Goal: Information Seeking & Learning: Understand process/instructions

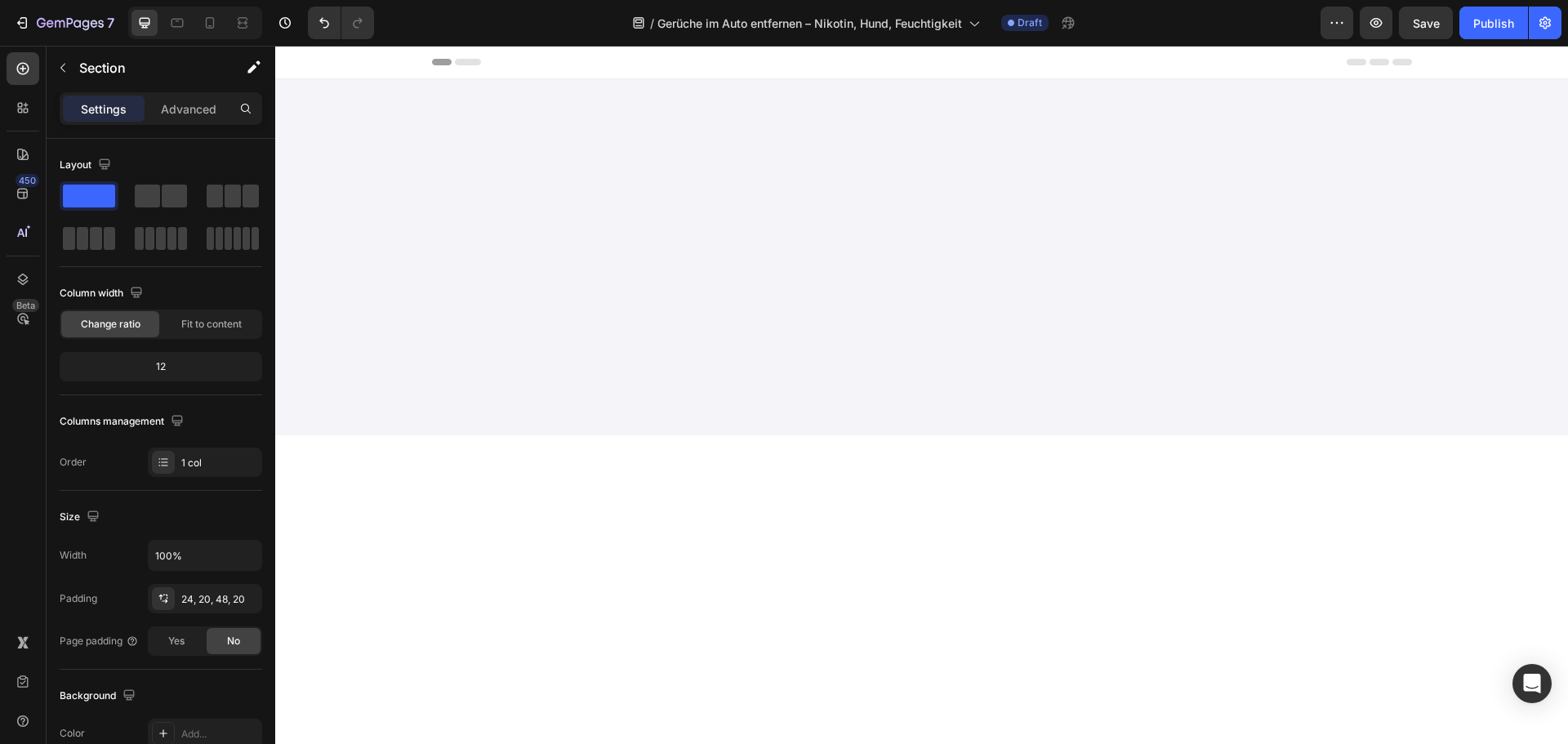
scroll to position [4083, 0]
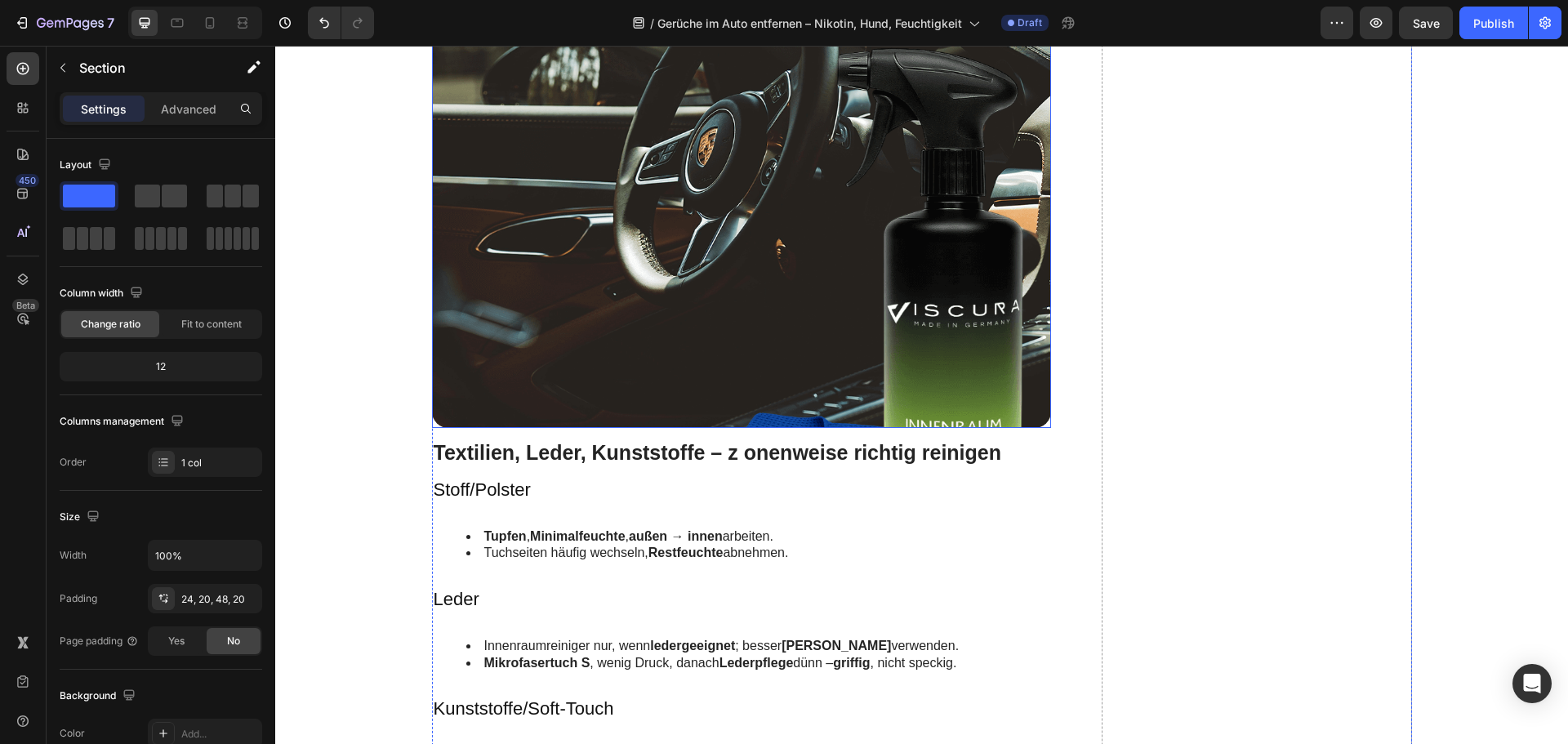
click at [709, 247] on img at bounding box center [742, 195] width 620 height 464
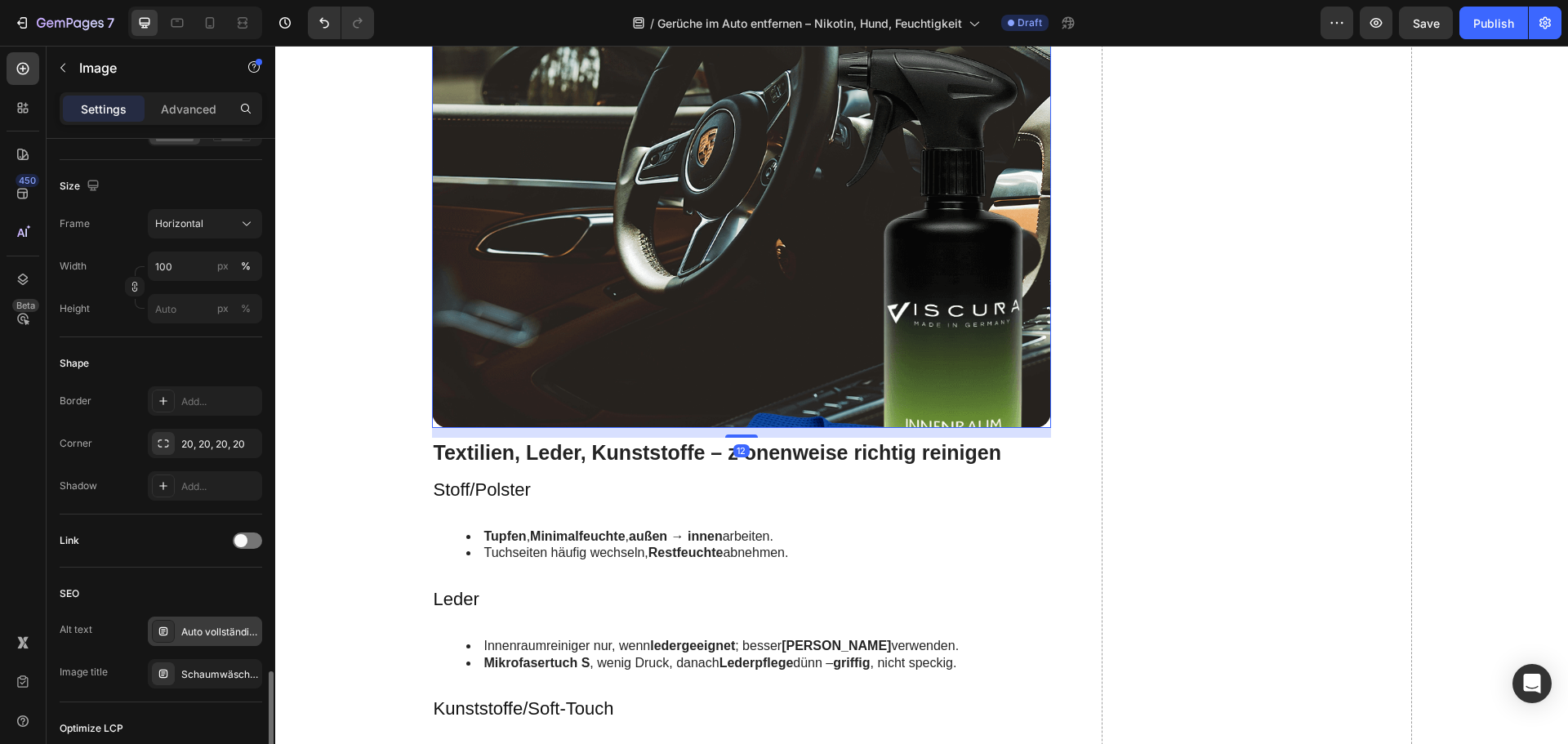
scroll to position [622, 0]
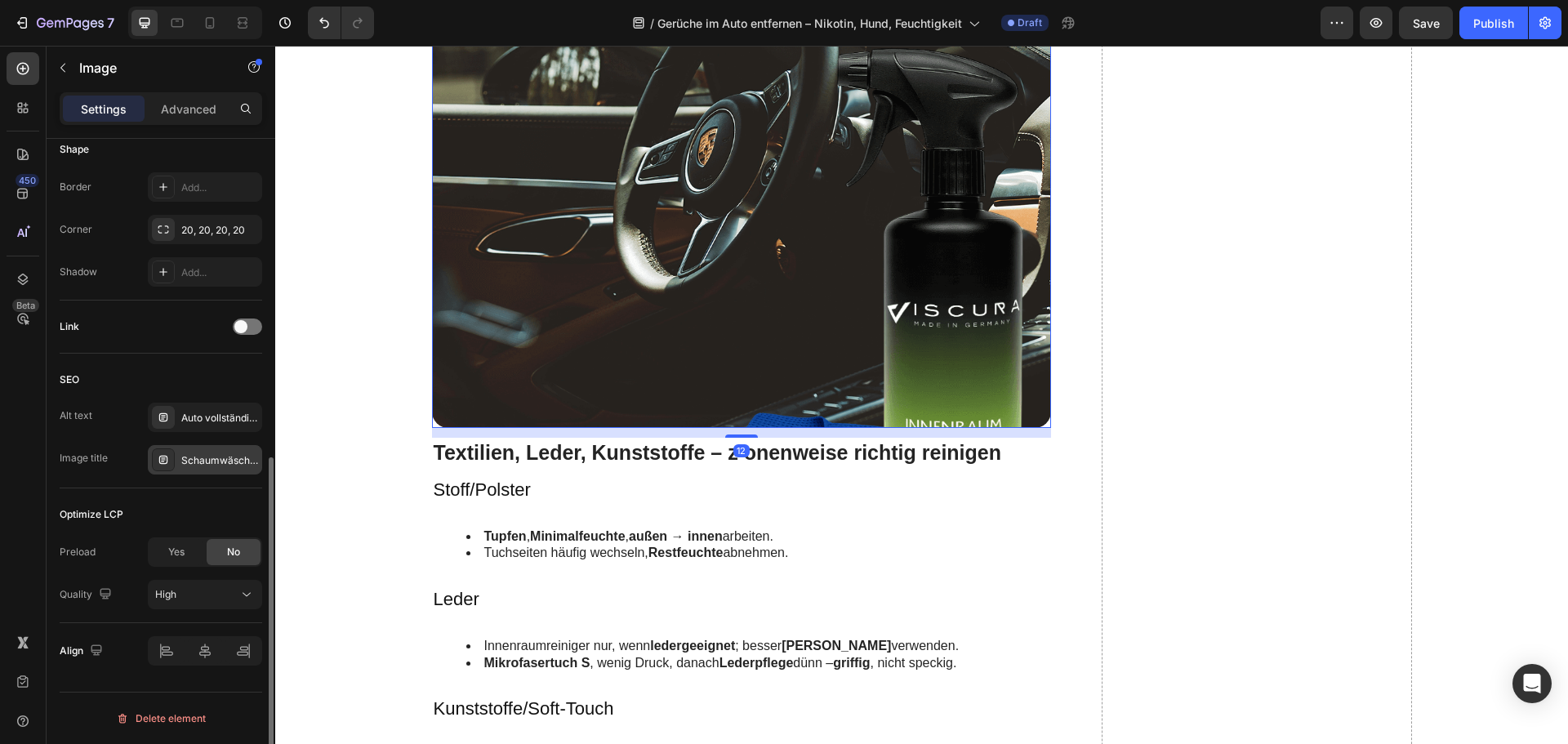
click at [211, 459] on div "Schaumwäsche: Vorreinigung für eine kratzerarme Hauptwäsche" at bounding box center [219, 460] width 77 height 15
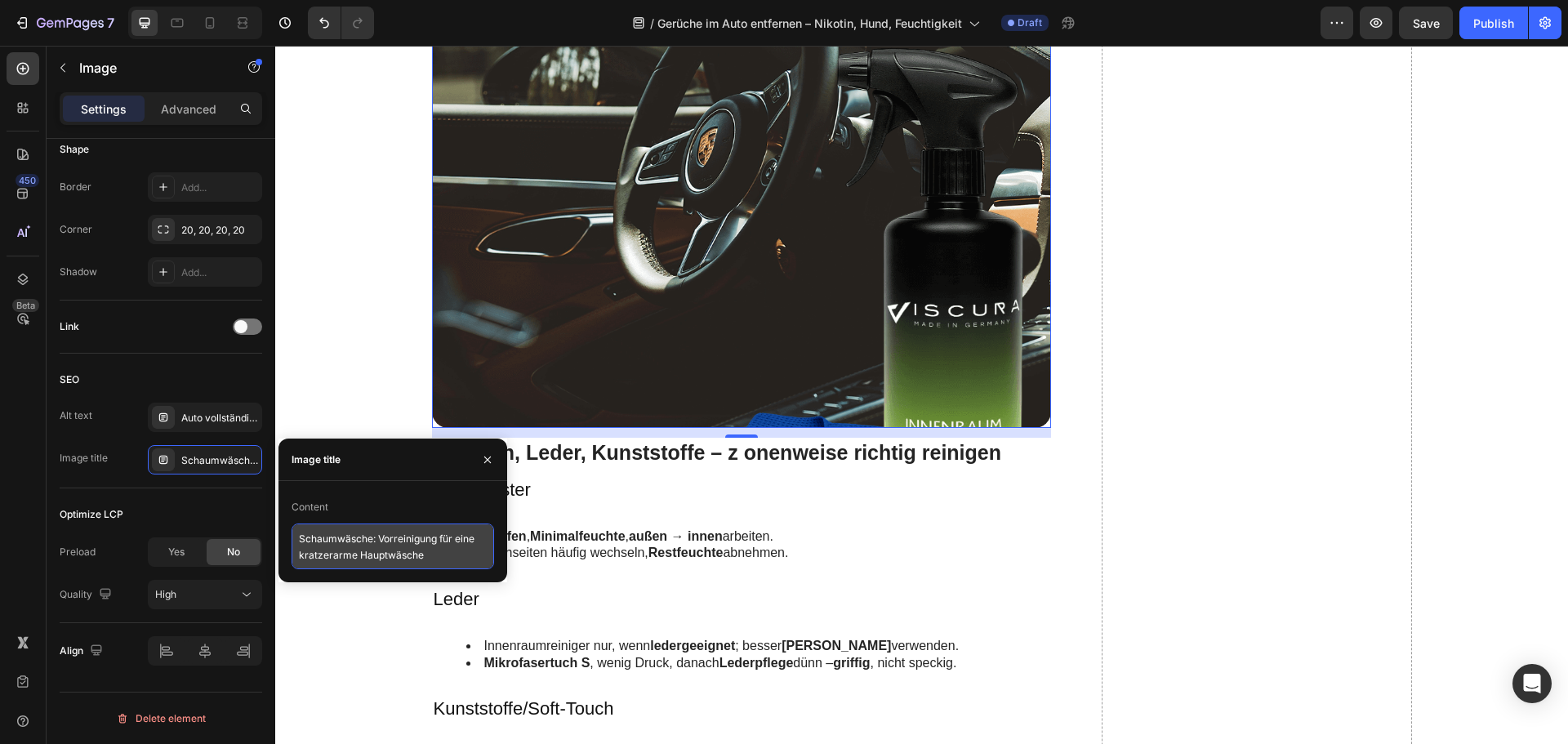
click at [390, 532] on textarea "Schaumwäsche: Vorreinigung für eine kratzerarme Hauptwäsche" at bounding box center [393, 545] width 203 height 46
paste textarea "Innenraumreiniger gegen Gerüche – VISCURA"
type textarea "Innenraumreiniger gegen Gerüche – VISCURA"
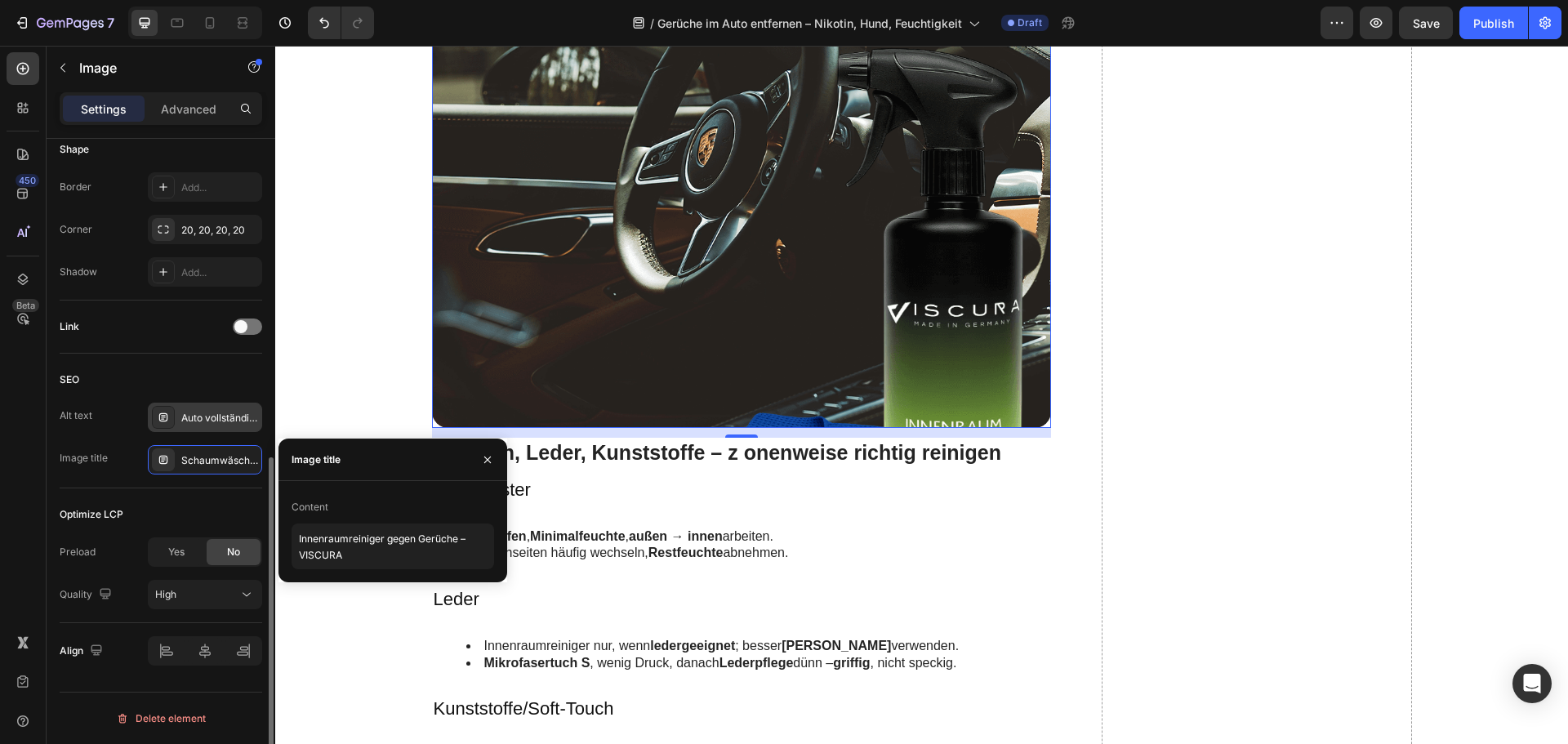
click at [190, 421] on div "Auto vollständig mit Aktivschaum bedeckt – Vorreinigung löst Insektenfilm & Str…" at bounding box center [219, 418] width 77 height 15
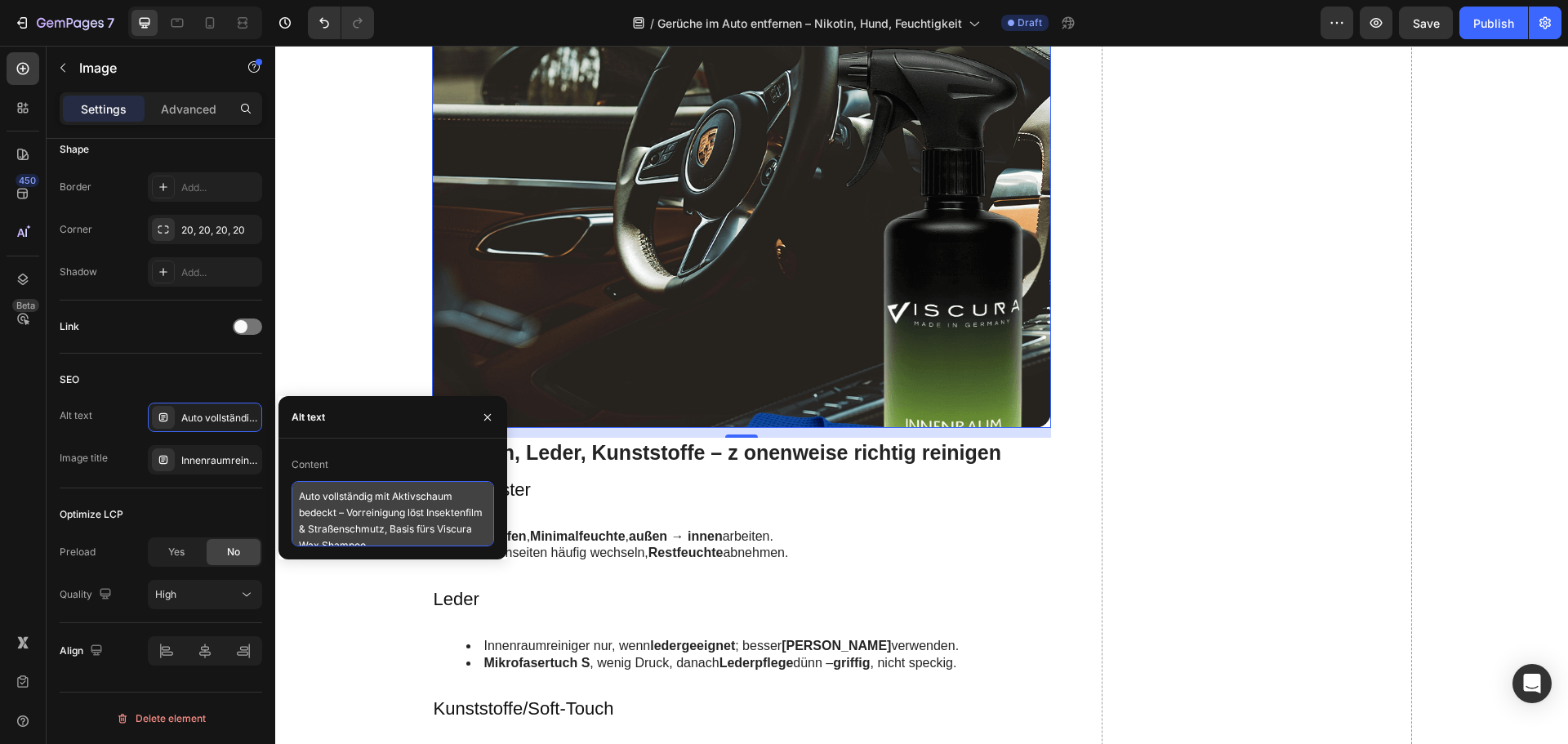
click at [334, 486] on textarea "Auto vollständig mit Aktivschaum bedeckt – Vorreinigung löst Insektenfilm & Str…" at bounding box center [393, 514] width 203 height 66
paste textarea "VISCURA Innenraumreiniger im Cockpit – Gerüche im Auto entfernen ohne Duftüberd…"
type textarea "VISCURA Innenraumreiniger im Cockpit – Gerüche im Auto entfernen ohne Duftüberd…"
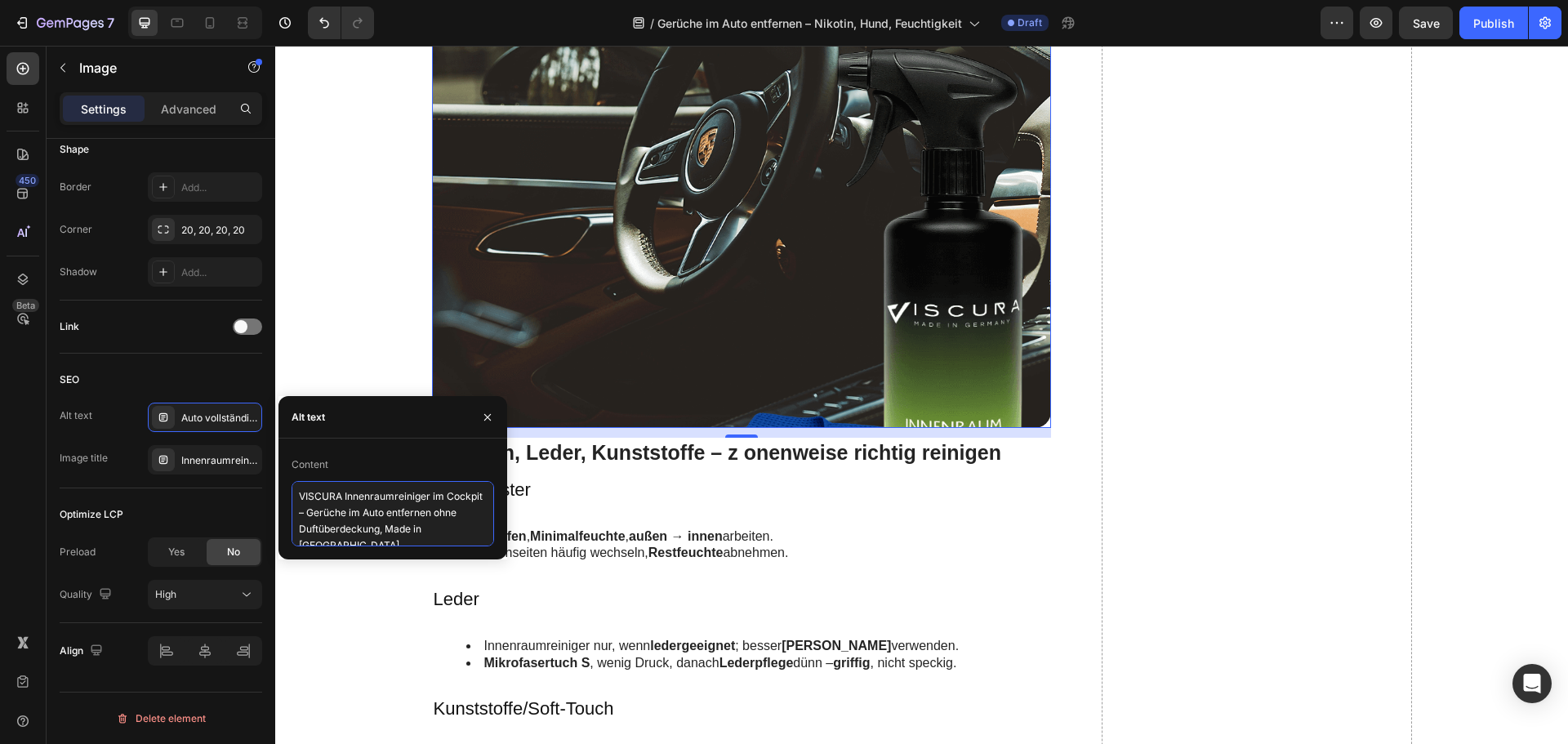
scroll to position [7, 0]
drag, startPoint x: 133, startPoint y: 409, endPoint x: 167, endPoint y: 408, distance: 34.0
click at [133, 408] on div "Alt text Auto vollständig mit Aktivschaum bedeckt – Vorreinigung löst Insektenf…" at bounding box center [161, 417] width 203 height 29
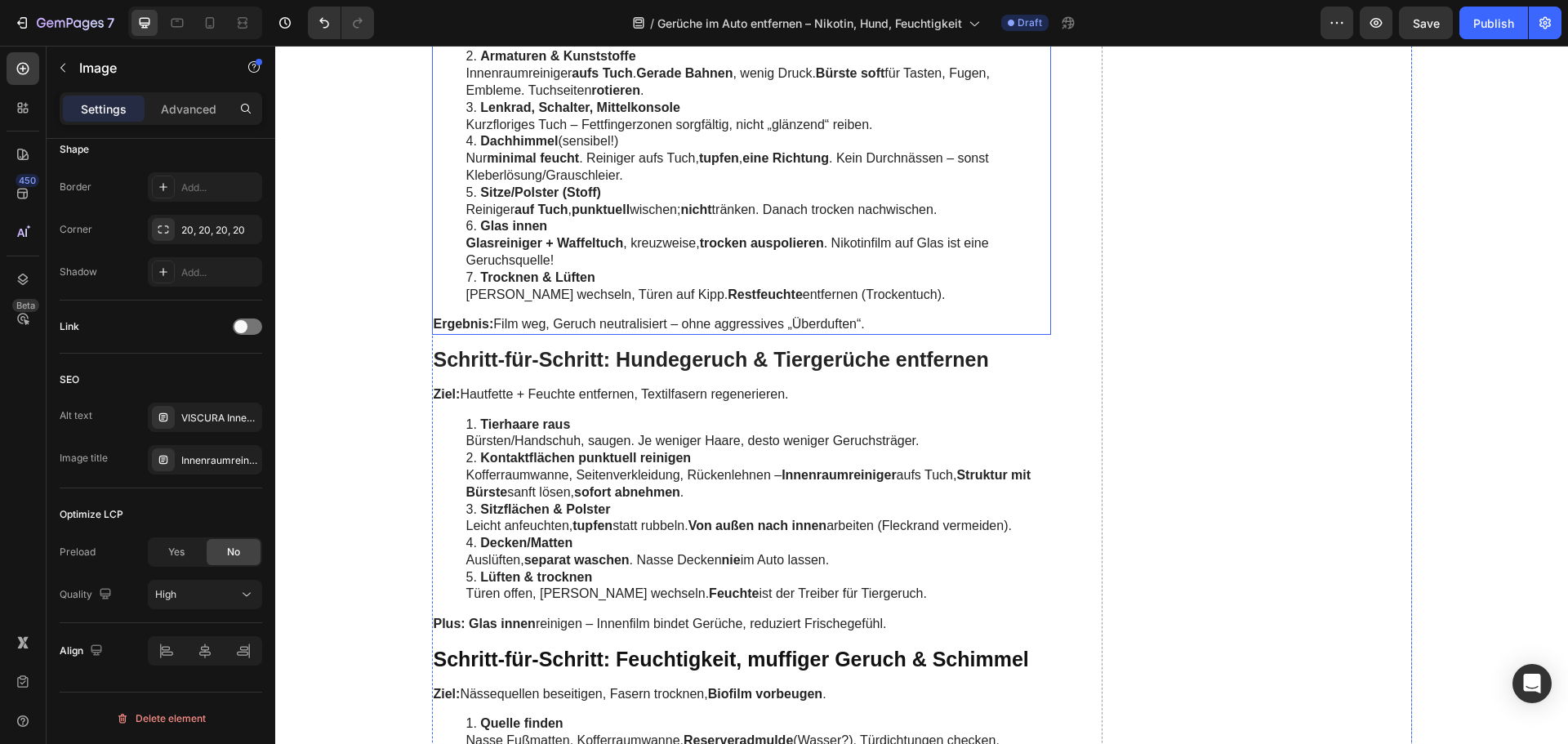
scroll to position [2204, 0]
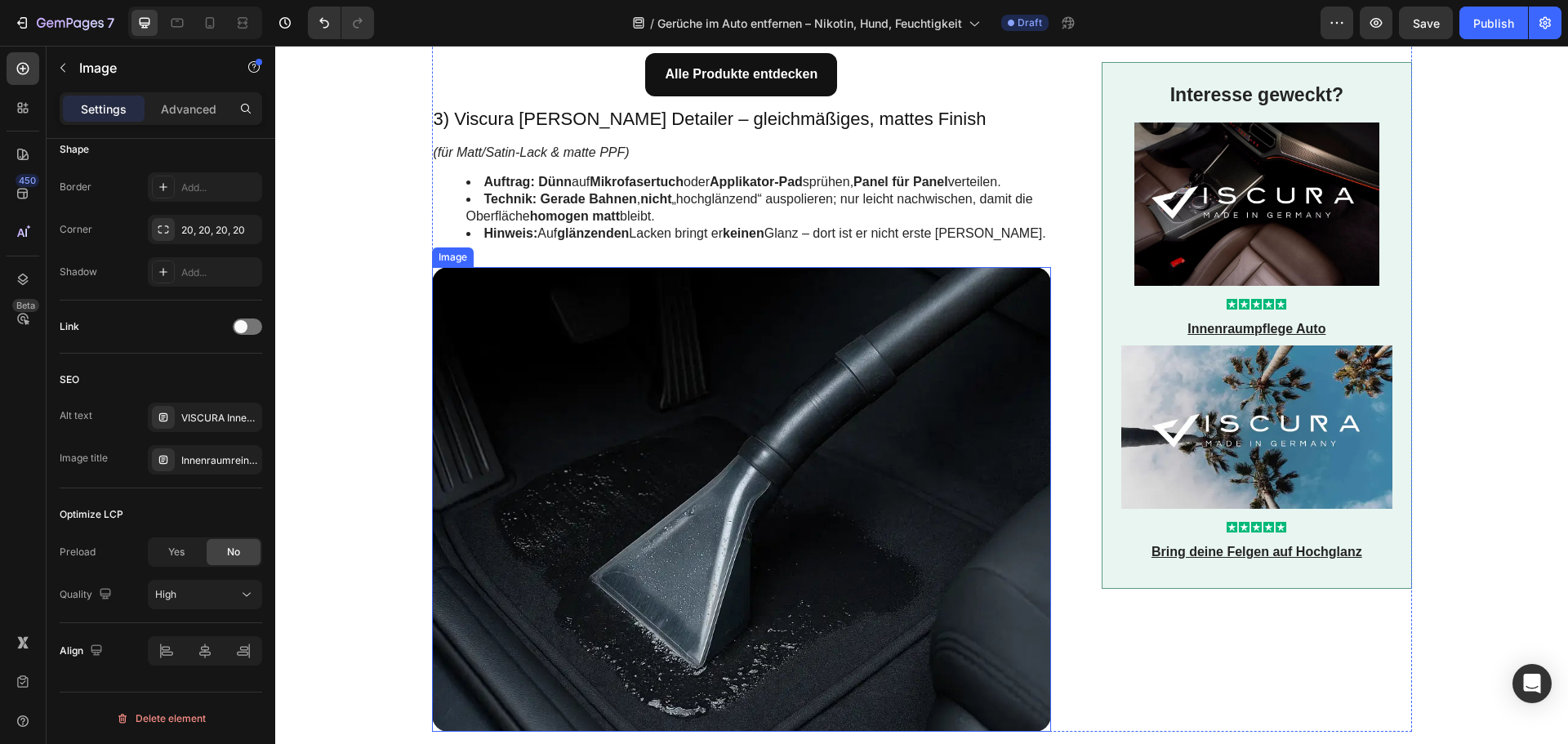
click at [657, 446] on img at bounding box center [742, 499] width 620 height 464
click at [205, 459] on div "Wax Shampoo auf Glanzlack: satte Reflexe & Schutzfilm" at bounding box center [219, 460] width 77 height 15
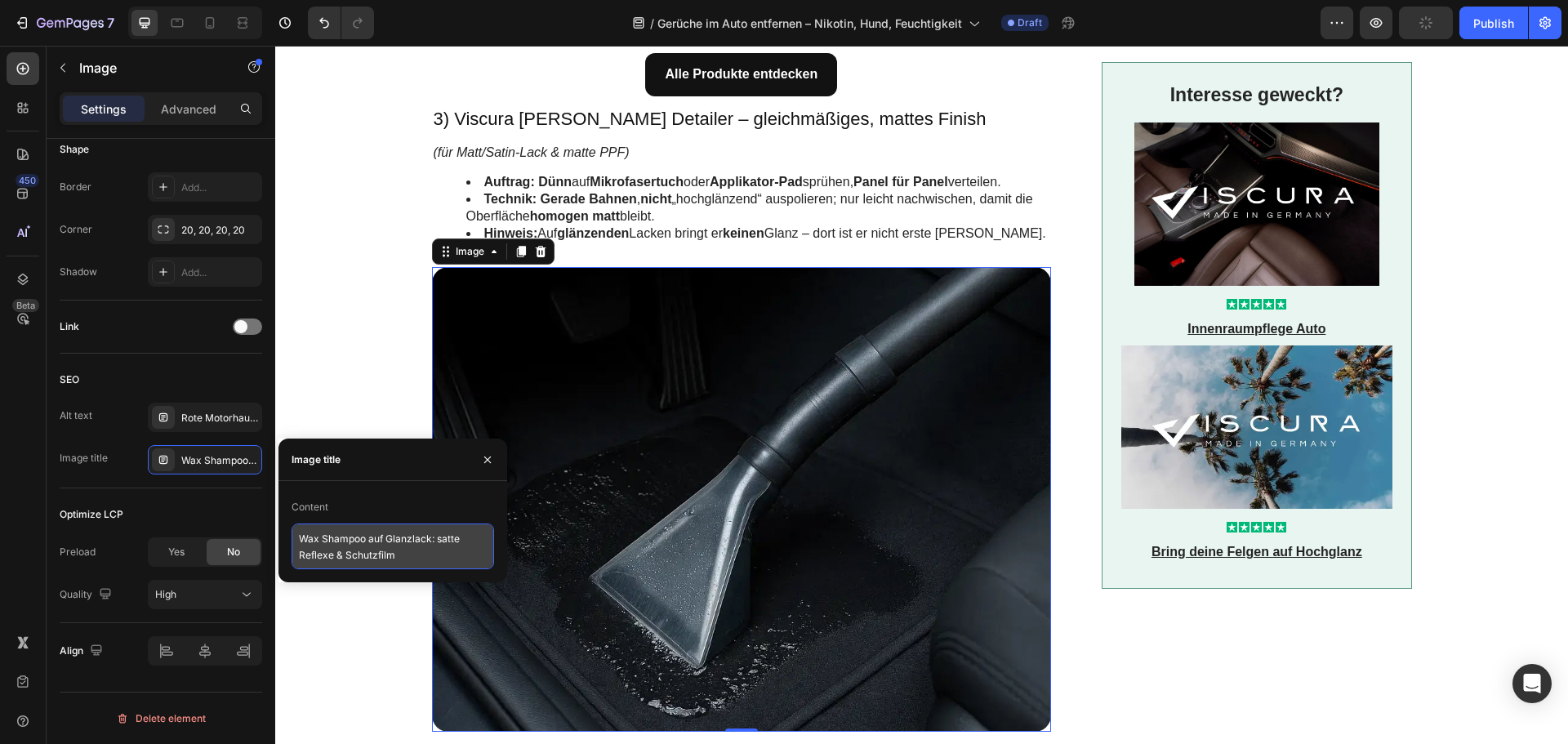
click at [315, 541] on textarea "Wax Shampoo auf Glanzlack: satte Reflexe & Schutzfilm" at bounding box center [393, 545] width 203 height 46
paste textarea "Nasse Fußmatte absaugen – Geruch entfernen"
type textarea "Nasse Fußmatte absaugen – Geruch entfernen"
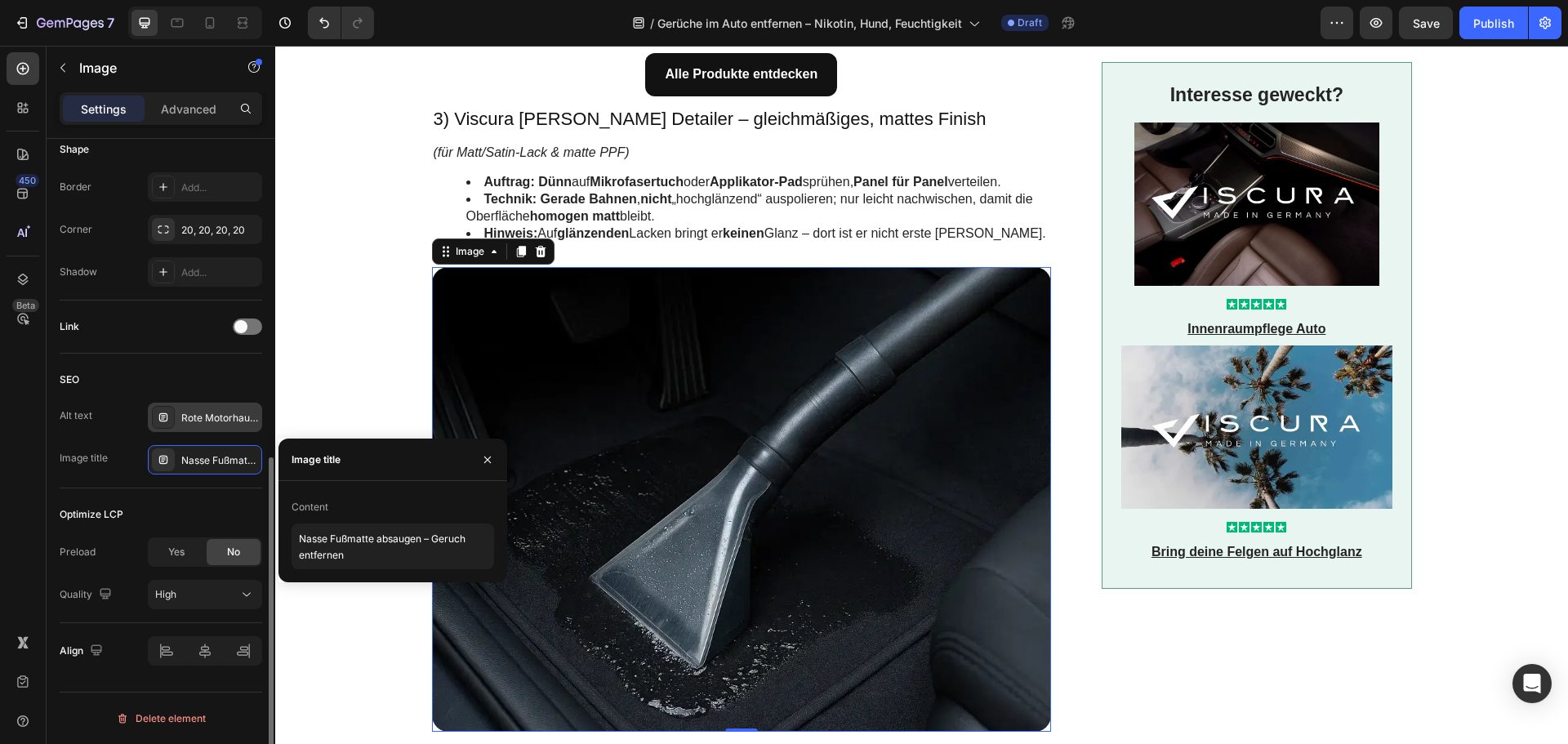
click at [218, 409] on div "Rote Motorhaube mit Shampoo-Schaum; Viscura Wax Shampoo pflegt Klarlack, steige…" at bounding box center [205, 417] width 114 height 29
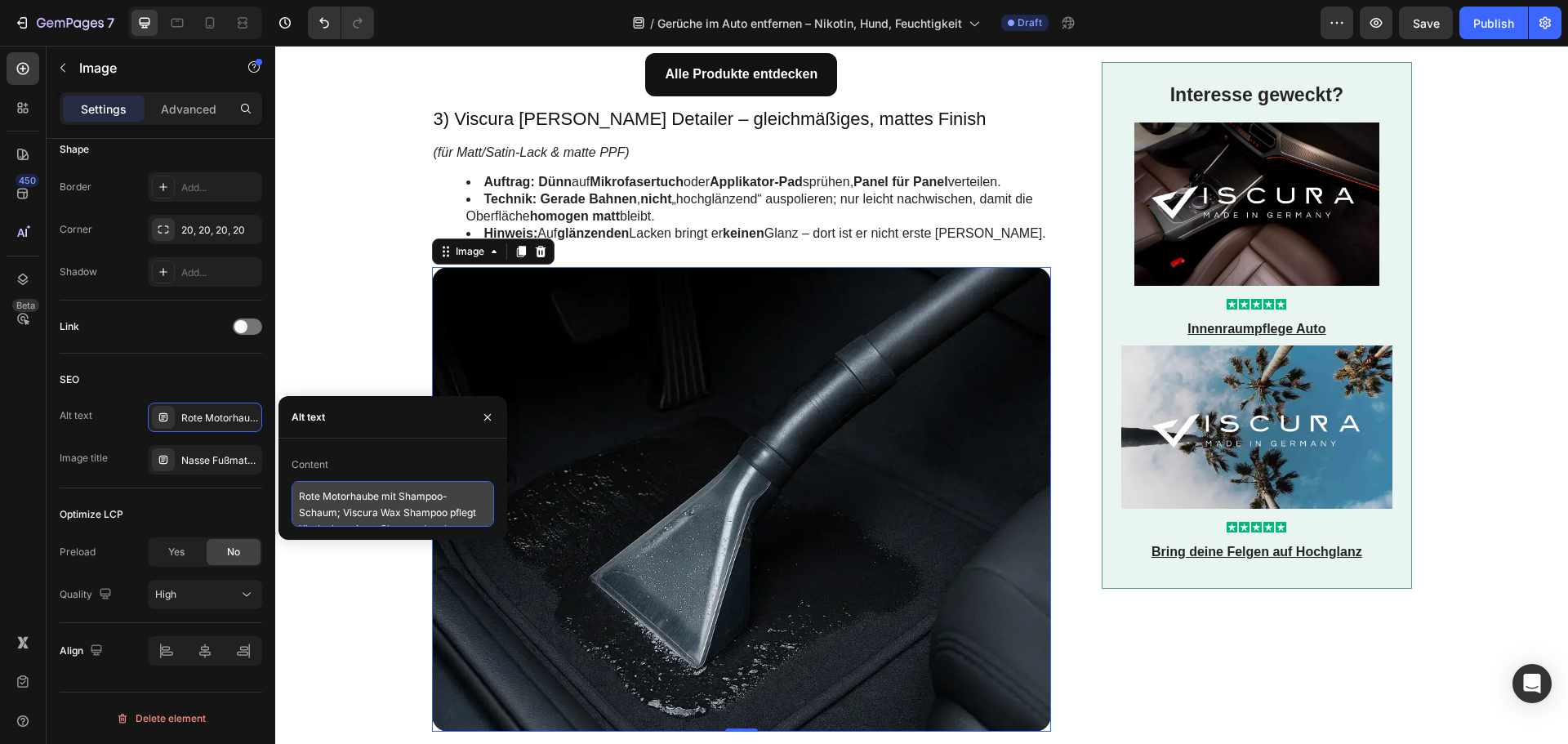
click at [345, 510] on textarea "Rote Motorhaube mit Shampoo-Schaum; Viscura Wax Shampoo pflegt Klarlack, steige…" at bounding box center [393, 503] width 203 height 46
paste textarea "Nasssauger zieht Feuchtigkeit aus der Auto-Fußmatte – muffigen Geruch und Schim…"
type textarea "Nasssauger zieht Feuchtigkeit aus der Auto-Fußmatte – muffigen Geruch und Schim…"
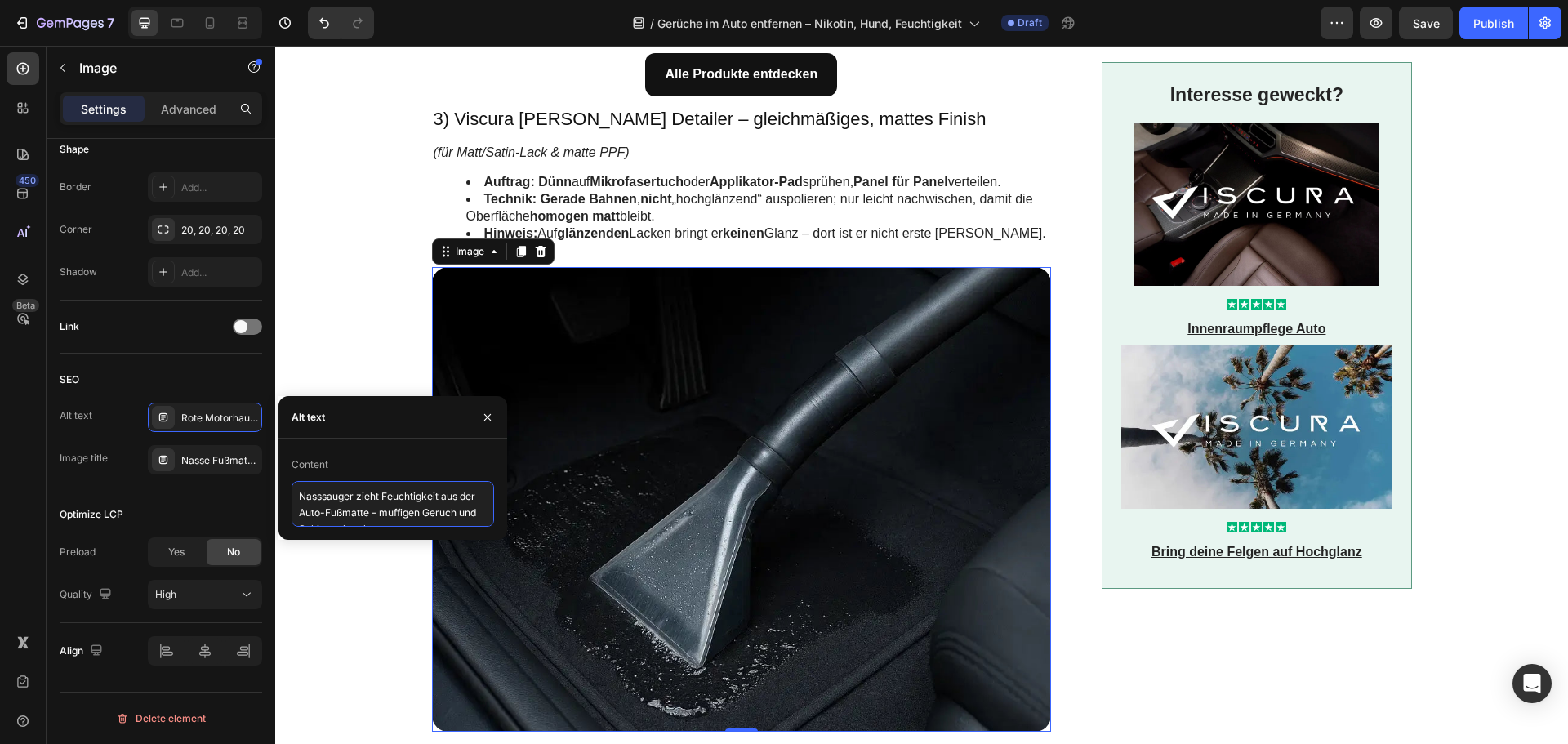
scroll to position [7, 0]
click at [212, 381] on div "SEO" at bounding box center [161, 380] width 203 height 26
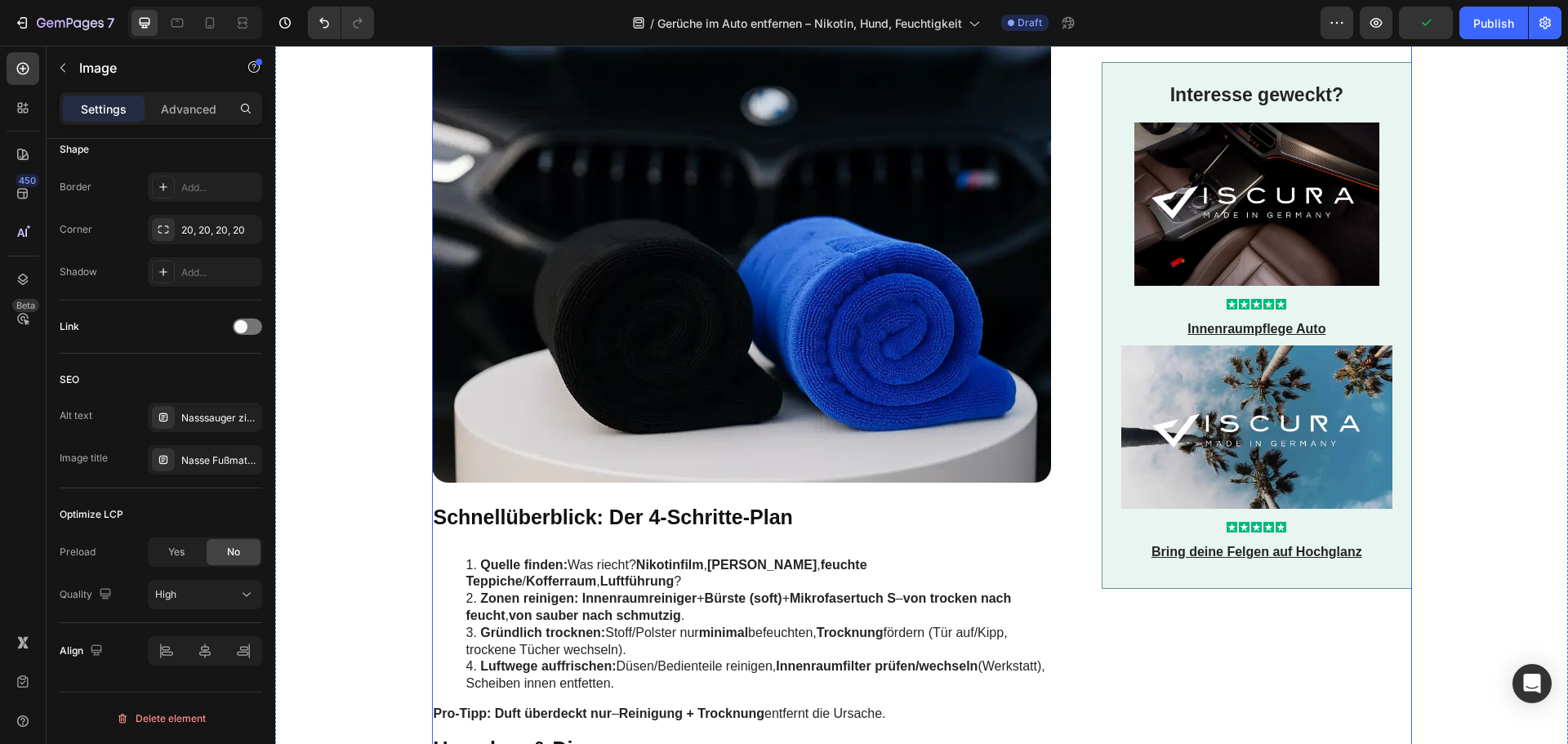
scroll to position [653, 0]
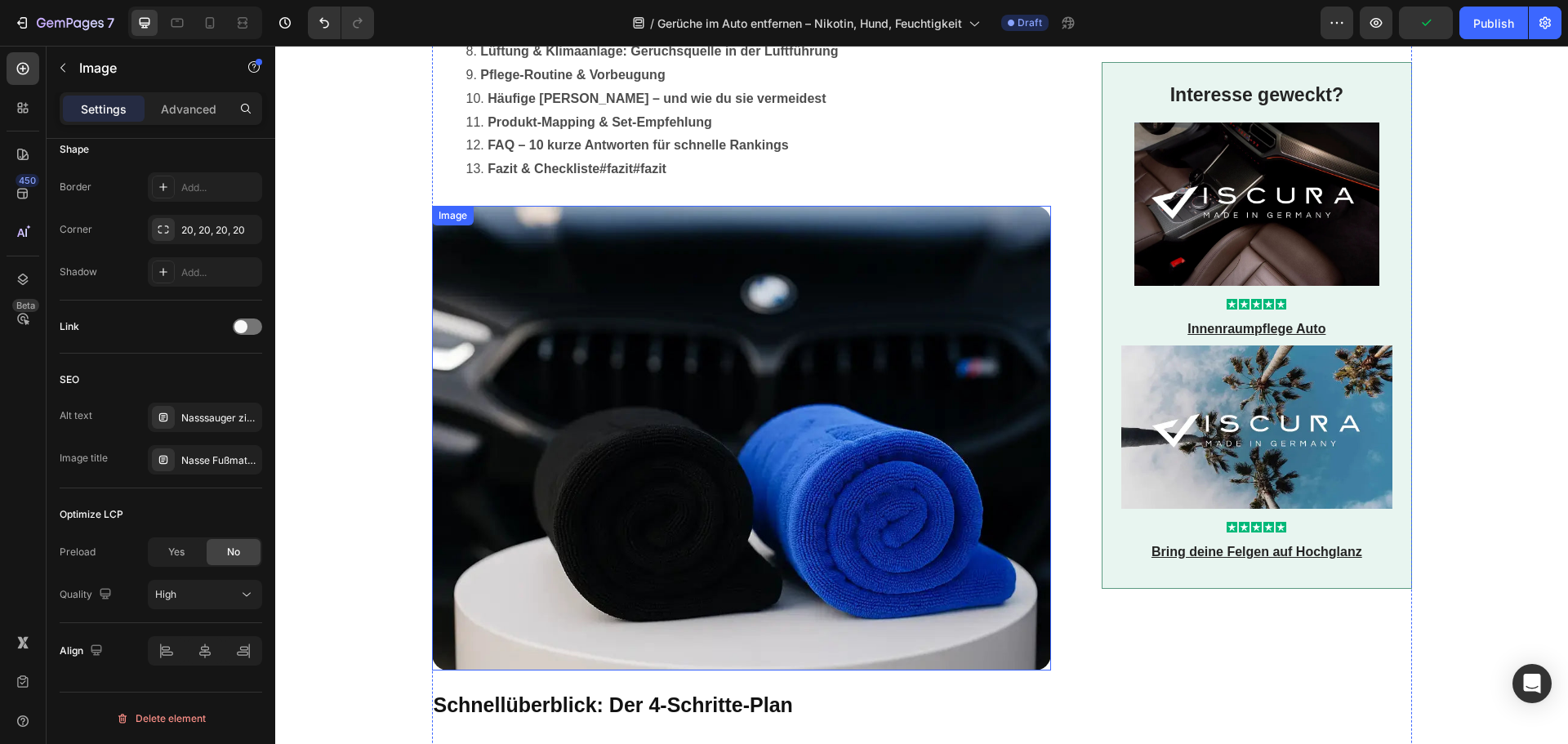
click at [667, 401] on img at bounding box center [742, 438] width 620 height 464
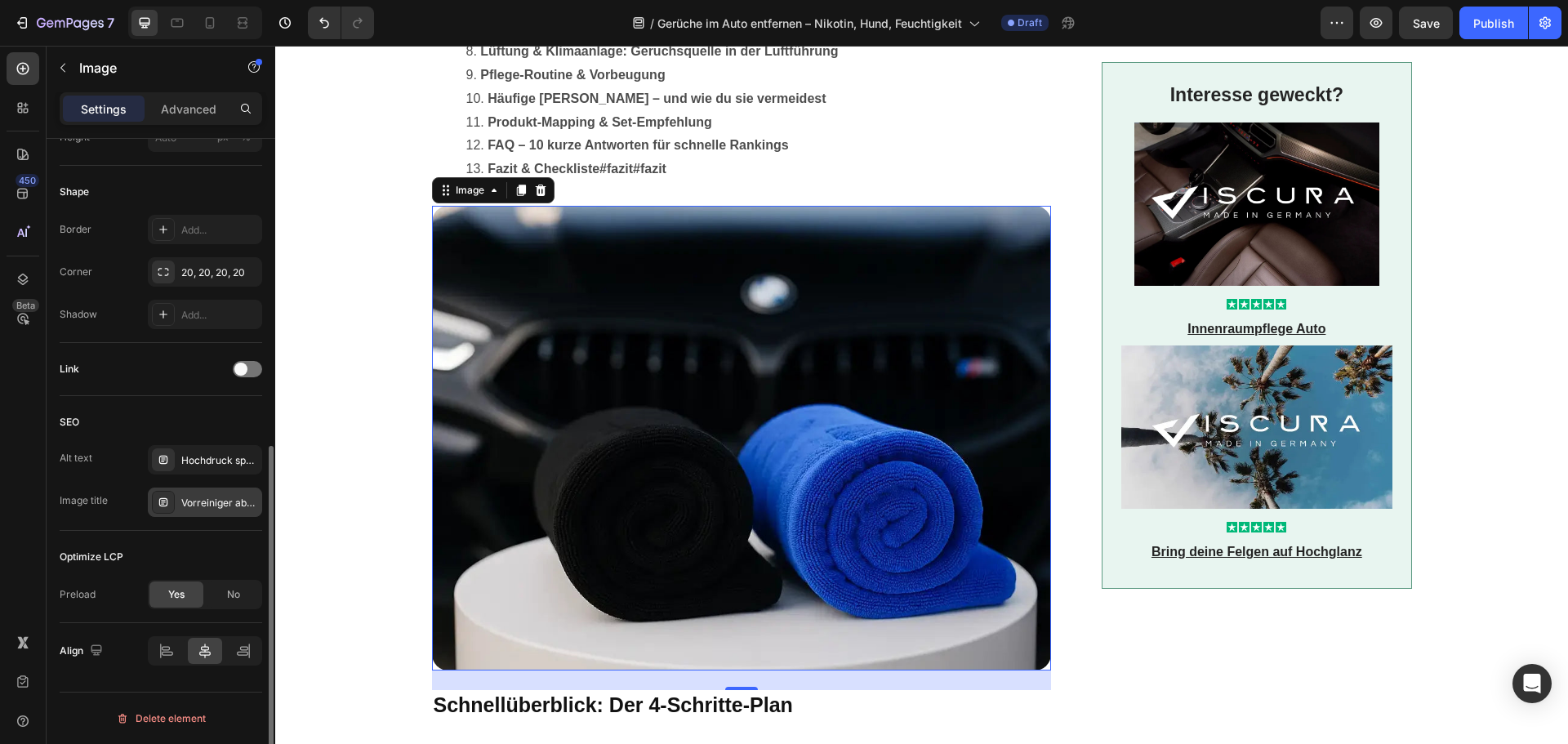
click at [243, 494] on div "Vorreiniger abspülen: Felge & Frontpartie sauber" at bounding box center [205, 502] width 114 height 29
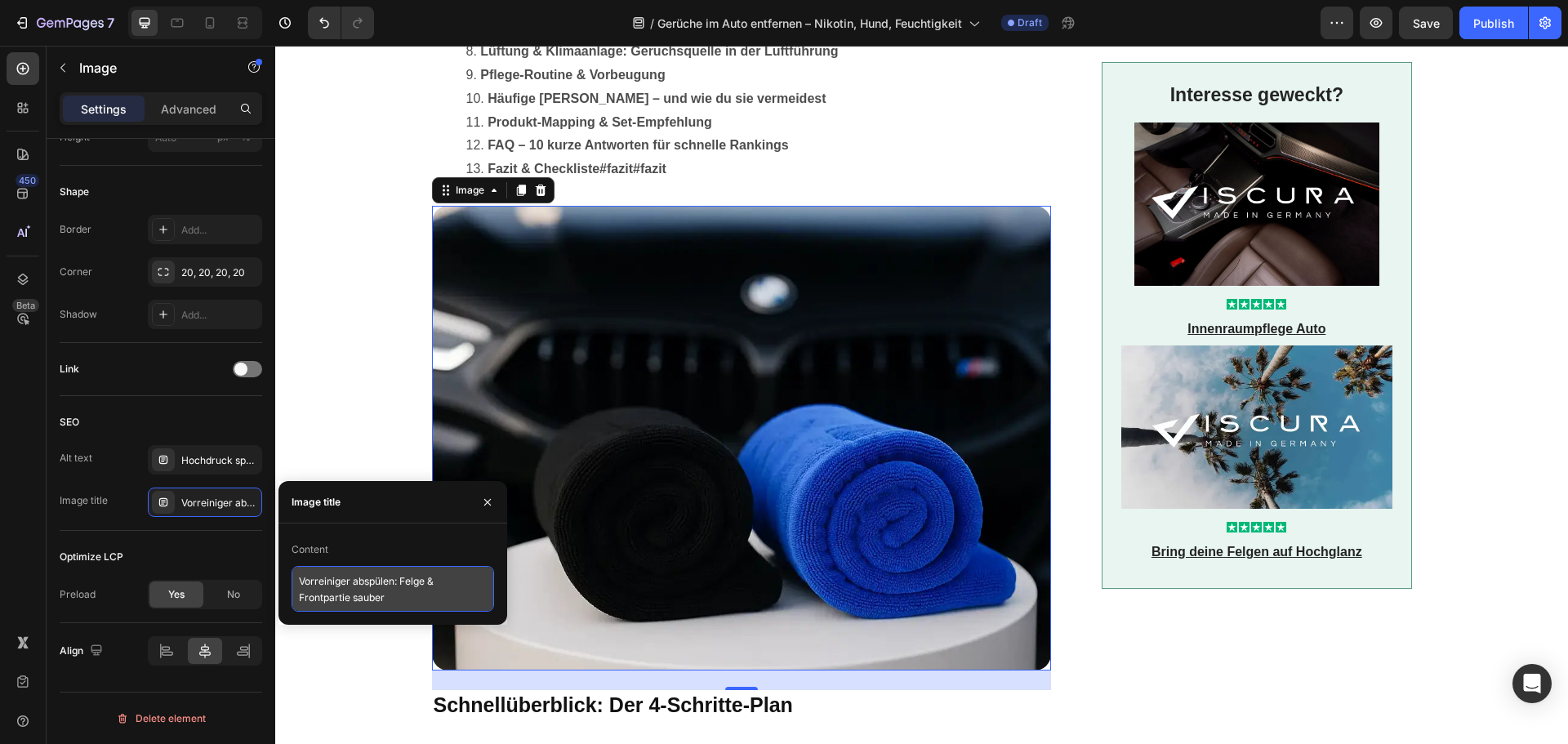
click at [338, 584] on textarea "Vorreiniger abspülen: Felge & Frontpartie sauber" at bounding box center [393, 589] width 203 height 46
paste textarea "Mikrofasertücher für den Innenraum – VISCURA"
type textarea "Mikrofasertücher für den Innenraum – VISCURA"
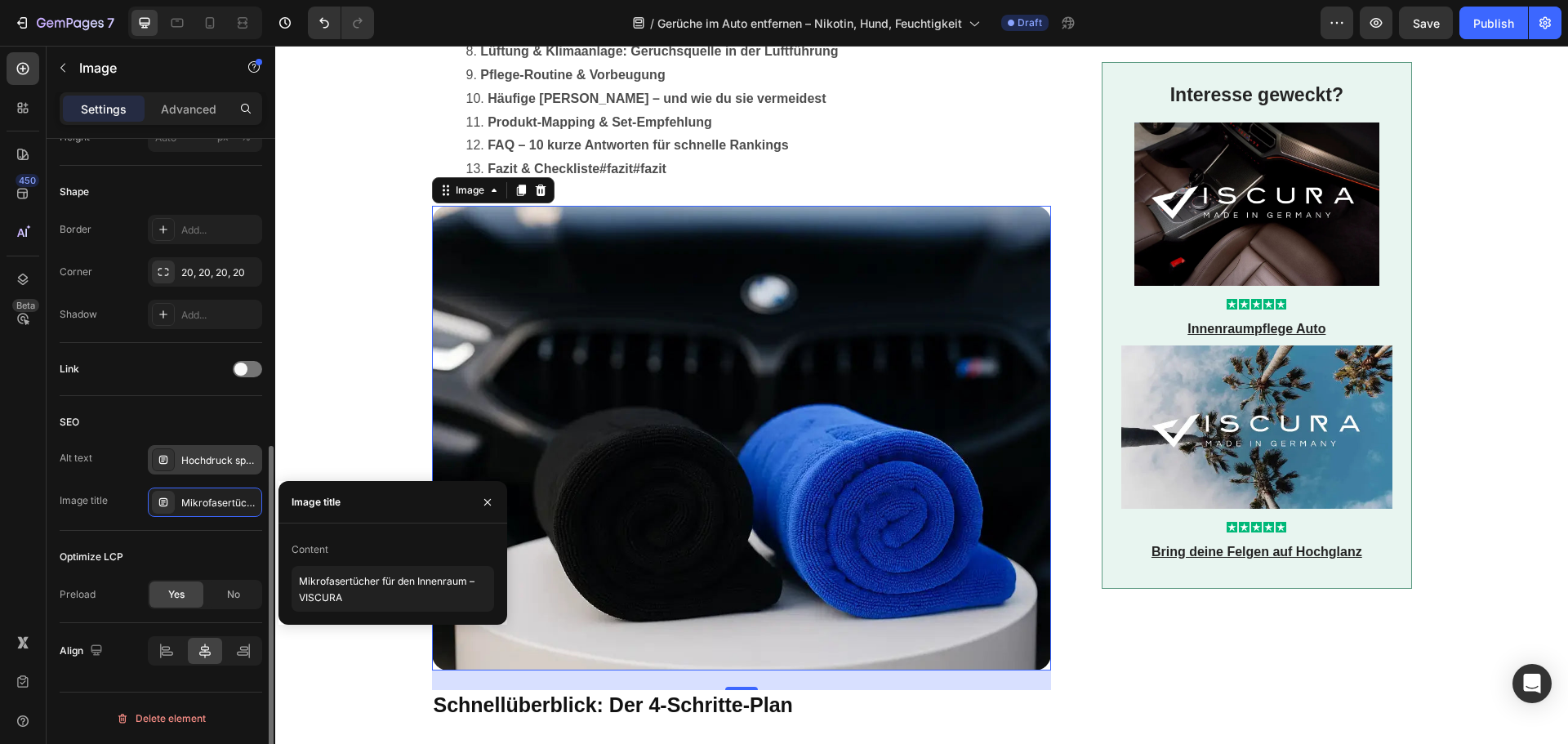
click at [205, 456] on div "Hochdruck spült Vorreiniger von Felge und Front; Viscura Vorreiniger löst Salz,…" at bounding box center [219, 460] width 77 height 15
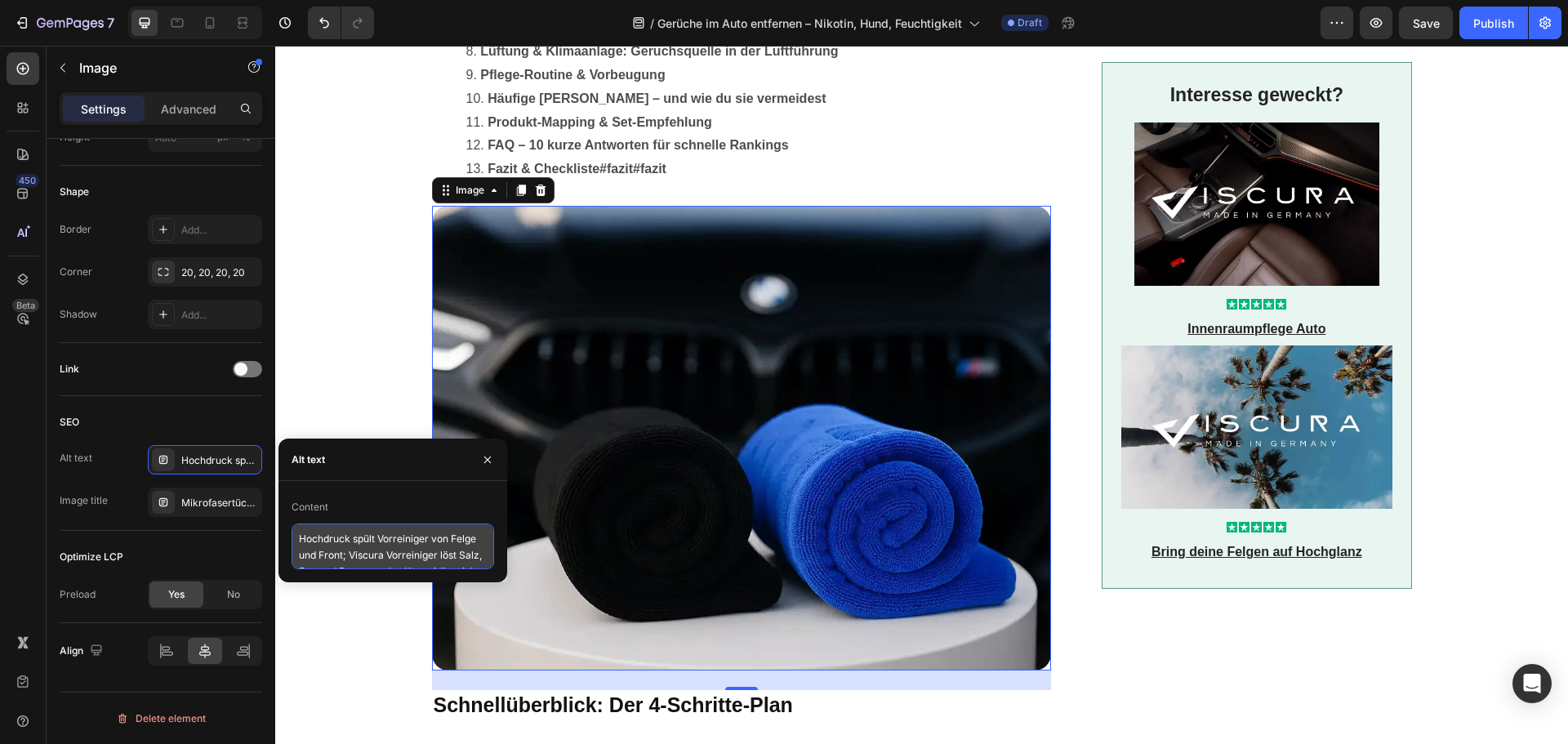
click at [346, 537] on textarea "Hochdruck spült Vorreiniger von Felge und Front; Viscura Vorreiniger löst Salz,…" at bounding box center [393, 545] width 203 height 46
paste textarea "Zwei kurzflorige Mikrofasertücher in Schwarz und Blau für die Innenraumreinigun…"
type textarea "Zwei kurzflorige Mikrofasertücher in Schwarz und Blau für die Innenraumreinigun…"
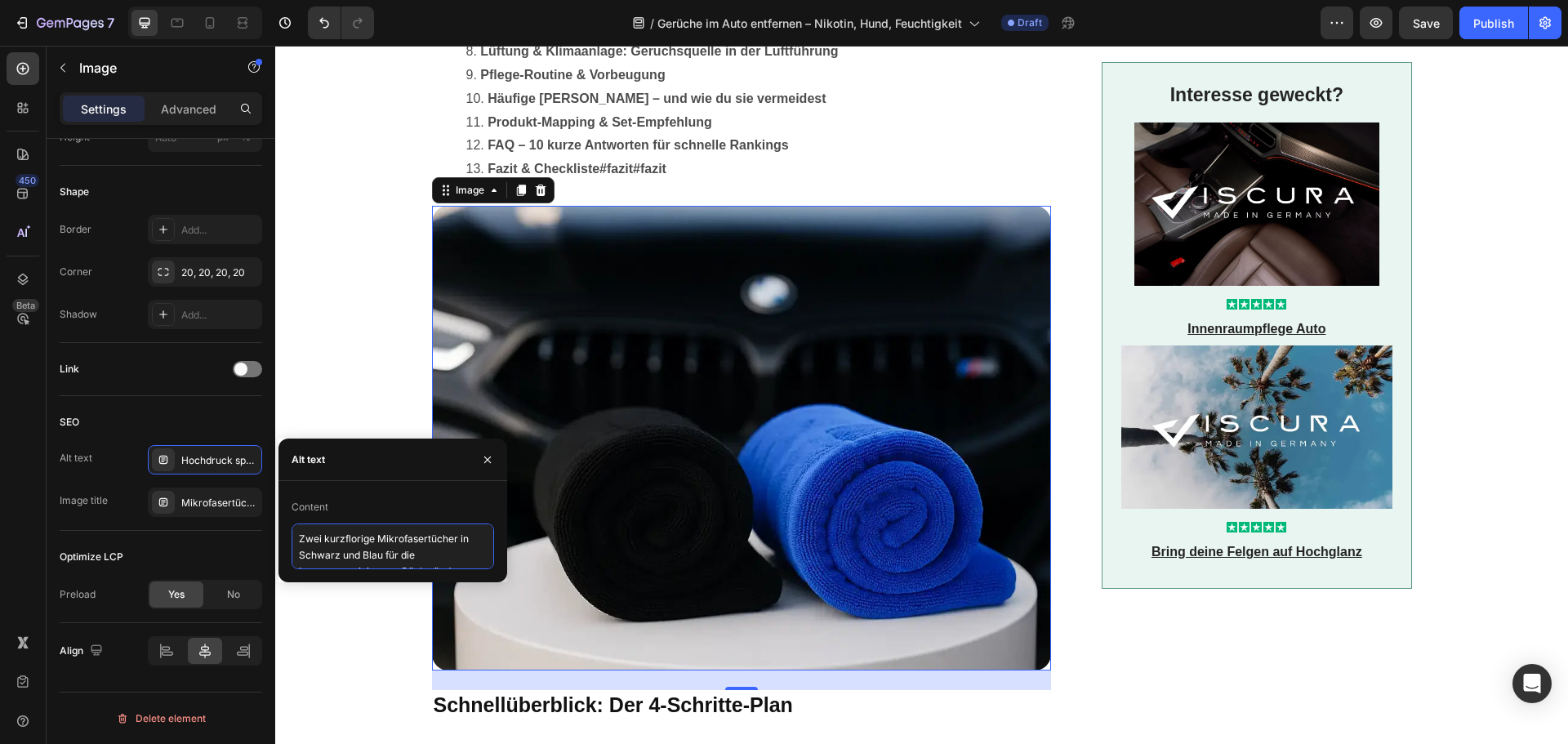
scroll to position [7, 0]
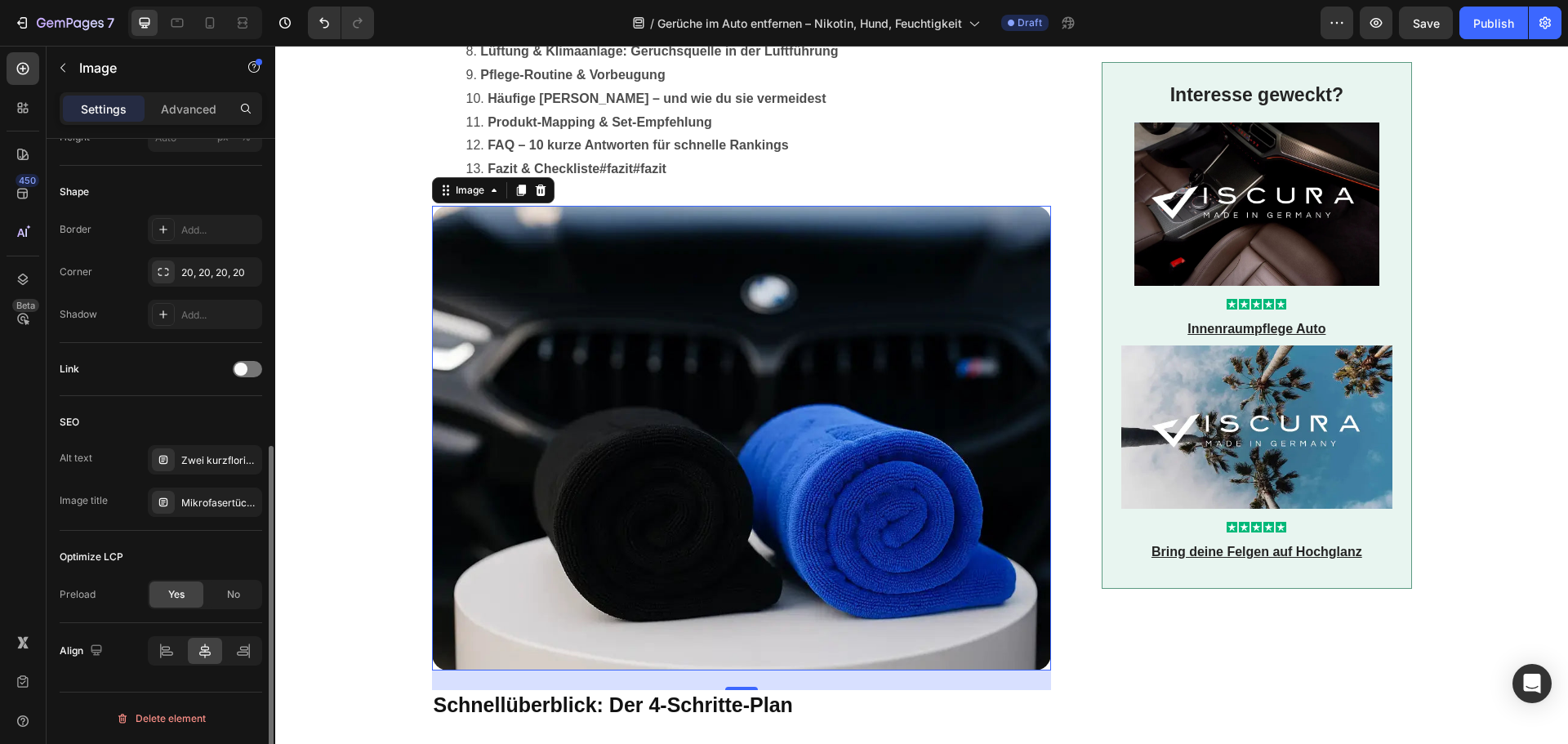
click at [187, 411] on div "SEO" at bounding box center [161, 422] width 203 height 26
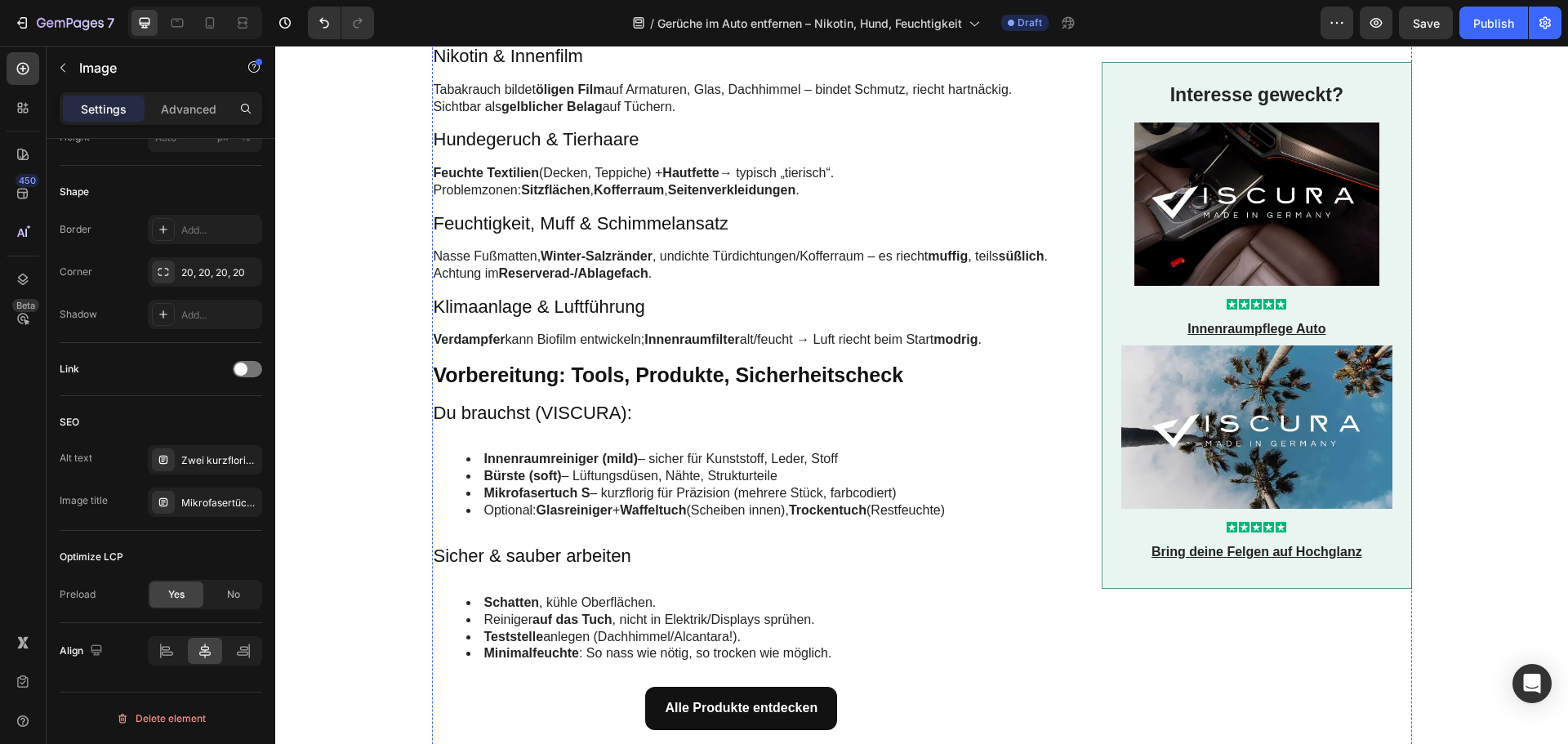
scroll to position [1715, 0]
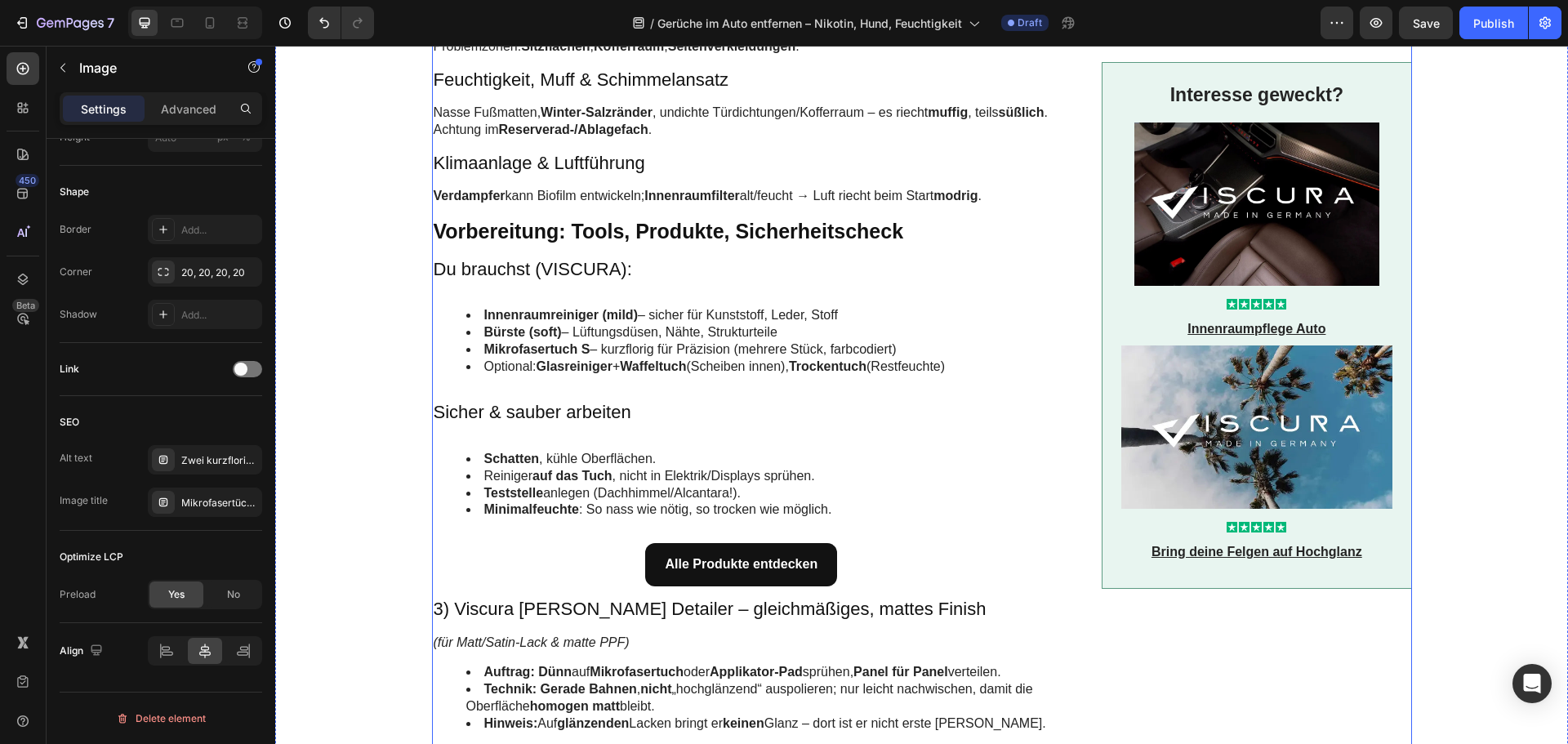
click at [587, 323] on li "Innenraumreiniger (mild) – sicher für Kunststoff, Leder, Stoff" at bounding box center [758, 316] width 584 height 17
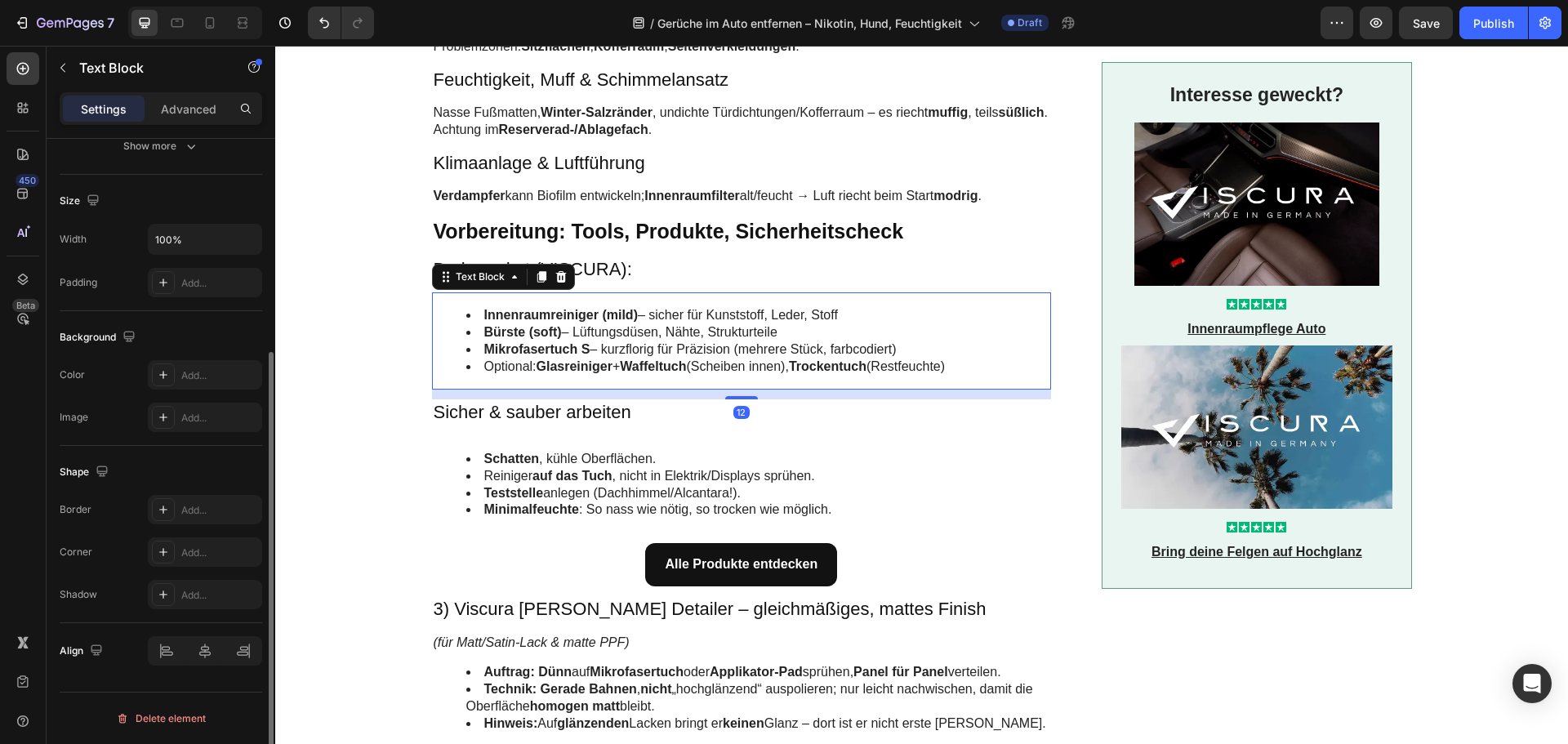
scroll to position [0, 0]
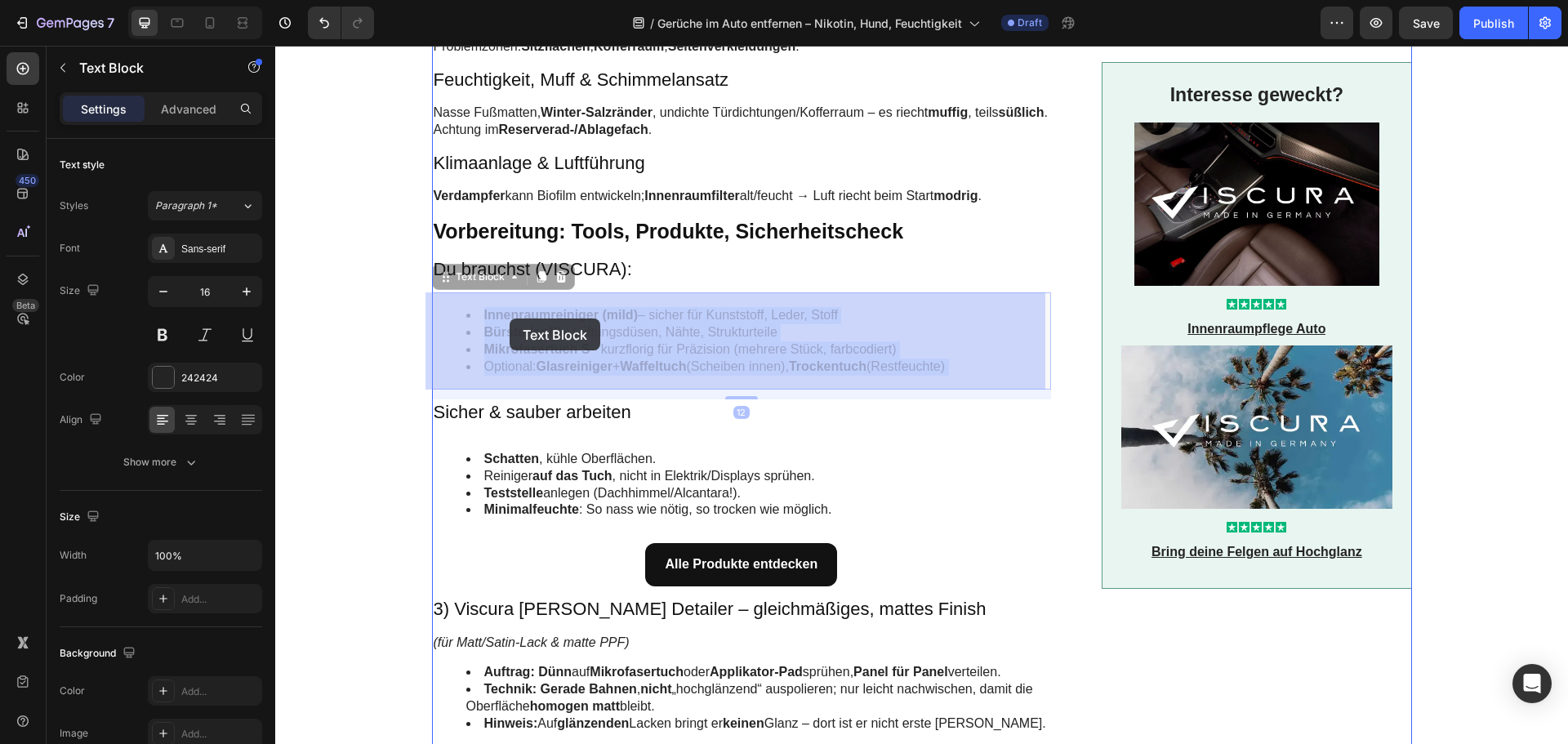
drag, startPoint x: 630, startPoint y: 315, endPoint x: 509, endPoint y: 318, distance: 121.0
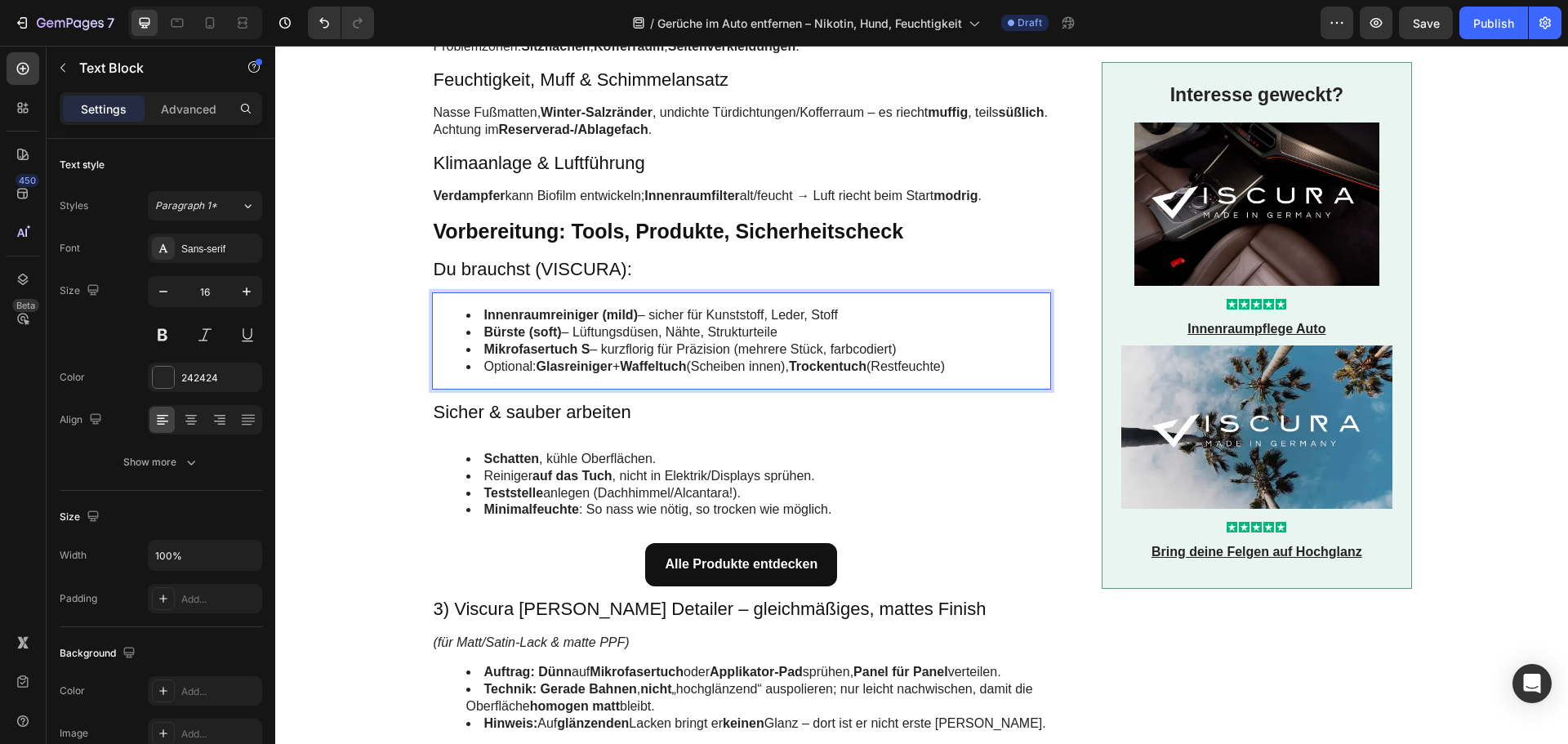
click at [631, 314] on li "Innenraumreiniger (mild) – sicher für Kunststoff, Leder, Stoff" at bounding box center [758, 316] width 584 height 17
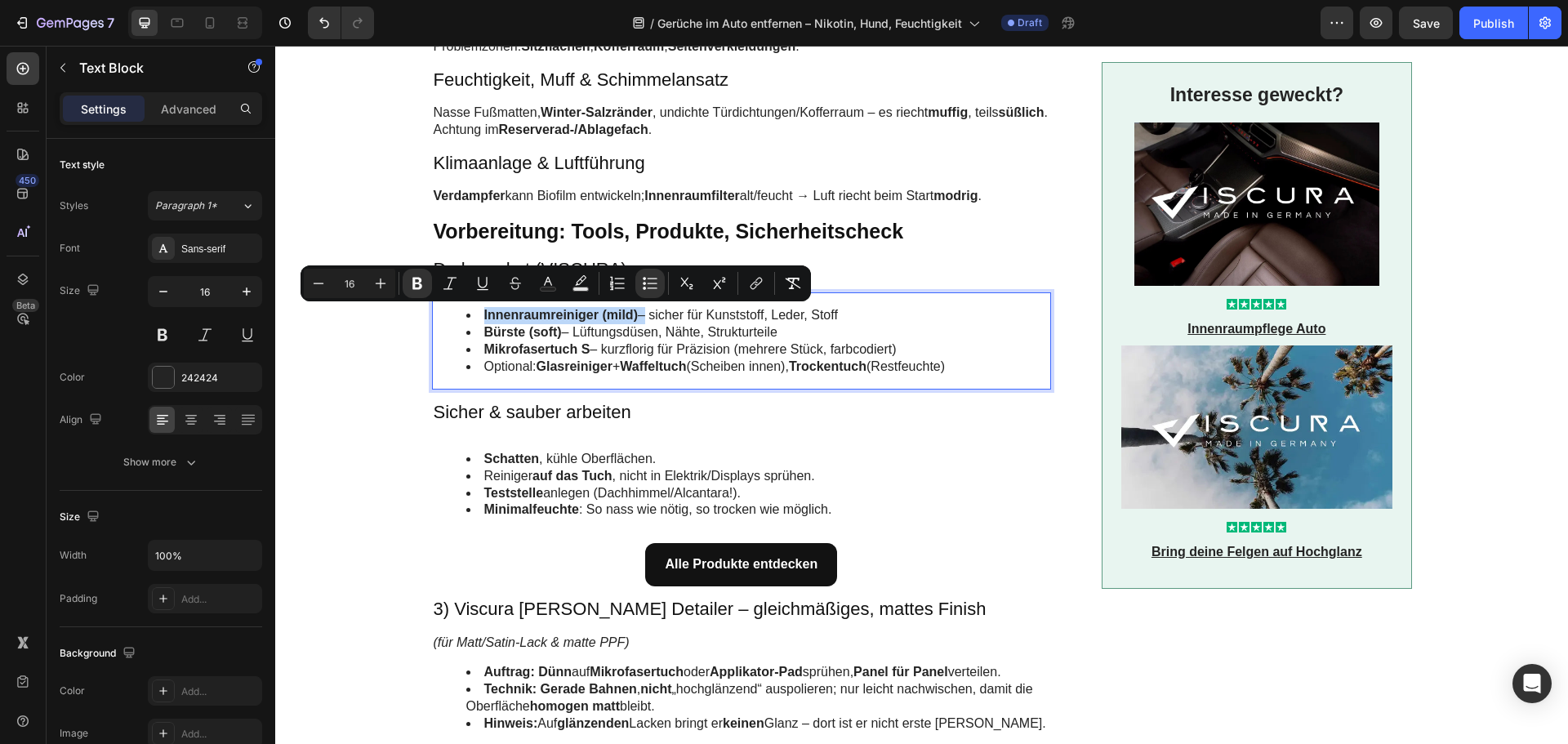
drag, startPoint x: 631, startPoint y: 314, endPoint x: 520, endPoint y: 314, distance: 111.0
click at [520, 314] on li "Innenraumreiniger (mild) – sicher für Kunststoff, Leder, Stoff" at bounding box center [758, 316] width 584 height 17
click at [746, 282] on button "link" at bounding box center [756, 283] width 29 height 29
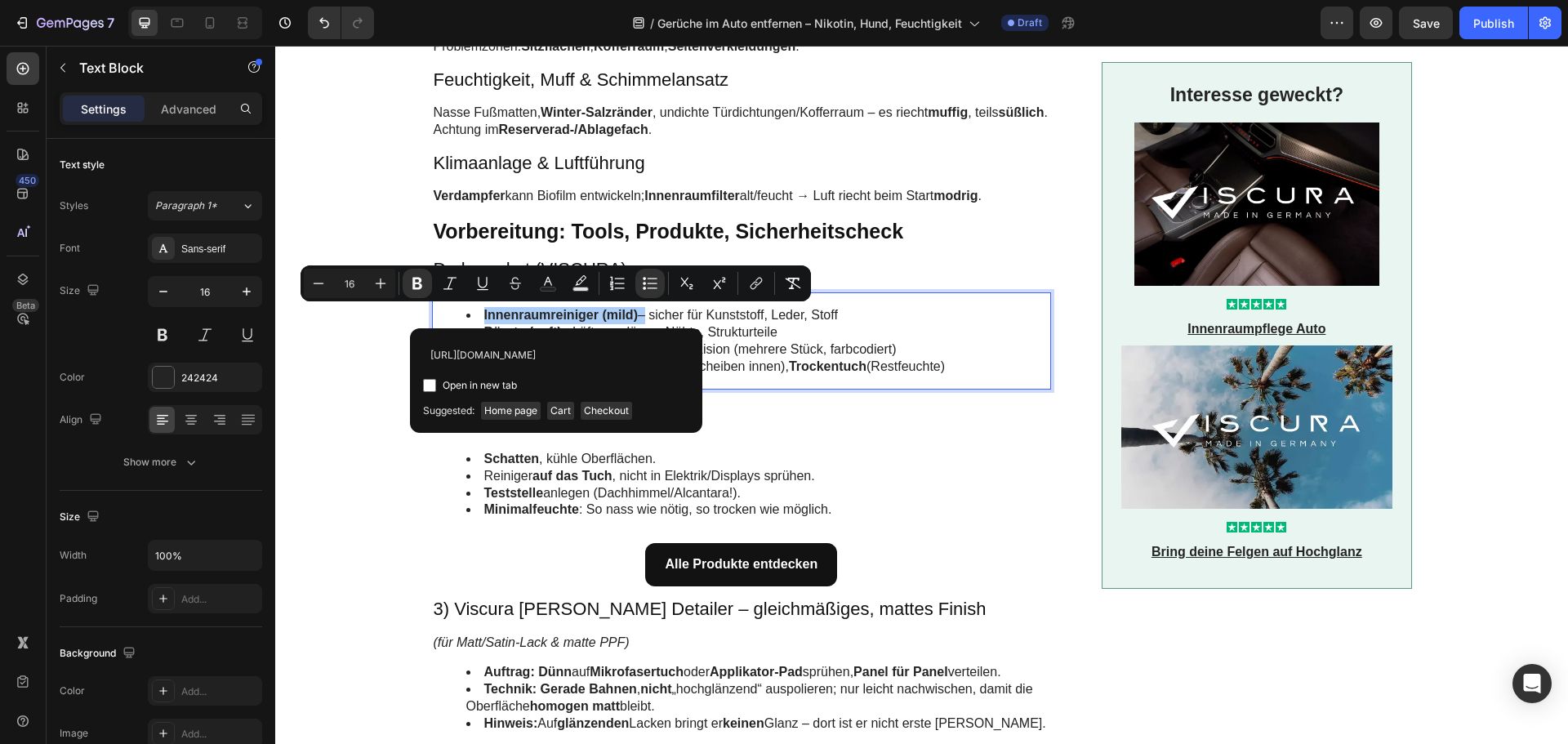
scroll to position [0, 98]
type input "[URL][DOMAIN_NAME]"
click at [508, 382] on span "Open in new tab" at bounding box center [480, 385] width 74 height 20
checkbox input "true"
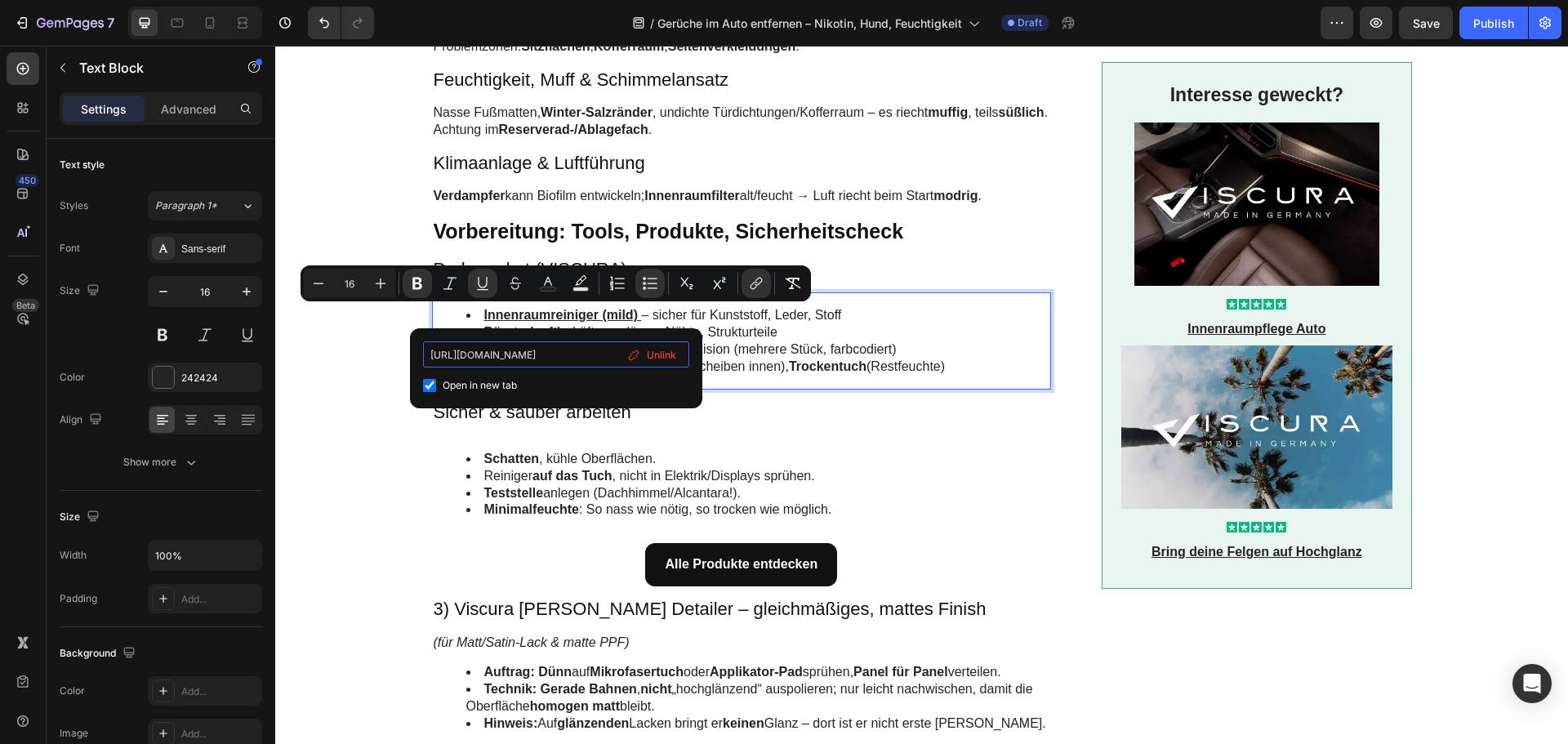
click at [568, 348] on input "[URL][DOMAIN_NAME]" at bounding box center [556, 354] width 266 height 26
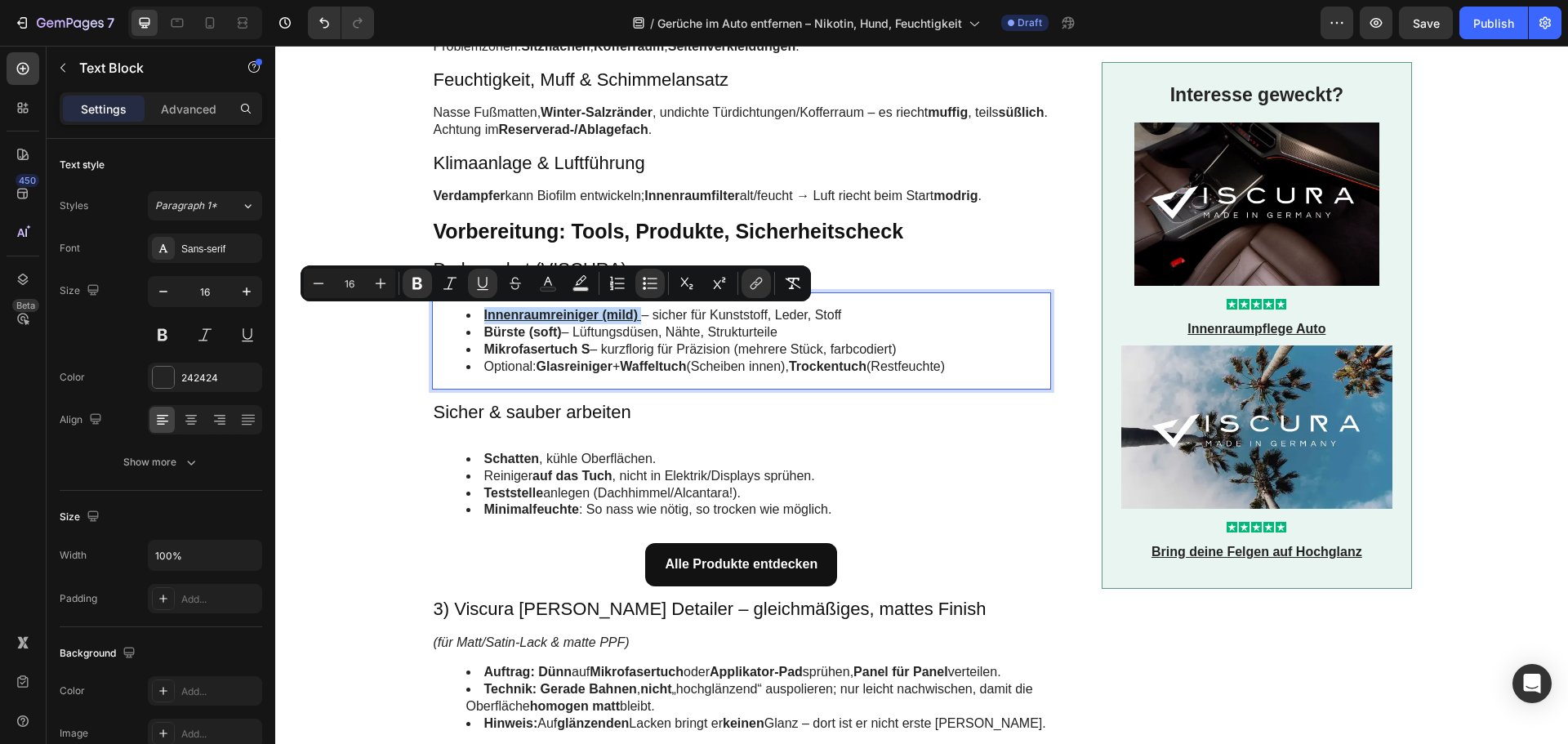
click at [638, 318] on u "Rich Text Editor. Editing area: main" at bounding box center [640, 315] width 3 height 14
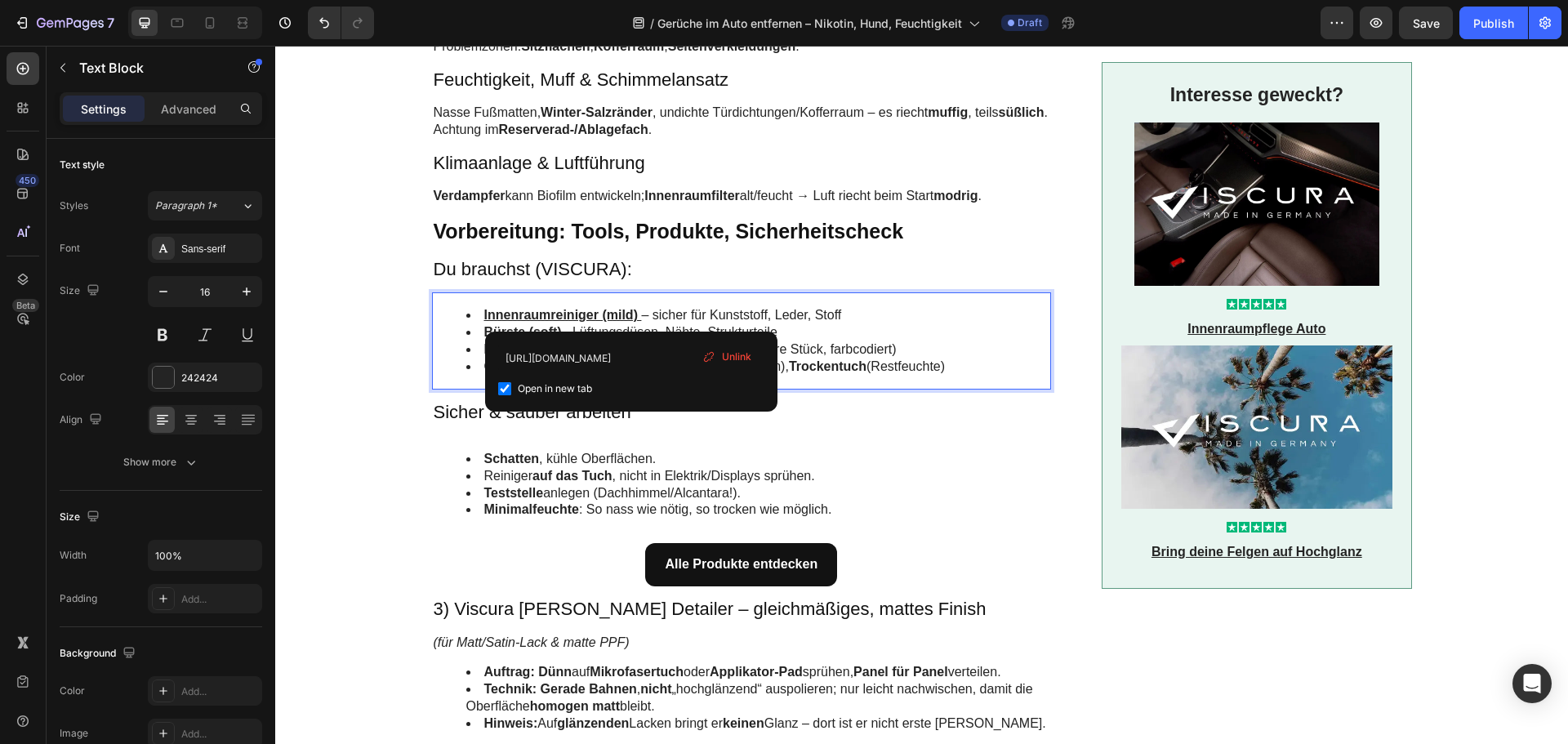
click at [635, 318] on li "Innenraumreiniger (mild) – sicher für Kunststoff, Leder, Stoff" at bounding box center [758, 316] width 584 height 17
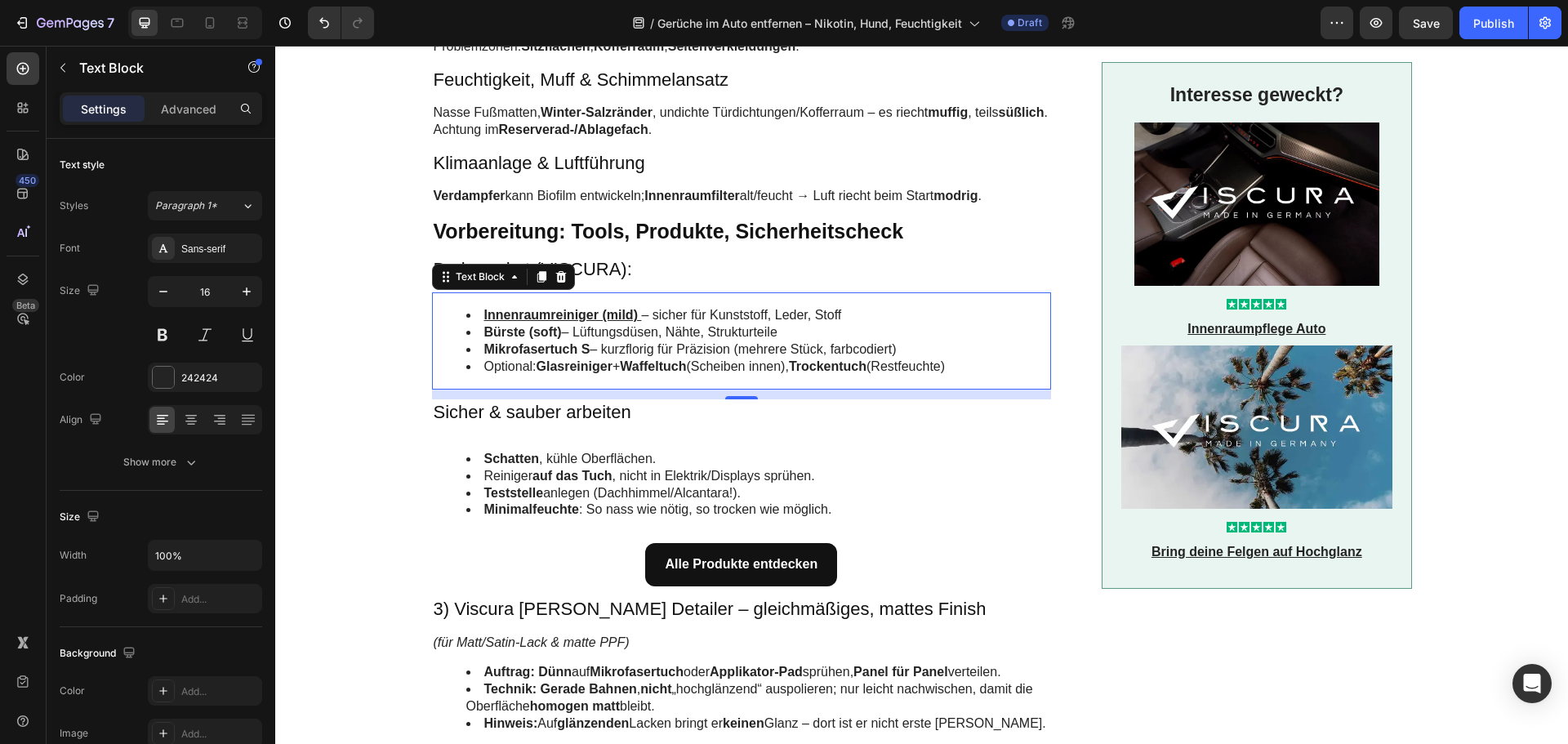
click at [578, 351] on strong "Mikrofasertuch S" at bounding box center [537, 349] width 106 height 14
click at [583, 350] on strong "Mikrofasertuch S" at bounding box center [537, 349] width 106 height 14
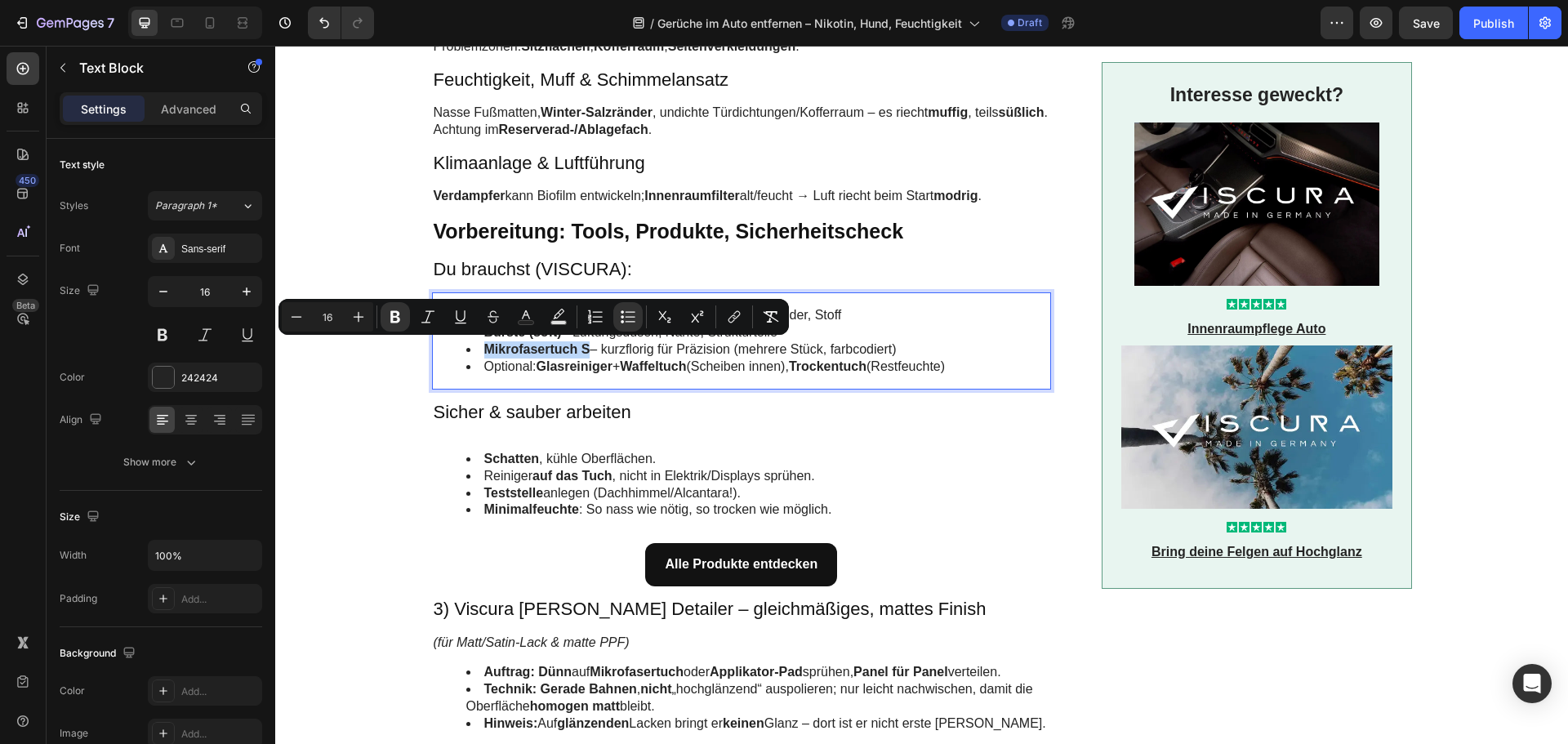
drag, startPoint x: 583, startPoint y: 350, endPoint x: 482, endPoint y: 350, distance: 101.0
click at [484, 350] on strong "Mikrofasertuch S" at bounding box center [537, 349] width 106 height 14
click at [743, 324] on button "link" at bounding box center [734, 317] width 29 height 29
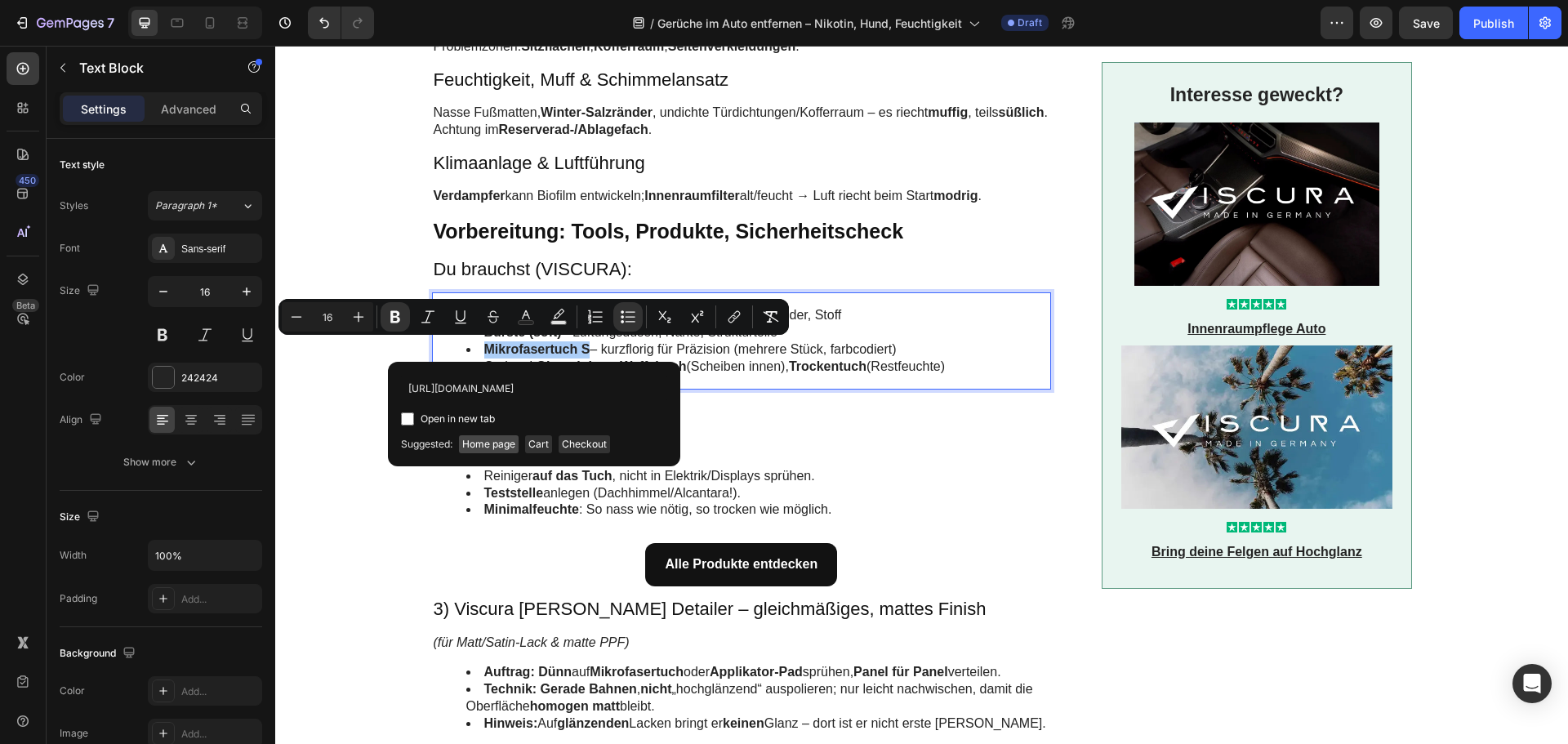
scroll to position [0, 79]
type input "[URL][DOMAIN_NAME]"
click at [449, 419] on span "Open in new tab" at bounding box center [458, 419] width 74 height 20
checkbox input "true"
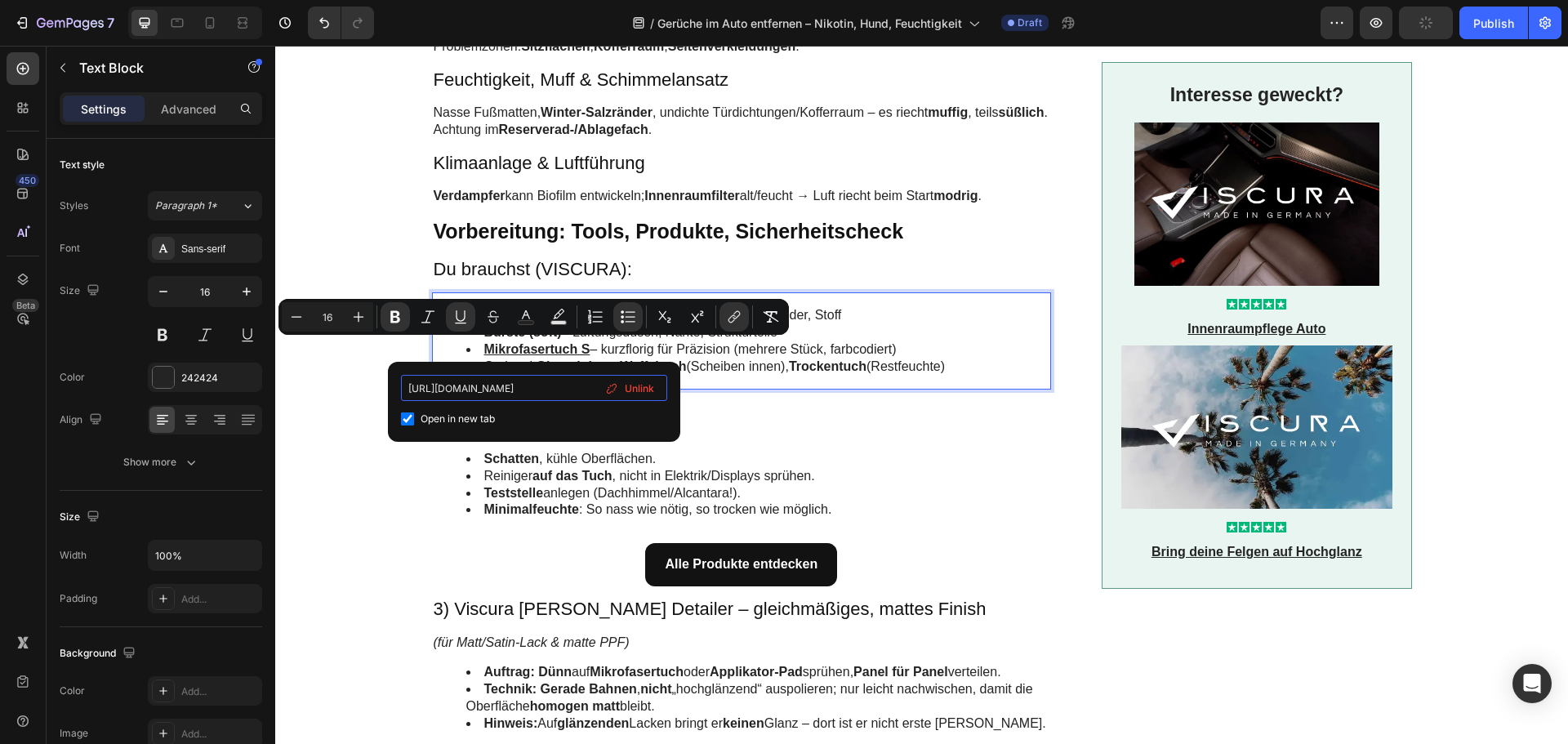
click at [477, 395] on input "[URL][DOMAIN_NAME]" at bounding box center [534, 388] width 266 height 26
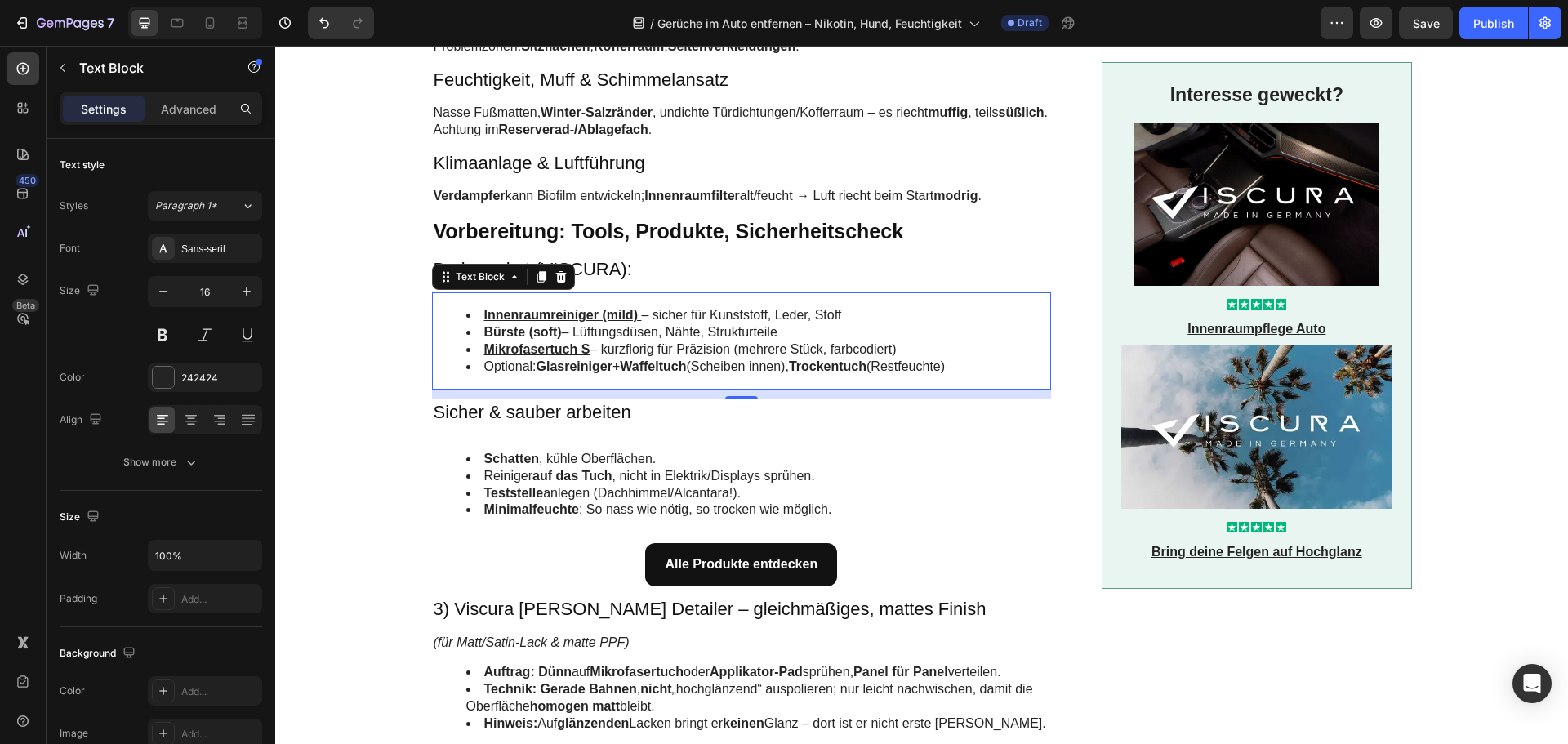
click at [584, 358] on li "Optional: Glasreiniger + Waffeltuch (Scheiben innen), Trockentuch (Restfeuchte)" at bounding box center [758, 367] width 584 height 17
click at [579, 365] on strong "Glasreiniger" at bounding box center [575, 366] width 76 height 14
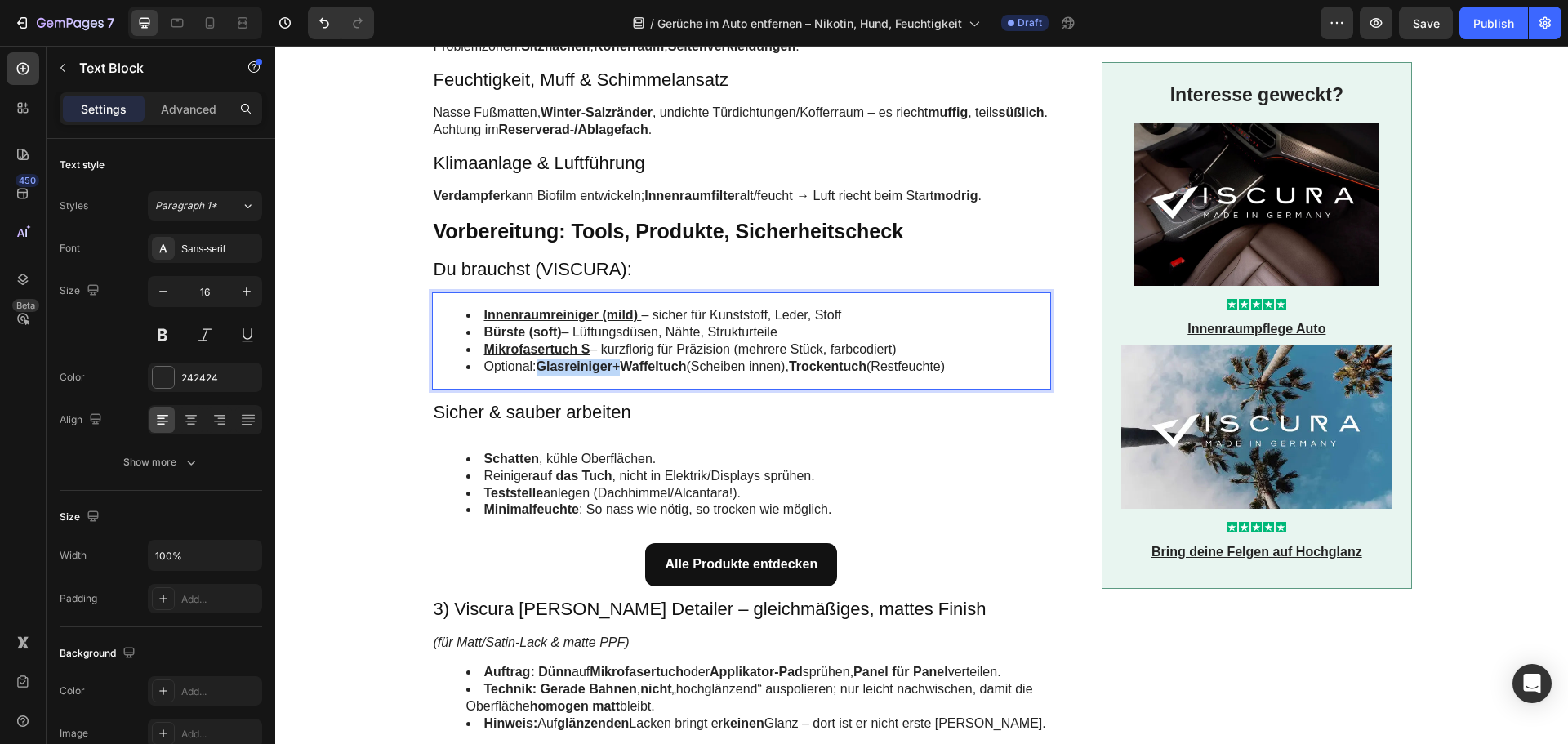
click at [579, 365] on strong "Glasreiniger" at bounding box center [575, 366] width 76 height 14
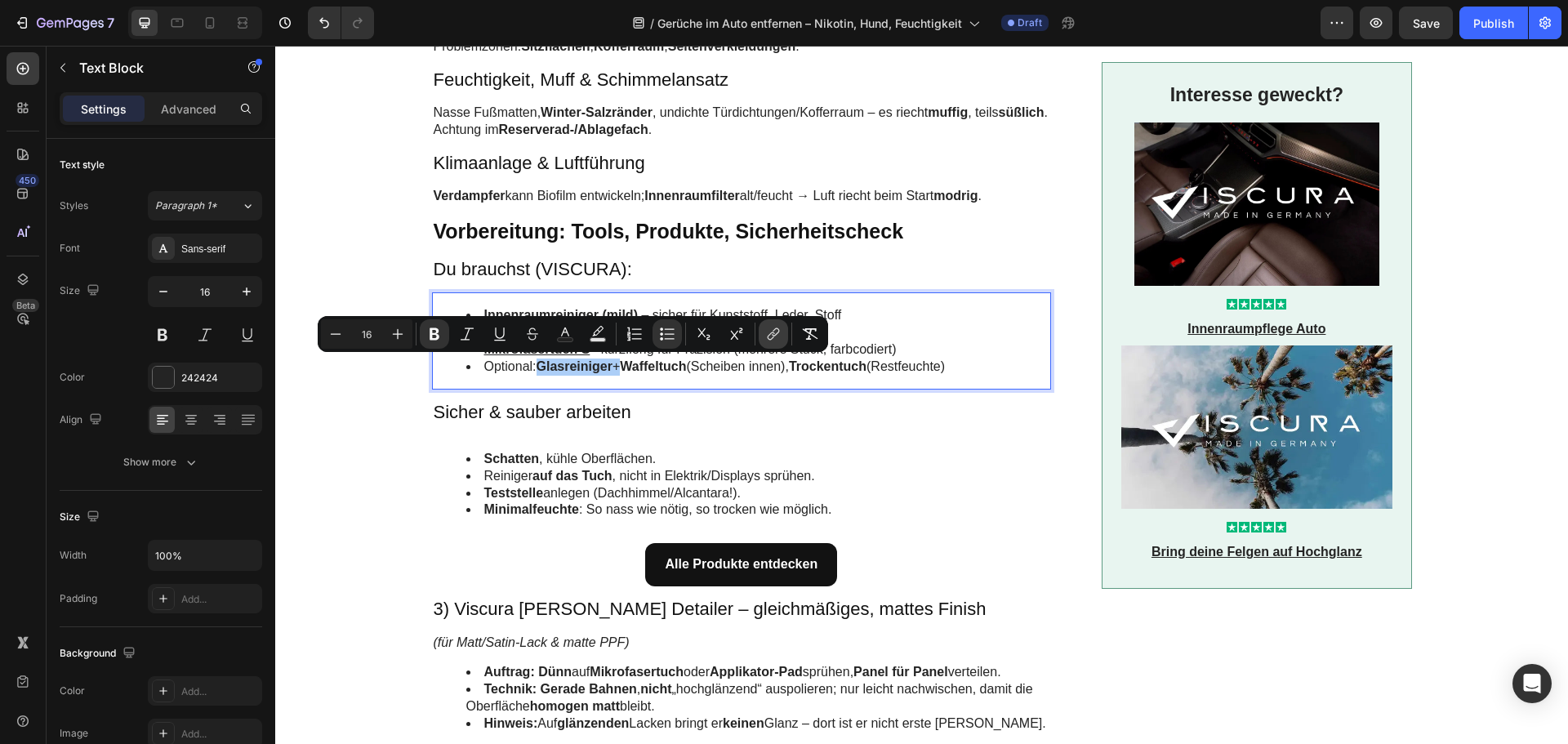
click at [772, 332] on icon "Editor contextual toolbar" at bounding box center [771, 336] width 8 height 8
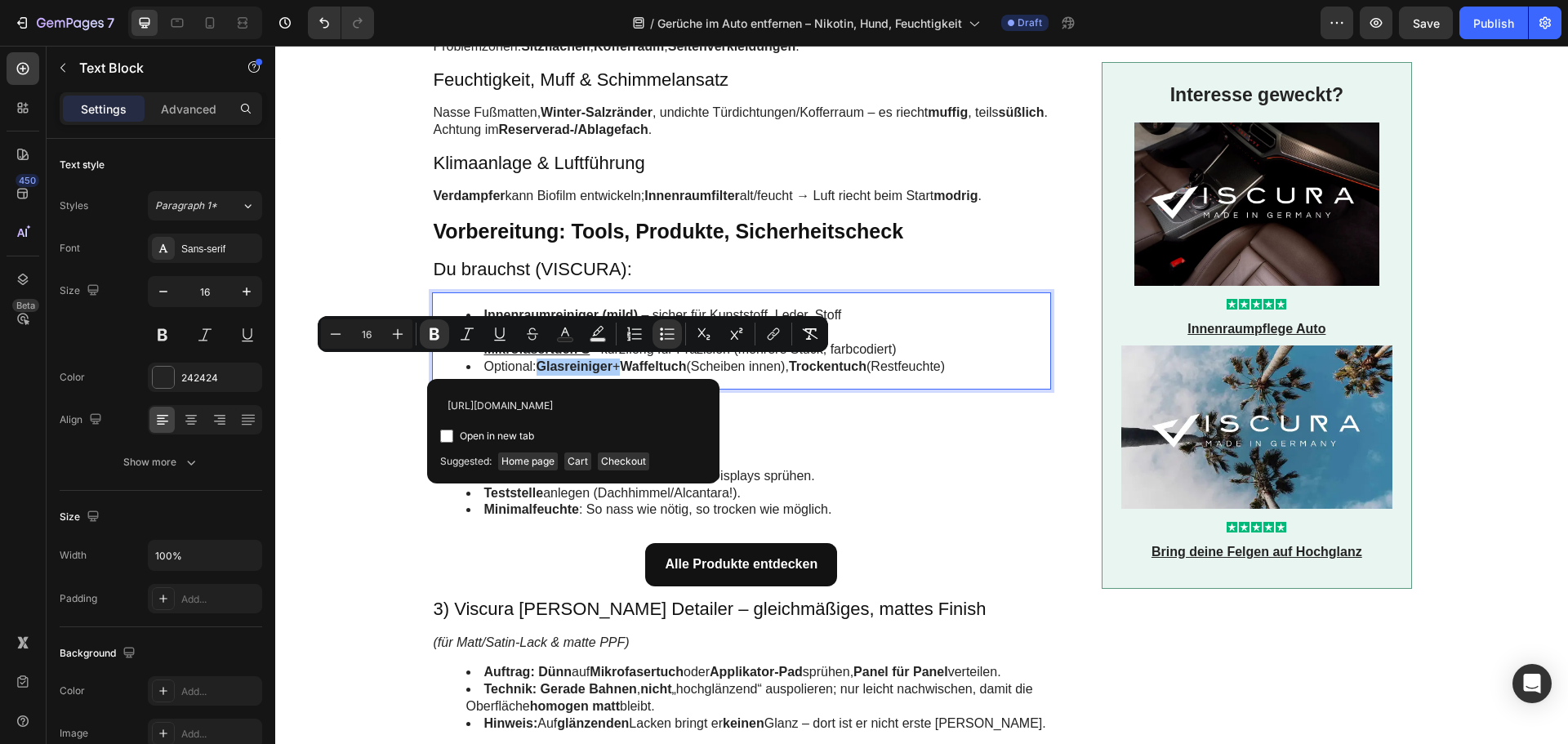
scroll to position [0, 68]
type input "[URL][DOMAIN_NAME]"
click at [505, 432] on span "Open in new tab" at bounding box center [497, 436] width 74 height 20
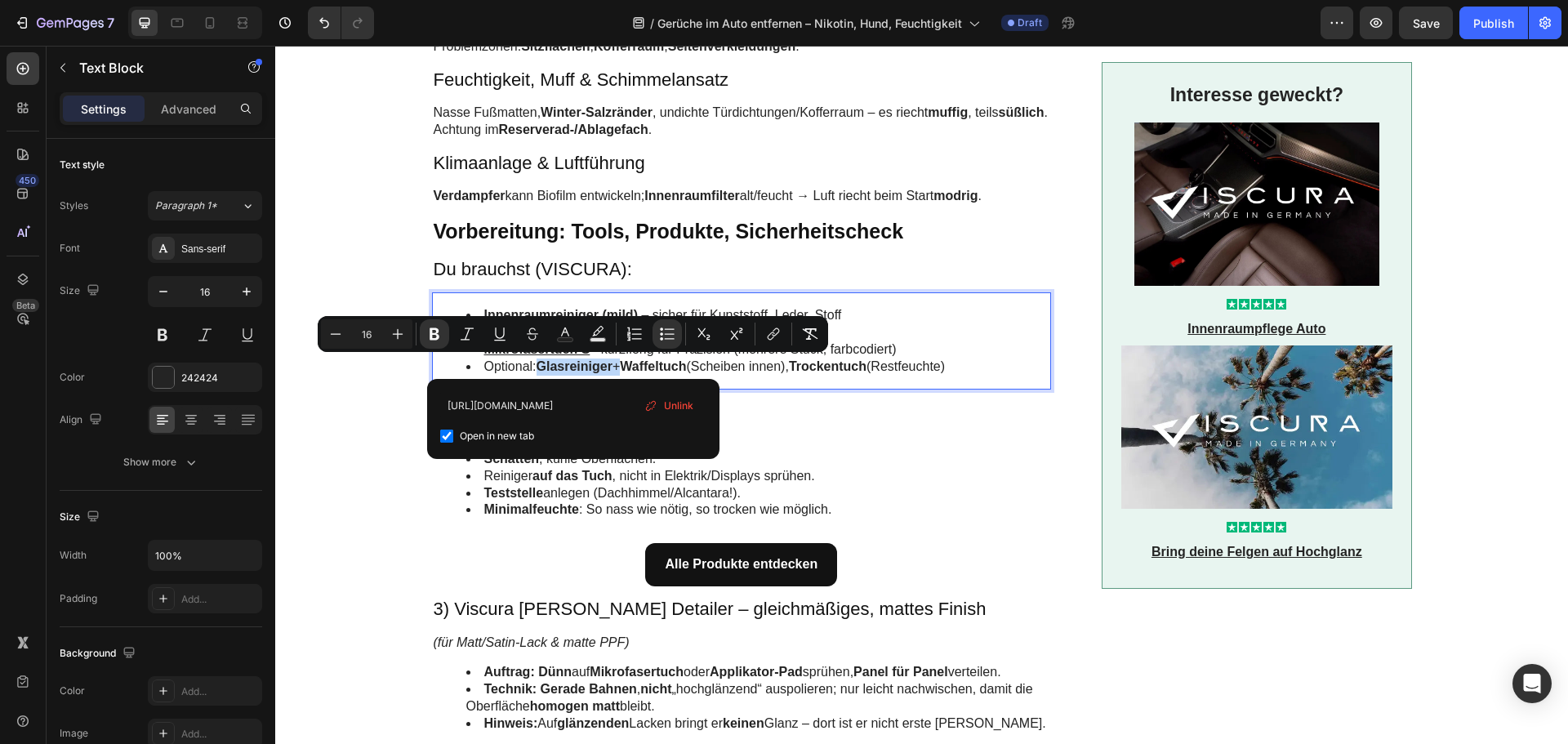
checkbox input "true"
click at [536, 407] on input "[URL][DOMAIN_NAME]" at bounding box center [573, 405] width 266 height 26
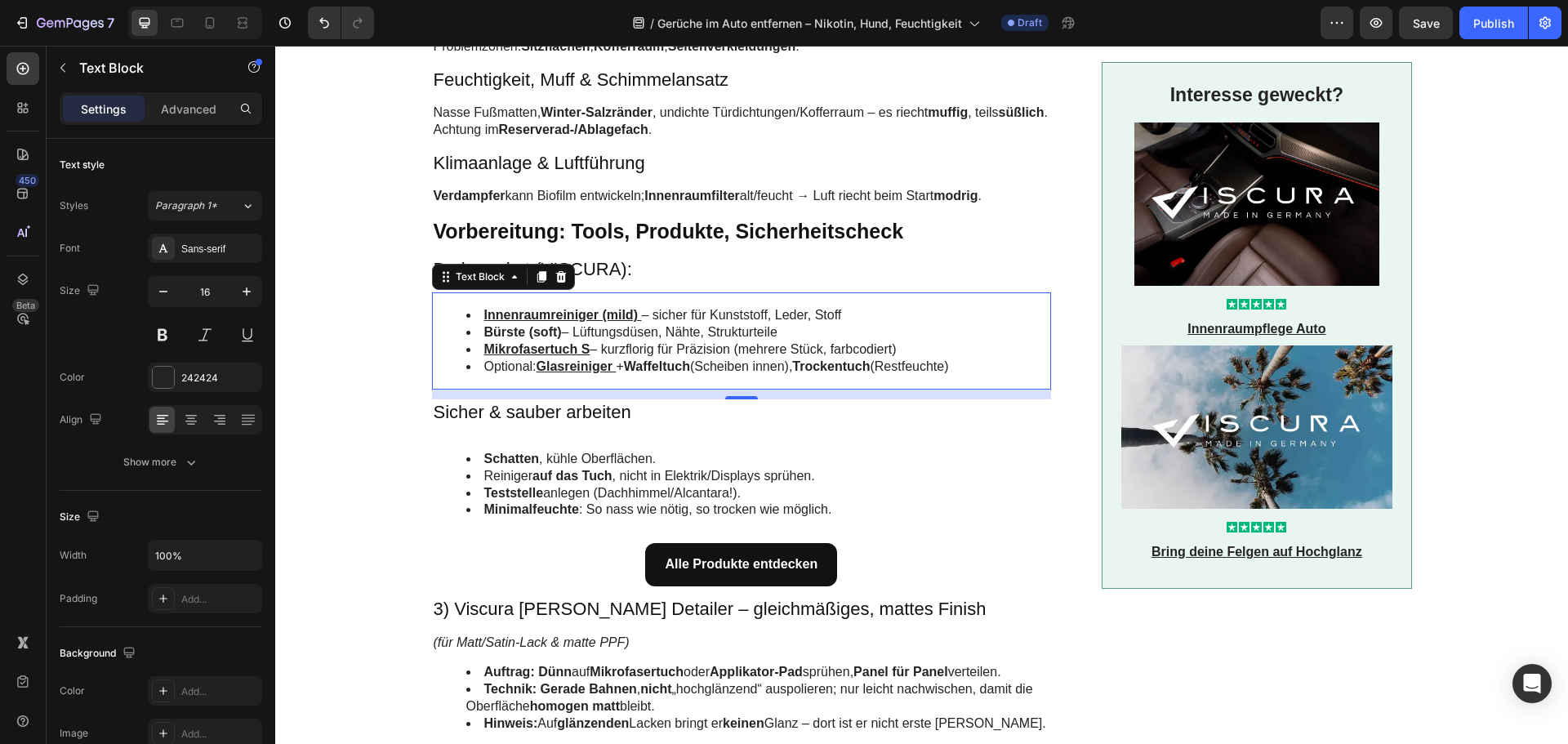
click at [653, 364] on strong "Waffeltuch" at bounding box center [657, 366] width 66 height 14
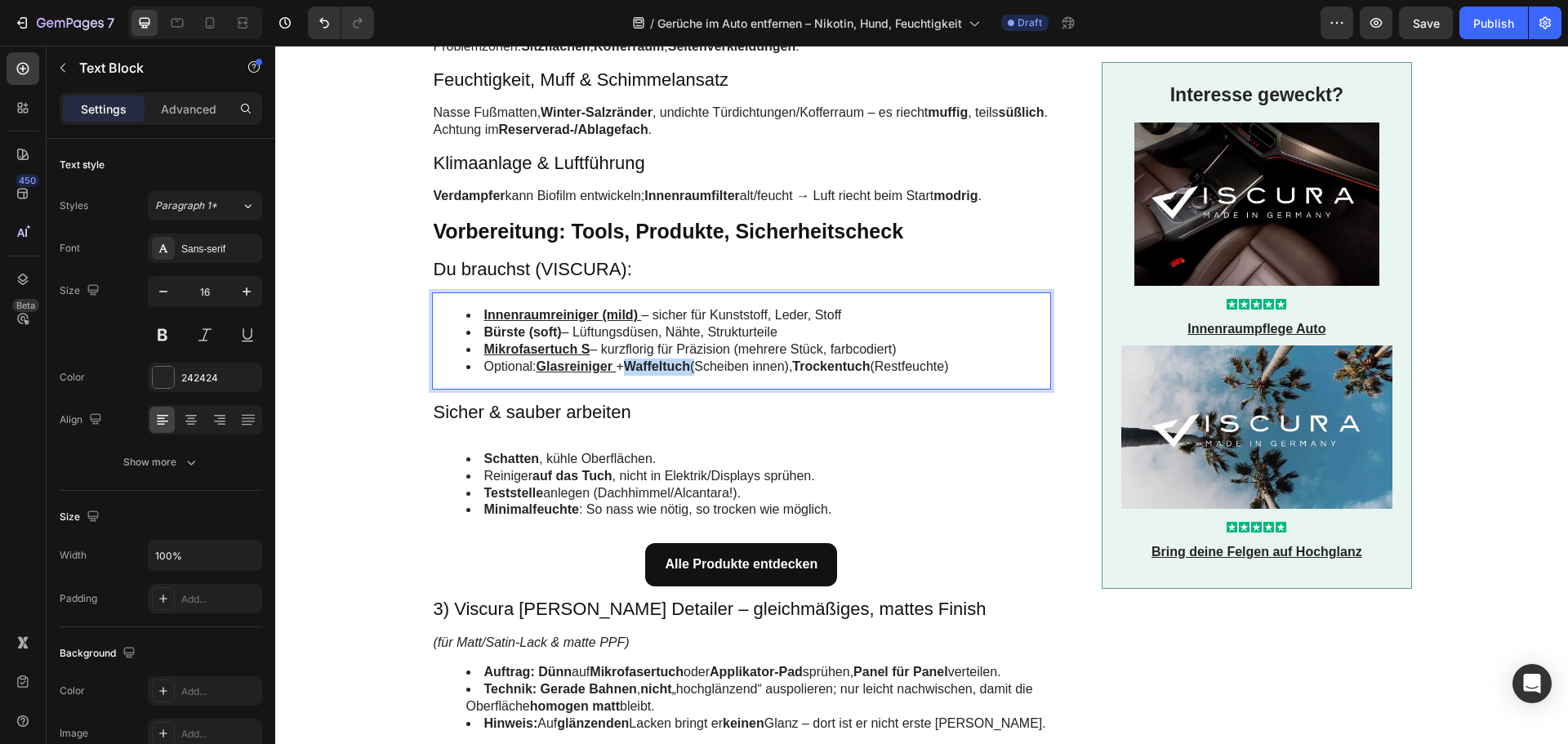
click at [653, 364] on strong "Waffeltuch" at bounding box center [657, 366] width 66 height 14
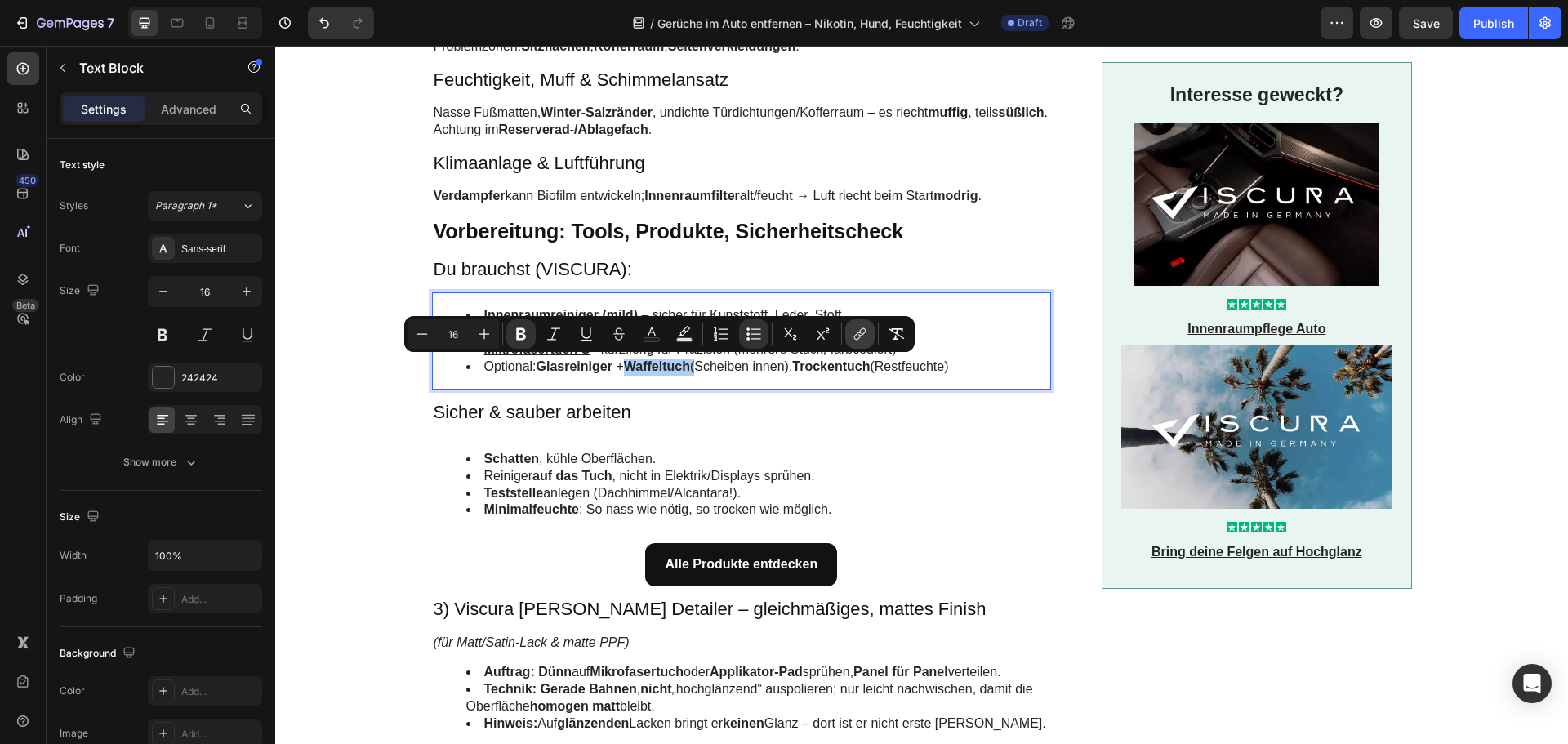
click at [857, 333] on icon "Editor contextual toolbar" at bounding box center [858, 336] width 8 height 8
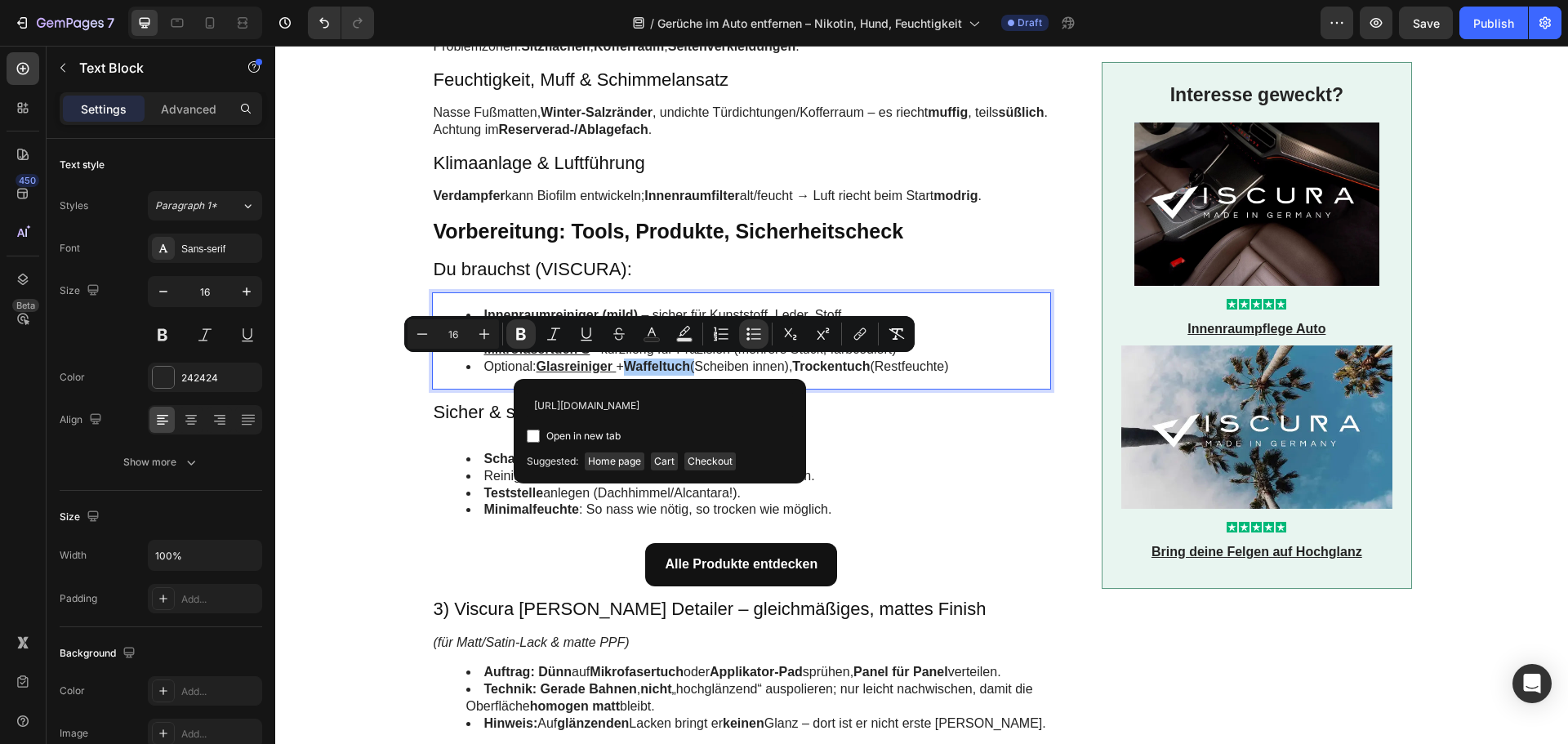
scroll to position [0, 62]
type input "[URL][DOMAIN_NAME]"
click at [582, 428] on span "Open in new tab" at bounding box center [584, 436] width 74 height 20
checkbox input "true"
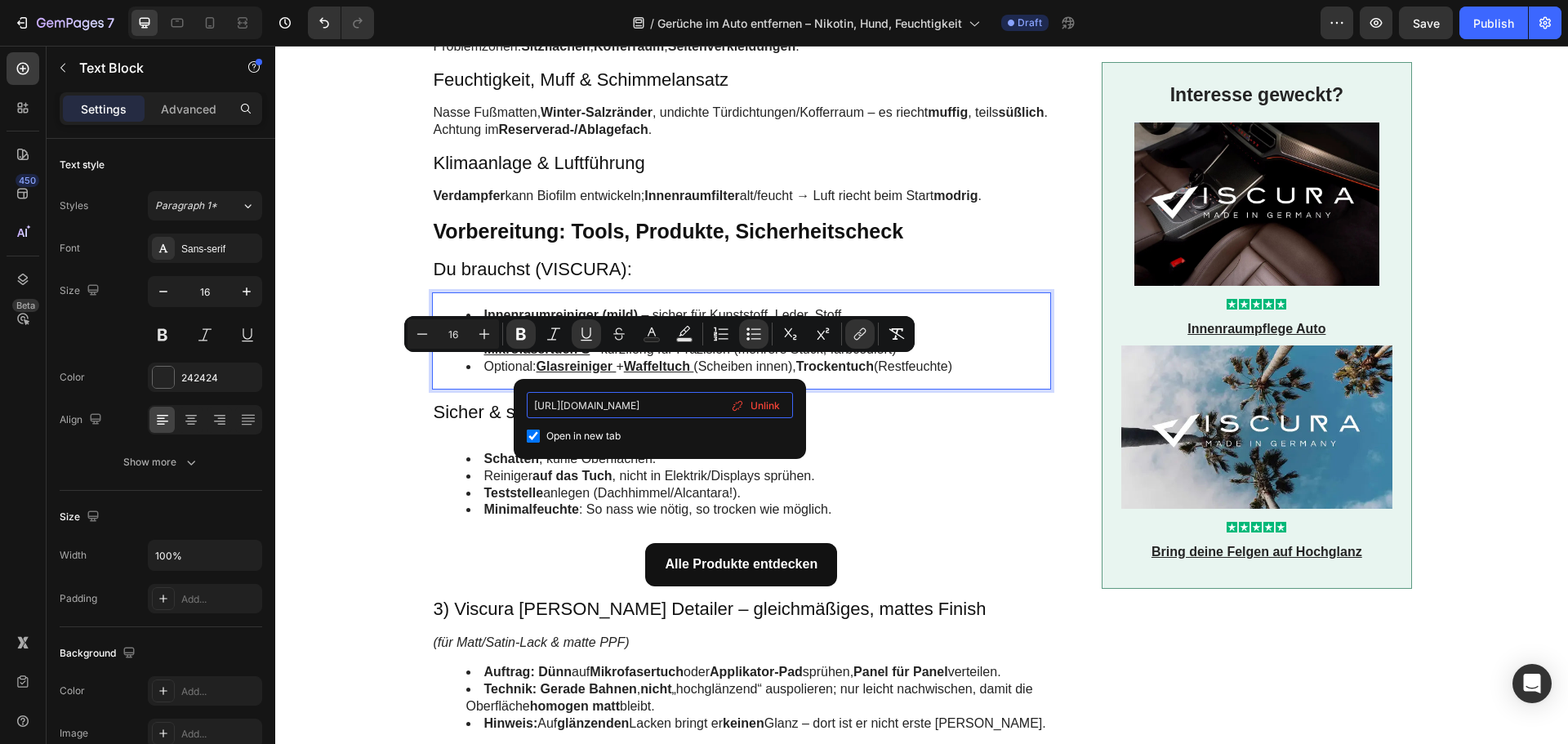
click at [607, 407] on input "[URL][DOMAIN_NAME]" at bounding box center [660, 405] width 266 height 26
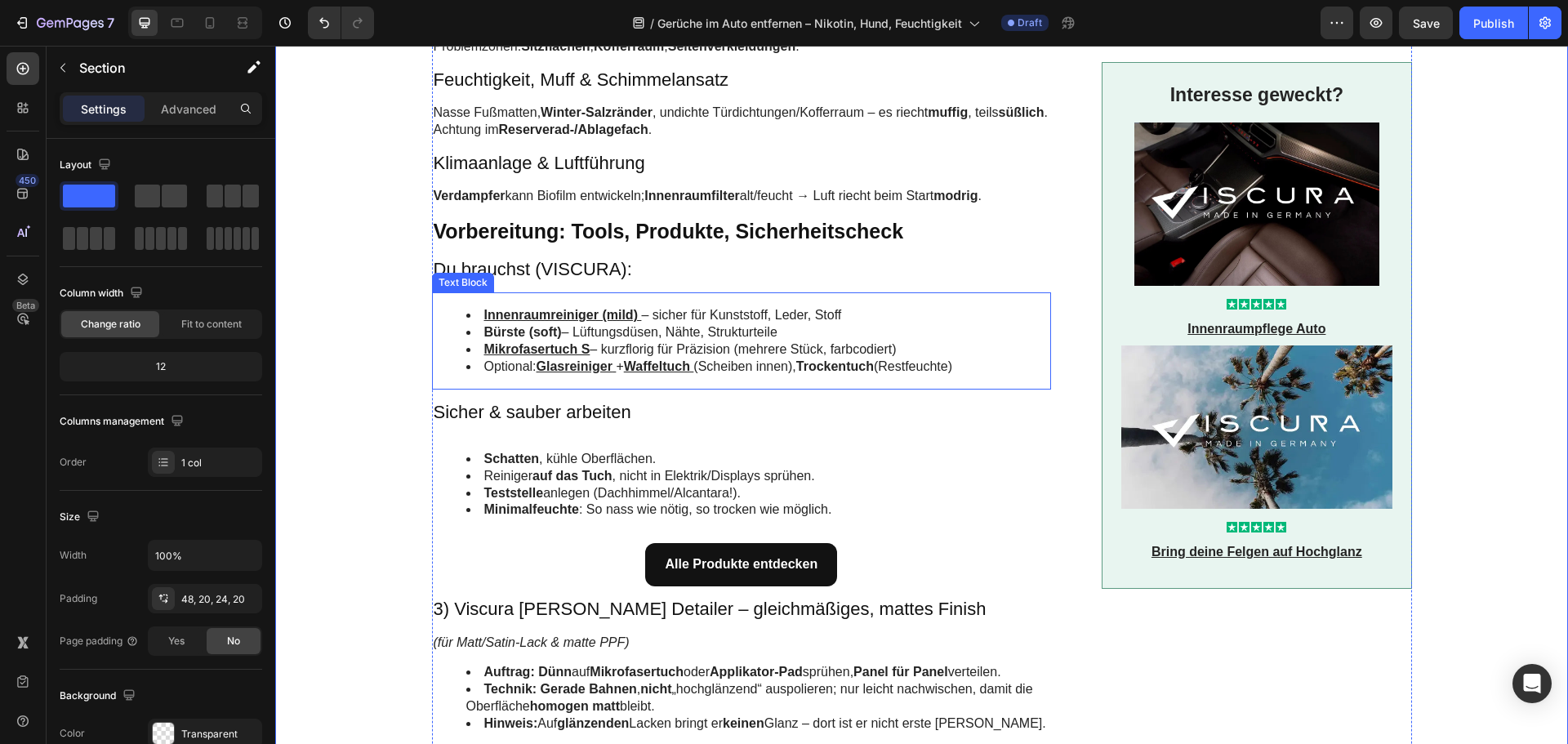
click at [852, 368] on strong "Trockentuch" at bounding box center [835, 366] width 78 height 14
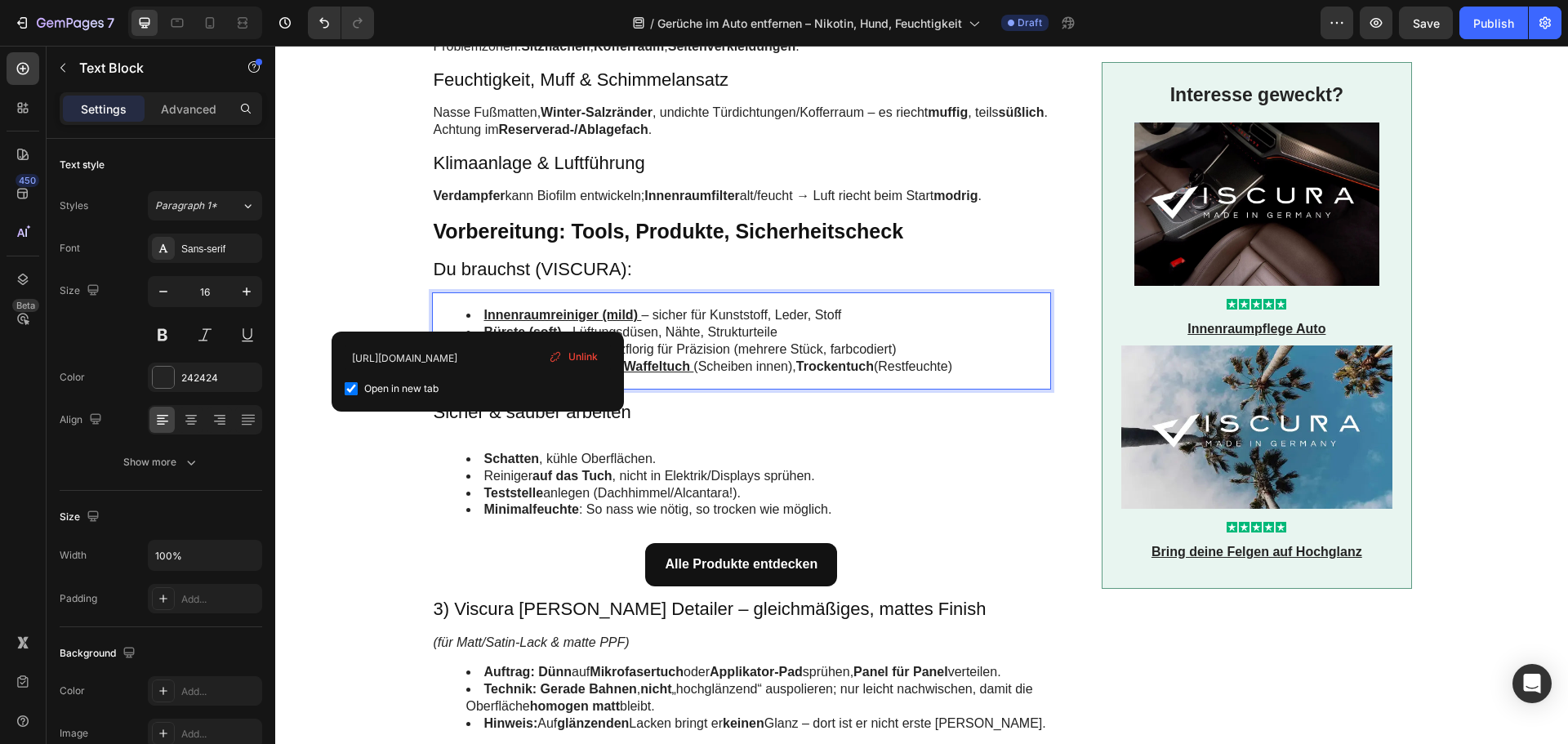
click at [839, 363] on strong "Trockentuch" at bounding box center [835, 366] width 78 height 14
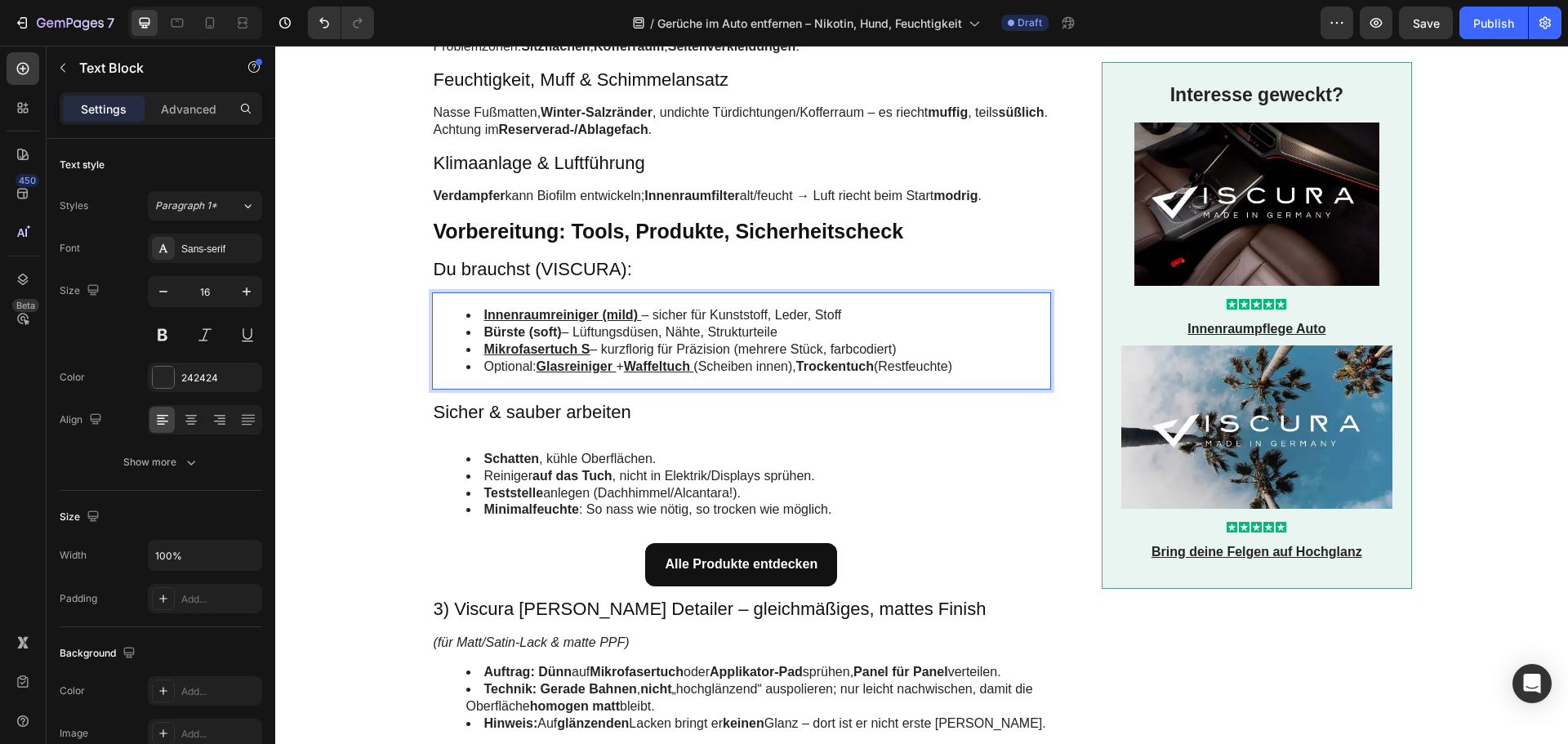
click at [839, 363] on strong "Trockentuch" at bounding box center [835, 366] width 78 height 14
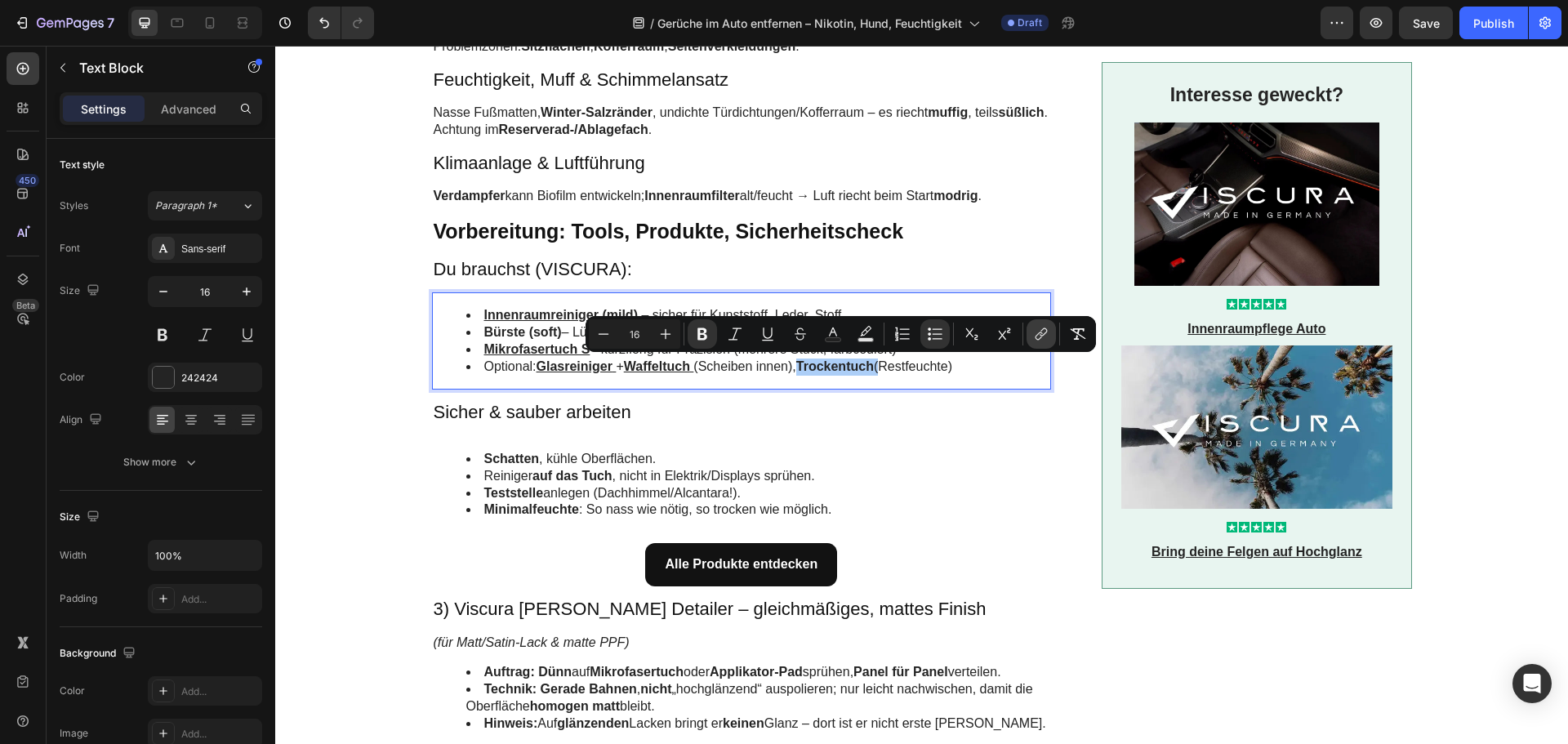
click at [1039, 331] on icon "Editor contextual toolbar" at bounding box center [1041, 333] width 16 height 16
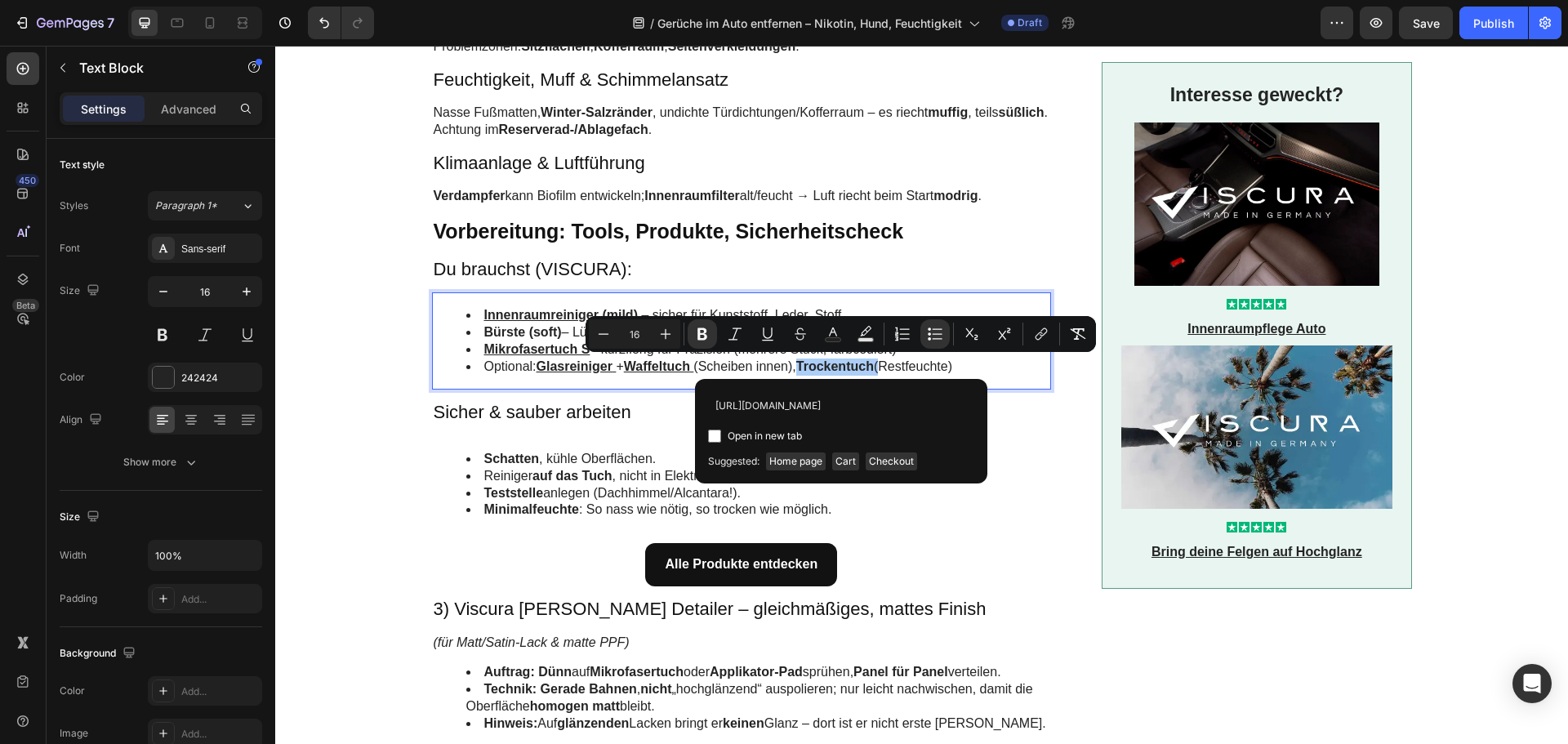
scroll to position [0, 92]
type input "[URL][DOMAIN_NAME]"
click at [724, 435] on label "Open in new tab" at bounding box center [762, 436] width 81 height 20
checkbox input "true"
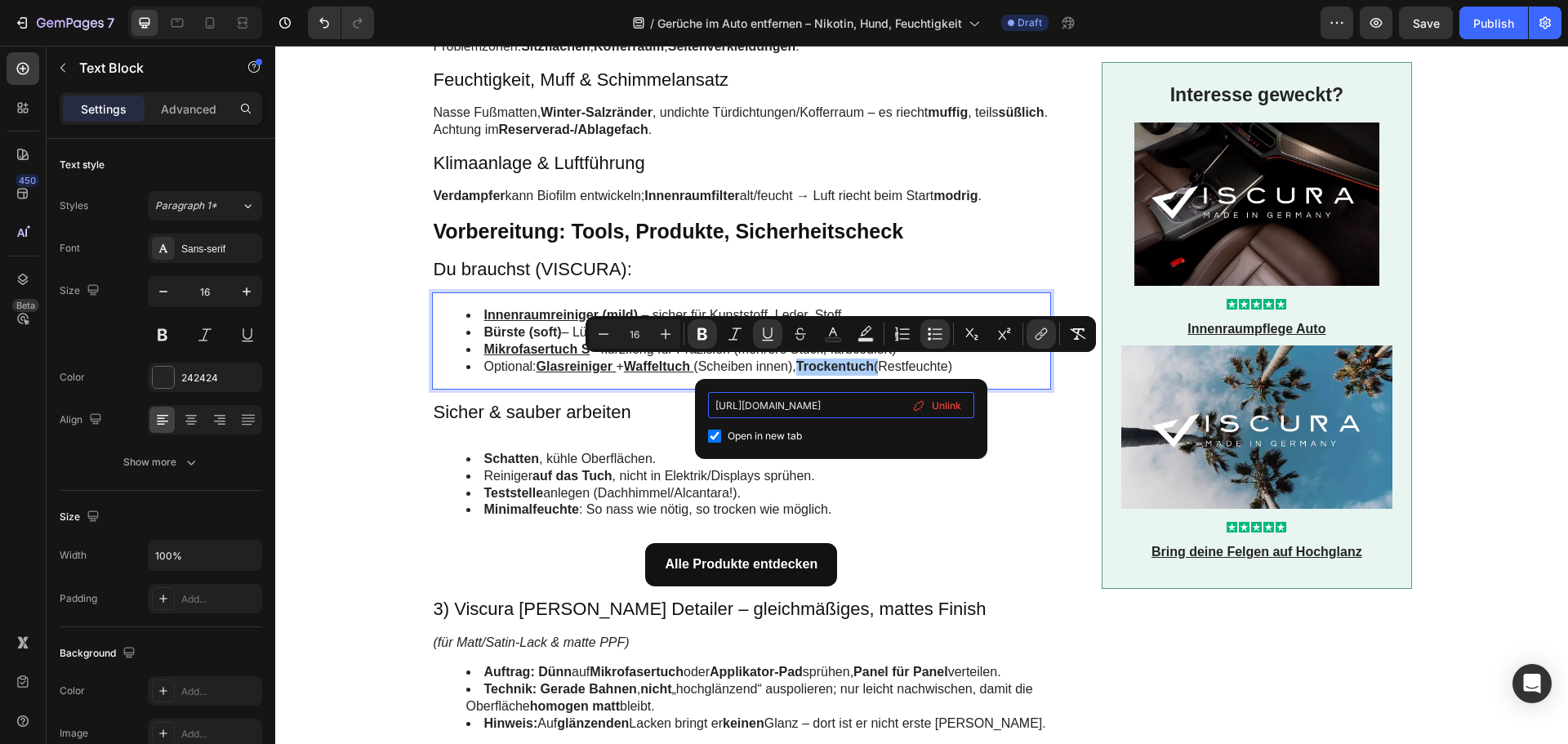
click at [781, 414] on input "[URL][DOMAIN_NAME]" at bounding box center [841, 405] width 266 height 26
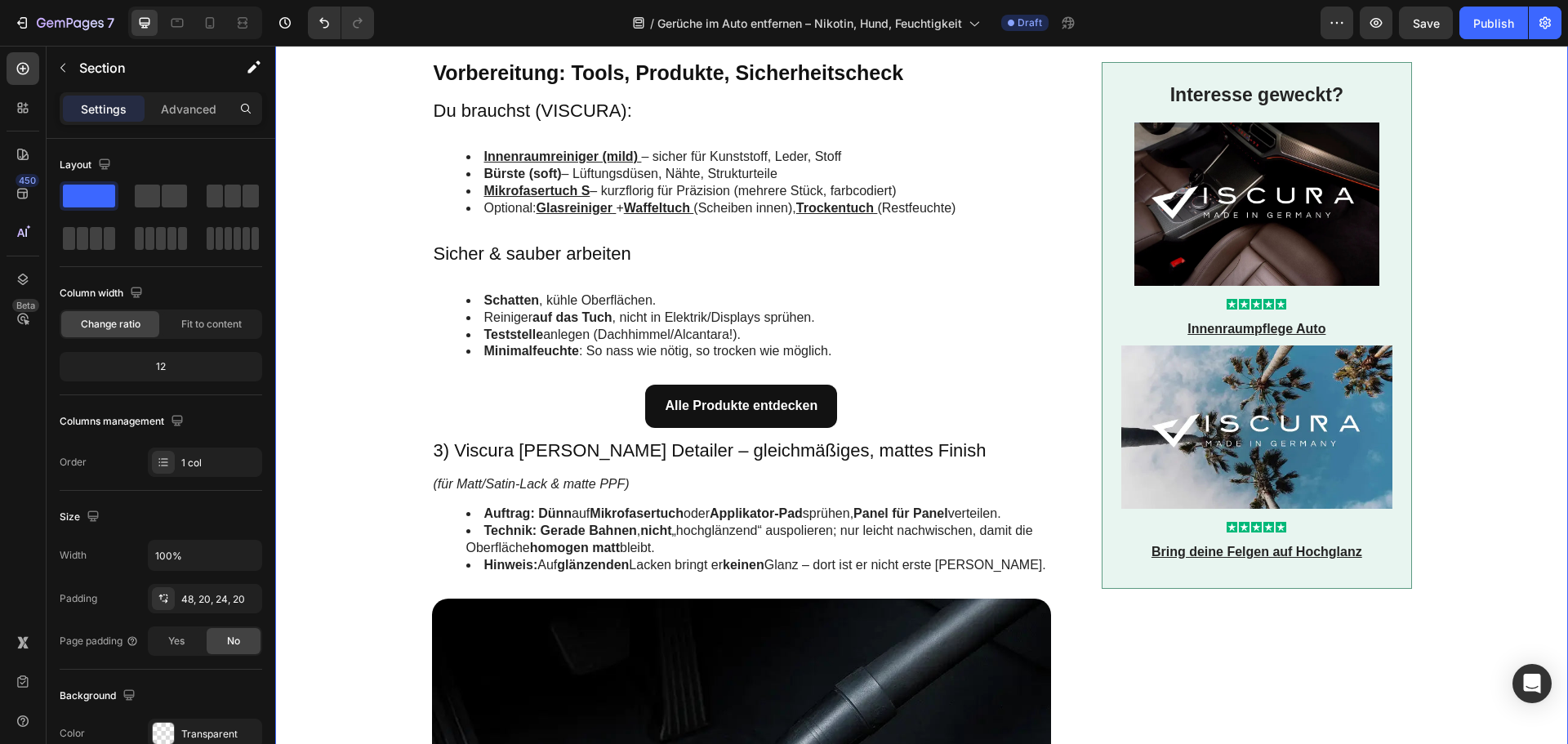
scroll to position [1878, 0]
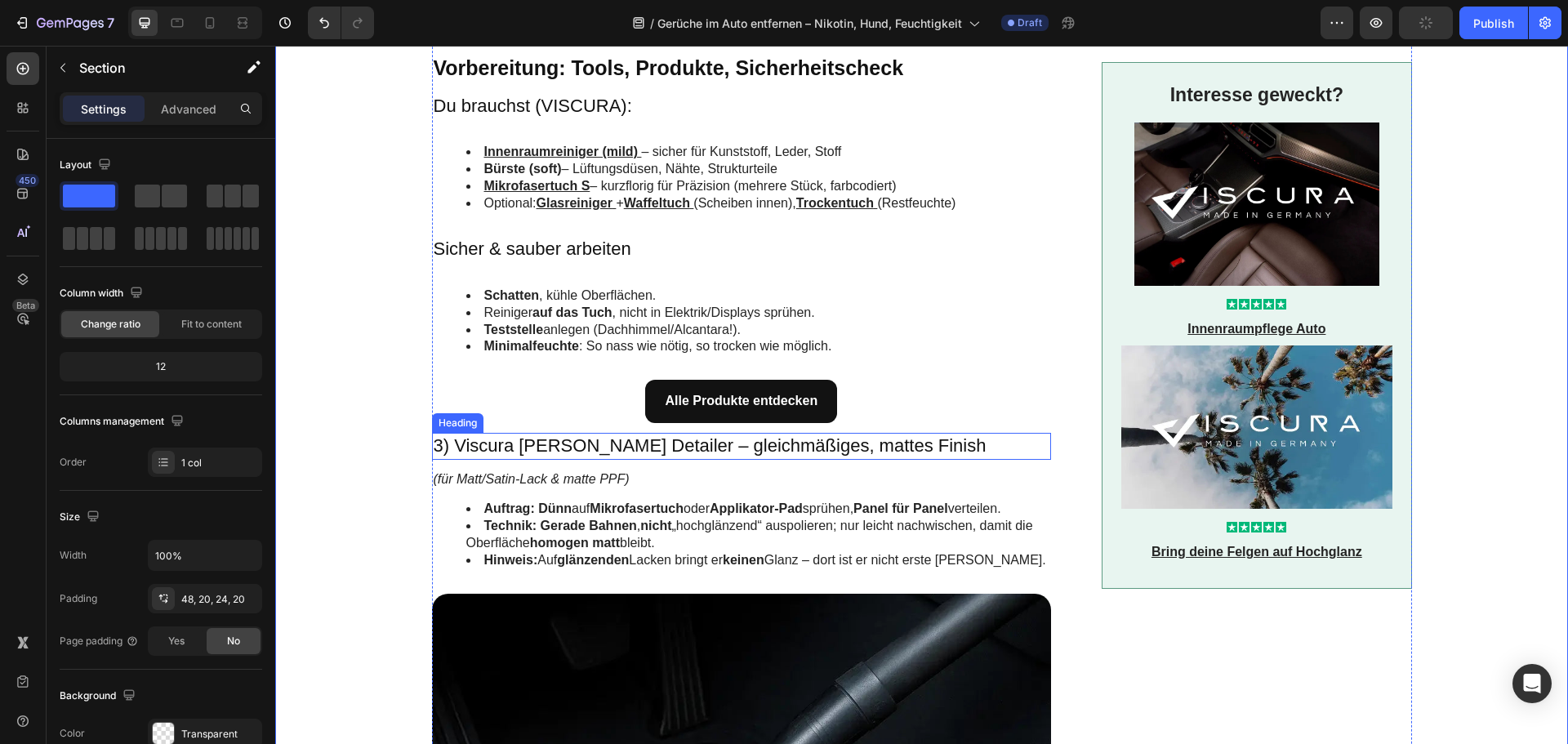
click at [567, 447] on h3 "3) Viscura [PERSON_NAME] Detailer – gleichmäßiges, mattes Finish" at bounding box center [742, 445] width 620 height 27
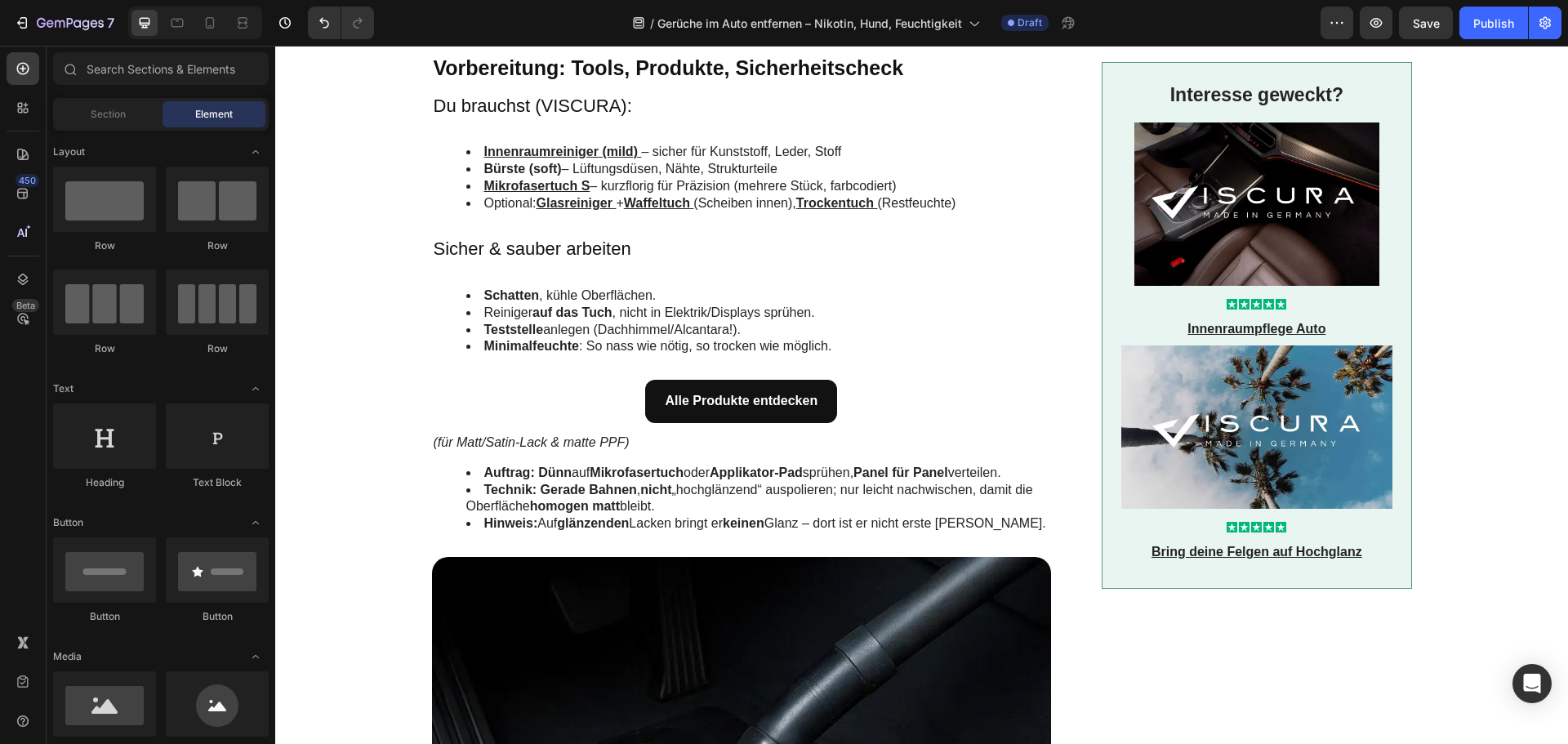
click at [567, 447] on icon "(für Matt/Satin-Lack & matte PPF)" at bounding box center [531, 442] width 196 height 14
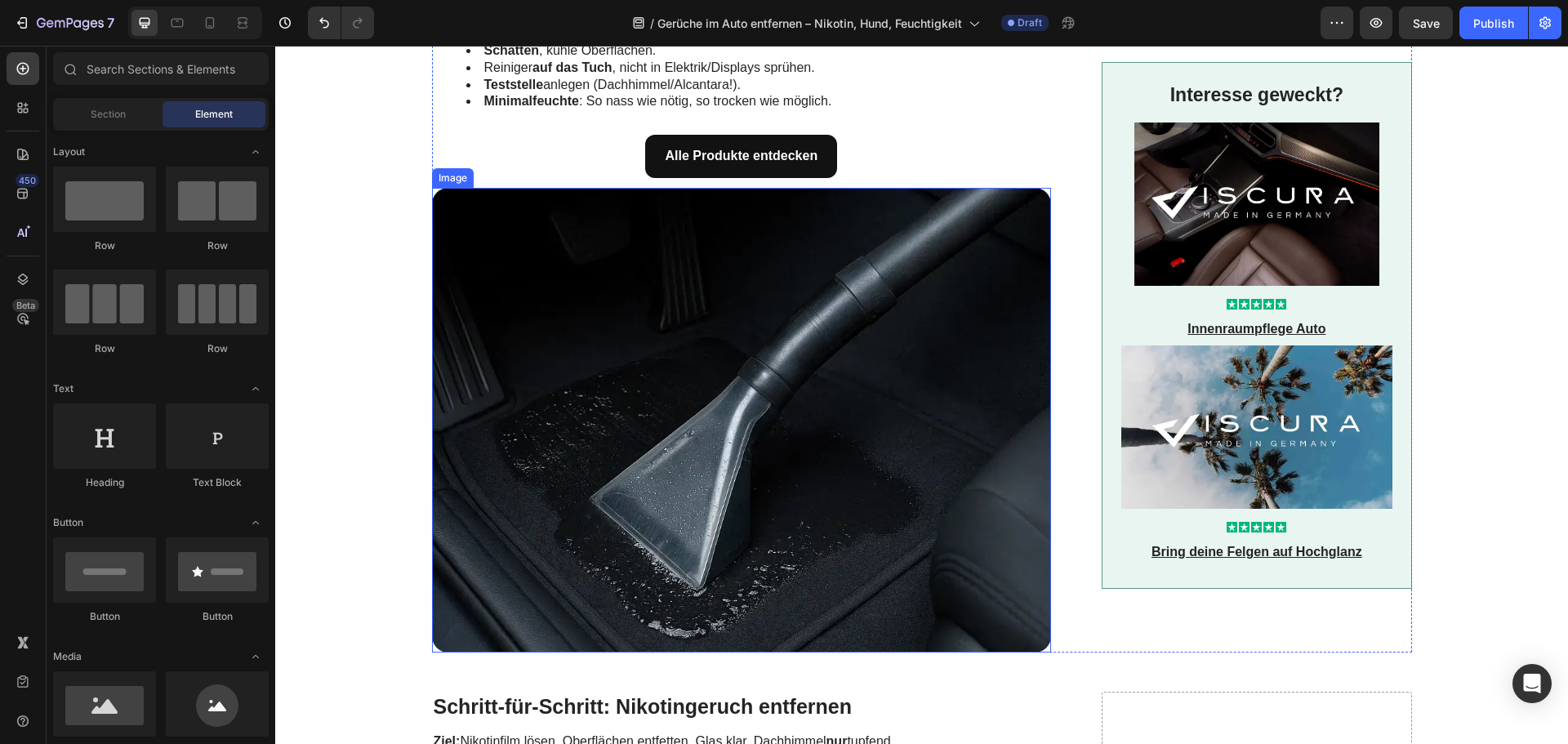
scroll to position [2858, 0]
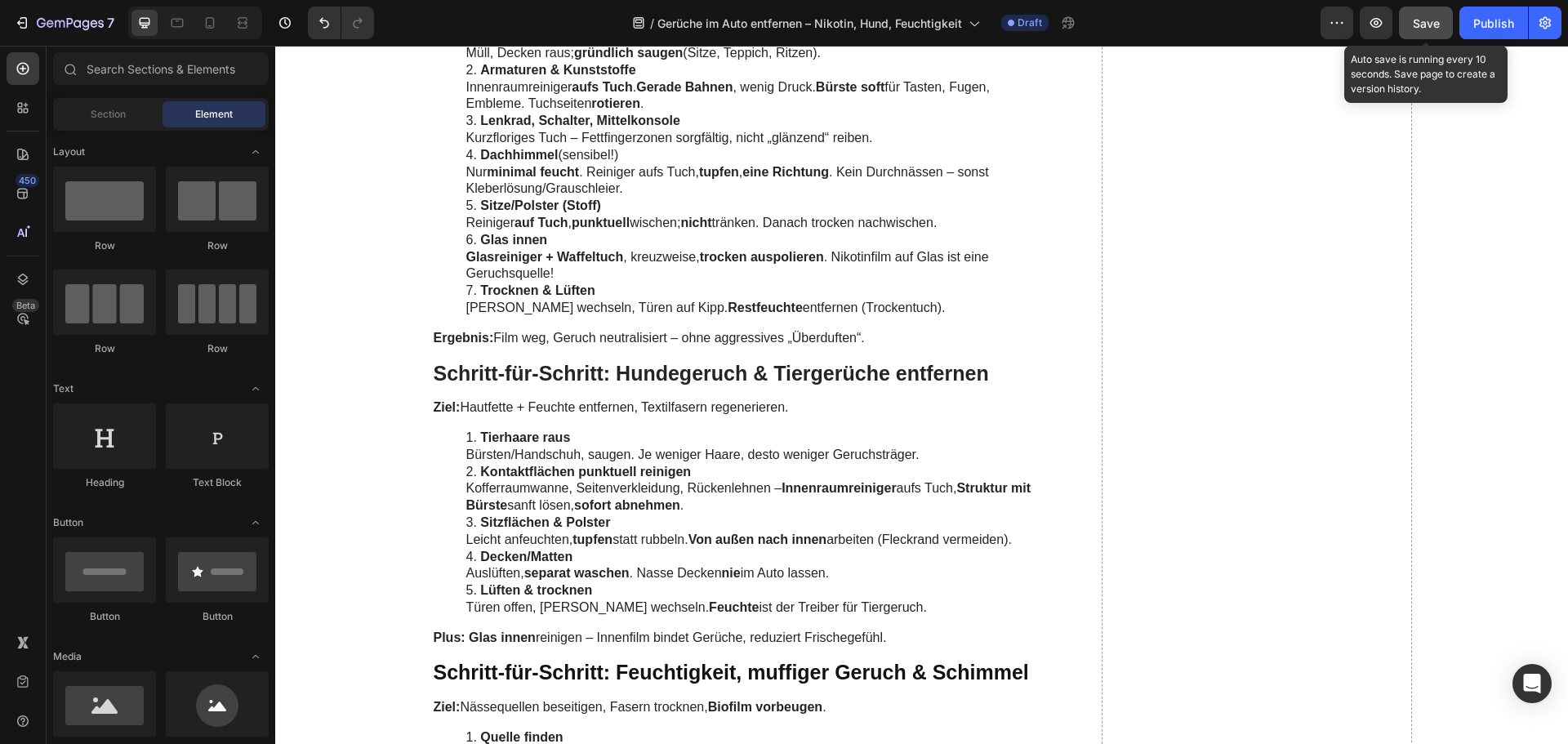
click at [1430, 22] on span "Save" at bounding box center [1426, 23] width 27 height 14
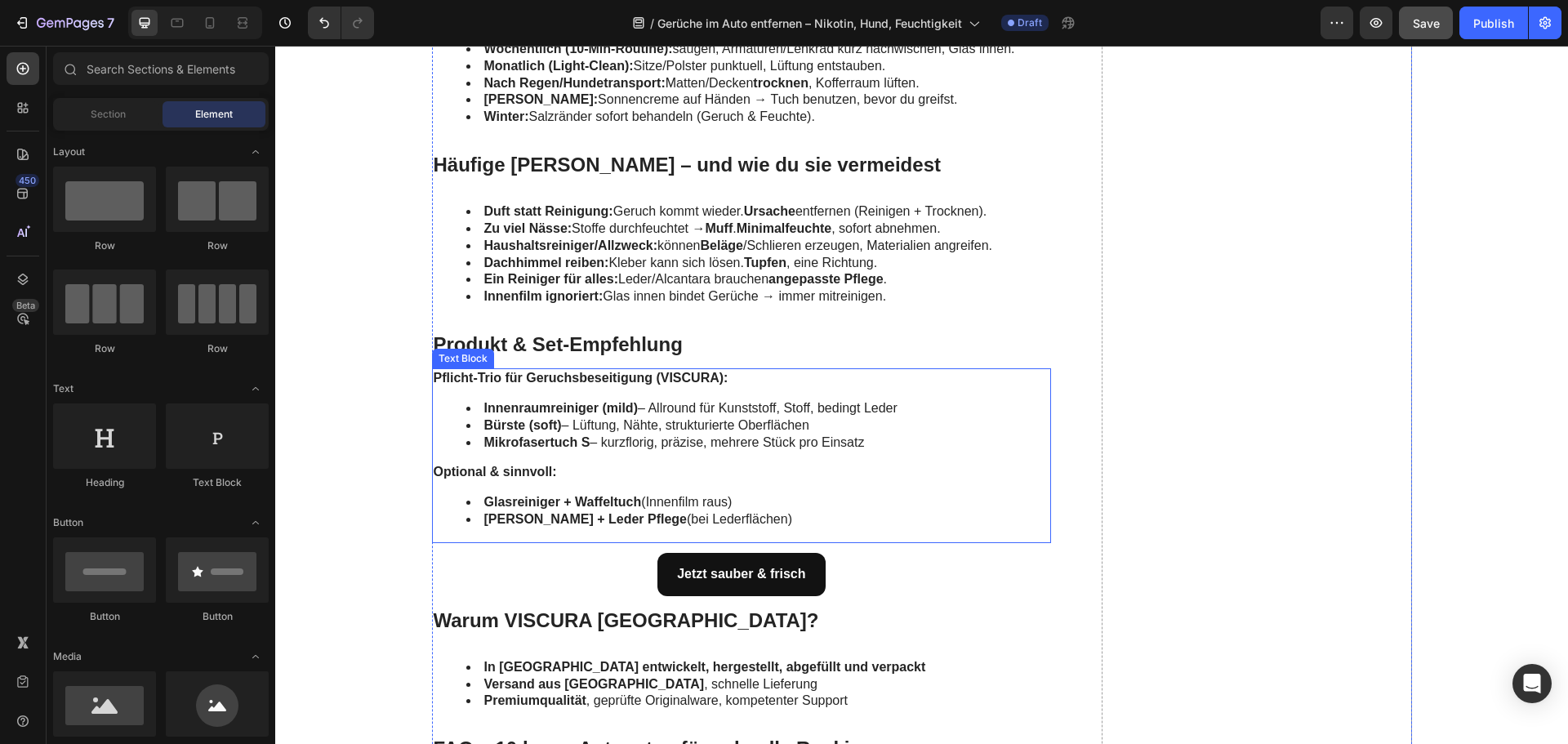
scroll to position [4981, 0]
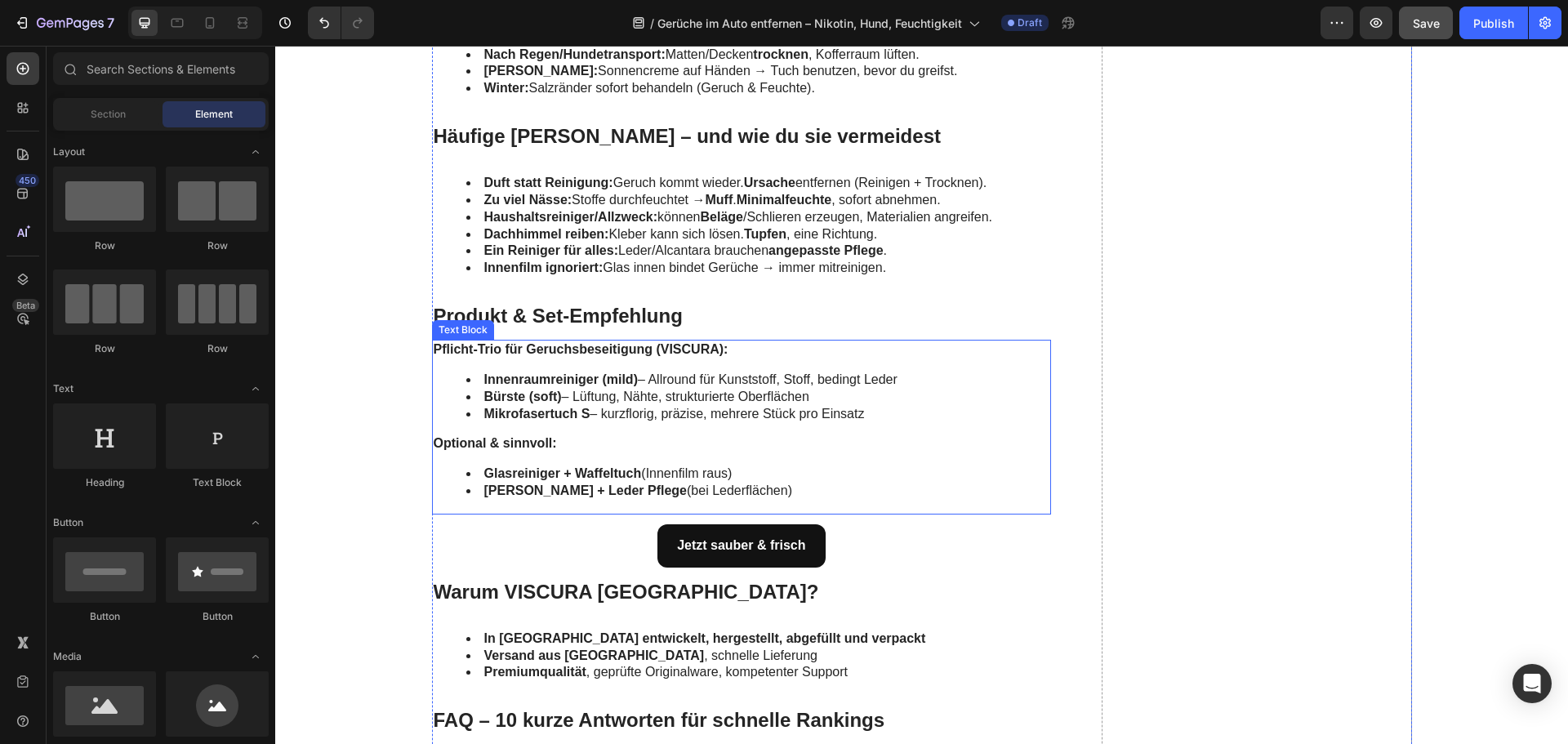
click at [638, 388] on li "Bürste (soft) – Lüftung, Nähte, strukturierte Oberflächen" at bounding box center [758, 397] width 584 height 17
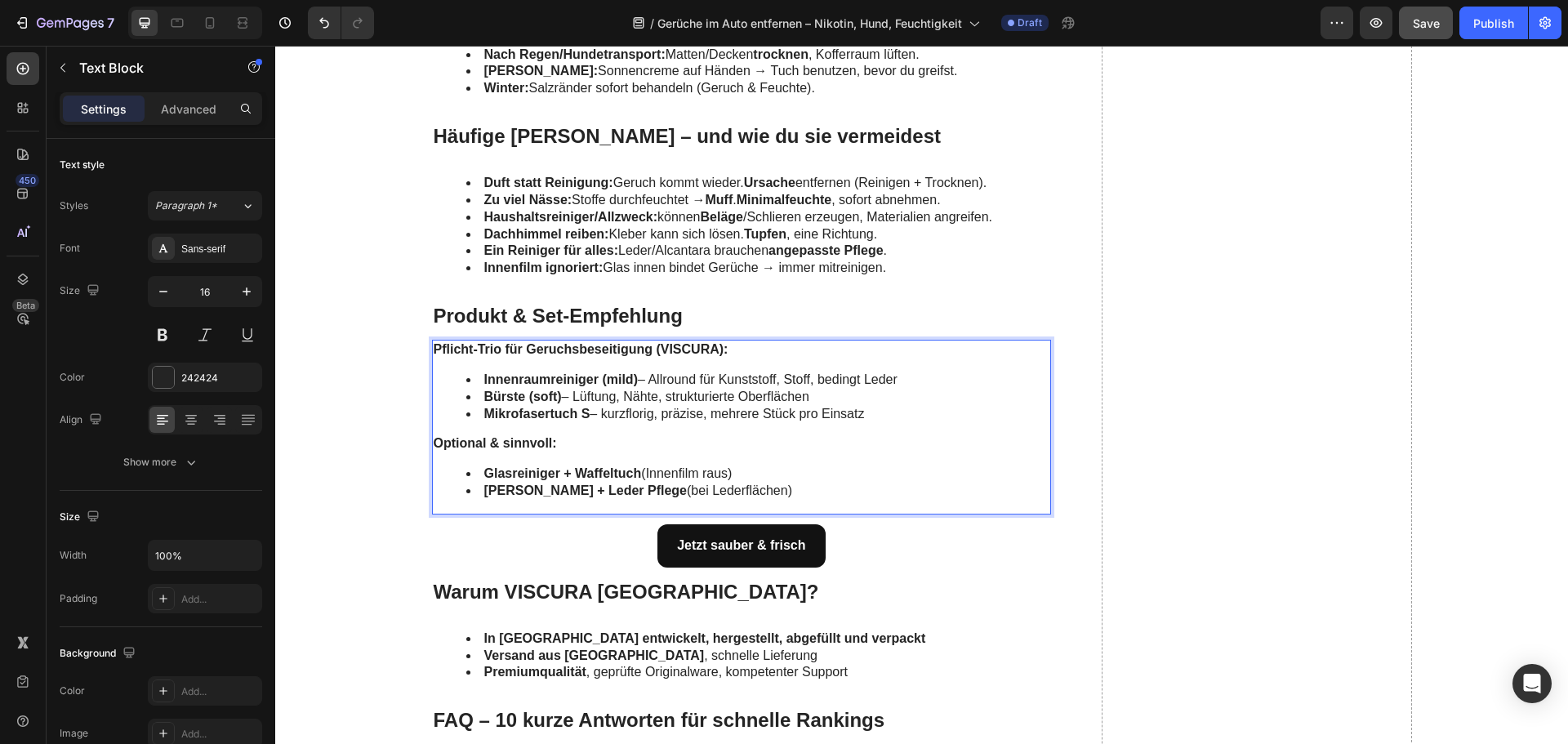
click at [633, 375] on li "Innenraumreiniger (mild) – Allround für Kunststoff, Stoff, bedingt Leder" at bounding box center [758, 380] width 584 height 17
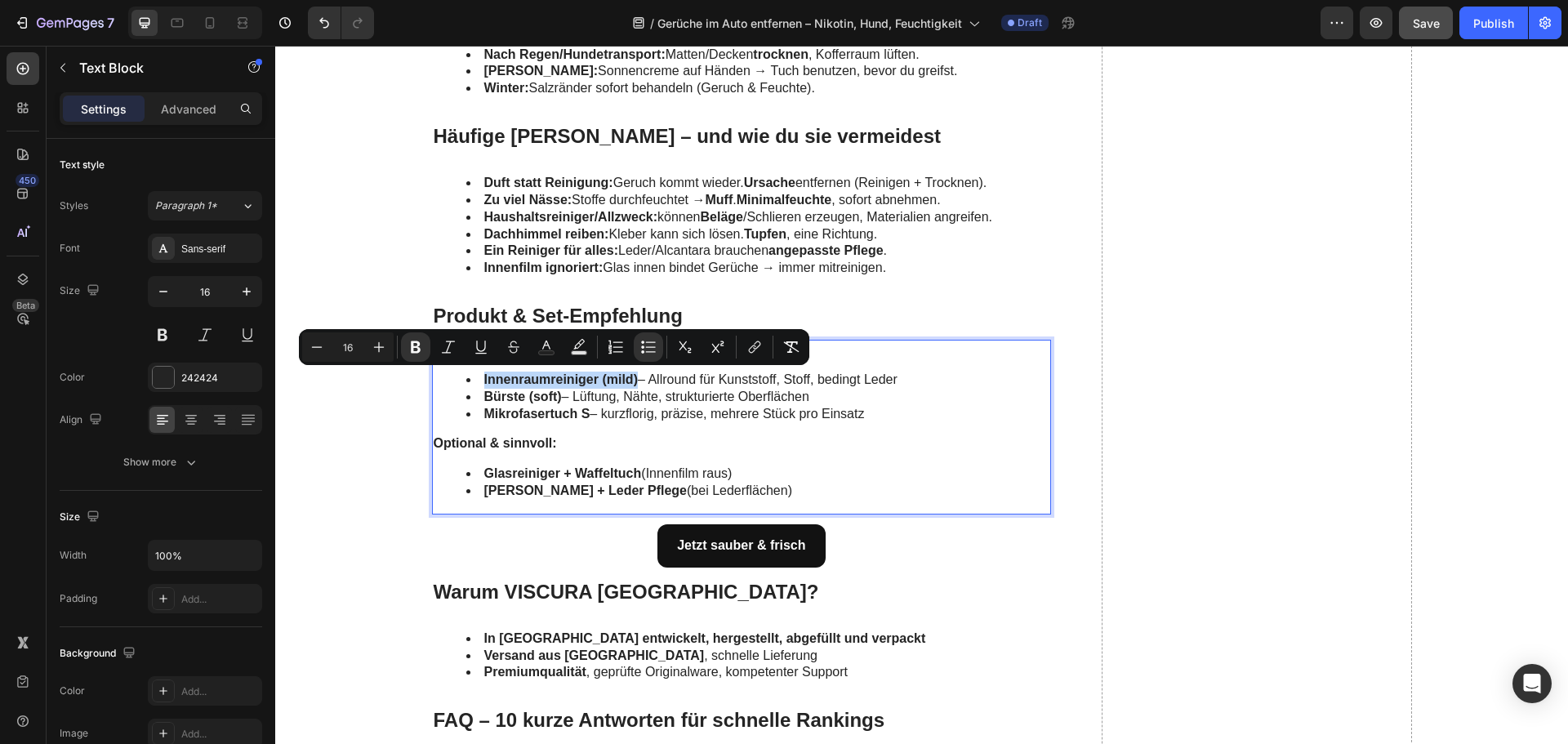
drag, startPoint x: 633, startPoint y: 377, endPoint x: 475, endPoint y: 381, distance: 158.1
click at [475, 381] on li "Innenraumreiniger (mild) – Allround für Kunststoff, Stoff, bedingt Leder" at bounding box center [758, 380] width 584 height 17
click at [755, 348] on icon "Editor contextual toolbar" at bounding box center [755, 347] width 16 height 16
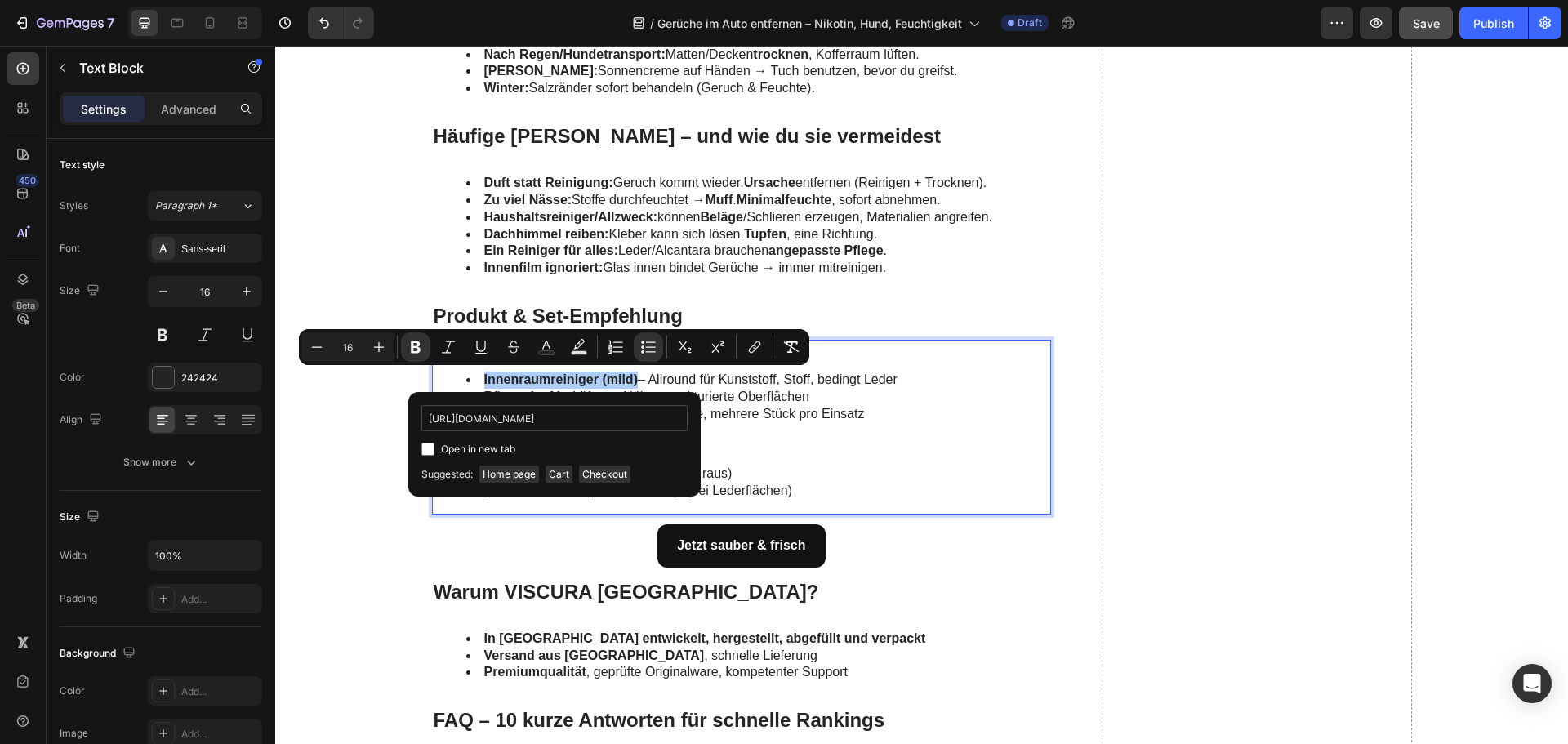
scroll to position [0, 98]
type input "[URL][DOMAIN_NAME]"
click at [478, 448] on span "Open in new tab" at bounding box center [478, 449] width 74 height 20
checkbox input "true"
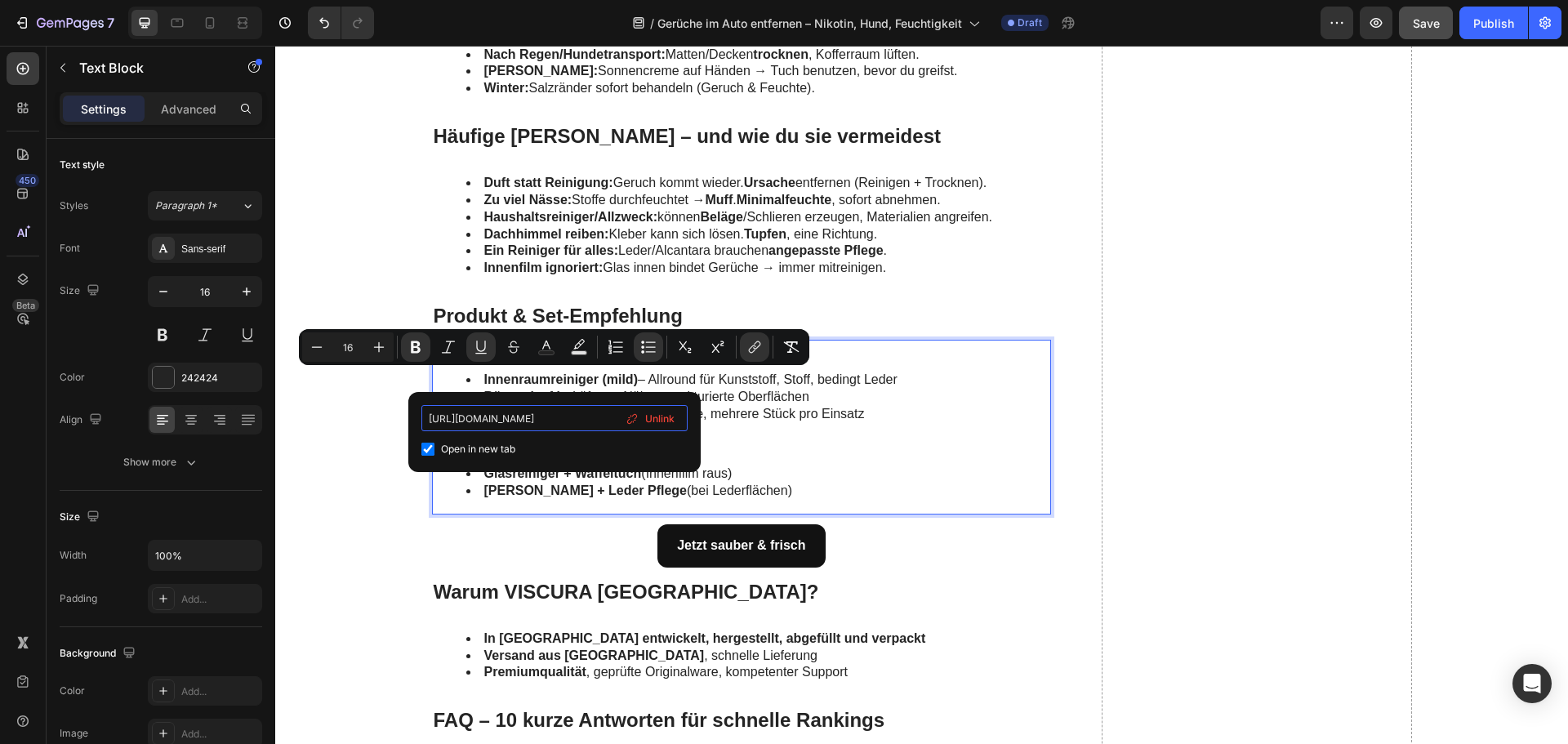
click at [512, 427] on input "[URL][DOMAIN_NAME]" at bounding box center [554, 418] width 266 height 26
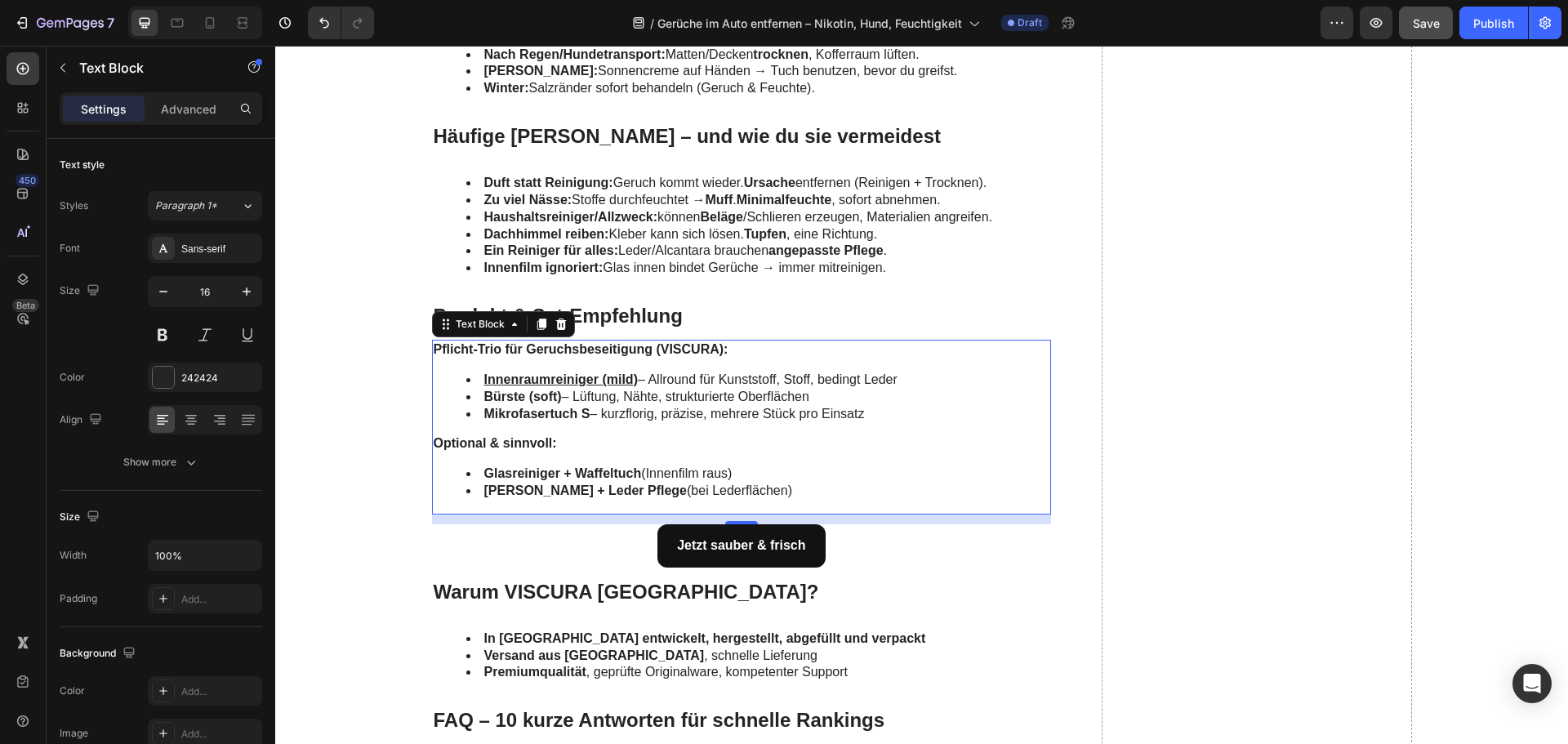
click at [586, 417] on li "Mikrofasertuch S – kurzflorig, präzise, mehrere Stück pro Einsatz" at bounding box center [758, 414] width 584 height 17
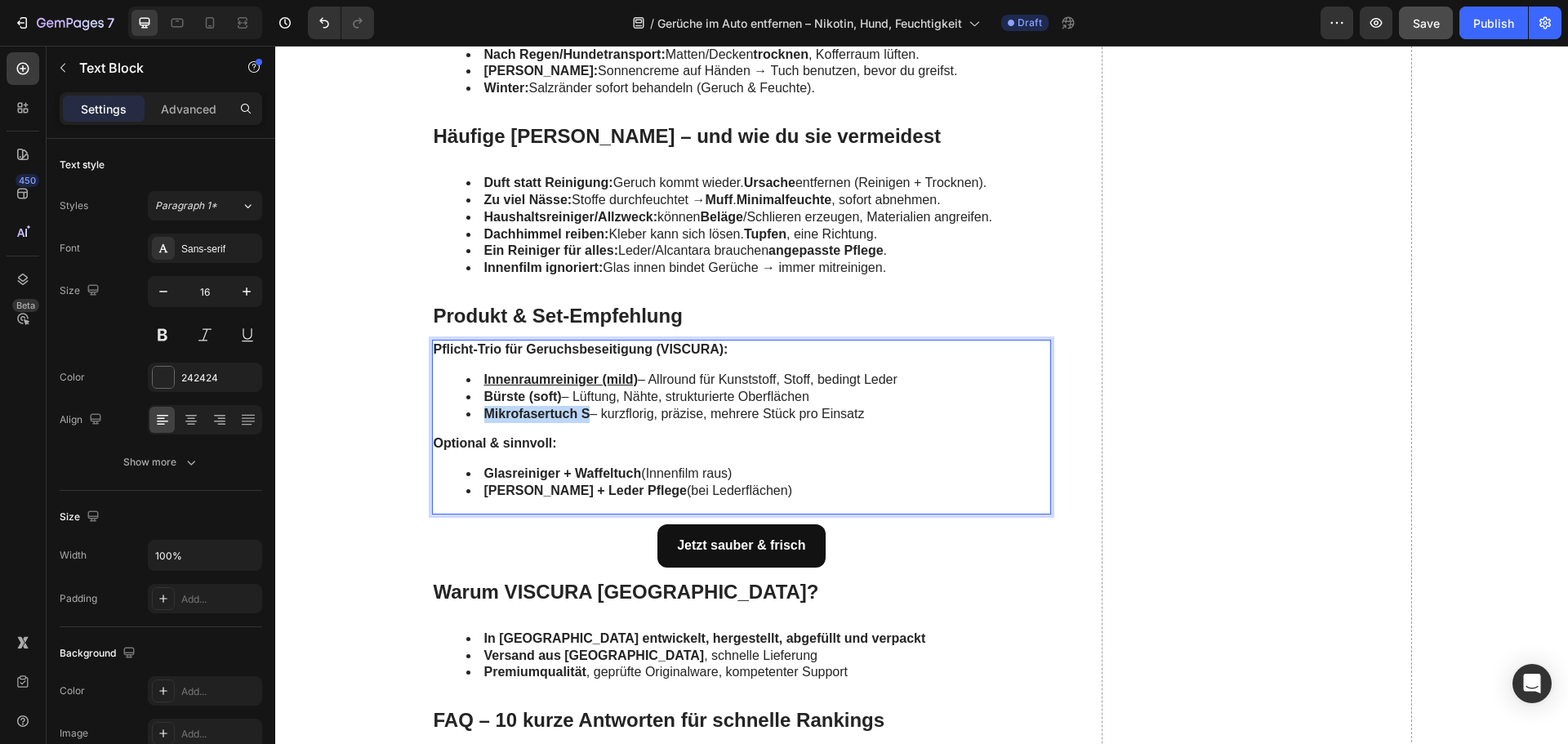
drag, startPoint x: 584, startPoint y: 413, endPoint x: 481, endPoint y: 417, distance: 103.1
click at [481, 417] on li "Mikrofasertuch S – kurzflorig, präzise, mehrere Stück pro Einsatz" at bounding box center [758, 414] width 584 height 17
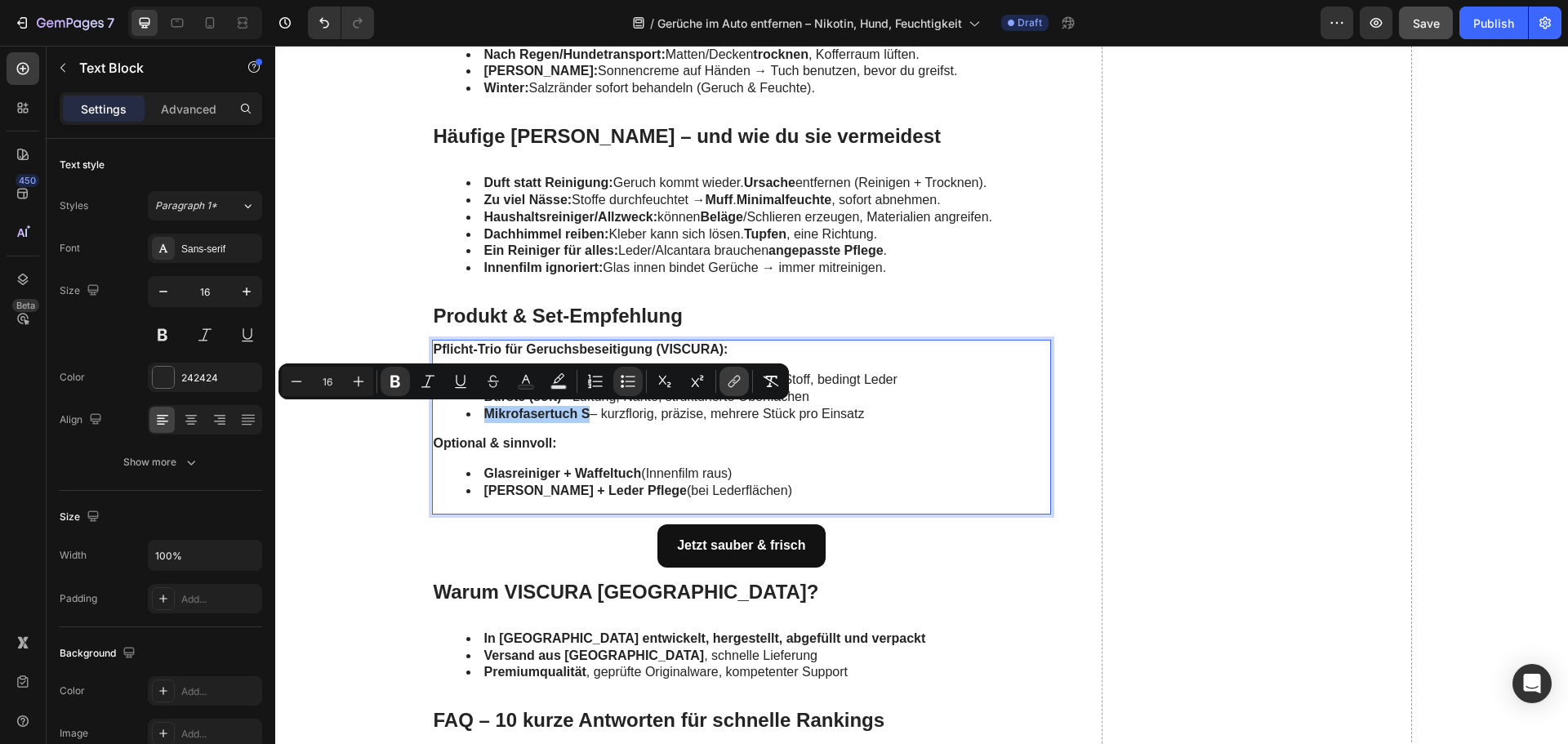
click at [721, 378] on button "link" at bounding box center [734, 381] width 29 height 29
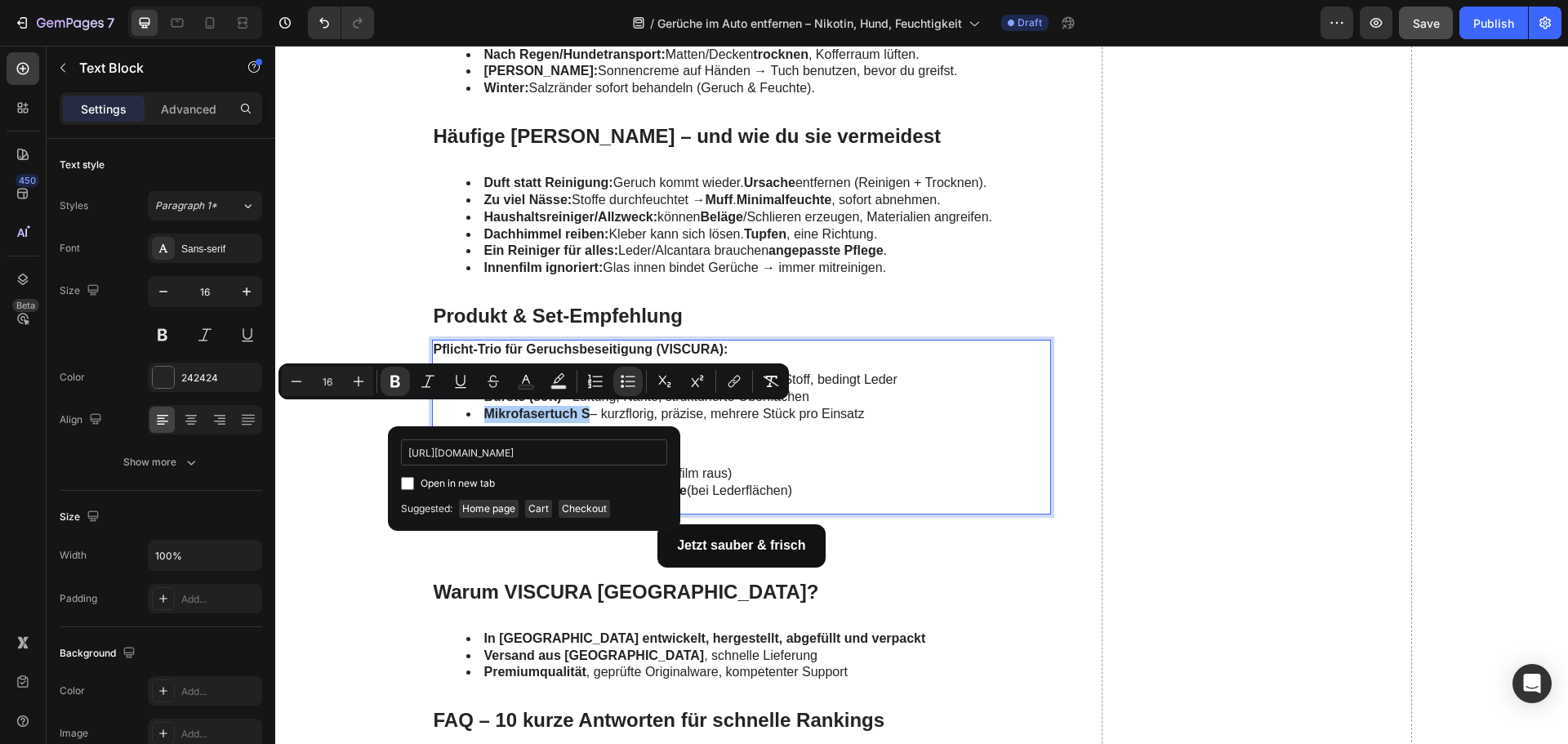
scroll to position [0, 79]
type input "[URL][DOMAIN_NAME]"
click at [462, 476] on span "Open in new tab" at bounding box center [458, 483] width 74 height 20
checkbox input "true"
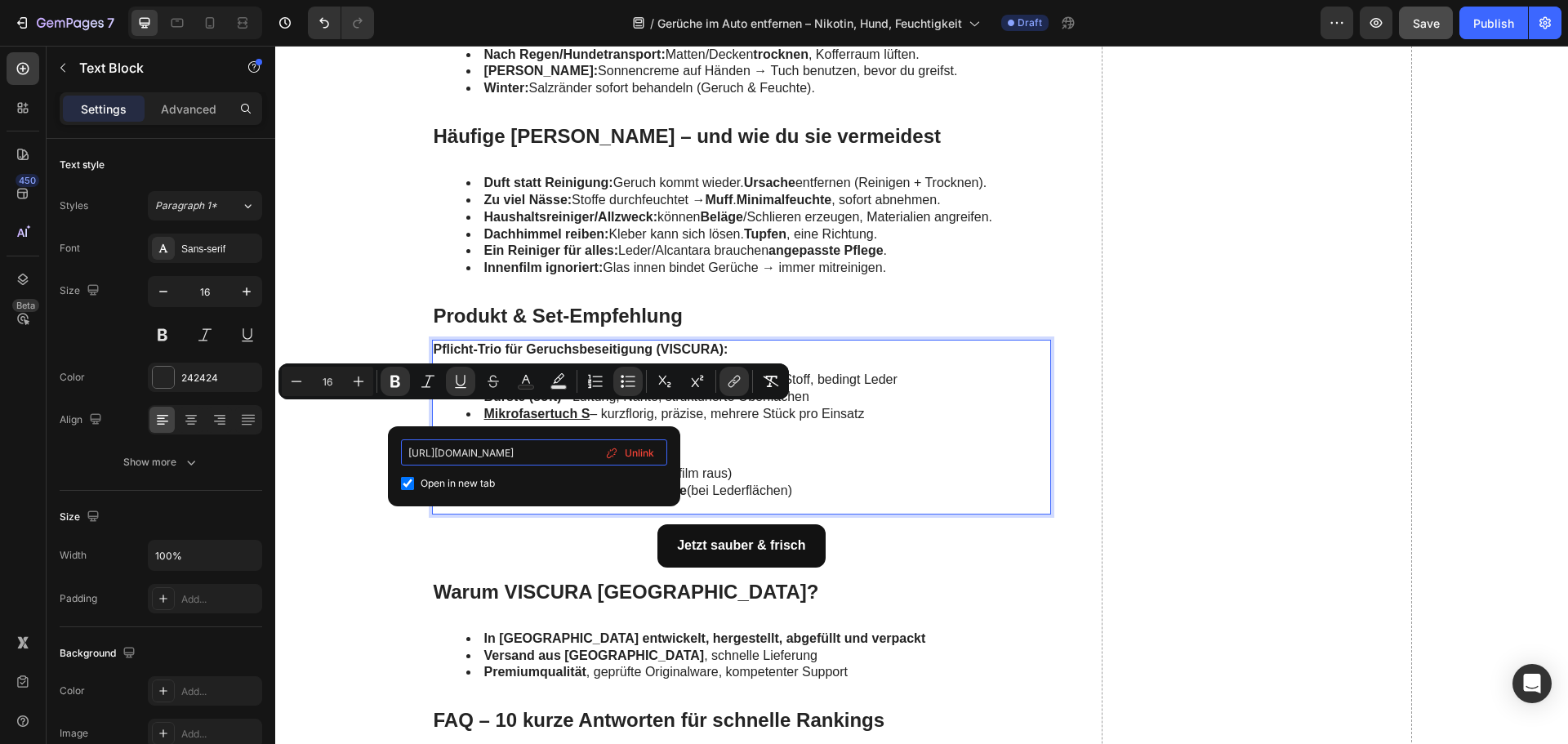
click at [487, 456] on input "[URL][DOMAIN_NAME]" at bounding box center [534, 452] width 266 height 26
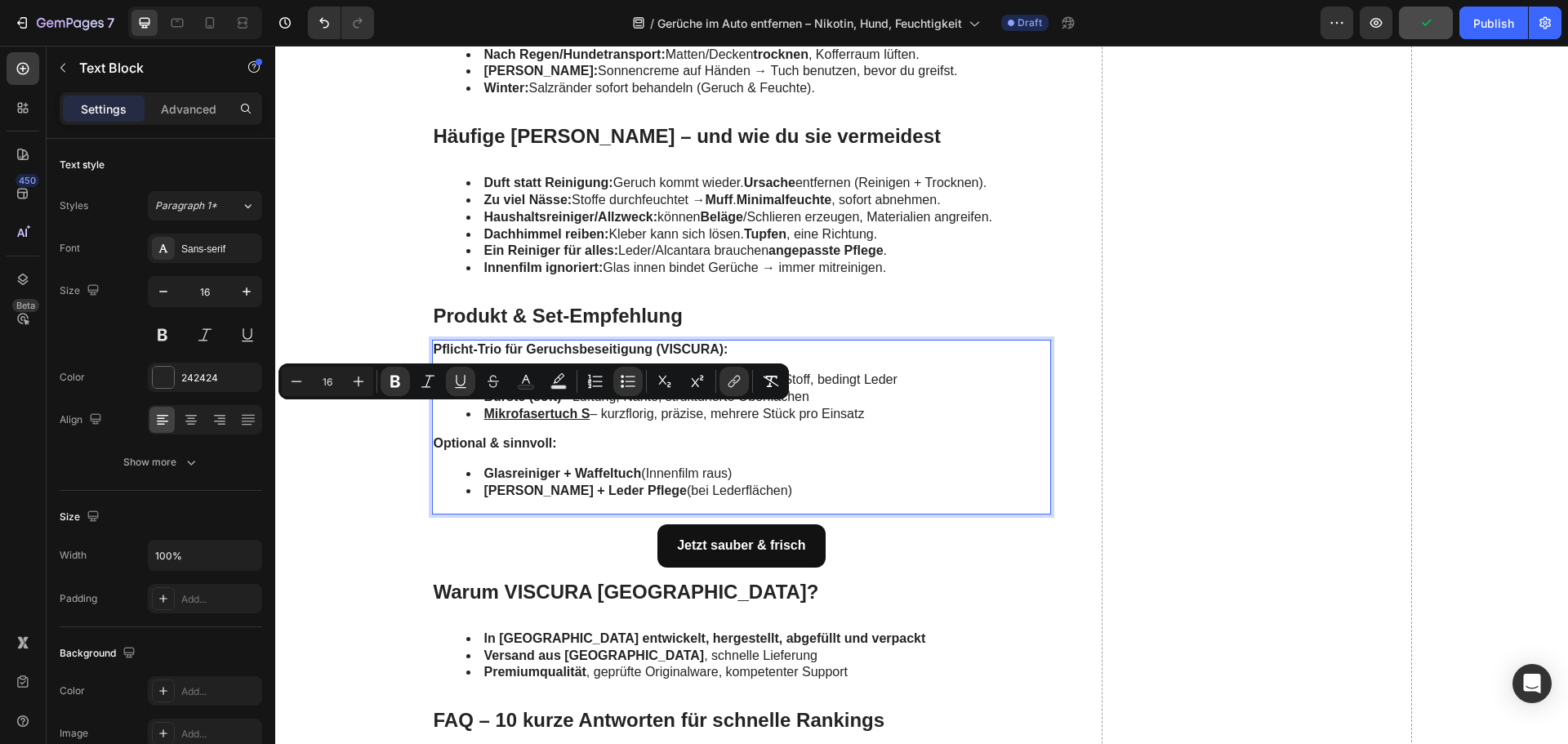
click at [519, 430] on div "Pflicht-Trio für Geruchsbeseitigung (VISCURA): Innenraumreiniger (mild) – Allro…" at bounding box center [742, 427] width 620 height 174
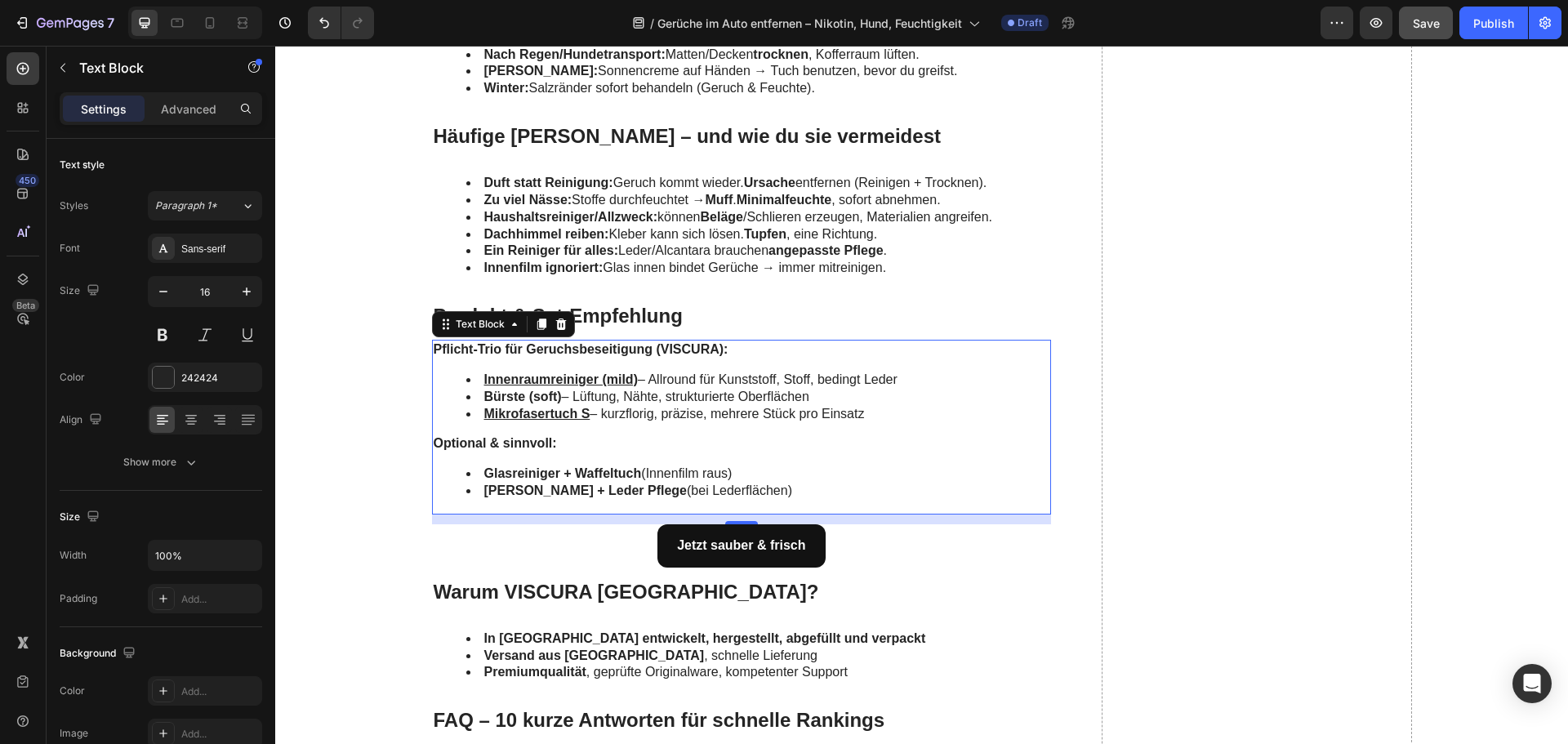
click at [521, 465] on li "Glasreiniger + Waffeltuch (Innenfilm raus)" at bounding box center [758, 474] width 584 height 17
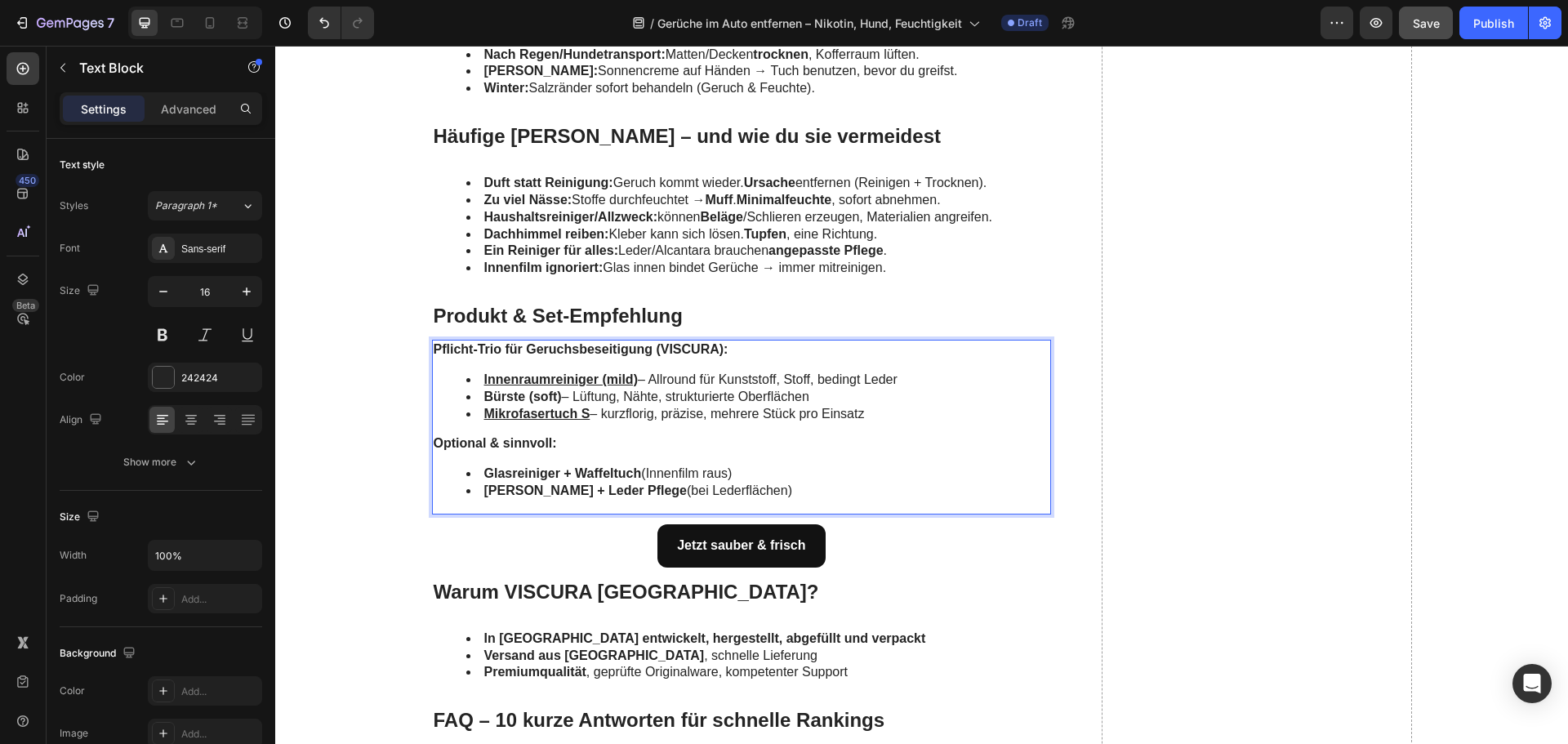
click at [515, 473] on strong "Glasreiniger + Waffeltuch" at bounding box center [563, 473] width 158 height 14
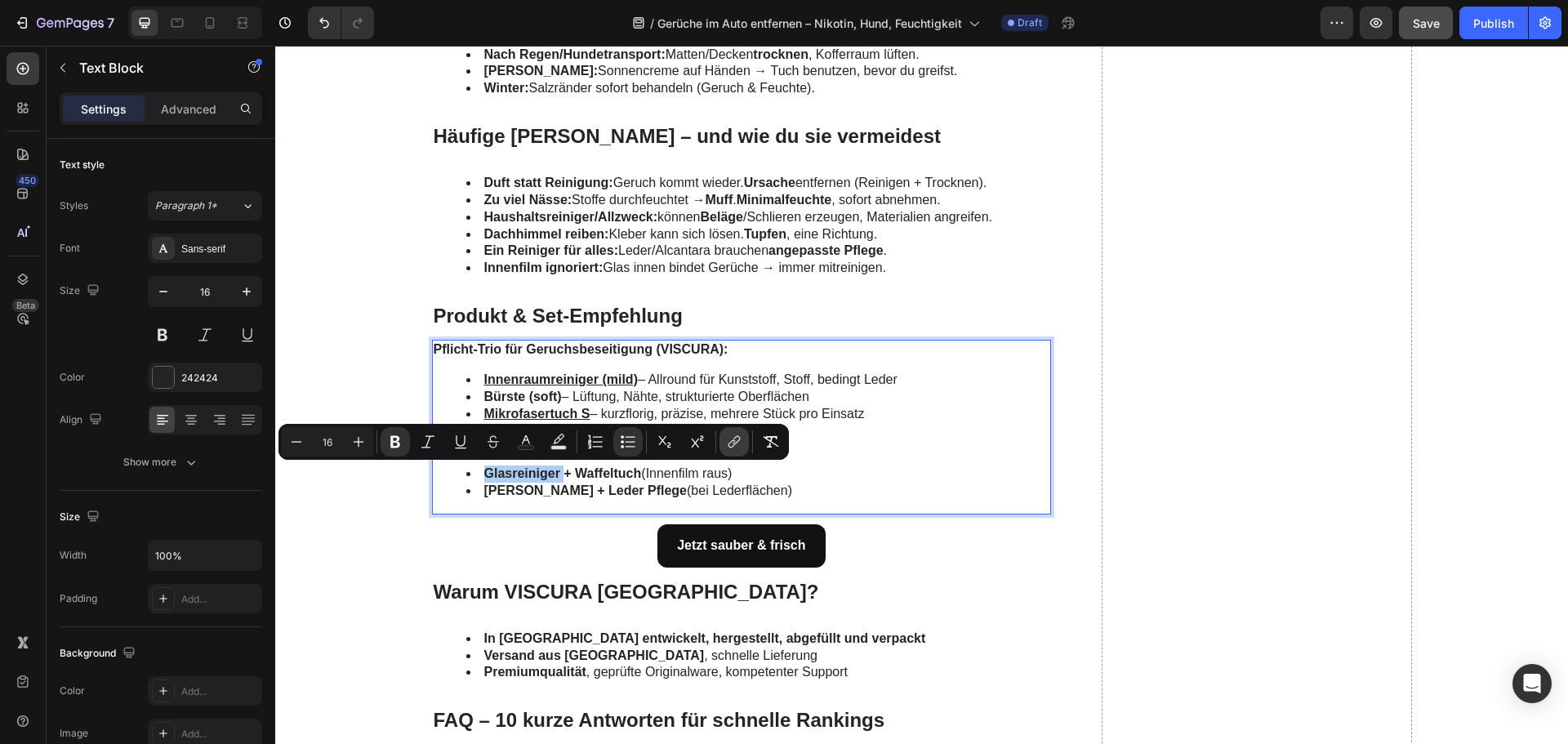
click at [729, 439] on icon "Editor contextual toolbar" at bounding box center [734, 441] width 16 height 16
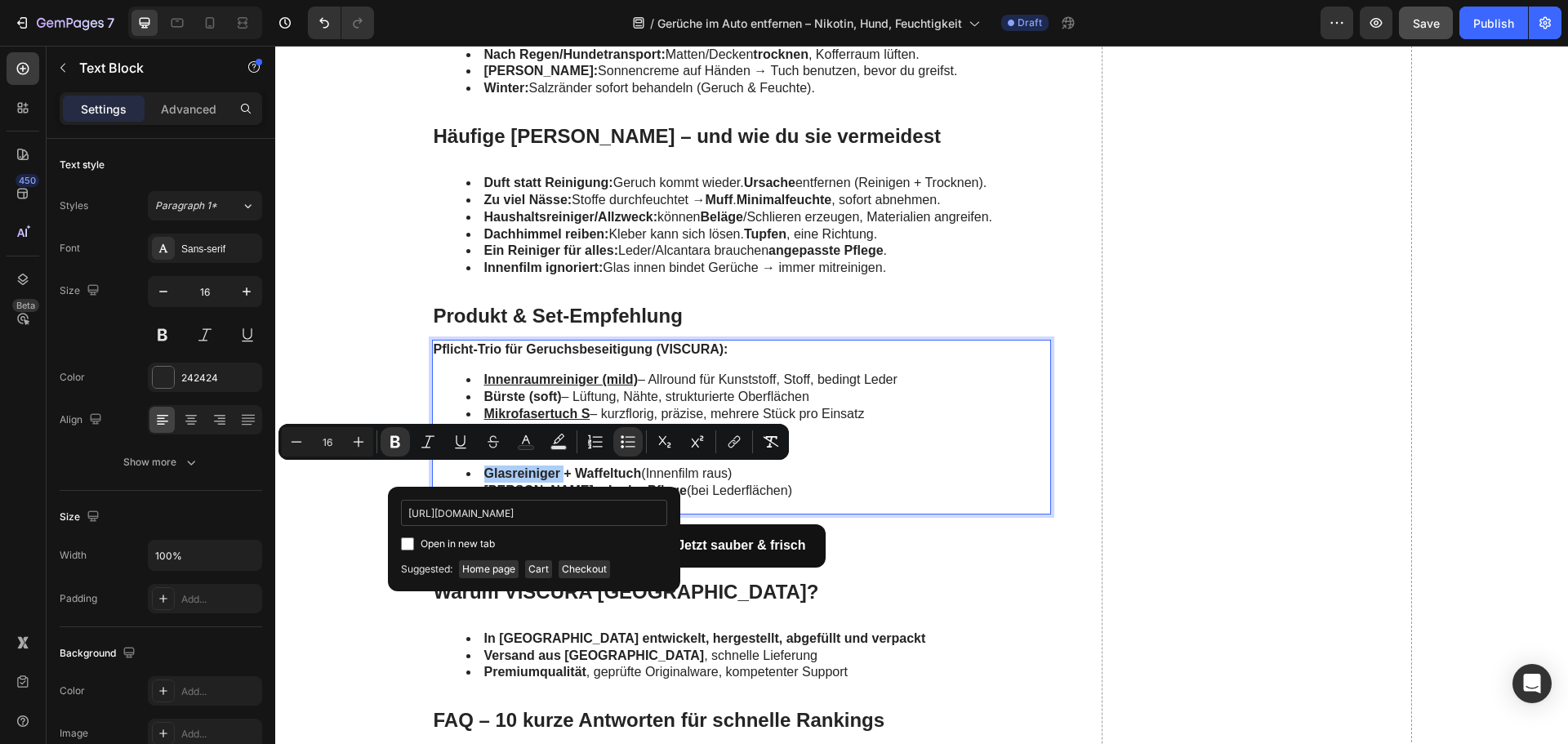
scroll to position [0, 68]
type input "[URL][DOMAIN_NAME]"
click at [469, 540] on span "Open in new tab" at bounding box center [458, 544] width 74 height 20
checkbox input "true"
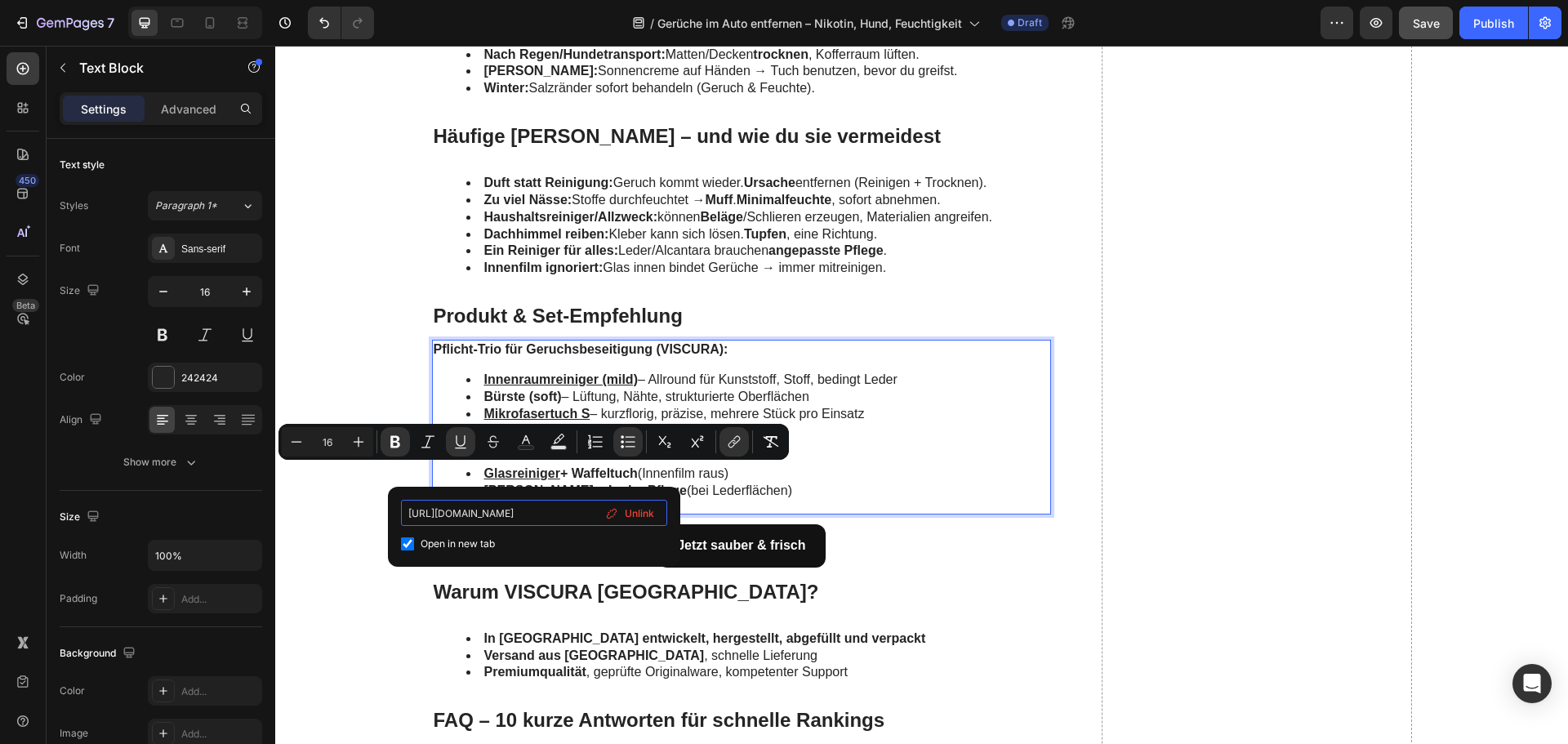
click at [508, 514] on input "[URL][DOMAIN_NAME]" at bounding box center [534, 513] width 266 height 26
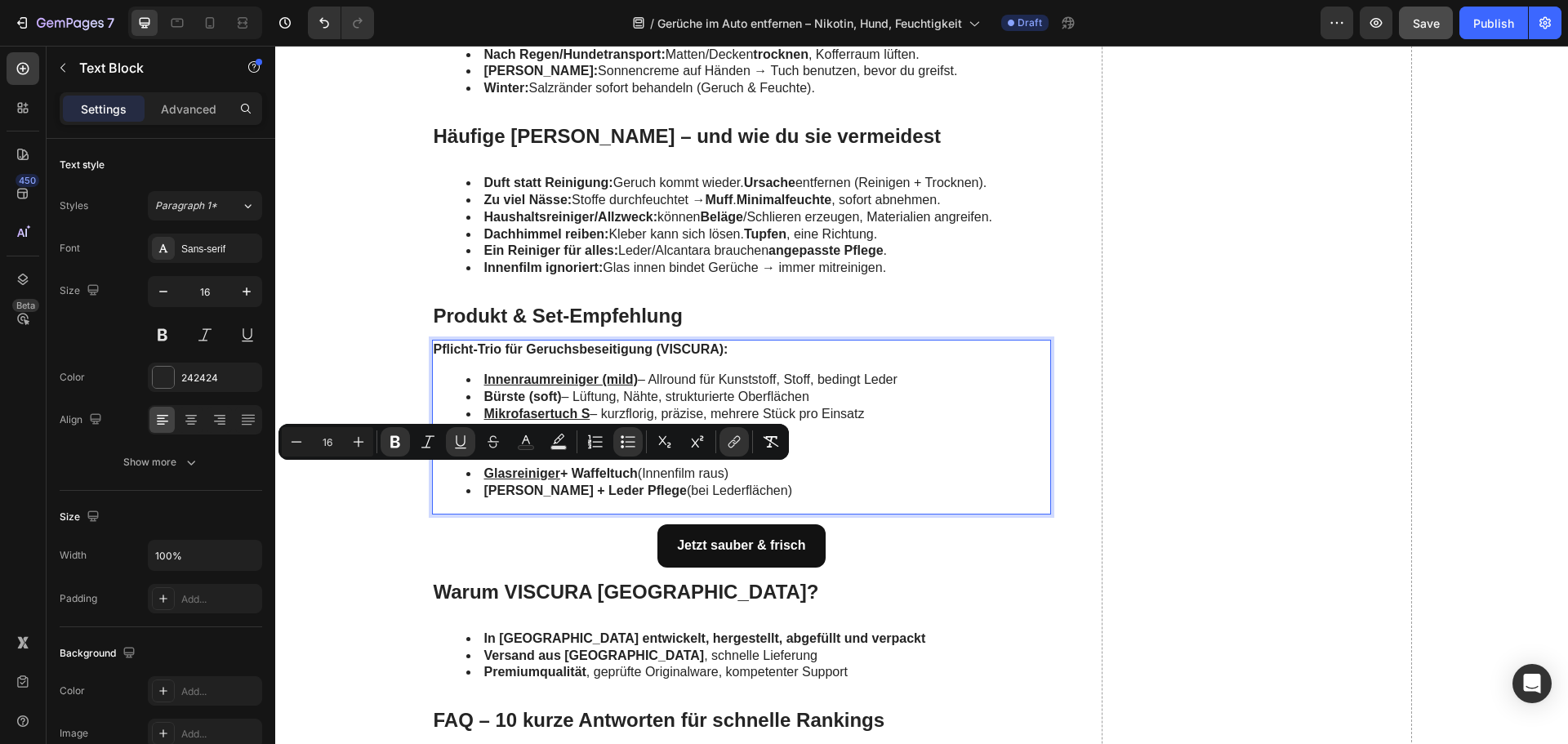
click at [593, 469] on strong "+ Waffeltuch" at bounding box center [599, 473] width 78 height 14
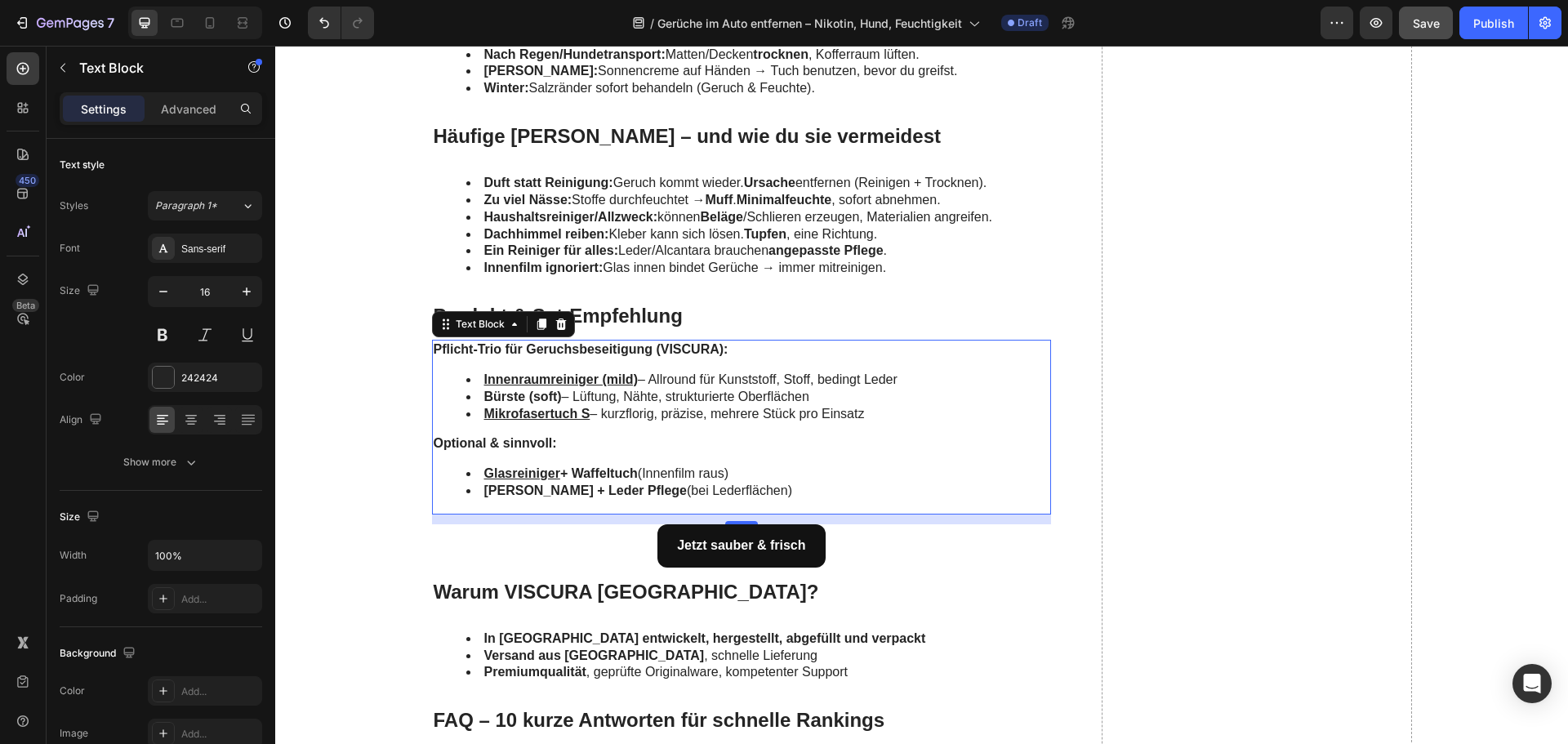
click at [600, 460] on div "Pflicht-Trio für Geruchsbeseitigung (VISCURA): Innenraumreiniger (mild) – Allro…" at bounding box center [742, 427] width 620 height 174
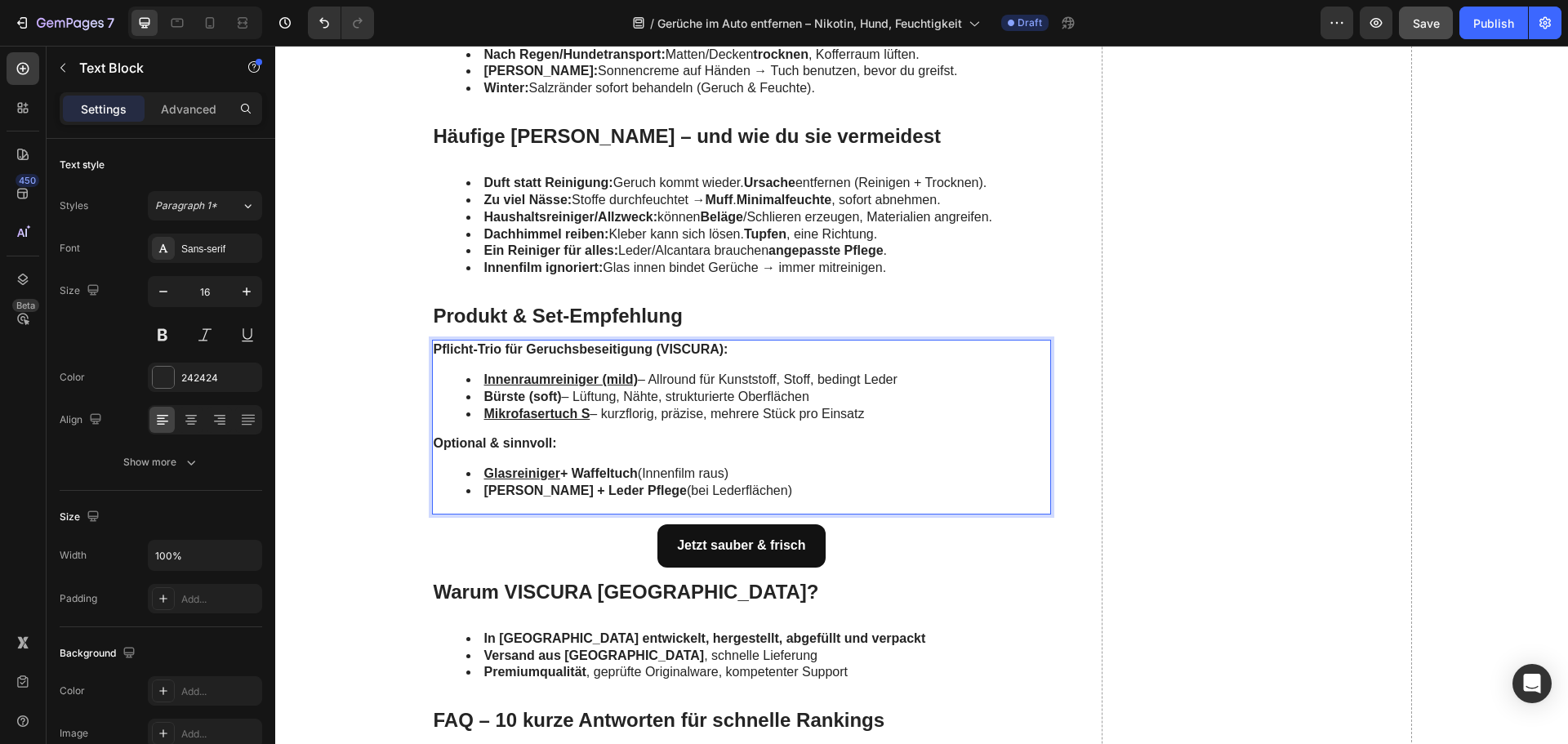
click at [534, 470] on u "Glasreiniger" at bounding box center [522, 473] width 76 height 14
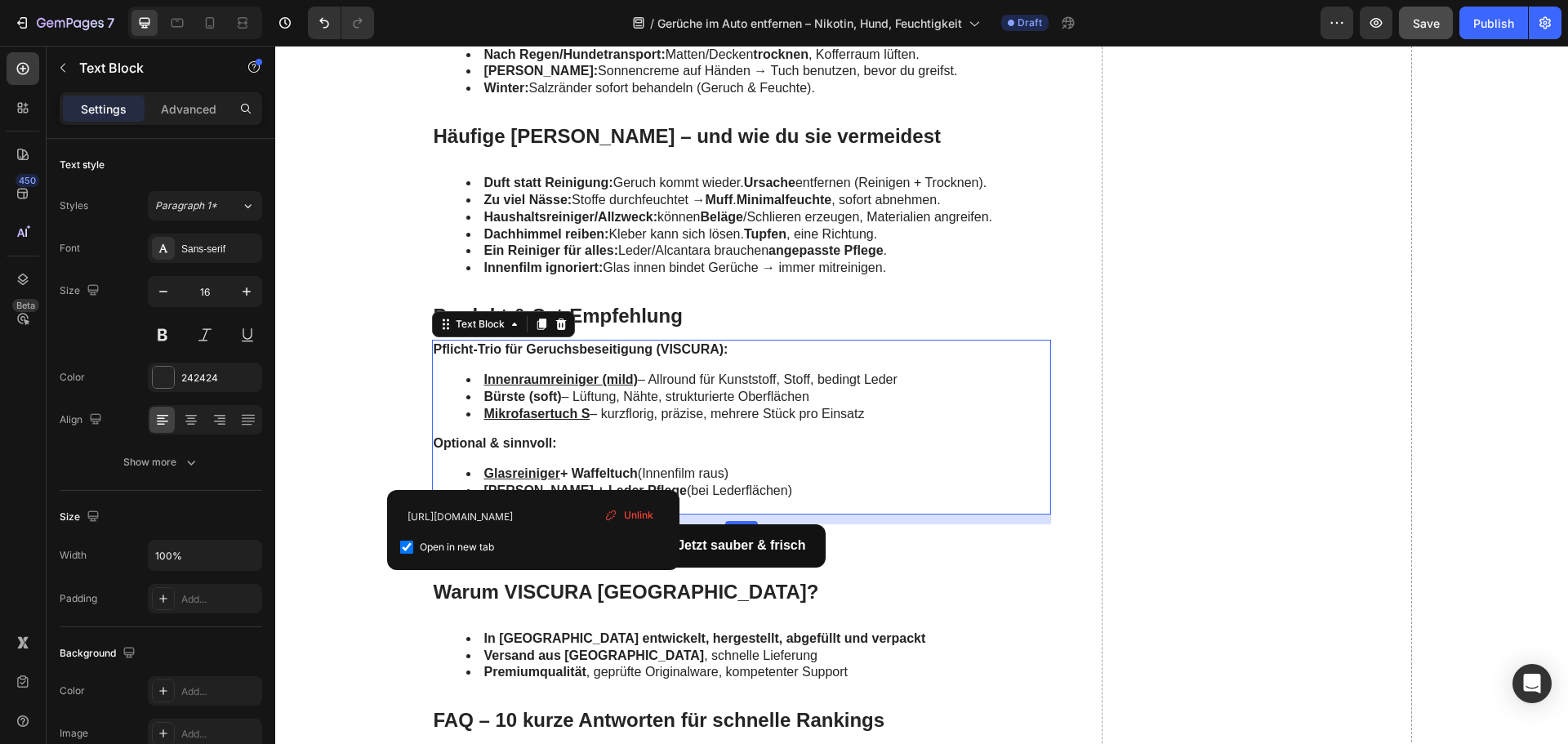
click at [628, 514] on span "Unlink" at bounding box center [639, 514] width 29 height 15
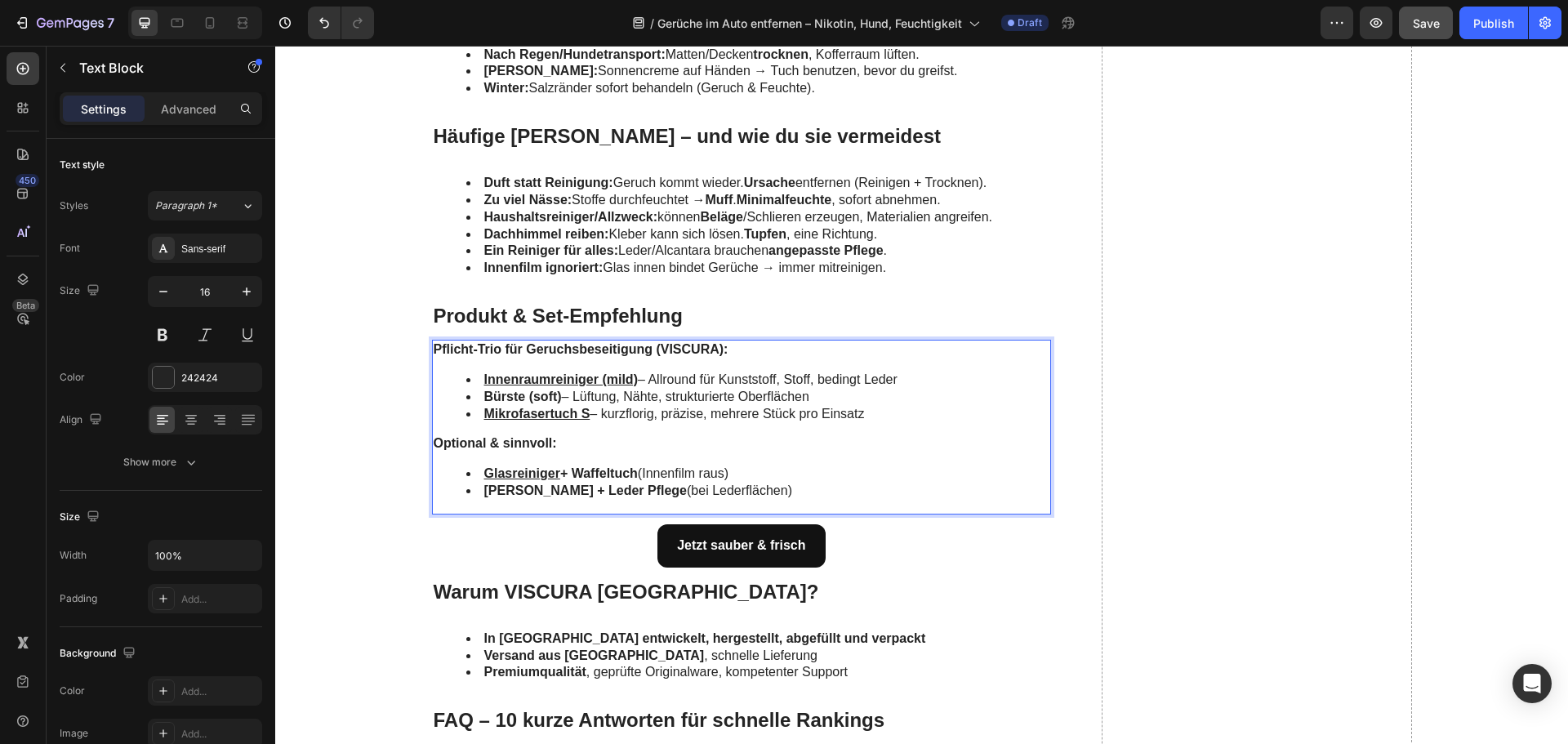
click at [540, 471] on u "ger" at bounding box center [550, 473] width 21 height 14
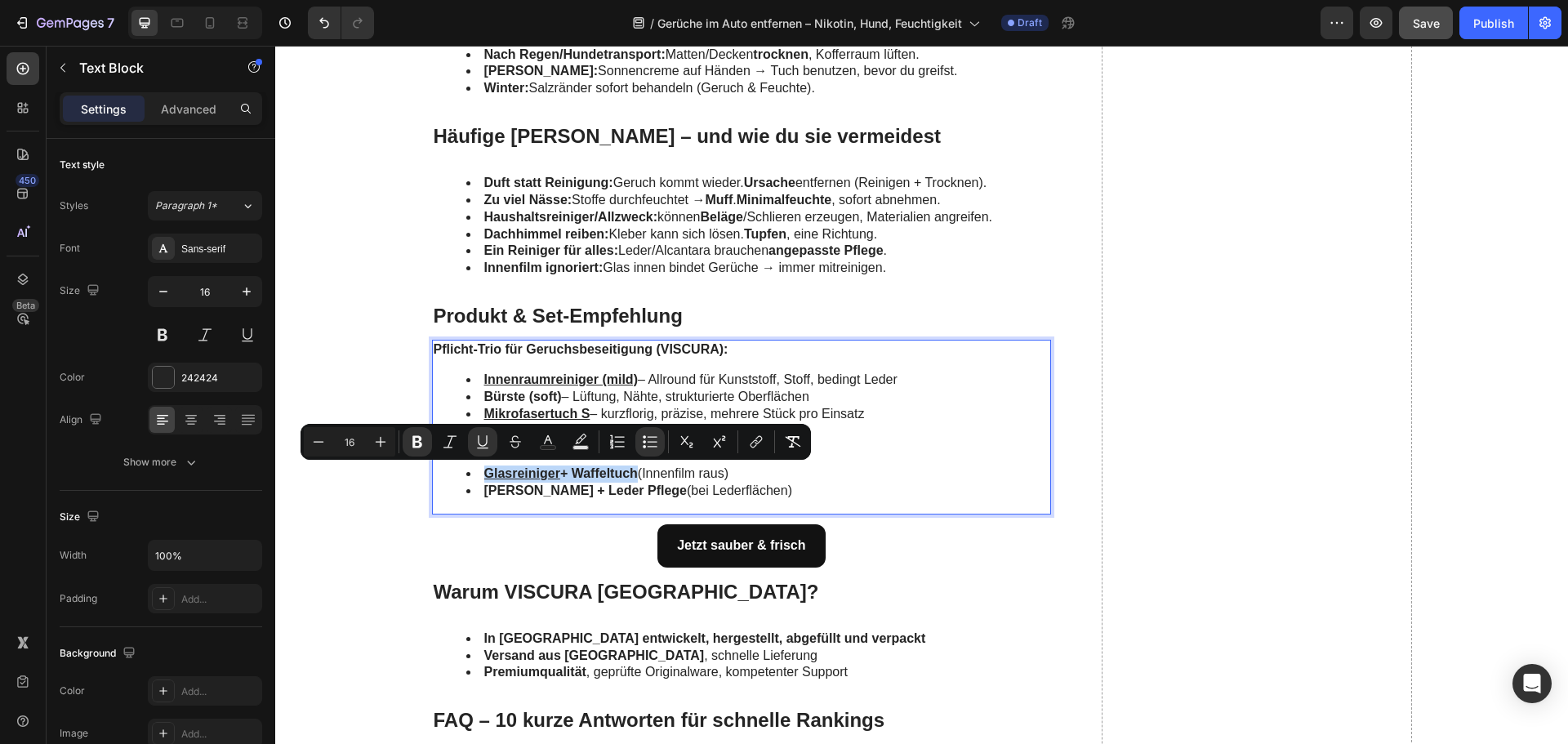
drag, startPoint x: 634, startPoint y: 474, endPoint x: 469, endPoint y: 475, distance: 165.0
click at [469, 475] on li "Glasreiniger ⁠⁠⁠⁠⁠⁠⁠+ Waffeltuch (Innenfilm raus)" at bounding box center [758, 474] width 584 height 17
click at [752, 451] on button "link" at bounding box center [756, 442] width 29 height 29
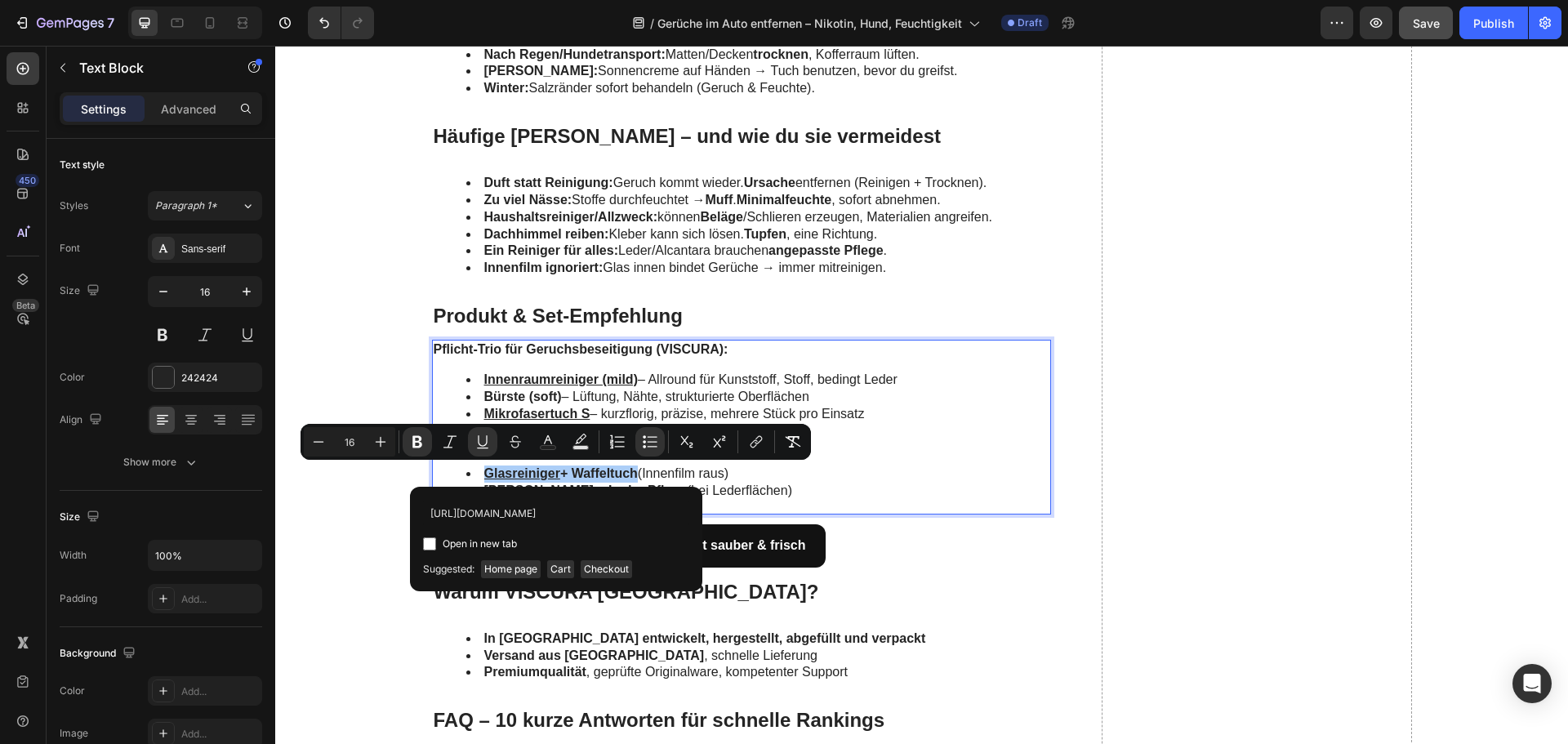
scroll to position [0, 111]
type input "[URL][DOMAIN_NAME]"
click at [487, 538] on span "Open in new tab" at bounding box center [480, 544] width 74 height 20
checkbox input "true"
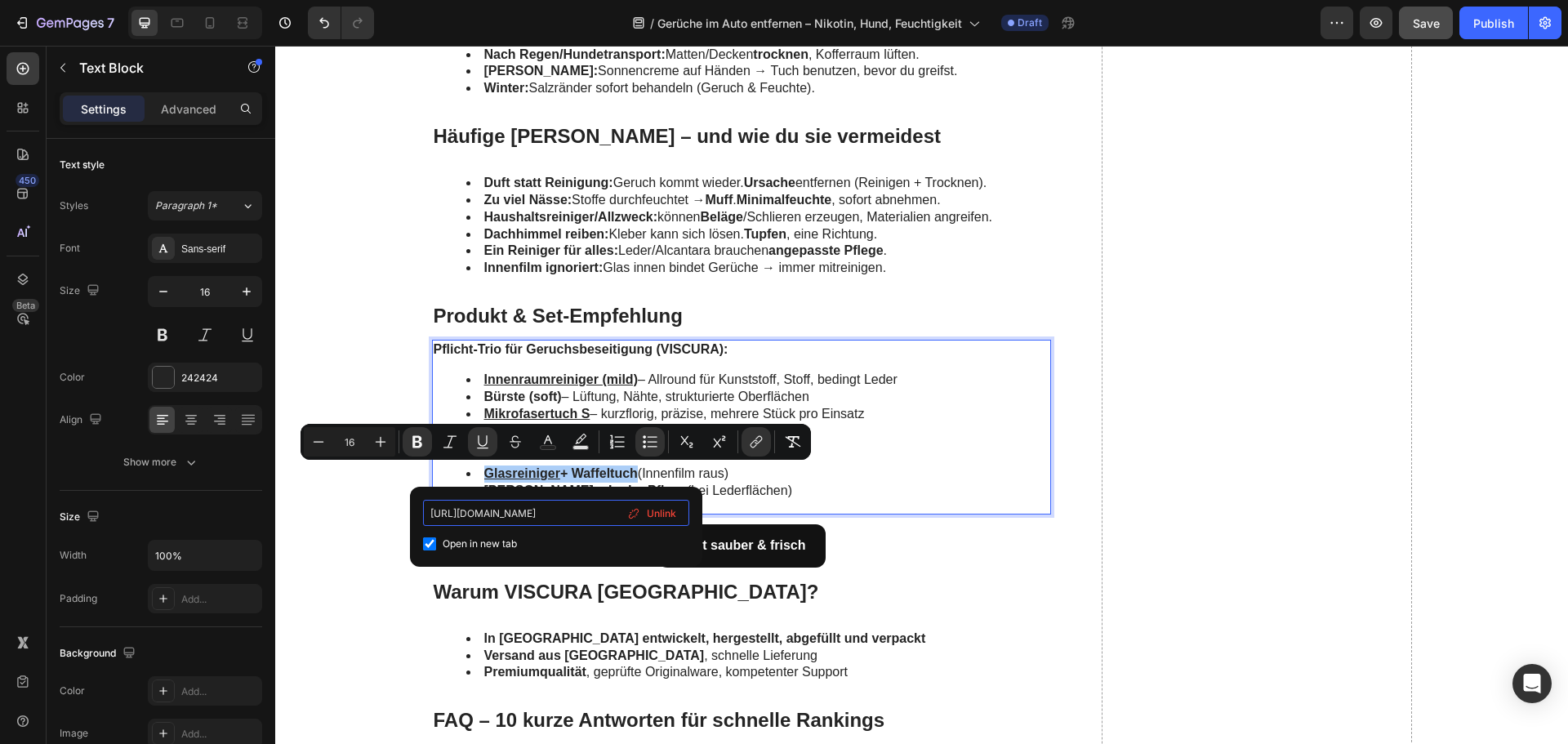
click at [529, 514] on input "[URL][DOMAIN_NAME]" at bounding box center [556, 513] width 266 height 26
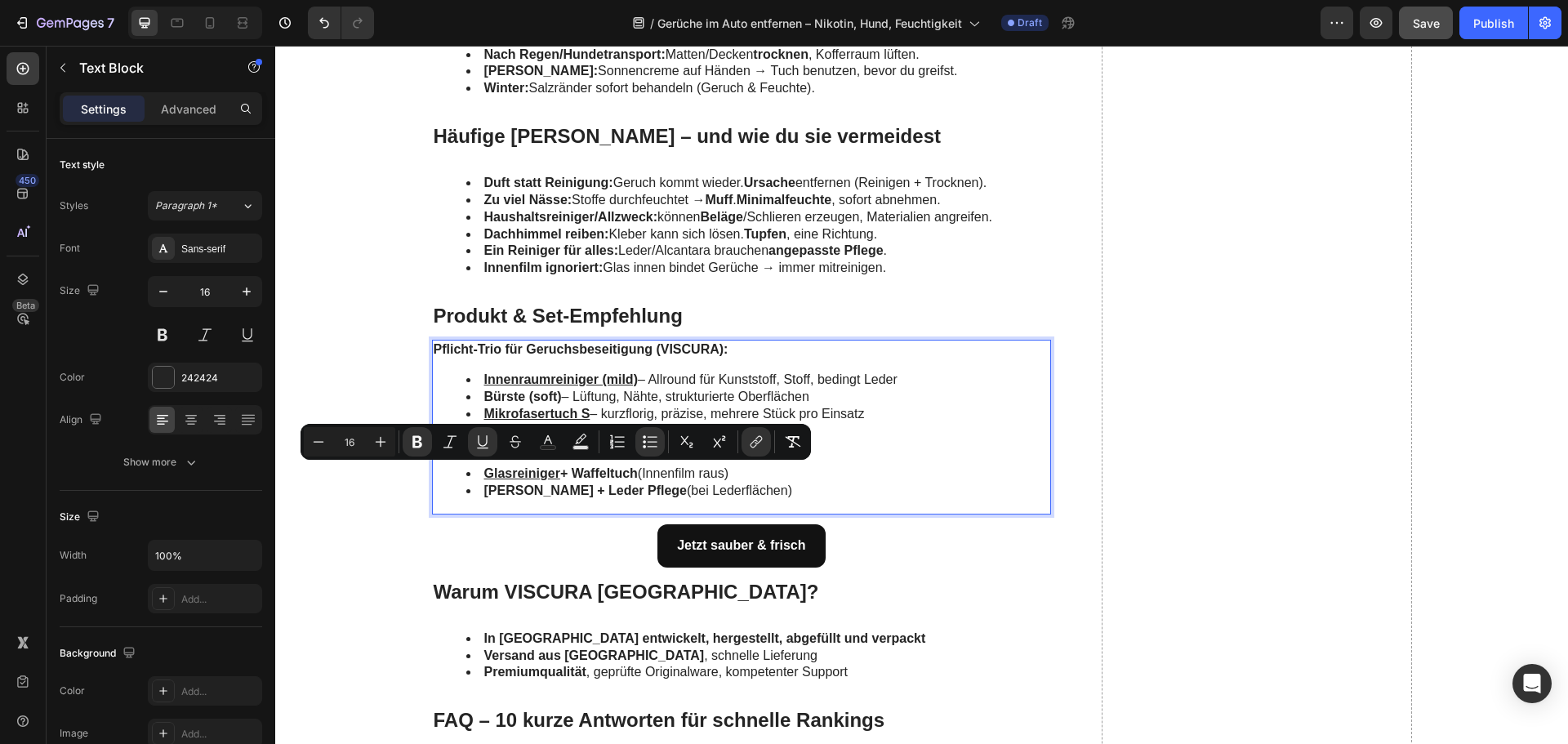
click at [662, 470] on li "Glasreiniger + Waffeltuch (Innenfilm raus)" at bounding box center [758, 474] width 584 height 17
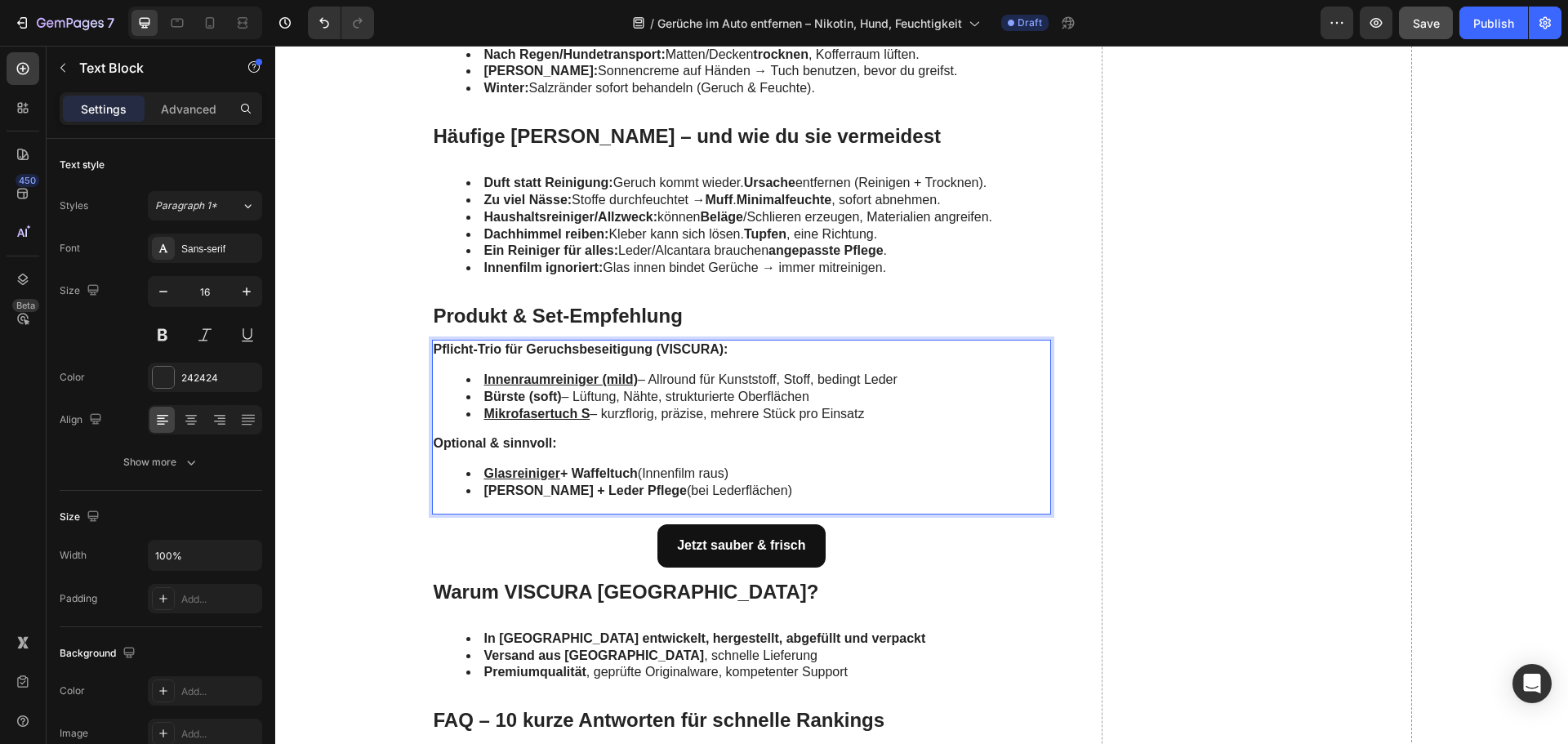
click at [626, 472] on strong "Glasreiniger + Waffeltuch" at bounding box center [561, 473] width 154 height 14
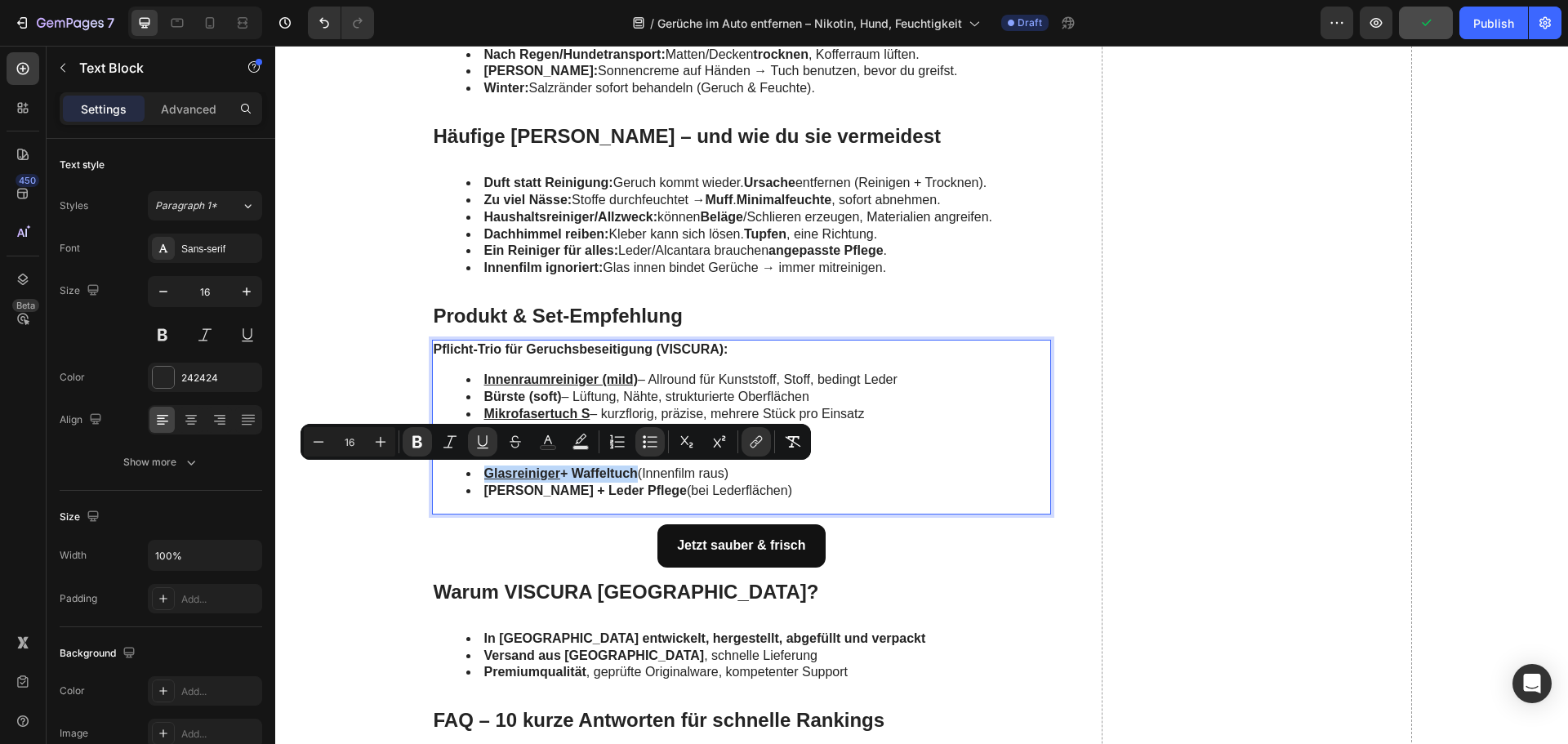
drag, startPoint x: 635, startPoint y: 473, endPoint x: 465, endPoint y: 476, distance: 170.0
click at [466, 476] on li "Glasreiniger + Waffeltuch (Innenfilm raus)" at bounding box center [758, 474] width 584 height 17
click at [479, 446] on icon "Editor contextual toolbar" at bounding box center [483, 441] width 16 height 16
click at [482, 445] on icon "Editor contextual toolbar" at bounding box center [483, 441] width 16 height 16
click at [559, 477] on u "Glasreiniger + Waffeltuch" at bounding box center [563, 473] width 158 height 14
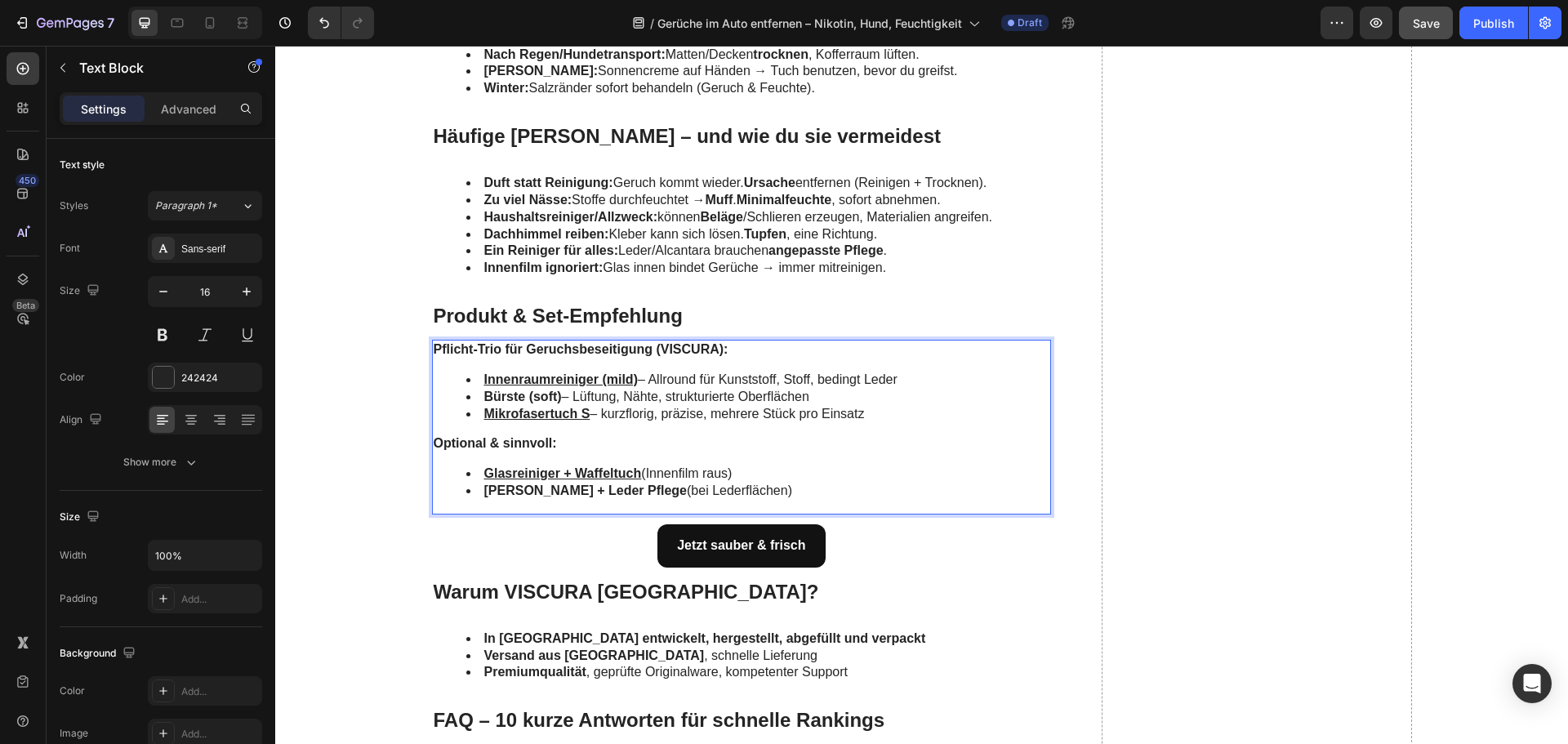
click at [681, 473] on li "Glasreiniger + Waffeltuch (Innenfilm raus)" at bounding box center [758, 474] width 584 height 17
click at [673, 492] on li "Leder Reiniger + Leder Pflege (bei Lederflächen)" at bounding box center [758, 491] width 584 height 17
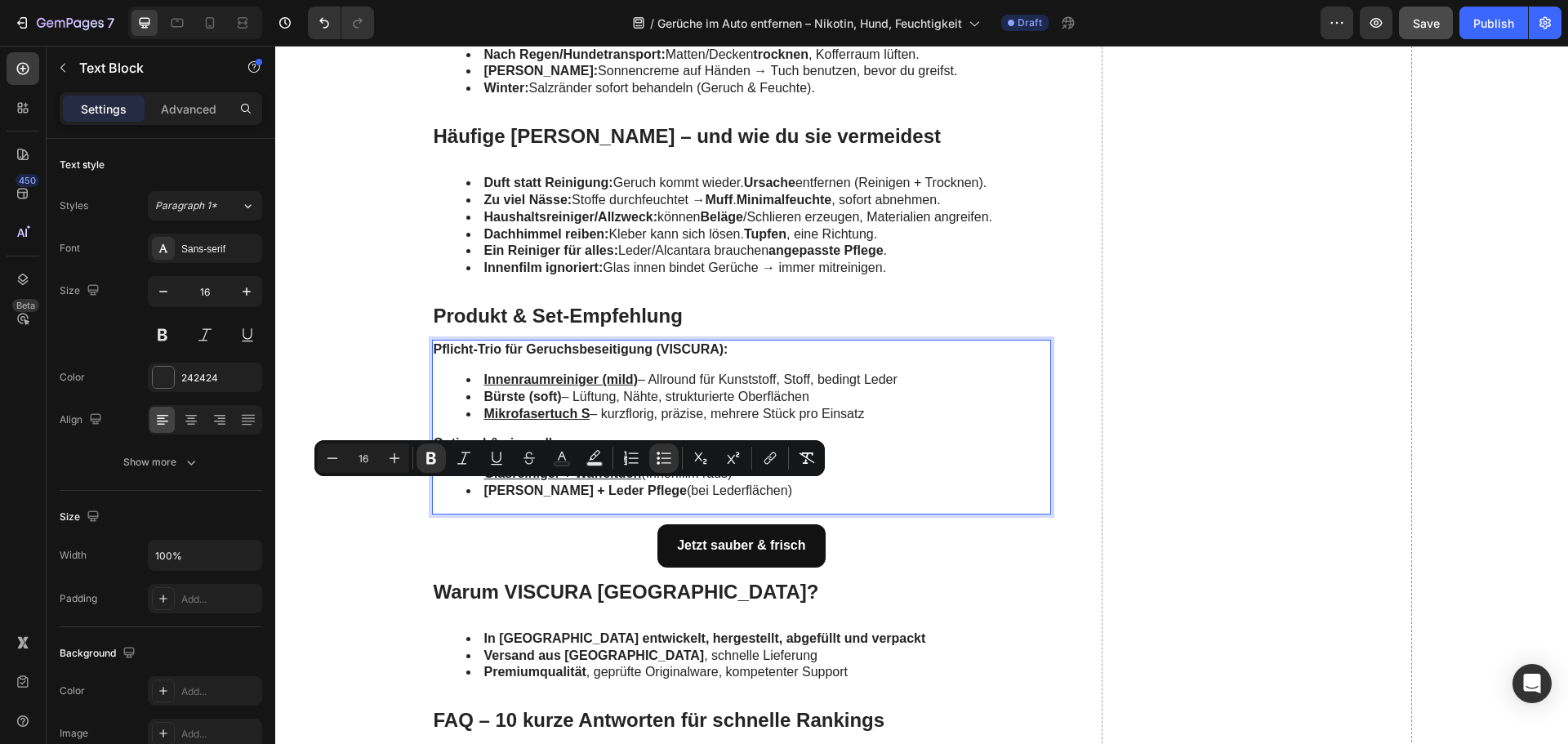
drag, startPoint x: 662, startPoint y: 490, endPoint x: 477, endPoint y: 489, distance: 185.0
click at [477, 489] on li "Leder Reiniger + Leder Pflege (bei Lederflächen)" at bounding box center [758, 491] width 584 height 17
click at [767, 457] on icon "Editor contextual toolbar" at bounding box center [770, 457] width 16 height 16
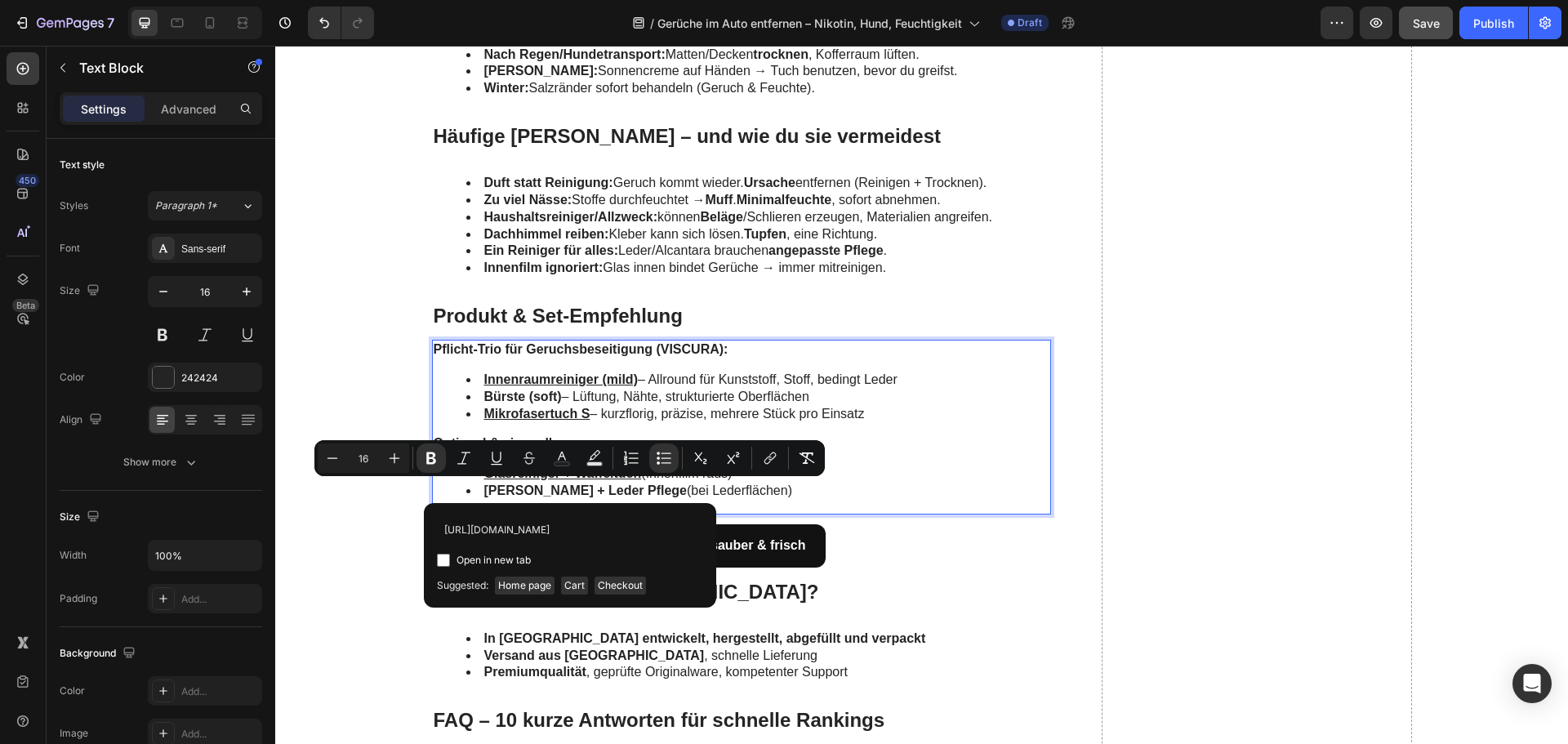
scroll to position [0, 85]
type input "[URL][DOMAIN_NAME]"
drag, startPoint x: 482, startPoint y: 558, endPoint x: 492, endPoint y: 555, distance: 10.4
click at [483, 558] on span "Open in new tab" at bounding box center [494, 560] width 74 height 20
checkbox input "true"
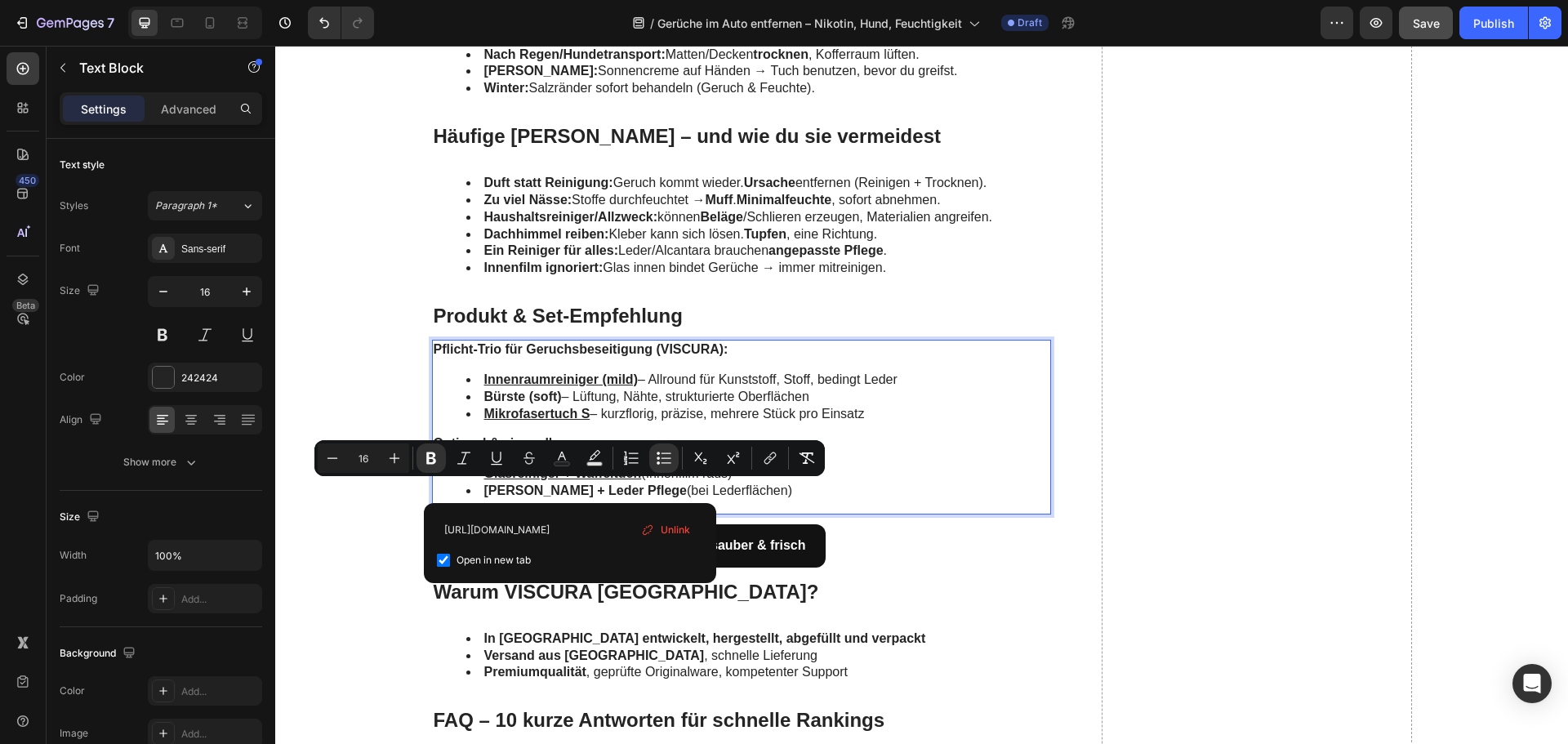
scroll to position [0, 0]
click at [541, 526] on input "[URL][DOMAIN_NAME]" at bounding box center [570, 529] width 266 height 26
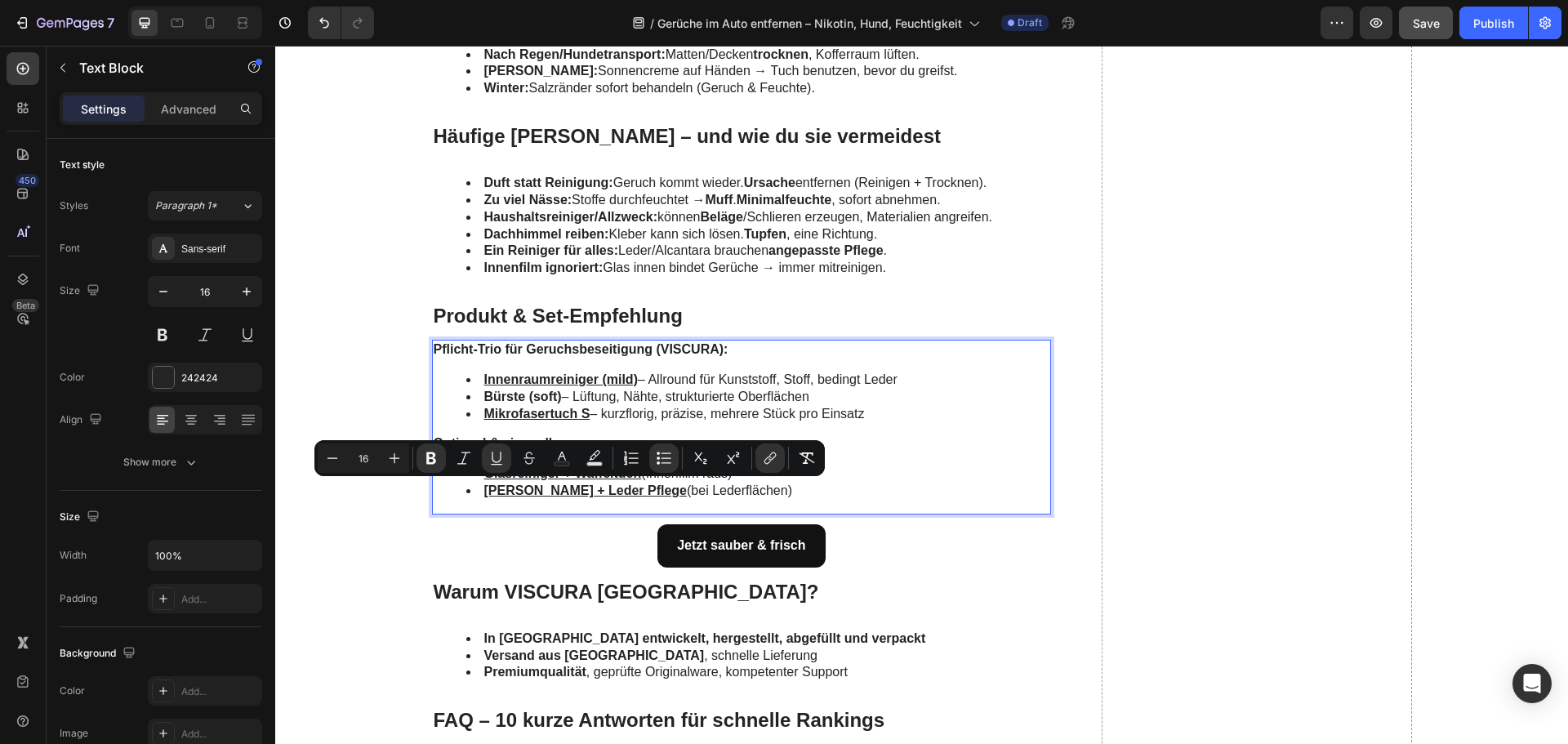
click at [787, 495] on li "Leder Reiniger + Leder Pflege (bei Lederflächen)" at bounding box center [758, 491] width 584 height 17
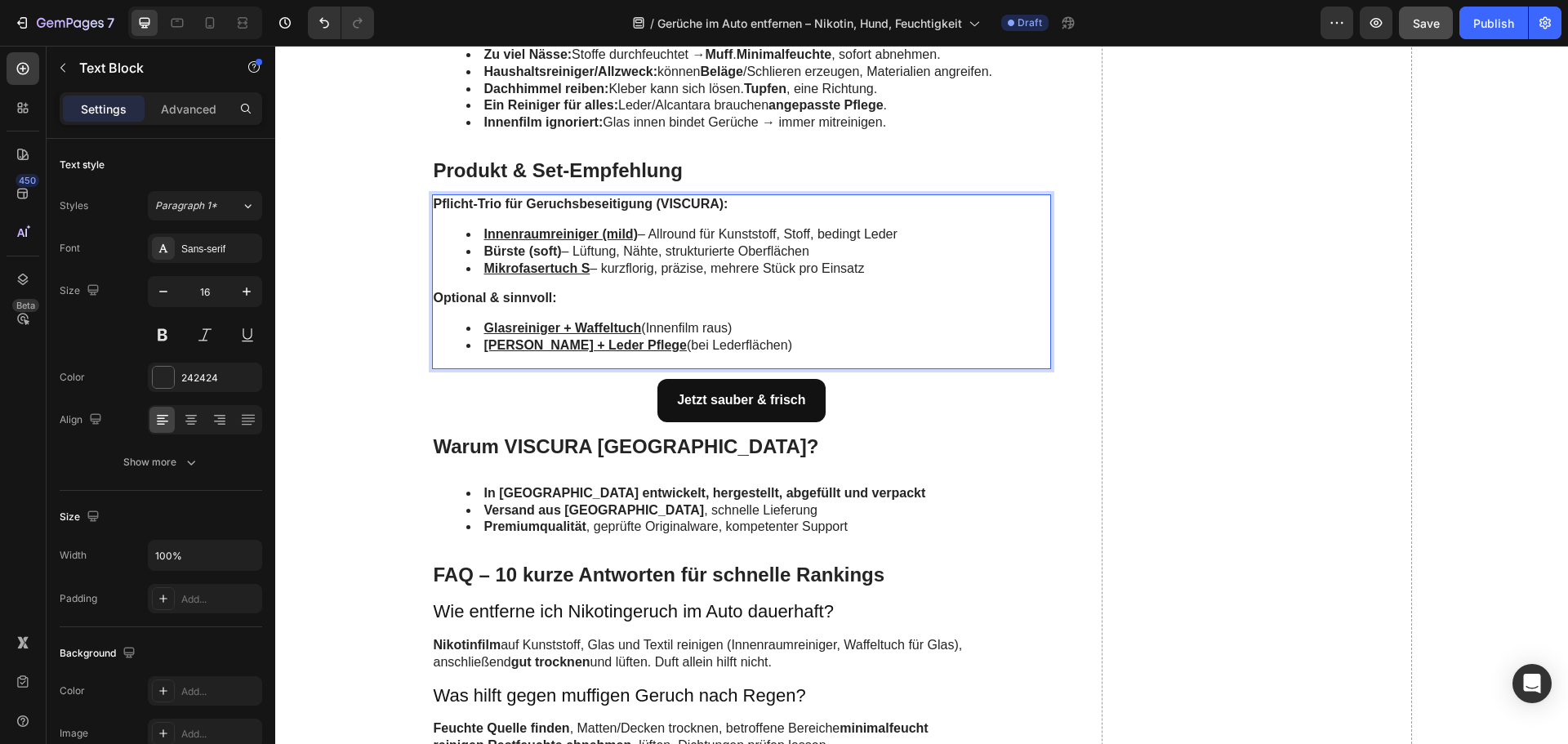
scroll to position [5144, 0]
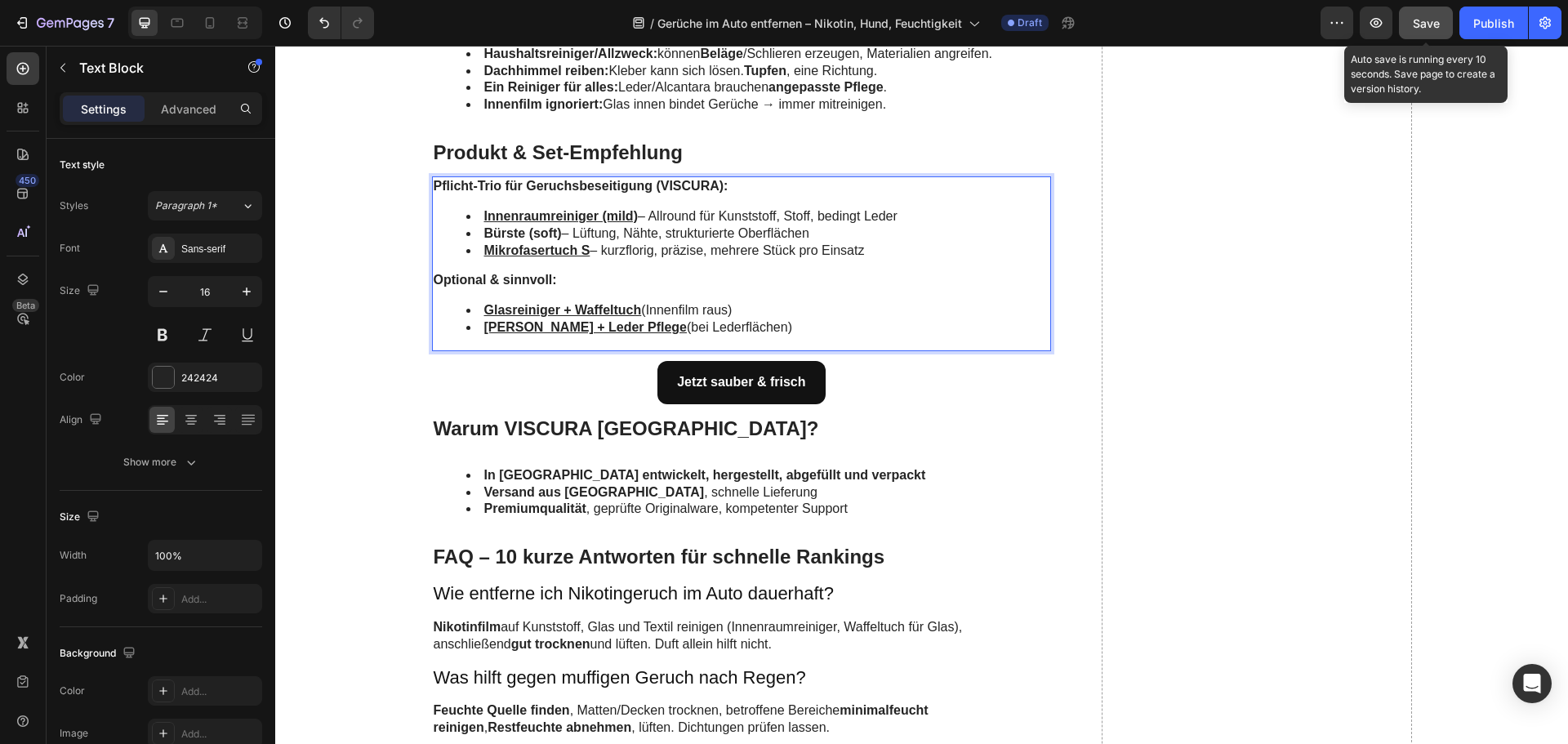
click at [1434, 17] on span "Save" at bounding box center [1426, 23] width 27 height 14
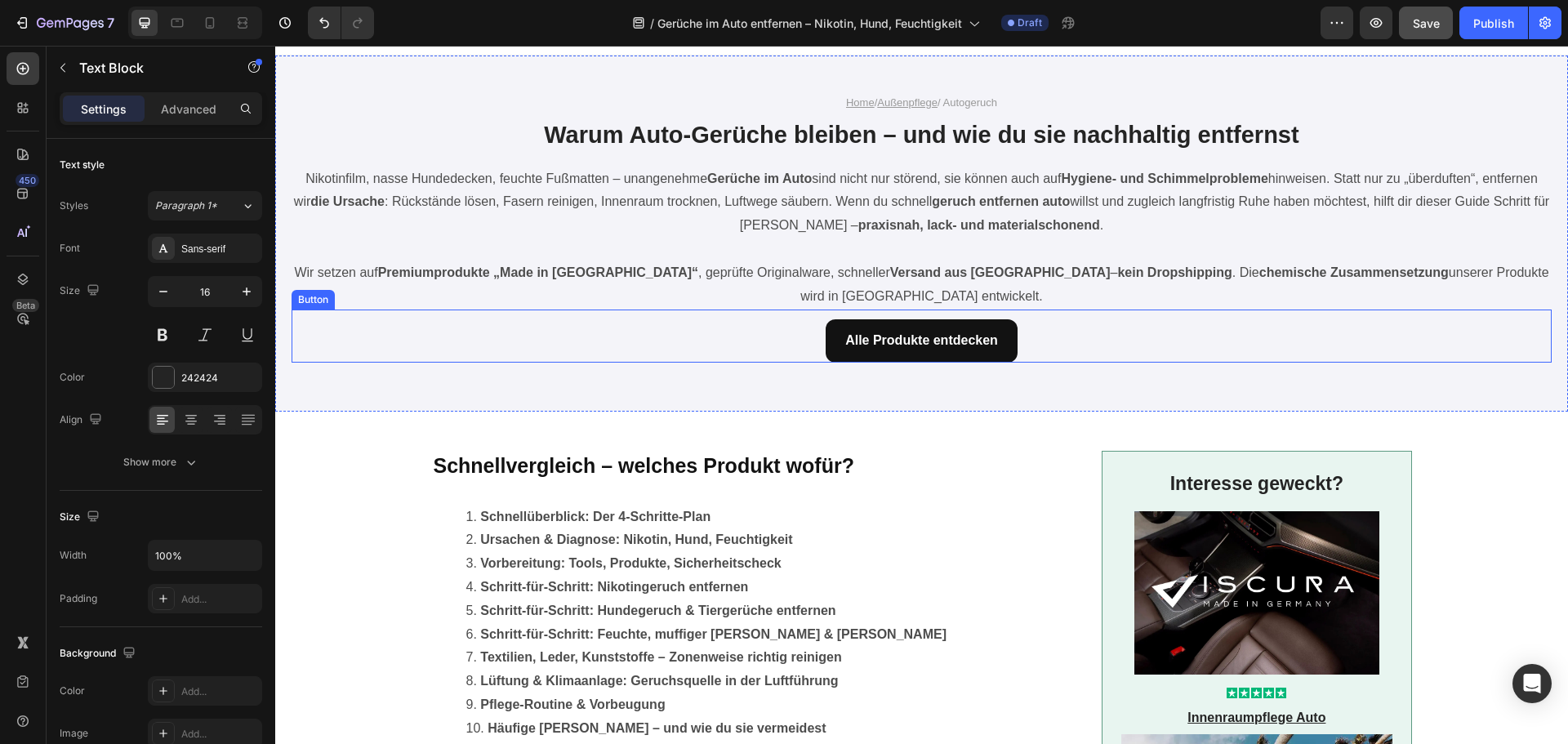
scroll to position [0, 0]
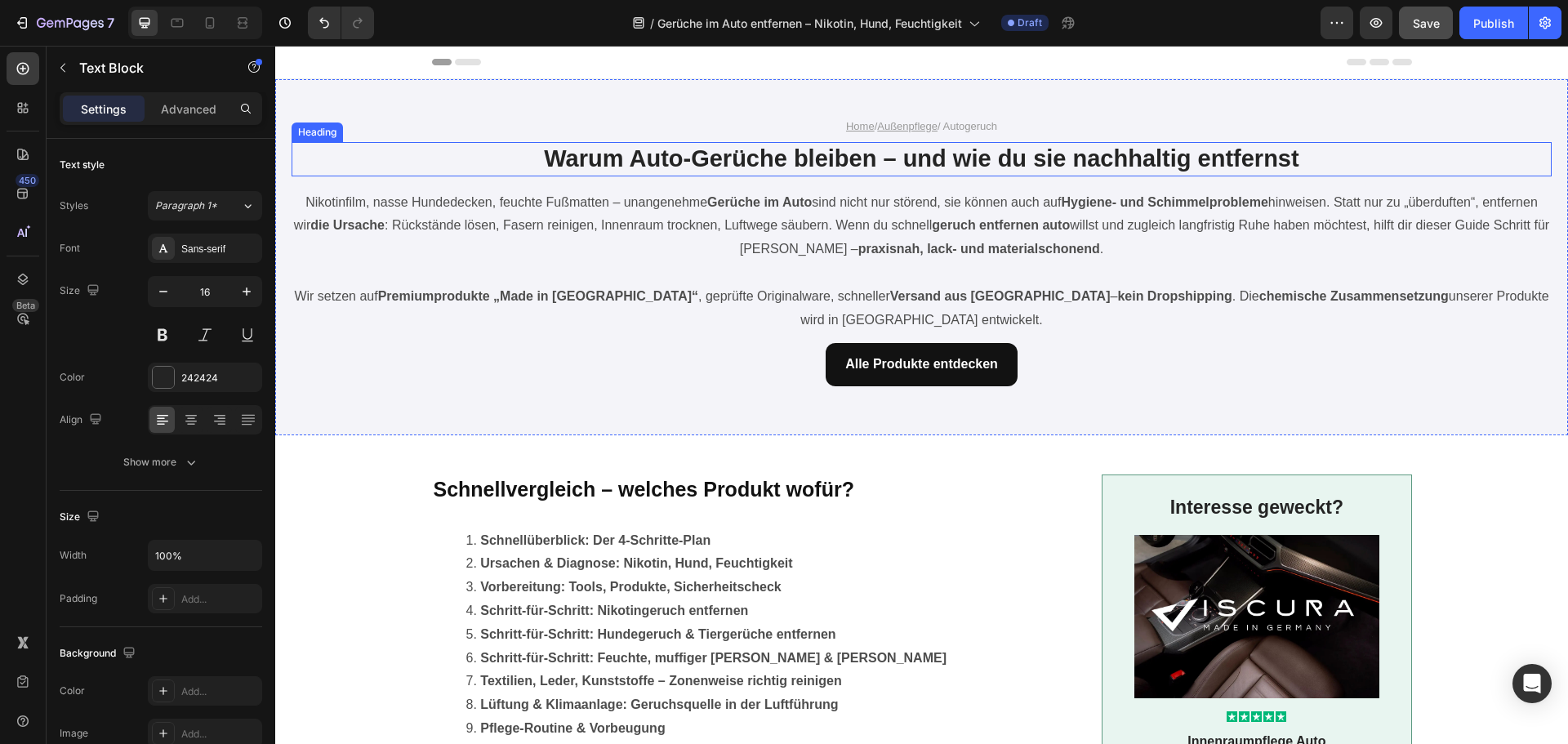
click at [676, 156] on h1 "Warum Auto-Gerüche bleiben – und wie du sie nachhaltig entfernst" at bounding box center [921, 160] width 980 height 35
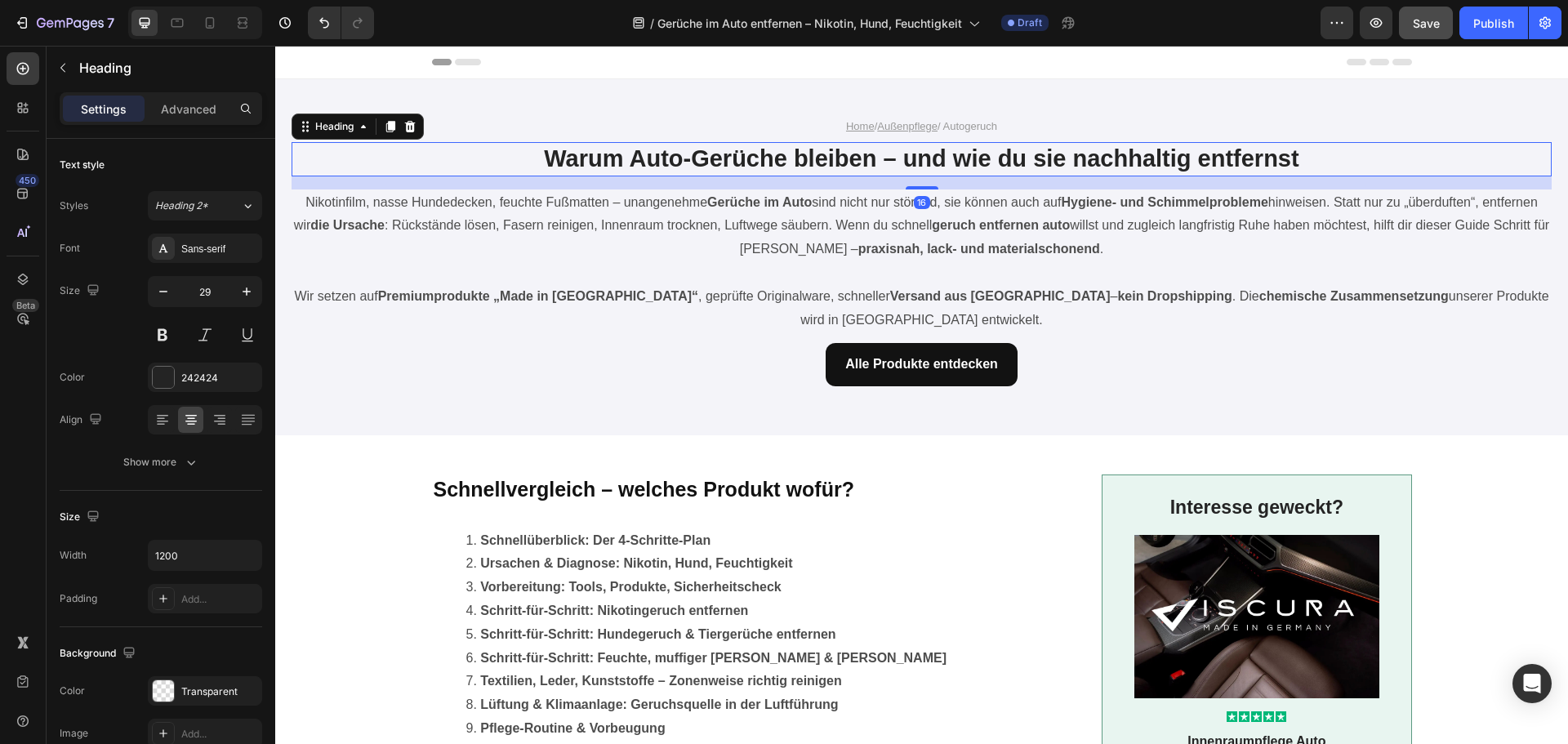
click at [676, 156] on h1 "Warum Auto-Gerüche bleiben – und wie du sie nachhaltig entfernst" at bounding box center [921, 160] width 980 height 35
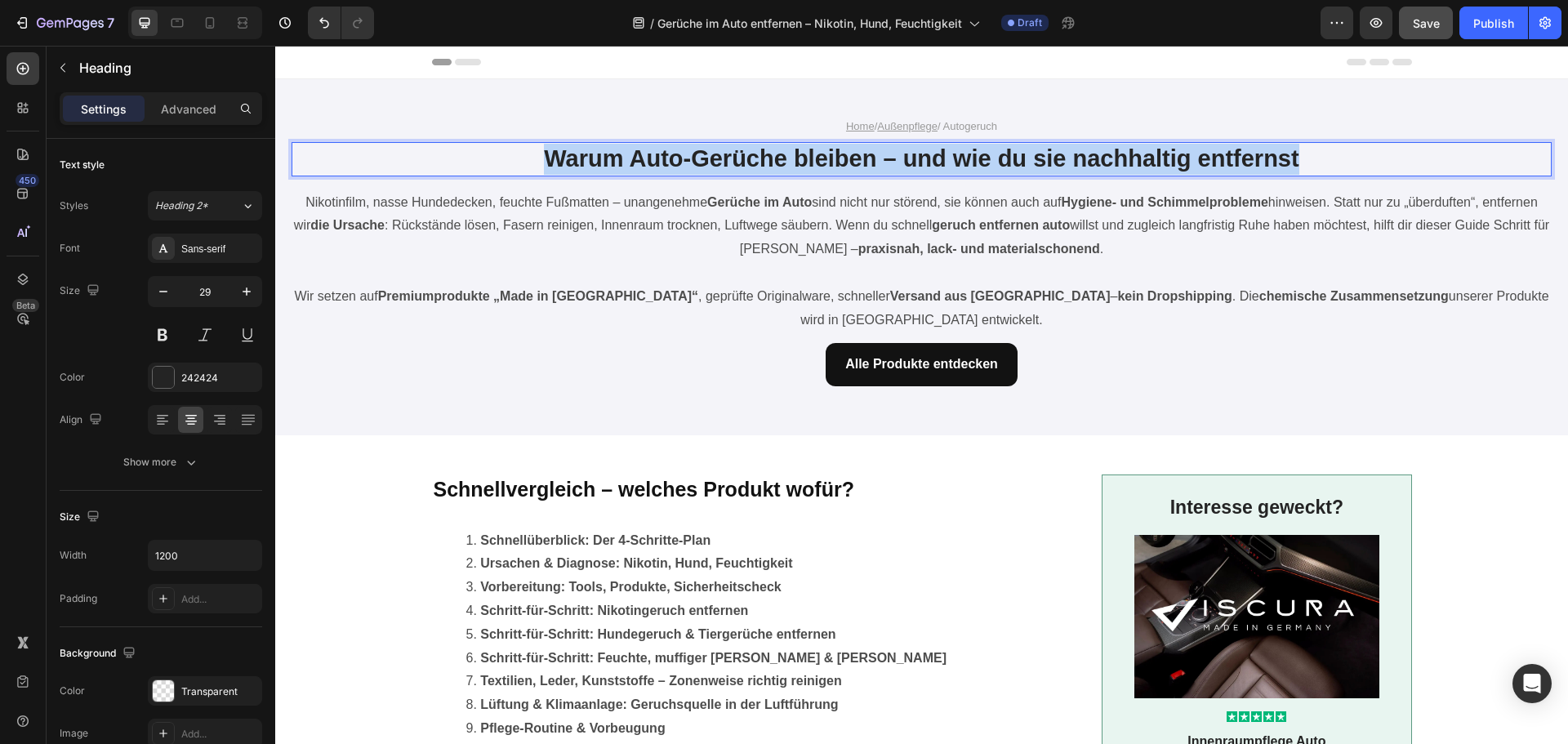
click at [676, 156] on p "Warum Auto-Gerüche bleiben – und wie du sie nachhaltig entfernst" at bounding box center [921, 160] width 977 height 31
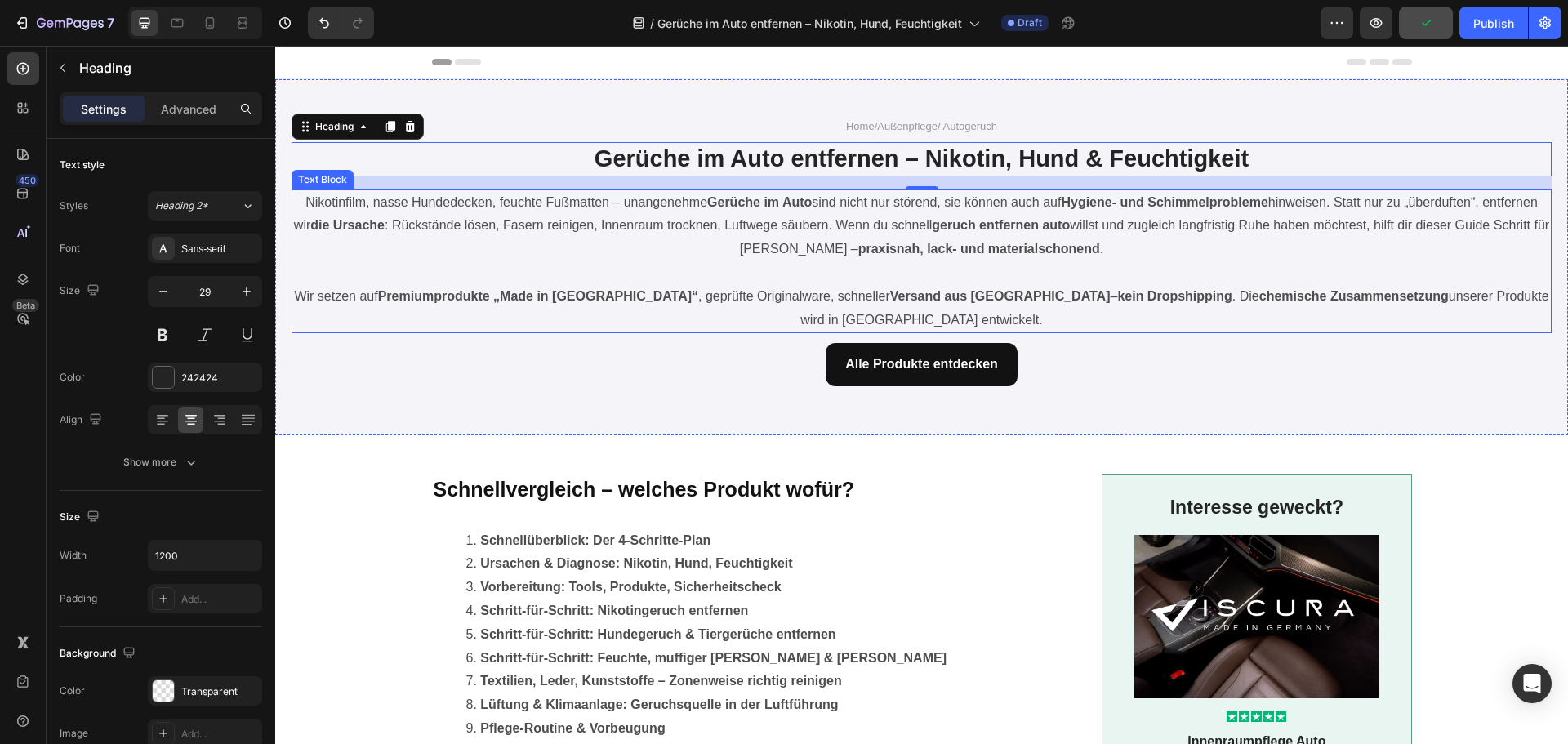
click at [359, 201] on p "Nikotinfilm, nasse Hundedecken, feuchte Fußmatten – unangenehme Gerüche im Auto…" at bounding box center [922, 225] width 1257 height 70
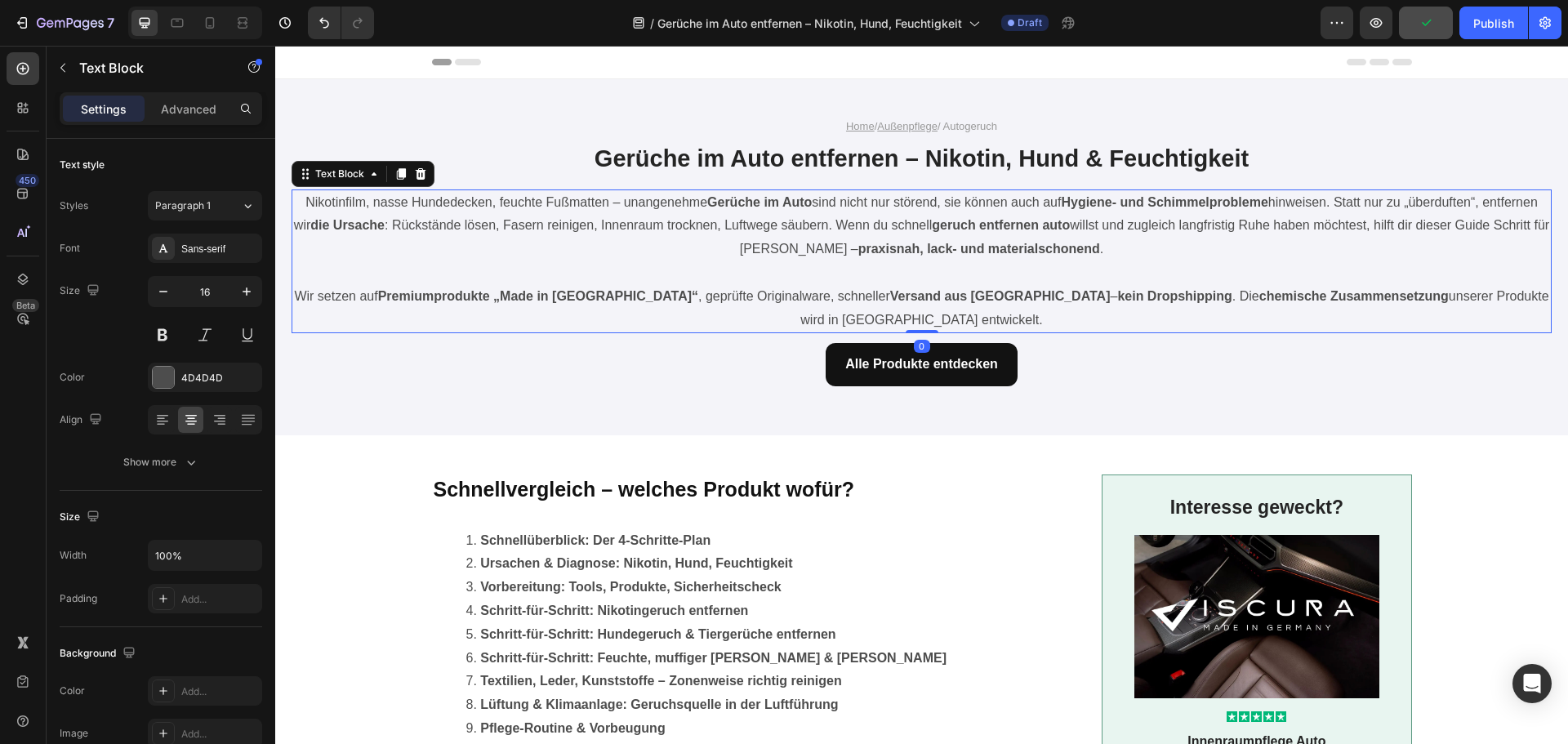
click at [317, 200] on p "Nikotinfilm, nasse Hundedecken, feuchte Fußmatten – unangenehme Gerüche im Auto…" at bounding box center [922, 225] width 1257 height 70
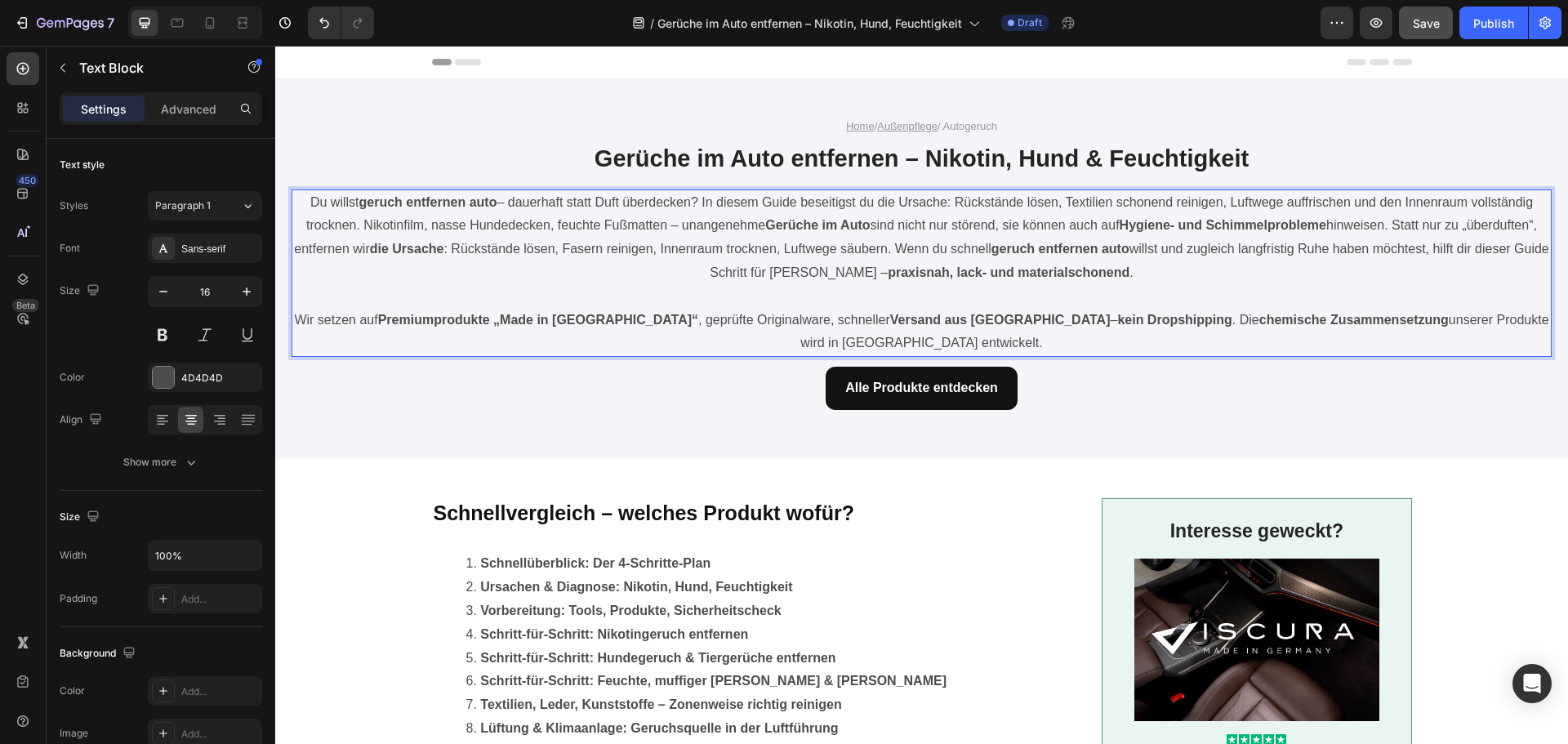
click at [746, 313] on p "Wir setzen auf Premiumprodukte „Made in [GEOGRAPHIC_DATA]“ , geprüfte Originalw…" at bounding box center [922, 332] width 1257 height 47
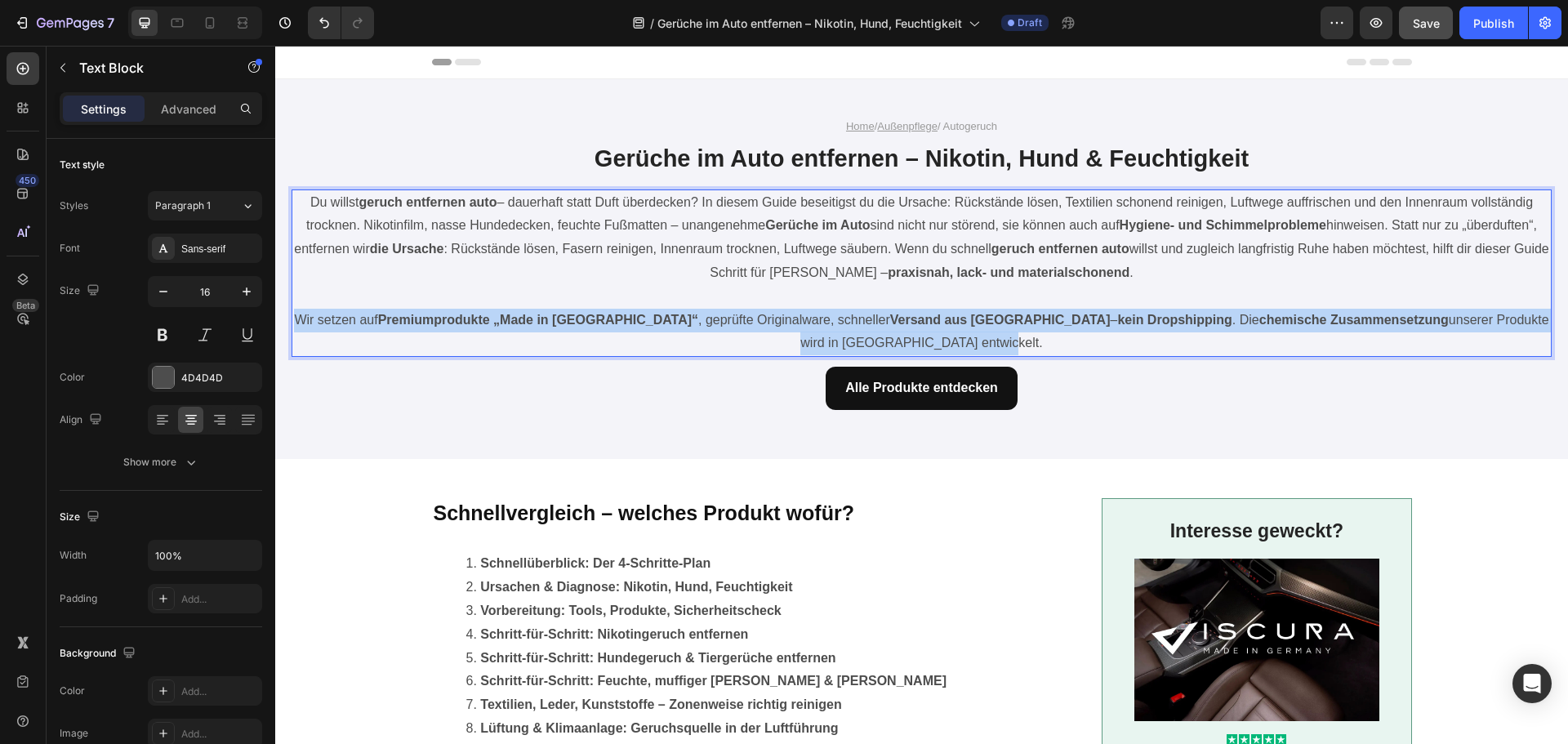
click at [746, 313] on p "Wir setzen auf Premiumprodukte „Made in [GEOGRAPHIC_DATA]“ , geprüfte Originalw…" at bounding box center [922, 332] width 1257 height 47
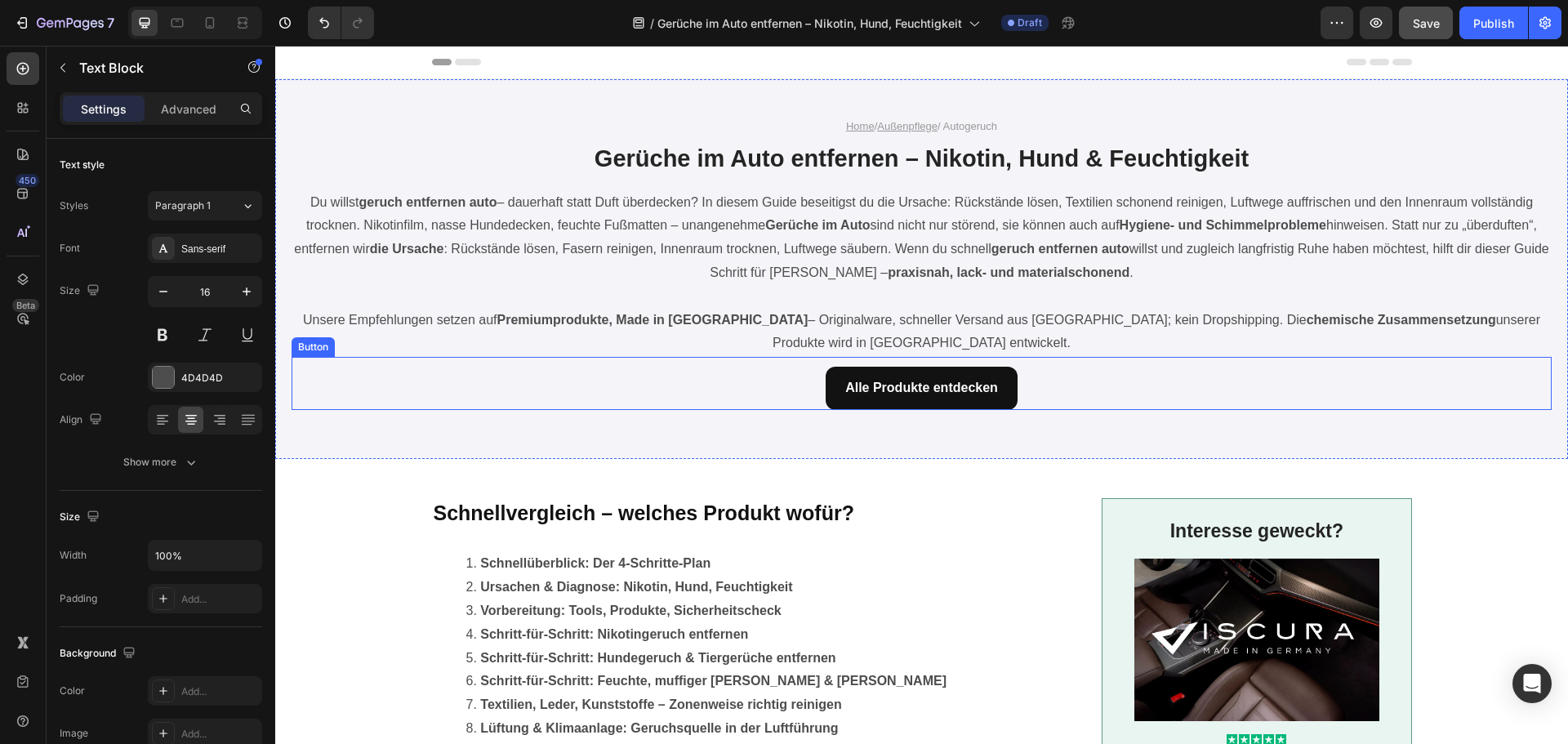
click at [687, 383] on div "Alle Produkte entdecken Button" at bounding box center [922, 382] width 1261 height 53
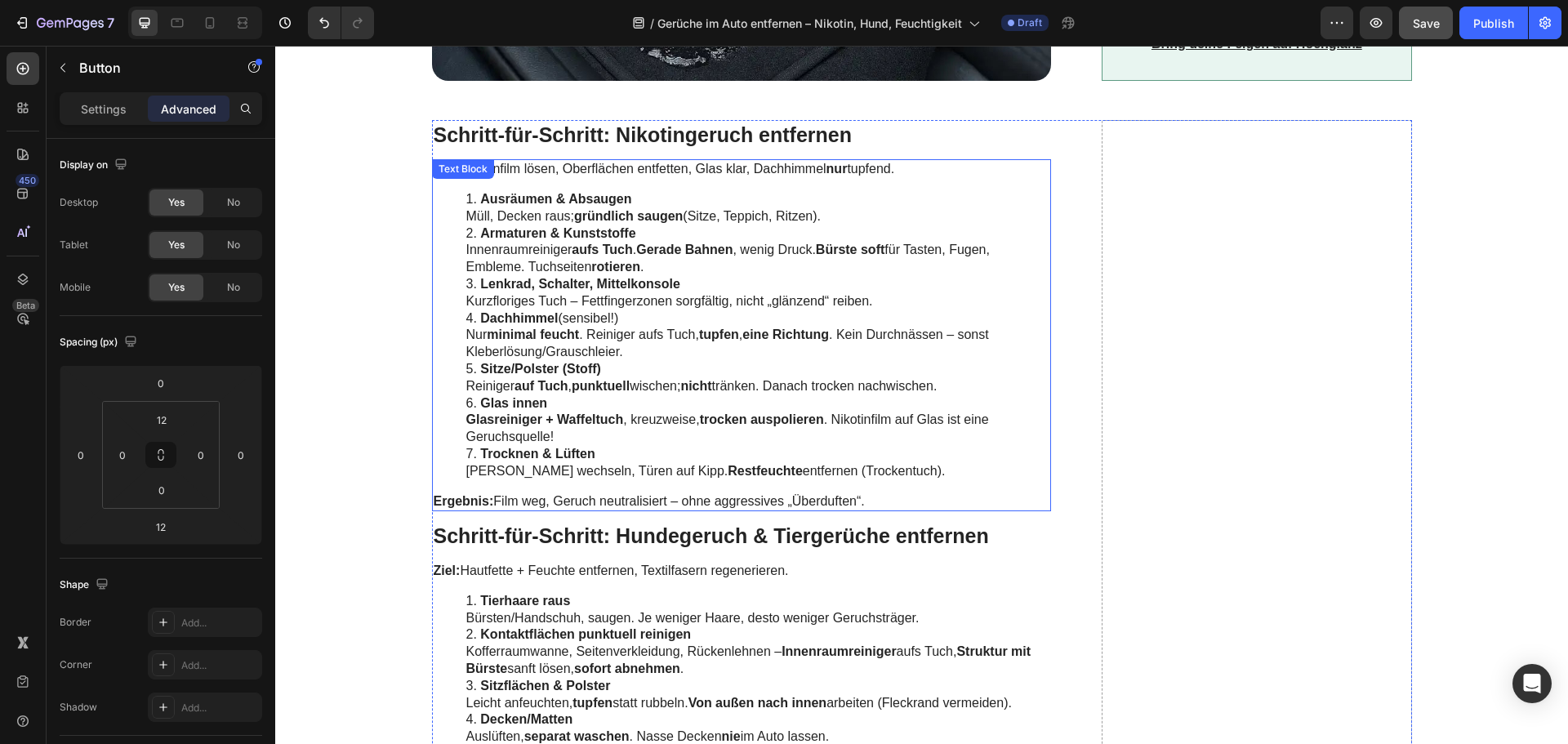
scroll to position [2368, 0]
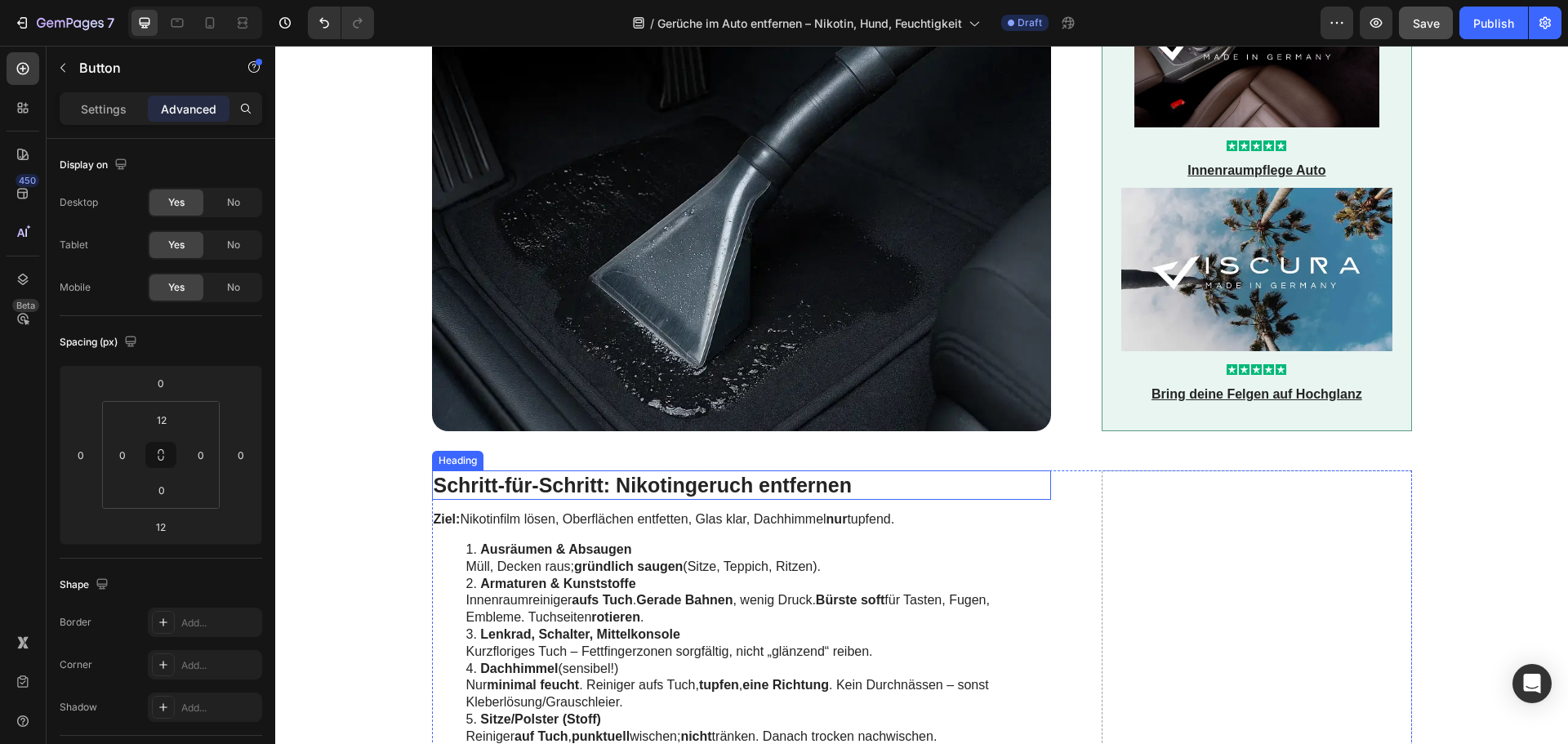
click at [558, 494] on h2 "Schritt-für-Schritt: Nikotingeruch entfernen" at bounding box center [742, 485] width 620 height 30
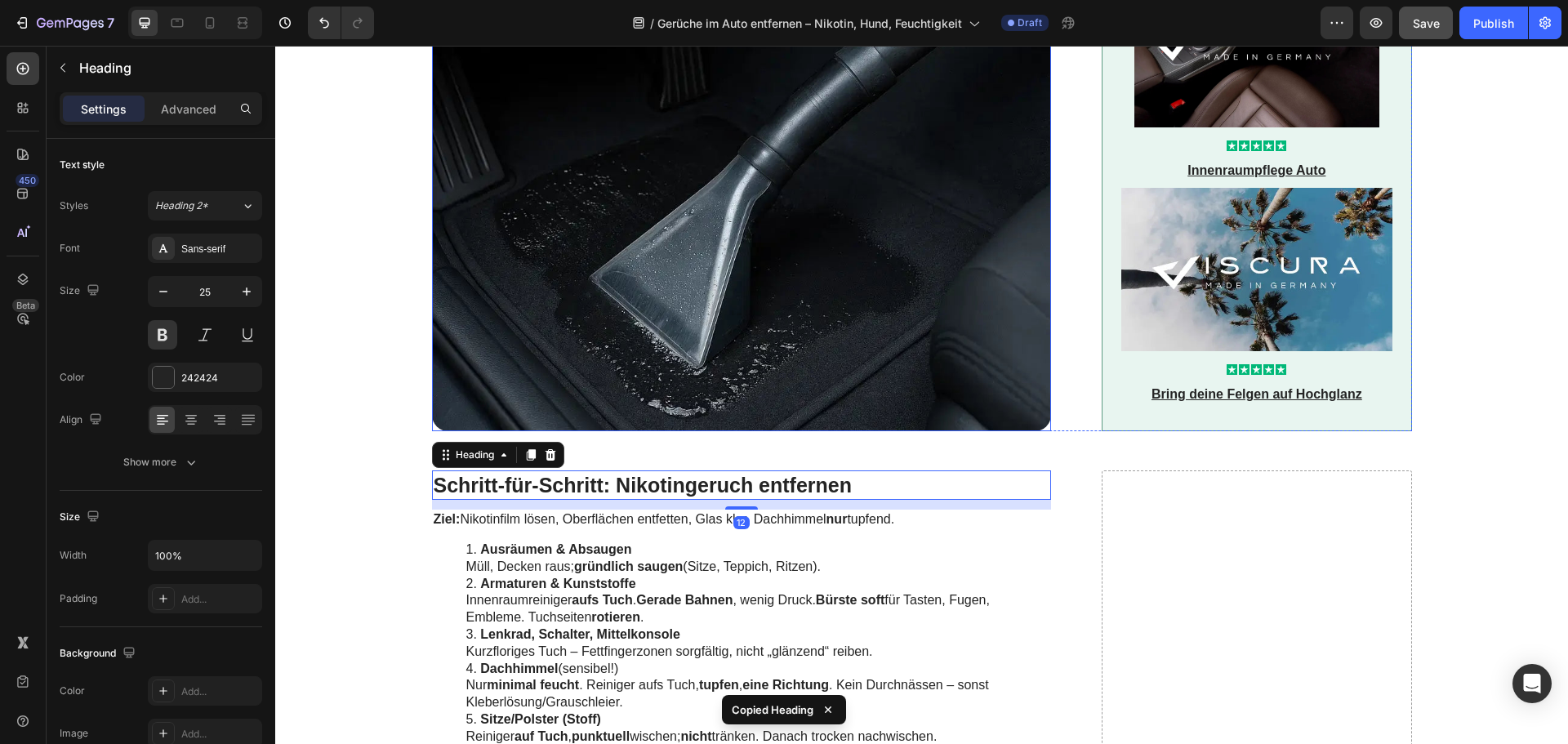
click at [609, 388] on img at bounding box center [742, 199] width 620 height 464
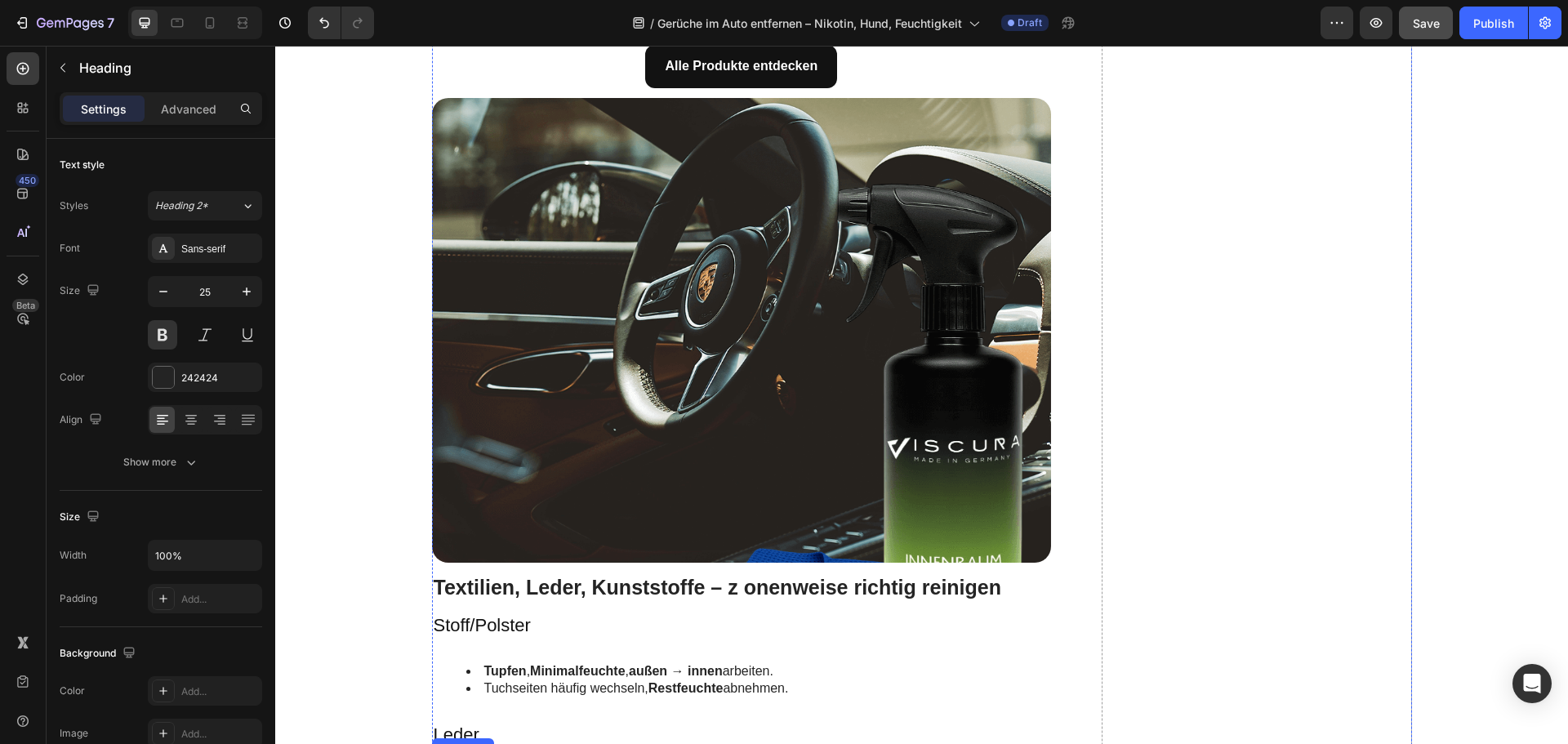
scroll to position [4083, 0]
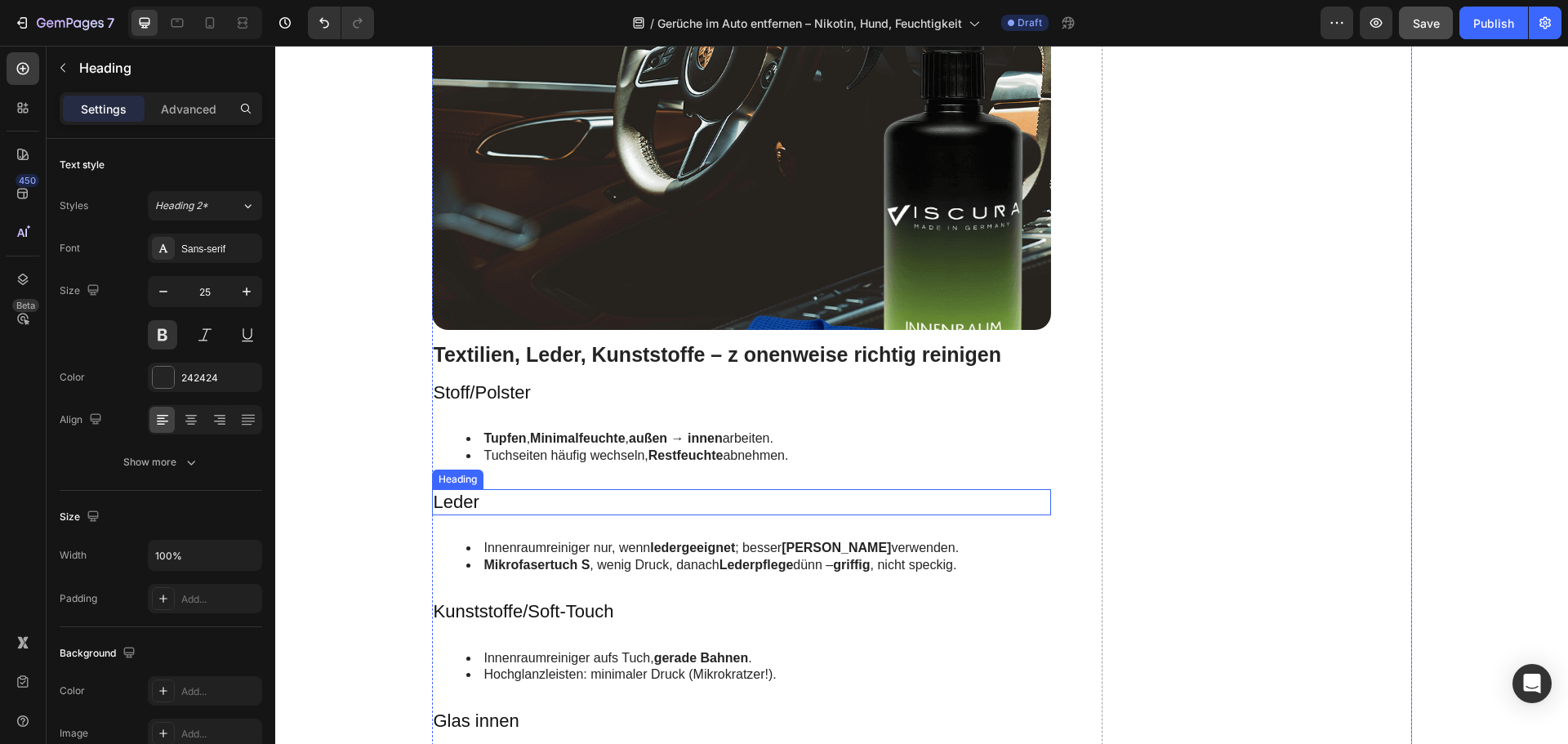
click at [501, 503] on h3 "Leder" at bounding box center [742, 502] width 620 height 27
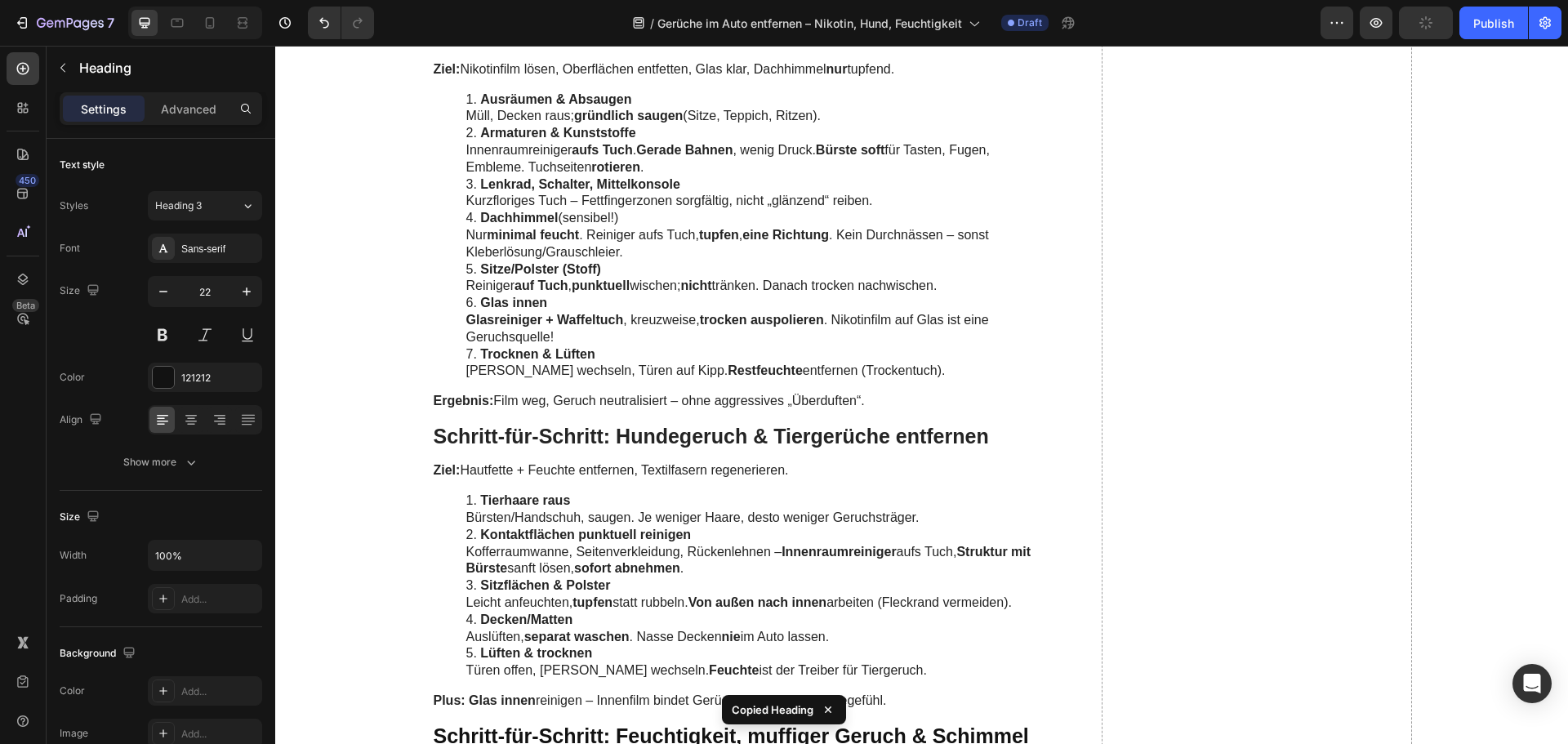
scroll to position [2368, 0]
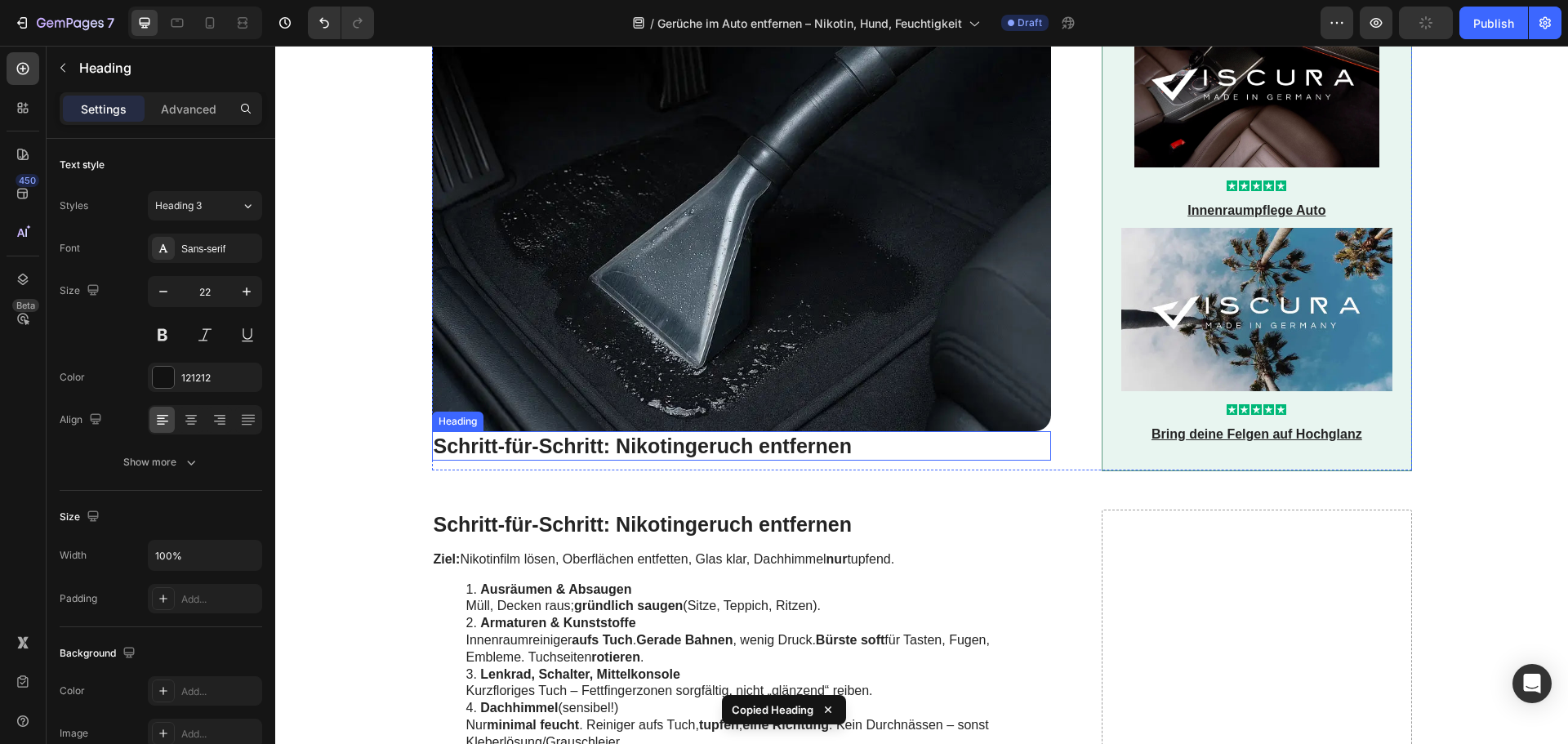
click at [528, 451] on h2 "Schritt-für-Schritt: Nikotingeruch entfernen" at bounding box center [742, 446] width 620 height 30
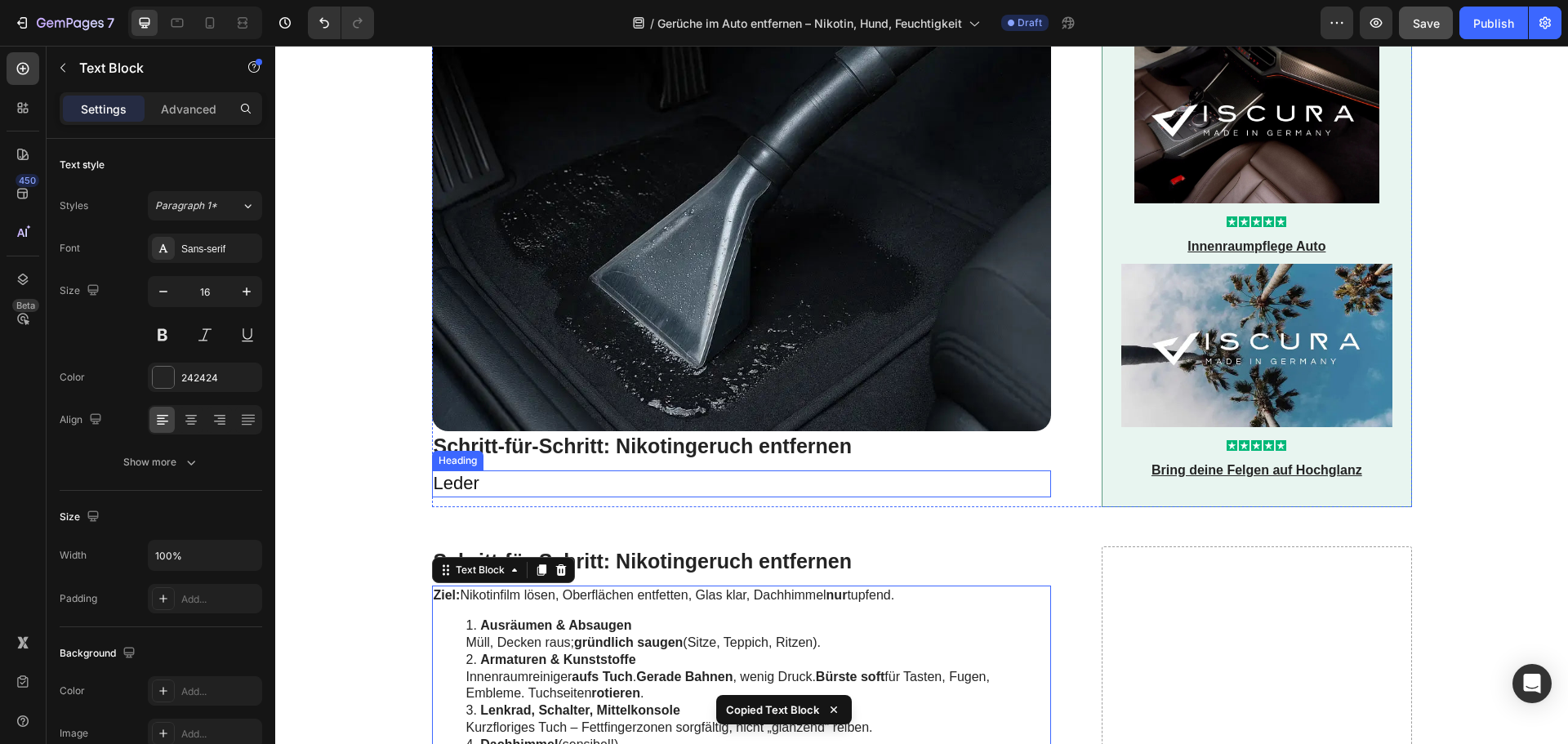
click at [522, 479] on h3 "Leder" at bounding box center [742, 483] width 620 height 27
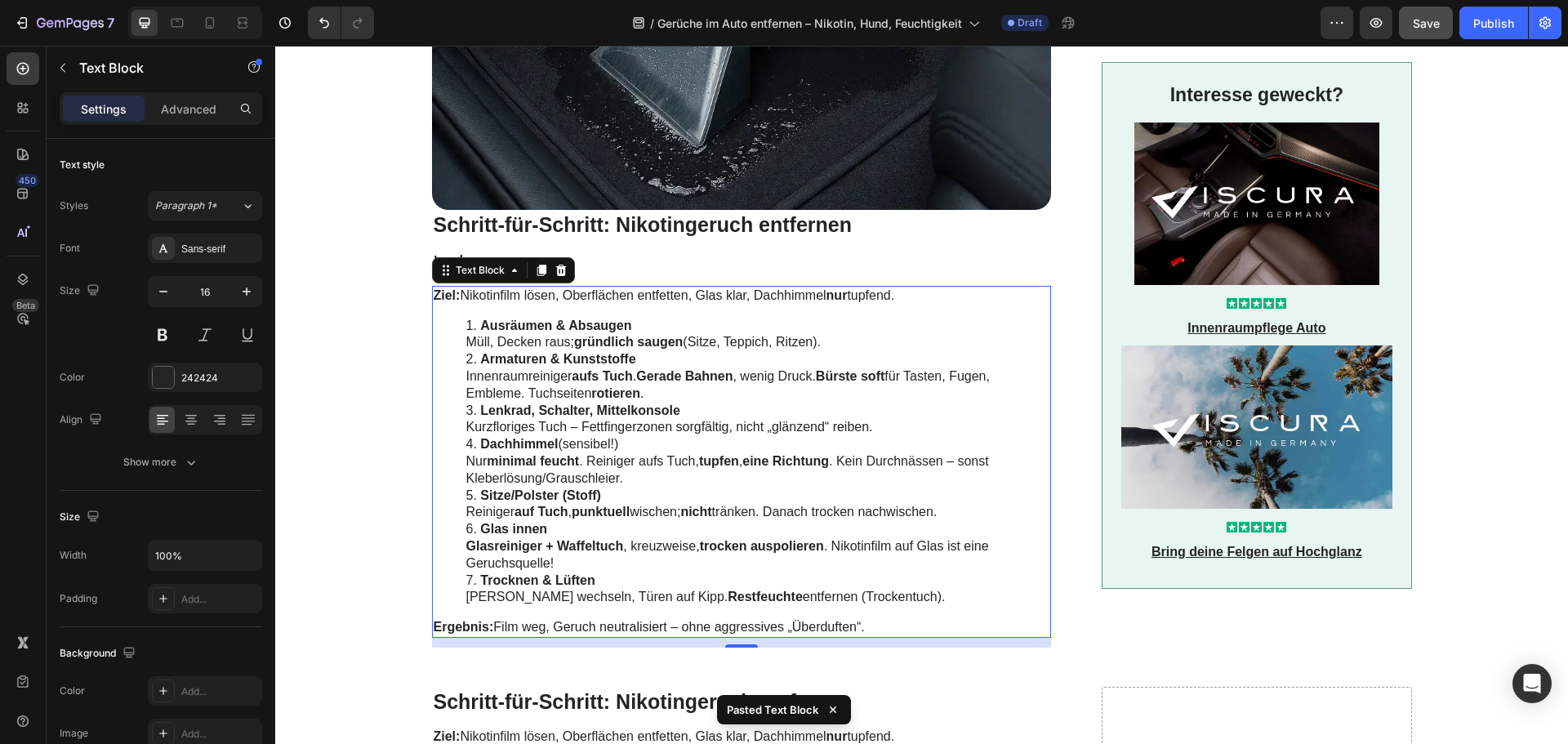
scroll to position [2364, 0]
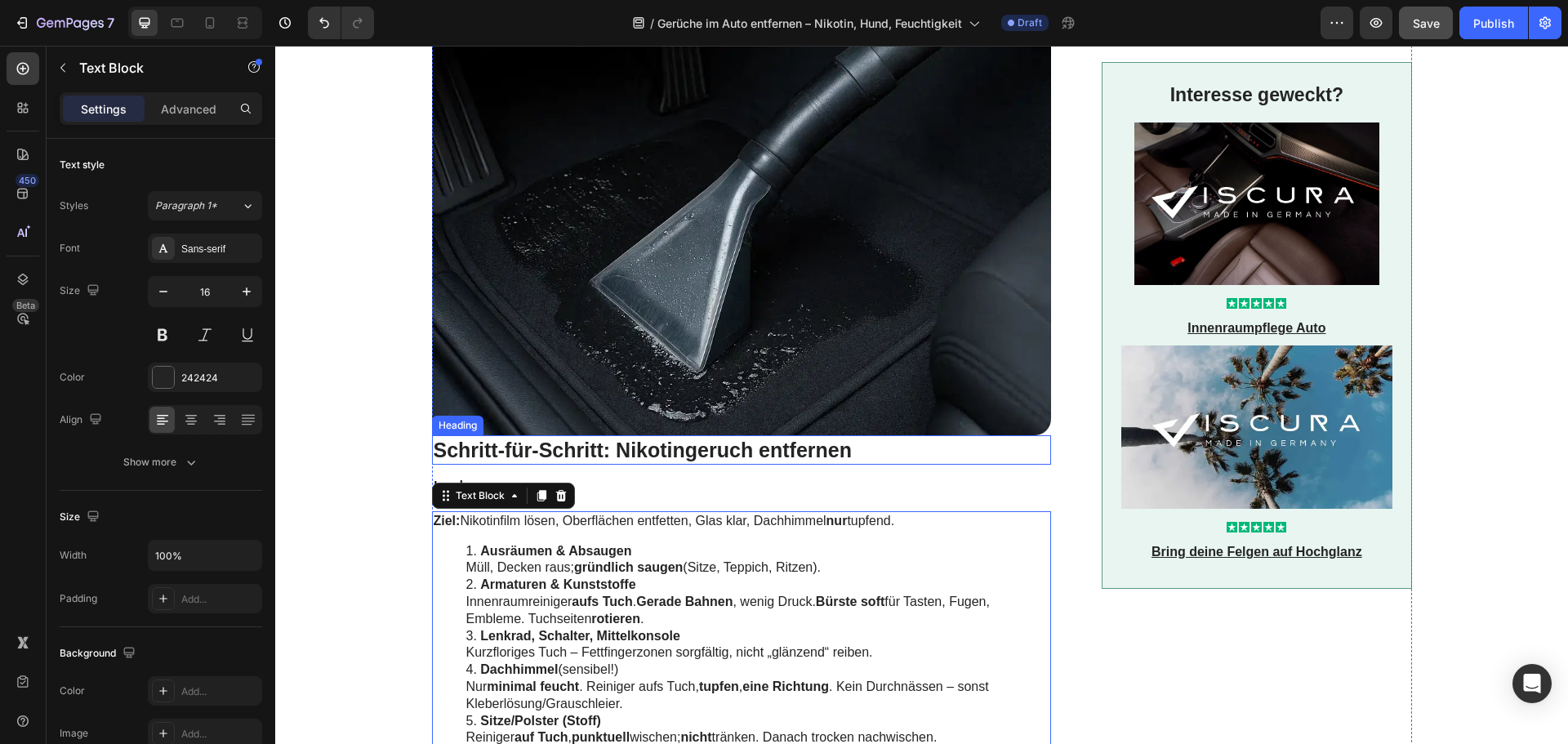
click at [699, 451] on h2 "Schritt-für-Schritt: Nikotingeruch entfernen" at bounding box center [742, 450] width 620 height 30
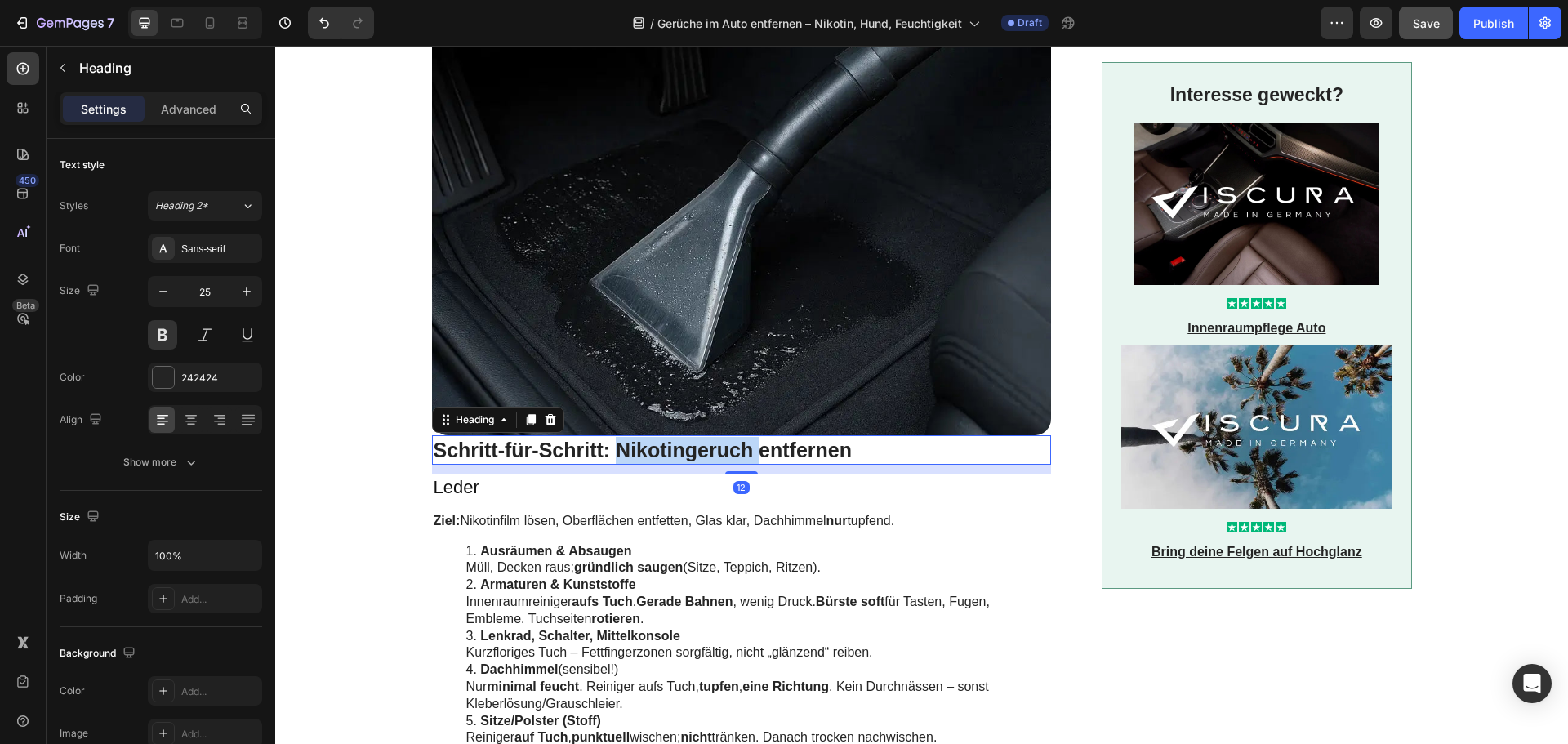
click at [699, 451] on h2 "Schritt-für-Schritt: Nikotingeruch entfernen" at bounding box center [742, 450] width 620 height 30
click at [699, 451] on p "Schritt-für-Schritt: Nikotingeruch entfernen" at bounding box center [742, 450] width 616 height 27
click at [499, 488] on h3 "Leder" at bounding box center [742, 488] width 620 height 27
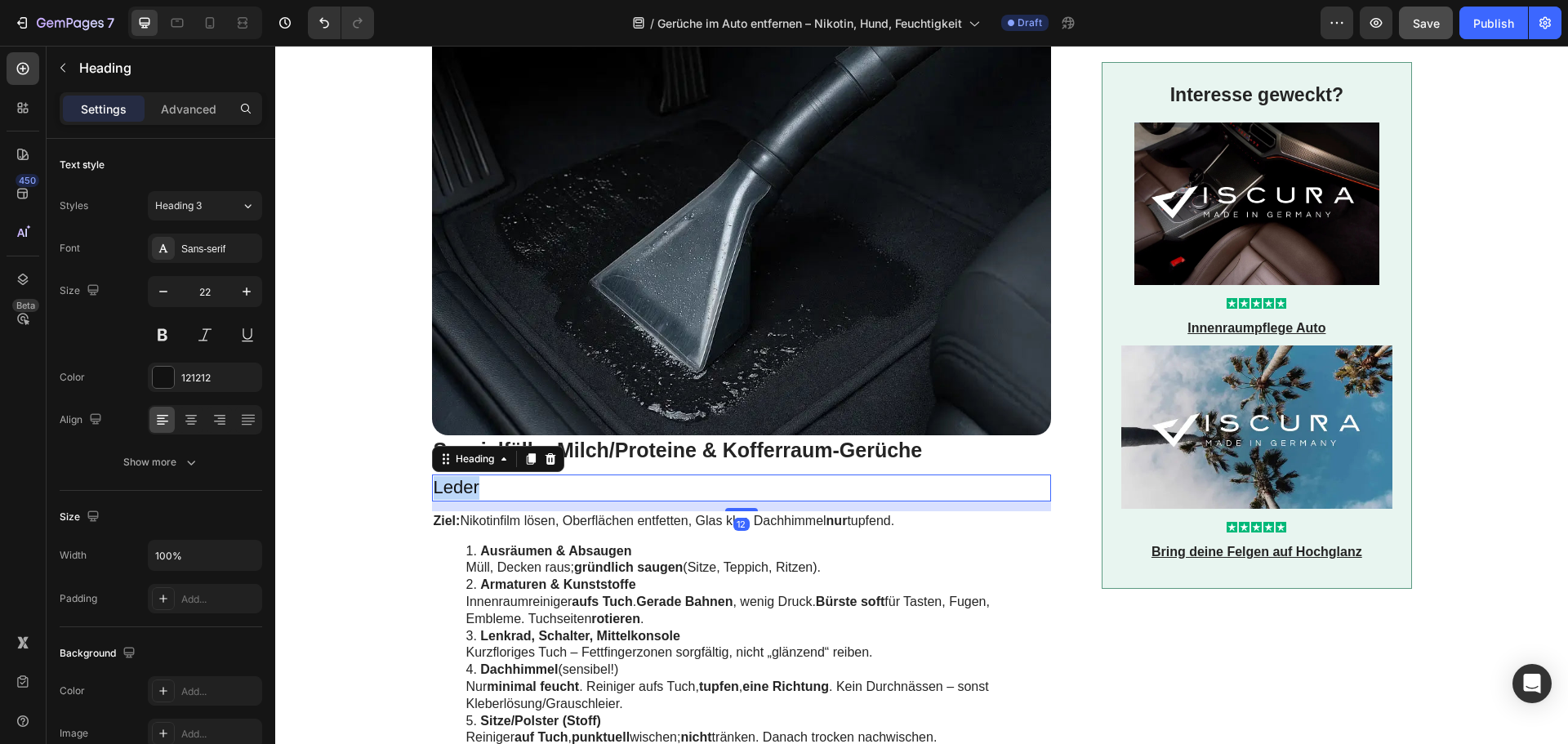
click at [499, 488] on p "Leder" at bounding box center [742, 488] width 616 height 23
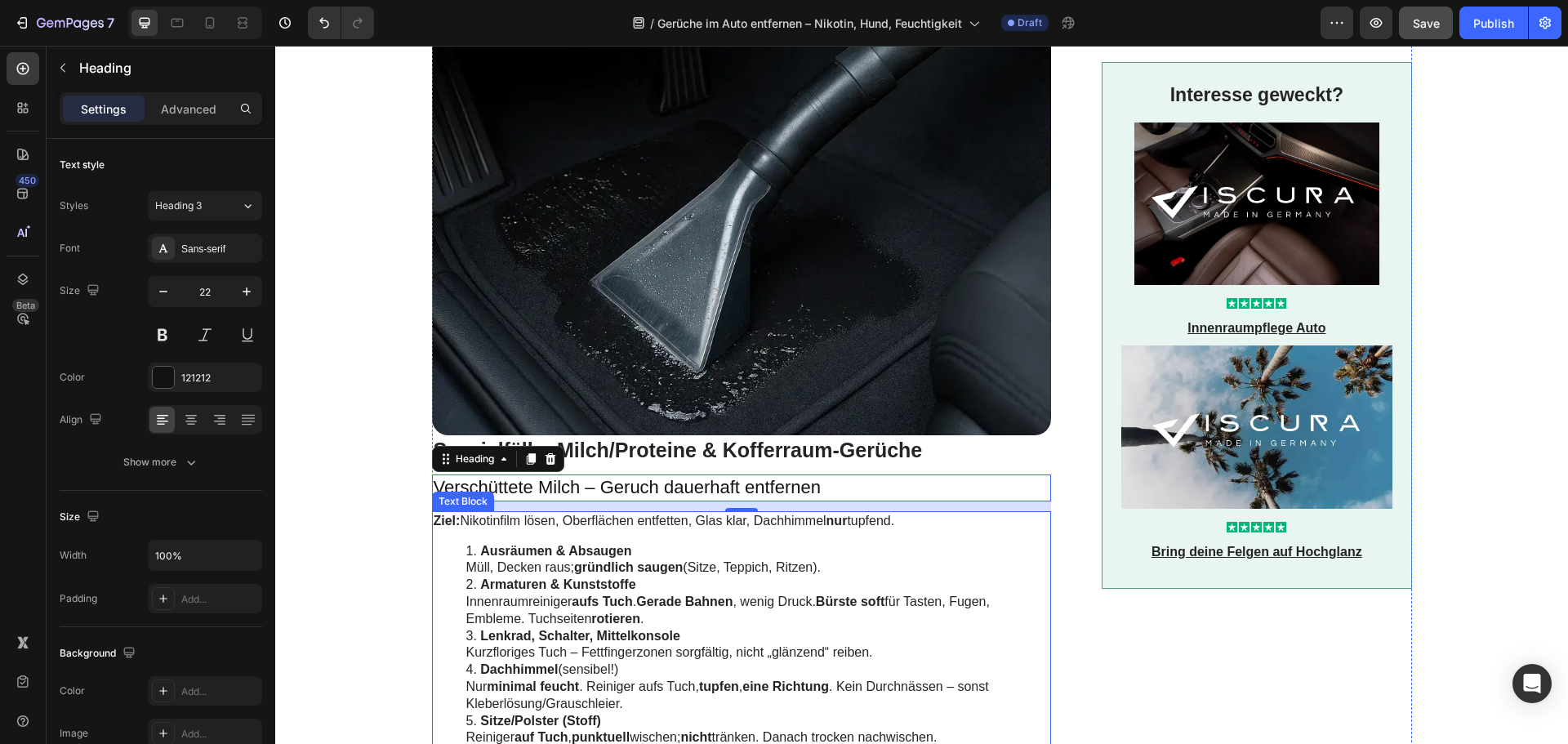
click at [651, 628] on strong "Lenkrad, Schalter, Mittelkonsole" at bounding box center [580, 635] width 200 height 14
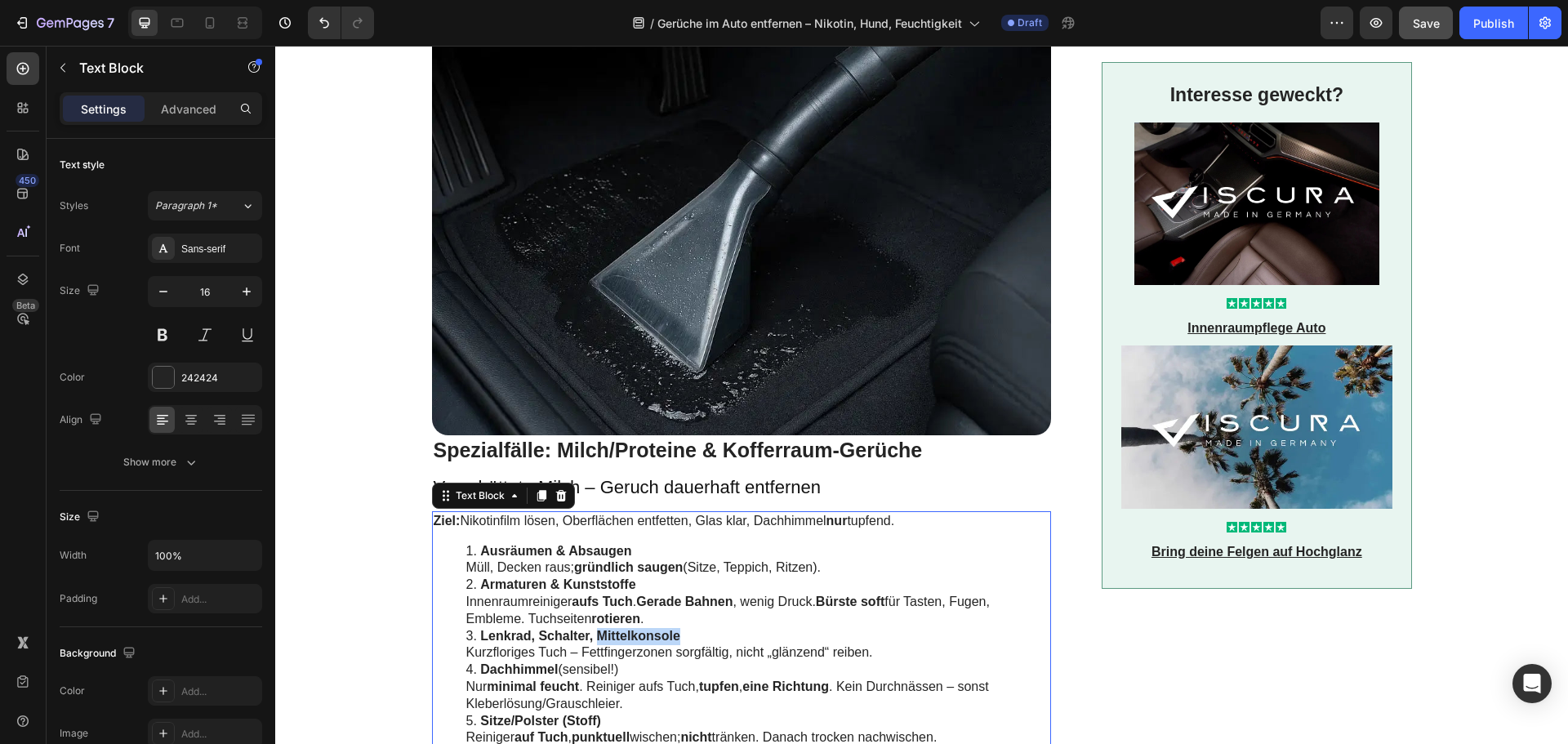
click at [651, 628] on strong "Lenkrad, Schalter, Mittelkonsole" at bounding box center [580, 635] width 200 height 14
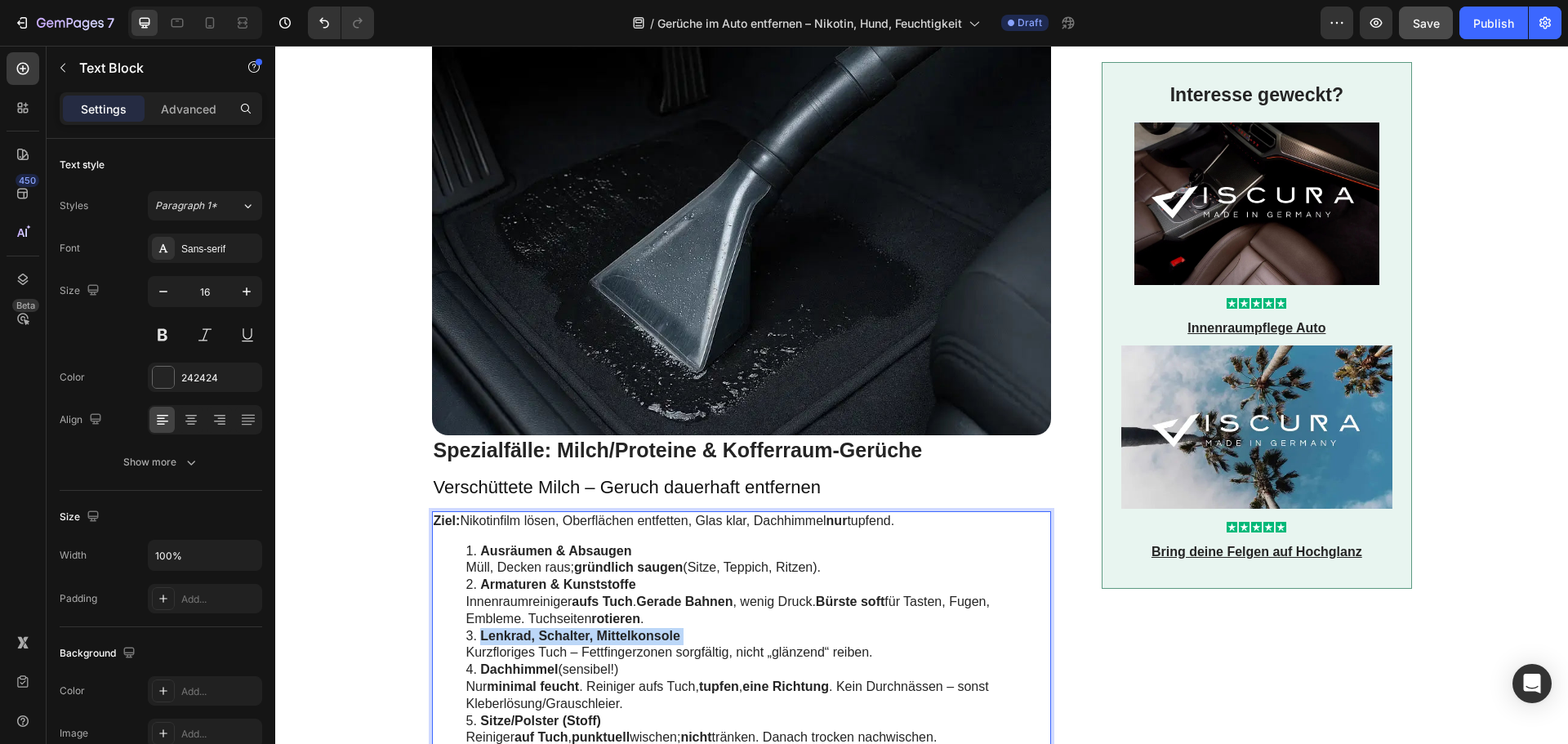
click at [651, 628] on strong "Lenkrad, Schalter, Mittelkonsole" at bounding box center [580, 635] width 200 height 14
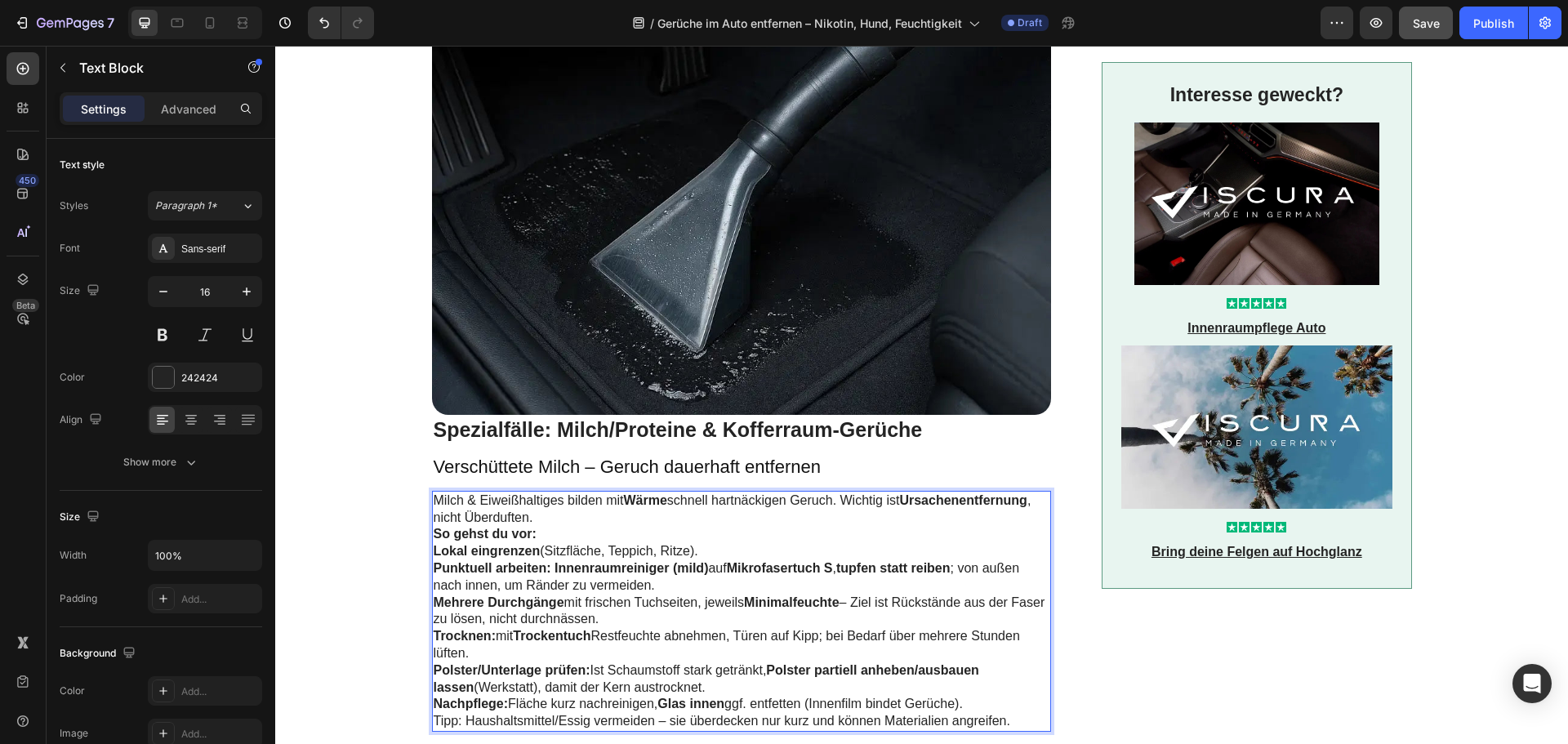
scroll to position [2466, 0]
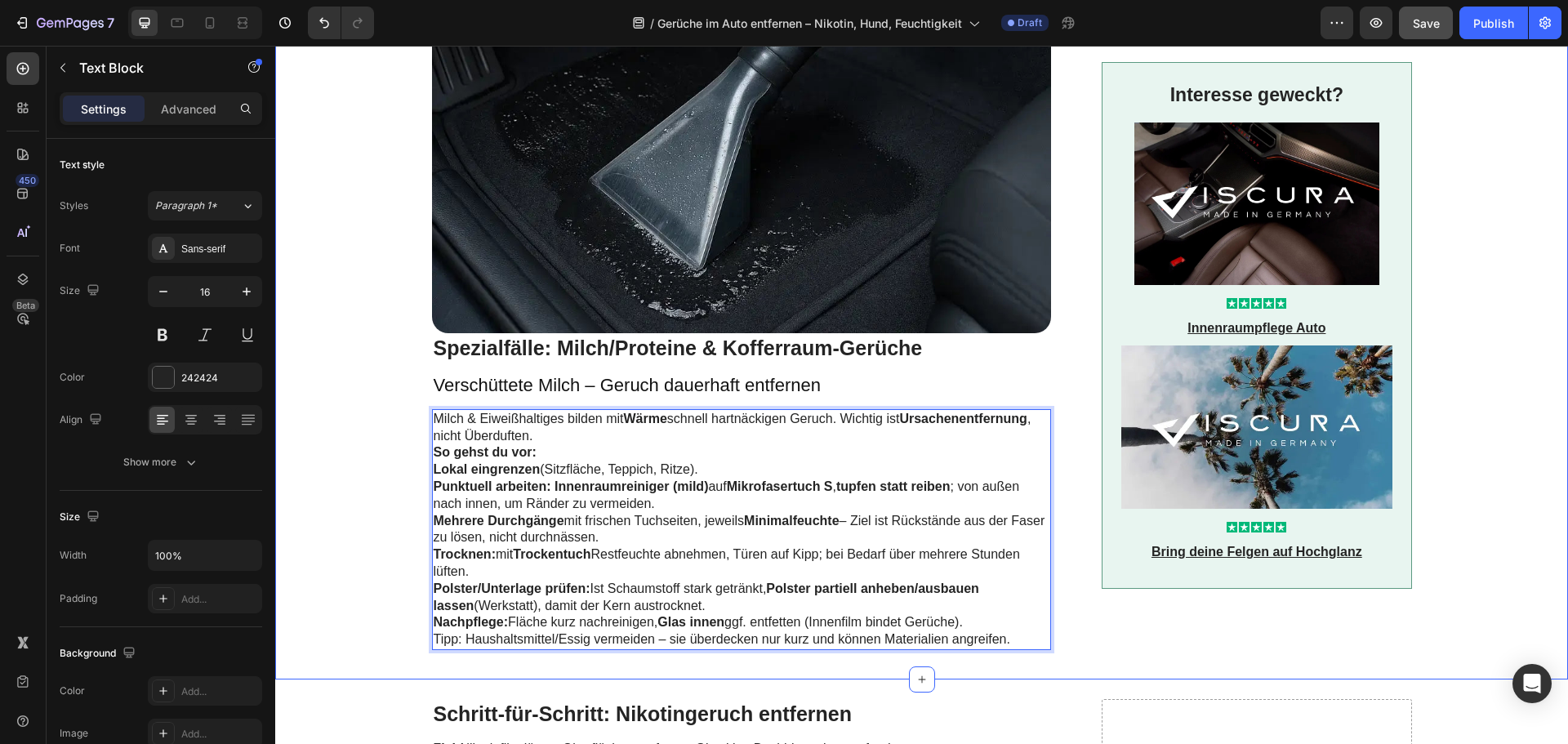
drag, startPoint x: 976, startPoint y: 622, endPoint x: 425, endPoint y: 469, distance: 571.8
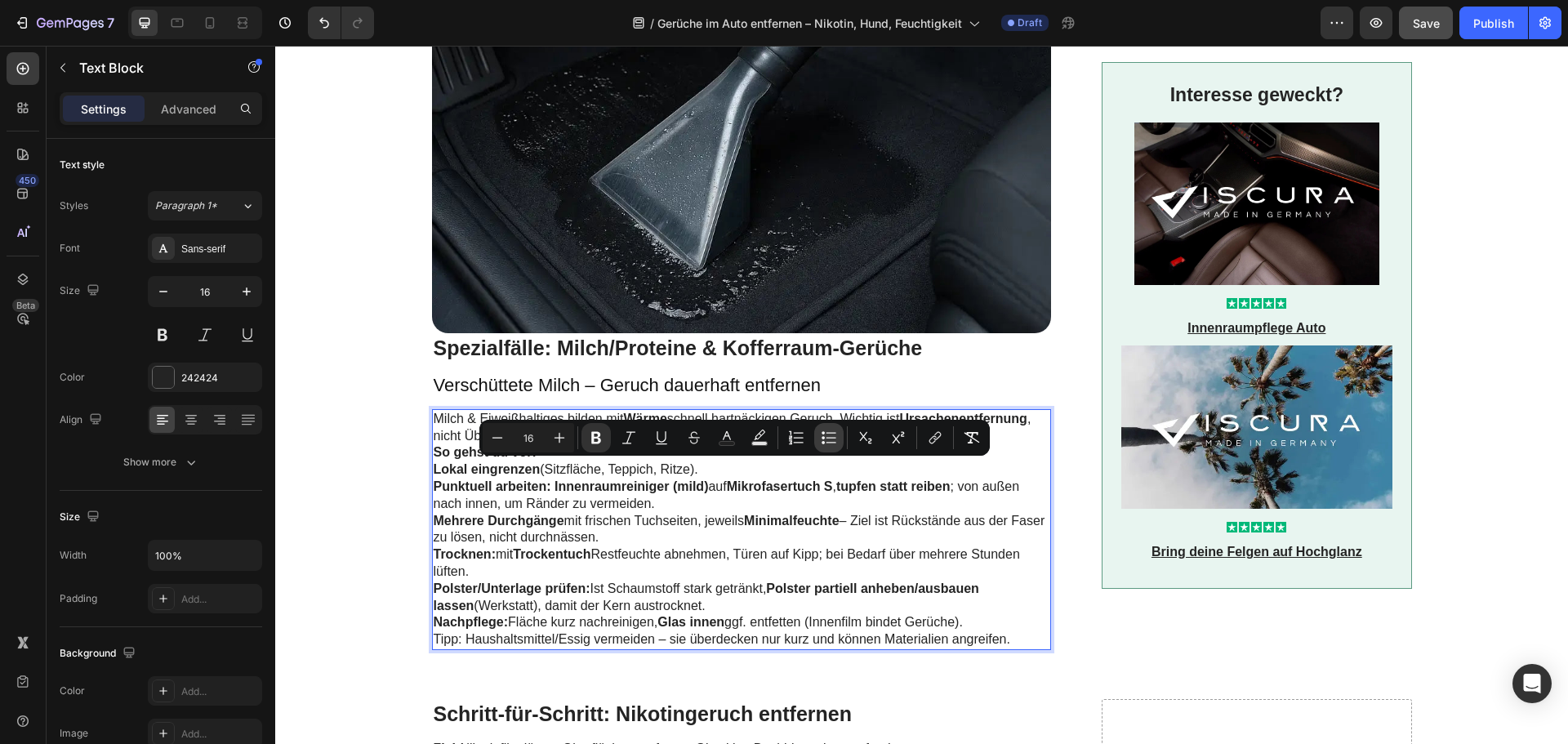
click at [825, 443] on icon "Editor contextual toolbar" at bounding box center [829, 438] width 16 height 16
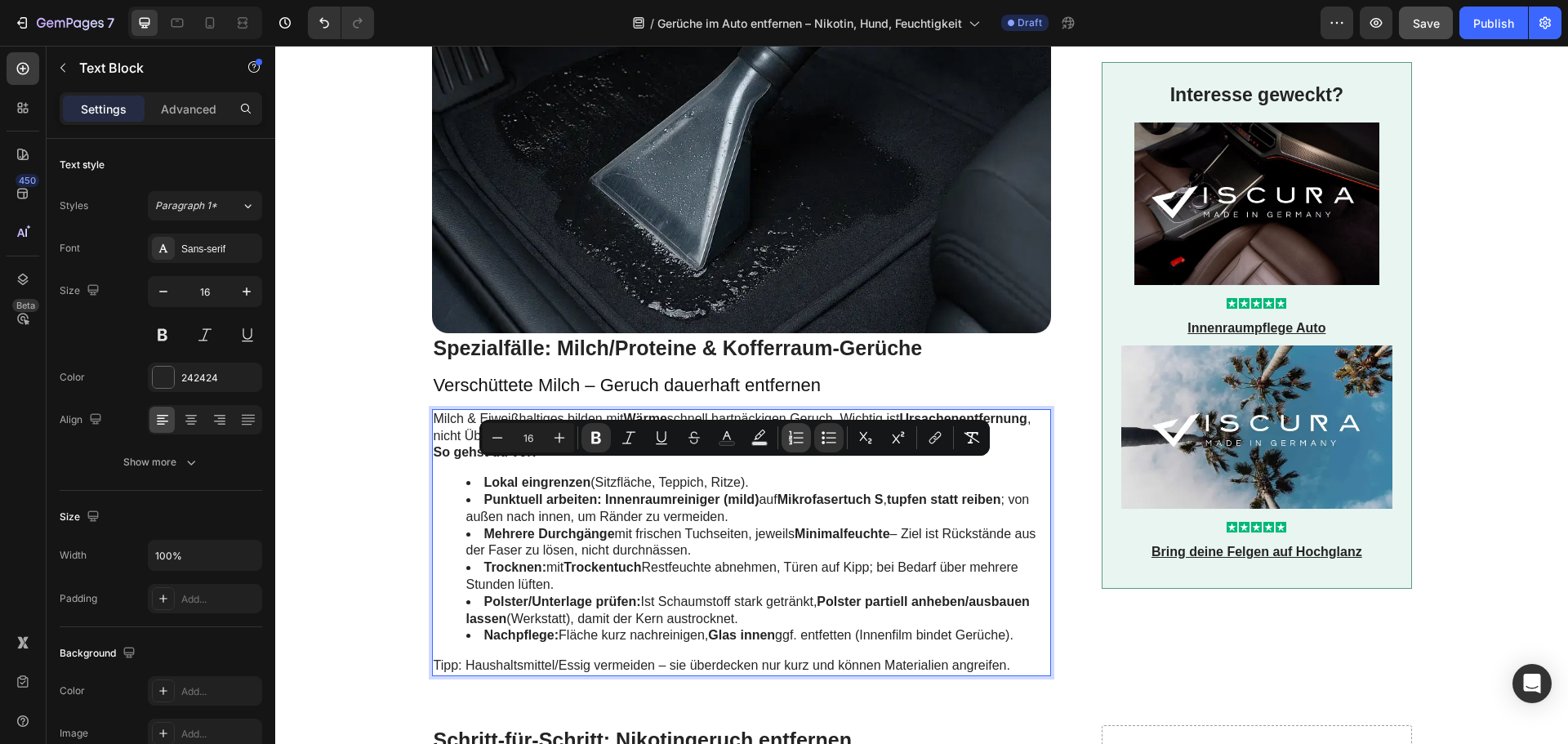
click at [805, 442] on button "Numbered List" at bounding box center [796, 438] width 29 height 29
click at [751, 485] on li "Lokal eingrenzen (Sitzfläche, Teppich, Ritze)." at bounding box center [758, 483] width 584 height 17
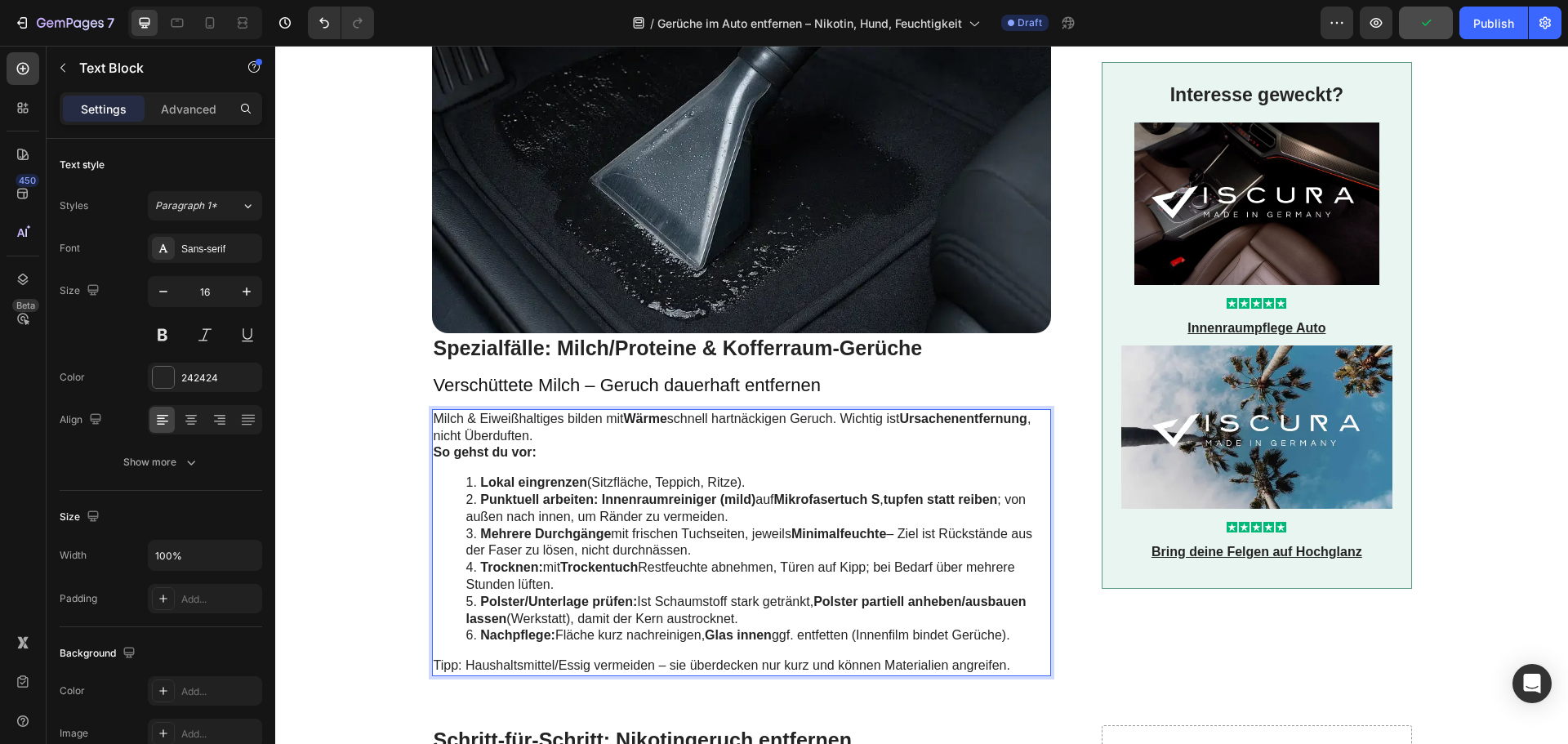
click at [592, 435] on p "Milch & Eiweißhaltiges bilden mit Wärme schnell hartnäckigen Geruch. Wichtig is…" at bounding box center [742, 428] width 616 height 35
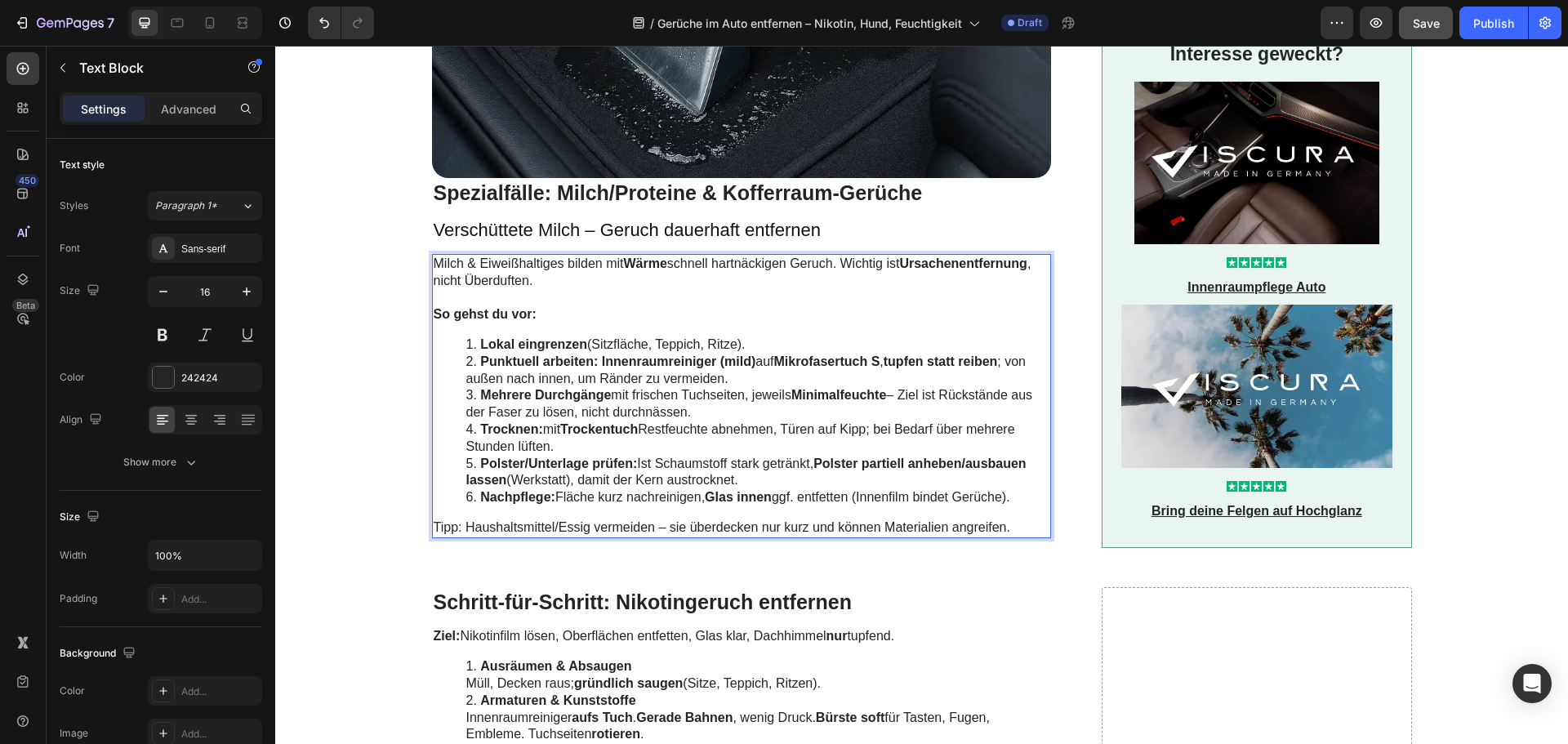
scroll to position [2629, 0]
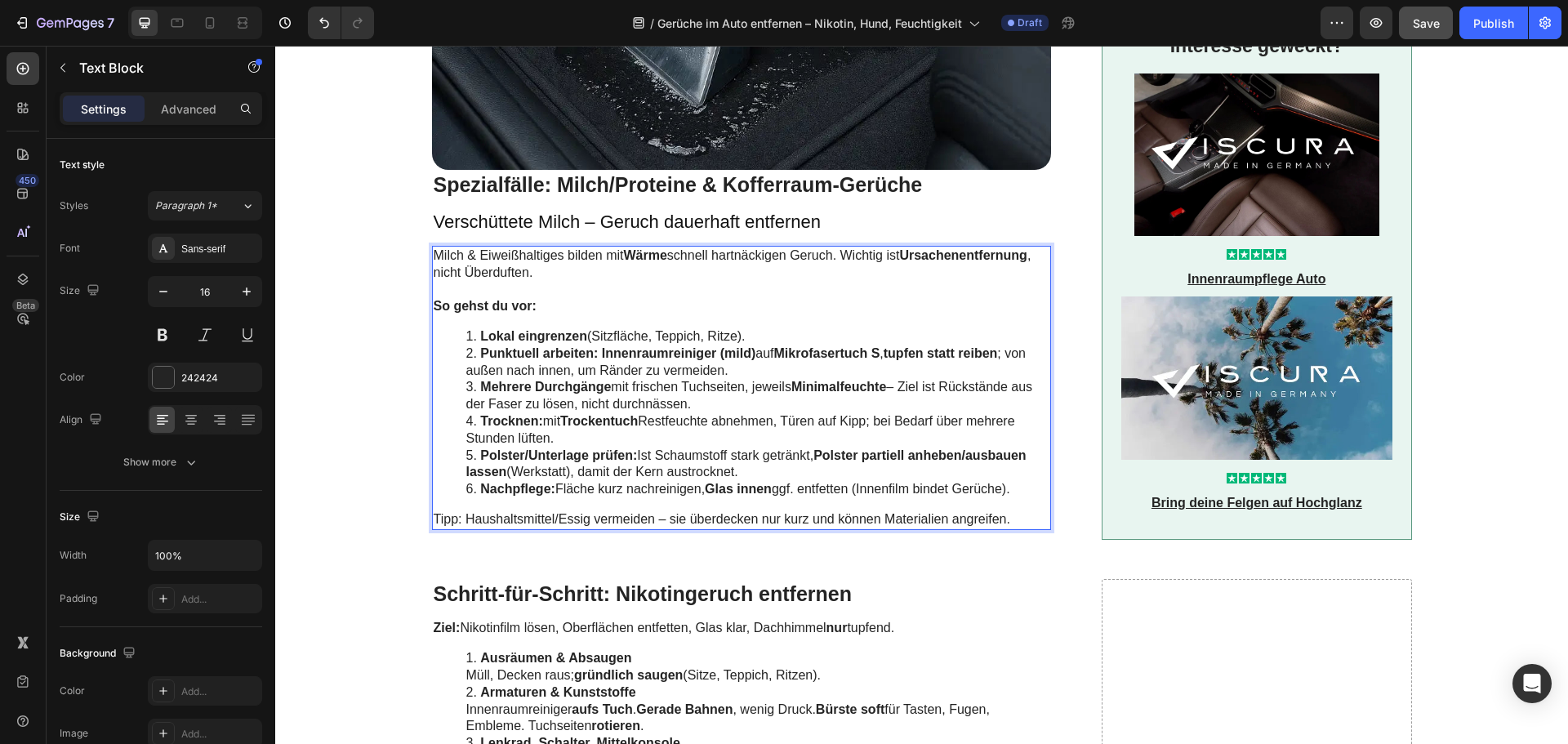
click at [434, 522] on p "Tipp: Haushaltsmittel/Essig vermeiden – sie überdecken nur kurz und können Mate…" at bounding box center [742, 520] width 616 height 17
click at [485, 520] on p "Tipp : Haushaltsmittel/Essig vermeiden – sie überdecken nur kurz und können Mat…" at bounding box center [742, 520] width 616 height 17
click at [527, 219] on p "Verschüttete Milch – Geruch dauerhaft entfernen" at bounding box center [742, 222] width 616 height 23
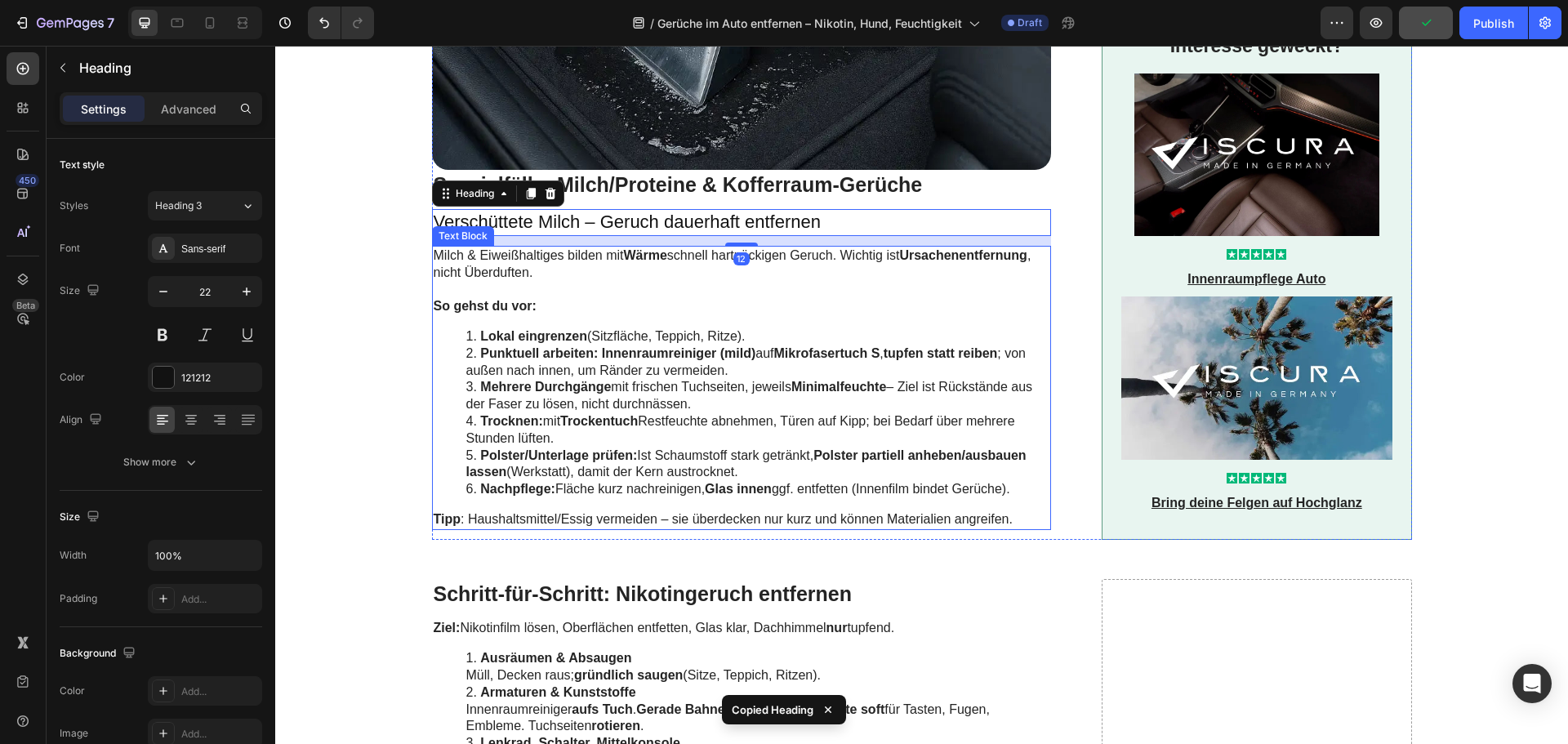
click at [552, 444] on li "Trocknen: mit Trockentuch Restfeuchte abnehmen, Türen auf Kipp; bei Bedarf über…" at bounding box center [758, 431] width 584 height 35
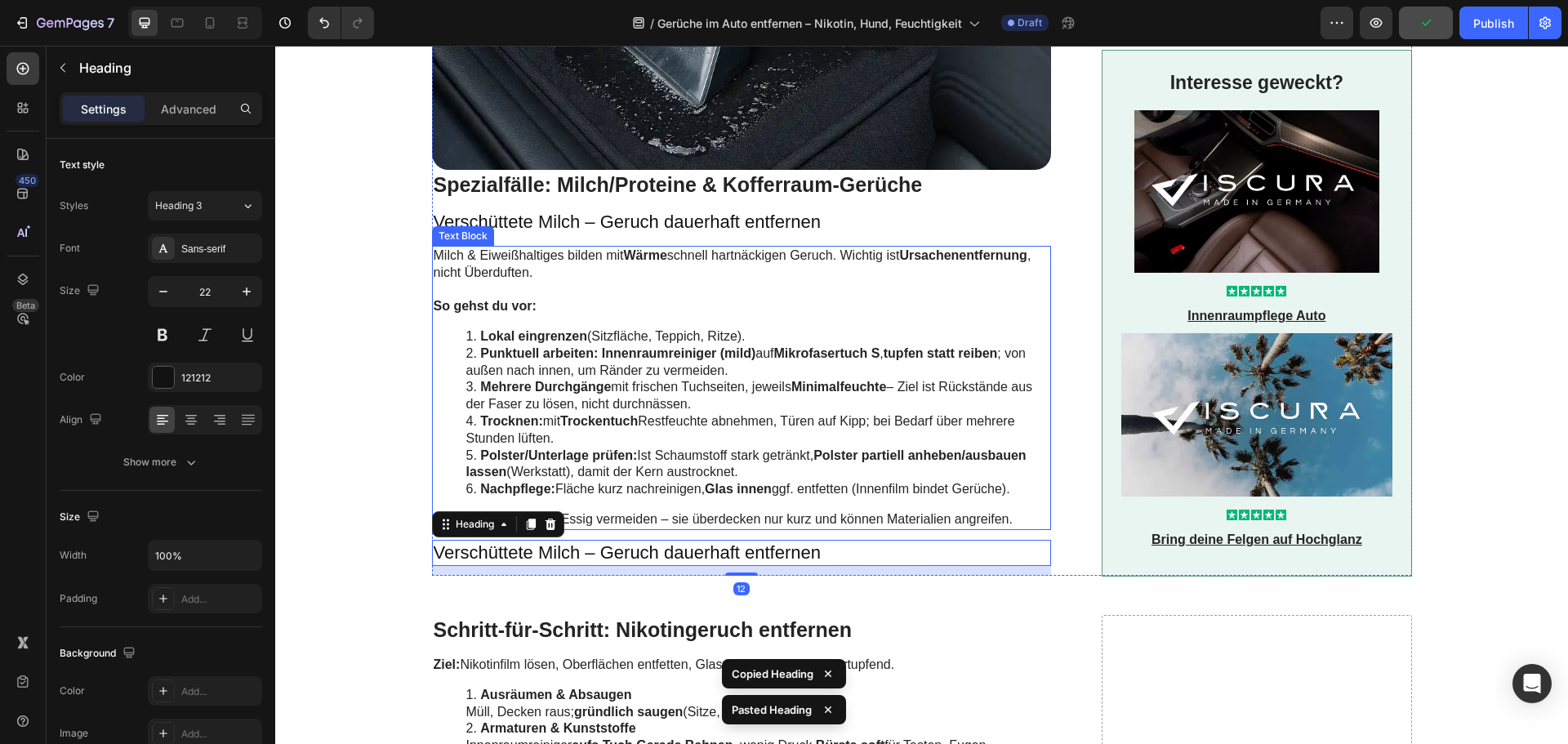
click at [560, 439] on li "Trocknen: mit Trockentuch Restfeuchte abnehmen, Türen auf Kipp; bei Bedarf über…" at bounding box center [758, 431] width 584 height 35
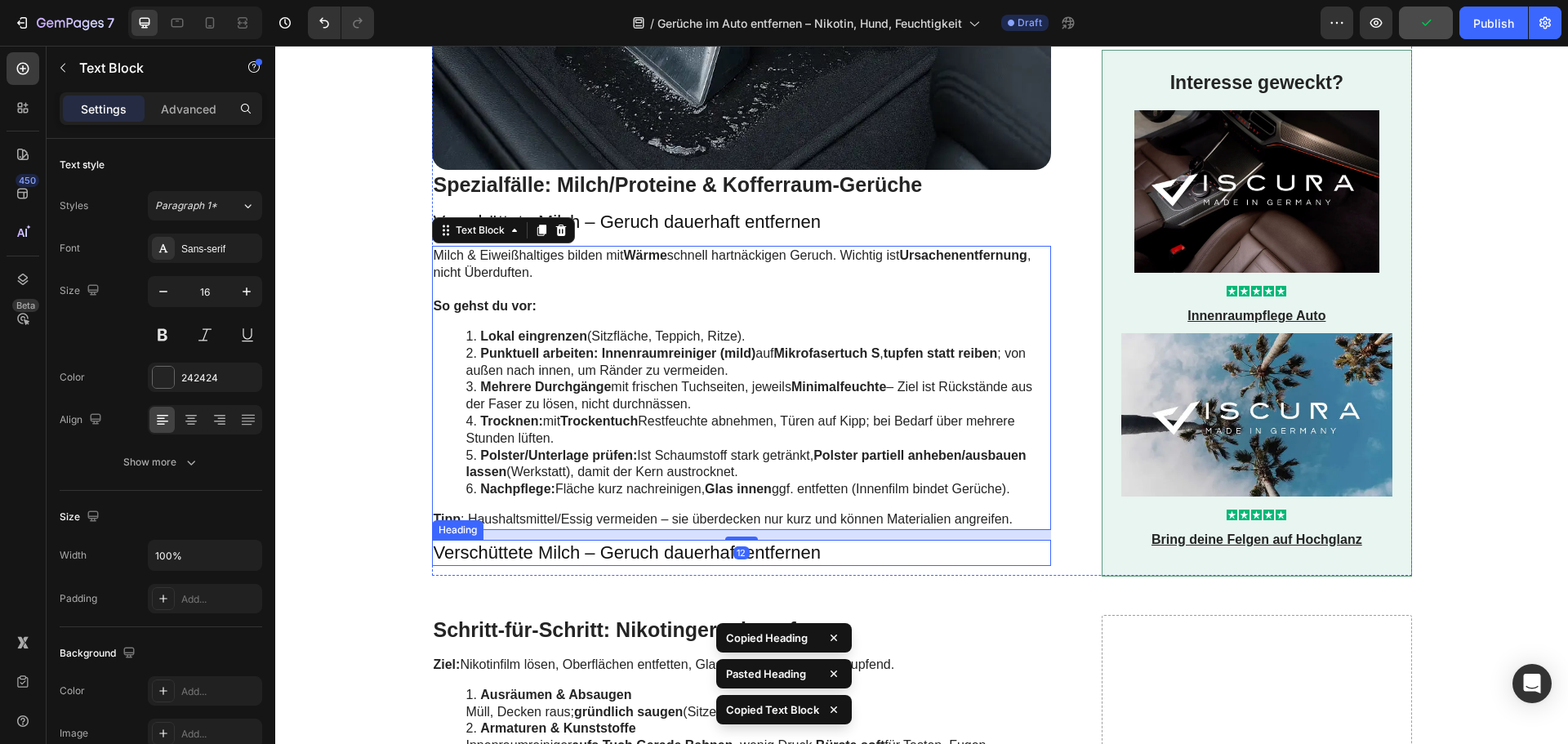
click at [536, 557] on h3 "Verschüttete Milch – Geruch dauerhaft entfernen" at bounding box center [742, 552] width 620 height 27
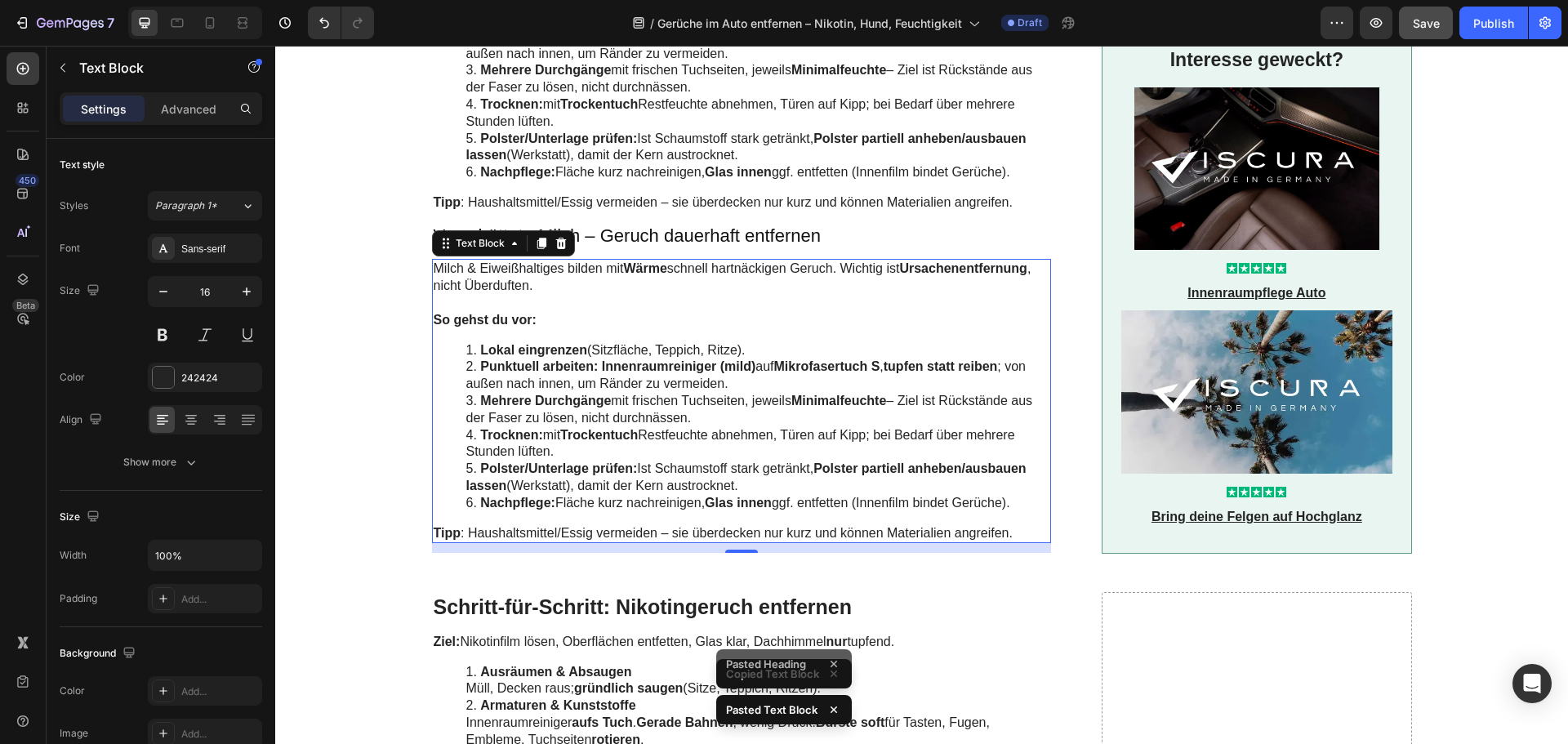
scroll to position [2939, 0]
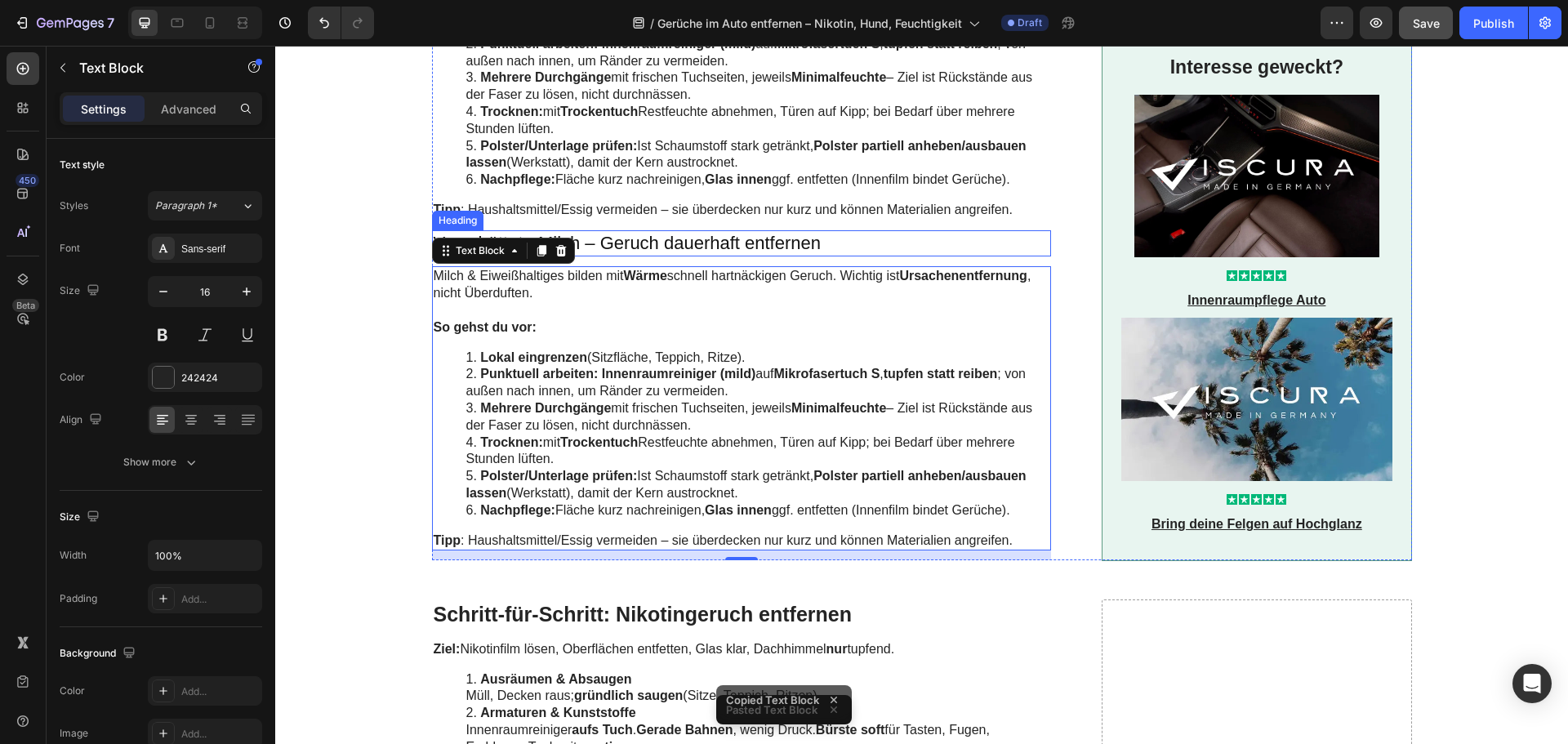
click at [603, 243] on h3 "Verschüttete Milch – Geruch dauerhaft entfernen" at bounding box center [742, 243] width 620 height 27
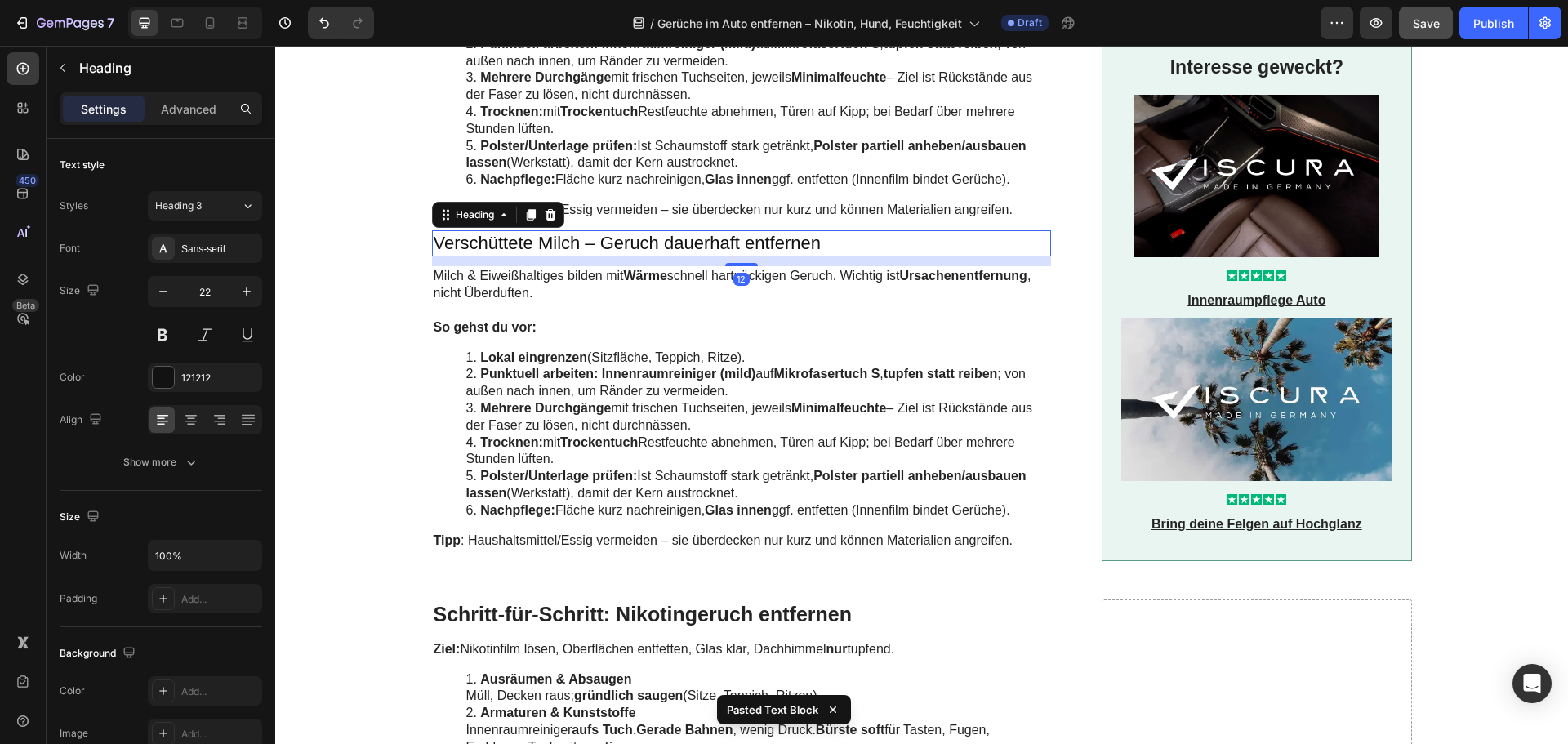
click at [603, 243] on h3 "Verschüttete Milch – Geruch dauerhaft entfernen" at bounding box center [742, 243] width 620 height 27
click at [603, 243] on p "Verschüttete Milch – Geruch dauerhaft entfernen" at bounding box center [742, 243] width 616 height 23
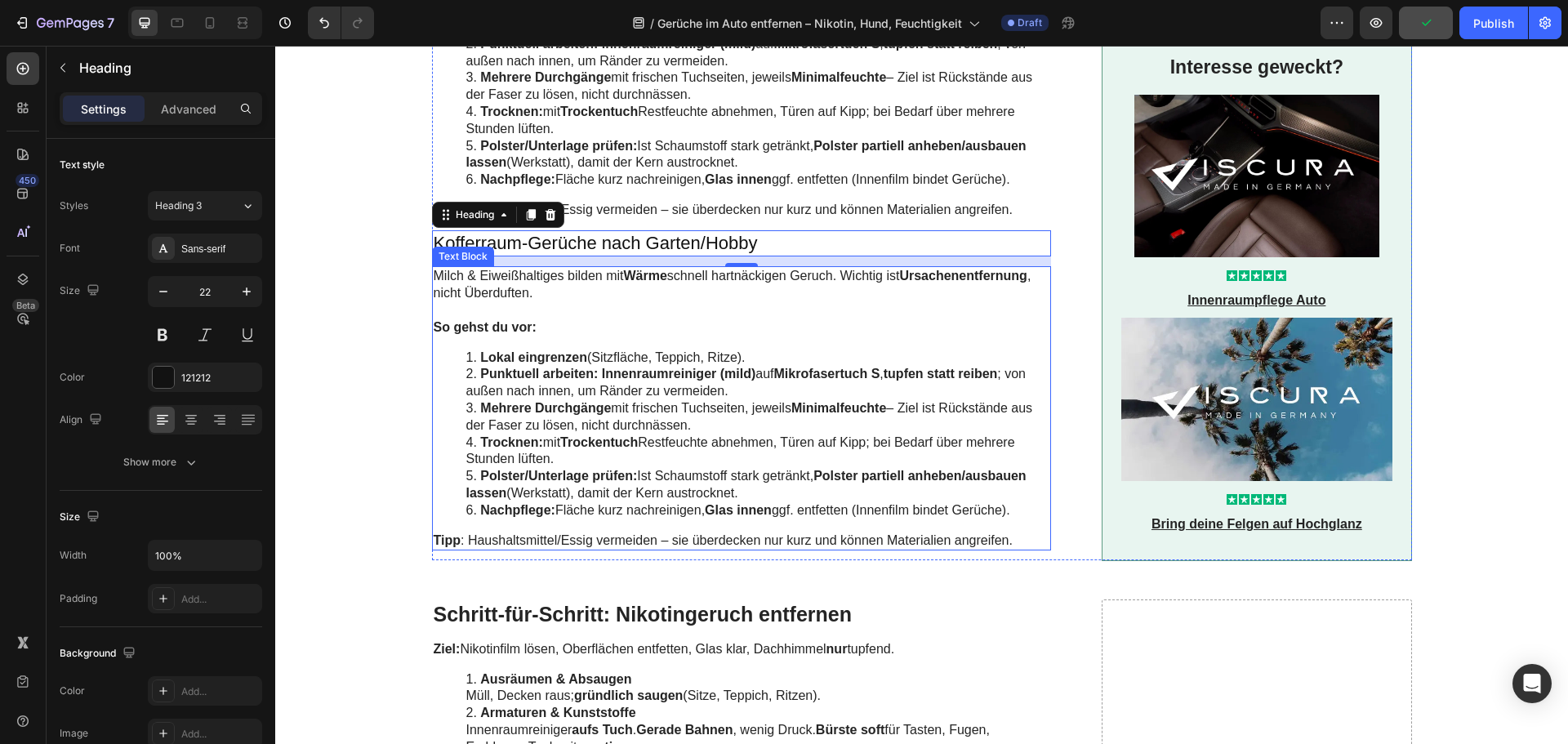
click at [584, 432] on li "Mehrere Durchgänge mit frischen Tuchseiten, jeweils Minimalfeuchte – Ziel ist R…" at bounding box center [758, 418] width 584 height 35
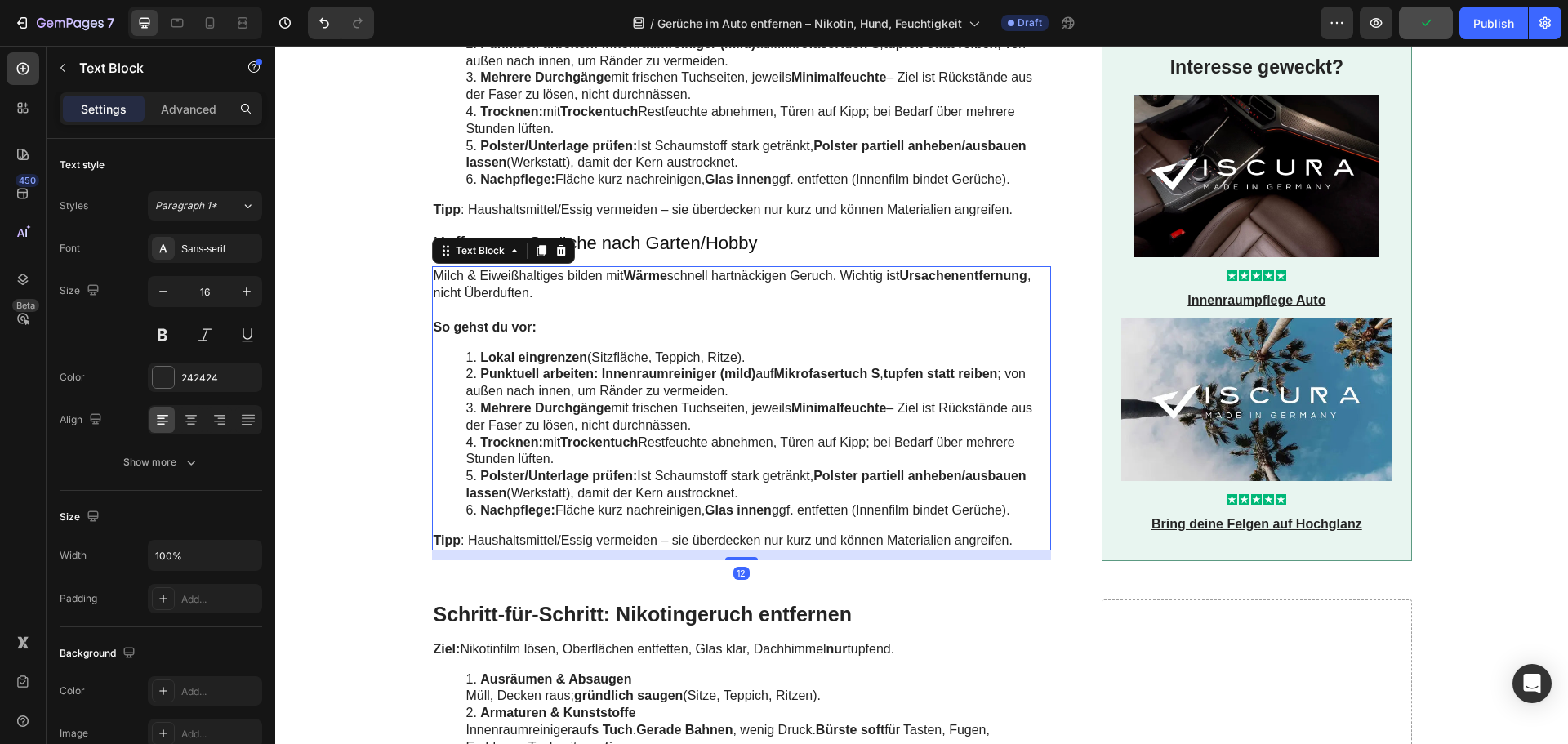
click at [584, 432] on li "Mehrere Durchgänge mit frischen Tuchseiten, jeweils Minimalfeuchte – Ziel ist R…" at bounding box center [758, 418] width 584 height 35
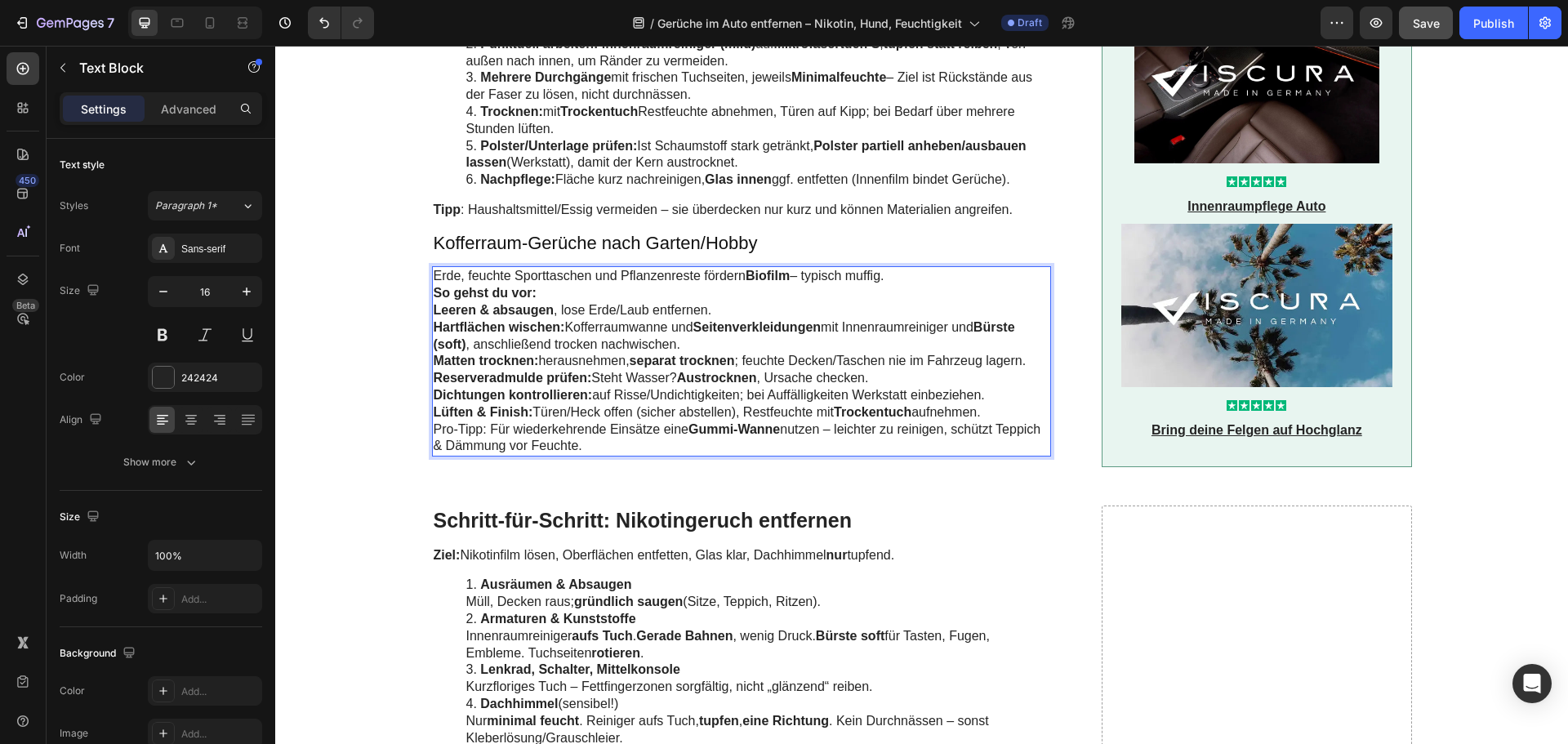
click at [904, 279] on p "Erde, feuchte Sporttaschen und Pflanzenreste fördern Biofilm – typisch muffig." at bounding box center [742, 276] width 616 height 17
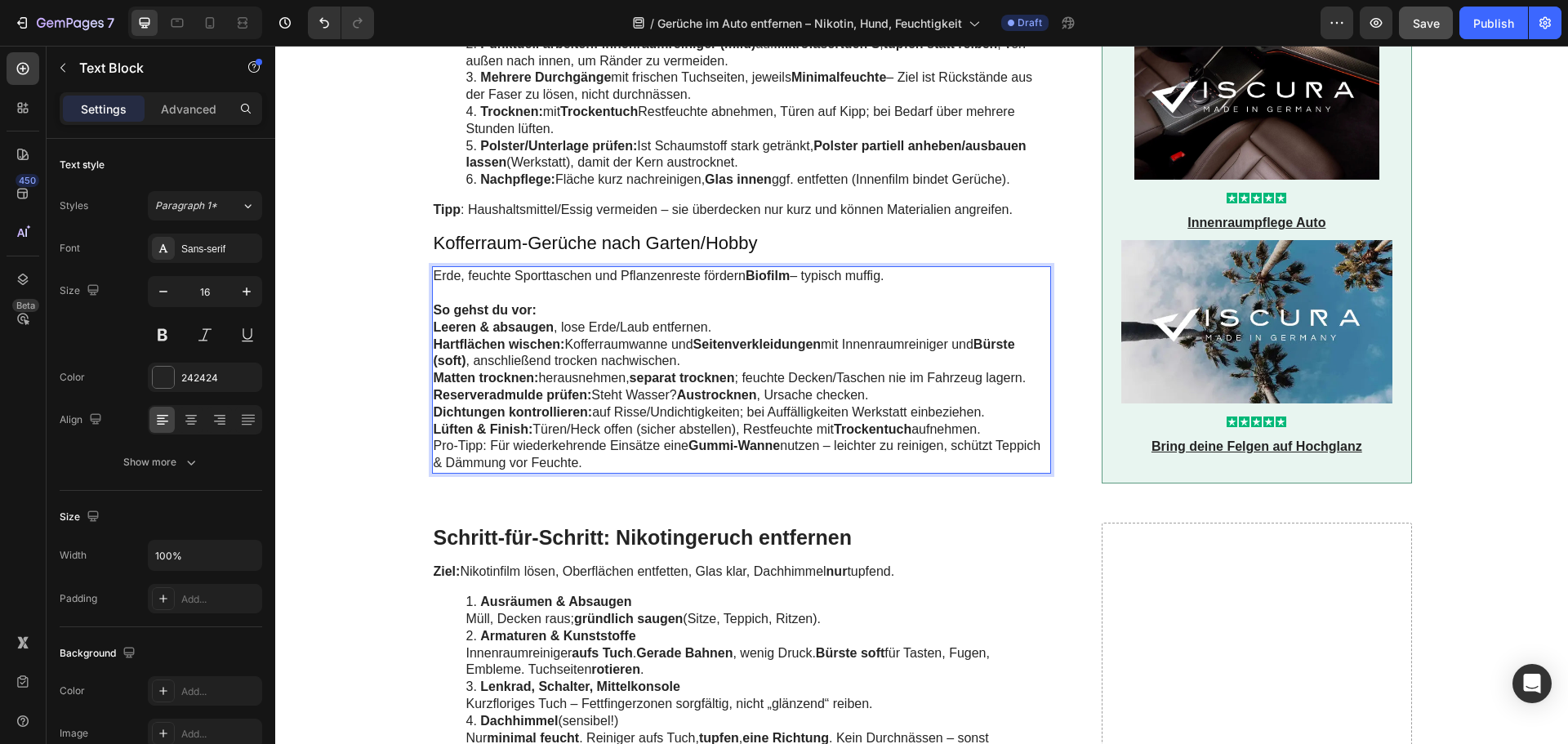
drag, startPoint x: 994, startPoint y: 432, endPoint x: 429, endPoint y: 322, distance: 575.6
click at [432, 322] on div "Erde, feuchte Sporttaschen und Pflanzenreste fördern Biofilm – typisch muffig. …" at bounding box center [742, 369] width 620 height 207
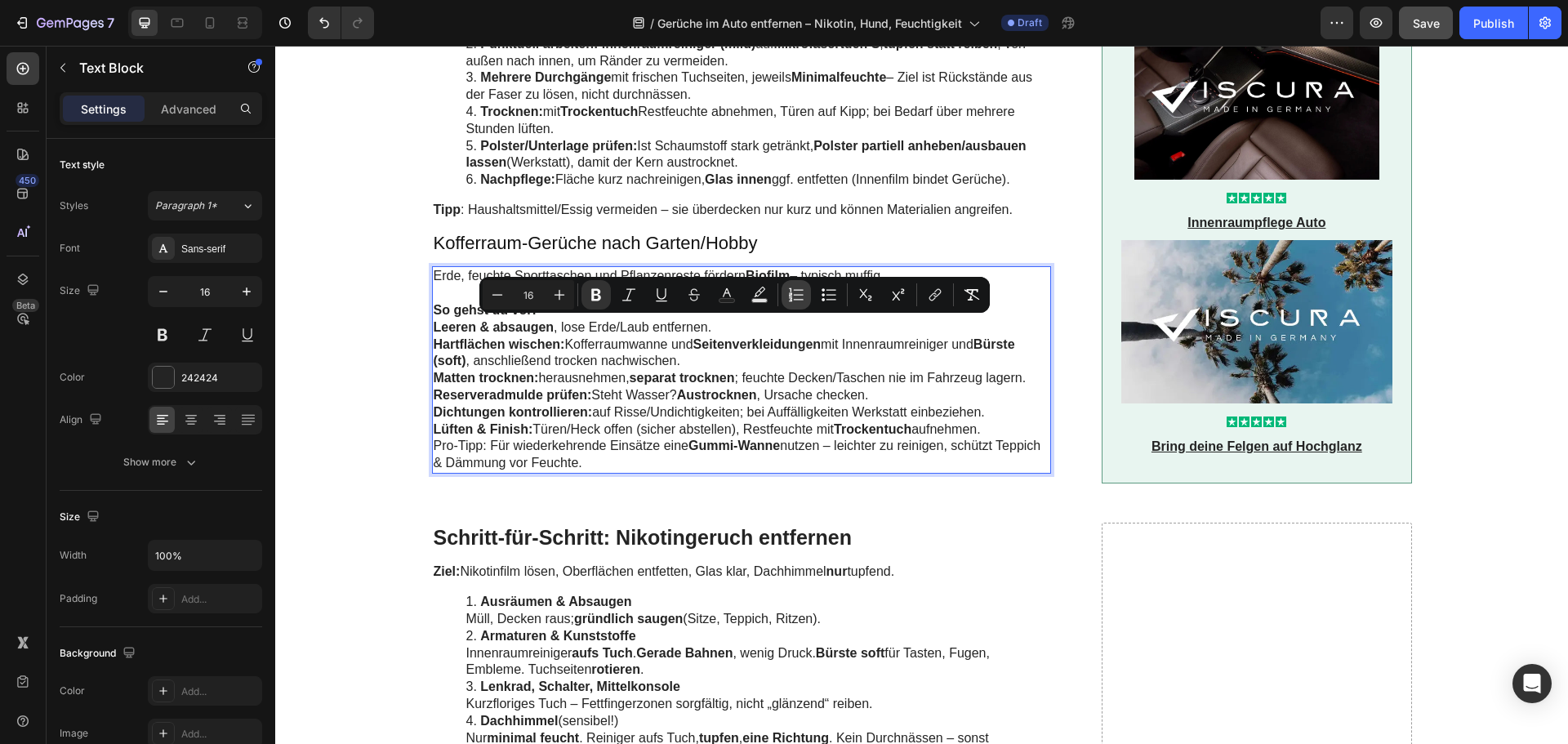
click at [798, 290] on icon "Editor contextual toolbar" at bounding box center [799, 289] width 9 height 1
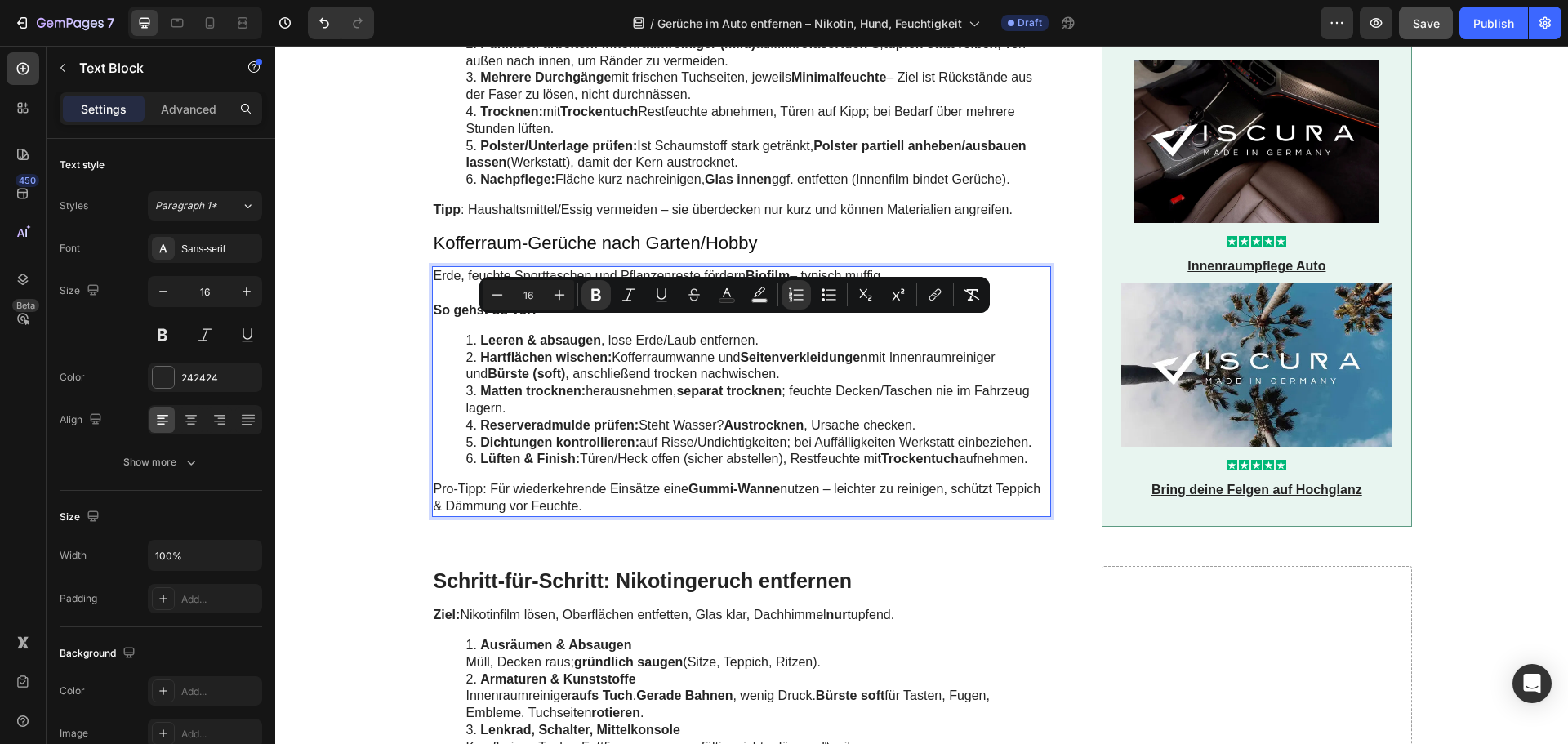
click at [639, 430] on li "Reserveradmulde prüfen: Steht Wasser? Austrocknen , Ursache checken." at bounding box center [758, 426] width 584 height 17
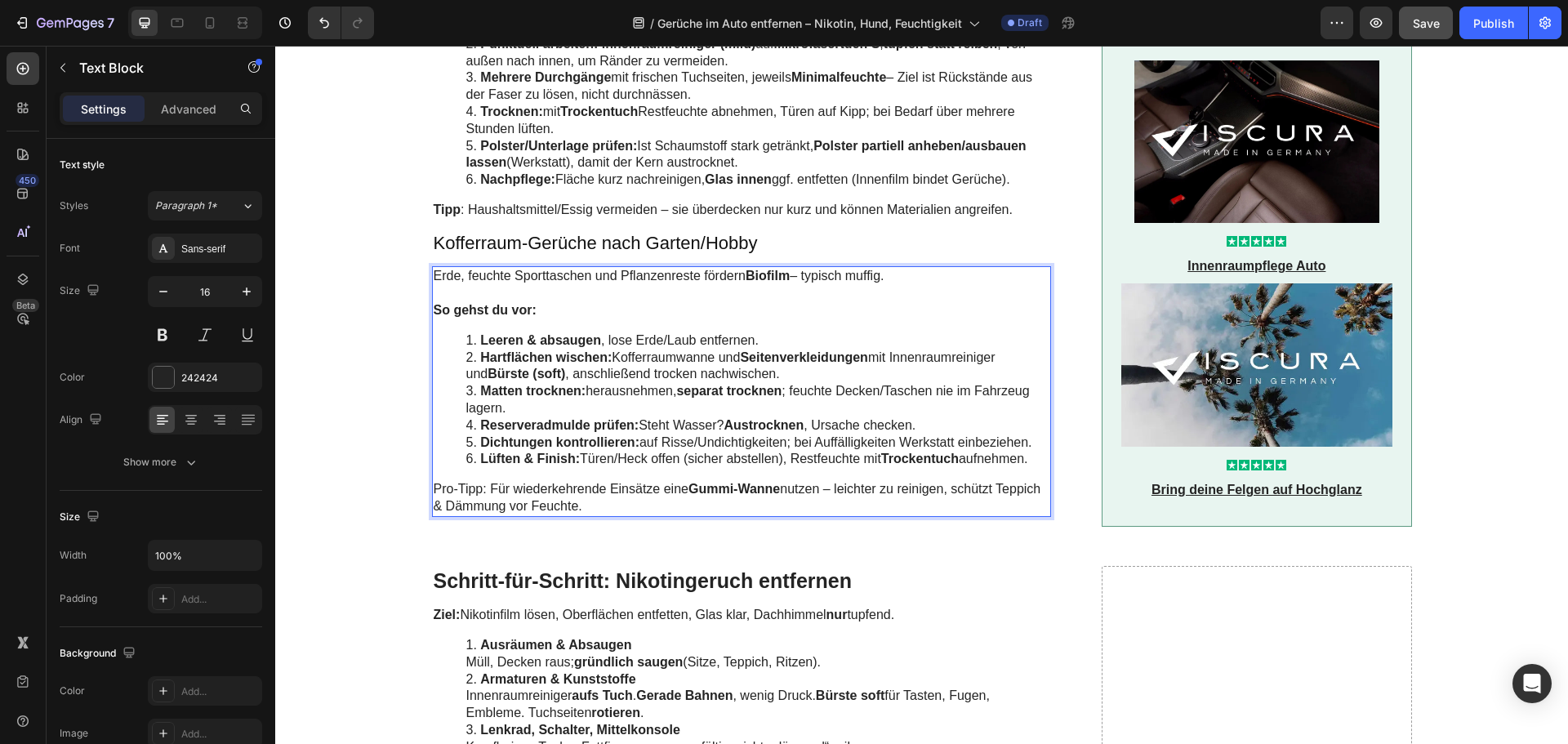
click at [462, 492] on p "Pro-Tipp: Für wiederkehrende Einsätze eine Gummi-Wanne nutzen – leichter zu rei…" at bounding box center [742, 498] width 616 height 35
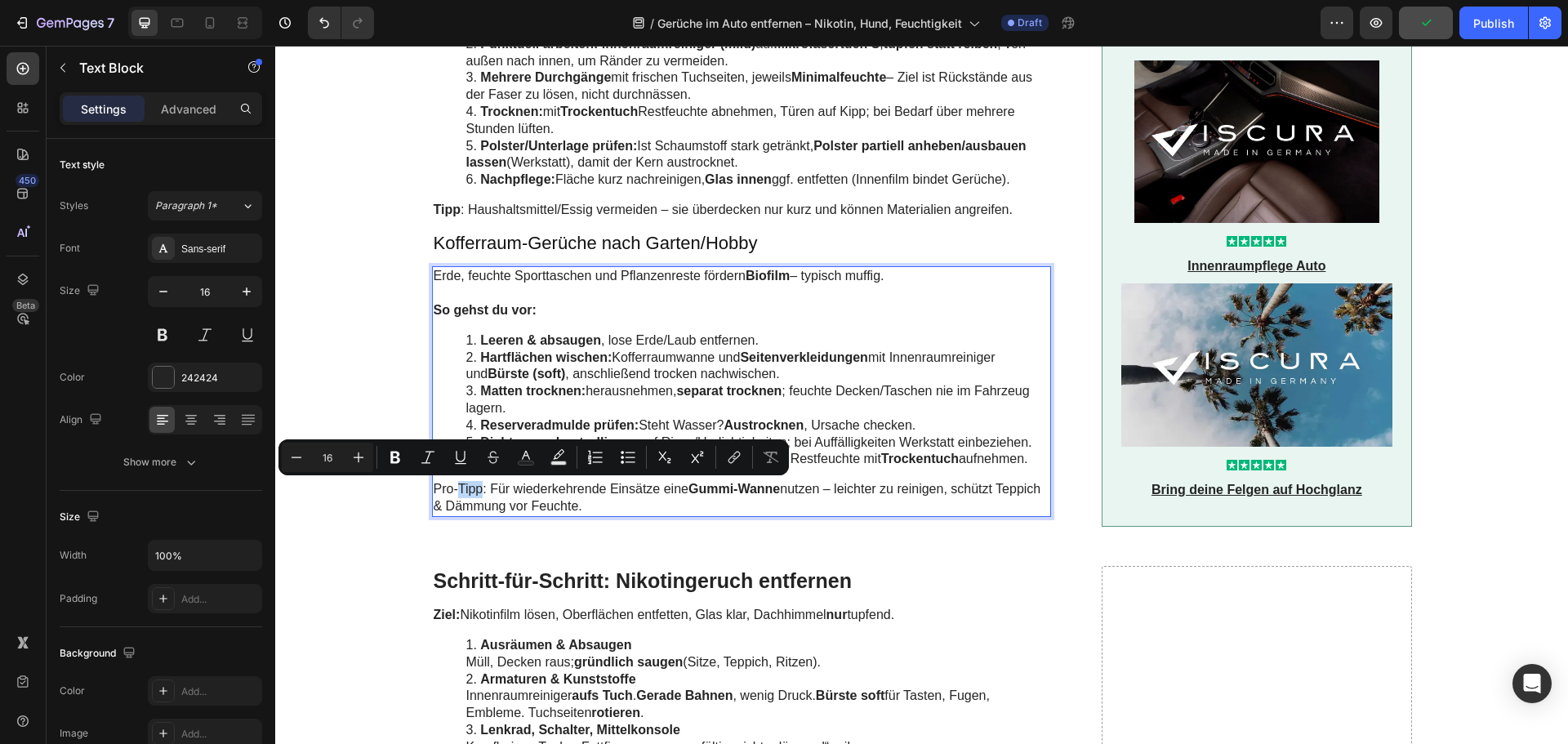
click at [467, 491] on p "Pro-Tipp: Für wiederkehrende Einsätze eine Gummi-Wanne nutzen – leichter zu rei…" at bounding box center [742, 498] width 616 height 35
drag, startPoint x: 477, startPoint y: 490, endPoint x: 415, endPoint y: 493, distance: 62.1
click at [504, 485] on p "Pro-Tipp : Für wiederkehrende Einsätze eine Gummi-Wanne nutzen – leichter zu re…" at bounding box center [742, 498] width 616 height 35
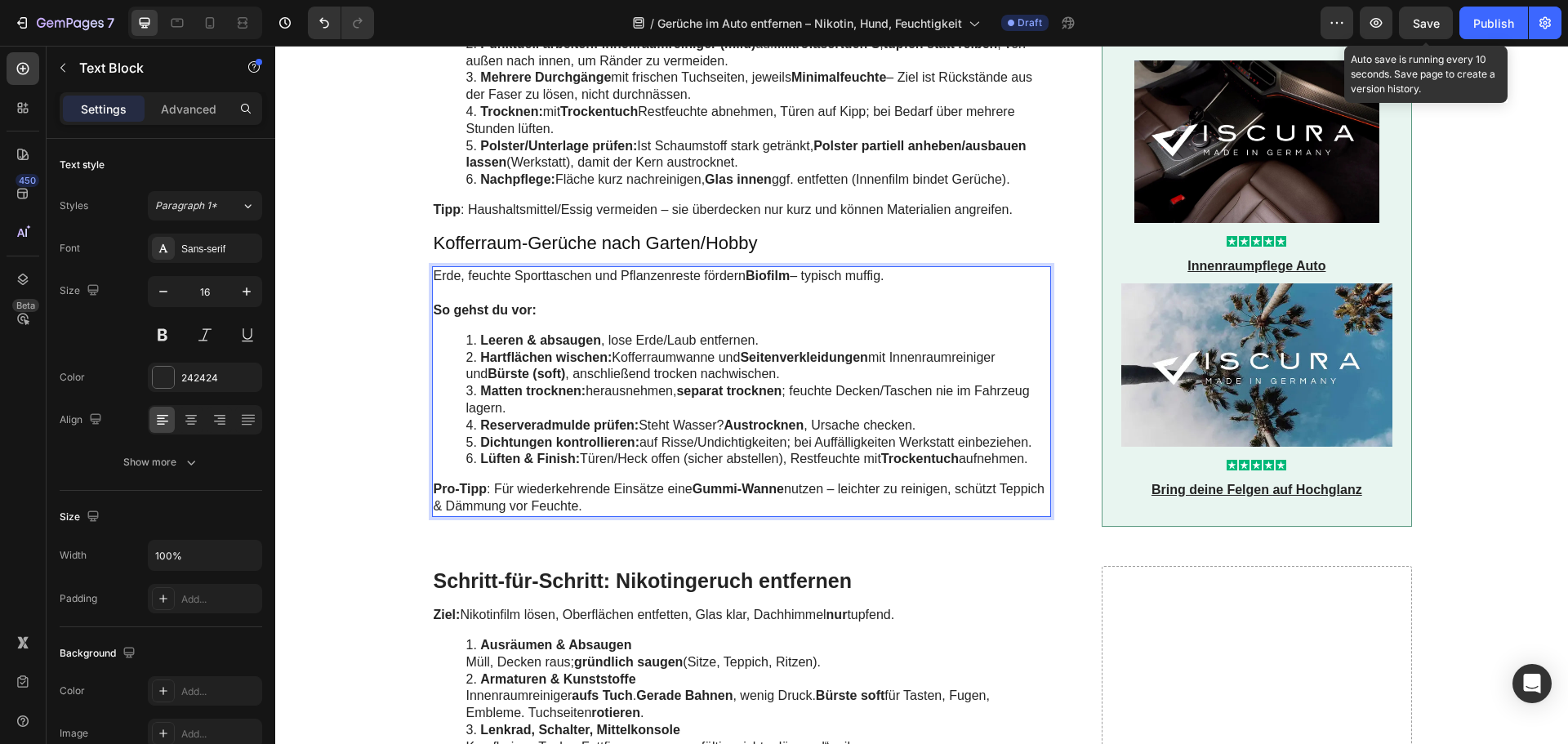
click at [1430, 16] on span "Save" at bounding box center [1426, 23] width 27 height 14
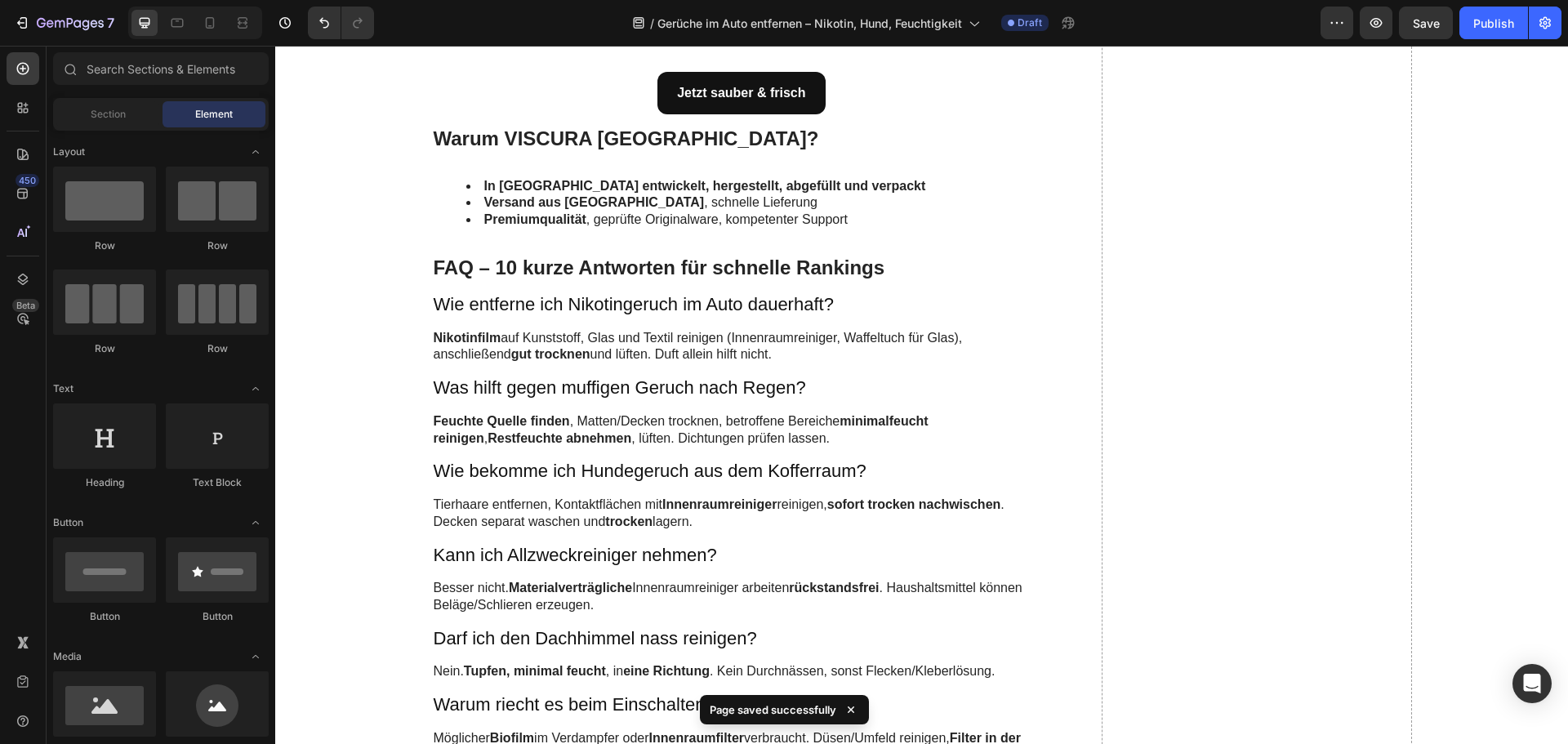
scroll to position [5555, 0]
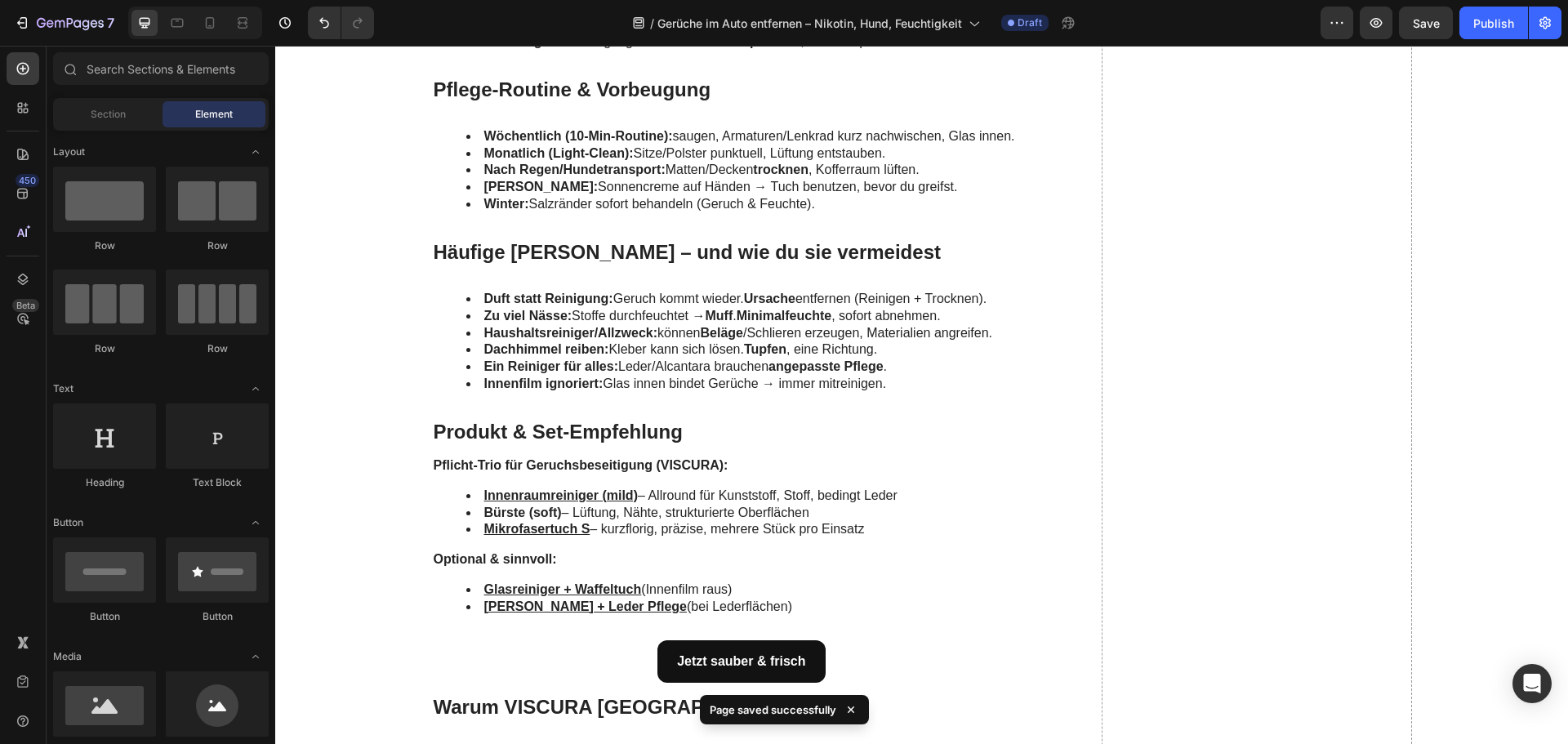
drag, startPoint x: 1566, startPoint y: 576, endPoint x: 1819, endPoint y: 83, distance: 554.1
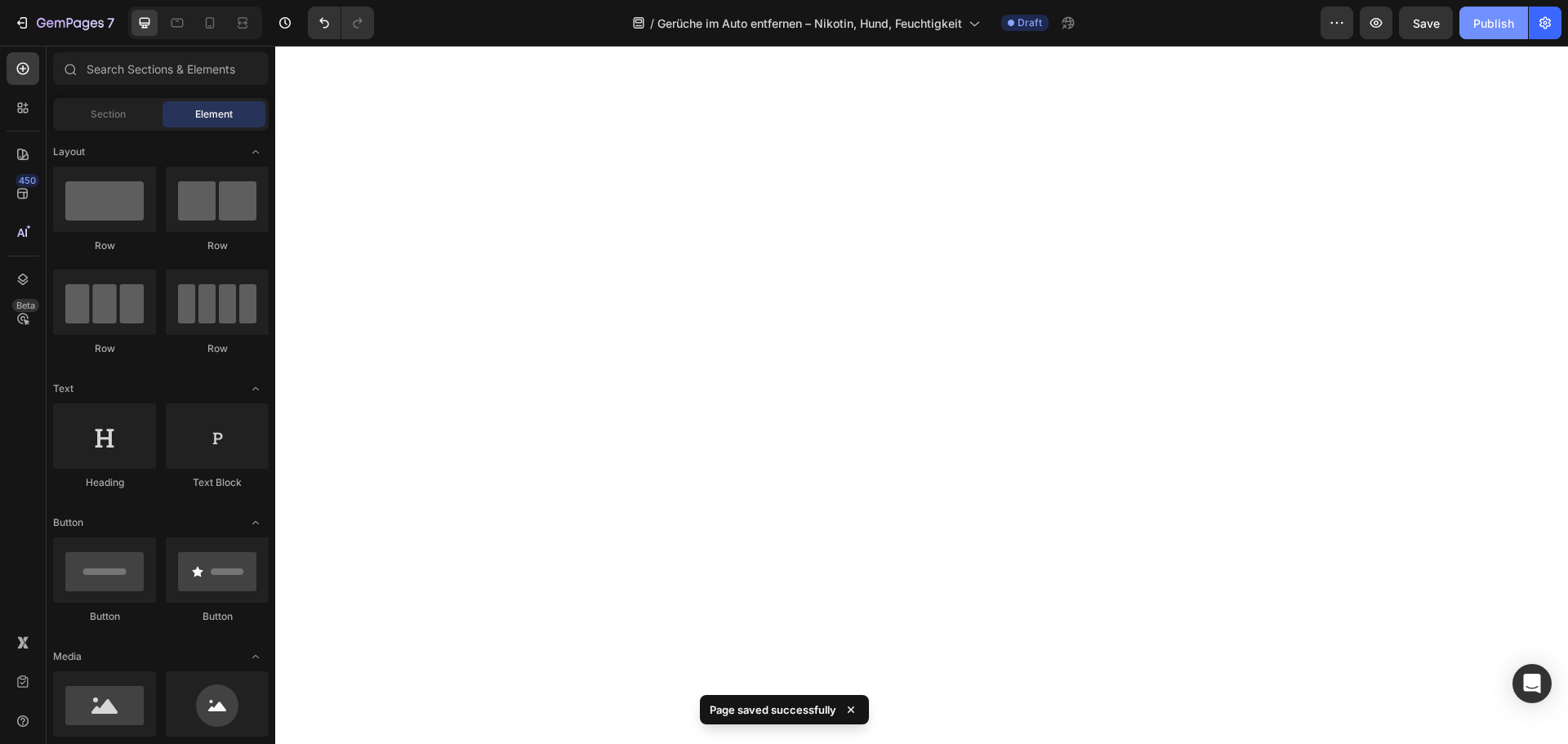
scroll to position [0, 0]
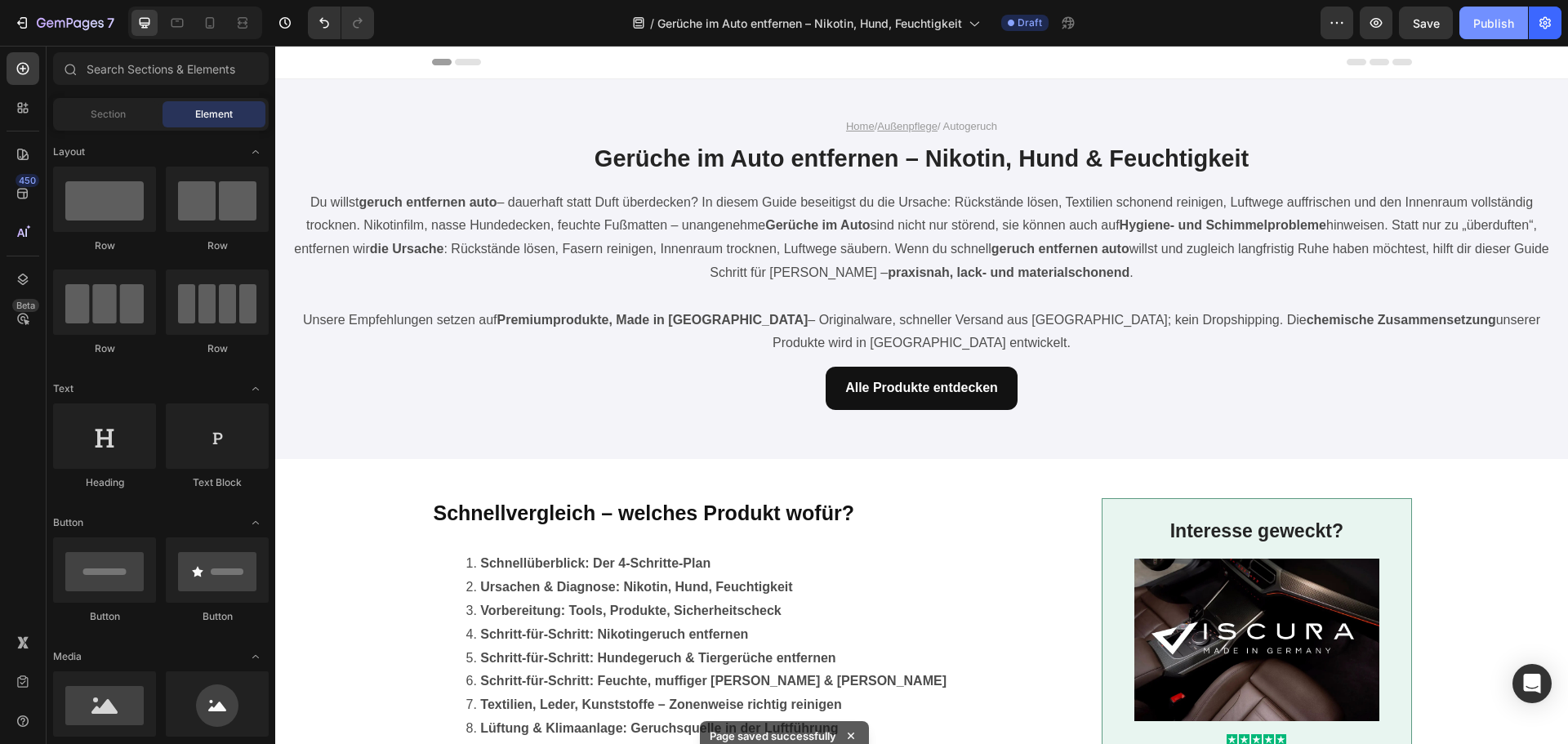
click at [1494, 32] on button "Publish" at bounding box center [1494, 23] width 68 height 33
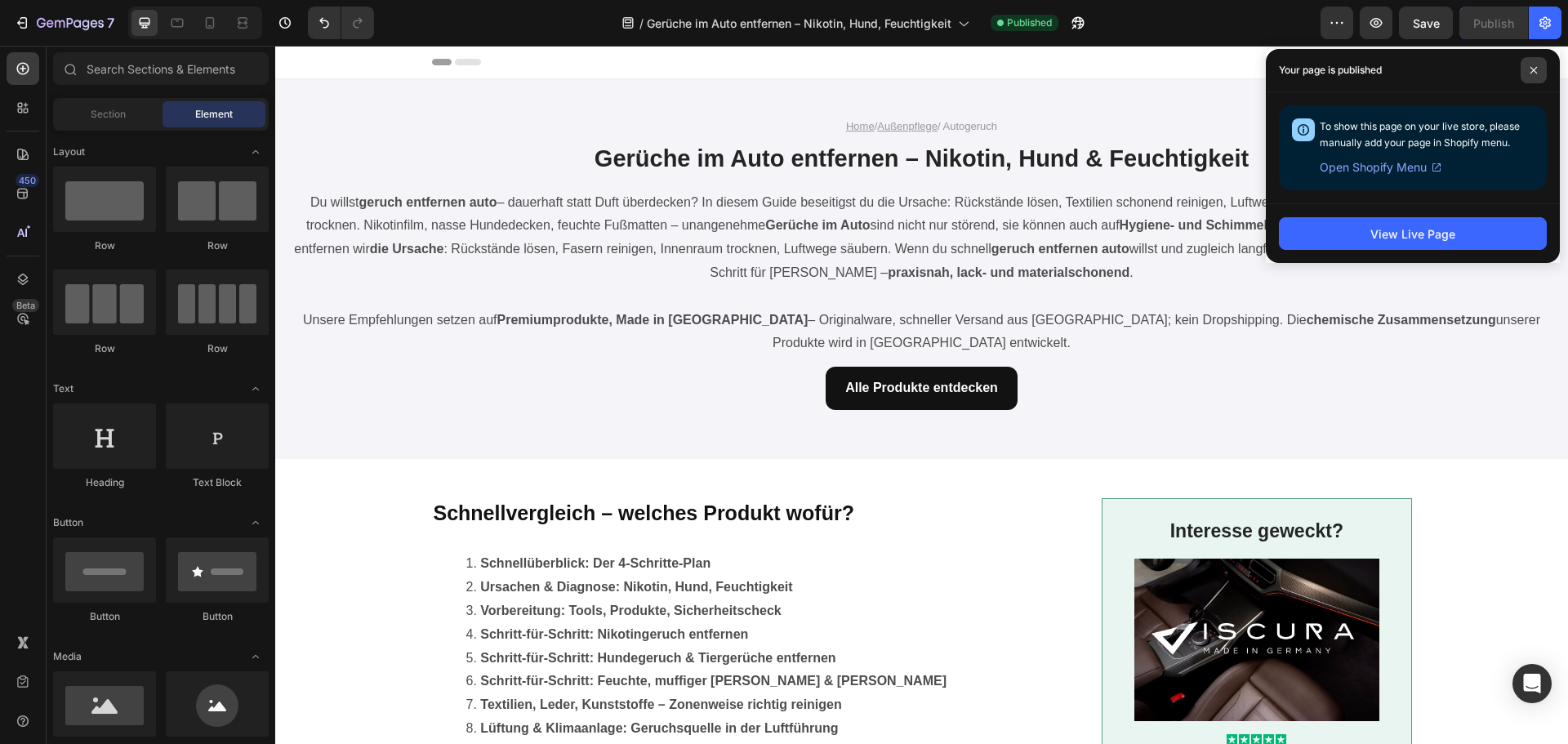
click at [1543, 70] on span at bounding box center [1534, 70] width 26 height 26
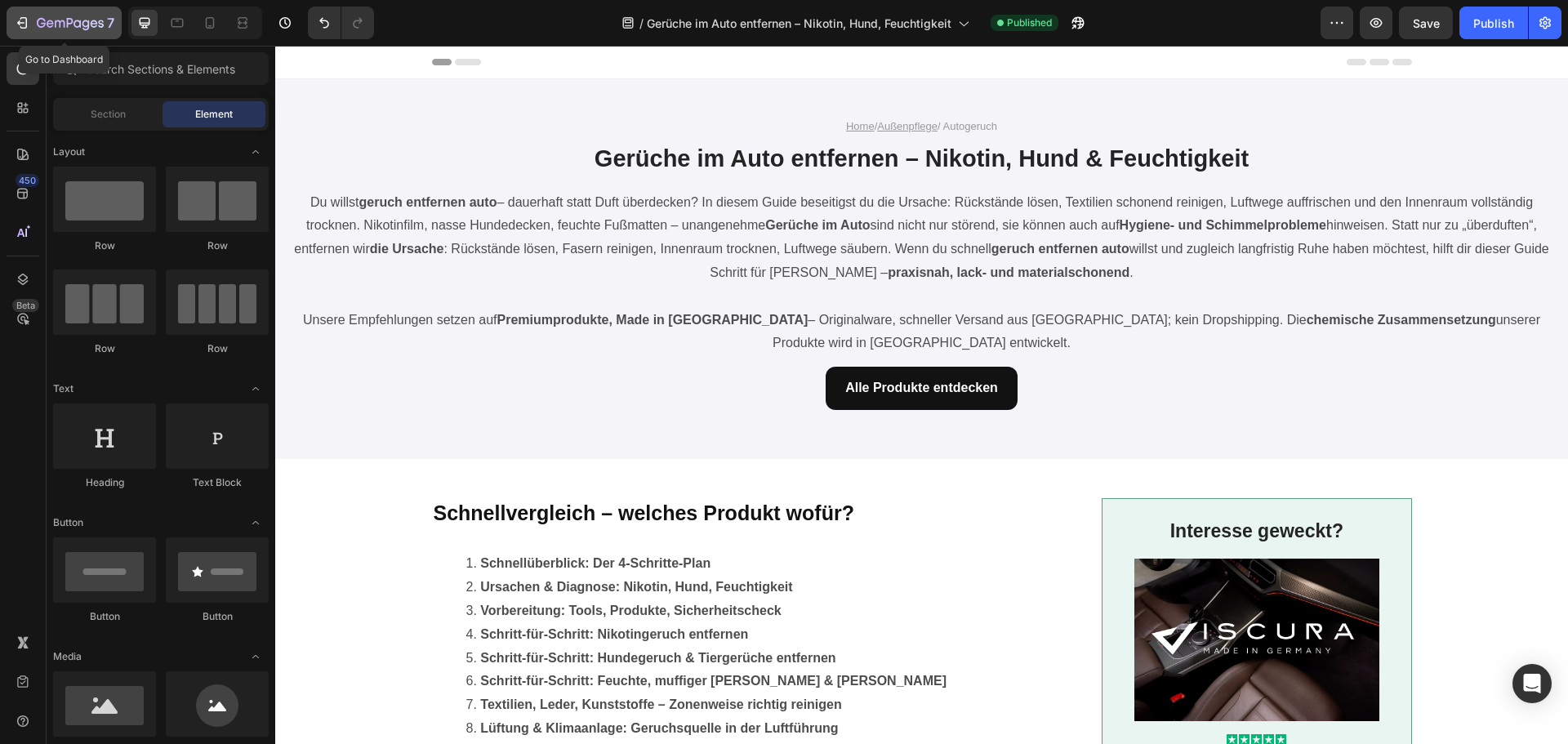
click at [58, 21] on icon "button" at bounding box center [59, 24] width 9 height 8
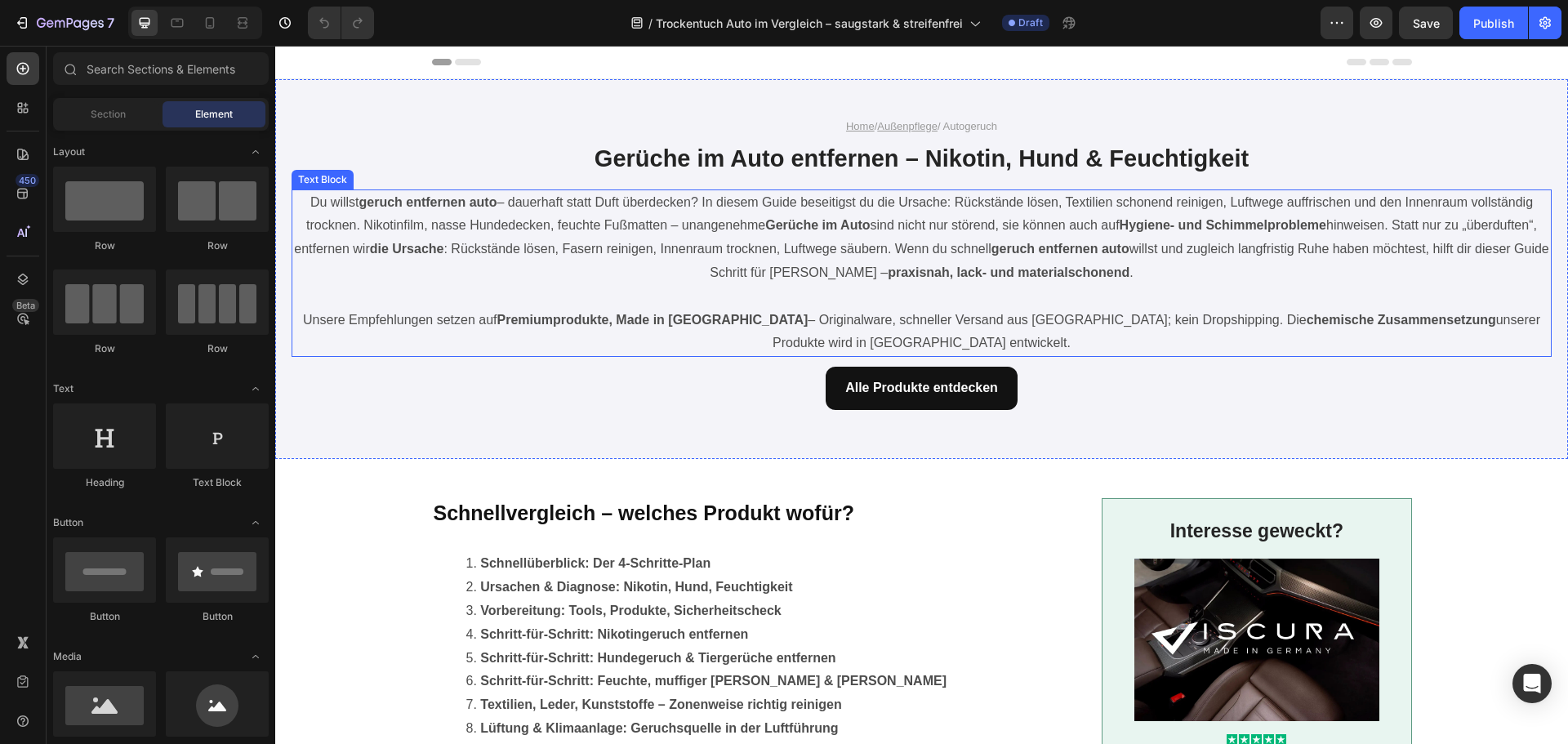
click at [772, 196] on p "Du willst geruch entfernen auto – dauerhaft statt Duft überdecken? In diesem Gu…" at bounding box center [922, 237] width 1257 height 94
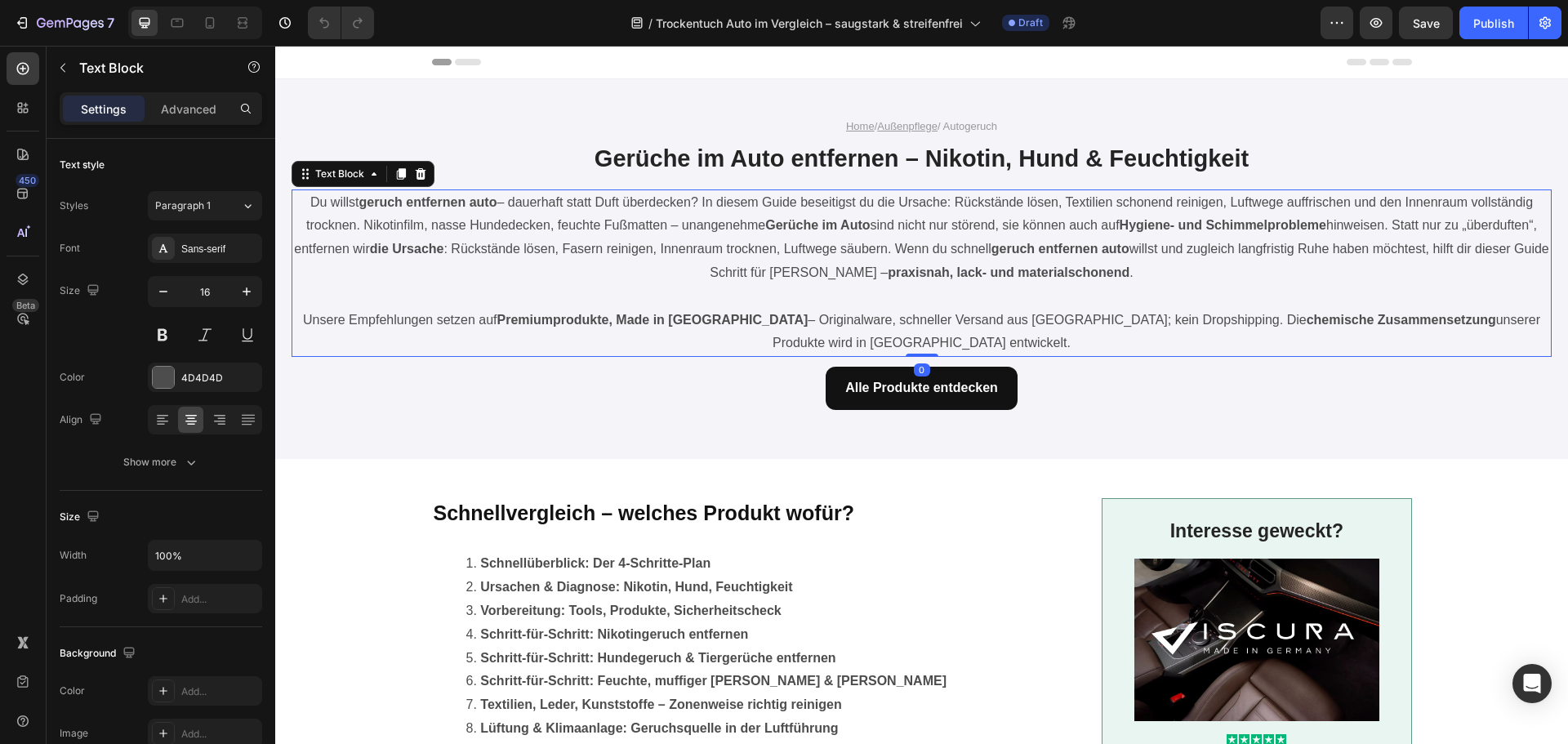
click at [772, 196] on p "Du willst geruch entfernen auto – dauerhaft statt Duft überdecken? In diesem Gu…" at bounding box center [922, 237] width 1257 height 94
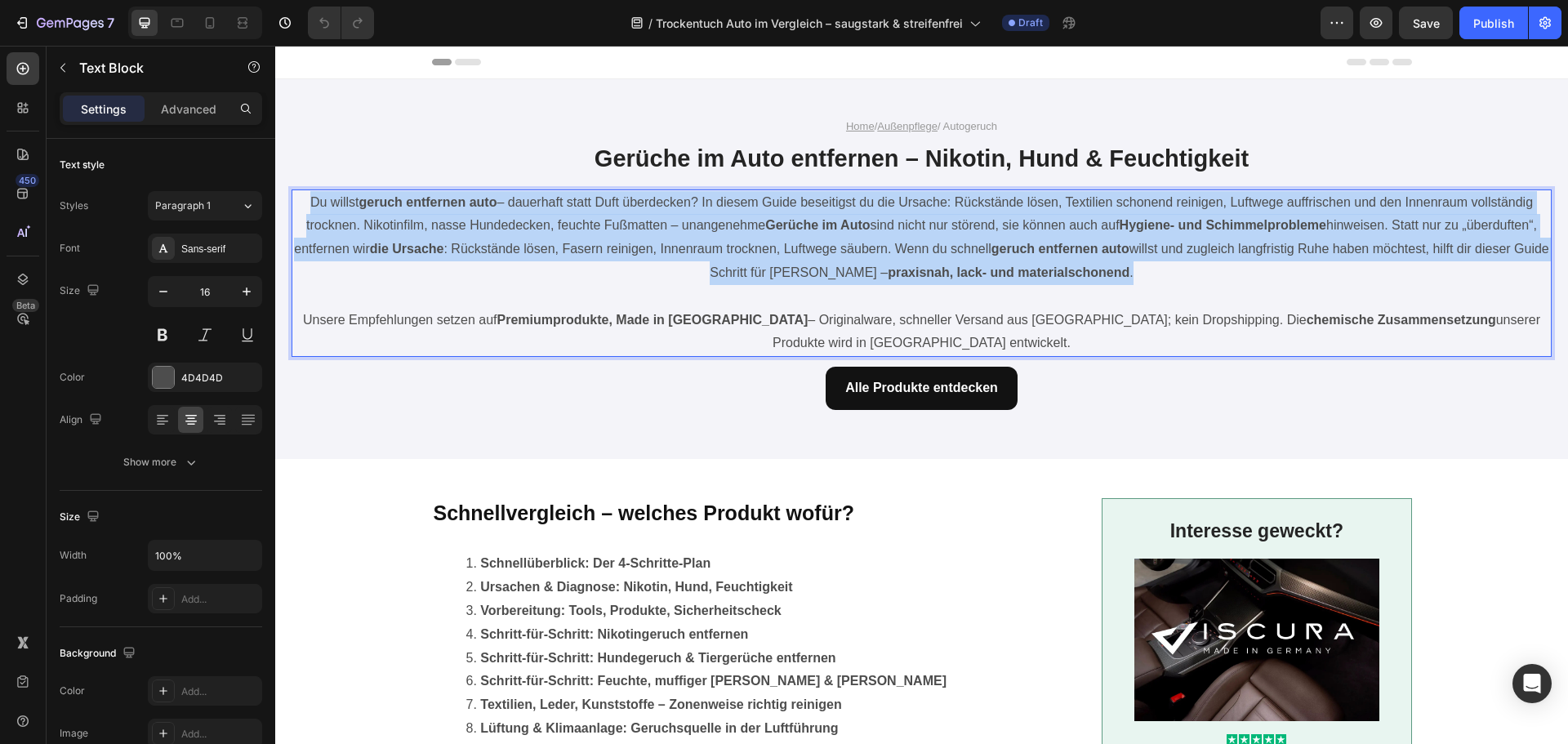
click at [772, 196] on p "Du willst geruch entfernen auto – dauerhaft statt Duft überdecken? In diesem Gu…" at bounding box center [922, 237] width 1257 height 94
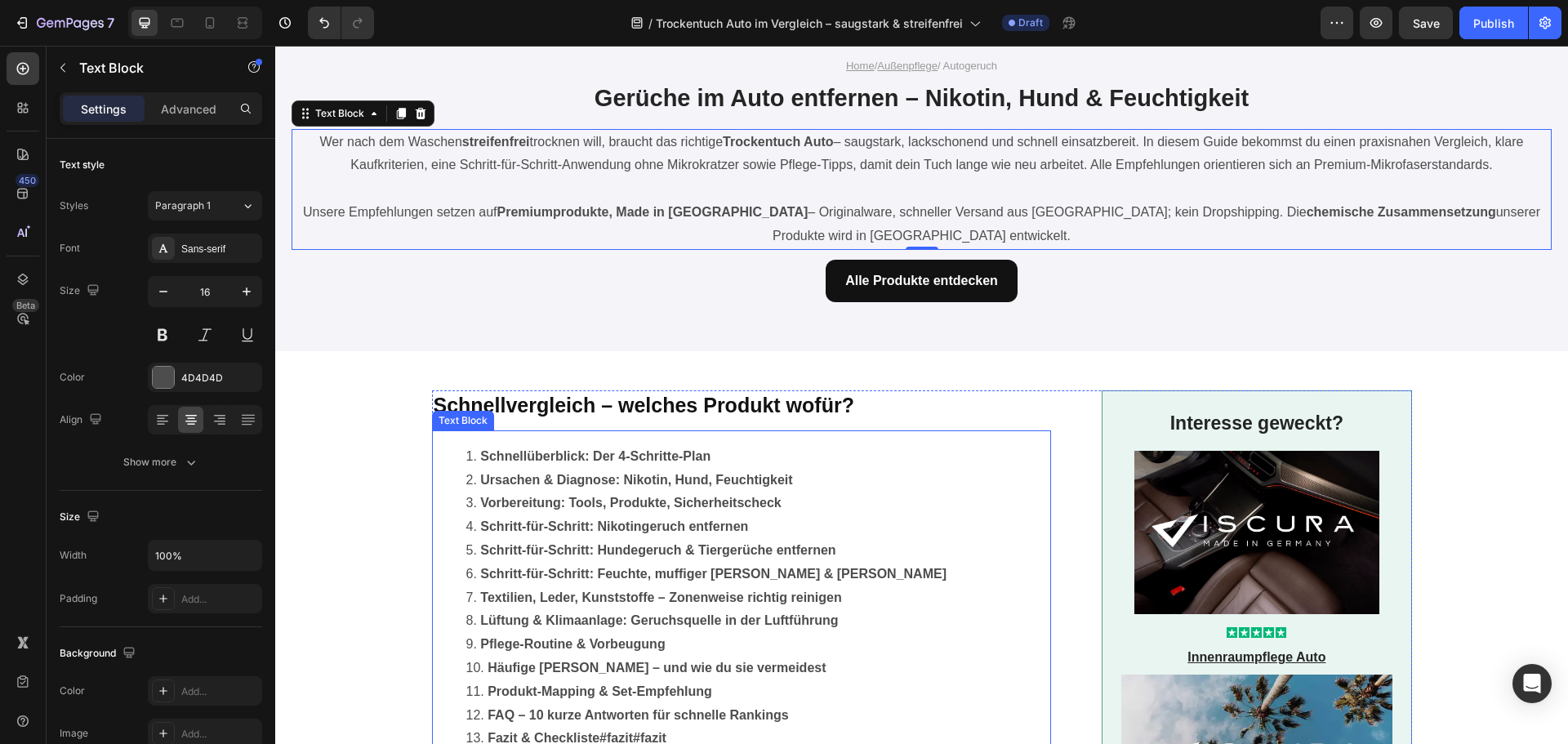
scroll to position [245, 0]
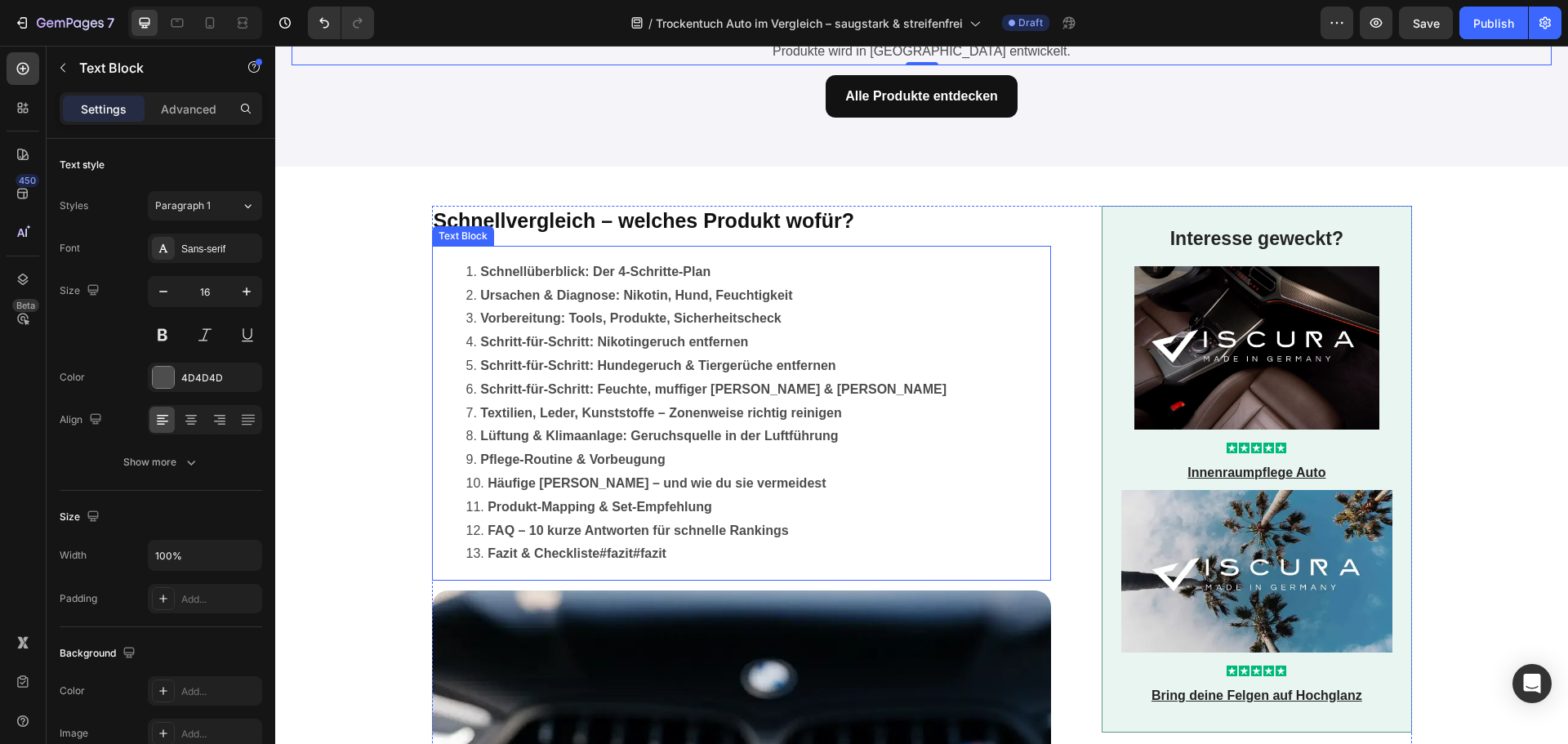
click at [659, 498] on li "Produkt-Mapping & Set-Empfehlung" at bounding box center [758, 507] width 584 height 23
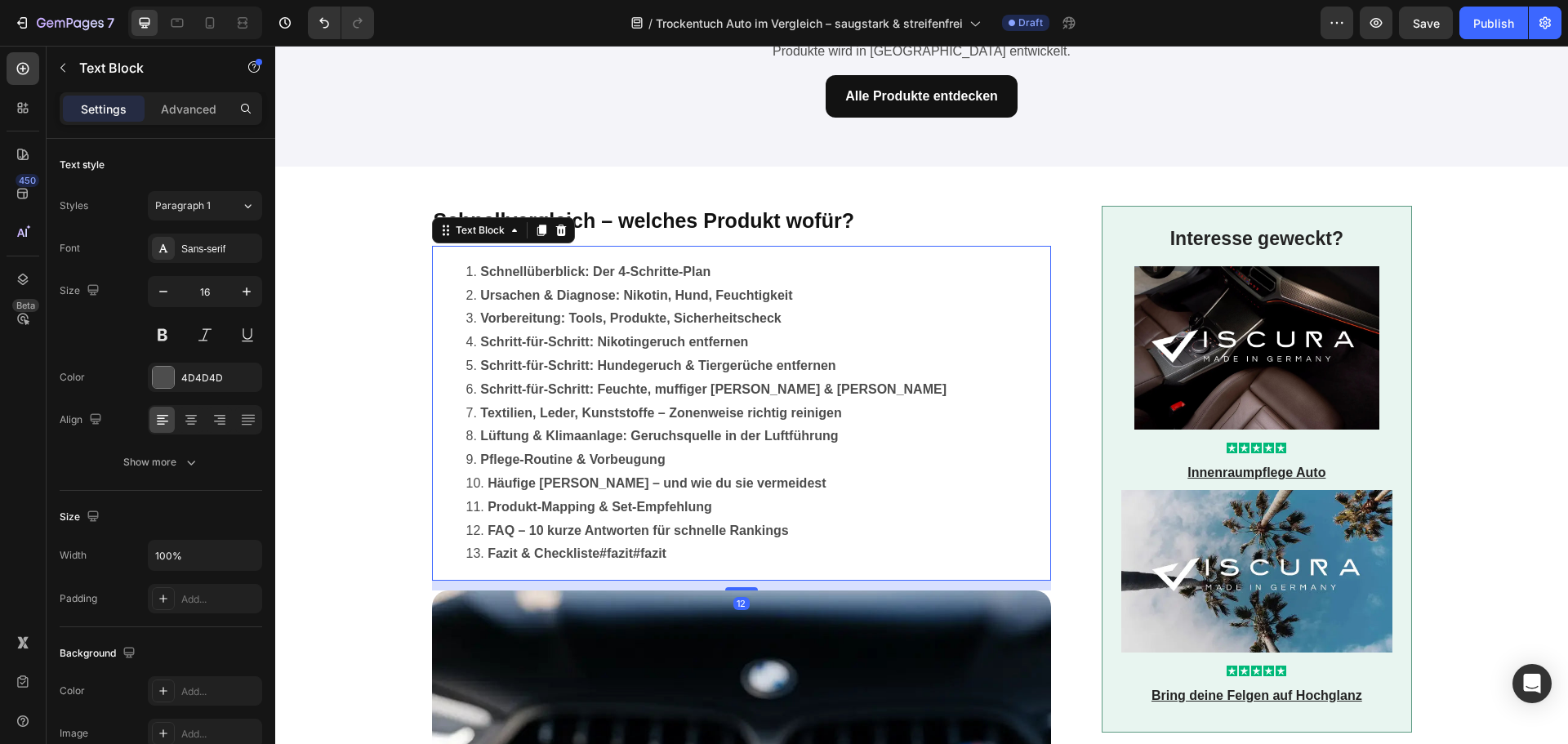
click at [659, 498] on li "Produkt-Mapping & Set-Empfehlung" at bounding box center [758, 507] width 584 height 23
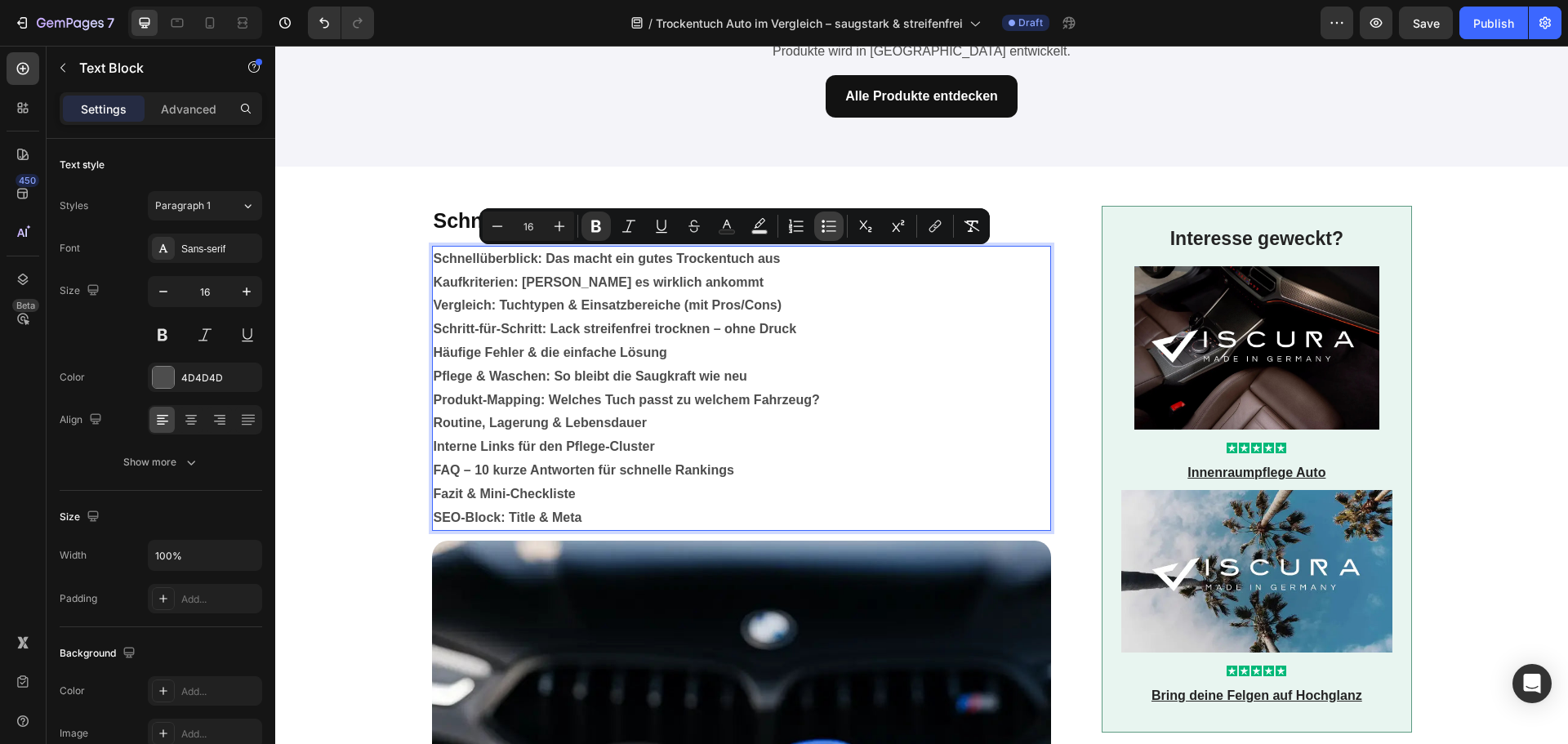
click at [824, 223] on icon "Editor contextual toolbar" at bounding box center [829, 226] width 16 height 16
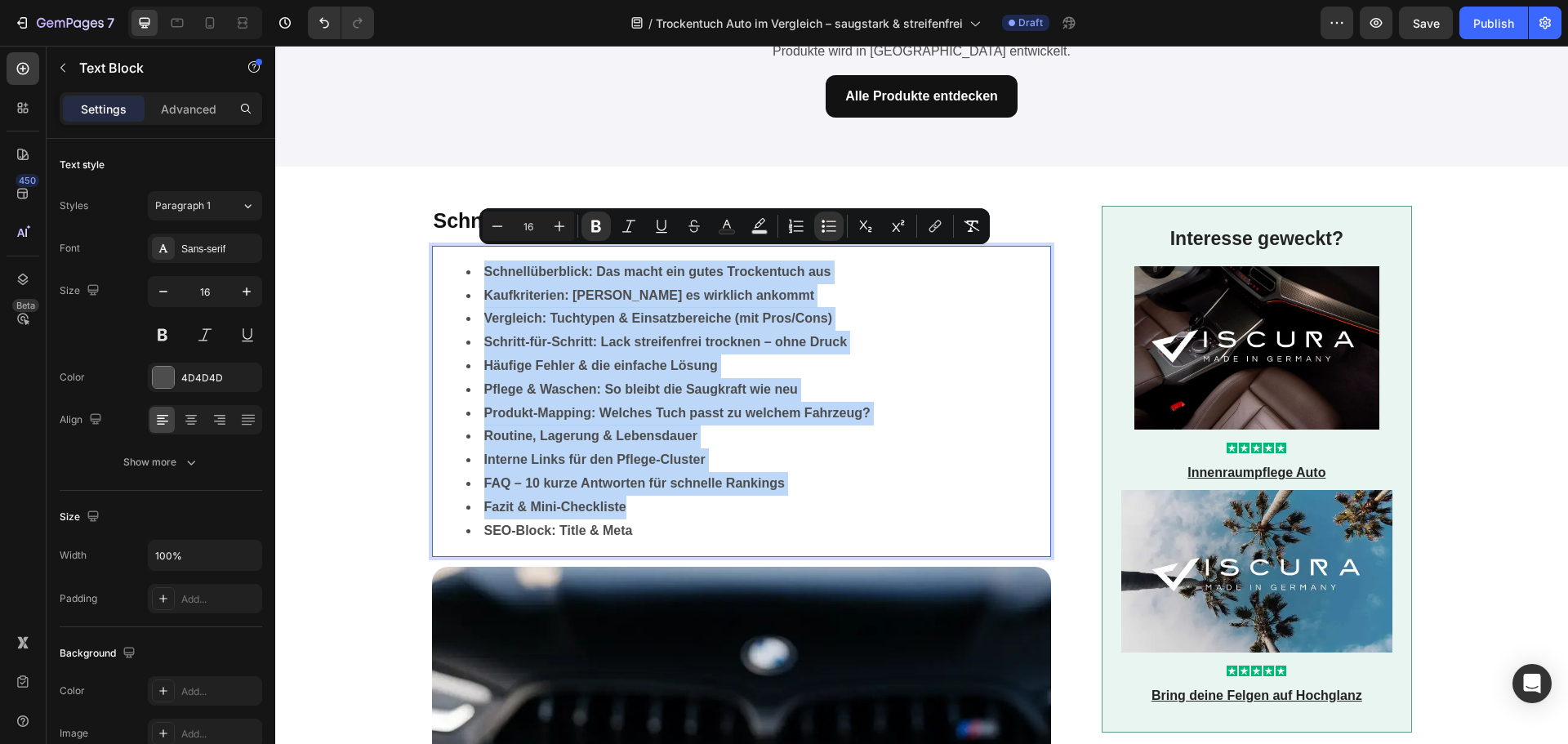
click at [676, 521] on li "SEO-Block: Title & Meta" at bounding box center [758, 531] width 584 height 23
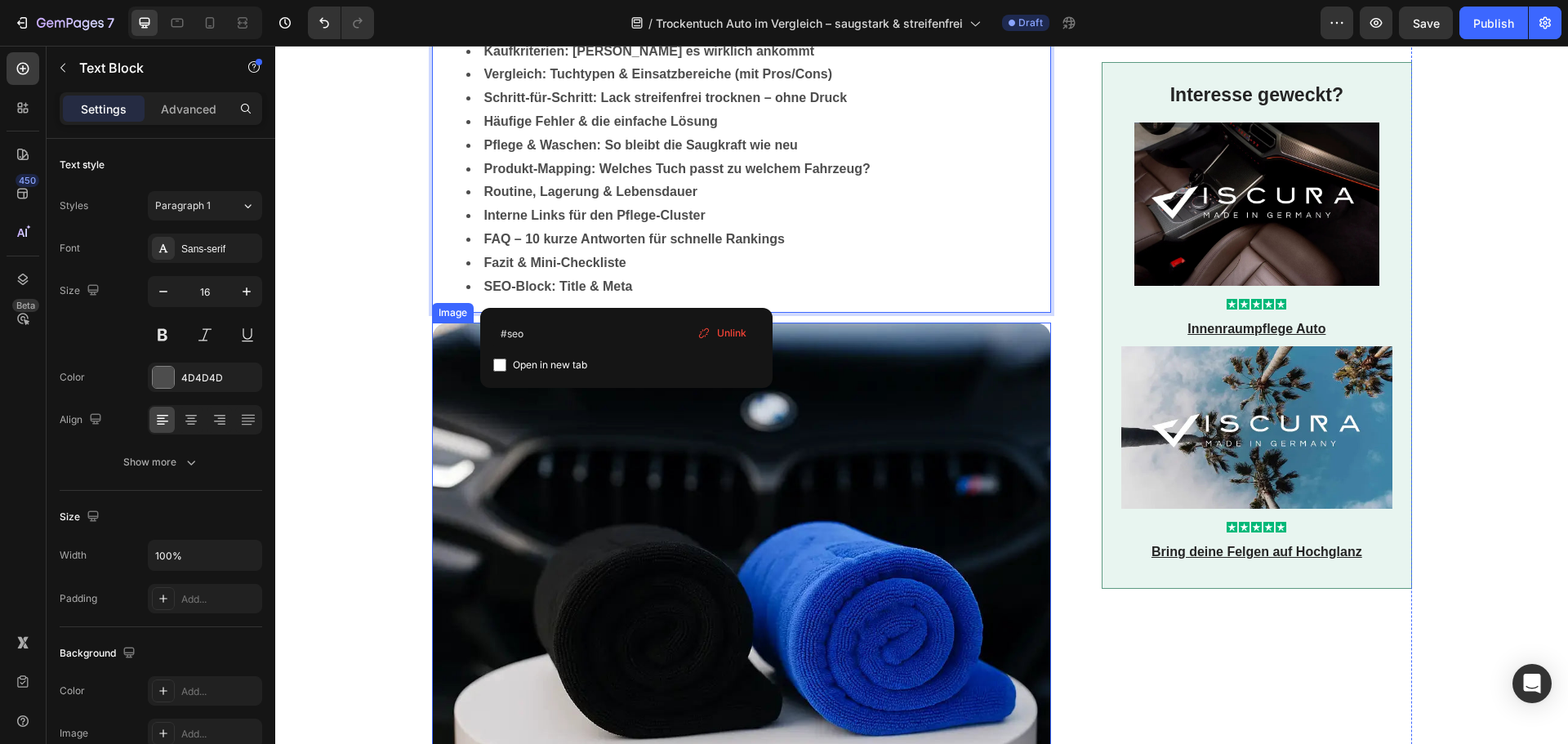
scroll to position [490, 0]
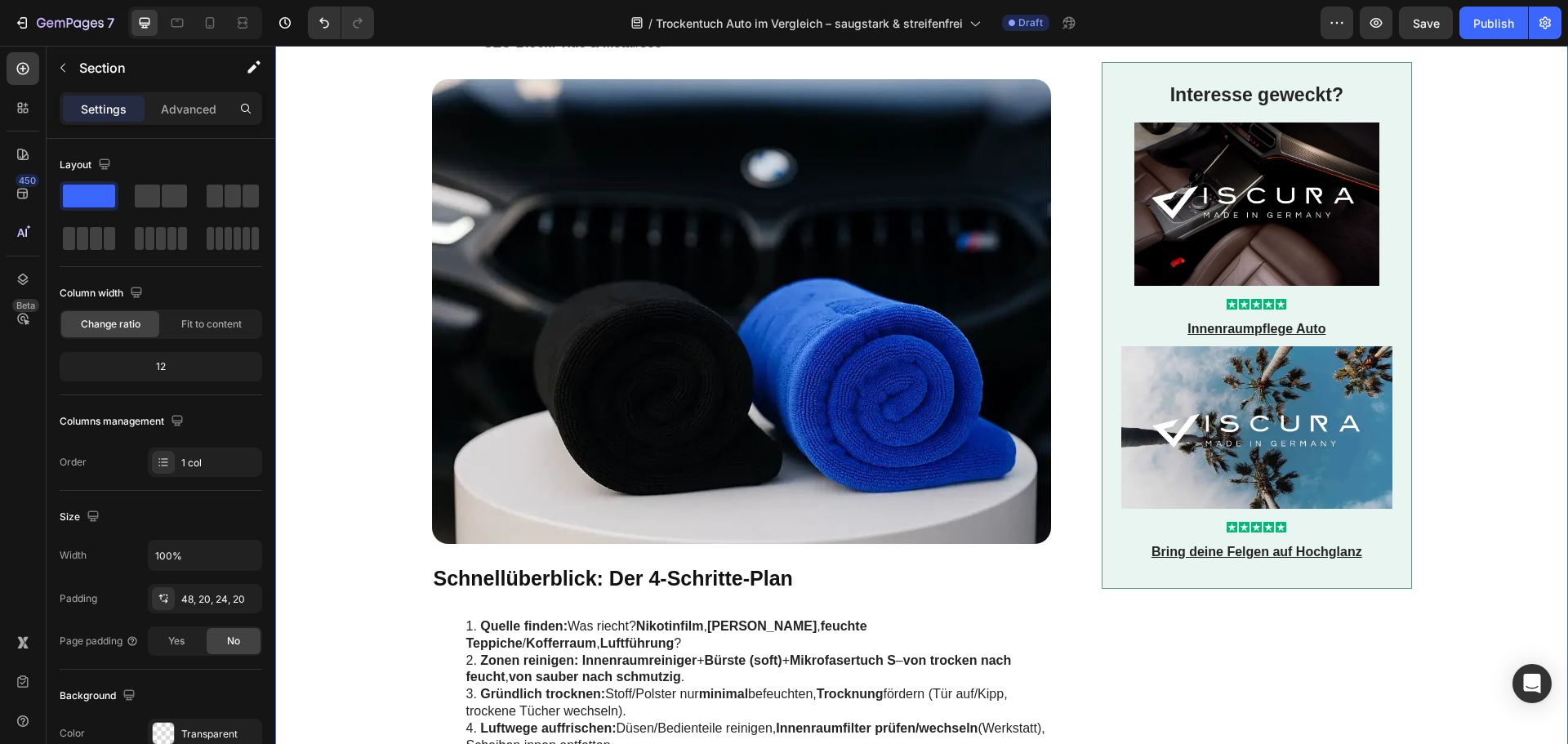
scroll to position [735, 0]
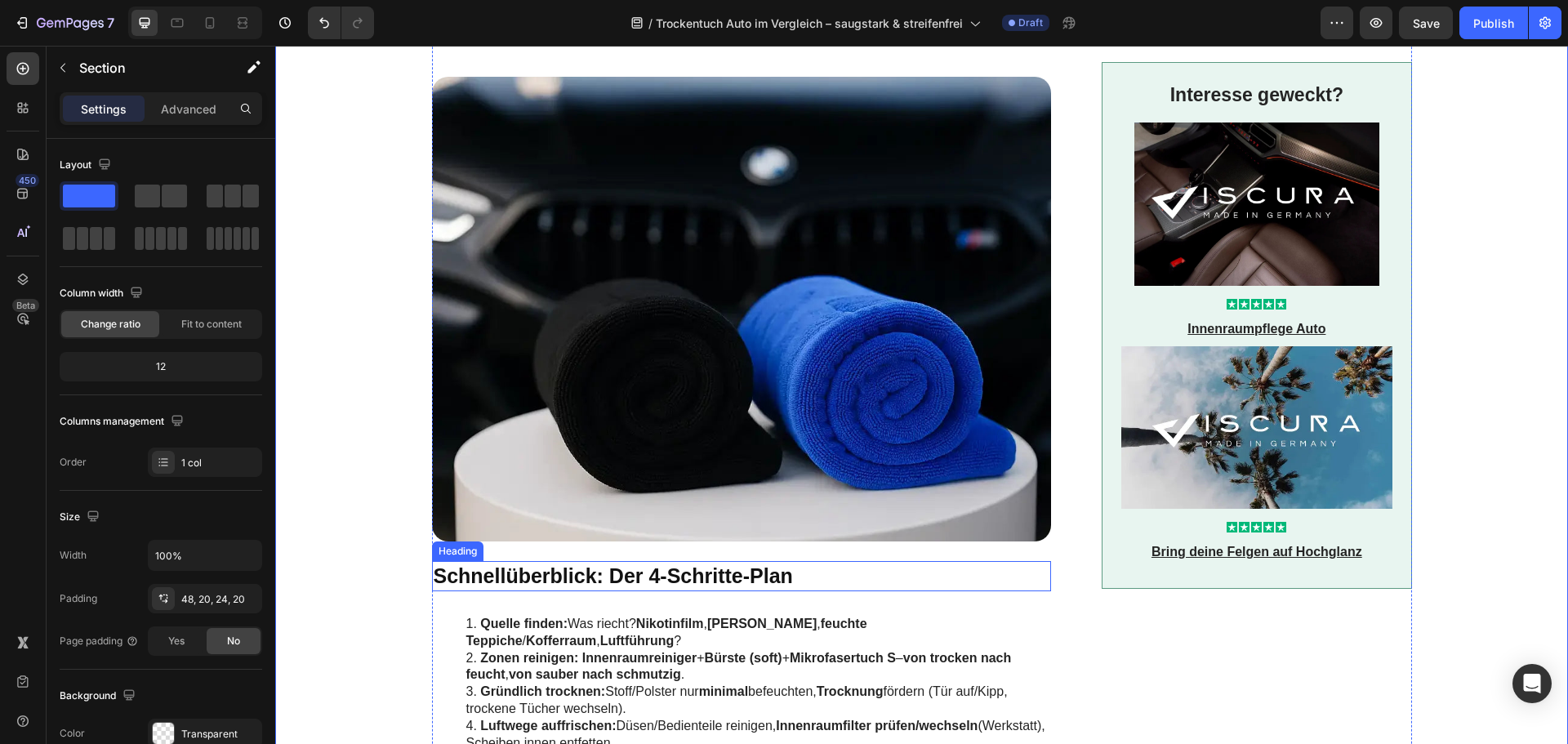
click at [593, 574] on h2 "Schnellüberblick: Der 4-Schritte-Plan" at bounding box center [742, 576] width 620 height 30
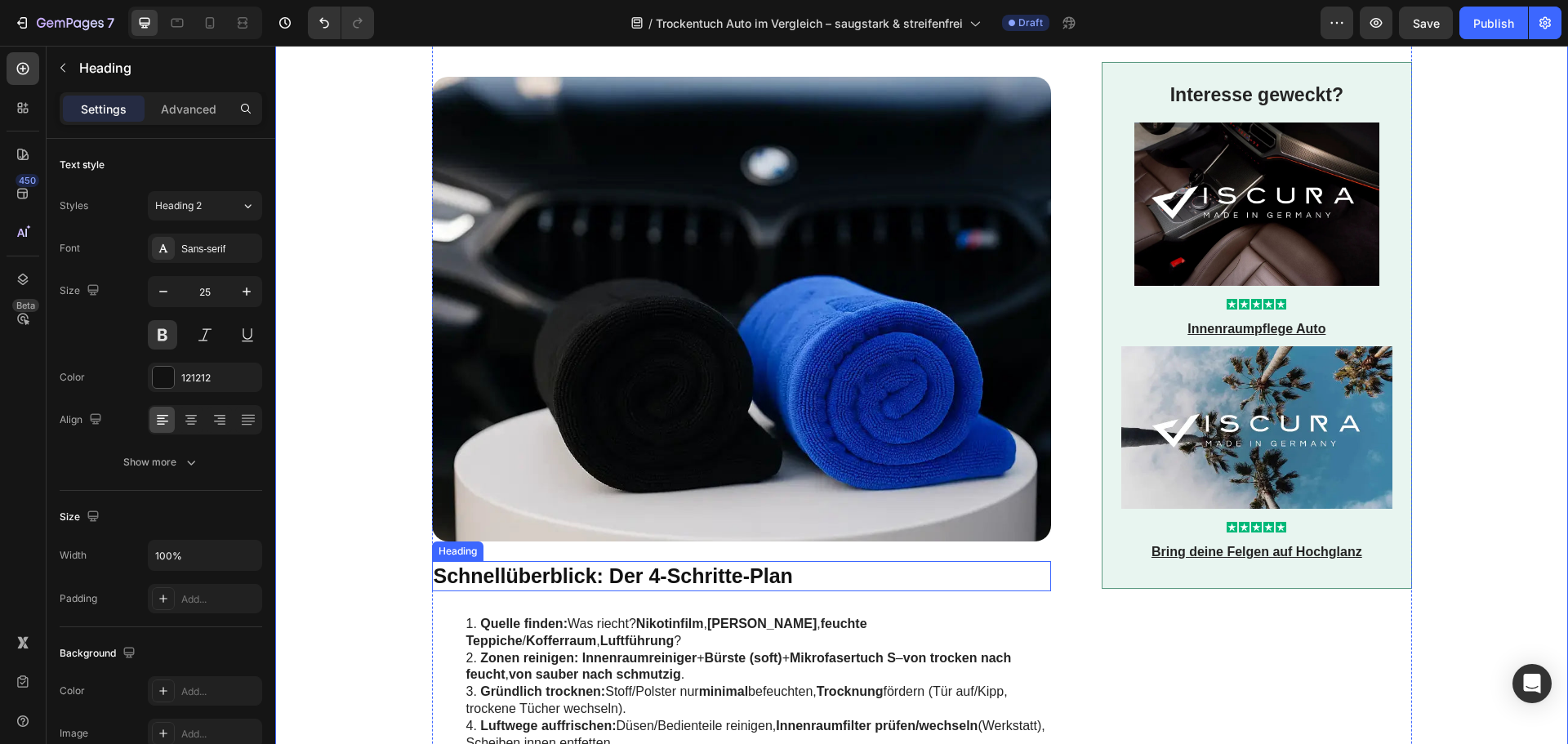
click at [593, 574] on h2 "Schnellüberblick: Der 4-Schritte-Plan" at bounding box center [742, 576] width 620 height 30
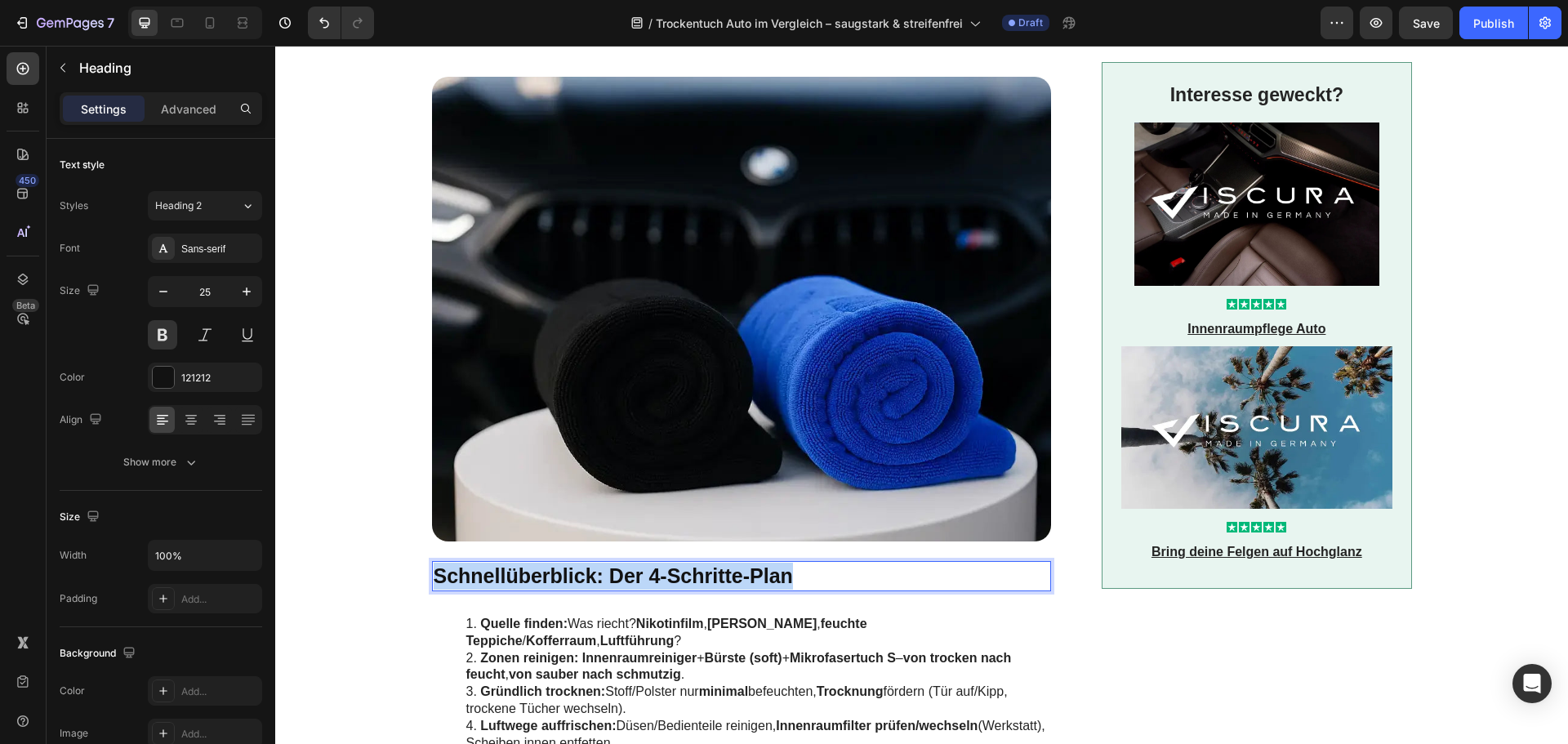
click at [593, 574] on p "Schnellüberblick: Der 4-Schritte-Plan" at bounding box center [742, 576] width 616 height 27
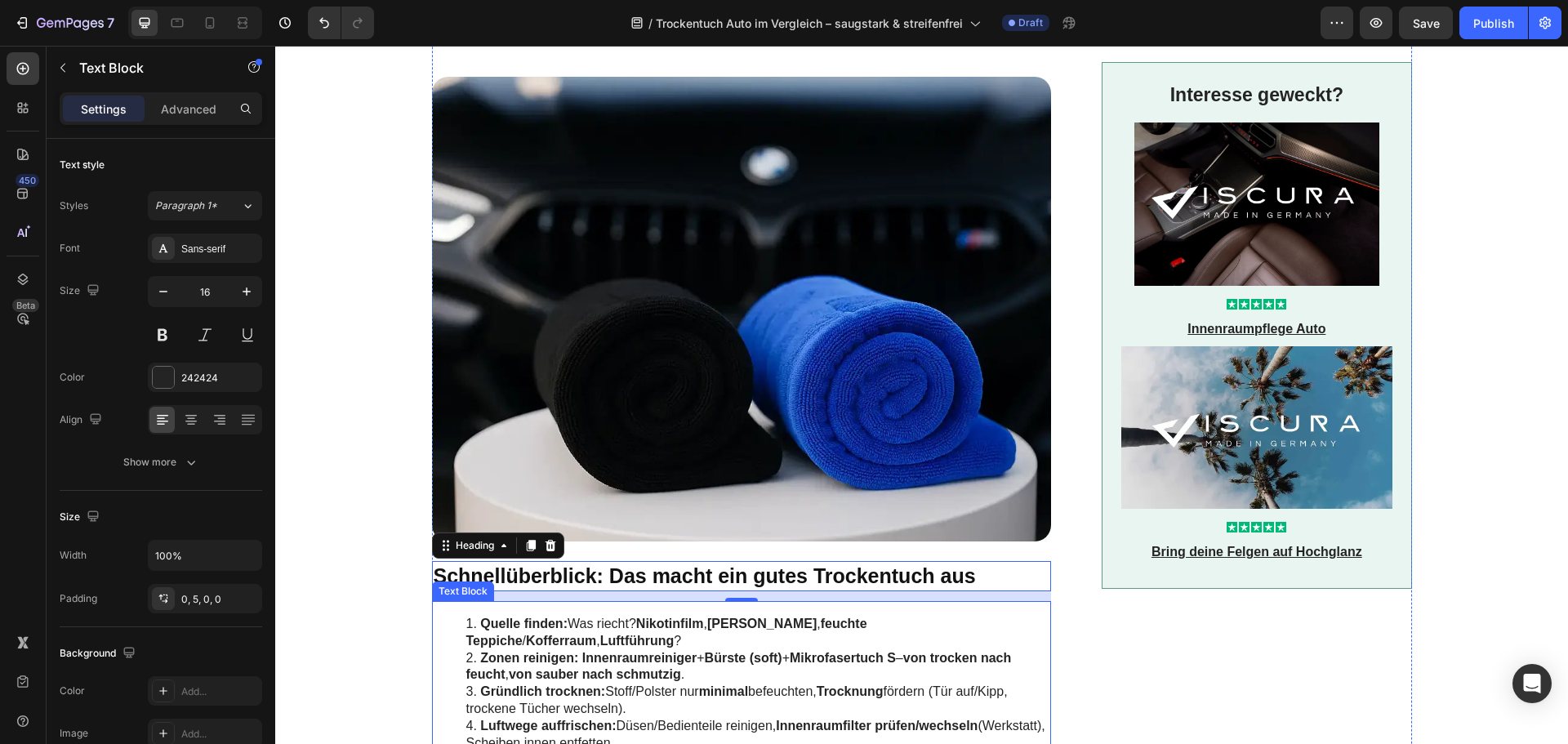
click at [613, 655] on strong "Innenraumreiniger" at bounding box center [640, 658] width 114 height 14
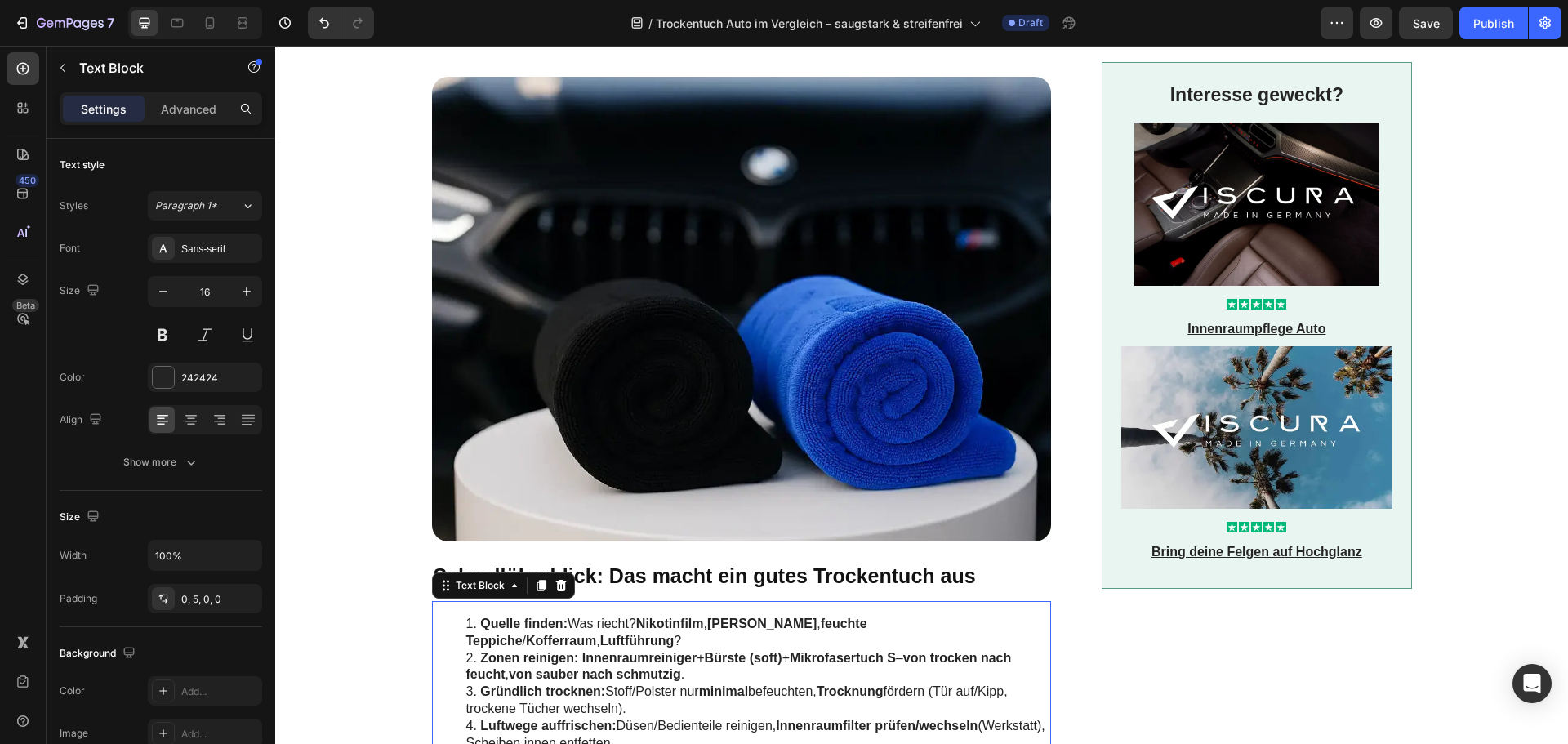
click at [613, 655] on strong "Innenraumreiniger" at bounding box center [640, 658] width 114 height 14
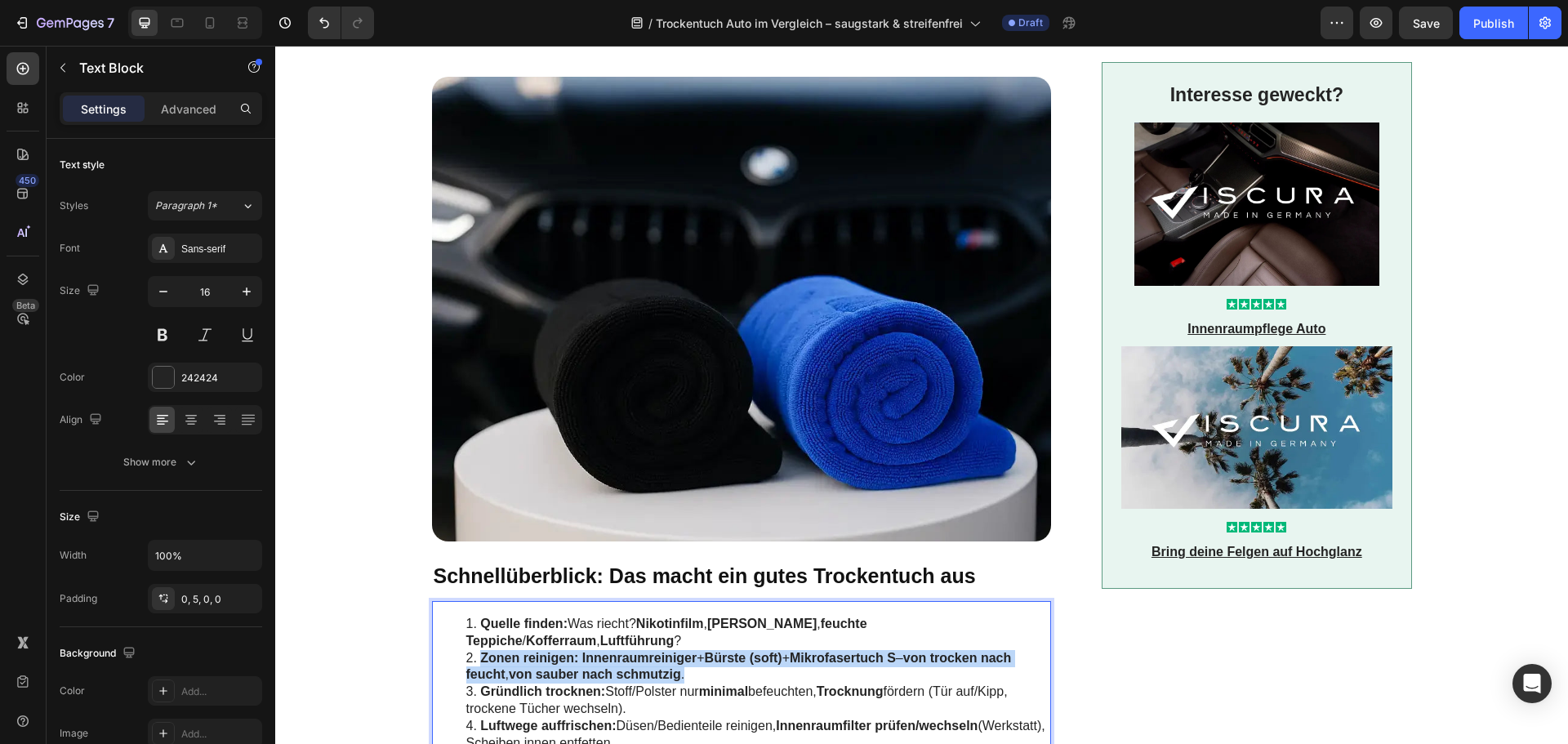
click at [613, 655] on strong "Innenraumreiniger" at bounding box center [640, 658] width 114 height 14
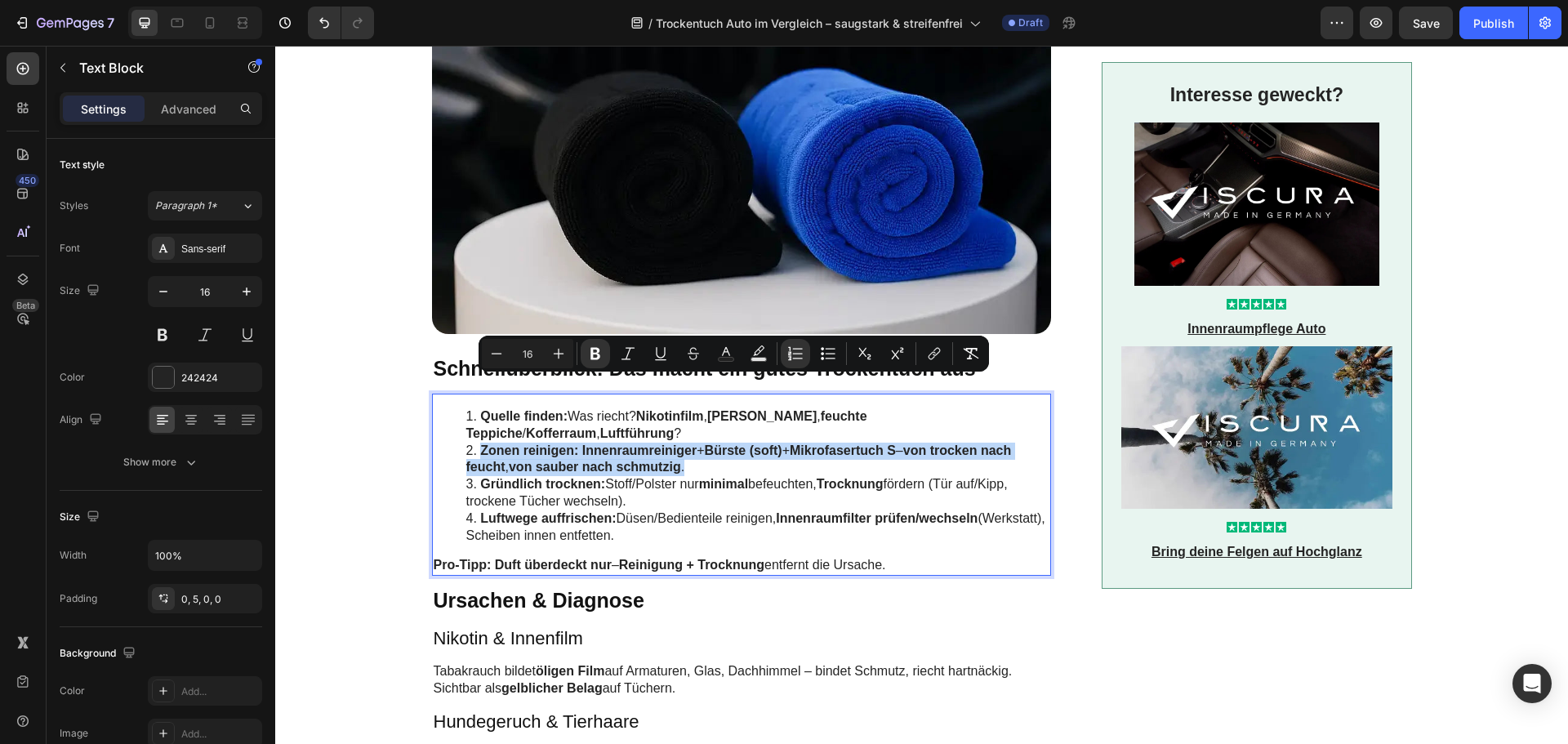
scroll to position [980, 0]
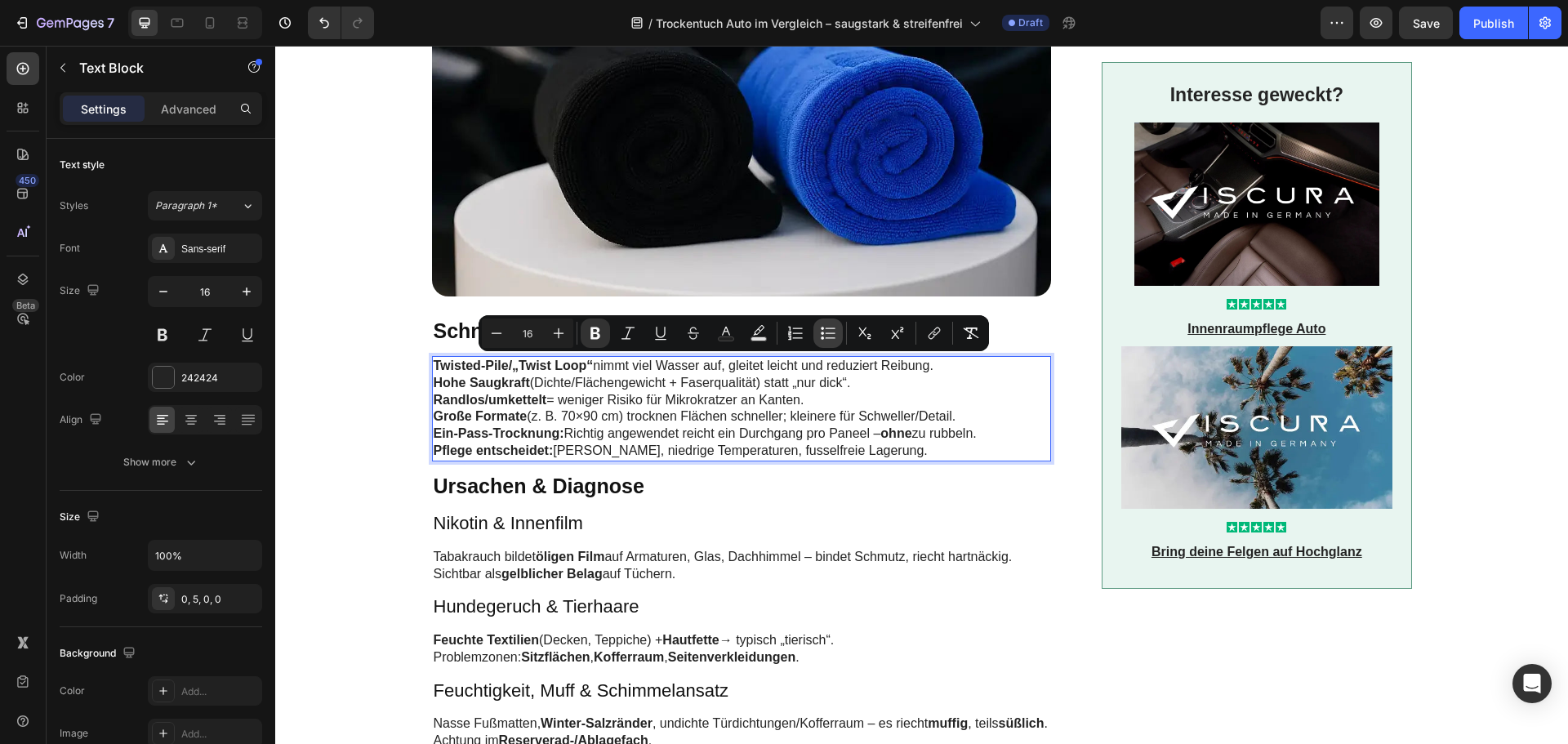
click at [826, 331] on icon "Editor contextual toolbar" at bounding box center [828, 333] width 16 height 16
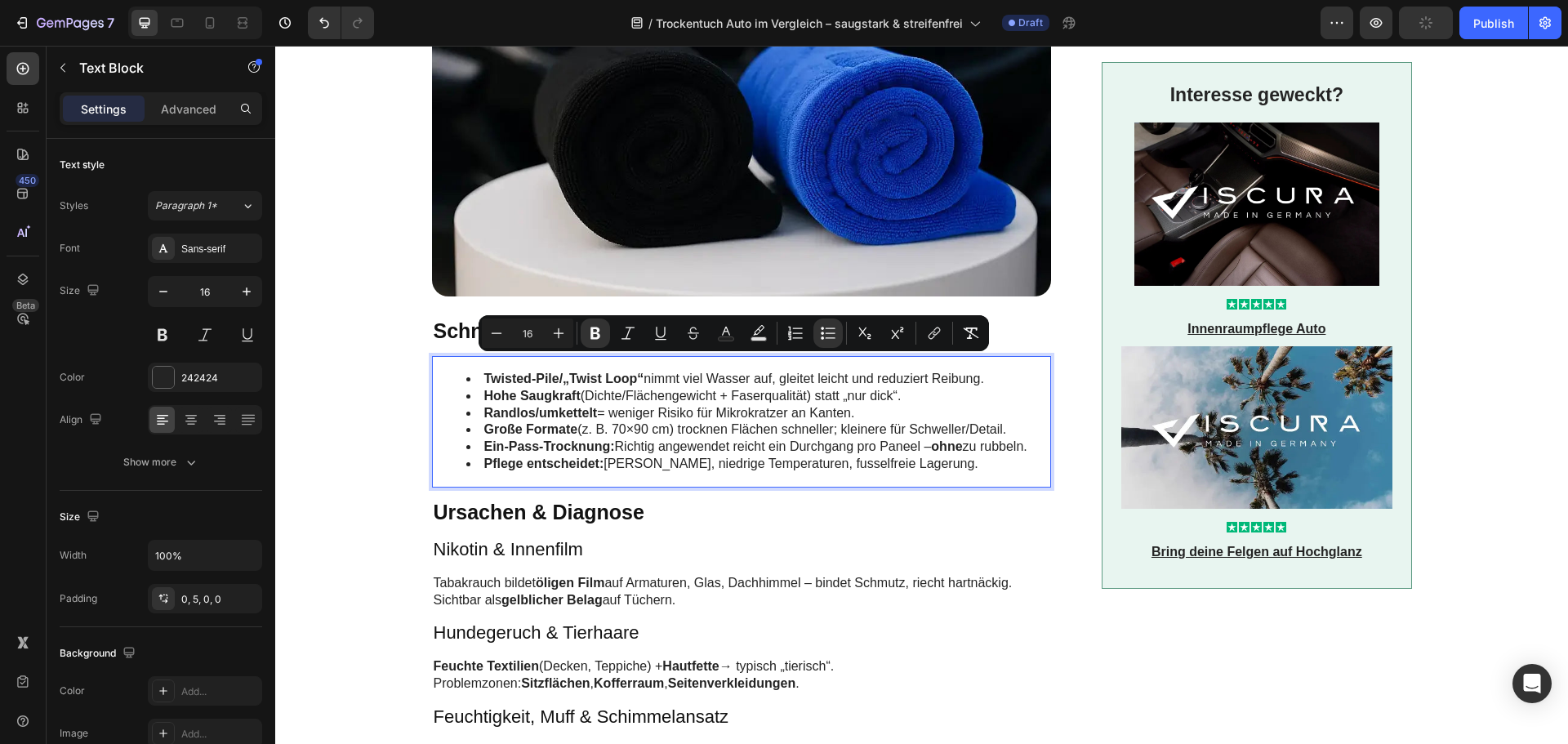
click at [557, 451] on strong "Ein-Pass-Trocknung:" at bounding box center [549, 446] width 130 height 14
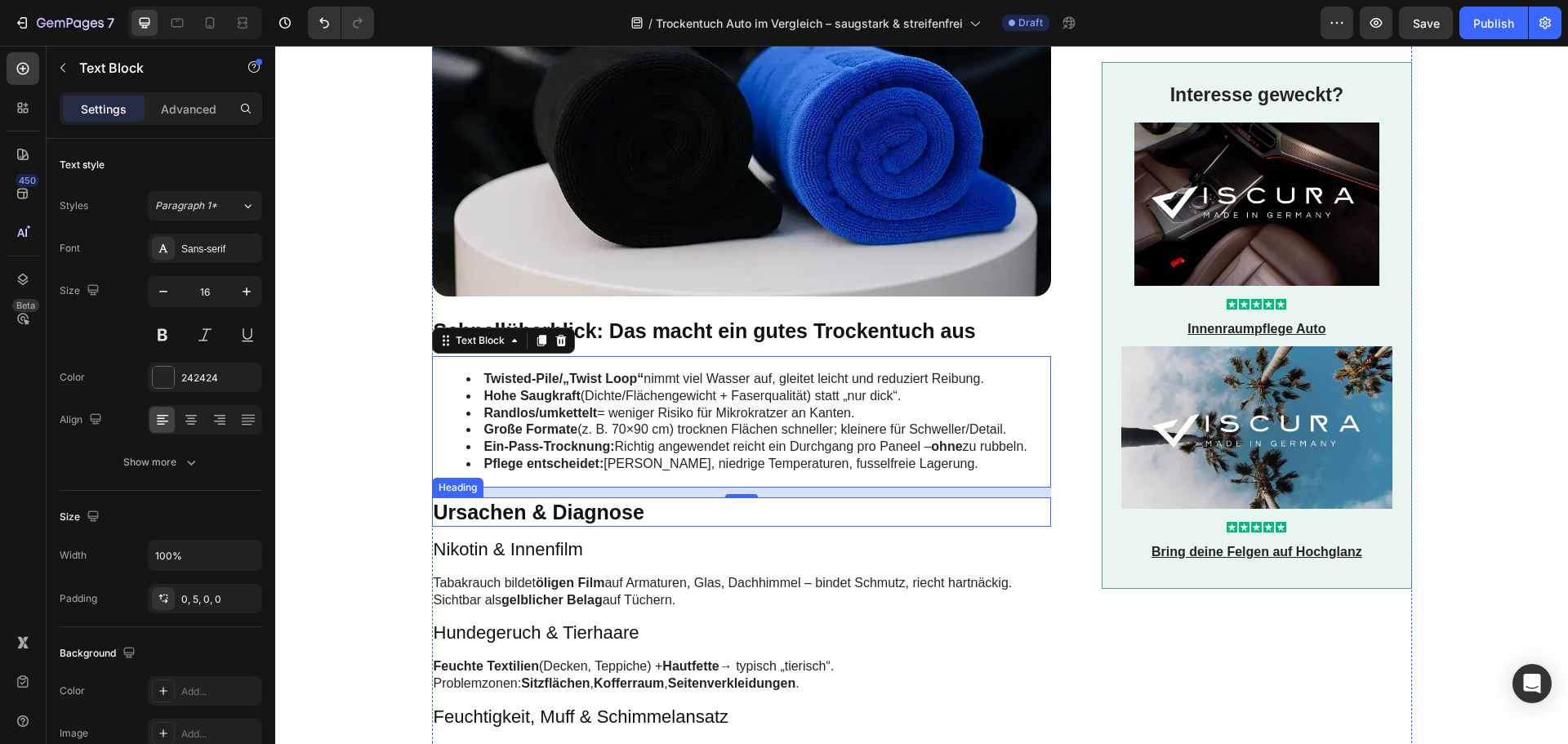
click at [533, 508] on h2 "Ursachen & Diagnose" at bounding box center [742, 512] width 620 height 30
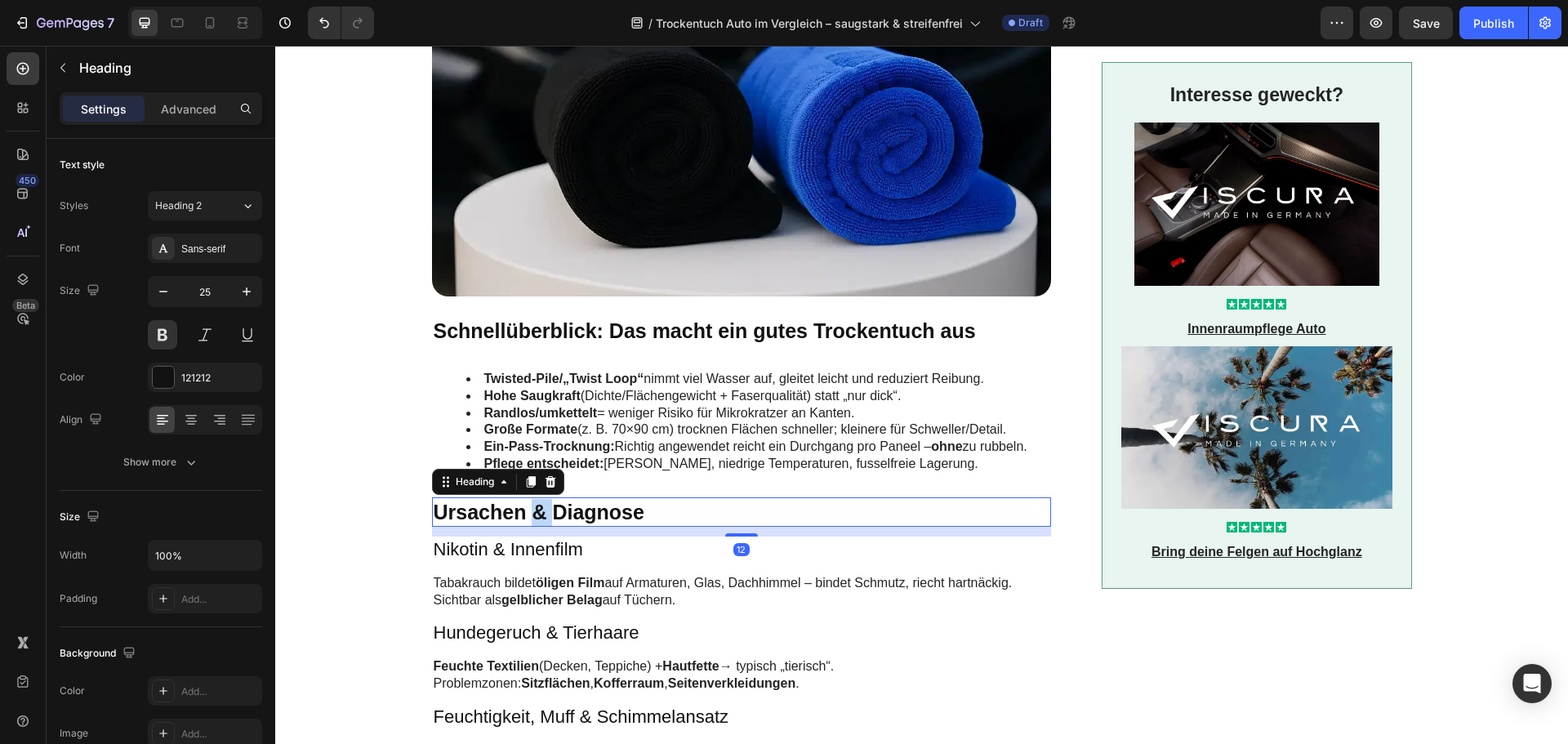
click at [533, 508] on h2 "Ursachen & Diagnose" at bounding box center [742, 512] width 620 height 30
click at [533, 508] on p "Ursachen & Diagnose" at bounding box center [742, 512] width 616 height 27
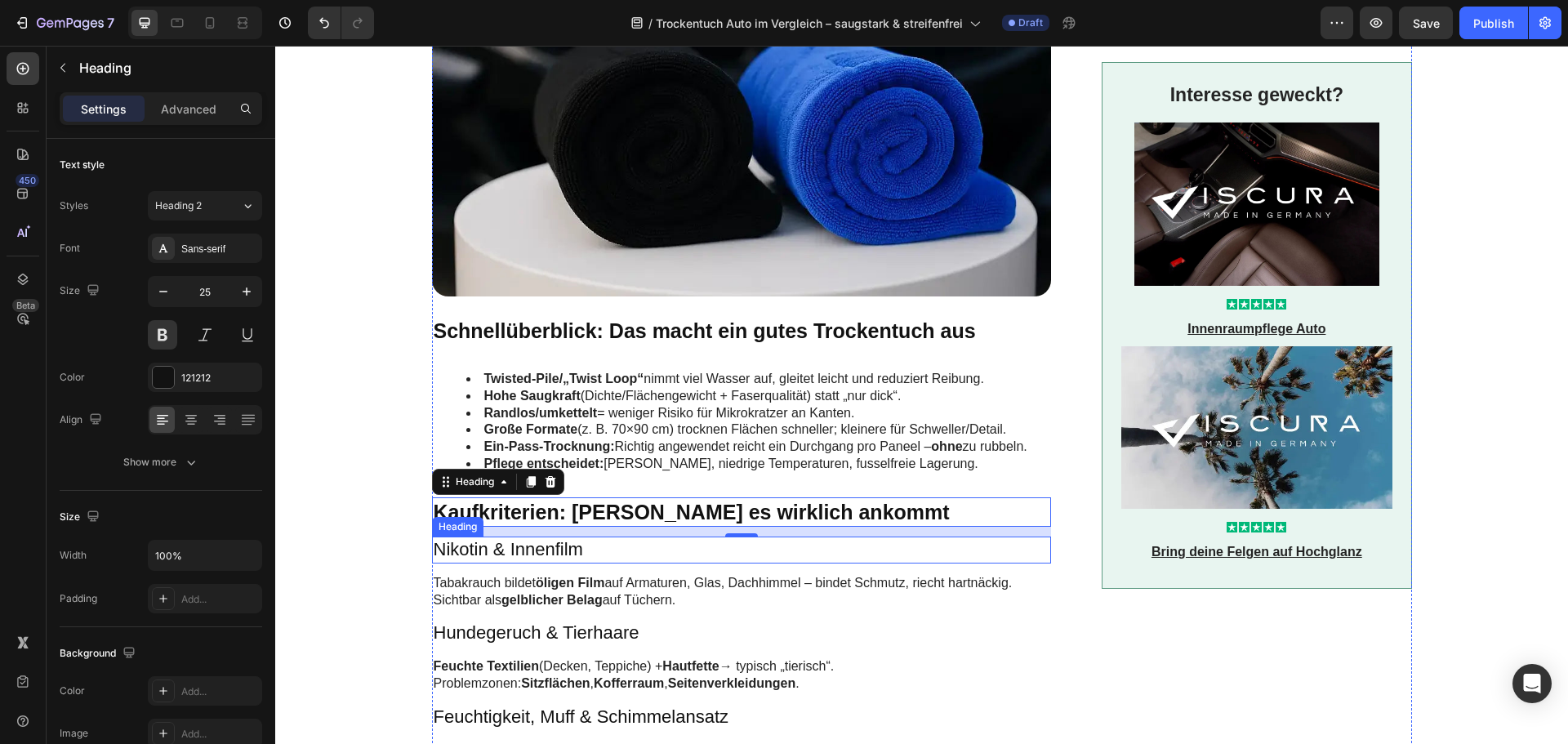
click at [458, 543] on h3 "Nikotin & Innenfilm" at bounding box center [742, 550] width 620 height 27
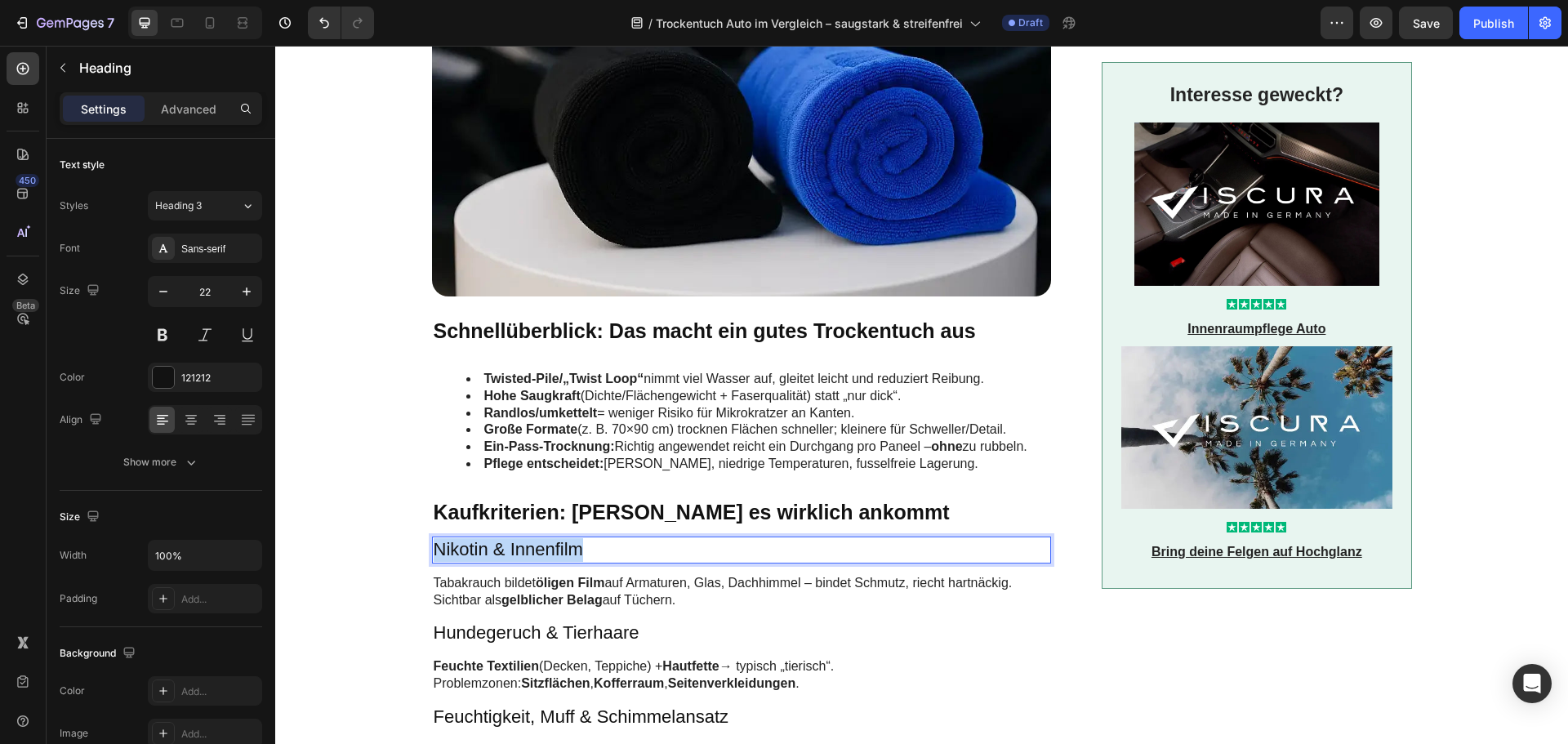
click at [458, 543] on p "Nikotin & Innenfilm" at bounding box center [742, 549] width 616 height 23
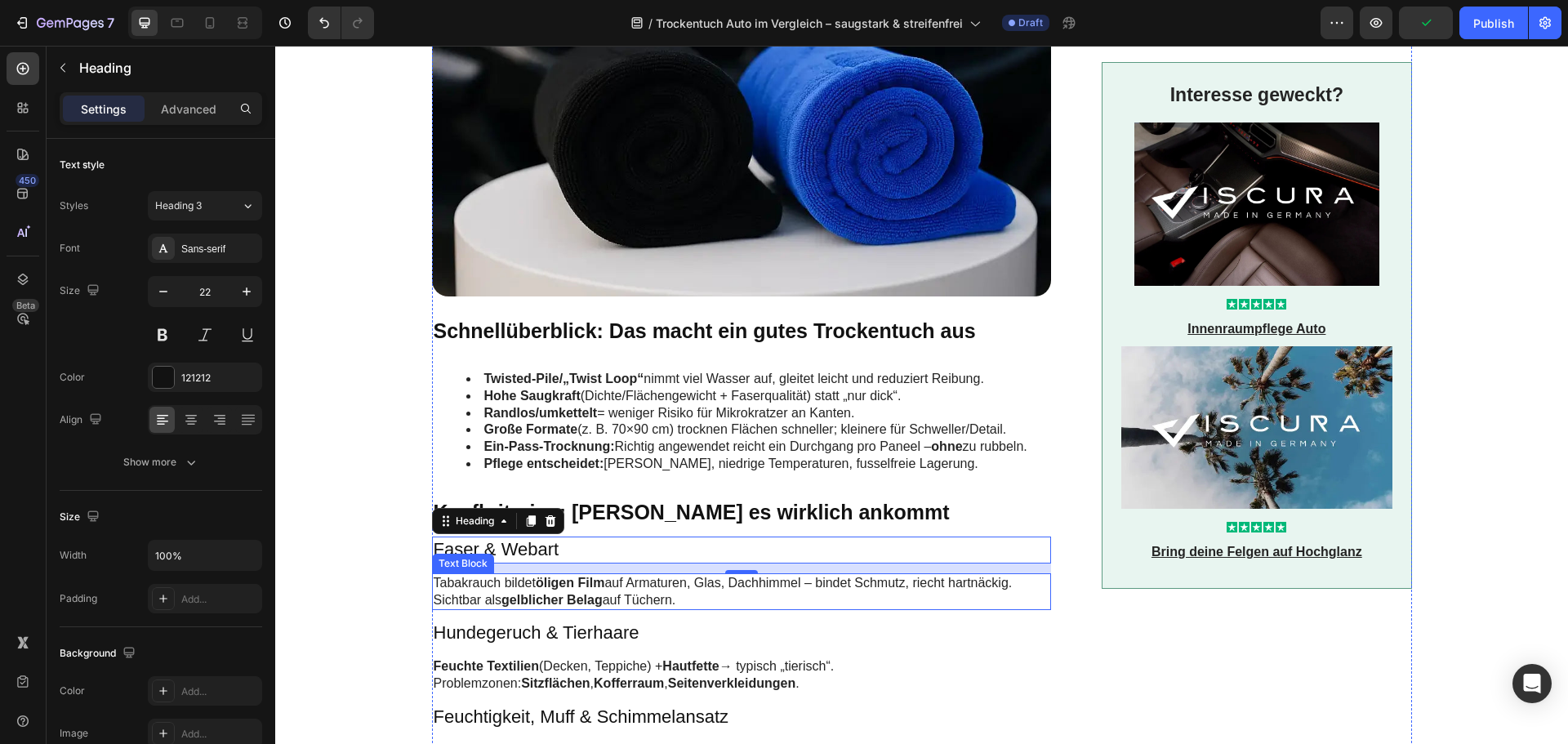
click at [546, 588] on strong "öligen Film" at bounding box center [570, 583] width 68 height 14
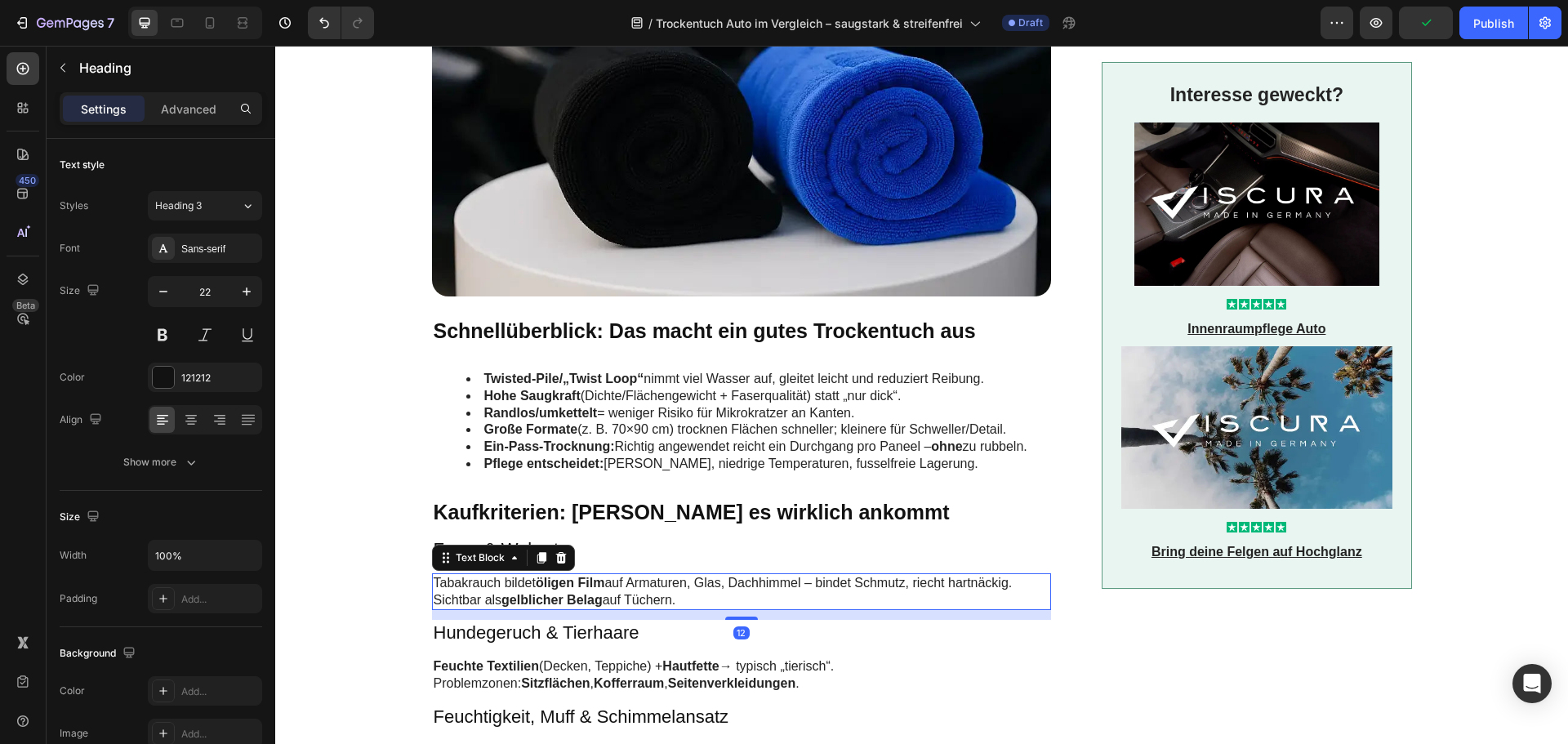
click at [546, 588] on strong "öligen Film" at bounding box center [570, 583] width 68 height 14
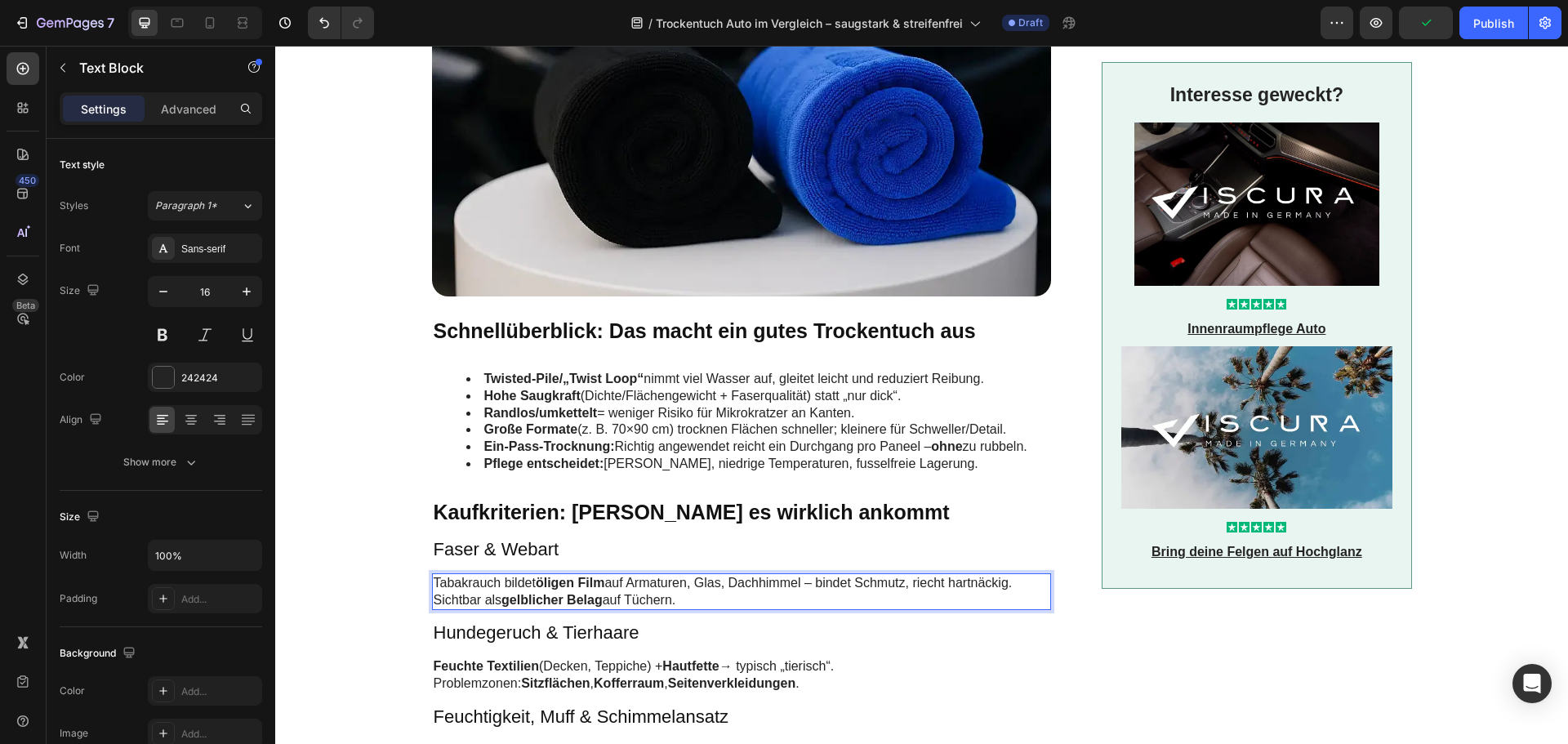
click at [546, 588] on strong "öligen Film" at bounding box center [570, 583] width 68 height 14
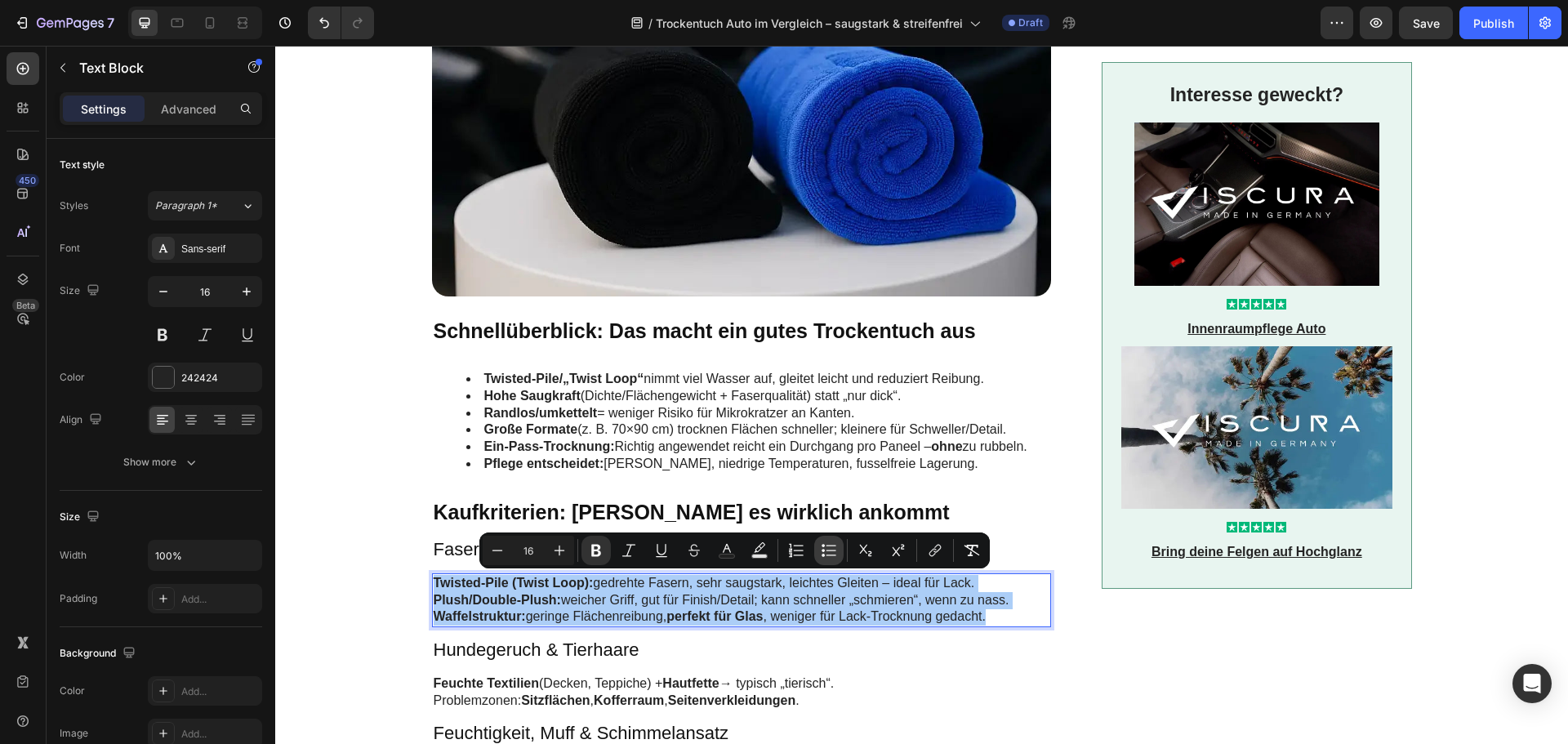
click at [834, 547] on icon "Editor contextual toolbar" at bounding box center [829, 550] width 16 height 16
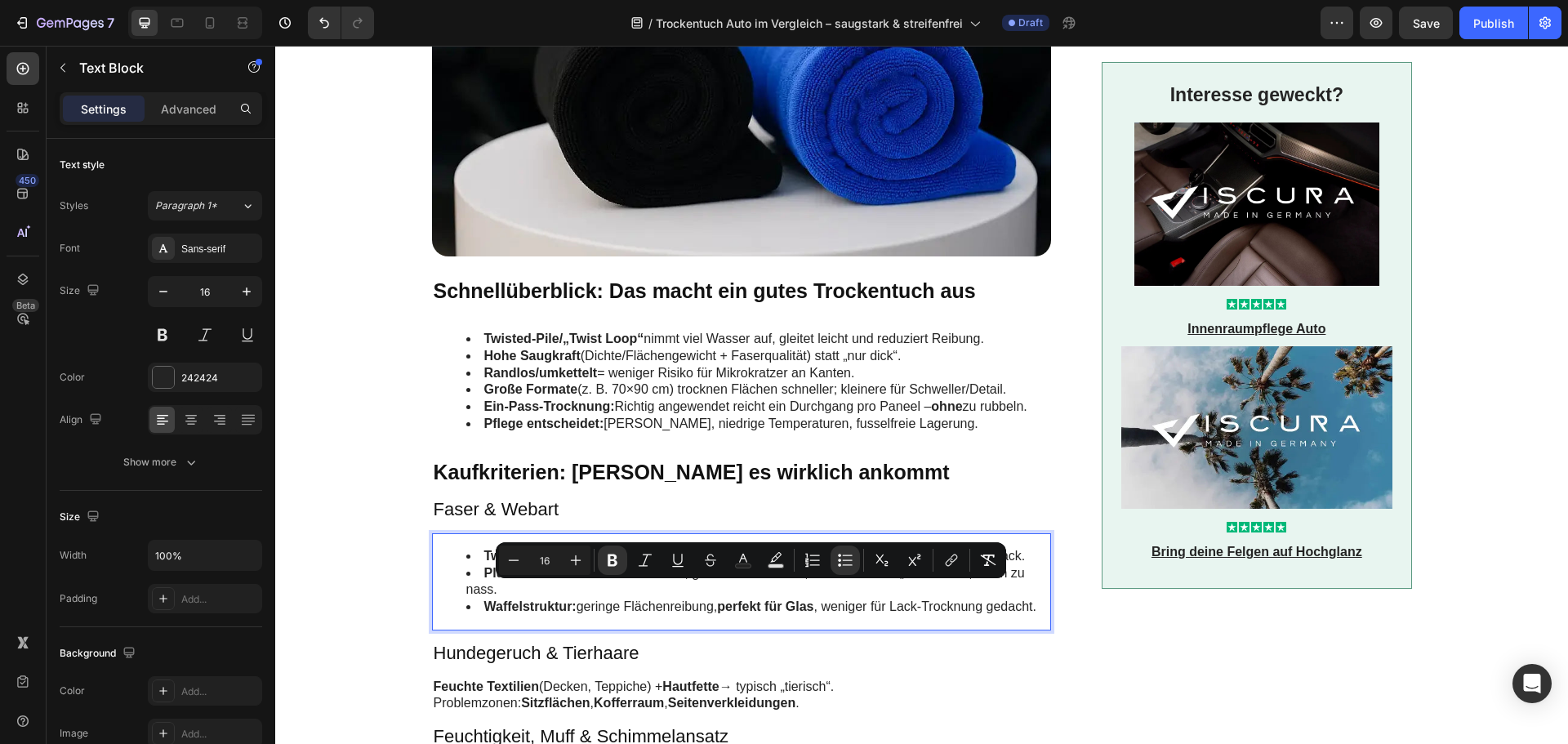
scroll to position [1062, 0]
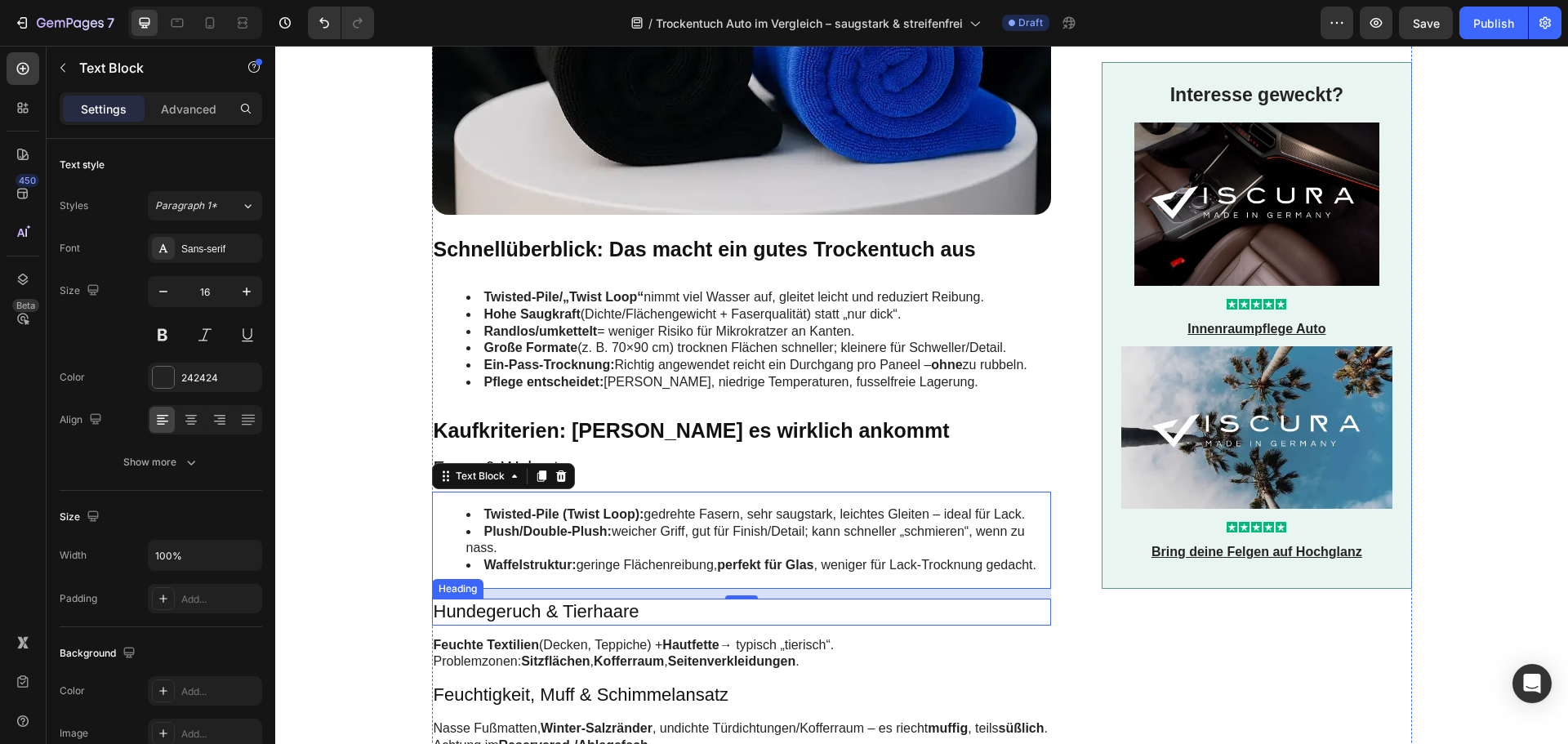
click at [518, 609] on h3 "Hundegeruch & Tierhaare" at bounding box center [742, 611] width 620 height 27
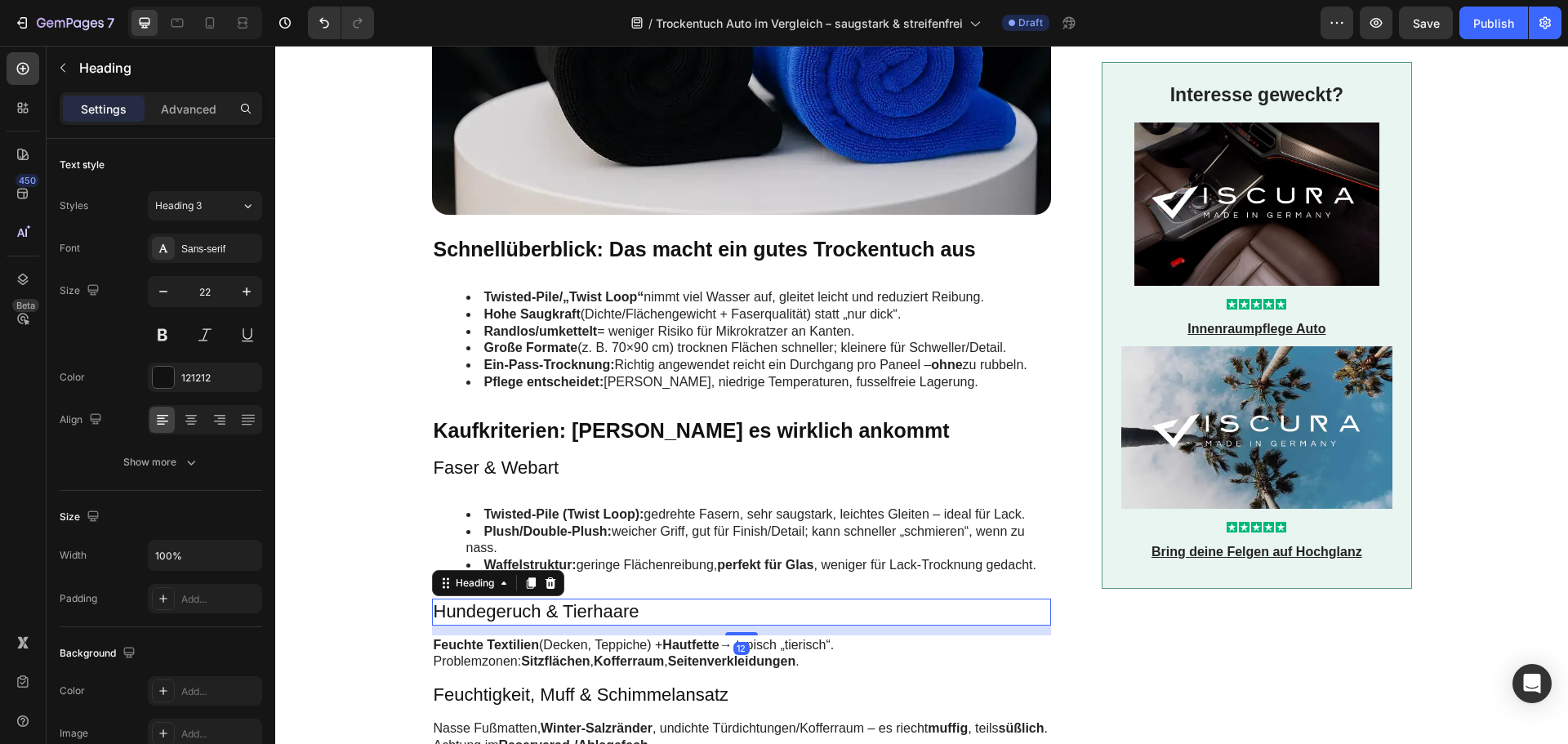
click at [518, 609] on h3 "Hundegeruch & Tierhaare" at bounding box center [742, 611] width 620 height 27
click at [518, 609] on p "Hundegeruch & Tierhaare" at bounding box center [742, 611] width 616 height 23
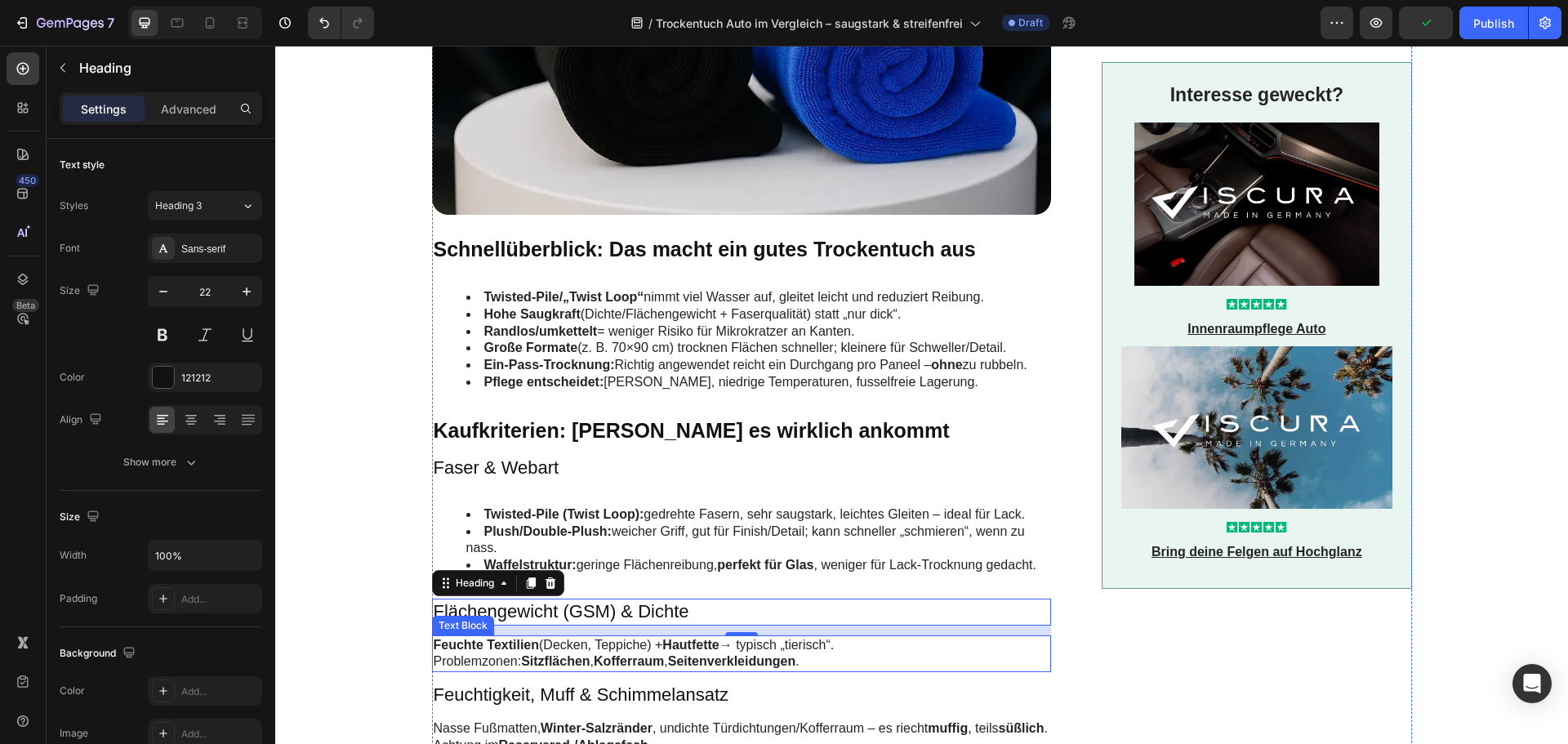
click at [606, 653] on p "Feuchte Textilien (Decken, Teppiche) + Hautfette → typisch „tierisch“. Problemz…" at bounding box center [742, 654] width 616 height 35
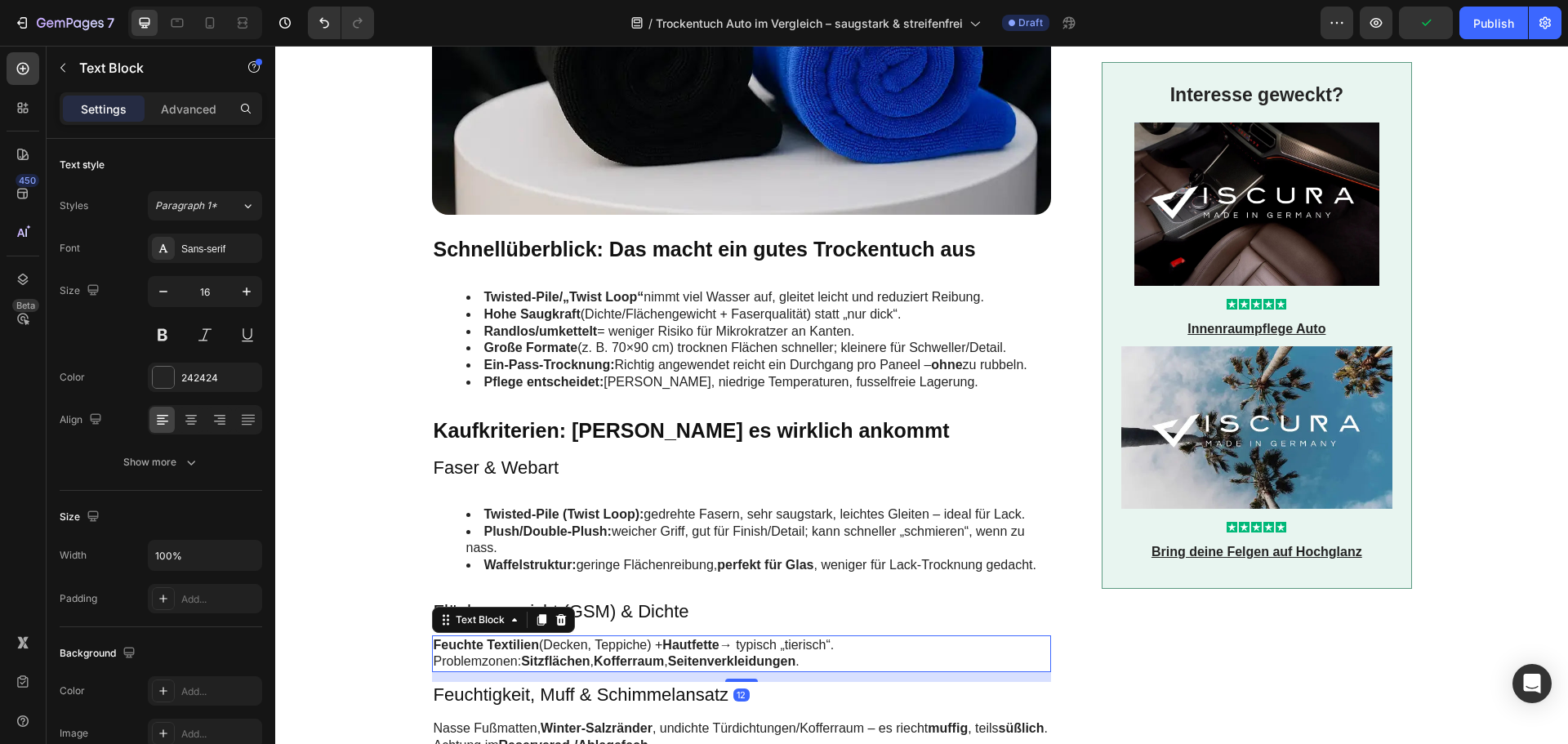
click at [606, 653] on p "Feuchte Textilien (Decken, Teppiche) + Hautfette → typisch „tierisch“. Problemz…" at bounding box center [742, 654] width 616 height 35
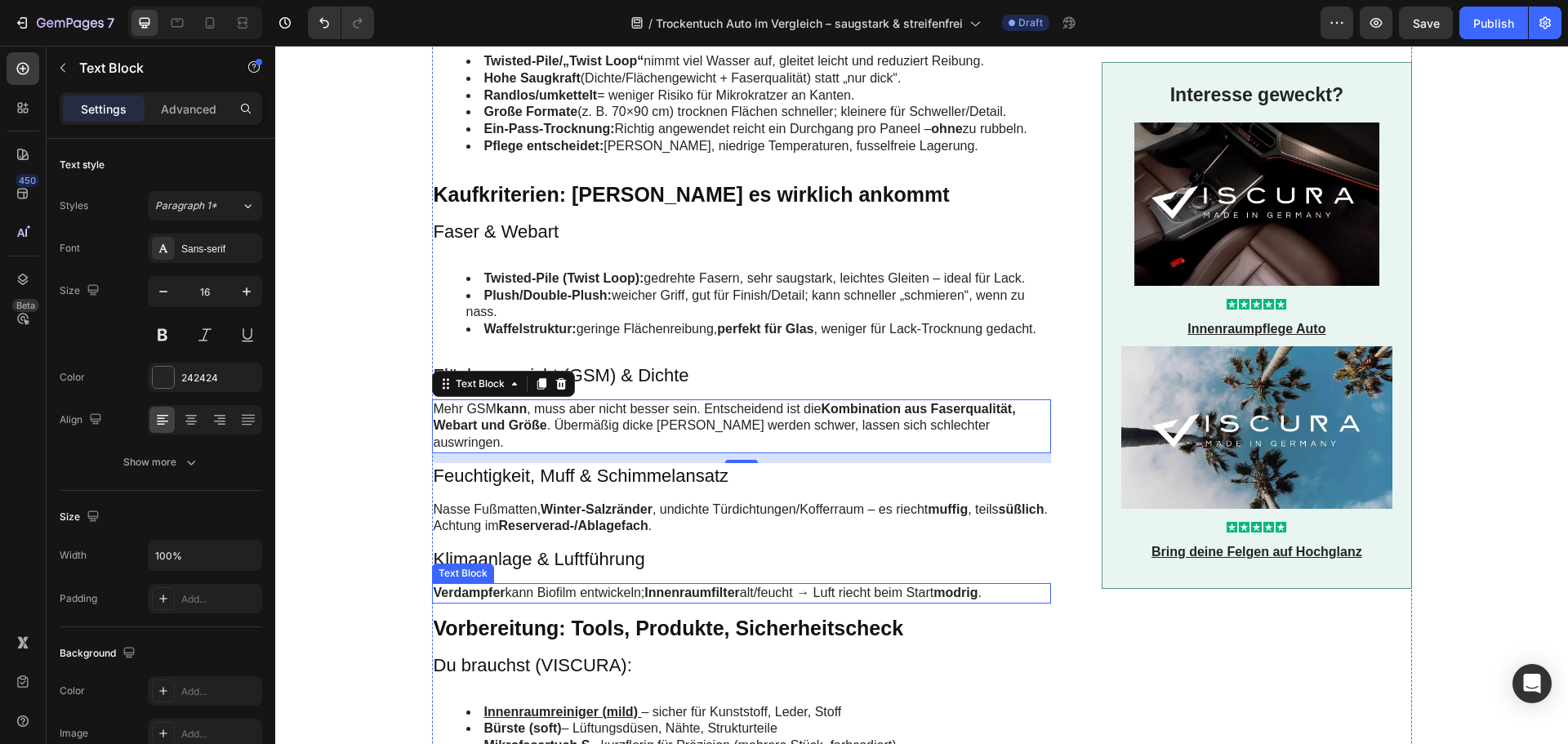
scroll to position [1307, 0]
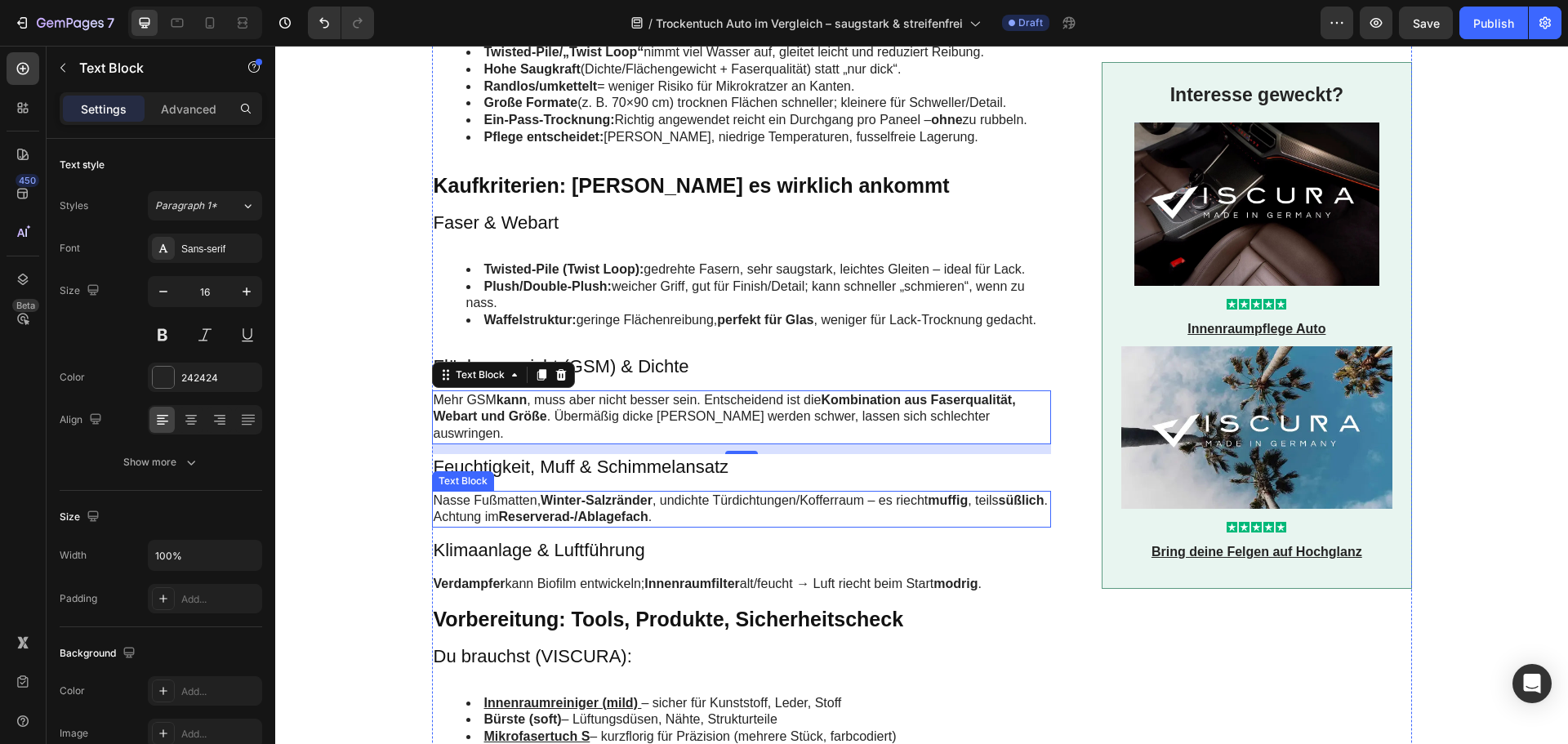
click at [481, 454] on h3 "Feuchtigkeit, Muff & Schimmelansatz" at bounding box center [742, 467] width 620 height 27
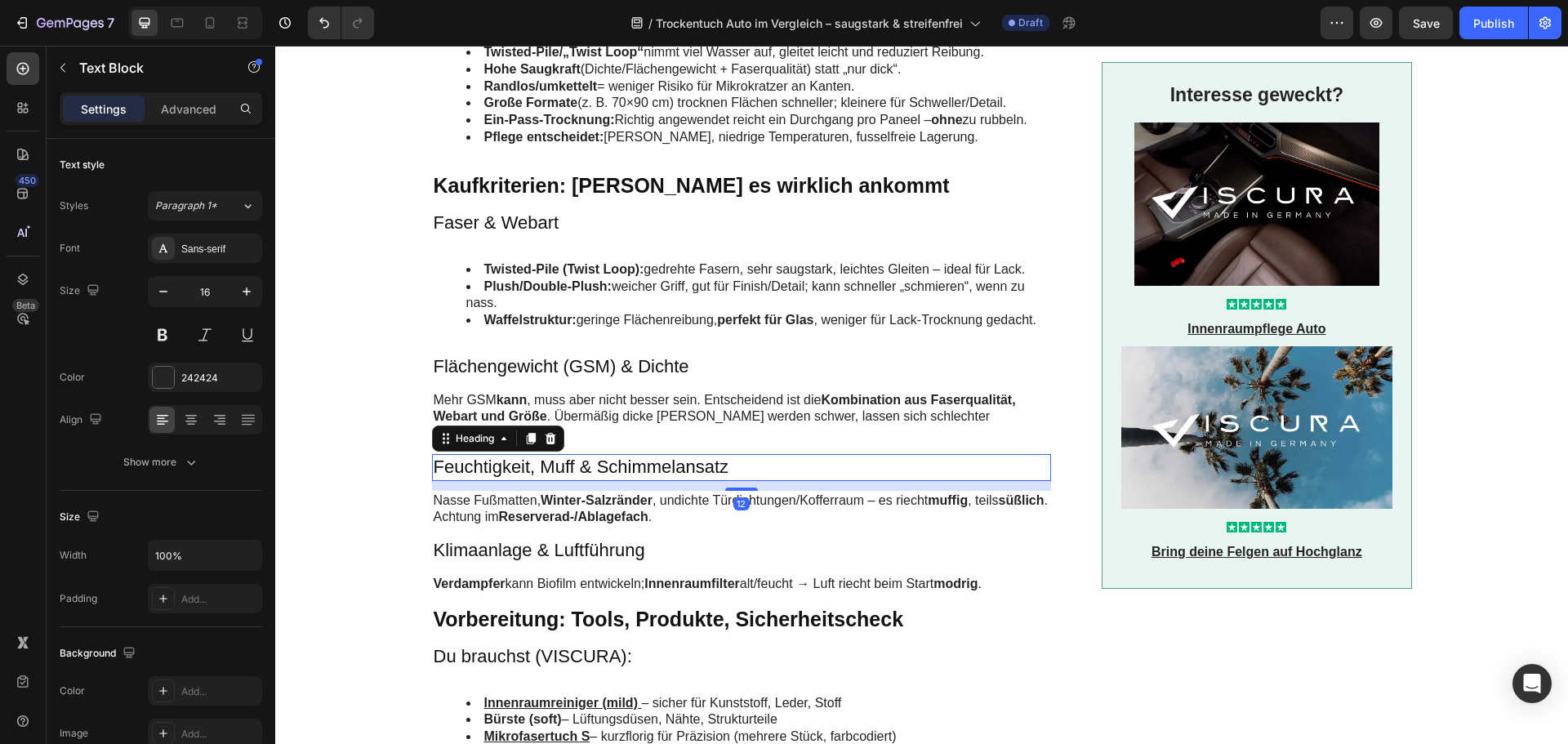
click at [481, 454] on h3 "Feuchtigkeit, Muff & Schimmelansatz" at bounding box center [742, 467] width 620 height 27
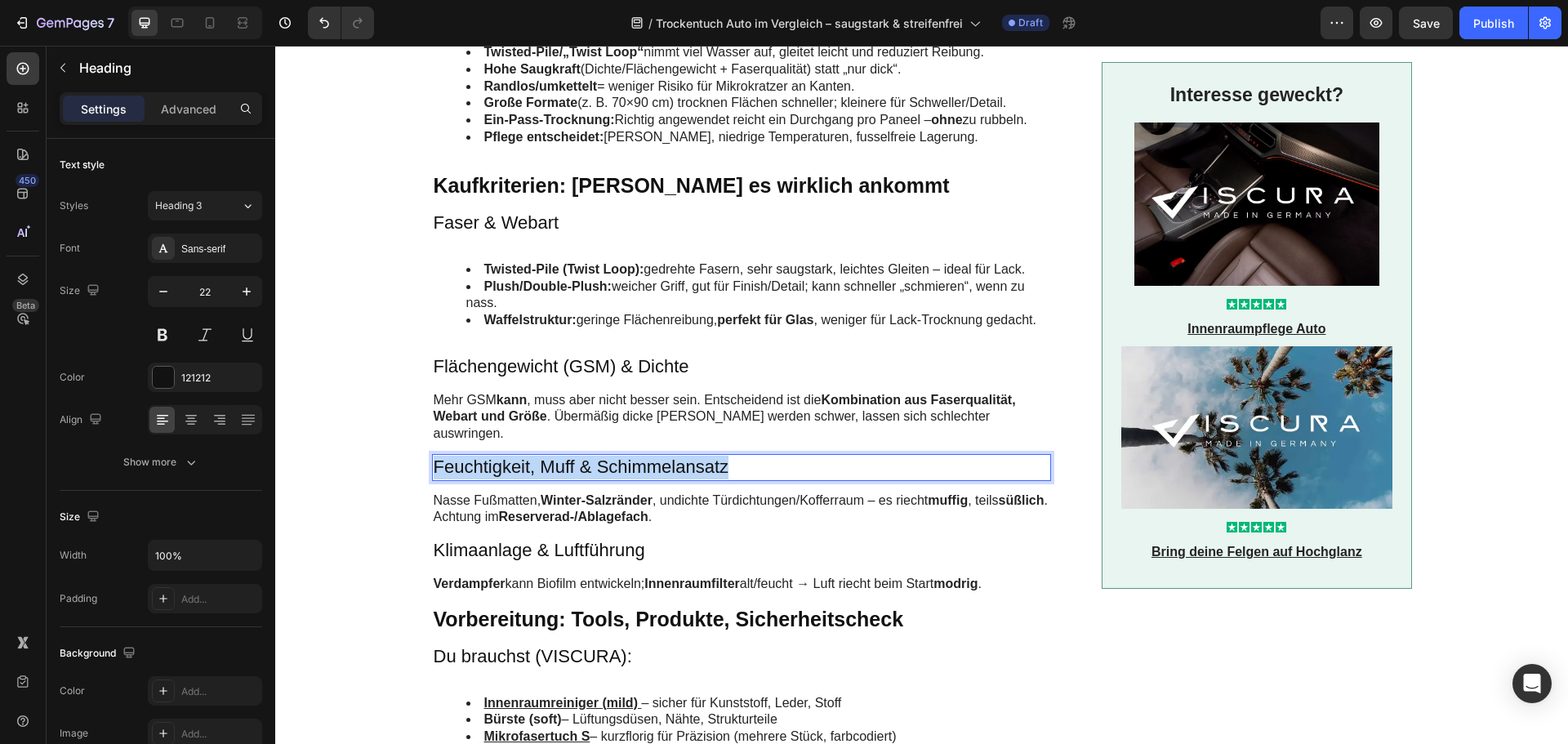
click at [481, 456] on p "Feuchtigkeit, Muff & Schimmelansatz" at bounding box center [742, 467] width 616 height 23
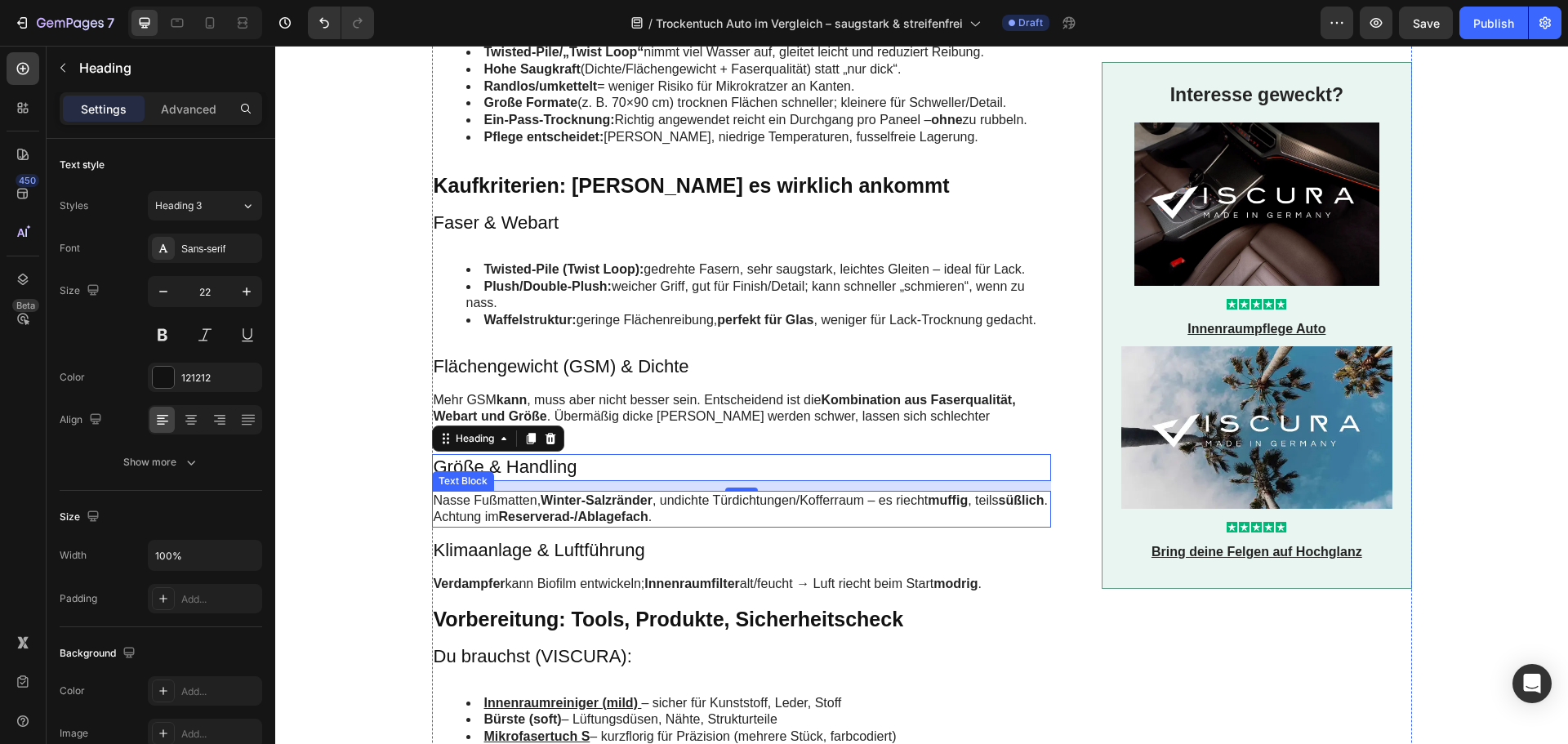
click at [522, 492] on p "Nasse Fußmatten, Winter-Salzränder , undichte Türdichtungen/Kofferraum – es rie…" at bounding box center [742, 509] width 616 height 35
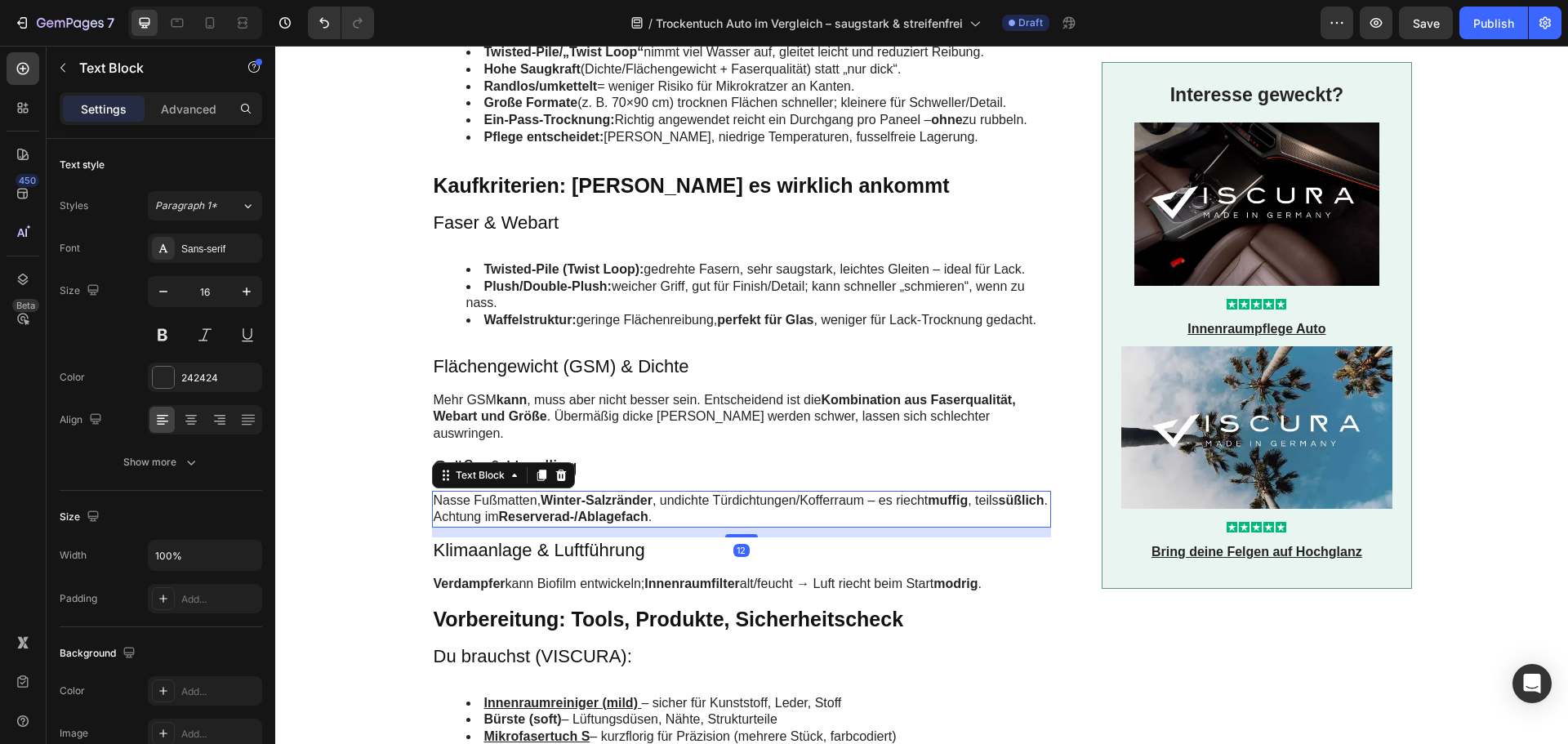
click at [522, 492] on p "Nasse Fußmatten, Winter-Salzränder , undichte Türdichtungen/Kofferraum – es rie…" at bounding box center [742, 509] width 616 height 35
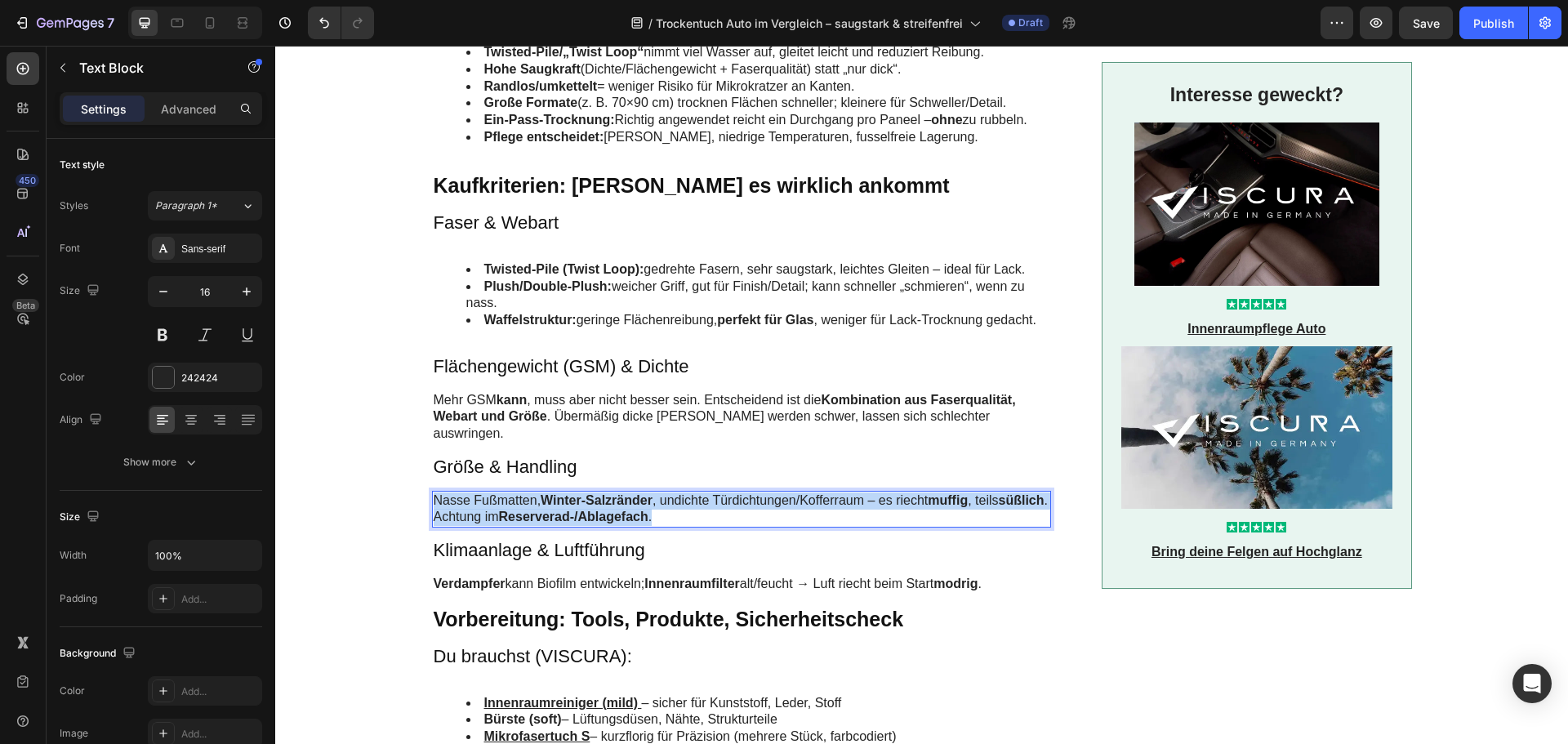
click at [522, 492] on p "Nasse Fußmatten, Winter-Salzränder , undichte Türdichtungen/Kofferraum – es rie…" at bounding box center [742, 509] width 616 height 35
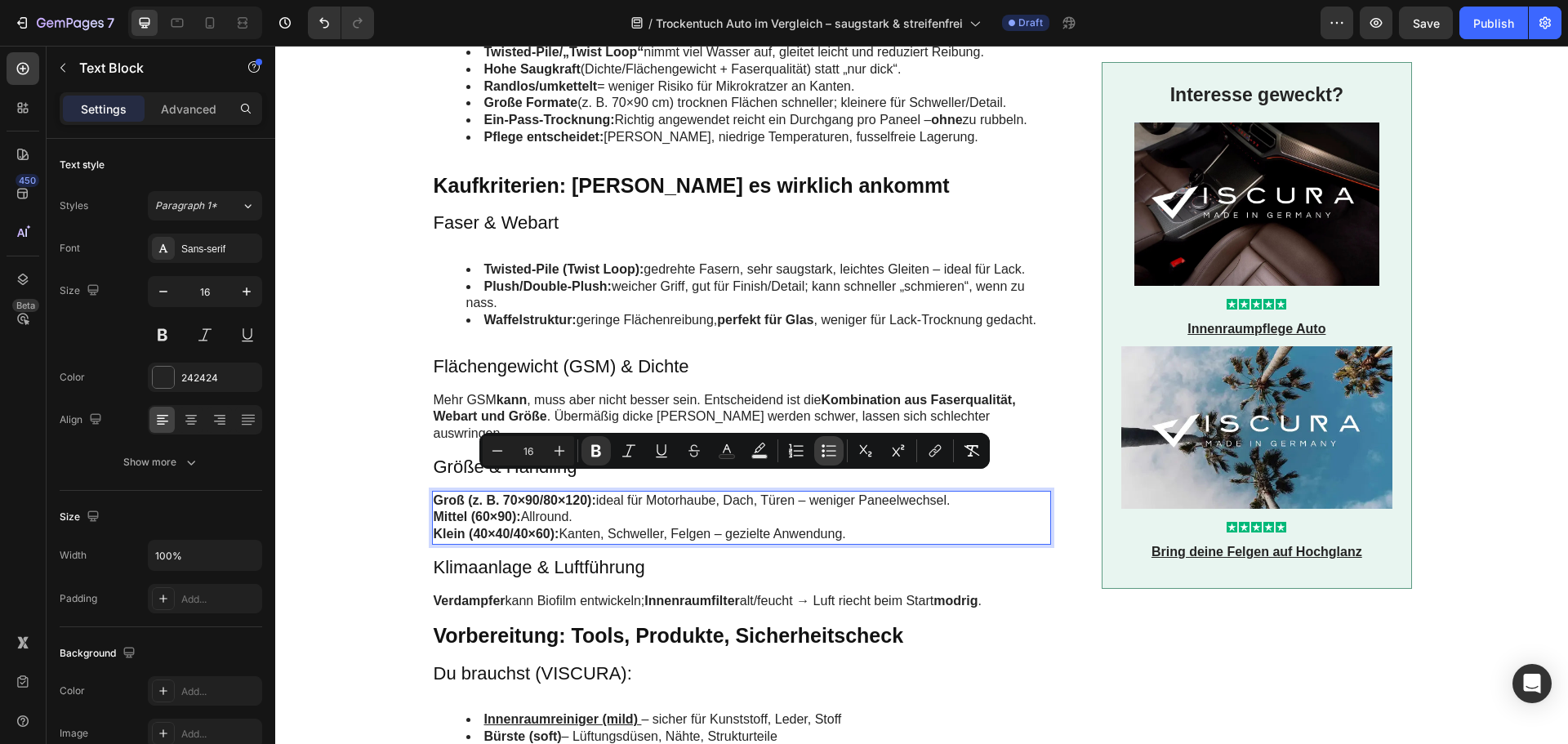
click at [833, 446] on icon "Editor contextual toolbar" at bounding box center [831, 445] width 9 height 1
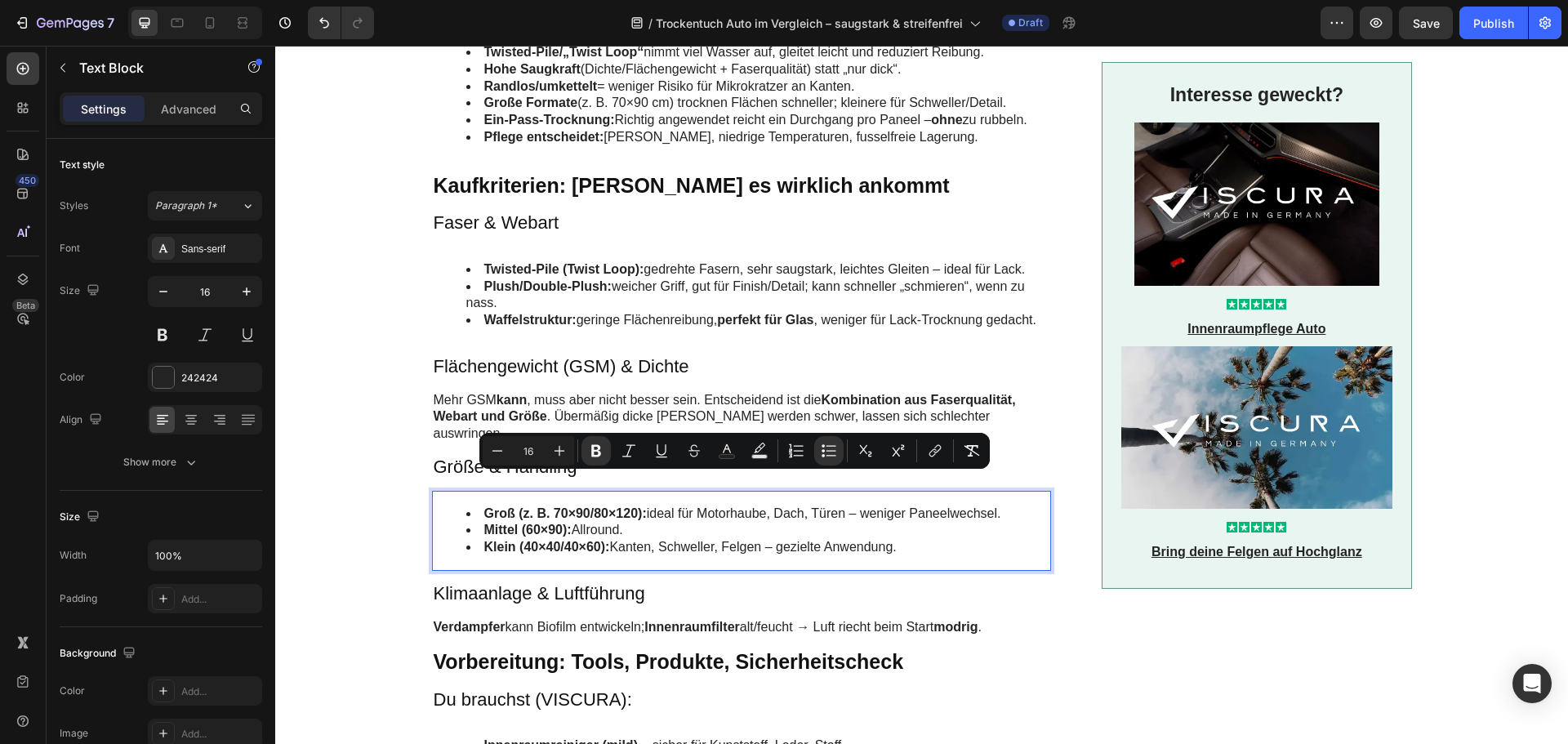
click at [703, 522] on li "Mittel (60×90): Allround." at bounding box center [758, 531] width 584 height 17
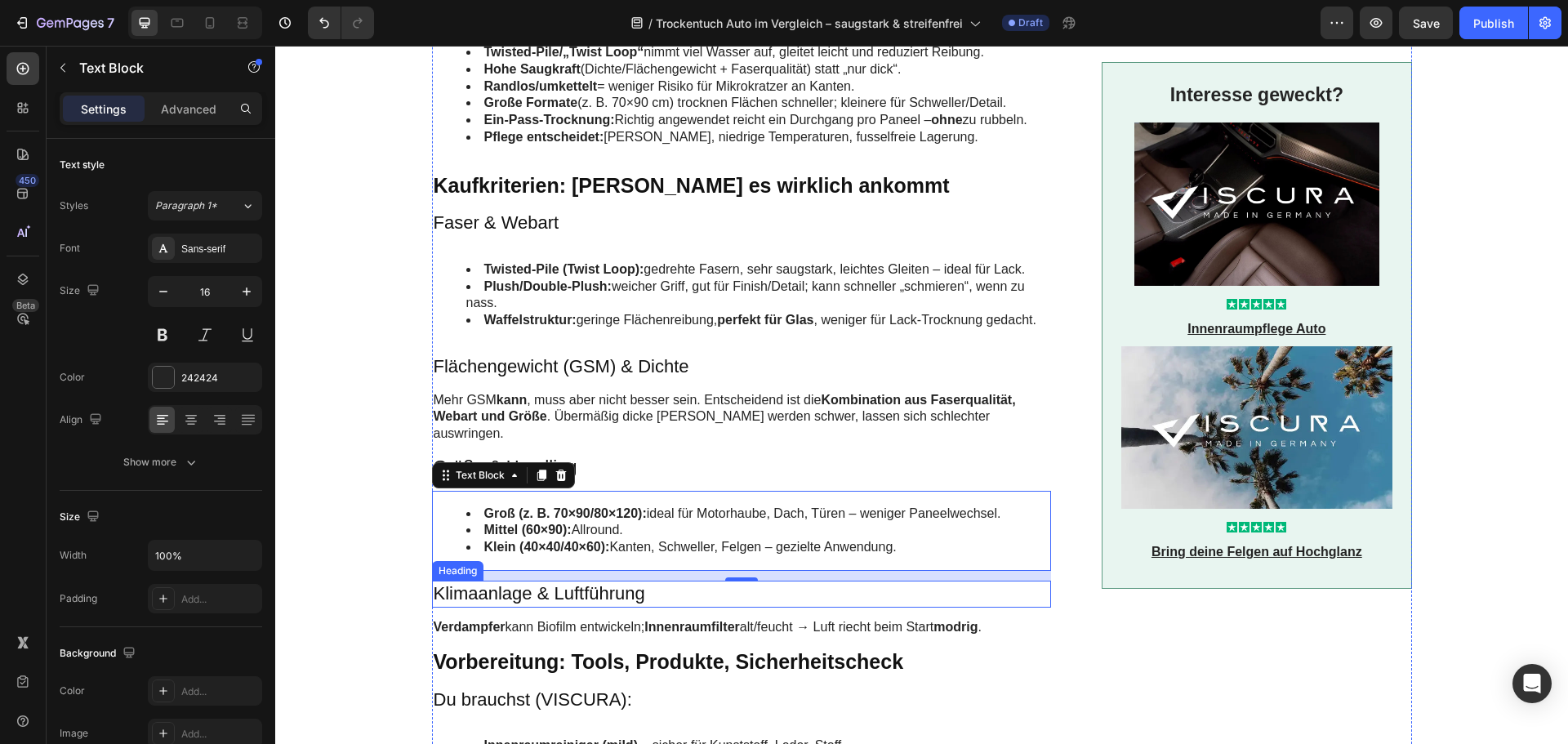
click at [583, 581] on h3 "Klimaanlage & Luftführung" at bounding box center [742, 594] width 620 height 27
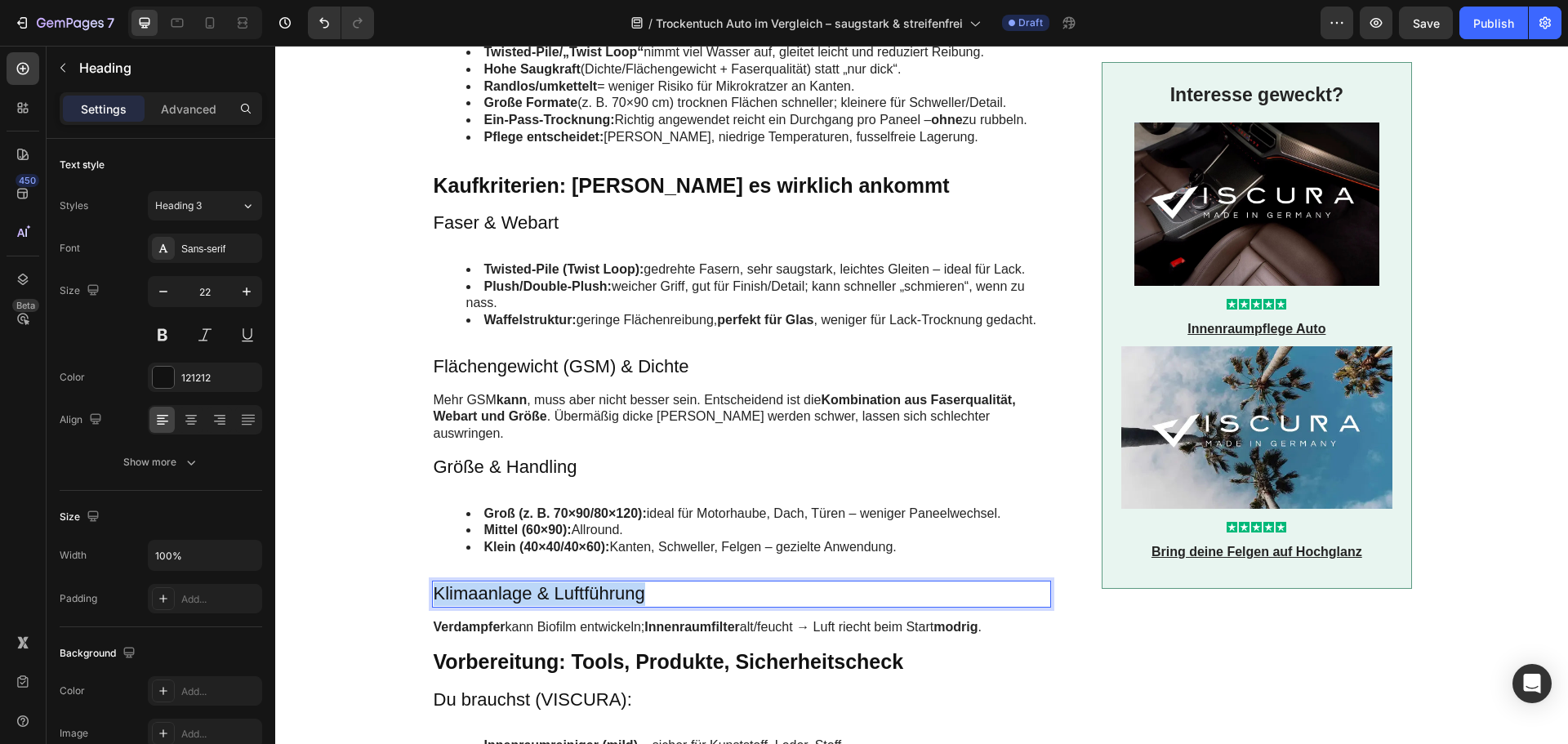
click at [583, 583] on p "Klimaanlage & Luftführung" at bounding box center [742, 594] width 616 height 23
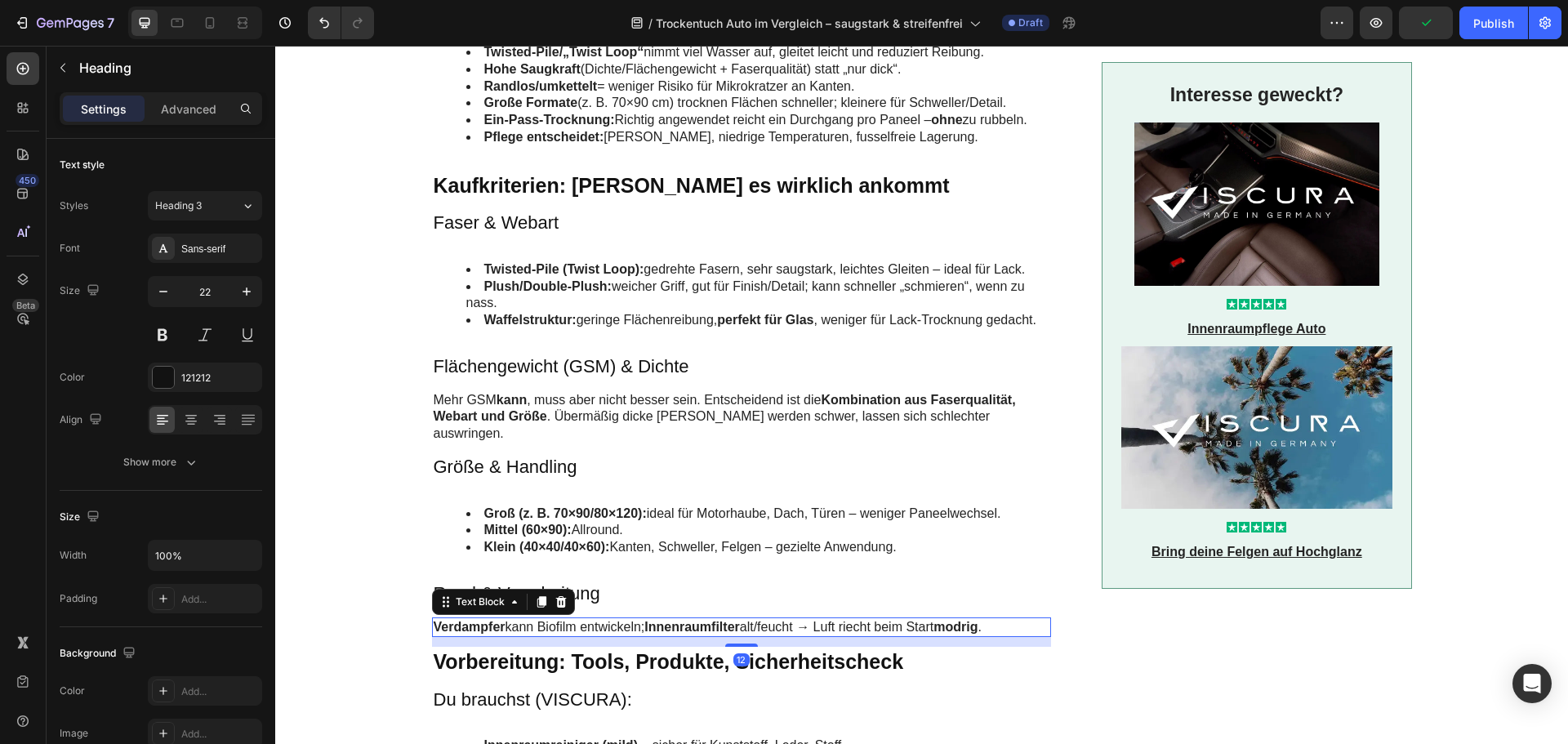
click at [516, 619] on p "Verdampfer kann Biofilm entwickeln; Innenraumfilter alt/feucht → Luft riecht be…" at bounding box center [742, 627] width 616 height 17
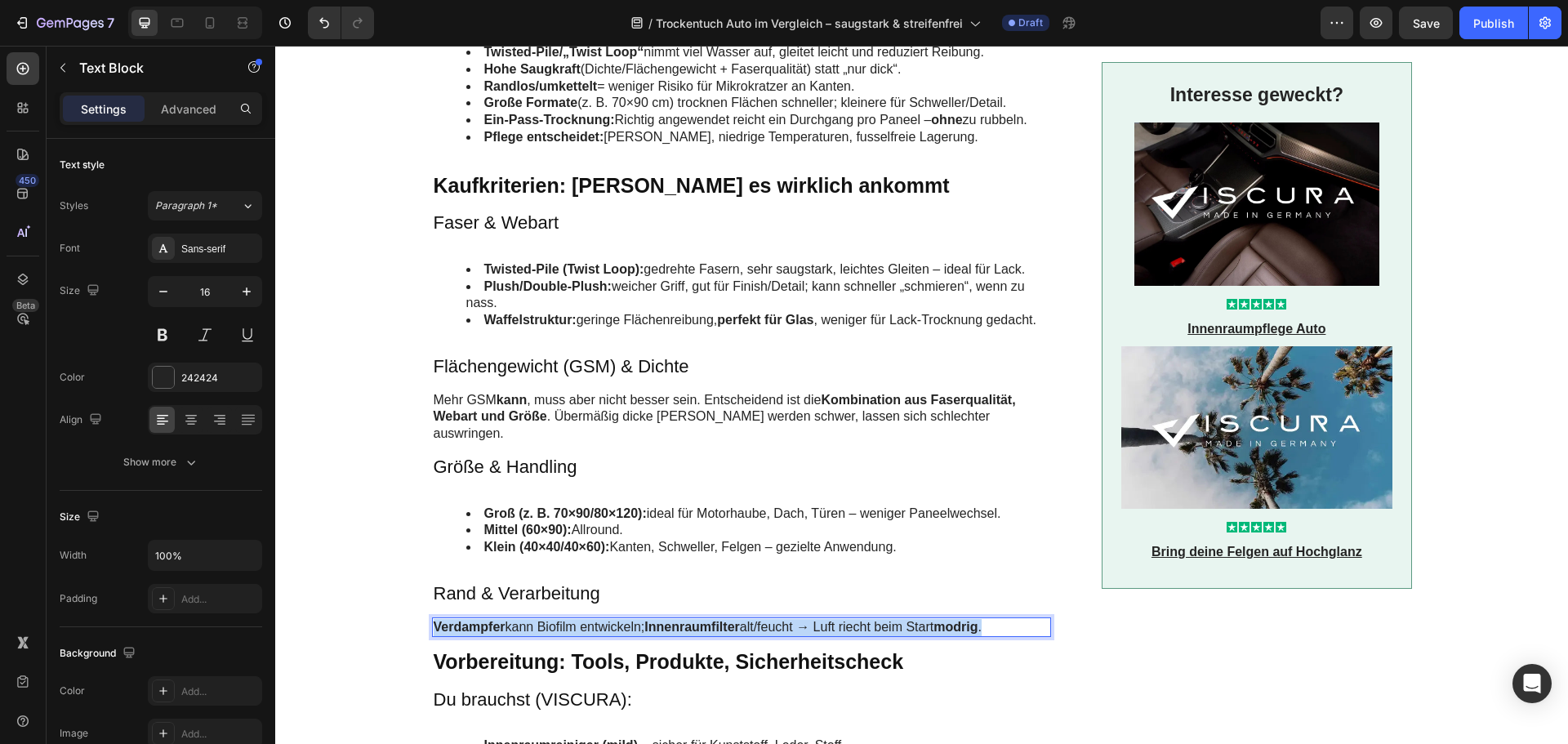
click at [516, 619] on p "Verdampfer kann Biofilm entwickeln; Innenraumfilter alt/feucht → Luft riecht be…" at bounding box center [742, 627] width 616 height 17
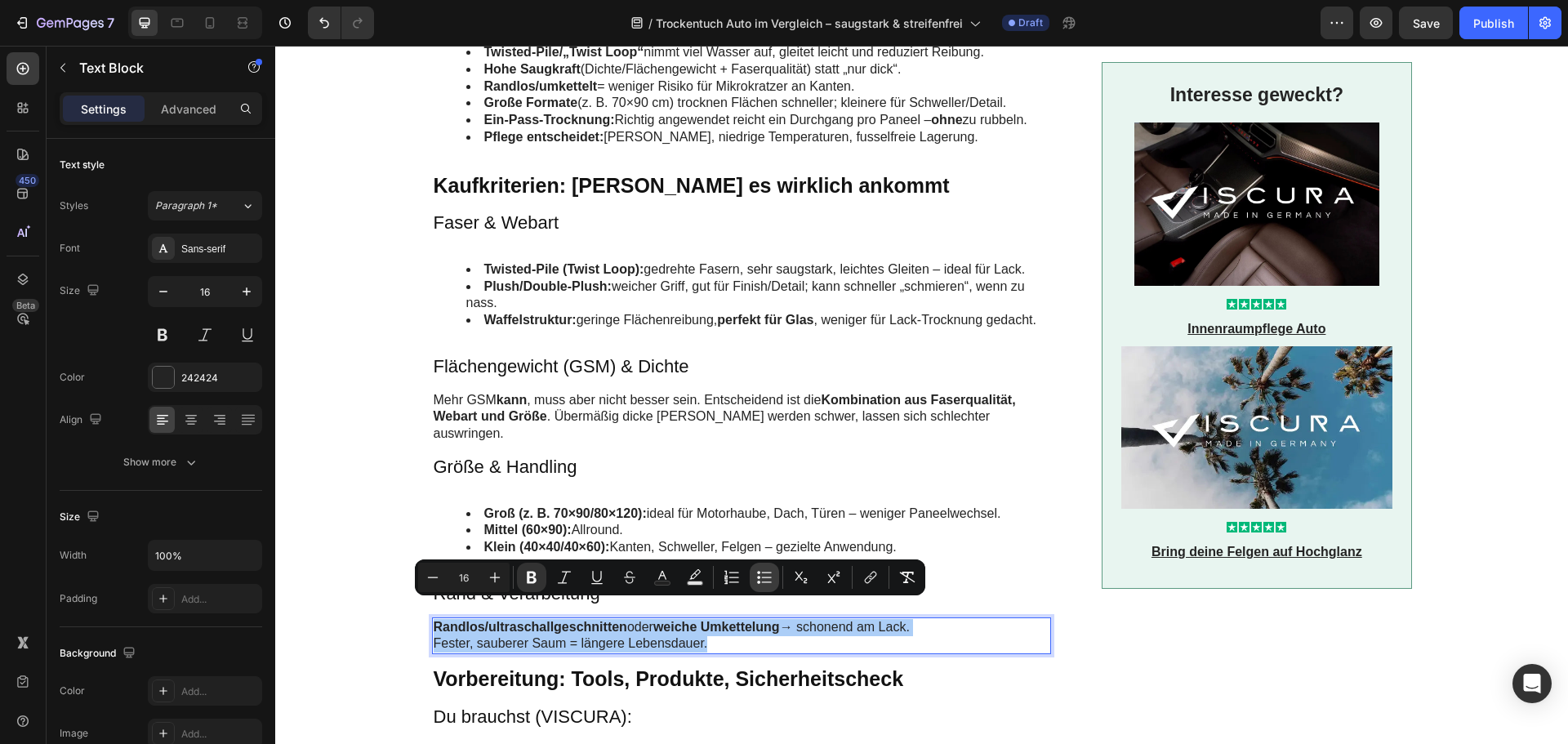
click at [765, 581] on icon "Editor contextual toolbar" at bounding box center [764, 577] width 16 height 16
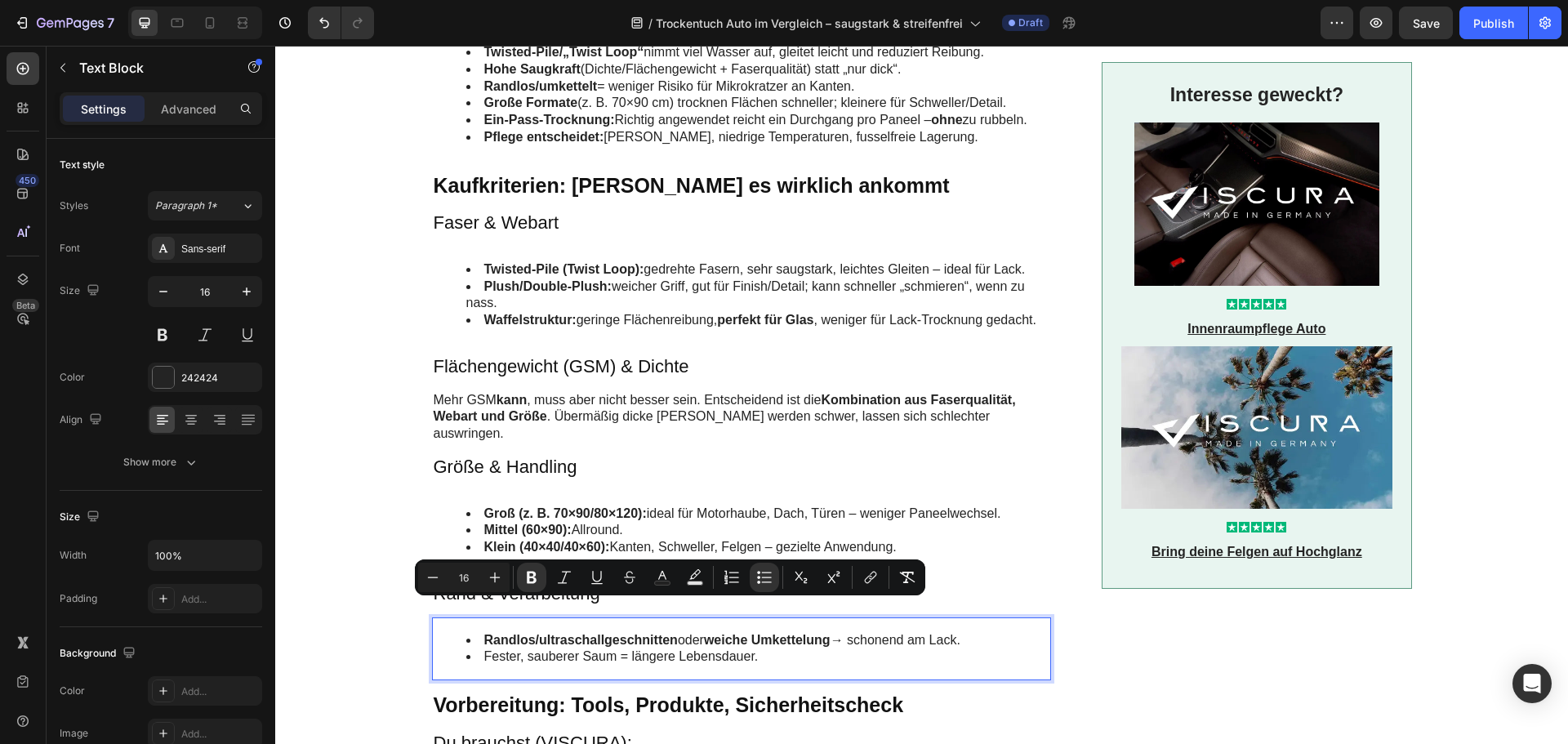
click at [765, 648] on li "Fester, sauberer Saum = längere Lebensdauer." at bounding box center [758, 657] width 584 height 17
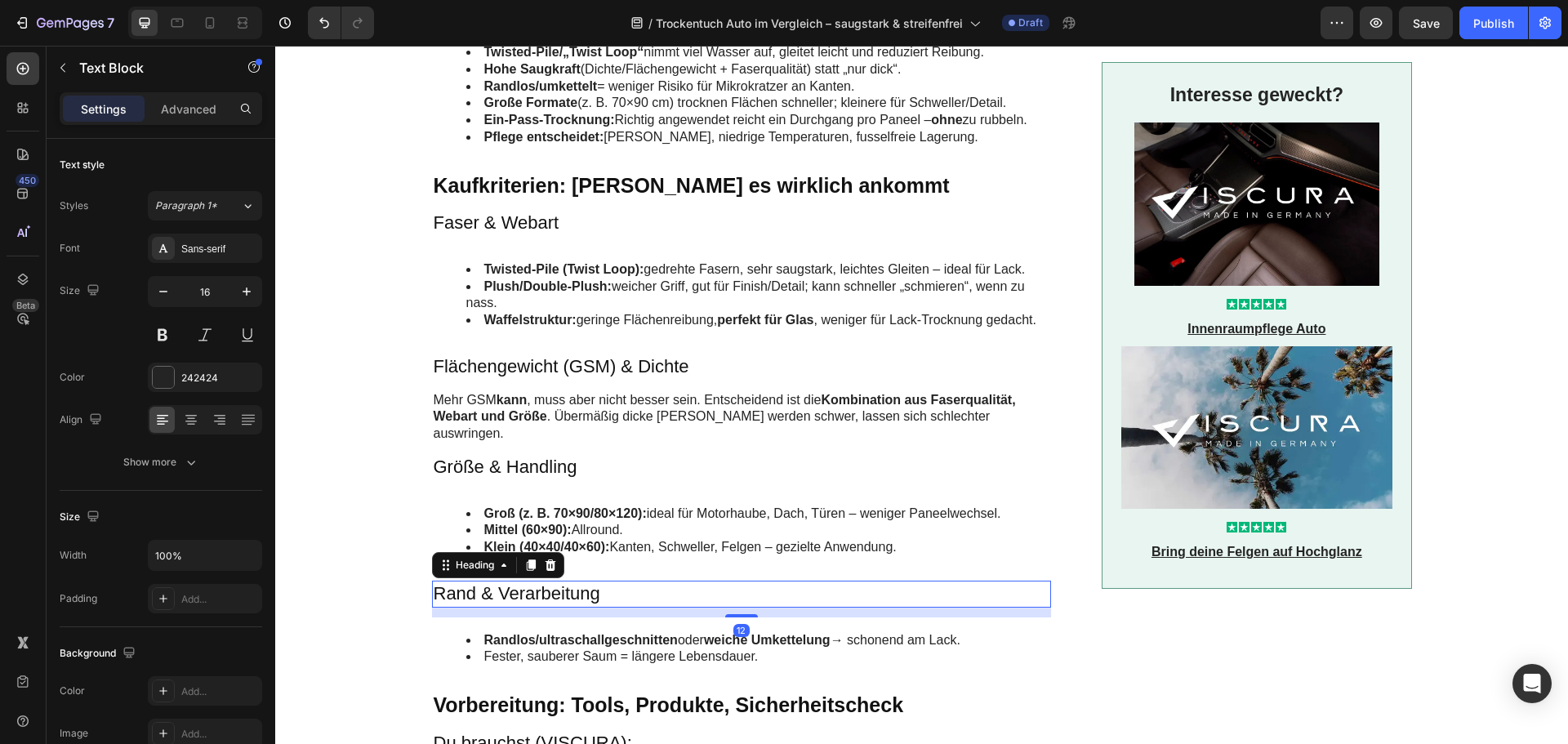
click at [563, 583] on p "Rand & Verarbeitung" at bounding box center [742, 594] width 616 height 23
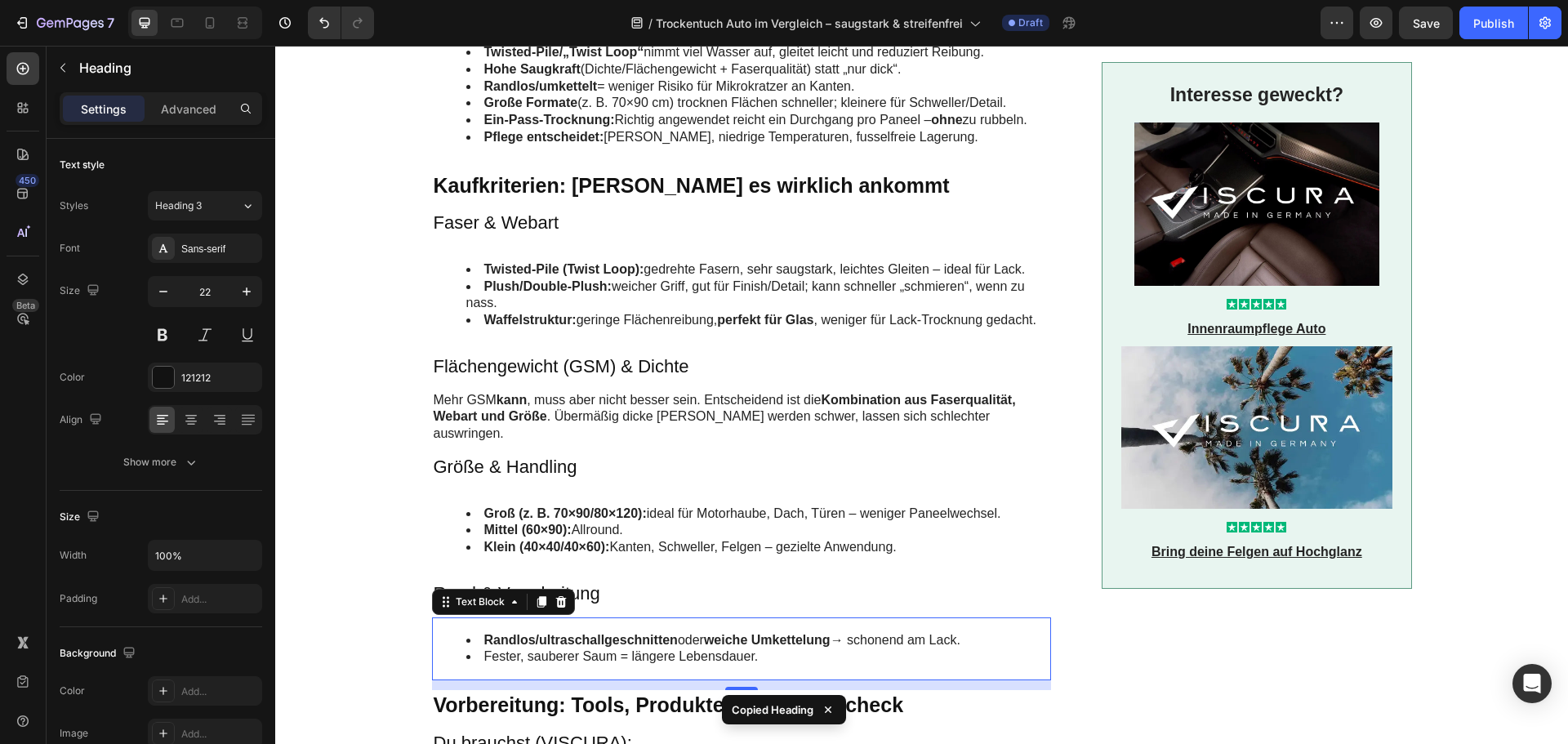
click at [553, 648] on li "Fester, sauberer Saum = längere Lebensdauer." at bounding box center [758, 657] width 584 height 17
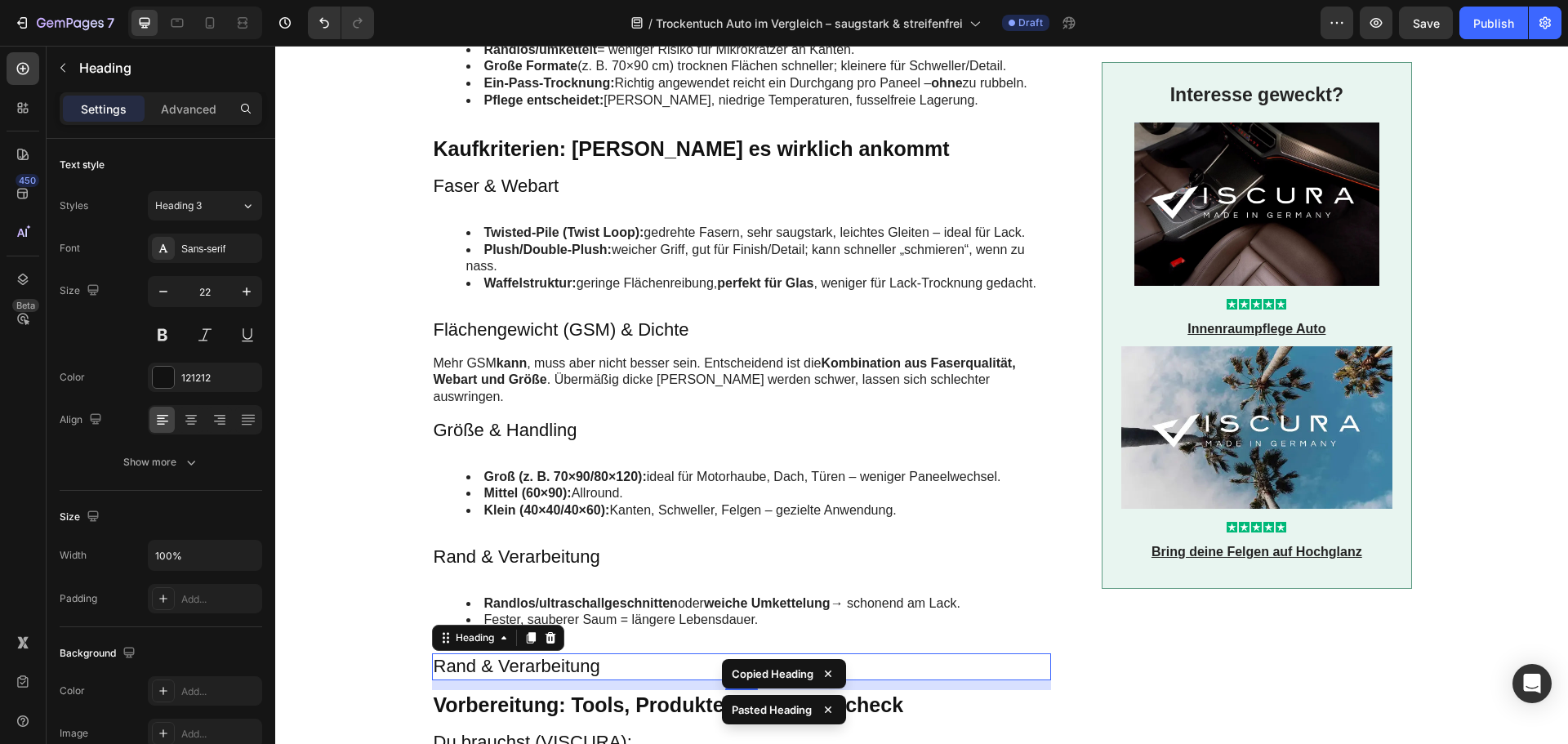
scroll to position [1388, 0]
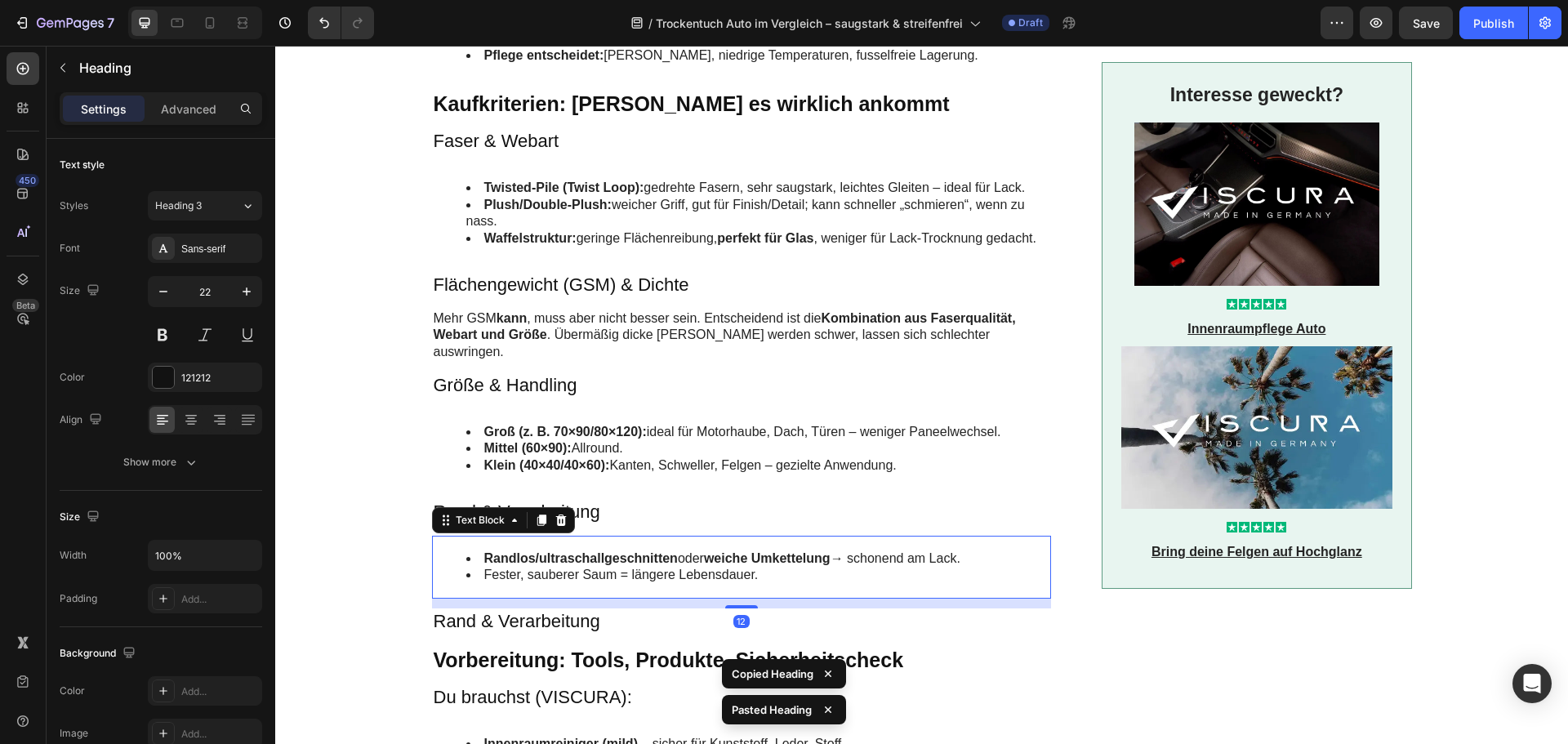
click at [610, 567] on li "Fester, sauberer Saum = längere Lebensdauer." at bounding box center [758, 576] width 584 height 17
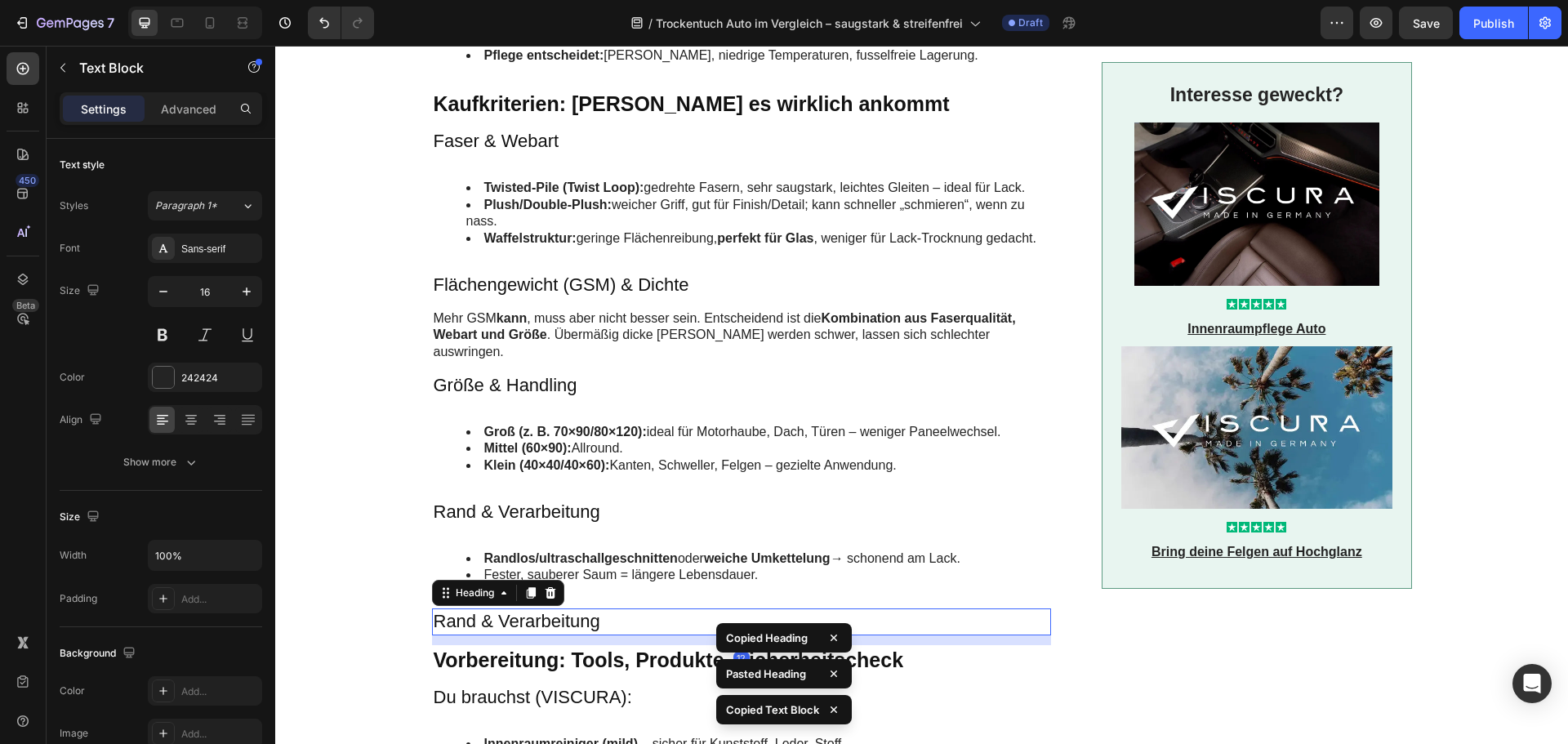
click at [569, 613] on h3 "Rand & Verarbeitung" at bounding box center [742, 621] width 620 height 27
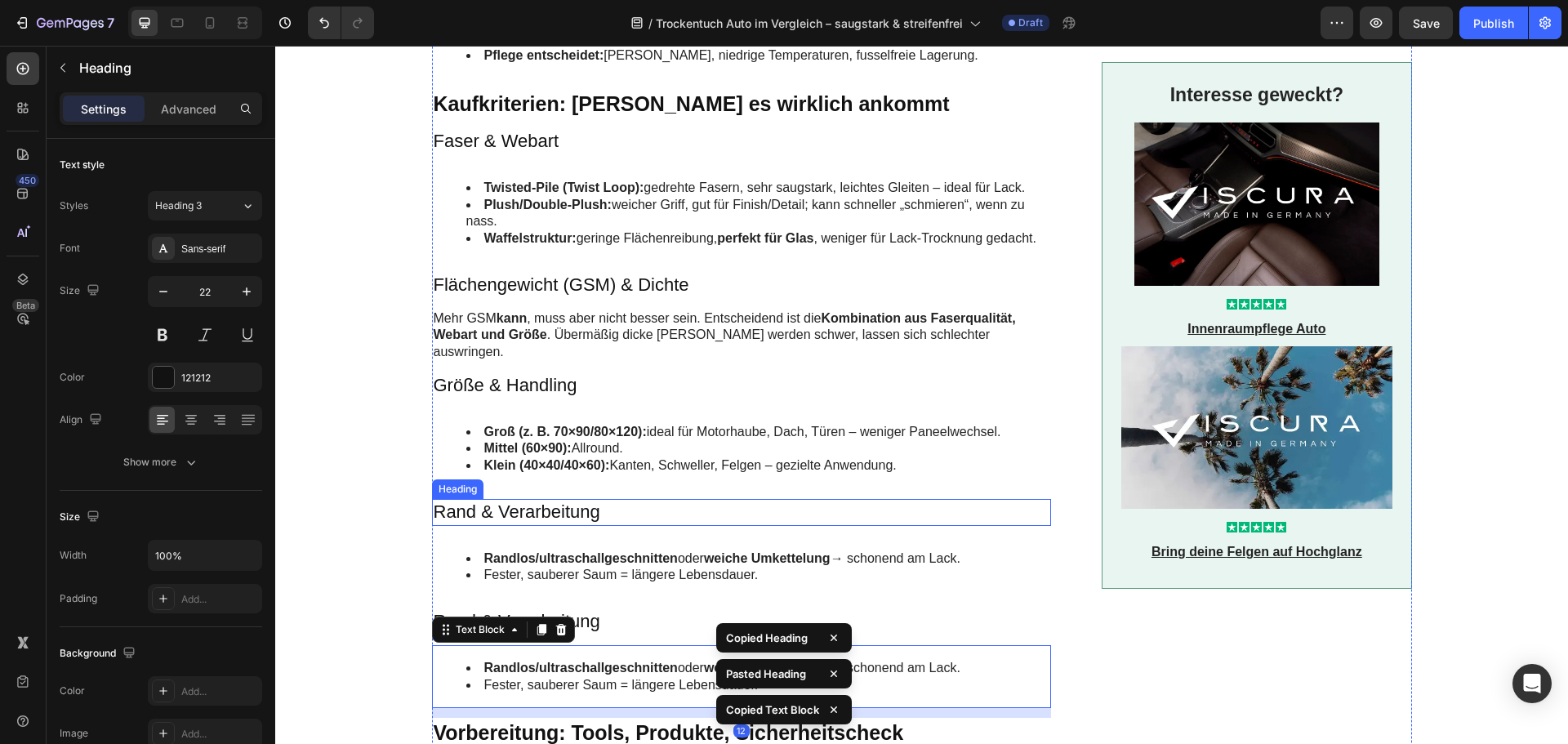
click at [561, 501] on p "Rand & Verarbeitung" at bounding box center [742, 512] width 616 height 23
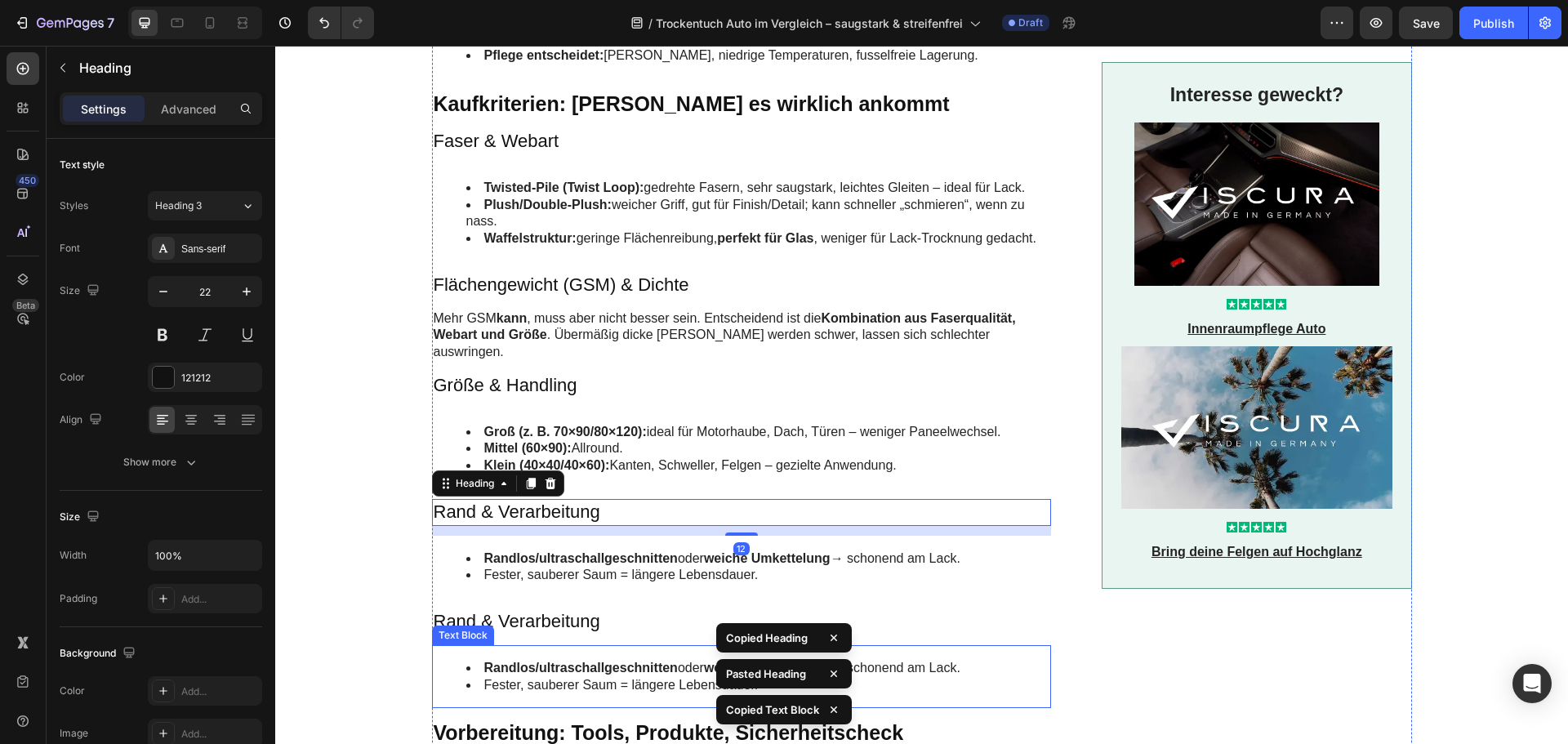
click at [529, 677] on li "Fester, sauberer Saum = längere Lebensdauer." at bounding box center [758, 685] width 584 height 17
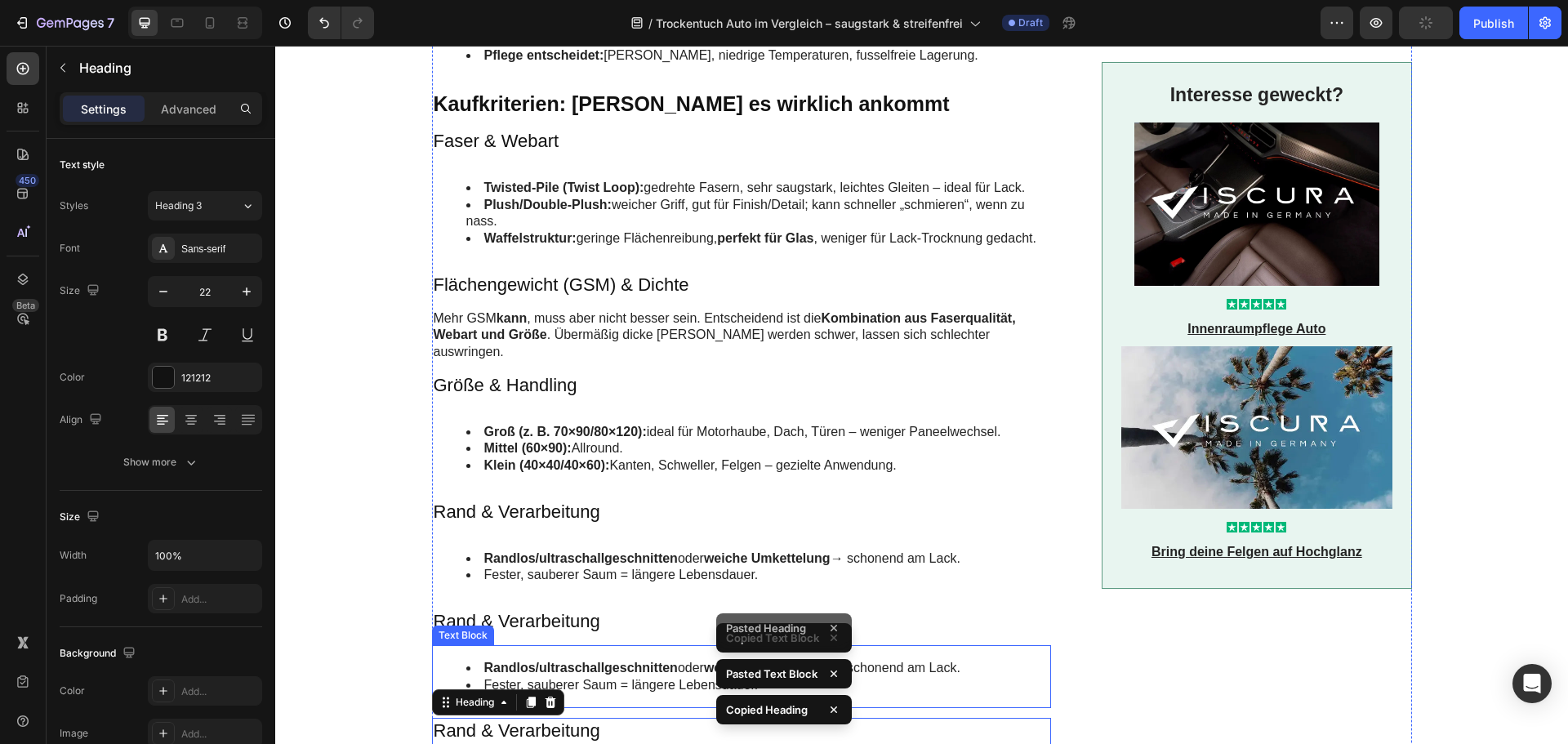
click at [579, 659] on li "Randlos/ultraschallgeschnitten oder weiche Umkettelung → schonend am Lack." at bounding box center [758, 668] width 584 height 17
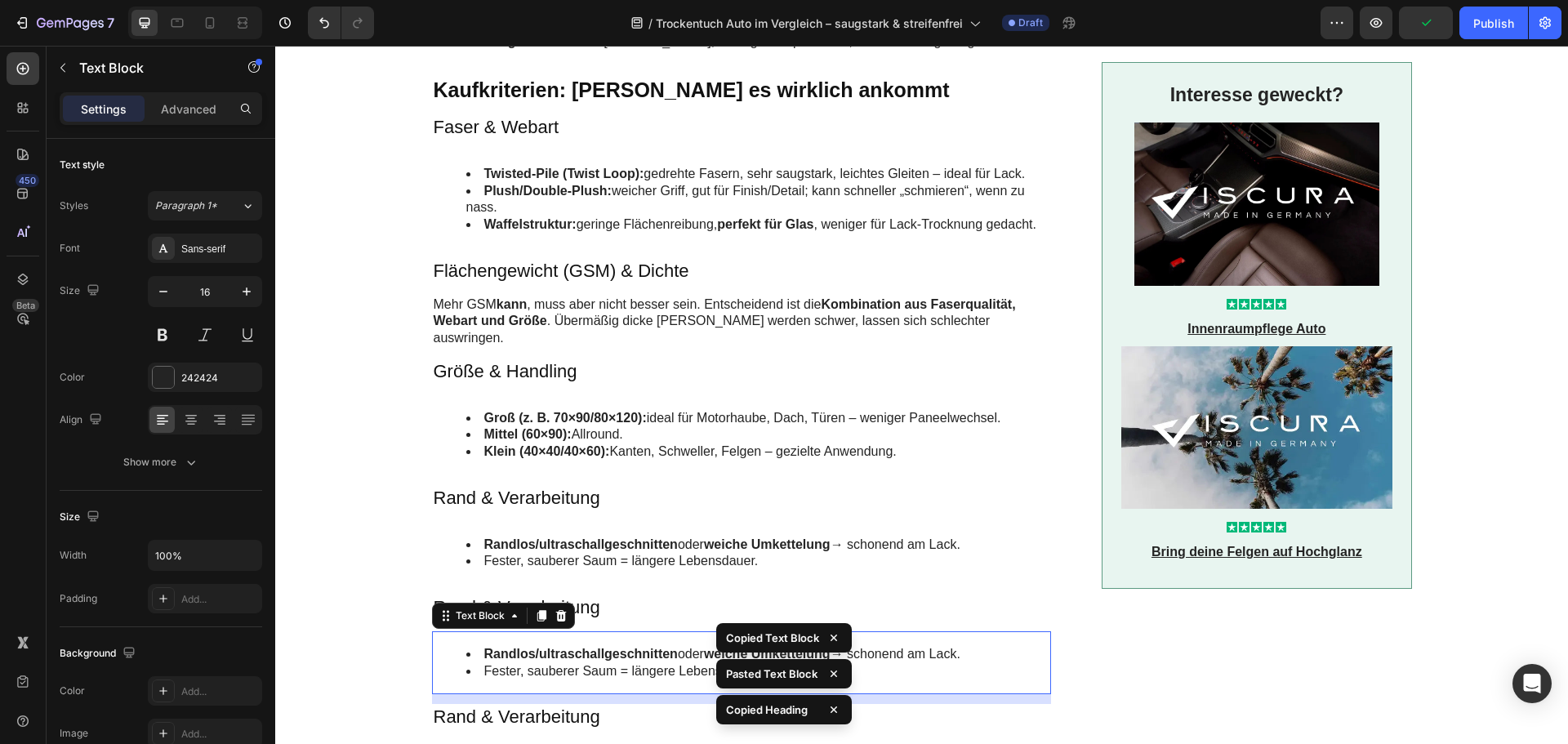
scroll to position [1552, 0]
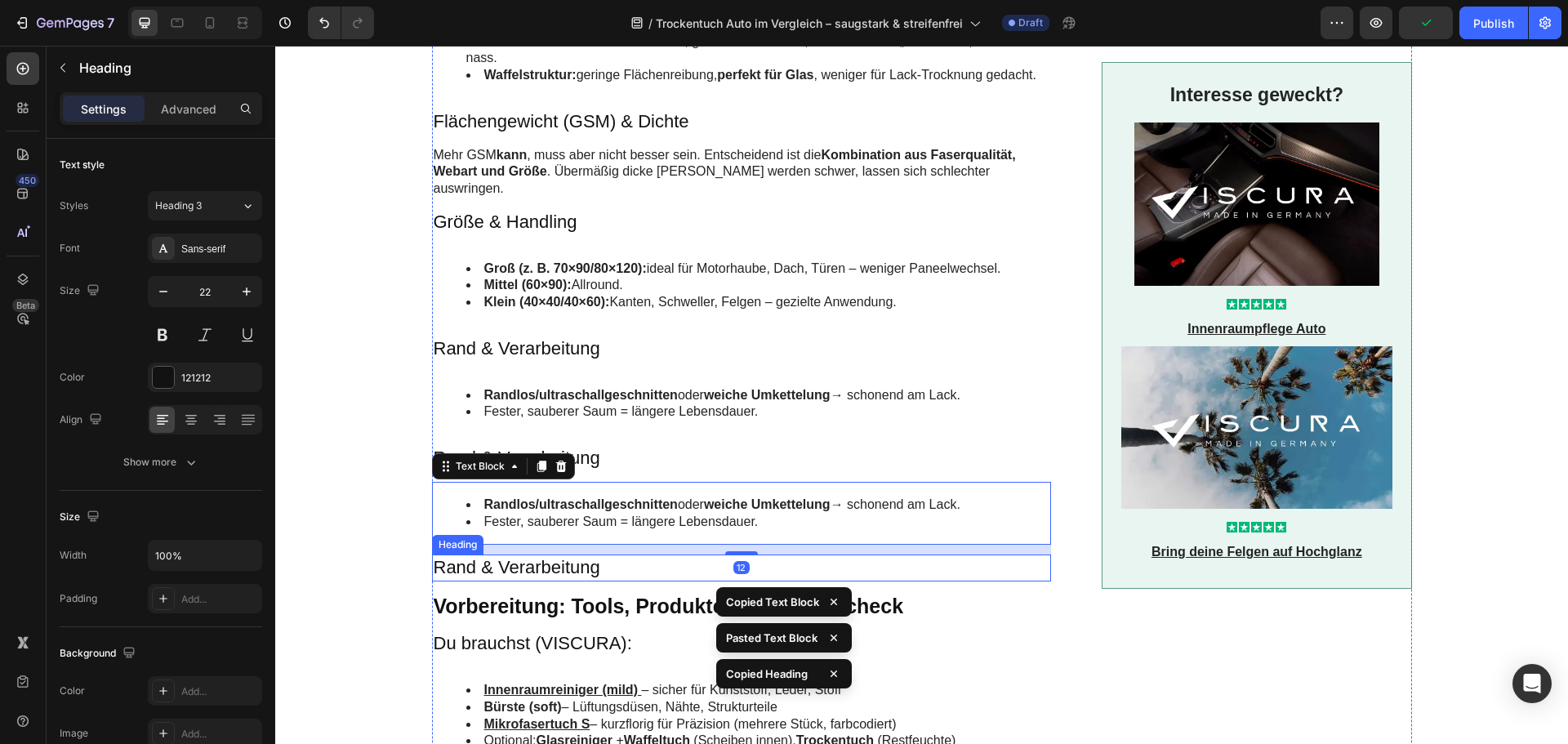
click at [547, 554] on h3 "Rand & Verarbeitung" at bounding box center [742, 567] width 620 height 27
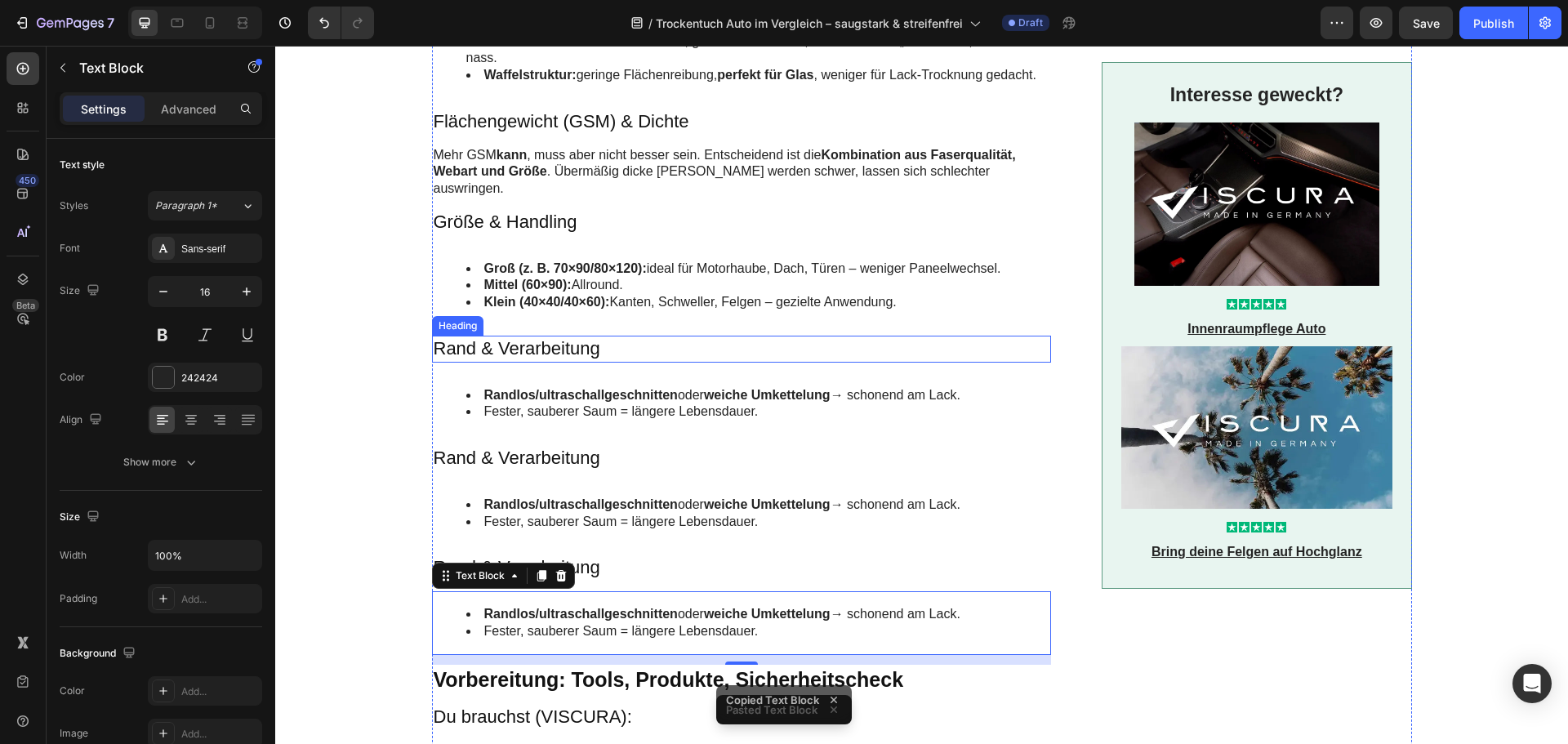
click at [509, 337] on p "Rand & Verarbeitung" at bounding box center [742, 349] width 616 height 23
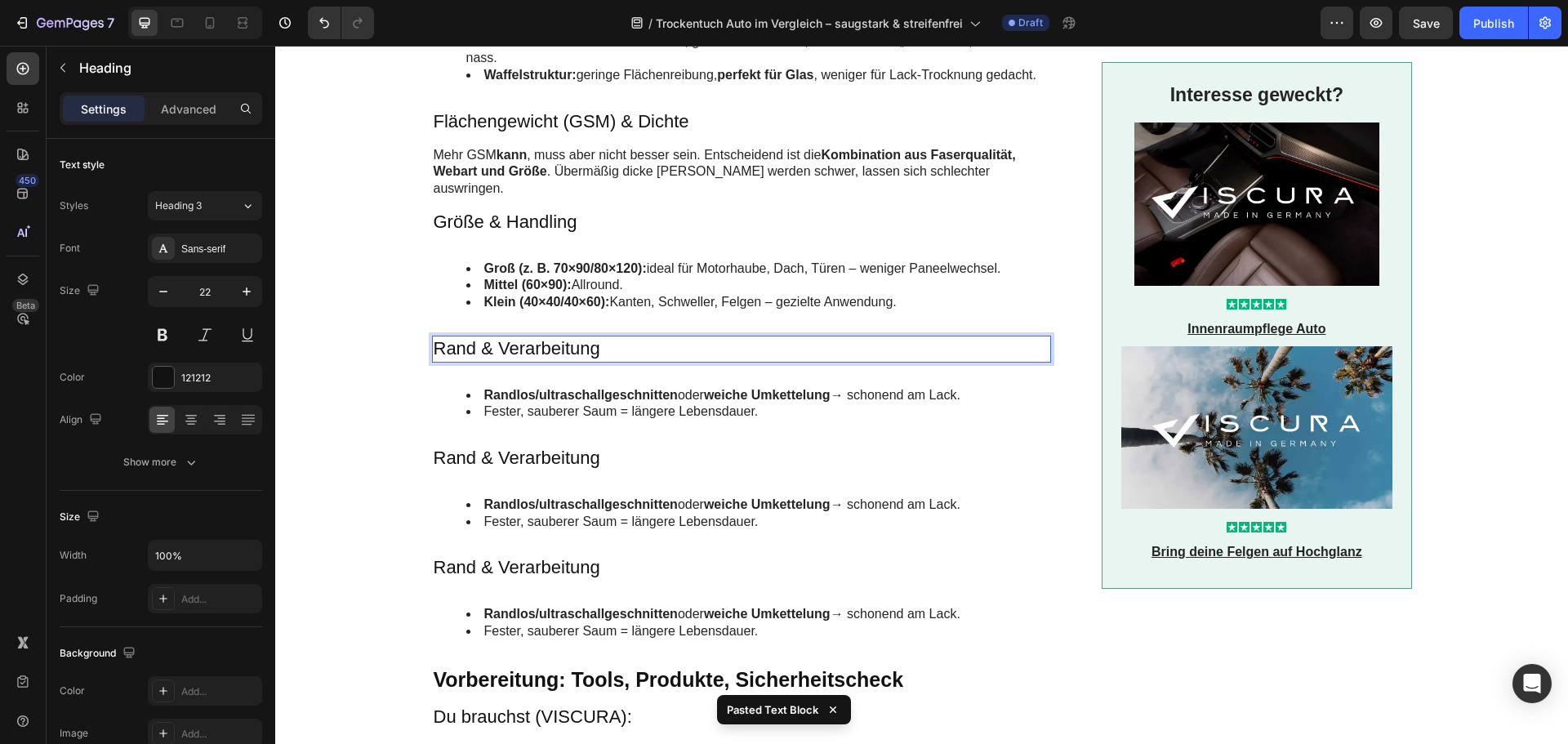
click at [509, 337] on p "Rand & Verarbeitung" at bounding box center [742, 349] width 616 height 23
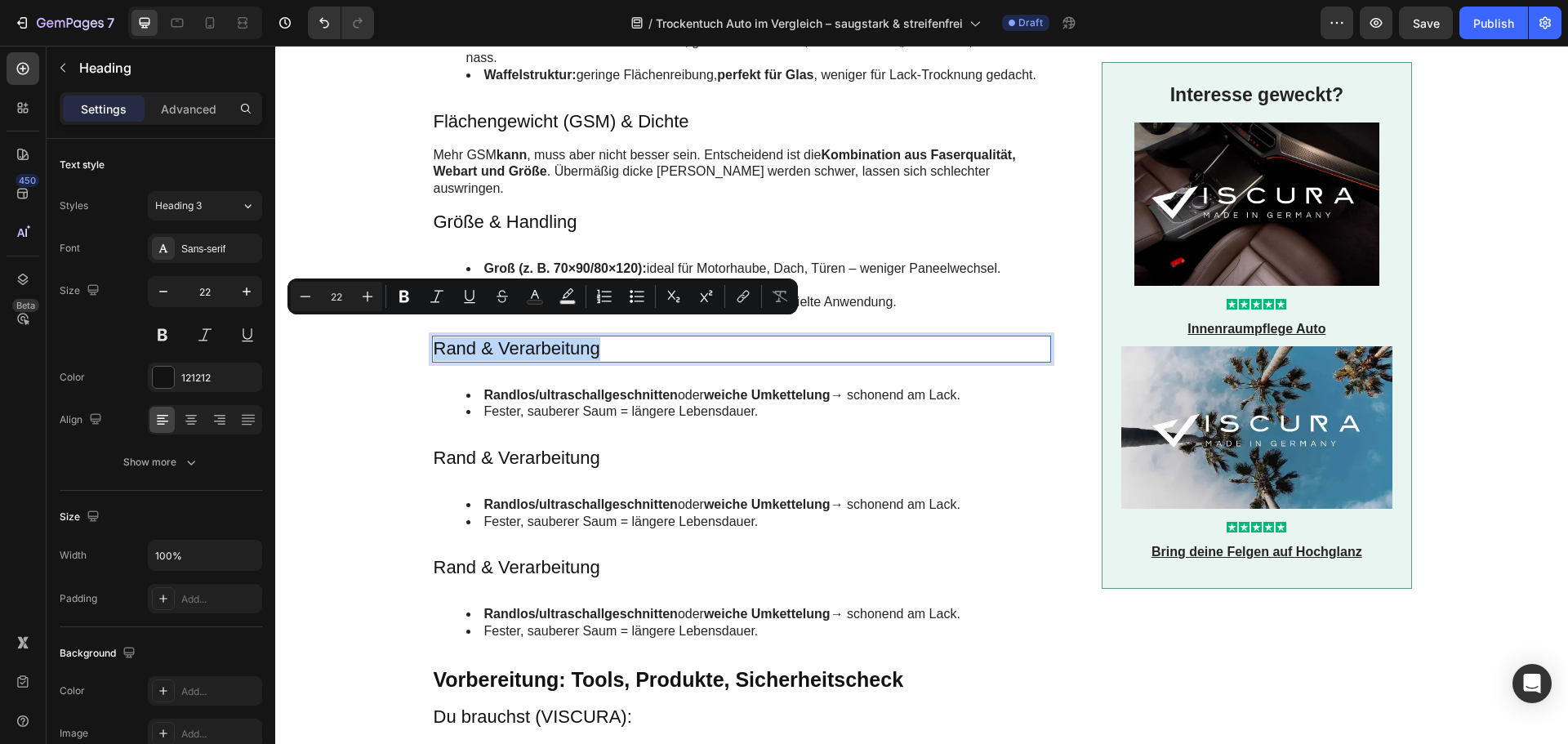
click at [509, 337] on p "Rand & Verarbeitung" at bounding box center [742, 349] width 616 height 23
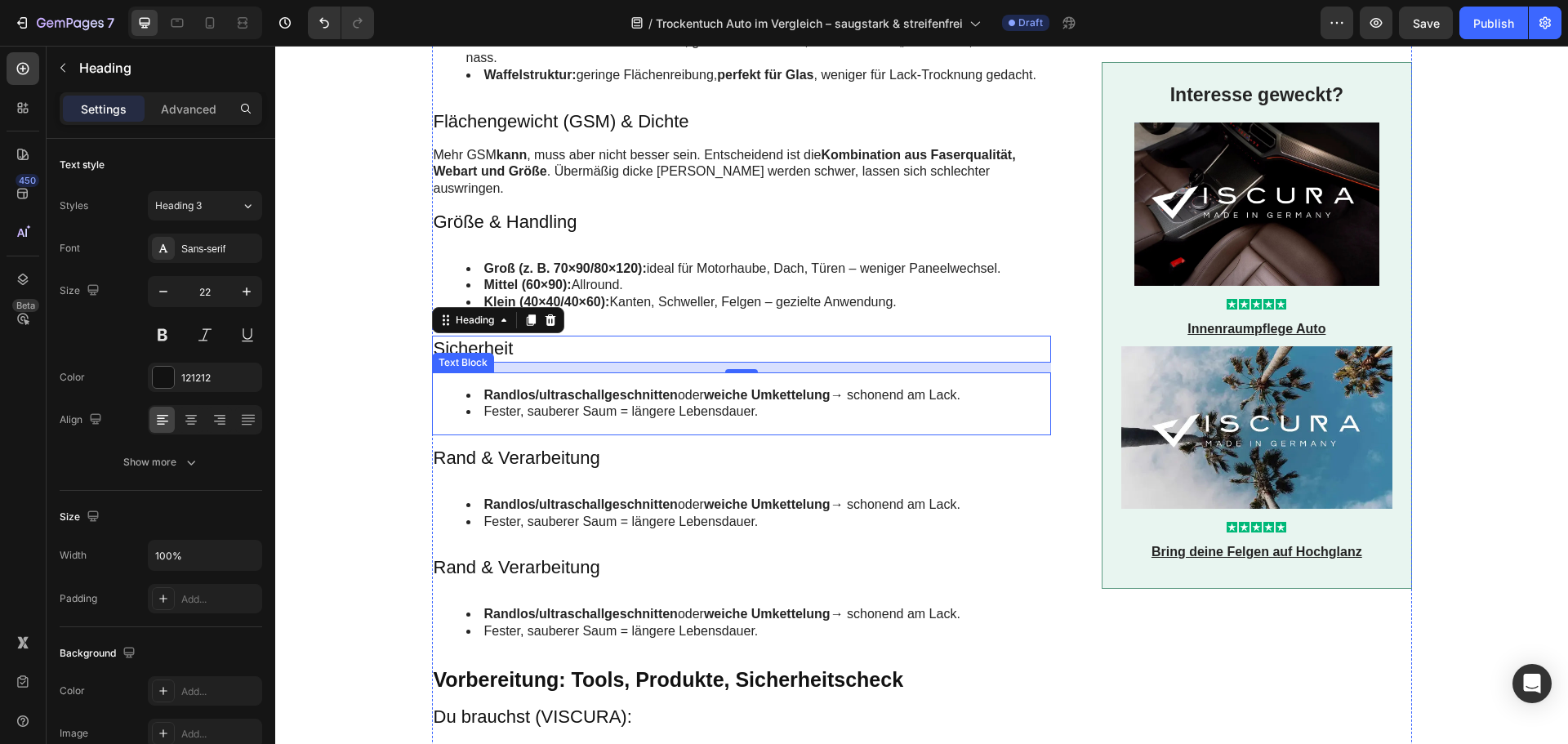
click at [544, 388] on strong "Randlos/ultraschallgeschnitten" at bounding box center [581, 394] width 193 height 14
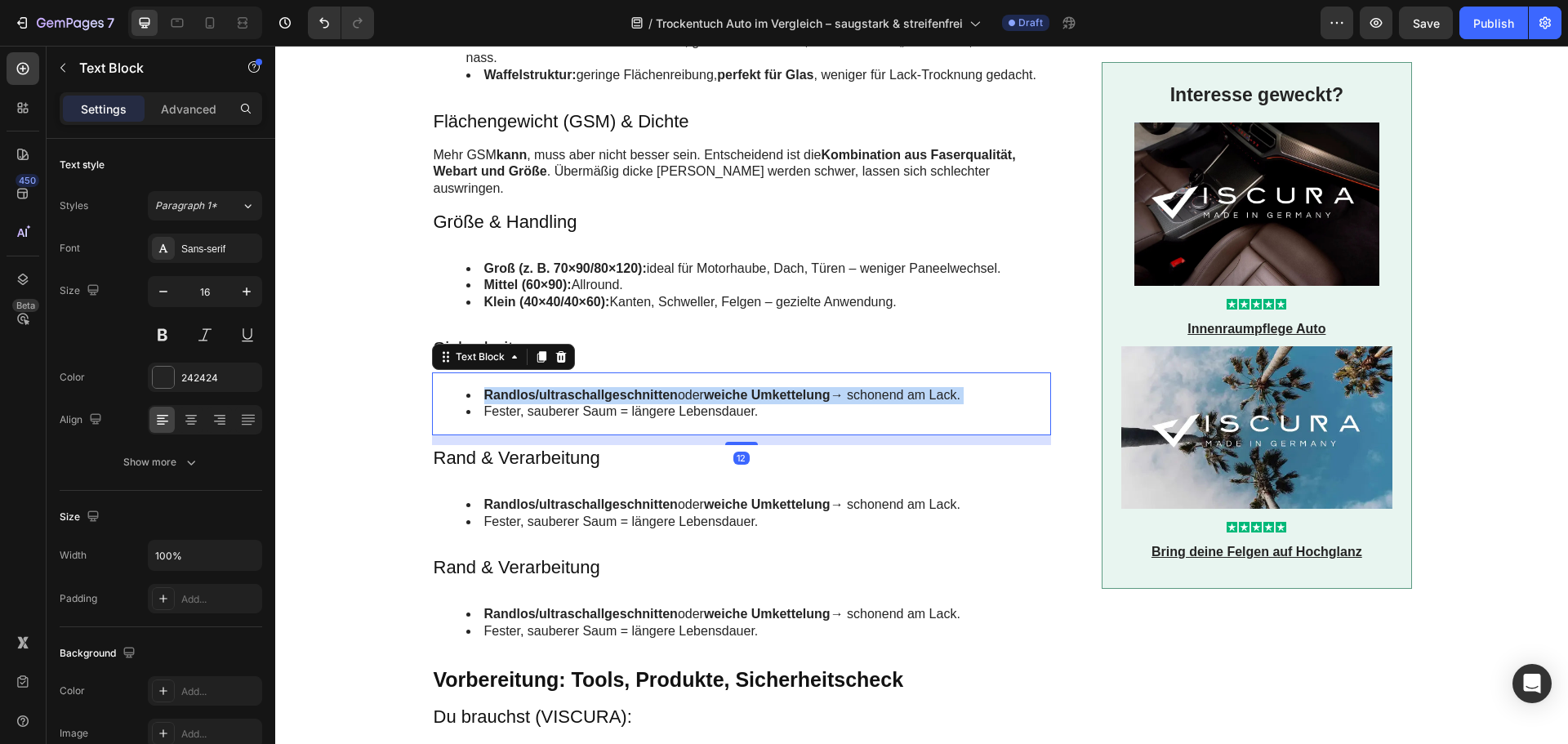
click at [544, 388] on strong "Randlos/ultraschallgeschnitten" at bounding box center [581, 394] width 193 height 14
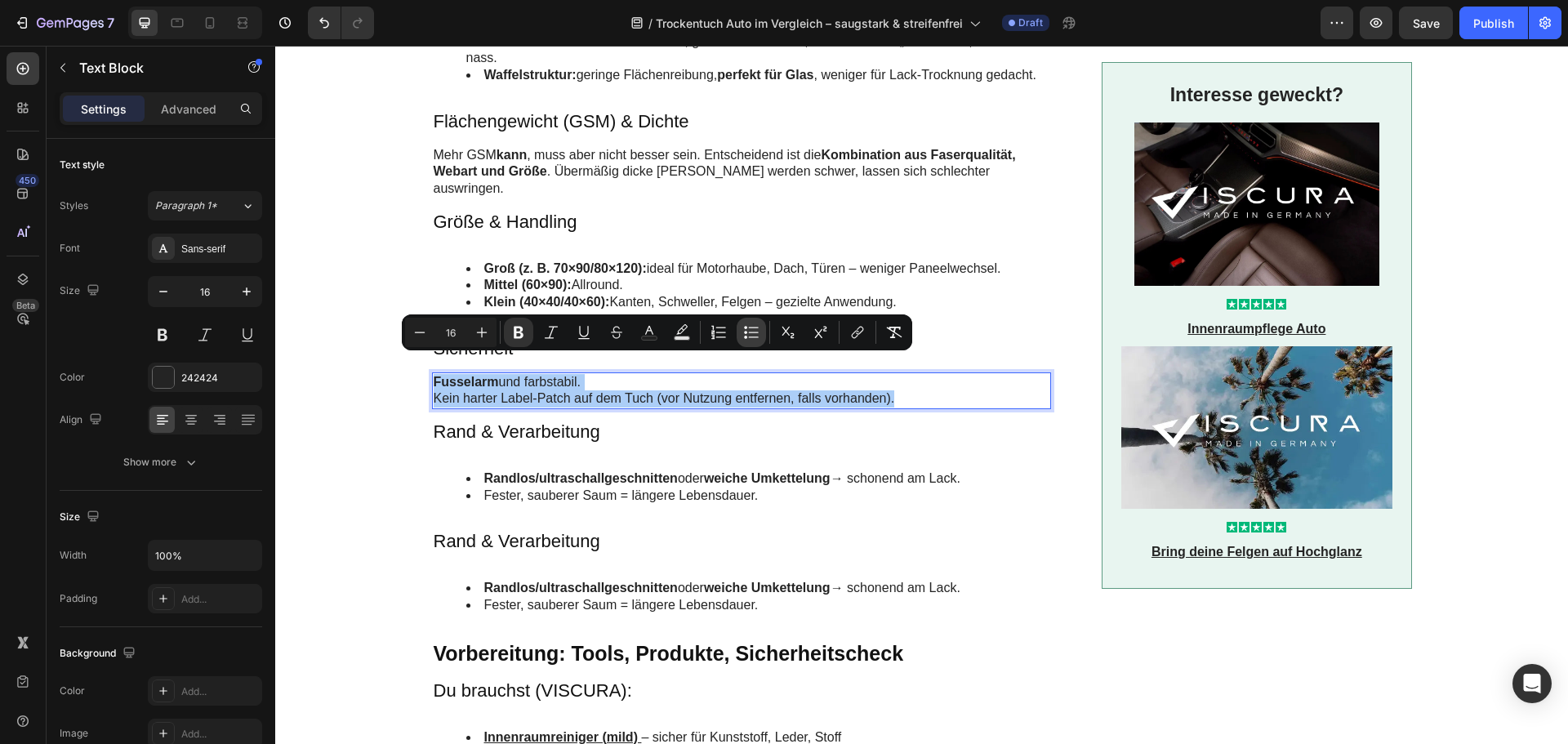
click at [752, 325] on icon "Editor contextual toolbar" at bounding box center [751, 332] width 16 height 16
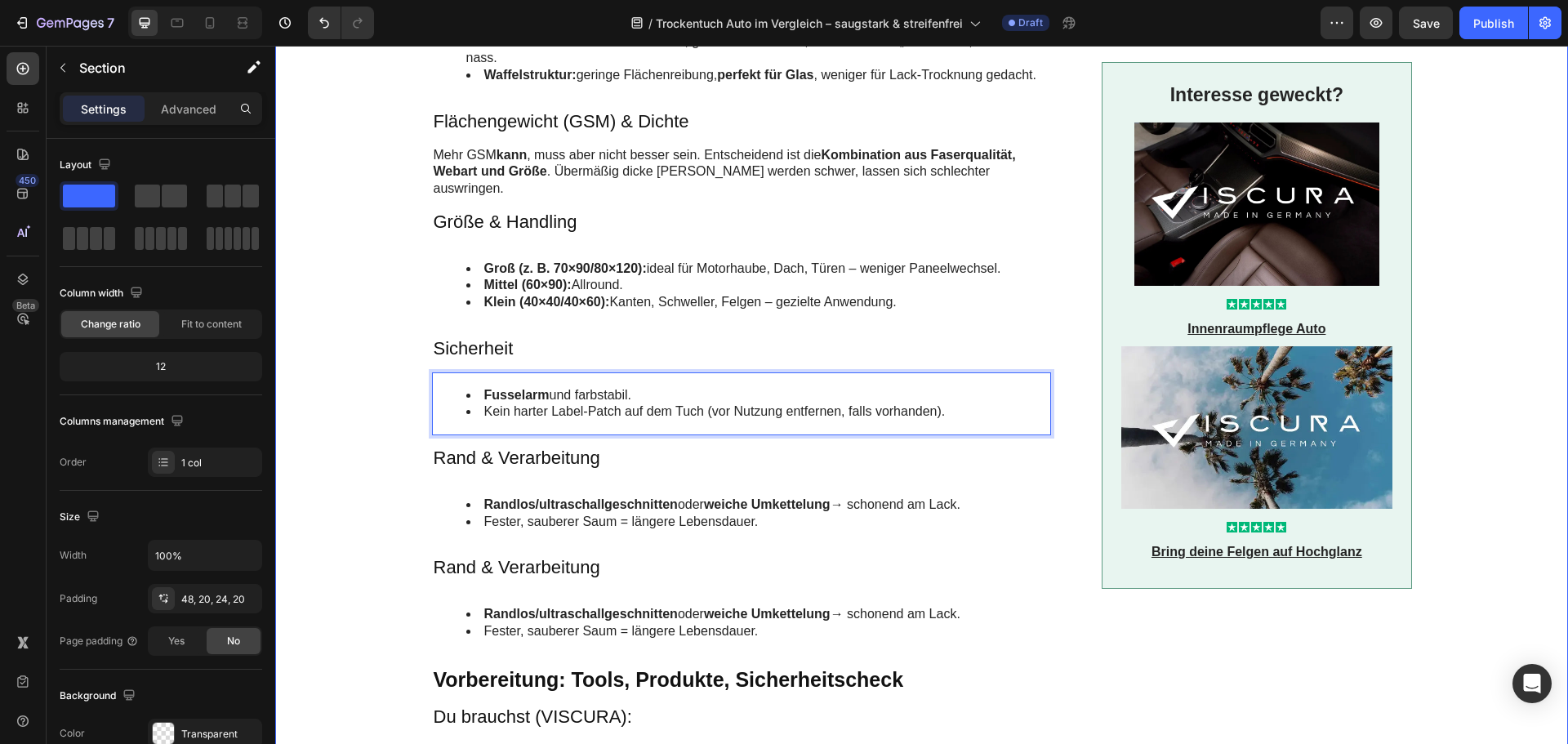
click at [371, 410] on div "Schnellvergleich – welches Produkt wofür? Heading Schnellüberblick: Das macht e…" at bounding box center [922, 537] width 1261 height 3275
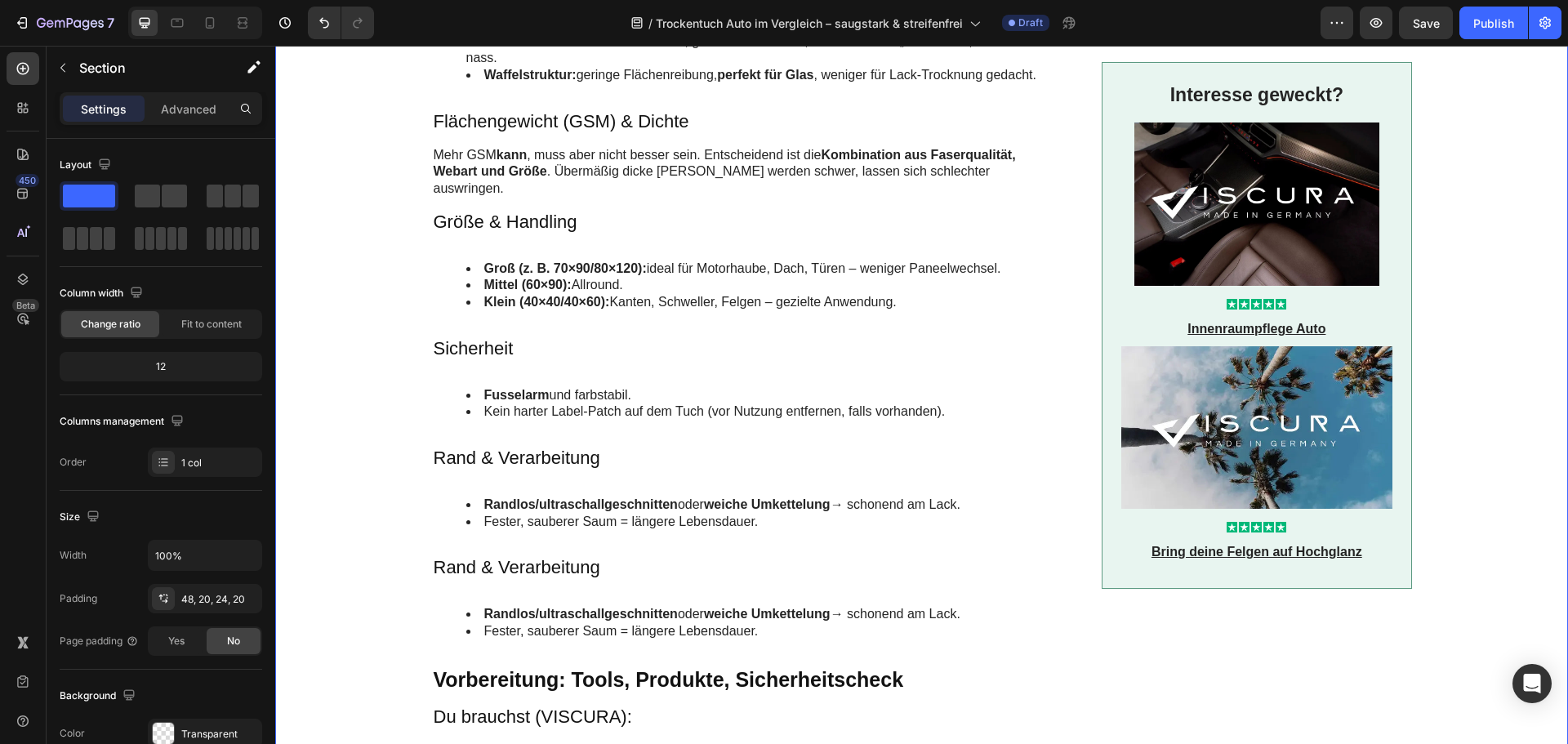
click at [365, 367] on div "Schnellvergleich – welches Produkt wofür? Heading Schnellüberblick: Das macht e…" at bounding box center [922, 537] width 1261 height 3275
click at [330, 25] on icon "Undo/Redo" at bounding box center [324, 22] width 16 height 16
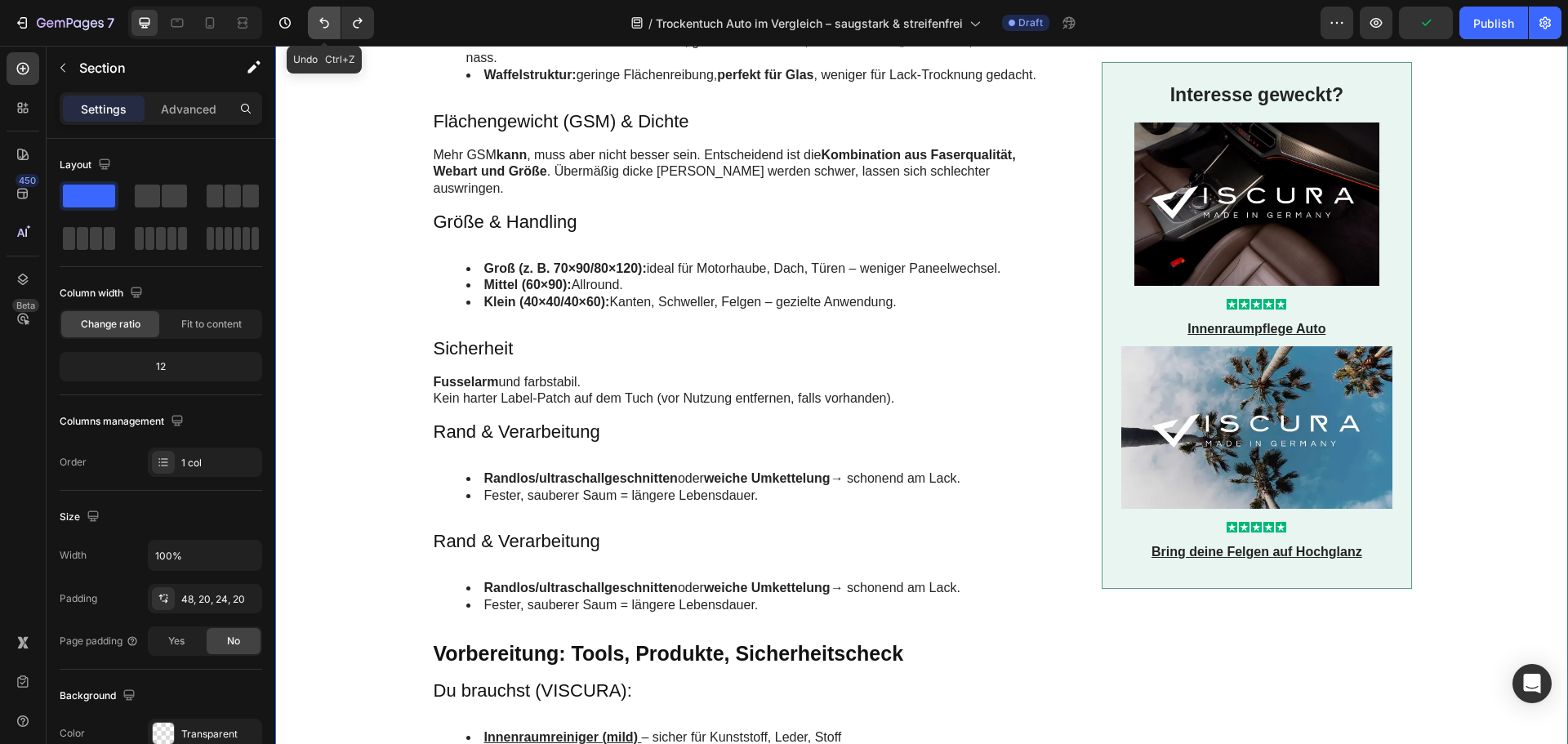
click at [330, 25] on icon "Undo/Redo" at bounding box center [324, 22] width 16 height 16
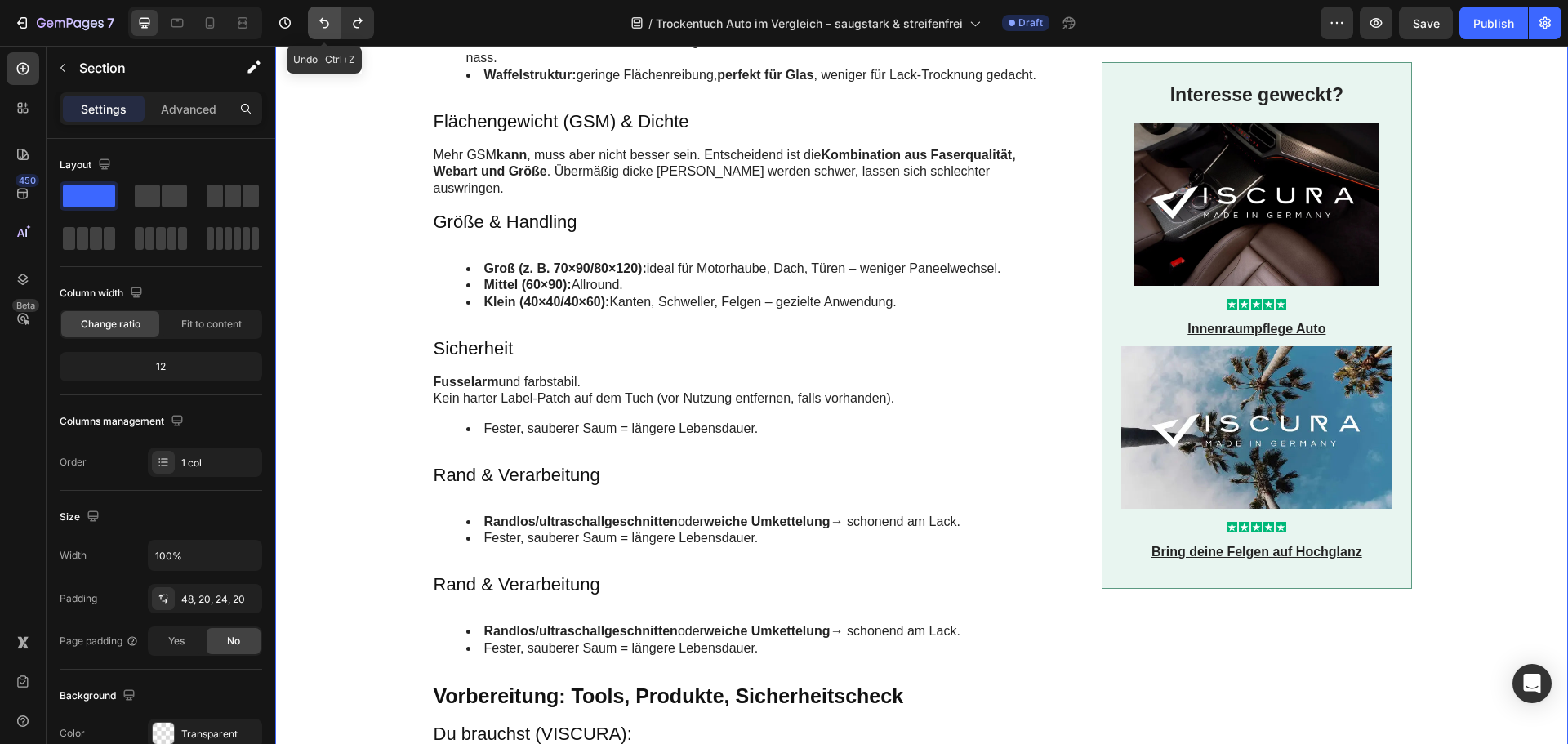
click at [330, 25] on icon "Undo/Redo" at bounding box center [324, 22] width 16 height 16
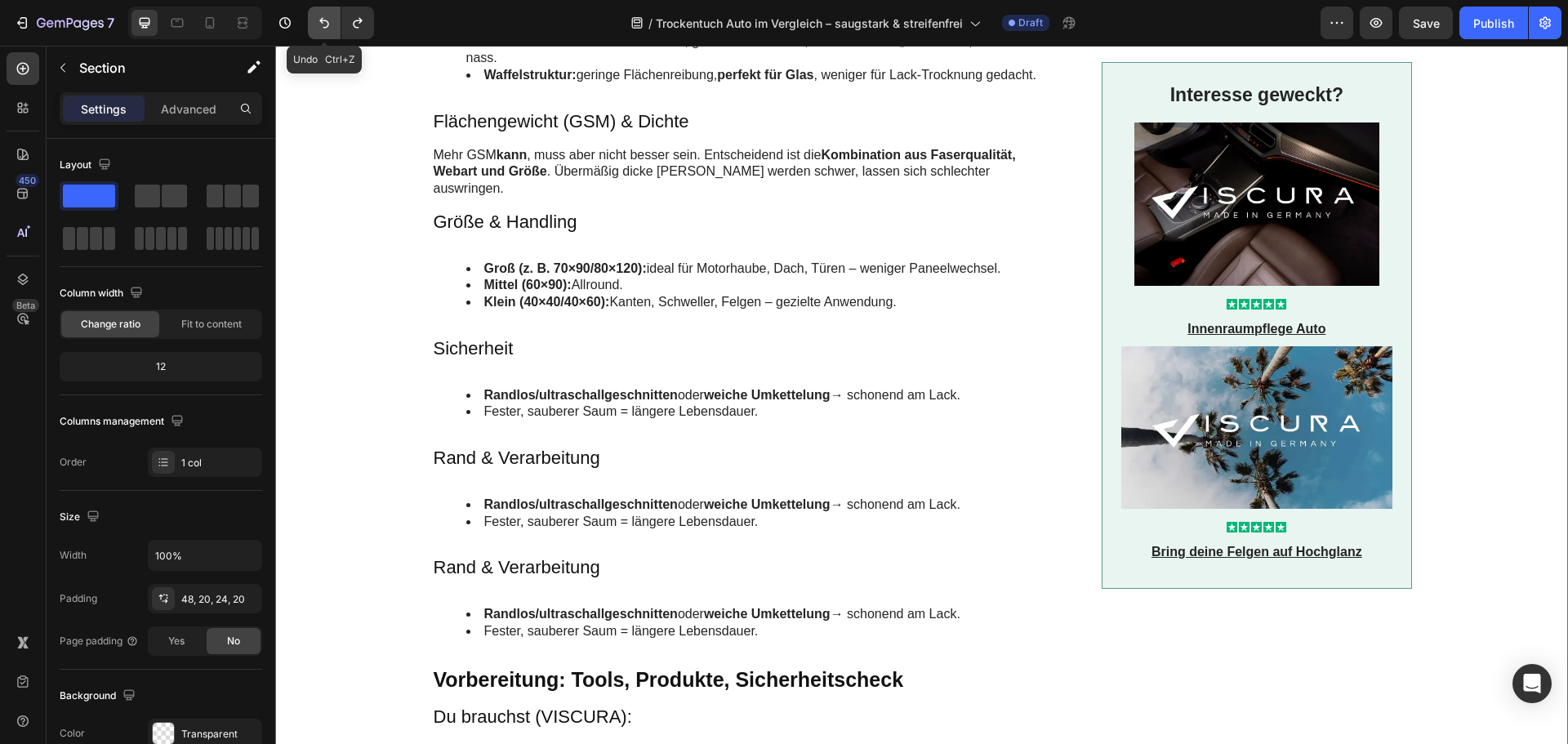
click at [330, 25] on icon "Undo/Redo" at bounding box center [324, 22] width 16 height 16
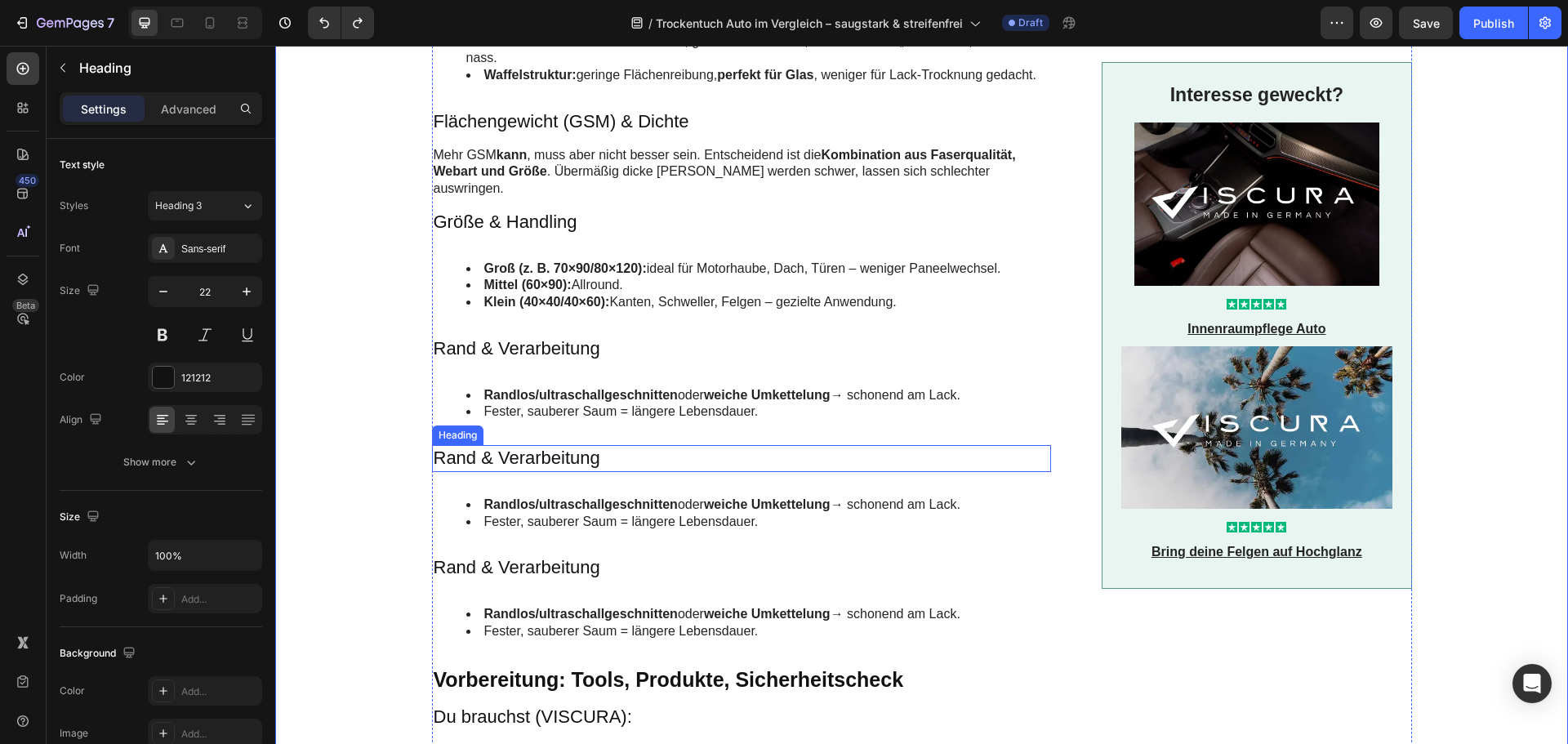
click at [487, 445] on h3 "Rand & Verarbeitung" at bounding box center [742, 458] width 620 height 27
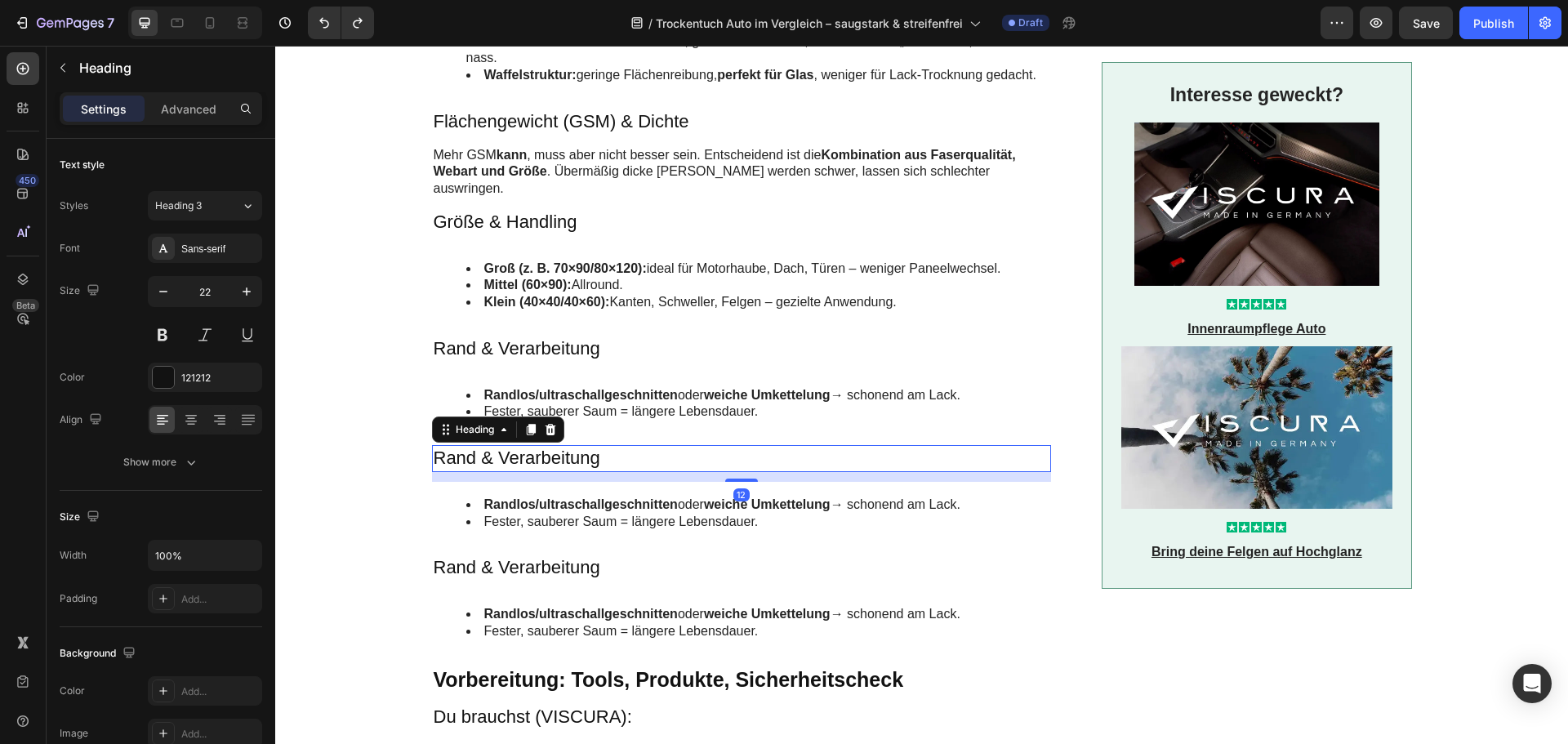
click at [487, 445] on h3 "Rand & Verarbeitung" at bounding box center [742, 458] width 620 height 27
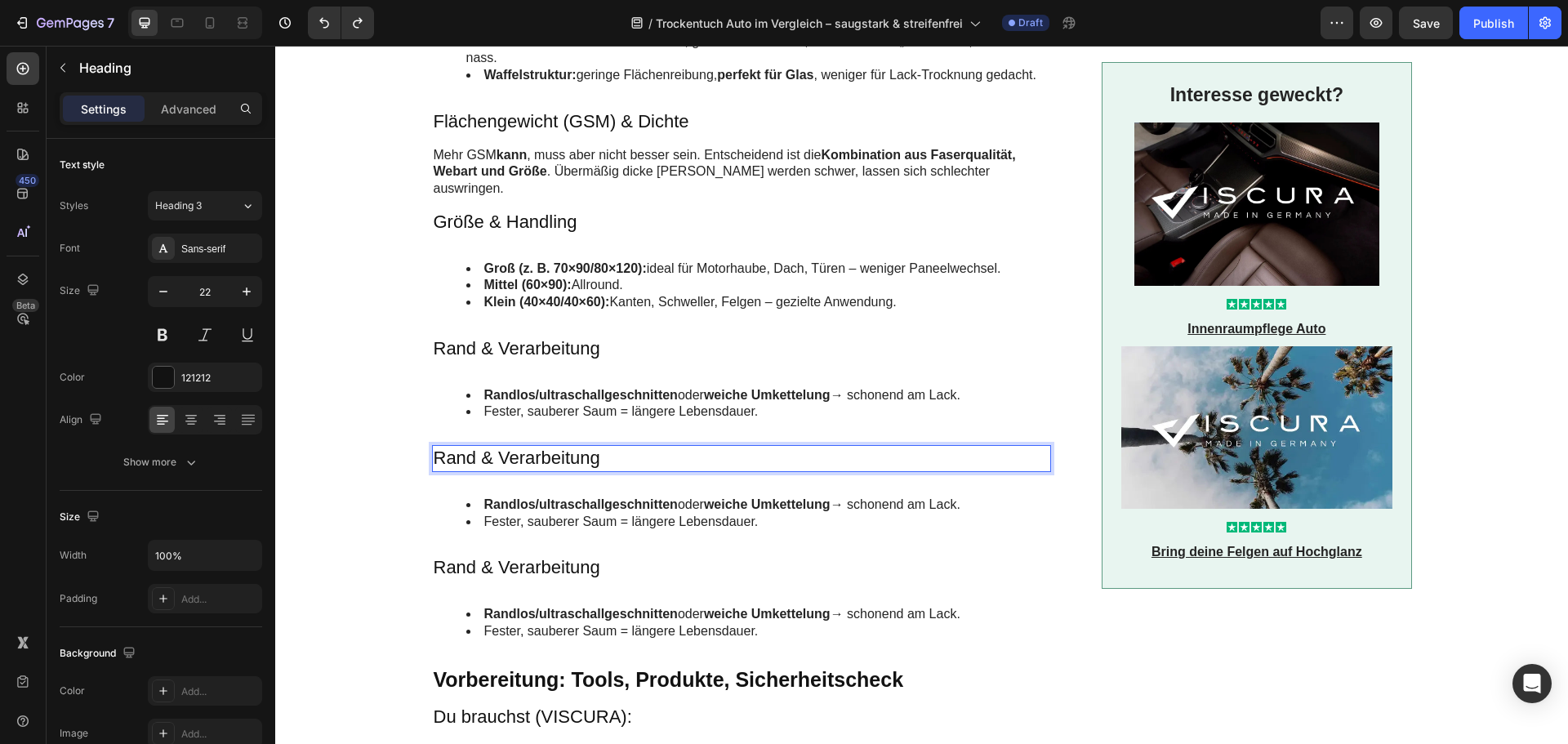
click at [487, 446] on p "Rand & Verarbeitung" at bounding box center [742, 457] width 616 height 23
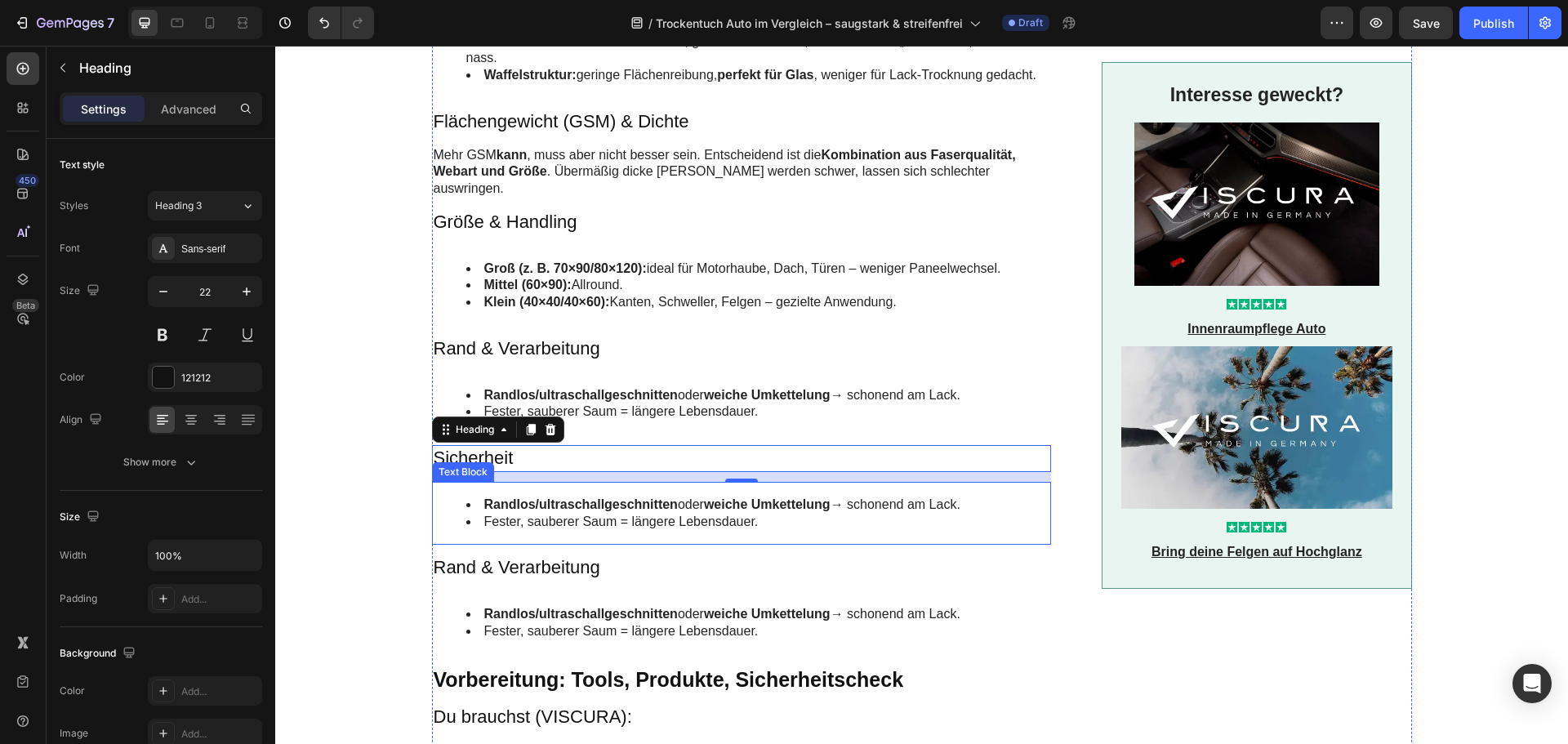
click at [568, 482] on div "Randlos/ultraschallgeschnitten oder weiche Umkettelung → schonend am Lack. Fest…" at bounding box center [742, 514] width 620 height 64
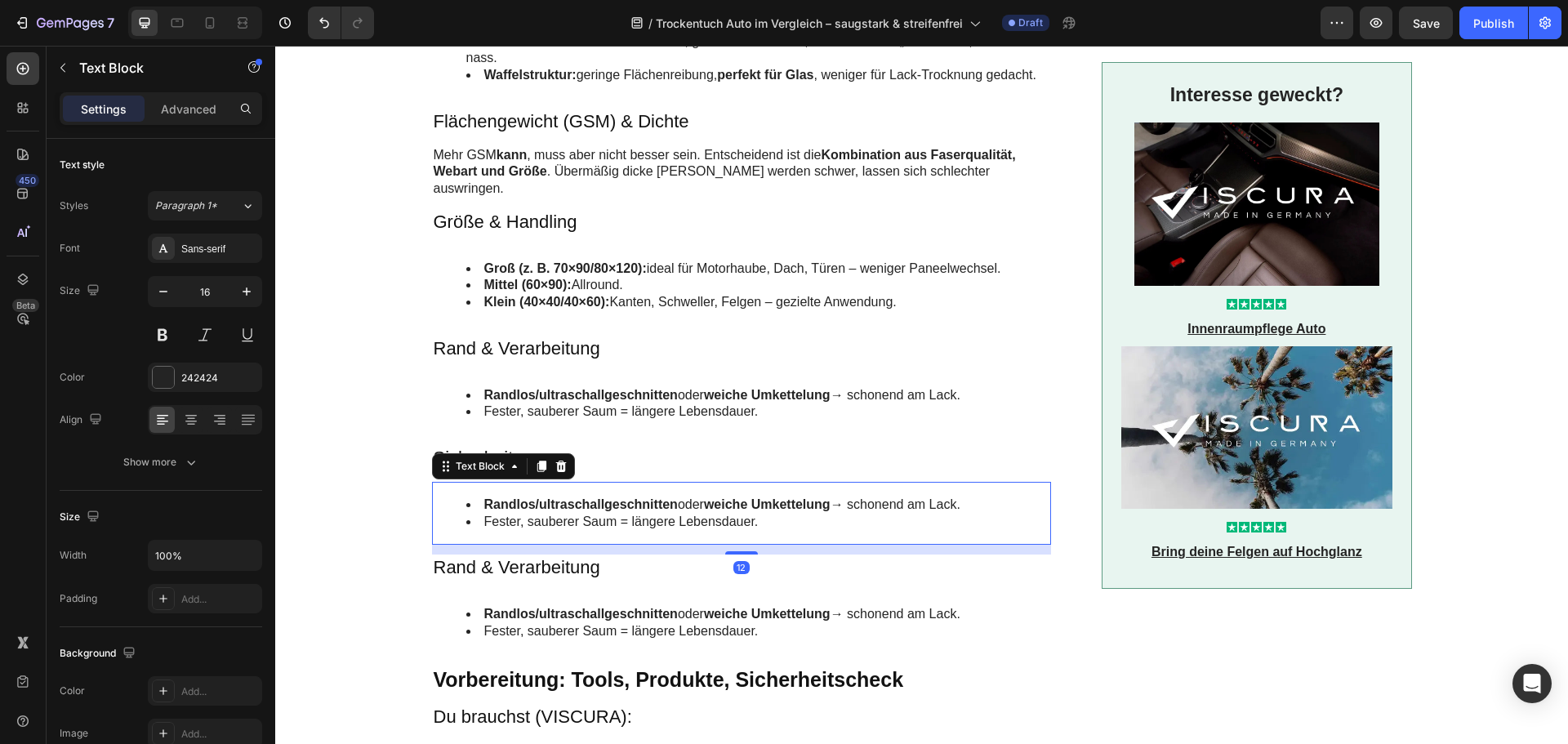
click at [568, 497] on strong "Randlos/ultraschallgeschnitten" at bounding box center [581, 504] width 193 height 14
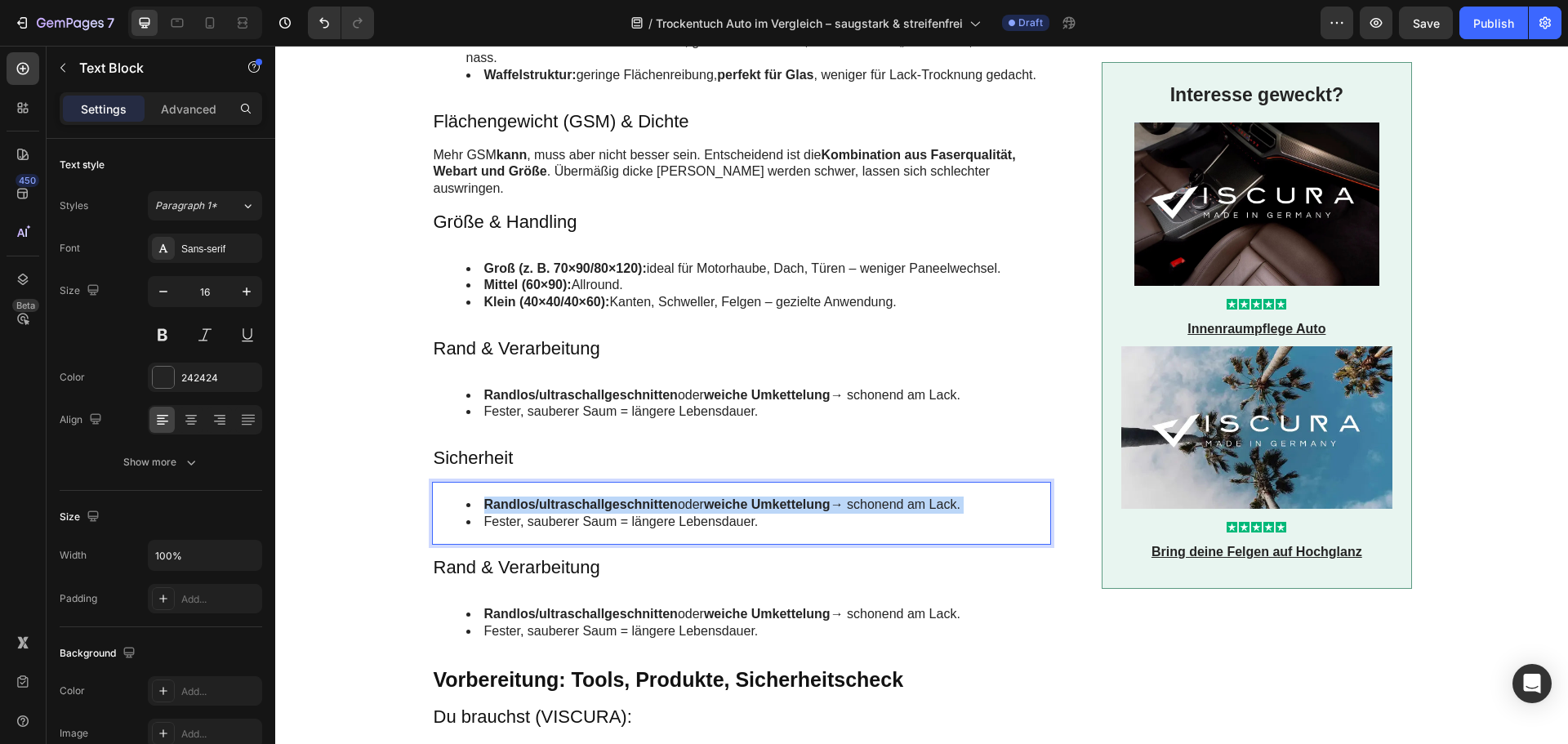
click at [568, 497] on strong "Randlos/ultraschallgeschnitten" at bounding box center [581, 504] width 193 height 14
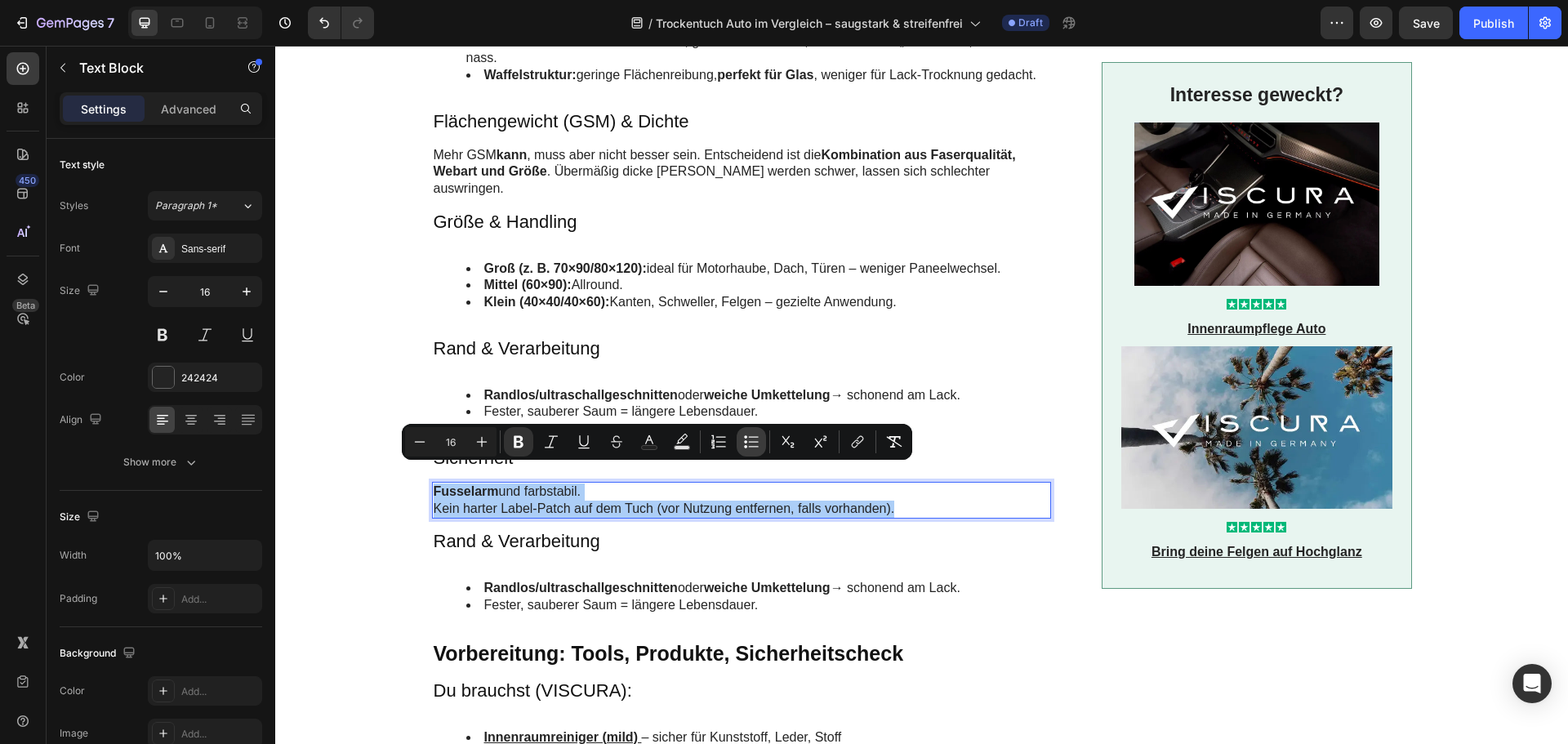
click at [755, 441] on icon "Editor contextual toolbar" at bounding box center [751, 441] width 16 height 16
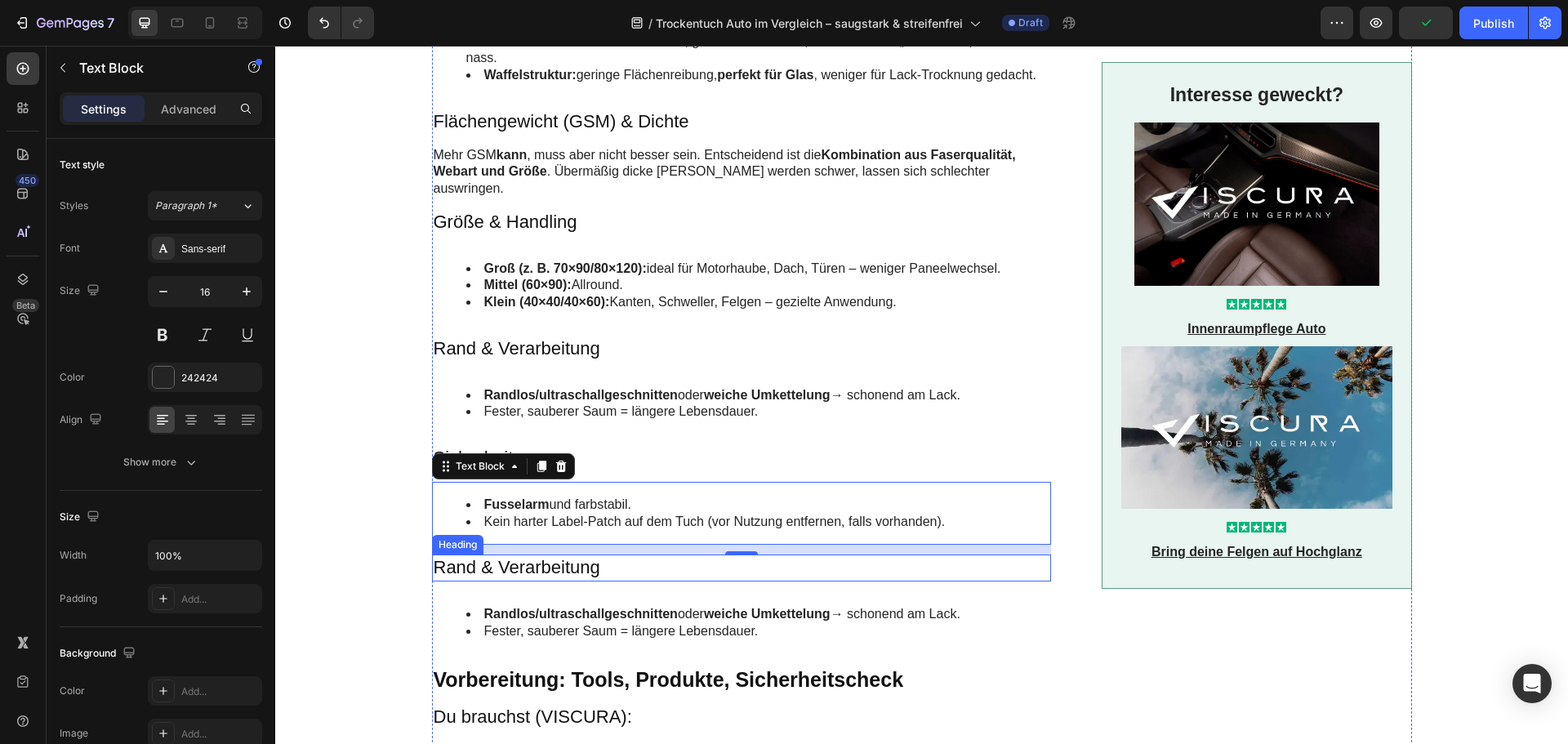
click at [481, 554] on h3 "Rand & Verarbeitung" at bounding box center [742, 567] width 620 height 27
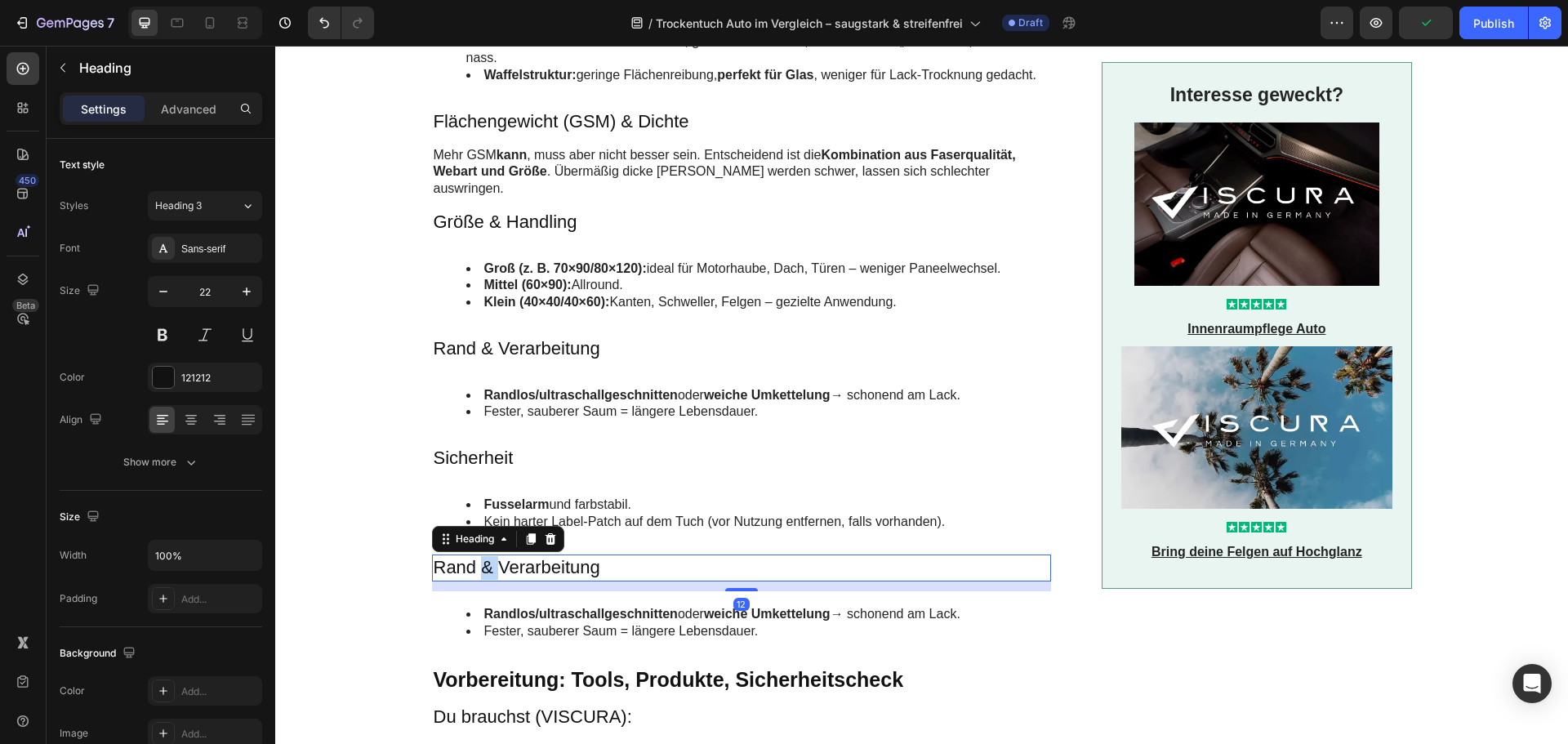
click at [481, 554] on h3 "Rand & Verarbeitung" at bounding box center [742, 567] width 620 height 27
click at [481, 556] on p "Rand & Verarbeitung" at bounding box center [742, 567] width 616 height 23
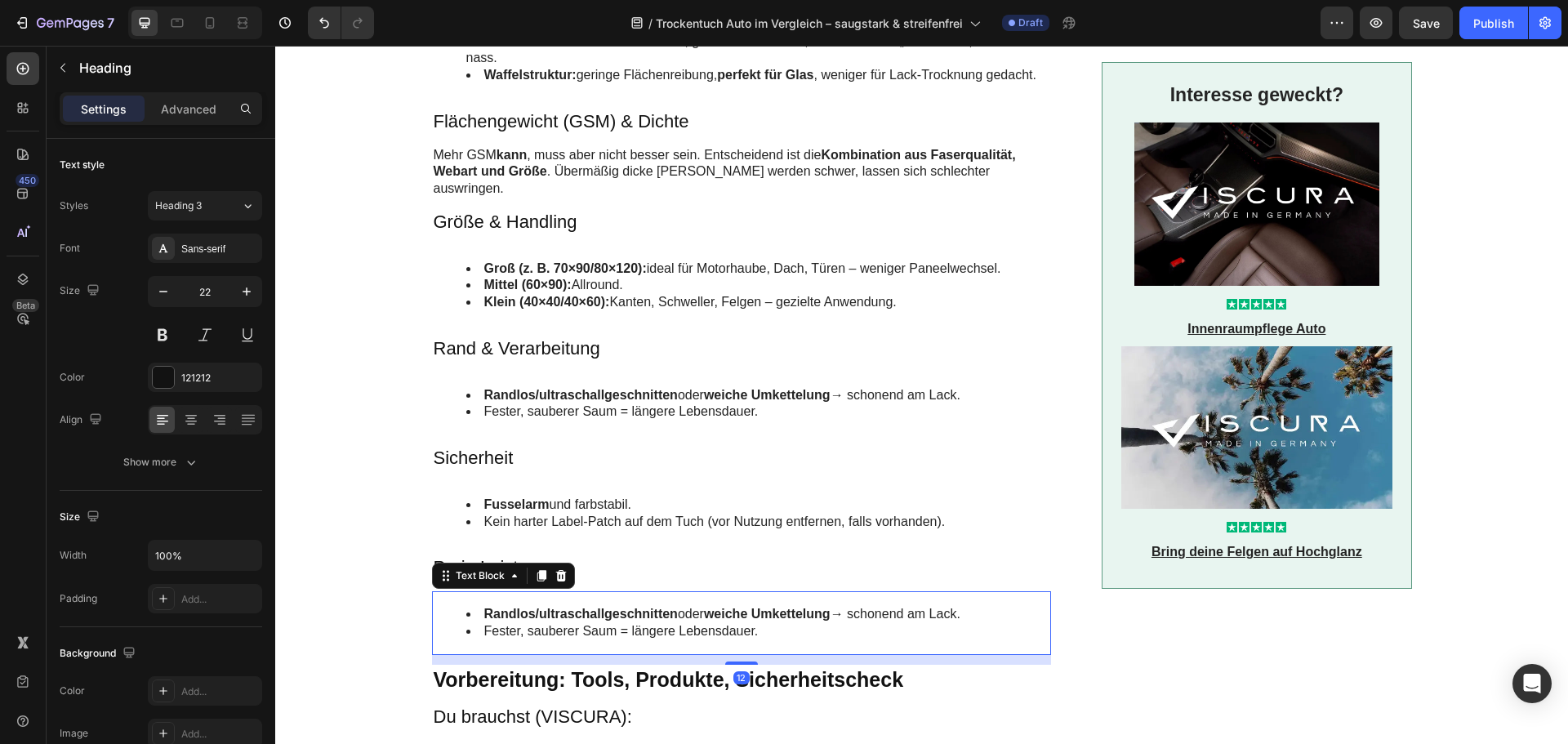
click at [555, 607] on strong "Randlos/ultraschallgeschnitten" at bounding box center [581, 614] width 193 height 14
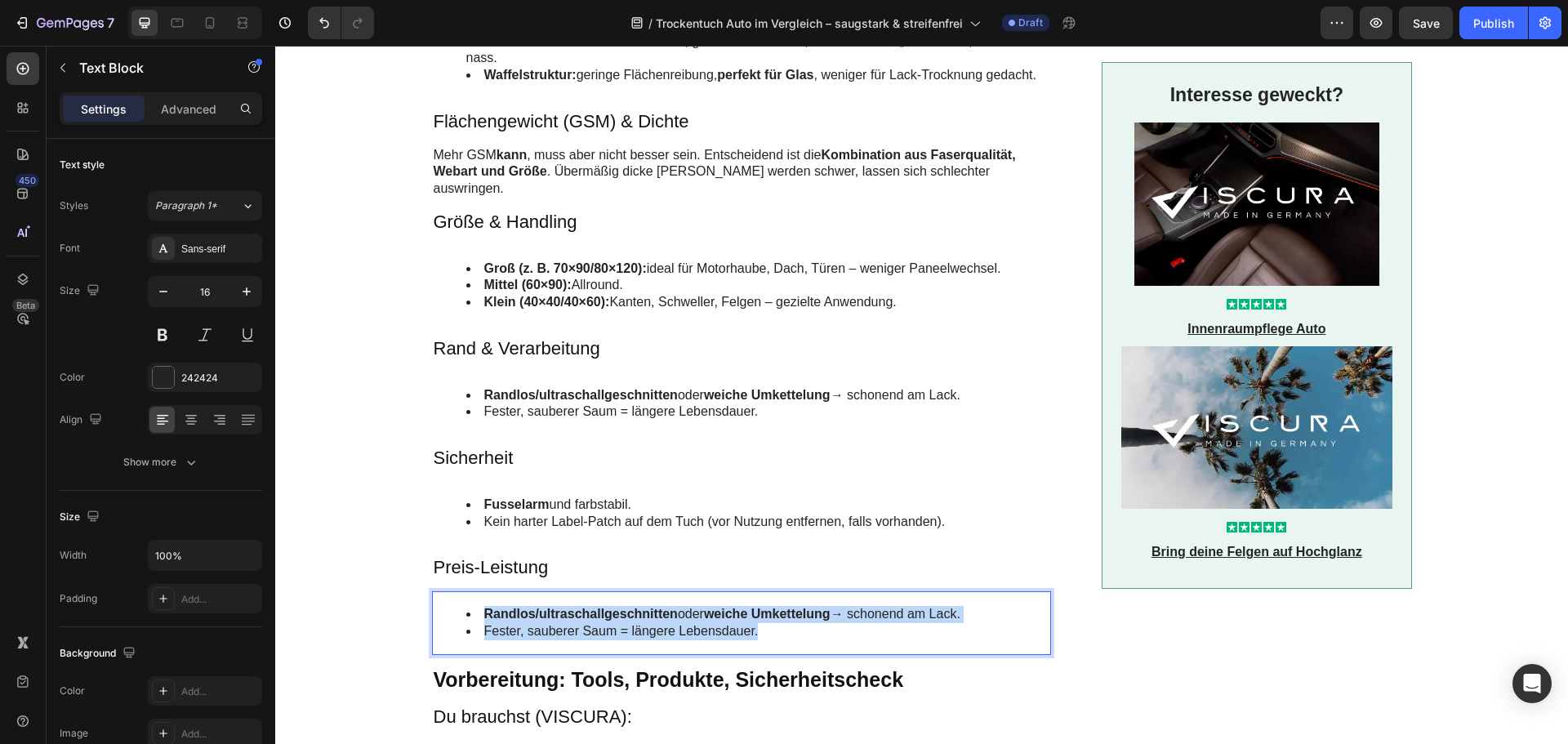
click at [555, 607] on strong "Randlos/ultraschallgeschnitten" at bounding box center [581, 614] width 193 height 14
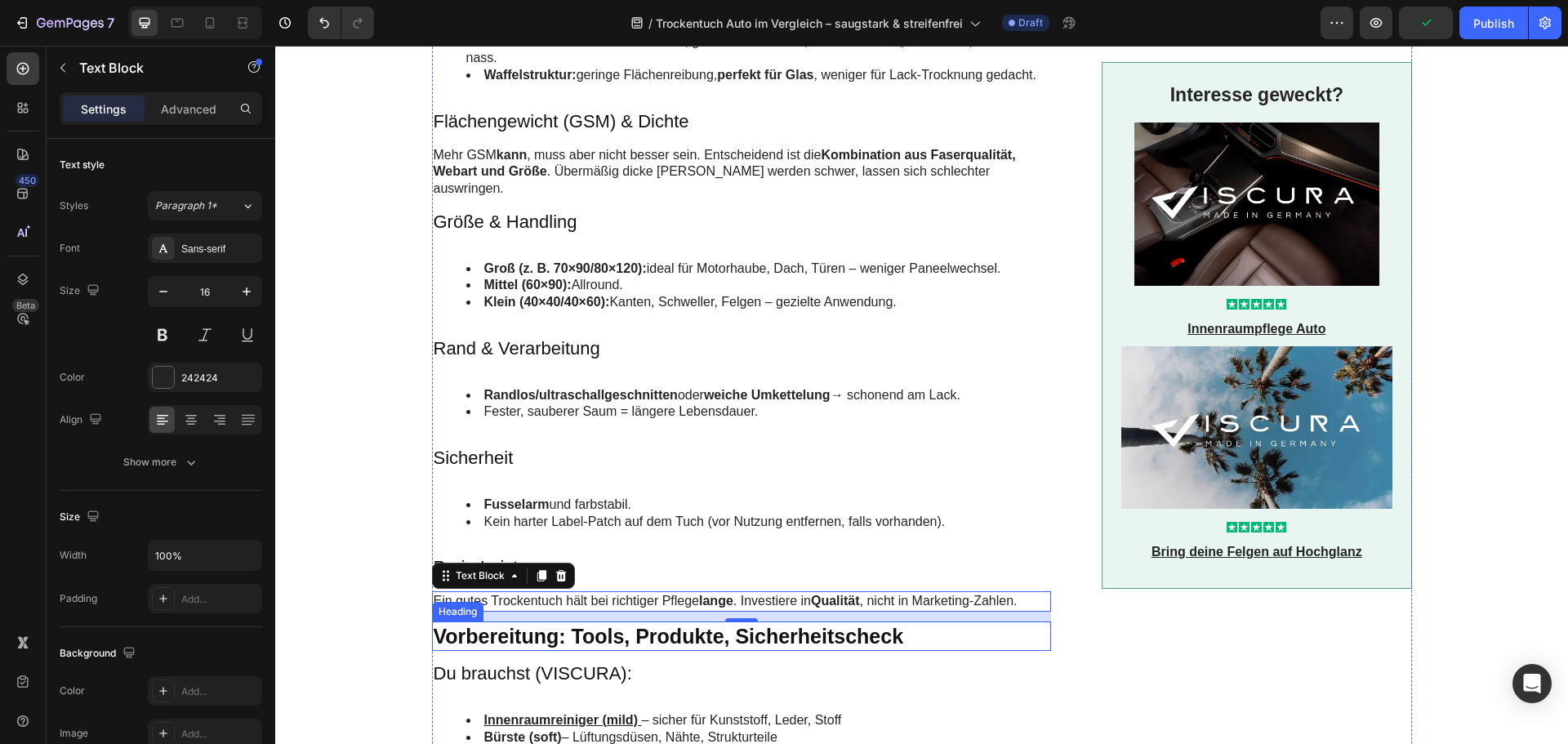
click at [551, 621] on h2 "Vorbereitung: Tools, Produkte, Sicherheitscheck" at bounding box center [742, 636] width 620 height 30
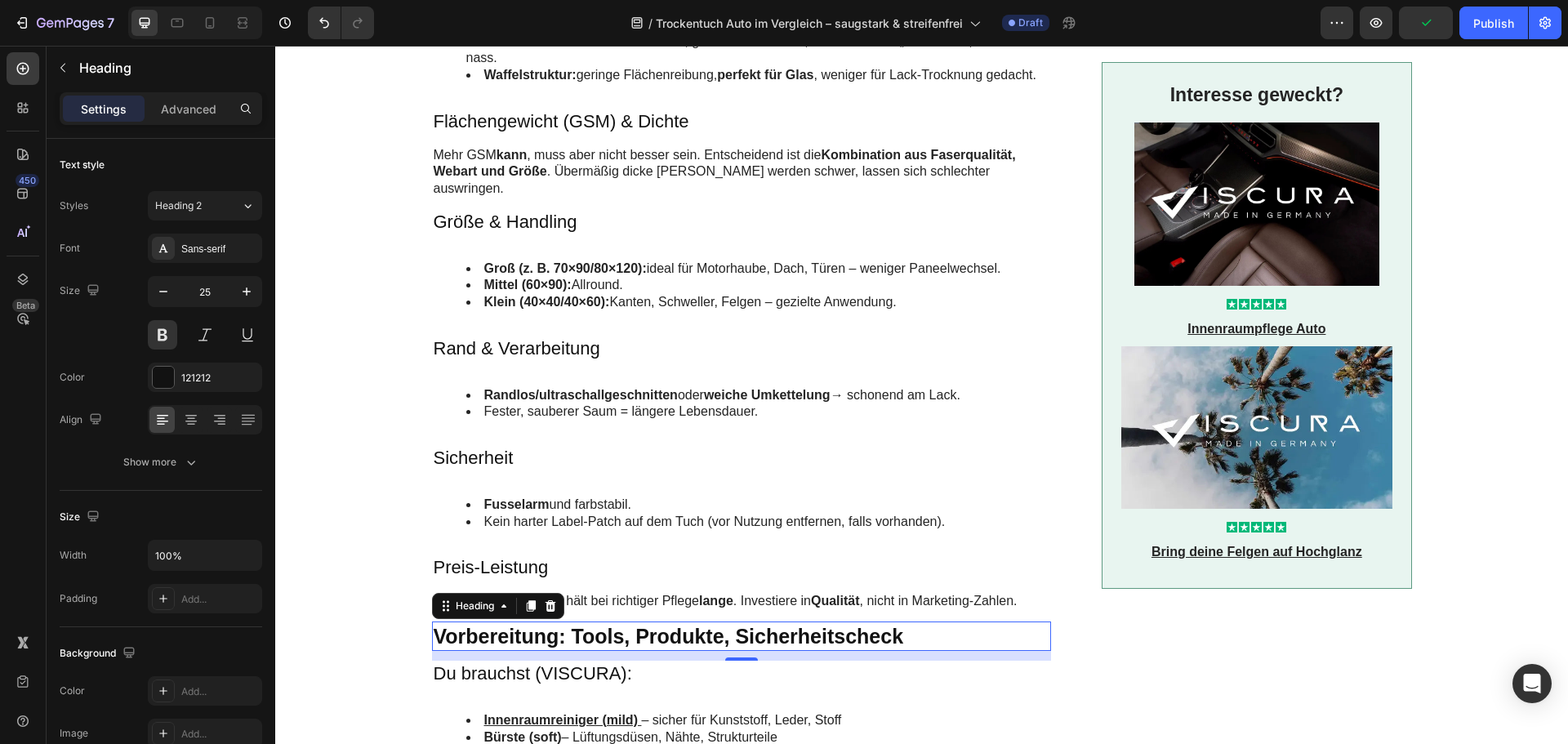
click at [551, 621] on h2 "Vorbereitung: Tools, Produkte, Sicherheitscheck" at bounding box center [742, 636] width 620 height 30
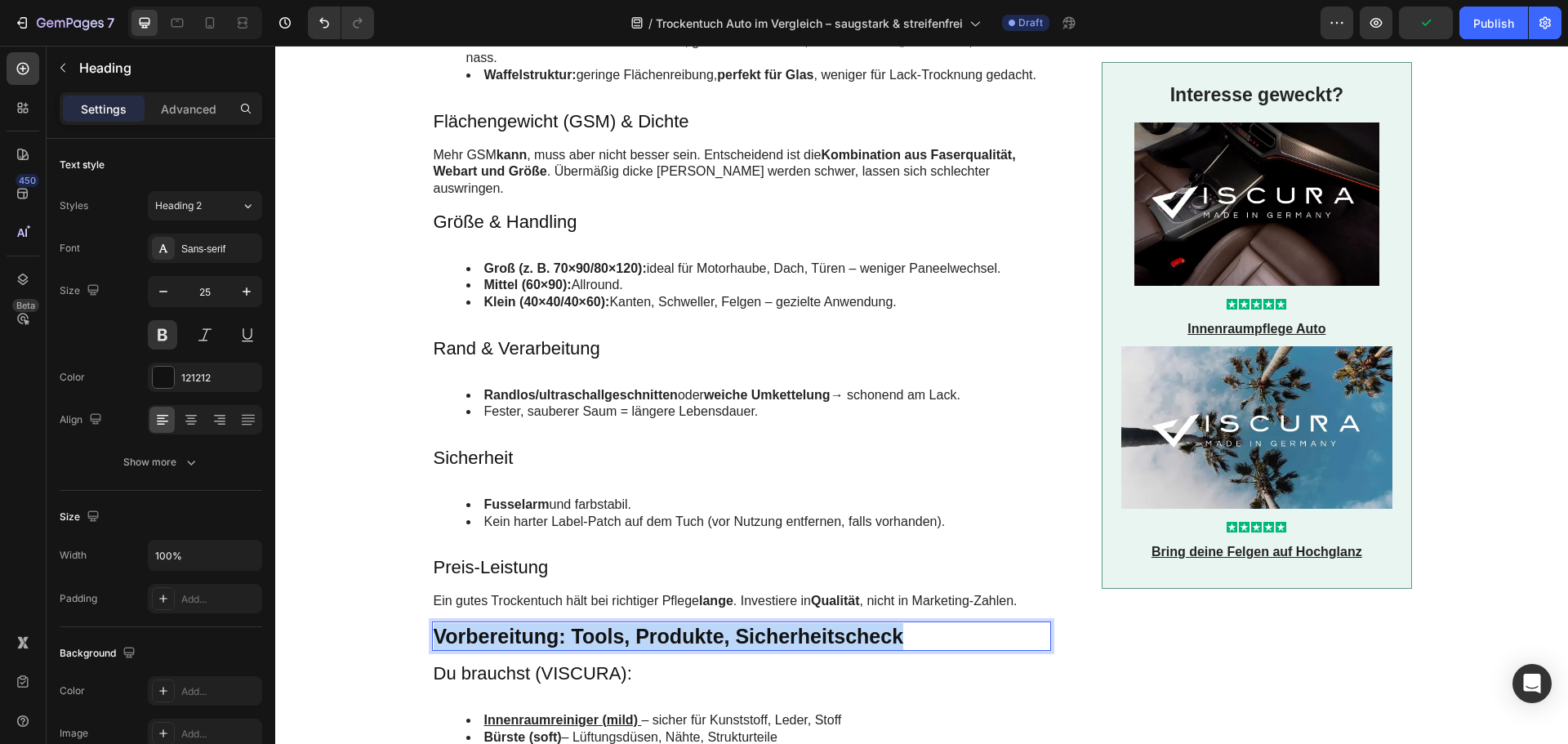
click at [551, 623] on p "Vorbereitung: Tools, Produkte, Sicherheitscheck" at bounding box center [742, 636] width 616 height 27
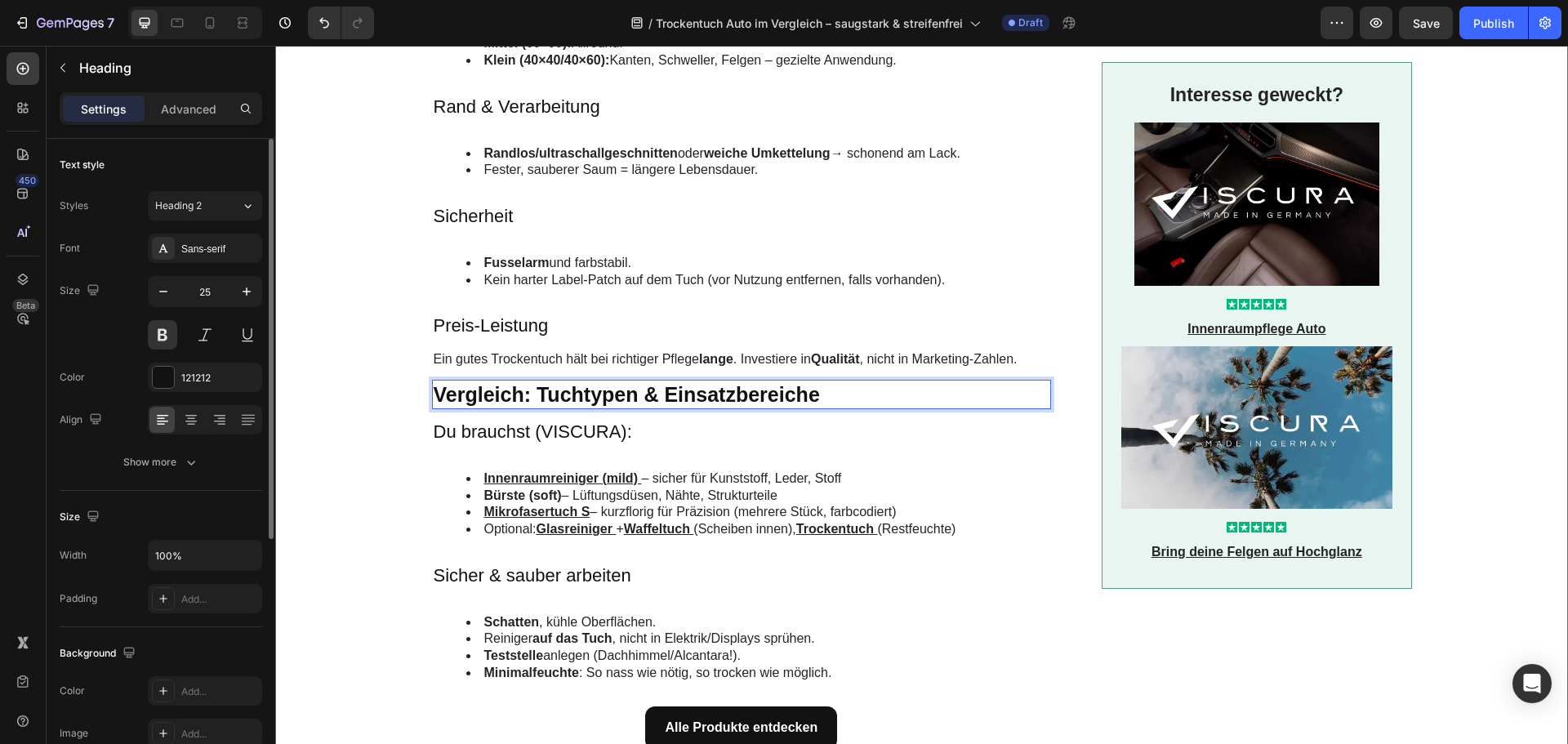
scroll to position [1796, 0]
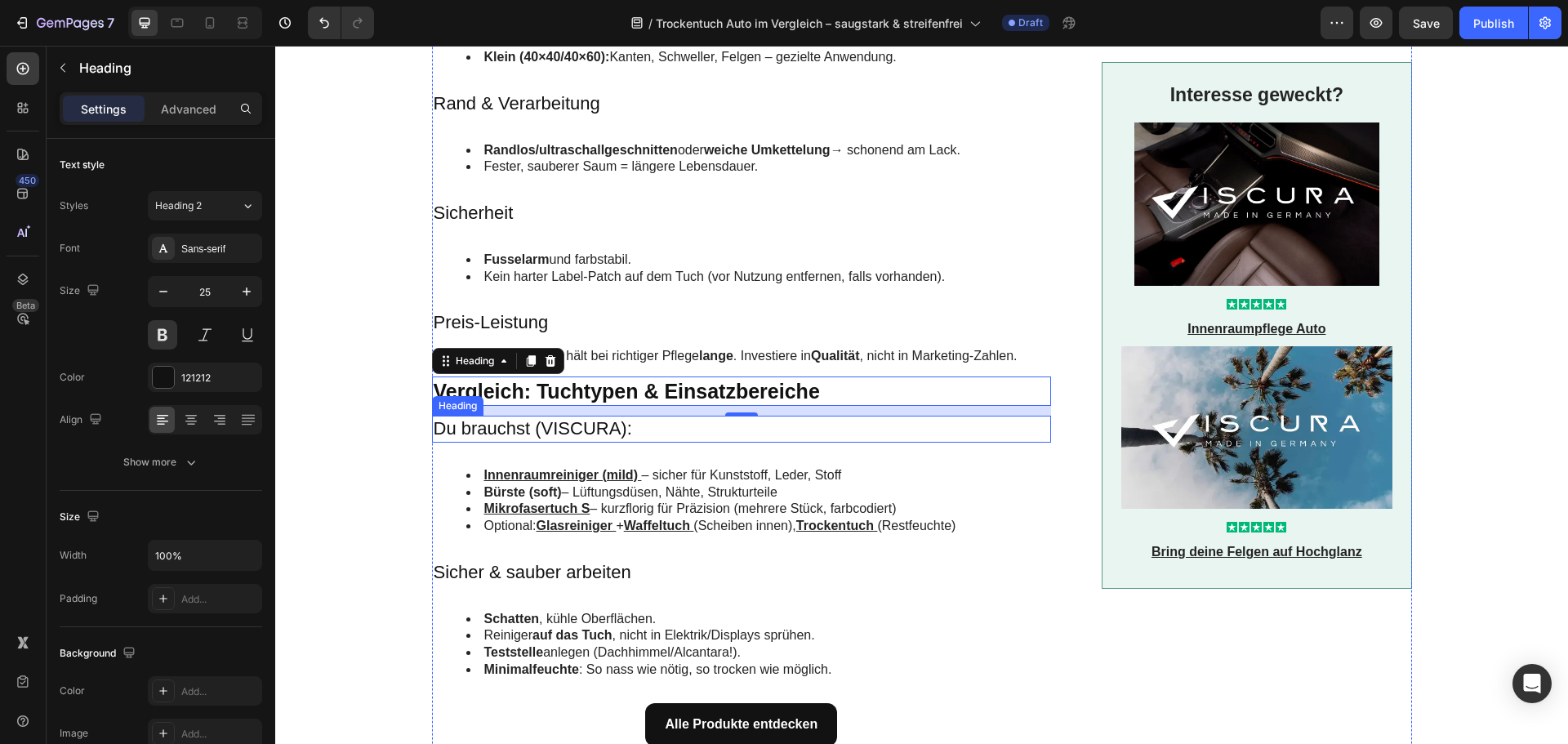
click at [557, 416] on h3 "Du brauchst (VISCURA):" at bounding box center [742, 429] width 620 height 27
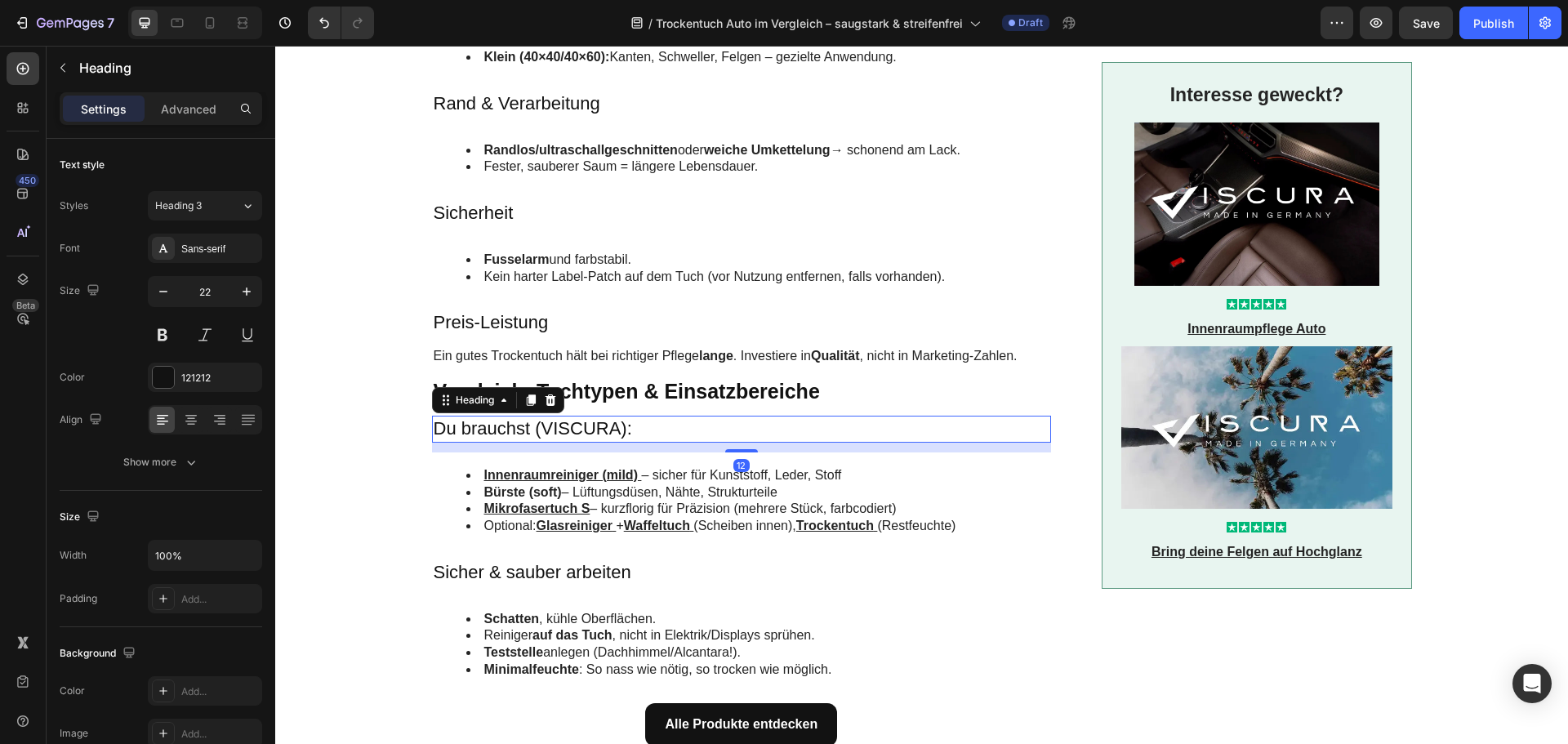
click at [557, 416] on h3 "Du brauchst (VISCURA):" at bounding box center [742, 429] width 620 height 27
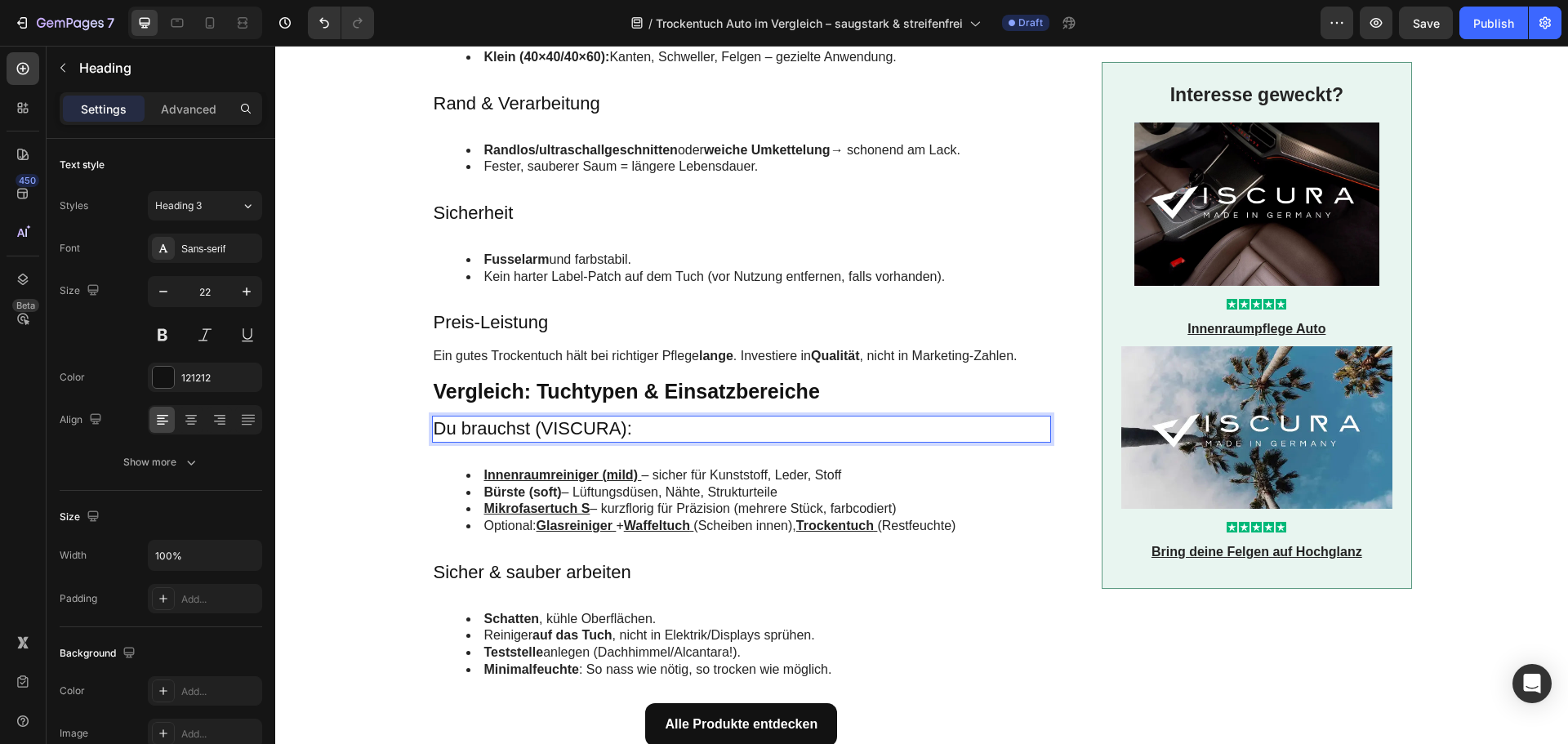
click at [557, 417] on p "Du brauchst (VISCURA):" at bounding box center [742, 428] width 616 height 23
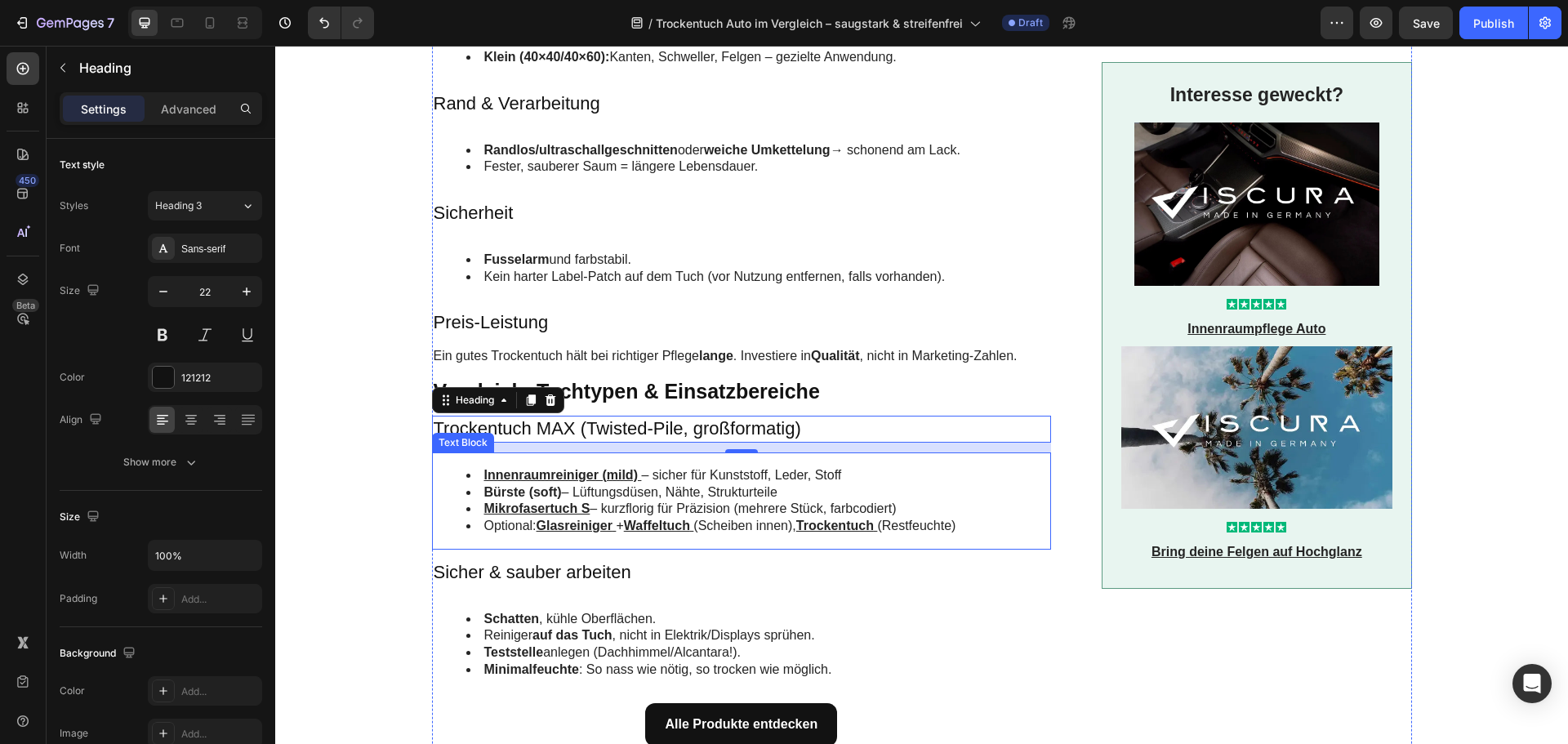
click at [591, 484] on li "Bürste (soft) – Lüftungsdüsen, Nähte, Strukturteile" at bounding box center [758, 493] width 584 height 17
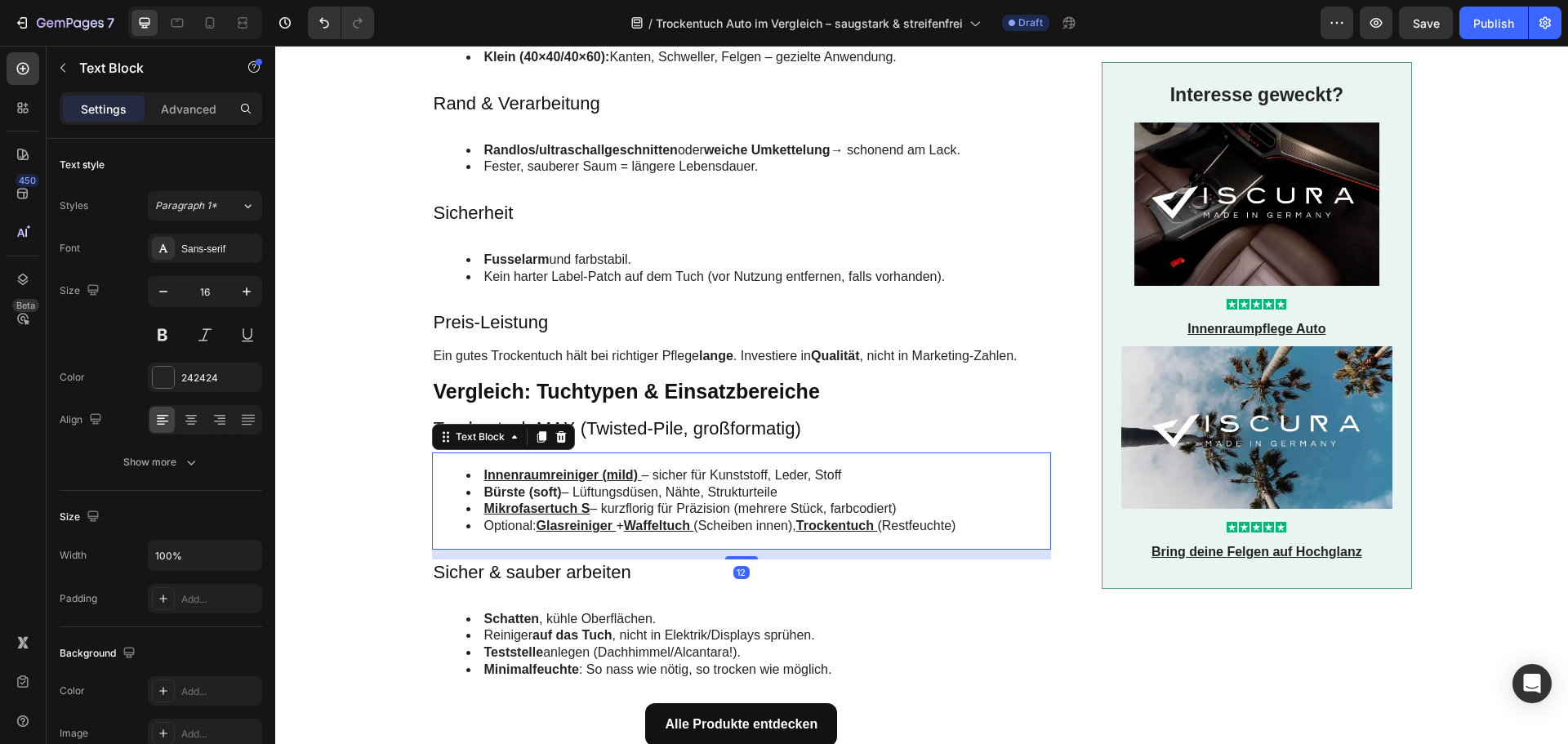
click at [591, 484] on li "Bürste (soft) – Lüftungsdüsen, Nähte, Strukturteile" at bounding box center [758, 493] width 584 height 17
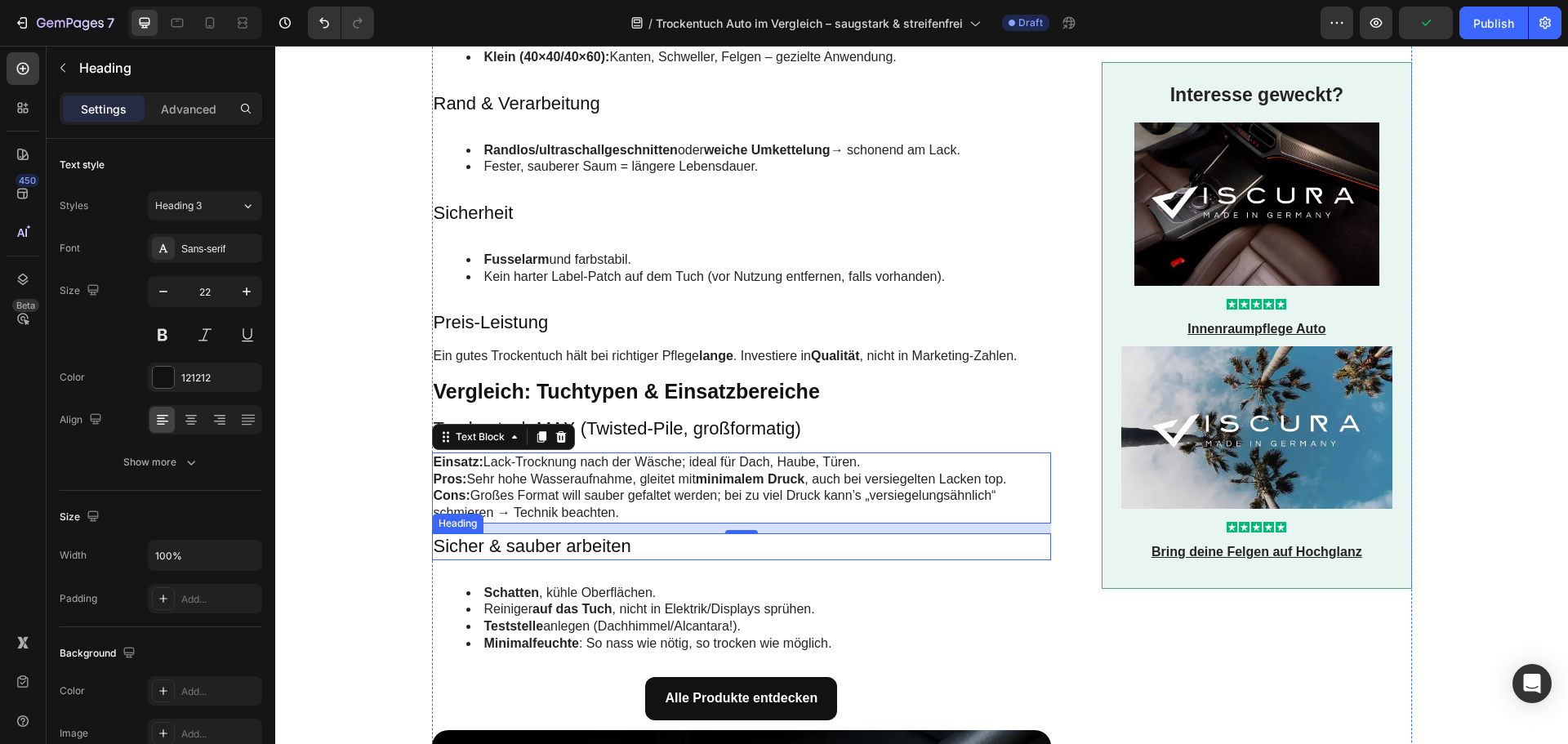
click at [590, 533] on h3 "Sicher & sauber arbeiten" at bounding box center [742, 546] width 620 height 27
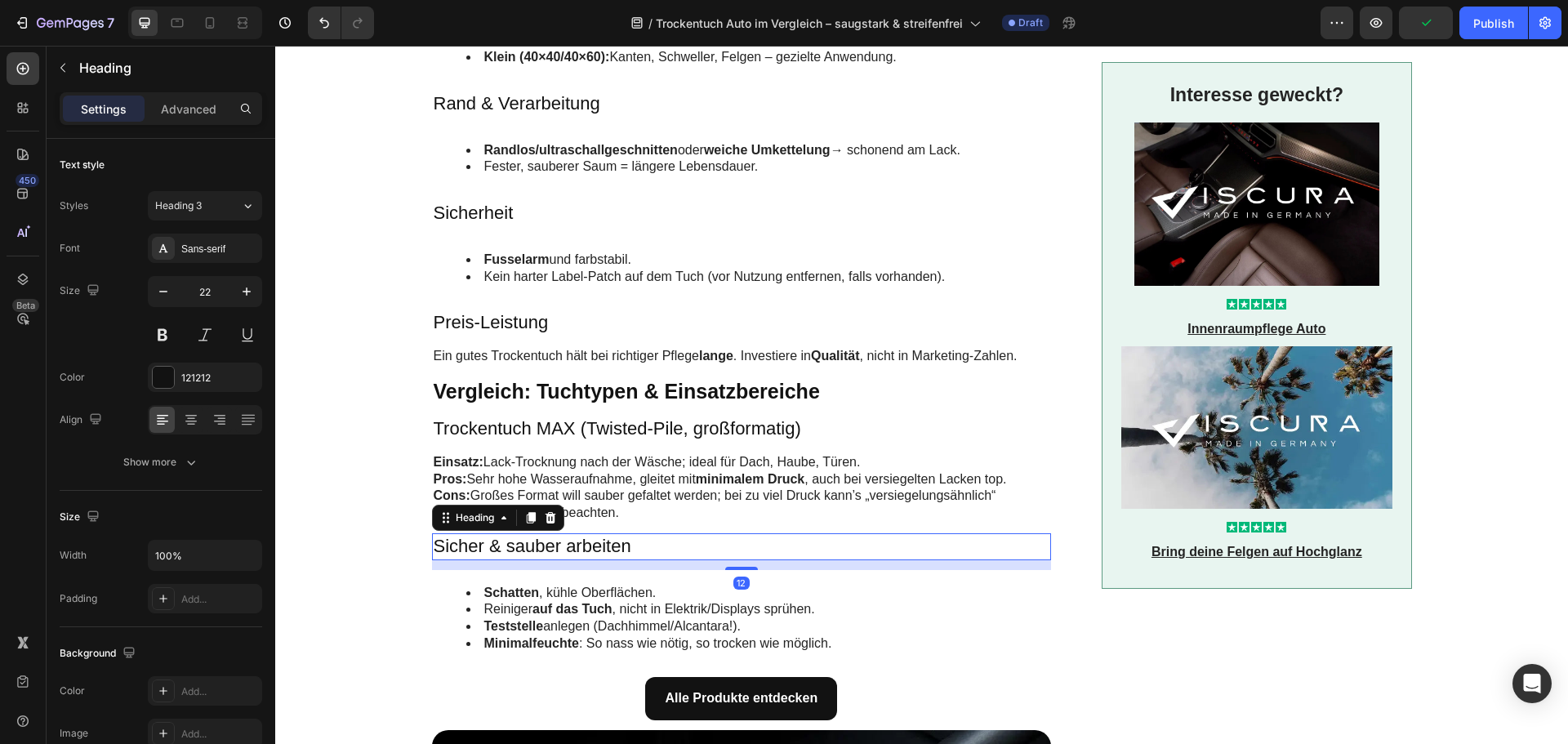
click at [590, 533] on h3 "Sicher & sauber arbeiten" at bounding box center [742, 546] width 620 height 27
click at [590, 535] on p "Sicher & sauber arbeiten" at bounding box center [742, 546] width 616 height 23
click at [568, 618] on li "Teststelle anlegen (Dachhimmel/Alcantara!)." at bounding box center [758, 627] width 584 height 17
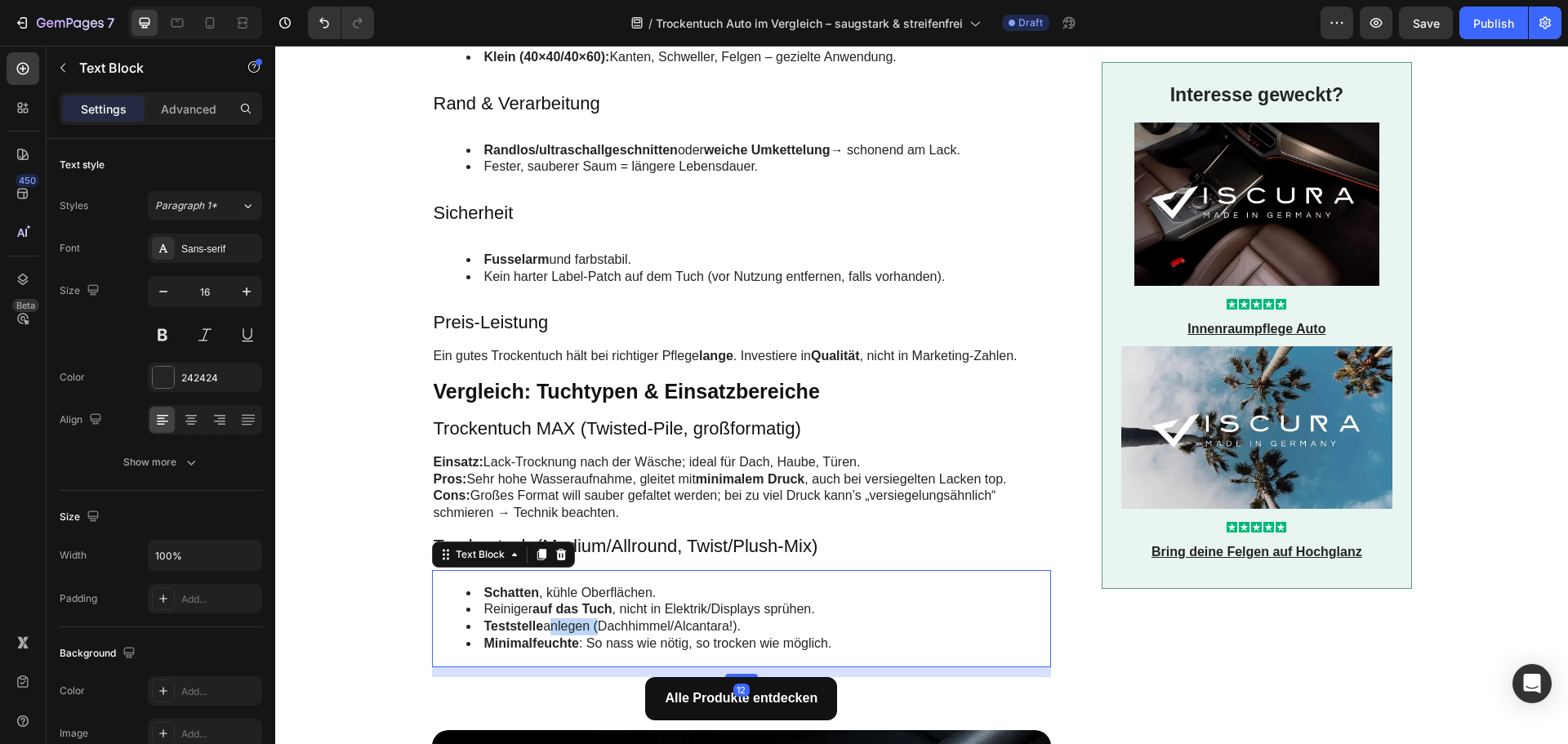
click at [568, 618] on li "Teststelle anlegen (Dachhimmel/Alcantara!)." at bounding box center [758, 627] width 584 height 17
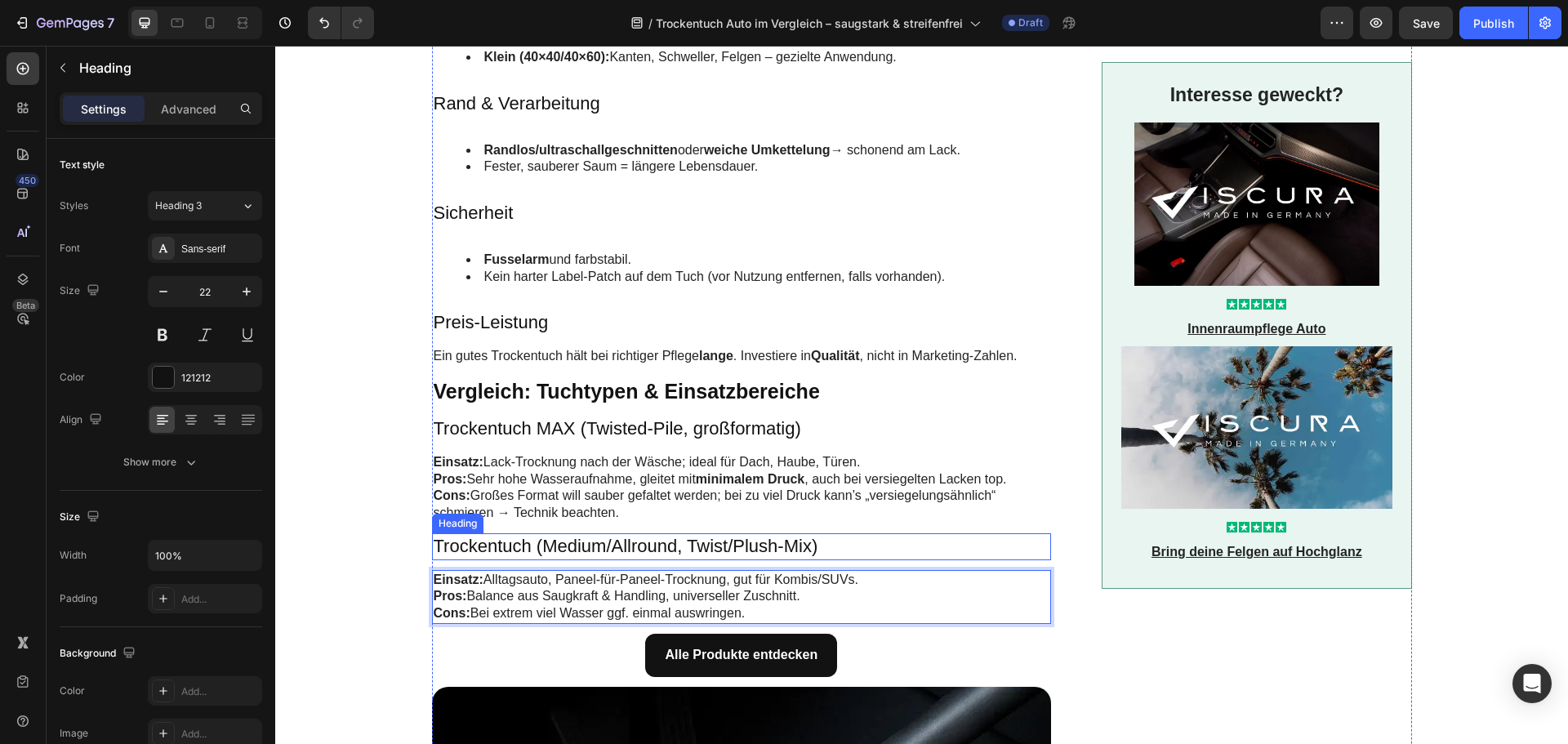
click at [522, 535] on p "Trockentuch (Medium/Allround, Twist/Plush-Mix)" at bounding box center [742, 546] width 616 height 23
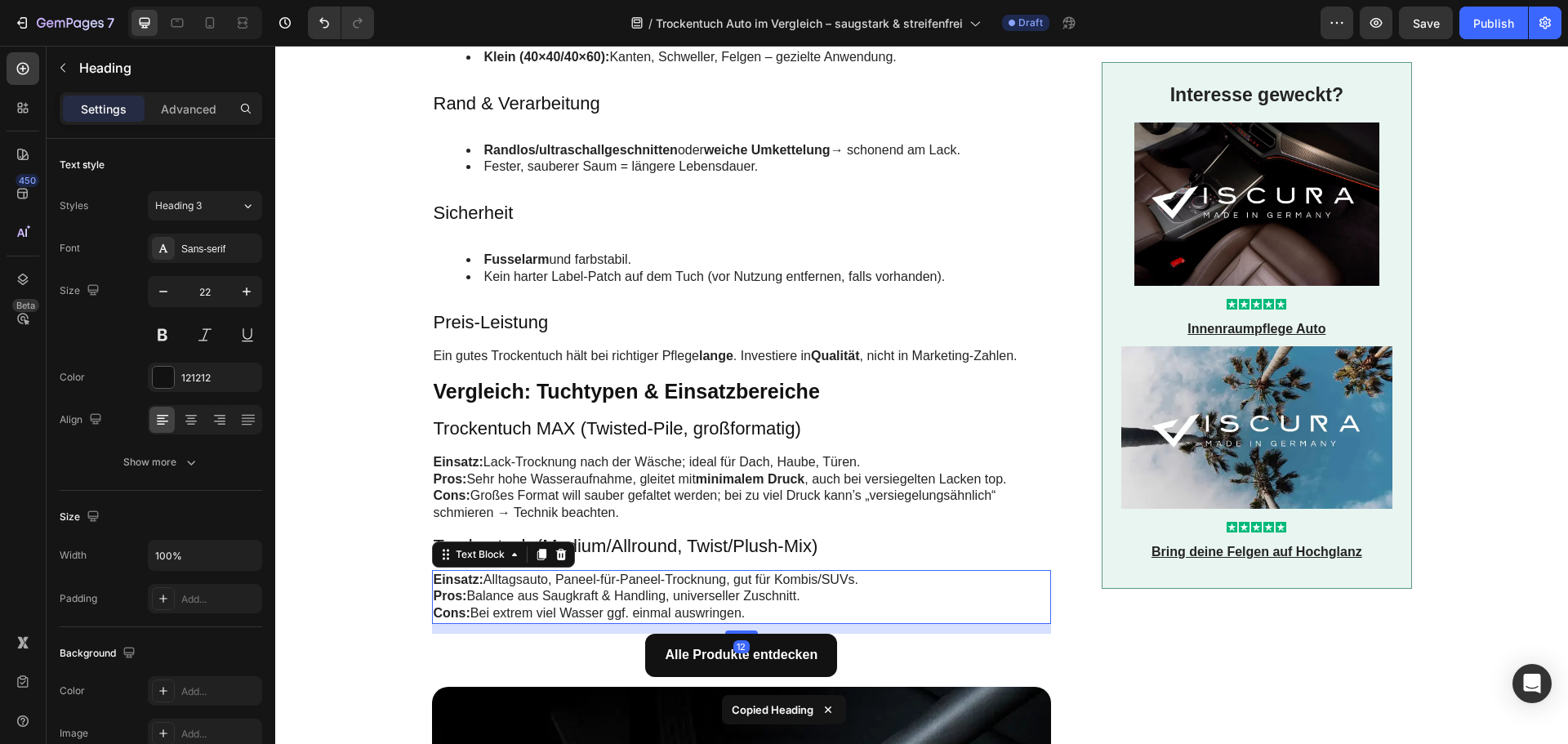
click at [528, 571] on p "Einsatz: Alltagsauto, Paneel-für-Paneel-Trocknung, gut für Kombis/SUVs. Pros: B…" at bounding box center [742, 596] width 616 height 51
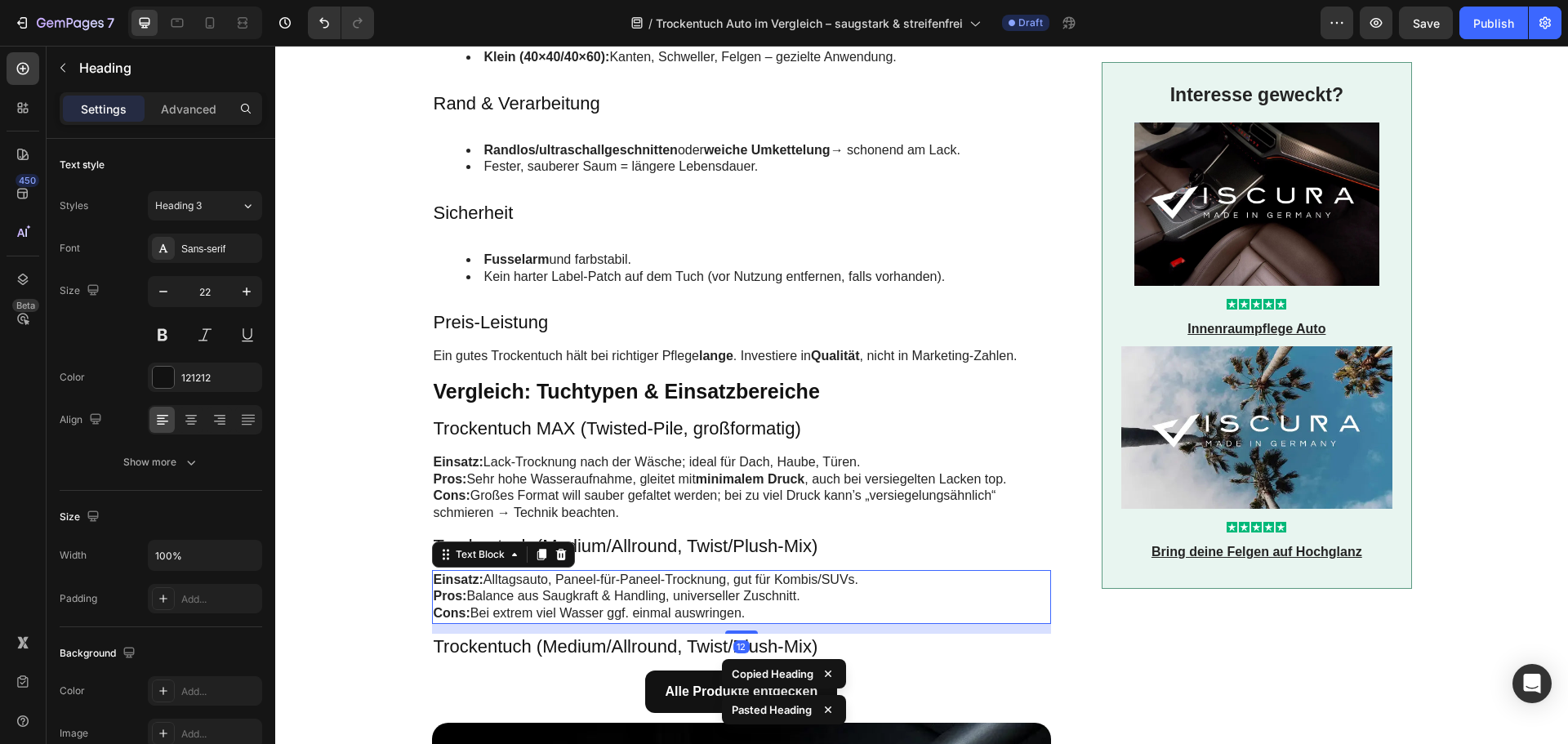
click at [587, 583] on p "Einsatz: Alltagsauto, Paneel-für-Paneel-Trocknung, gut für Kombis/SUVs. Pros: B…" at bounding box center [742, 596] width 616 height 51
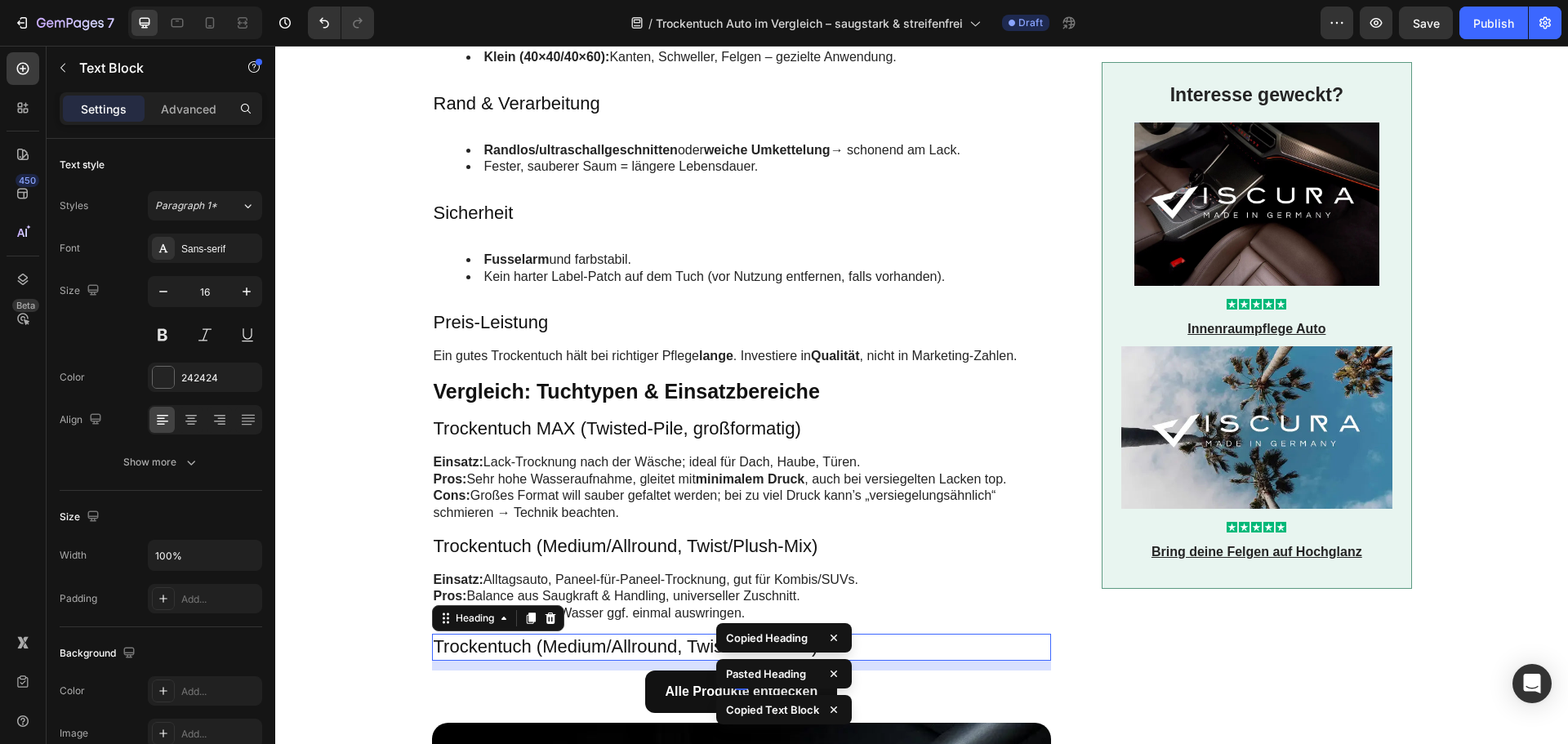
click at [576, 634] on h3 "Trockentuch (Medium/Allround, Twist/Plush-Mix)" at bounding box center [742, 646] width 620 height 27
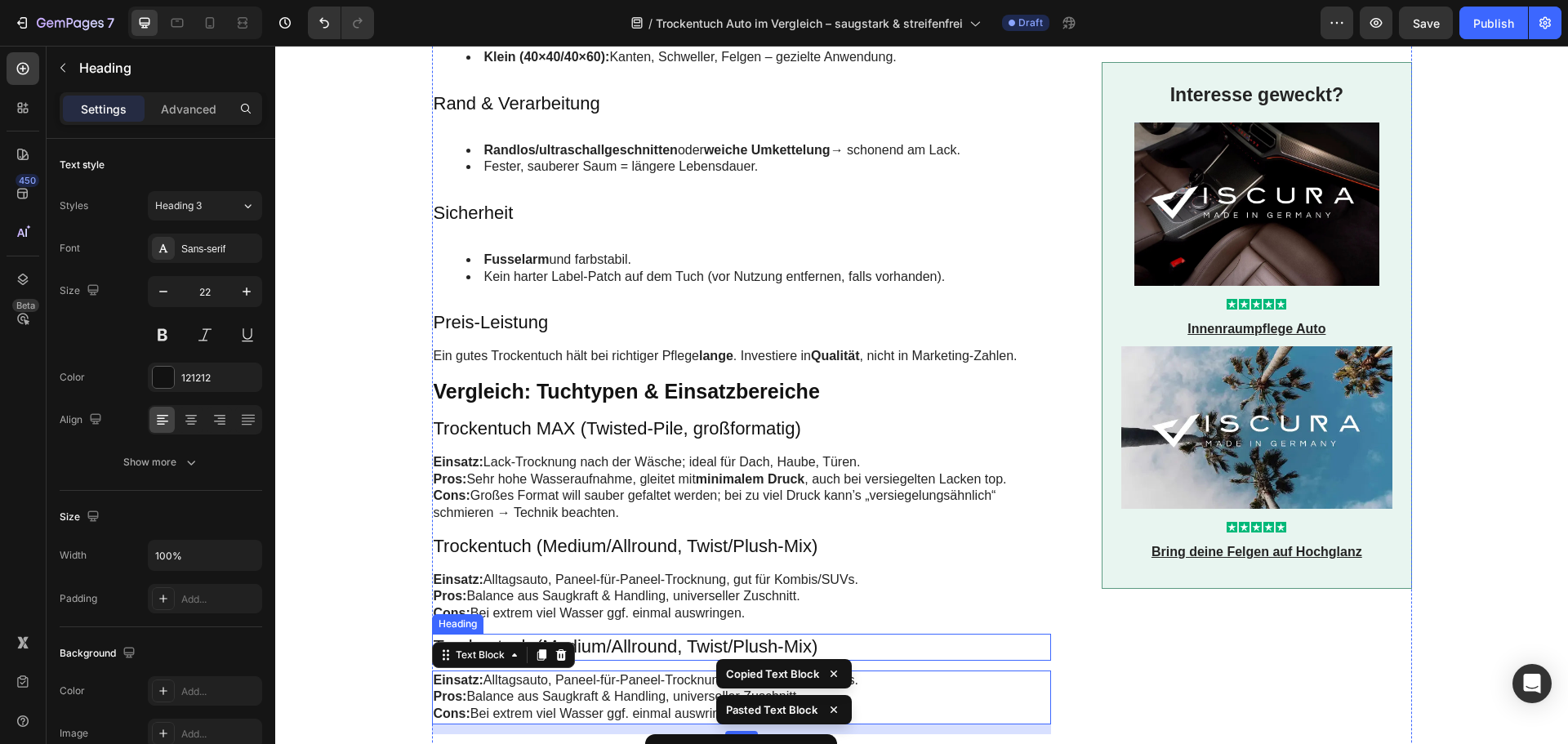
click at [666, 634] on h3 "Trockentuch (Medium/Allround, Twist/Plush-Mix)" at bounding box center [742, 646] width 620 height 27
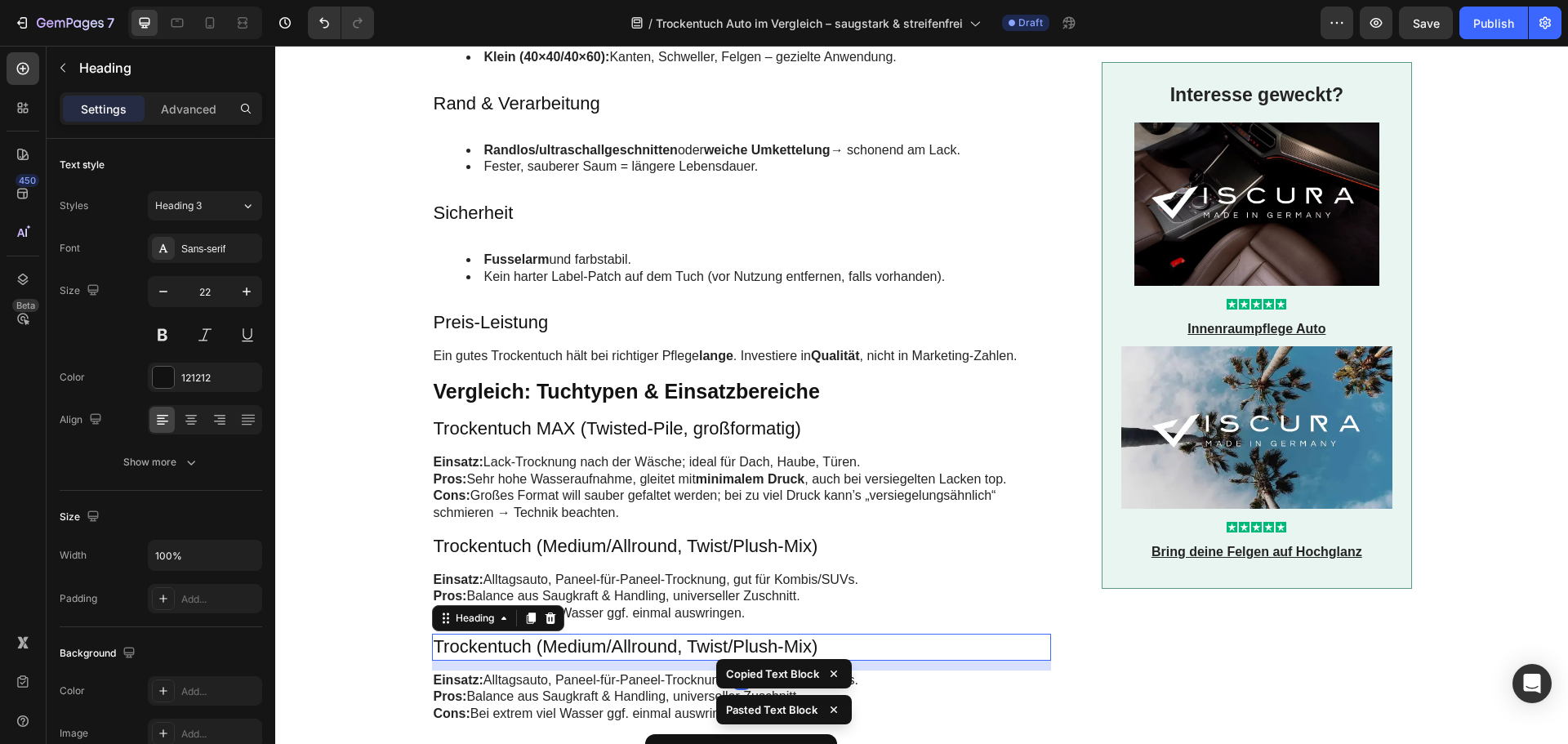
click at [666, 634] on h3 "Trockentuch (Medium/Allround, Twist/Plush-Mix)" at bounding box center [742, 646] width 620 height 27
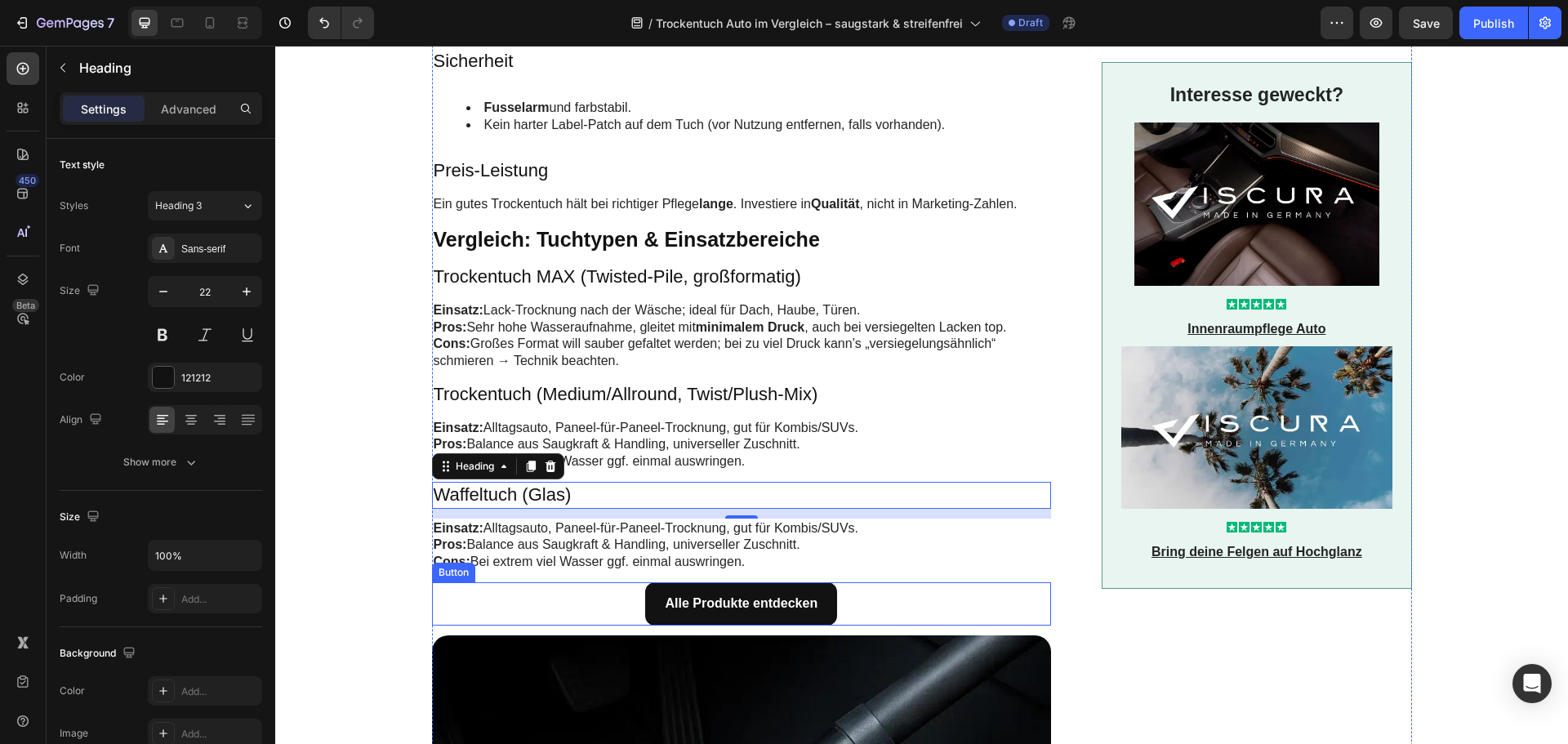
scroll to position [1960, 0]
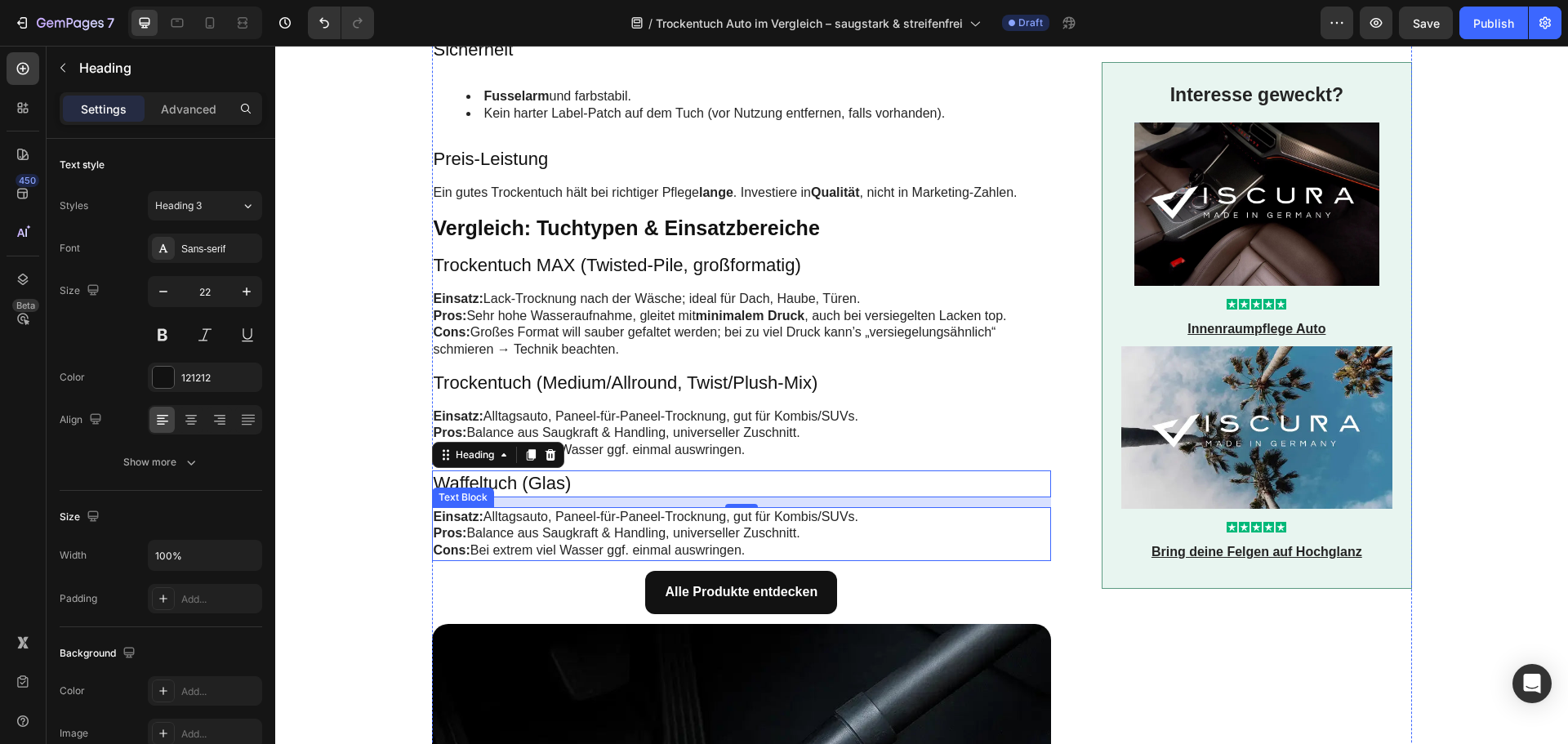
click at [560, 522] on p "Einsatz: Alltagsauto, Paneel-für-Paneel-Trocknung, gut für Kombis/SUVs. Pros: B…" at bounding box center [742, 533] width 616 height 51
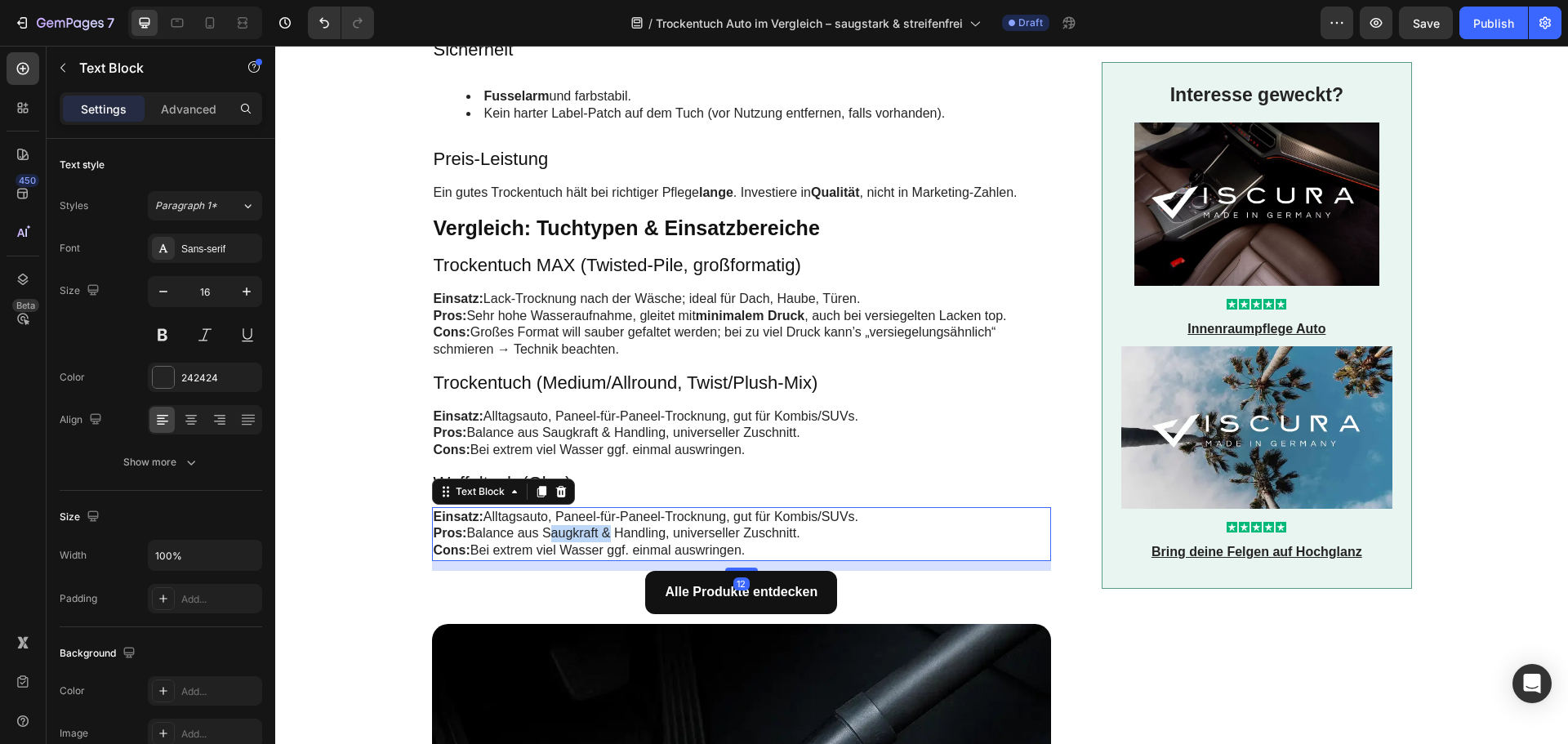
click at [560, 522] on p "Einsatz: Alltagsauto, Paneel-für-Paneel-Trocknung, gut für Kombis/SUVs. Pros: B…" at bounding box center [742, 533] width 616 height 51
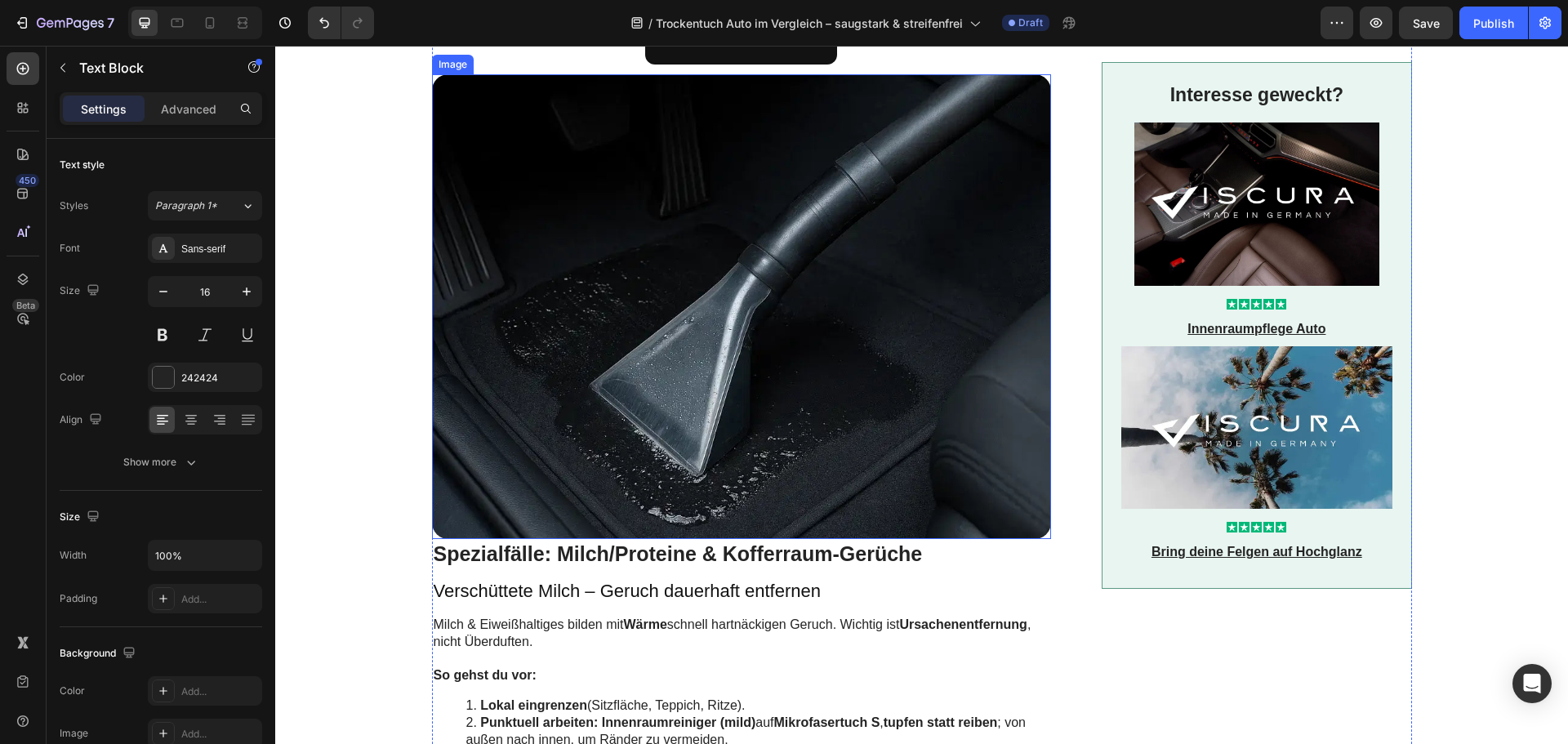
scroll to position [2695, 0]
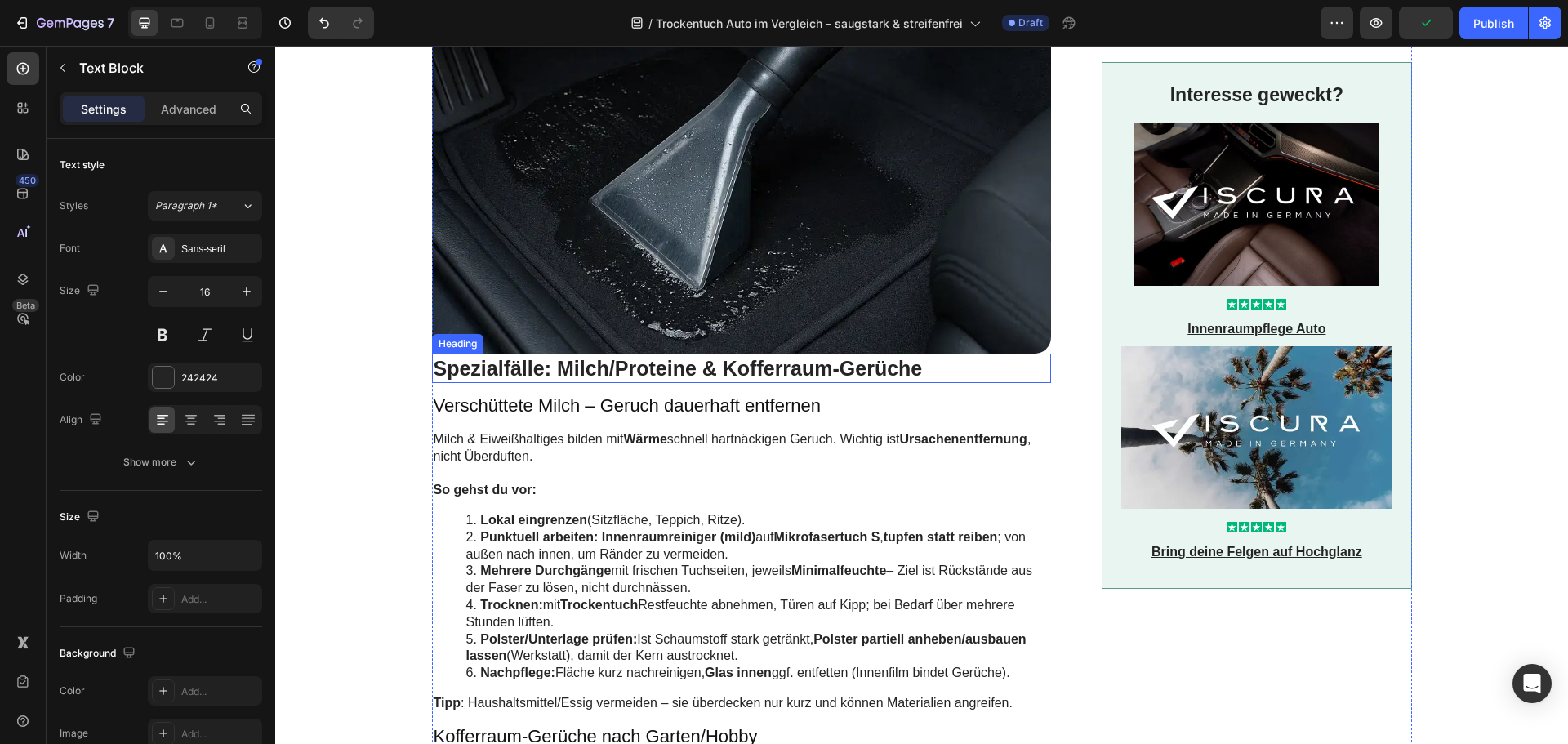
click at [598, 354] on h2 "Spezialfälle: Milch/Proteine & Kofferraum-Gerüche" at bounding box center [742, 369] width 620 height 30
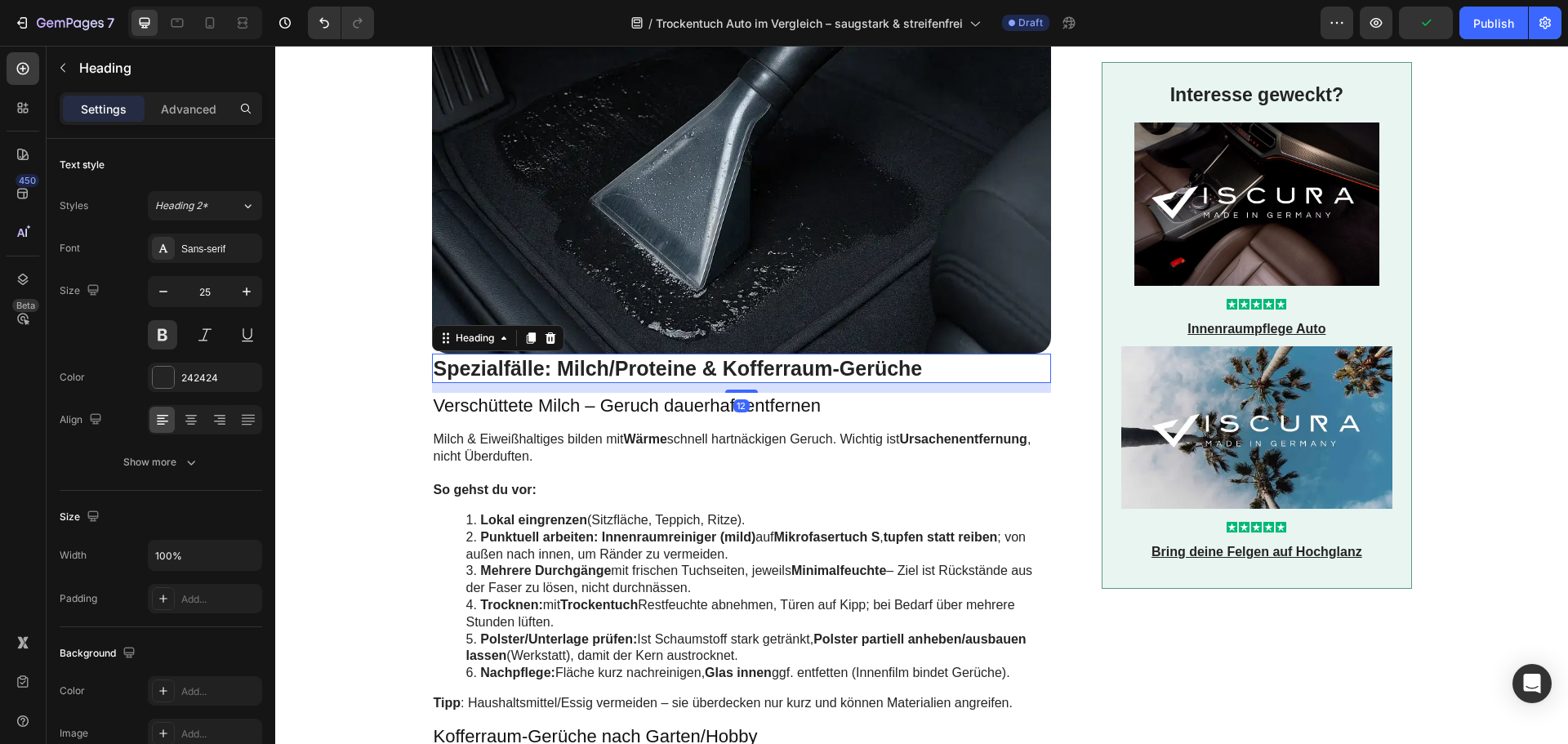
click at [598, 354] on h2 "Spezialfälle: Milch/Proteine & Kofferraum-Gerüche" at bounding box center [742, 369] width 620 height 30
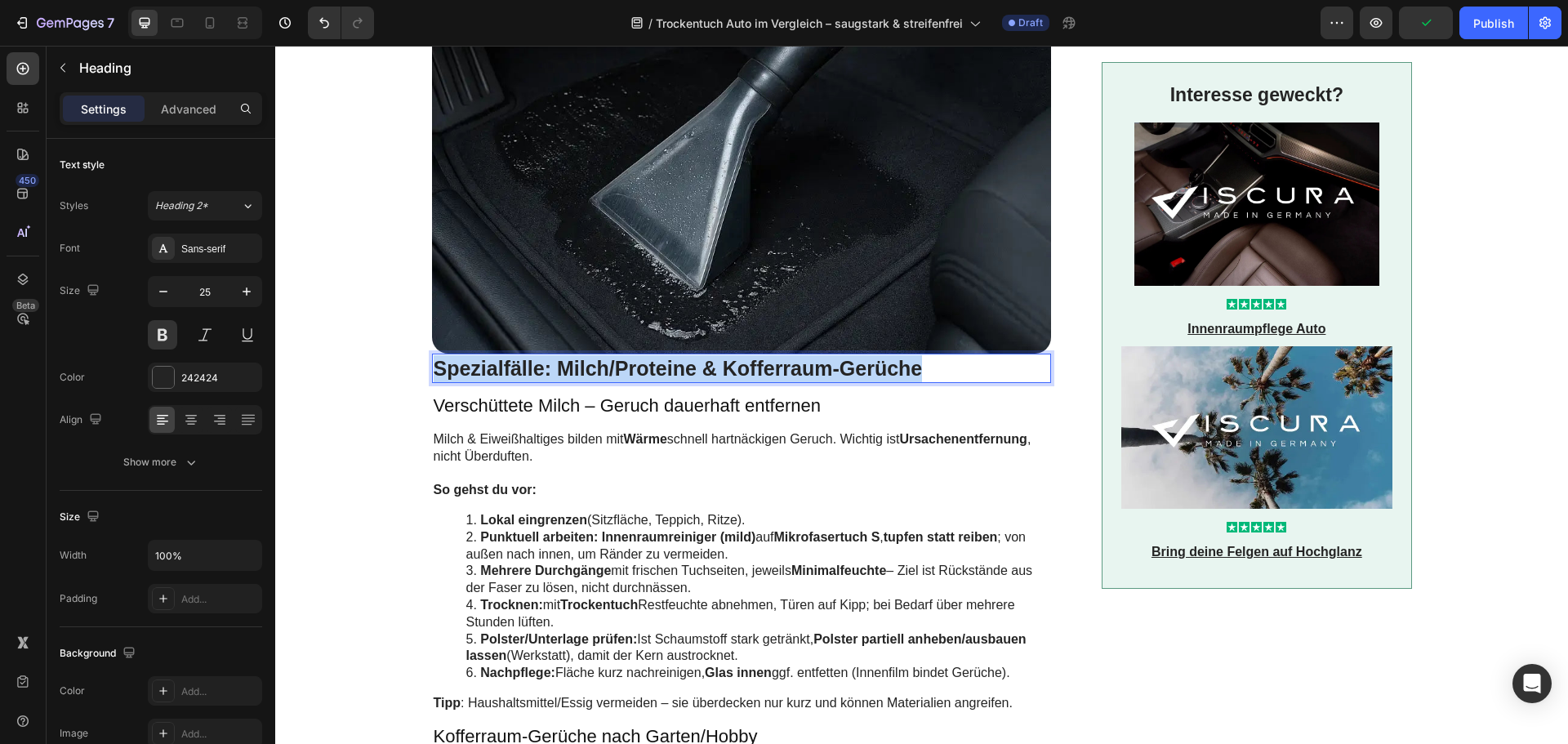
click at [598, 356] on p "Spezialfälle: Milch/Proteine & Kofferraum-Gerüche" at bounding box center [742, 369] width 616 height 27
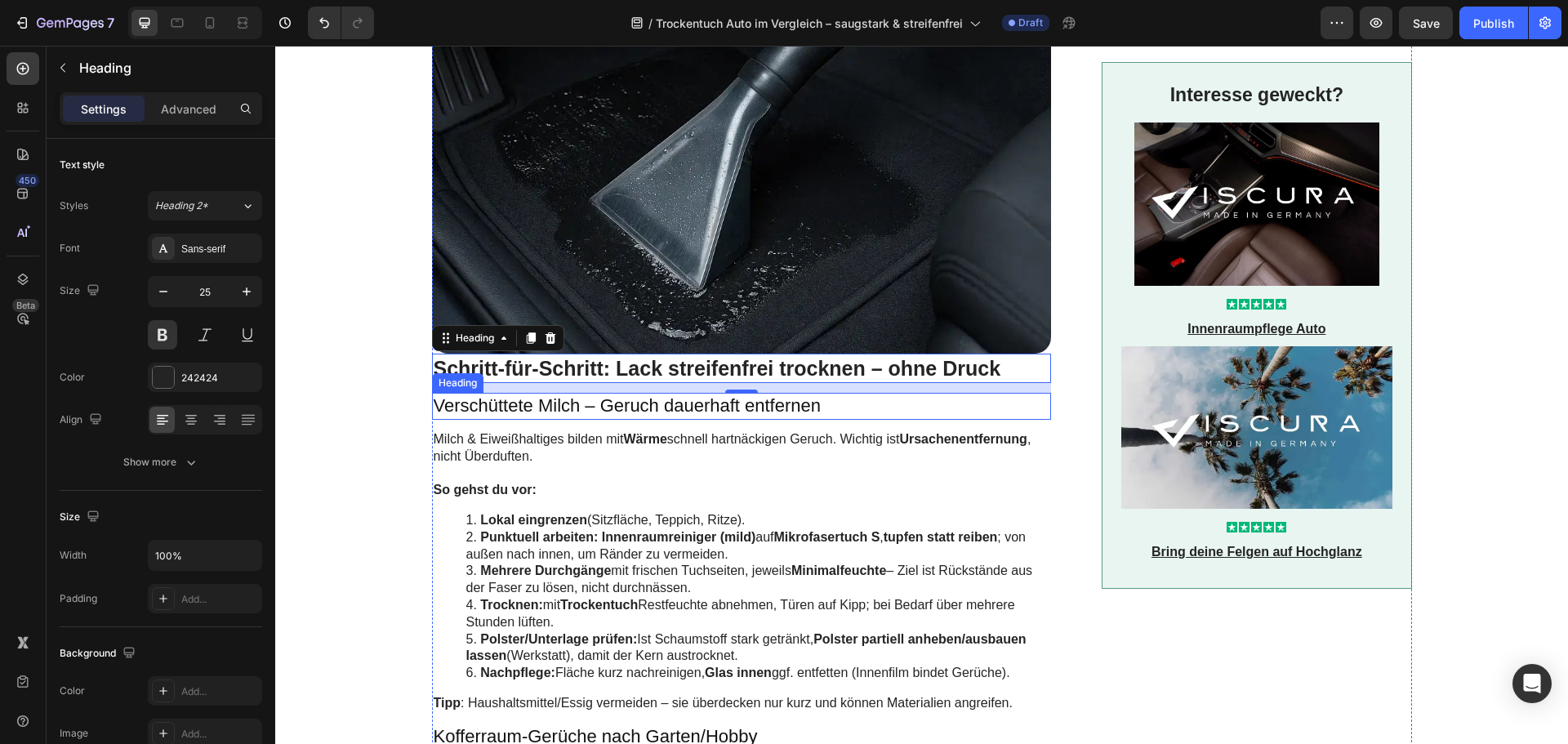
click at [528, 393] on h3 "Verschüttete Milch – Geruch dauerhaft entfernen" at bounding box center [742, 406] width 620 height 27
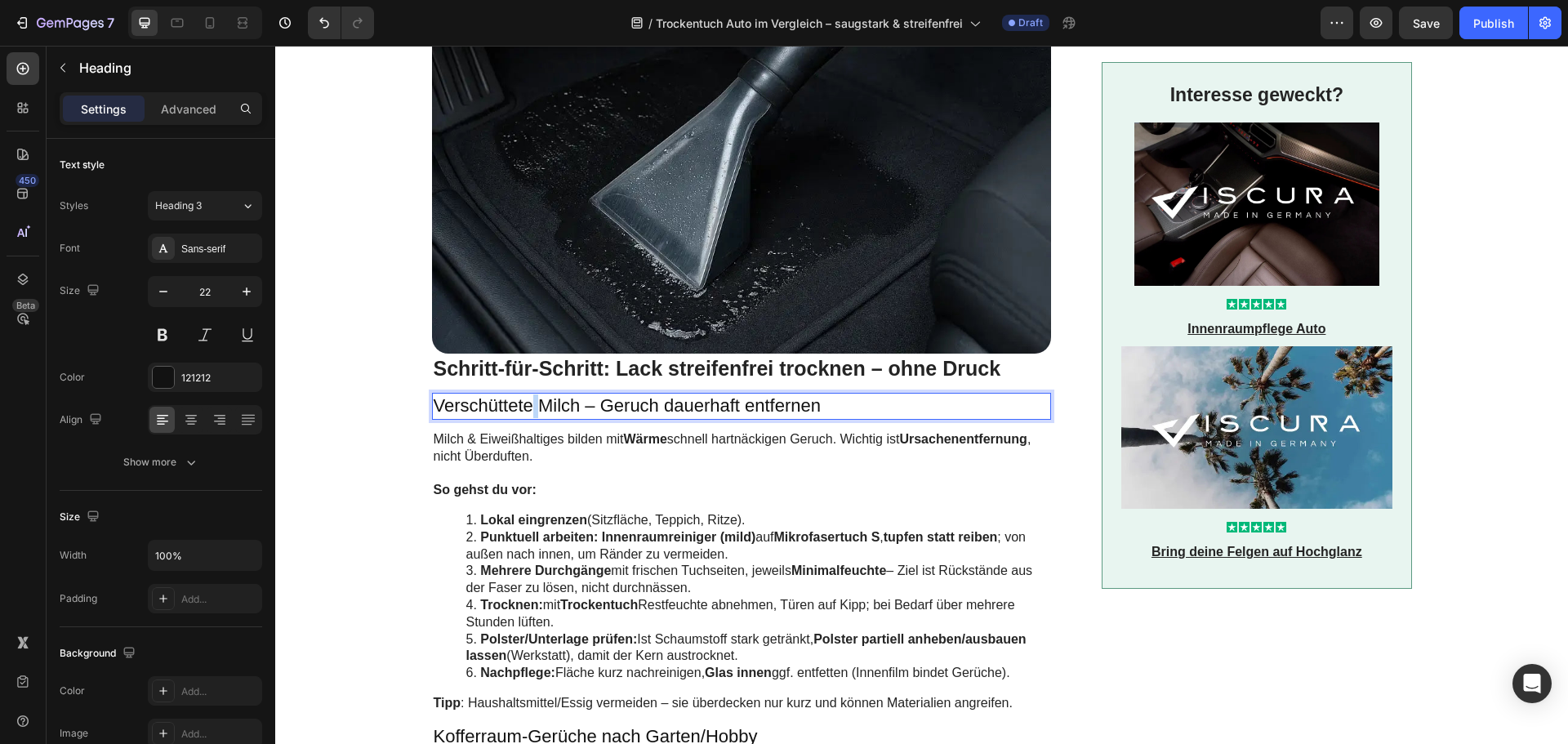
click at [528, 393] on h3 "Verschüttete Milch – Geruch dauerhaft entfernen" at bounding box center [742, 406] width 620 height 27
click at [528, 394] on p "Verschüttete Milch – Geruch dauerhaft entfernen" at bounding box center [742, 406] width 616 height 23
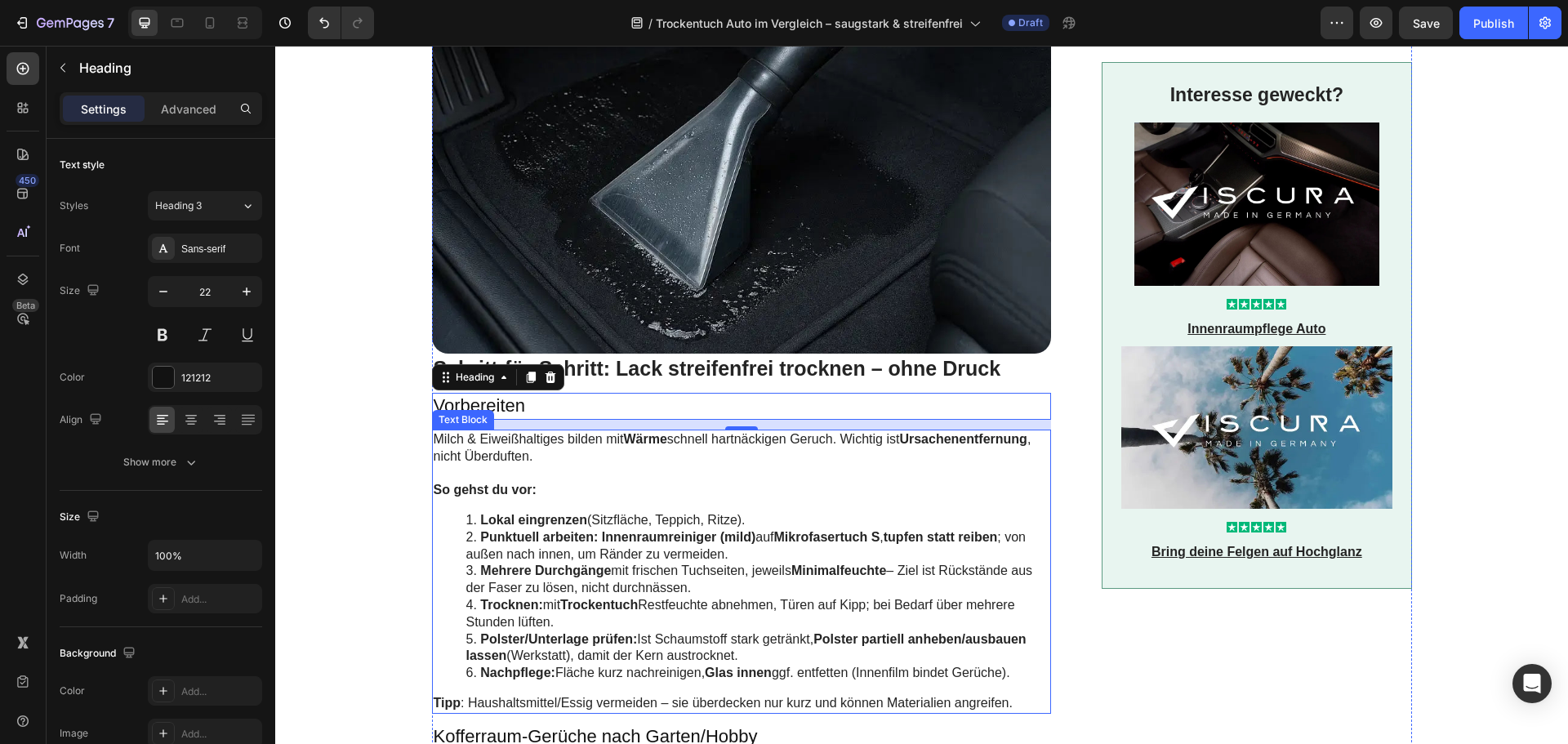
click at [502, 432] on p "Milch & Eiweißhaltiges bilden mit Wärme schnell hartnäckigen Geruch. Wichtig is…" at bounding box center [742, 449] width 616 height 35
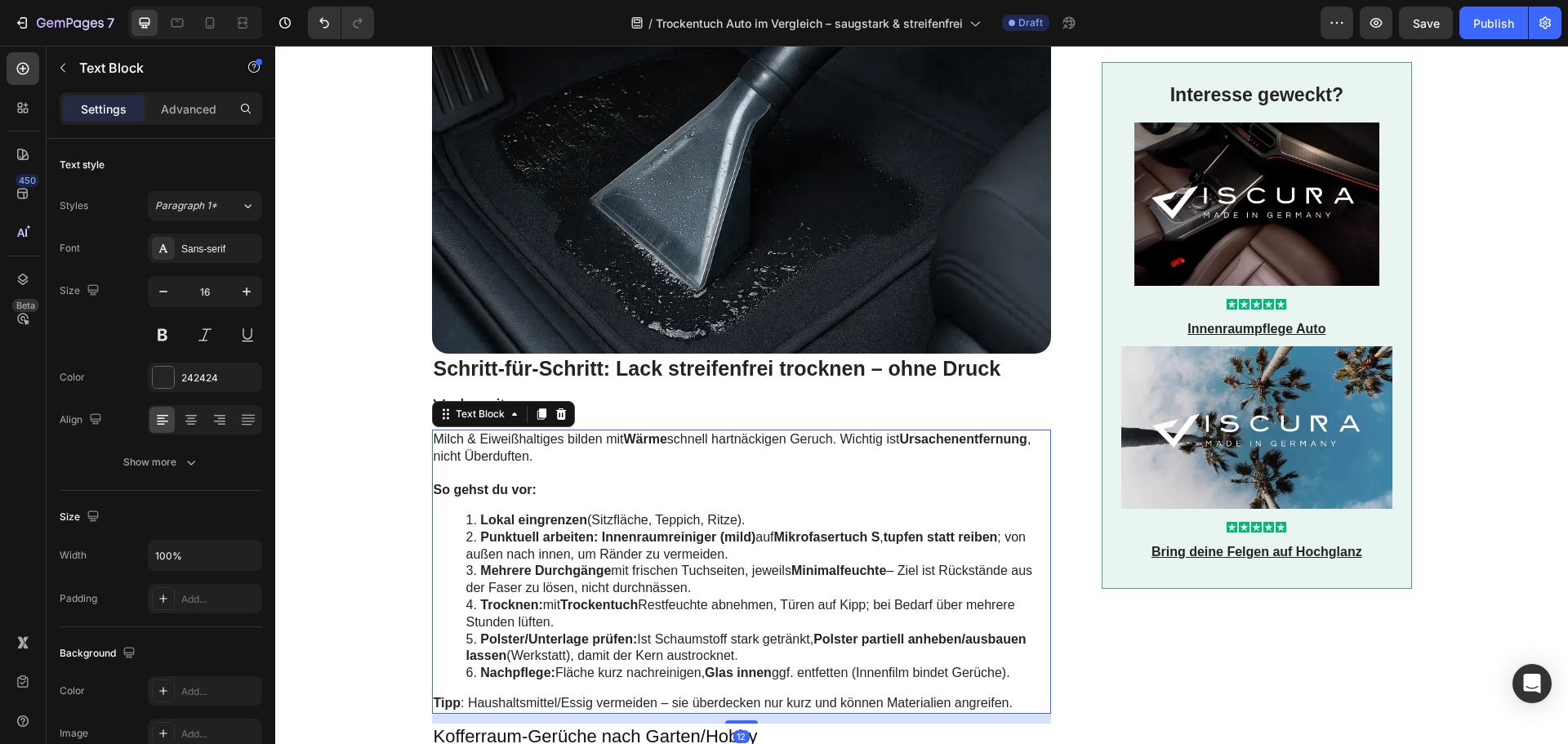
click at [502, 432] on p "Milch & Eiweißhaltiges bilden mit Wärme schnell hartnäckigen Geruch. Wichtig is…" at bounding box center [742, 449] width 616 height 35
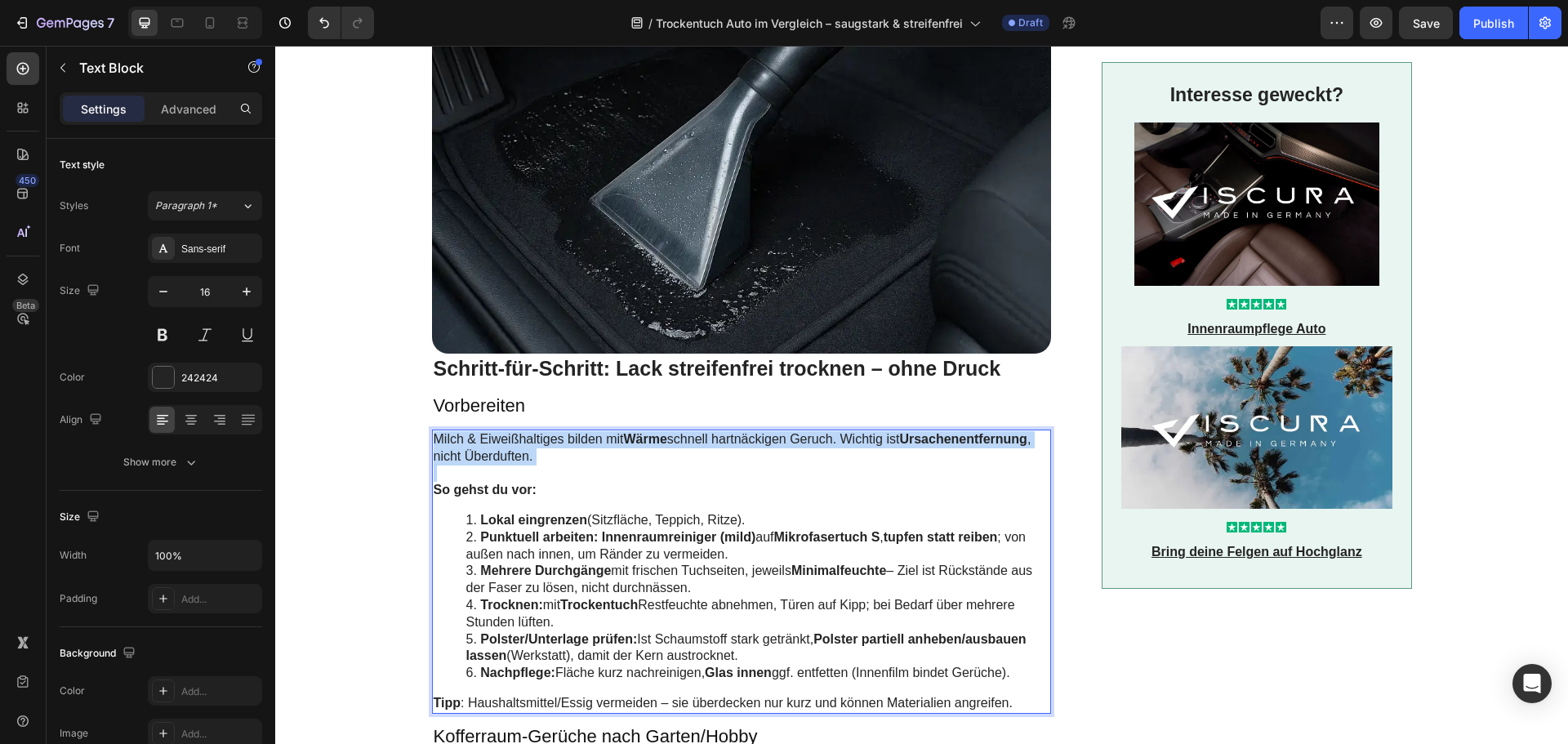
click at [502, 432] on p "Milch & Eiweißhaltiges bilden mit Wärme schnell hartnäckigen Geruch. Wichtig is…" at bounding box center [742, 449] width 616 height 35
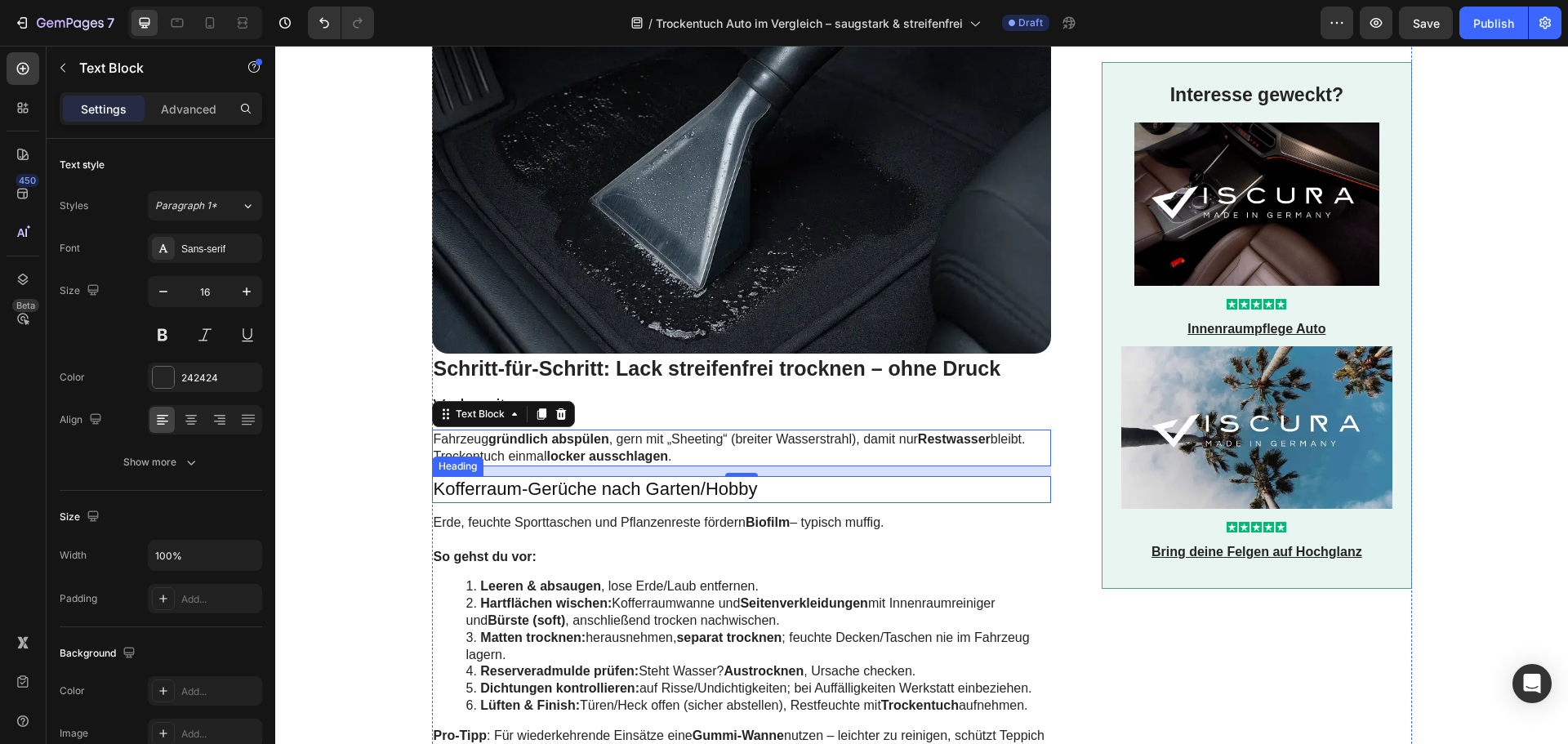
click at [536, 476] on h3 "Kofferraum-Gerüche nach Garten/Hobby" at bounding box center [742, 489] width 620 height 27
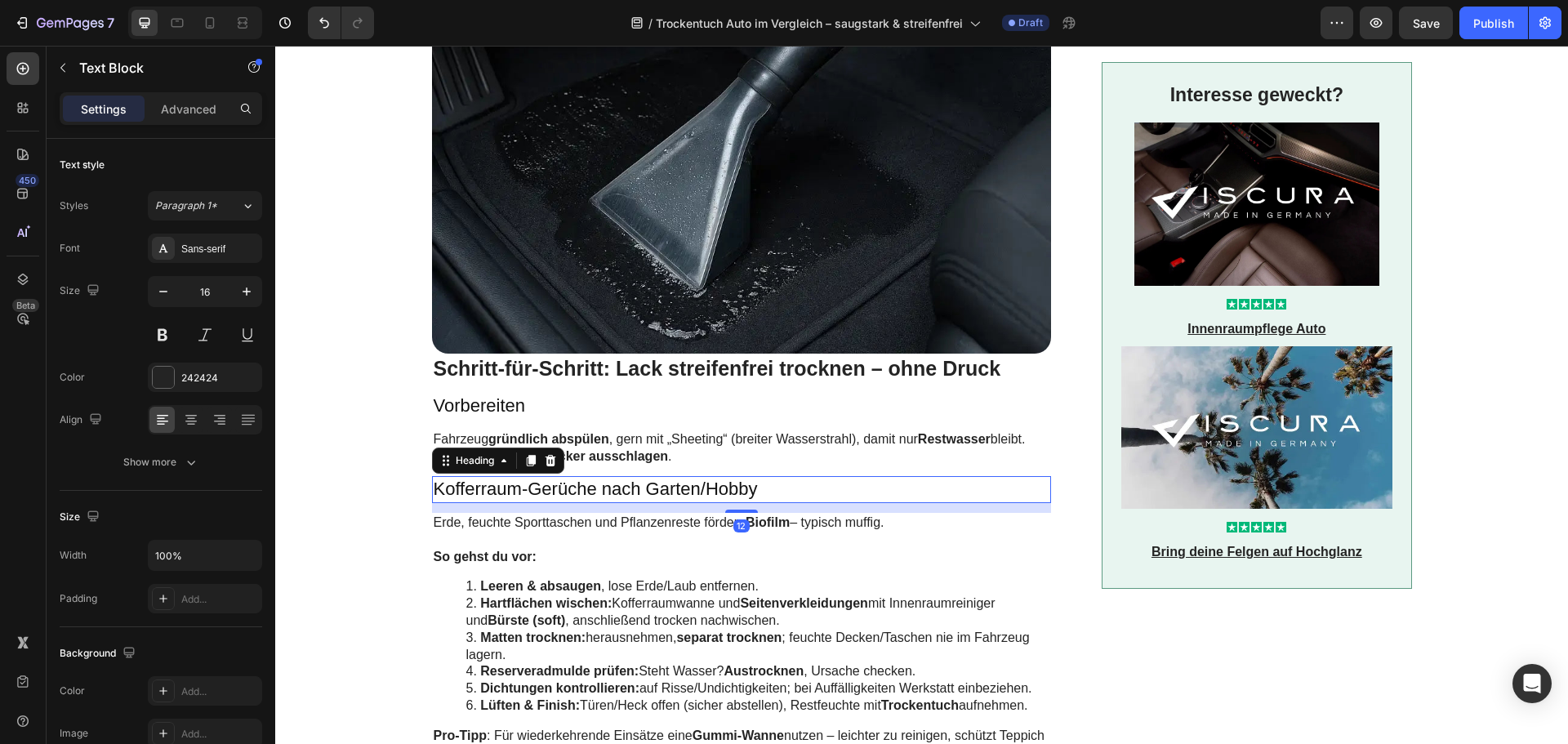
click at [536, 476] on h3 "Kofferraum-Gerüche nach Garten/Hobby" at bounding box center [742, 489] width 620 height 27
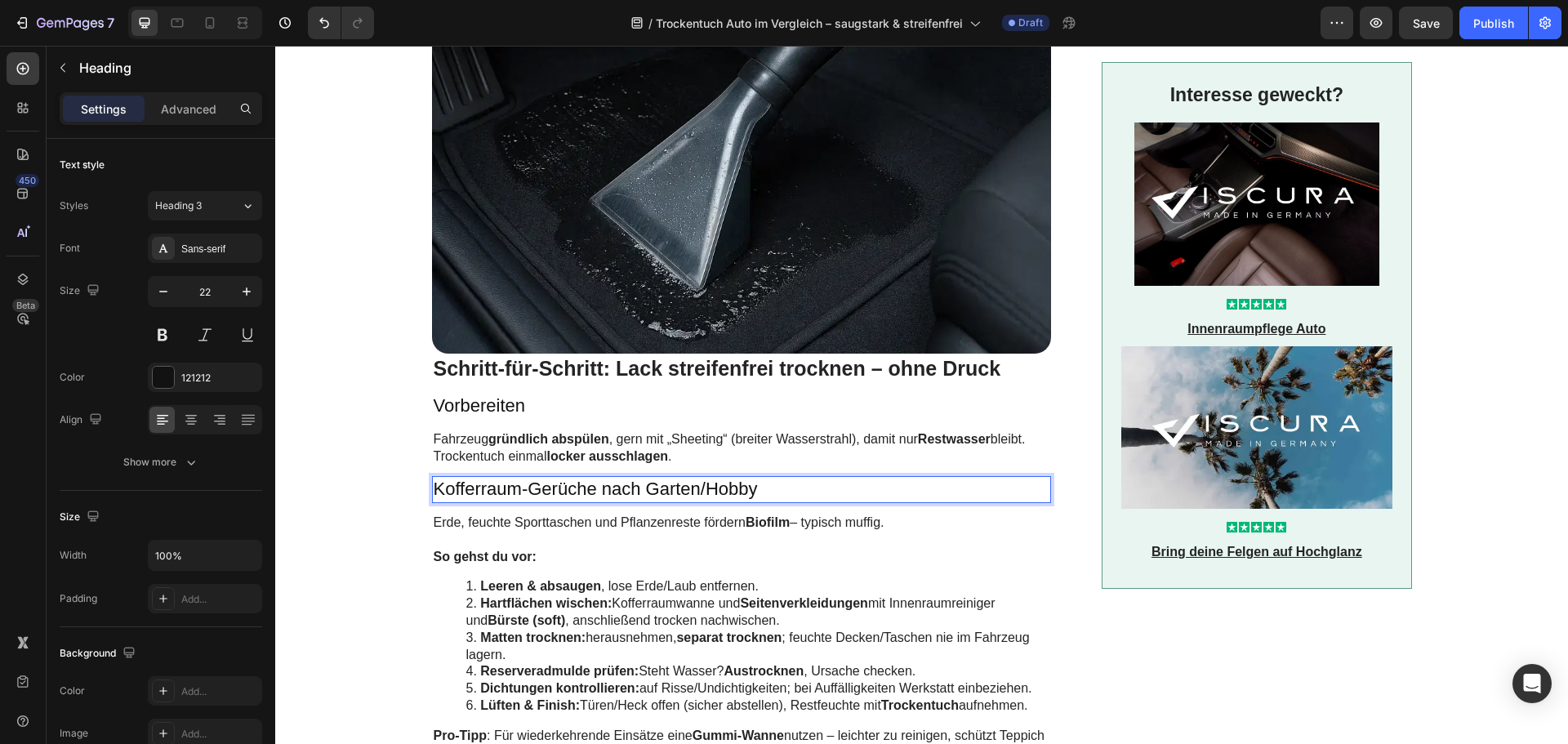
click at [536, 477] on p "Kofferraum-Gerüche nach Garten/Hobby" at bounding box center [742, 489] width 616 height 23
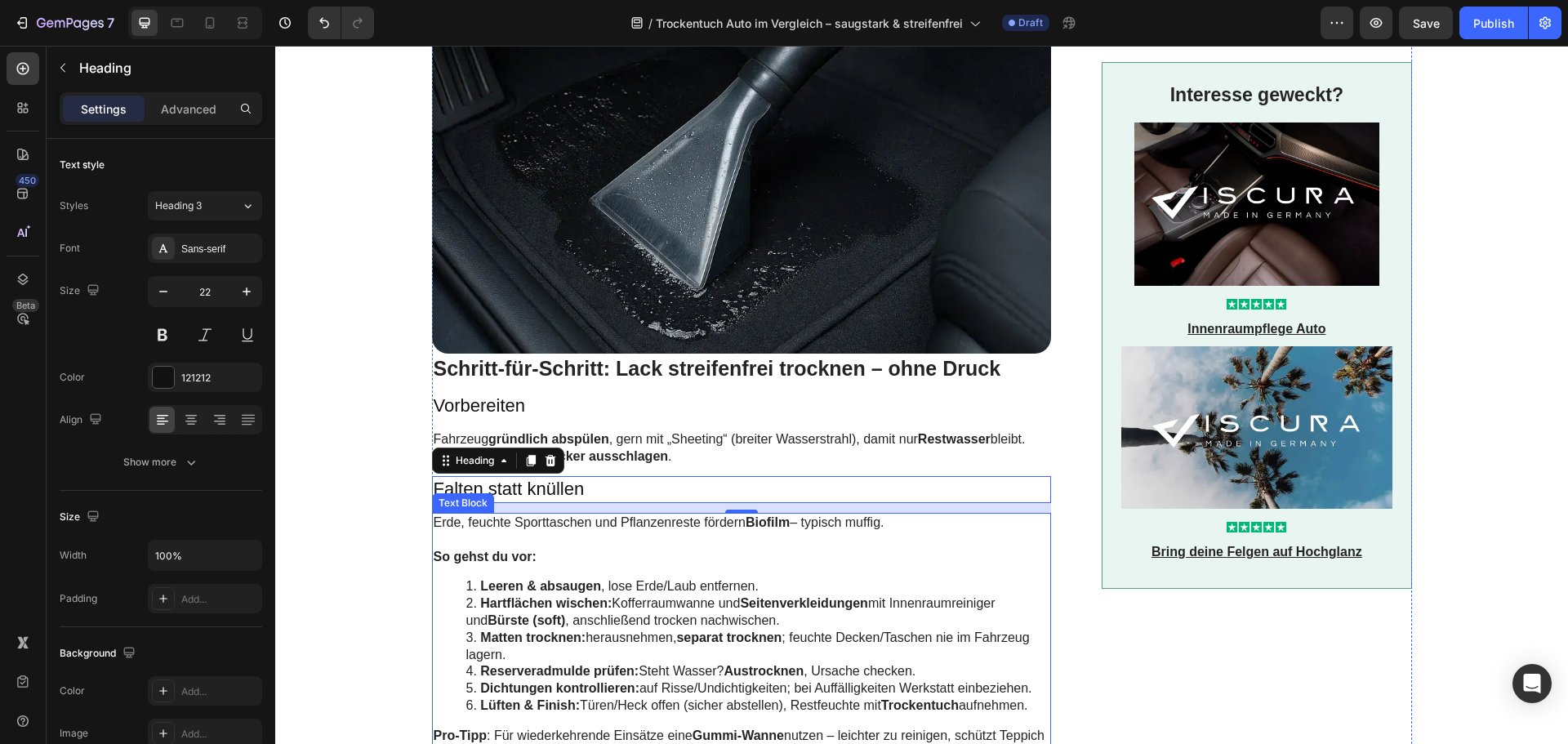
click at [566, 514] on p "Erde, feuchte Sporttaschen und Pflanzenreste fördern Biofilm – typisch muffig." at bounding box center [742, 523] width 616 height 17
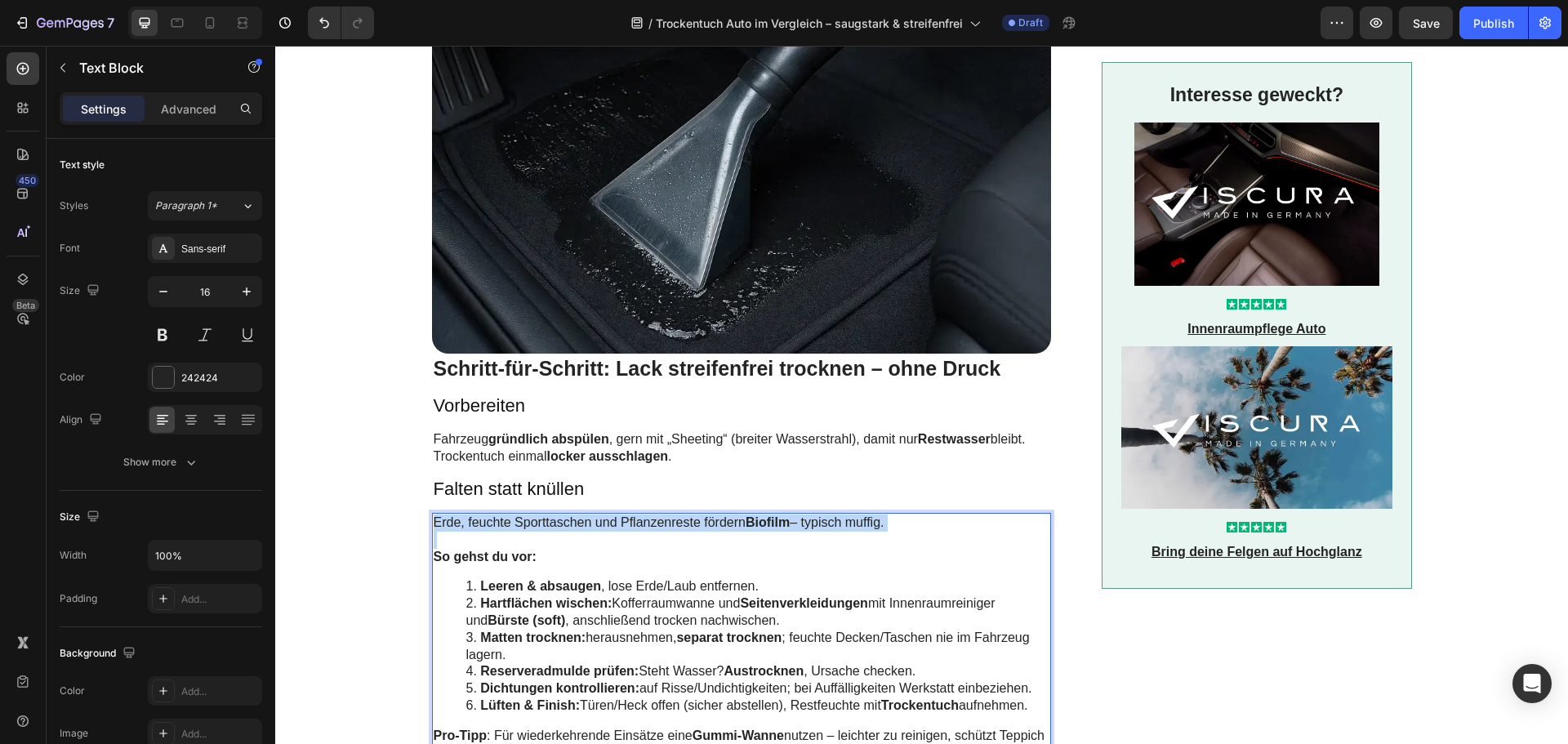
click at [566, 514] on p "Erde, feuchte Sporttaschen und Pflanzenreste fördern Biofilm – typisch muffig." at bounding box center [742, 523] width 616 height 17
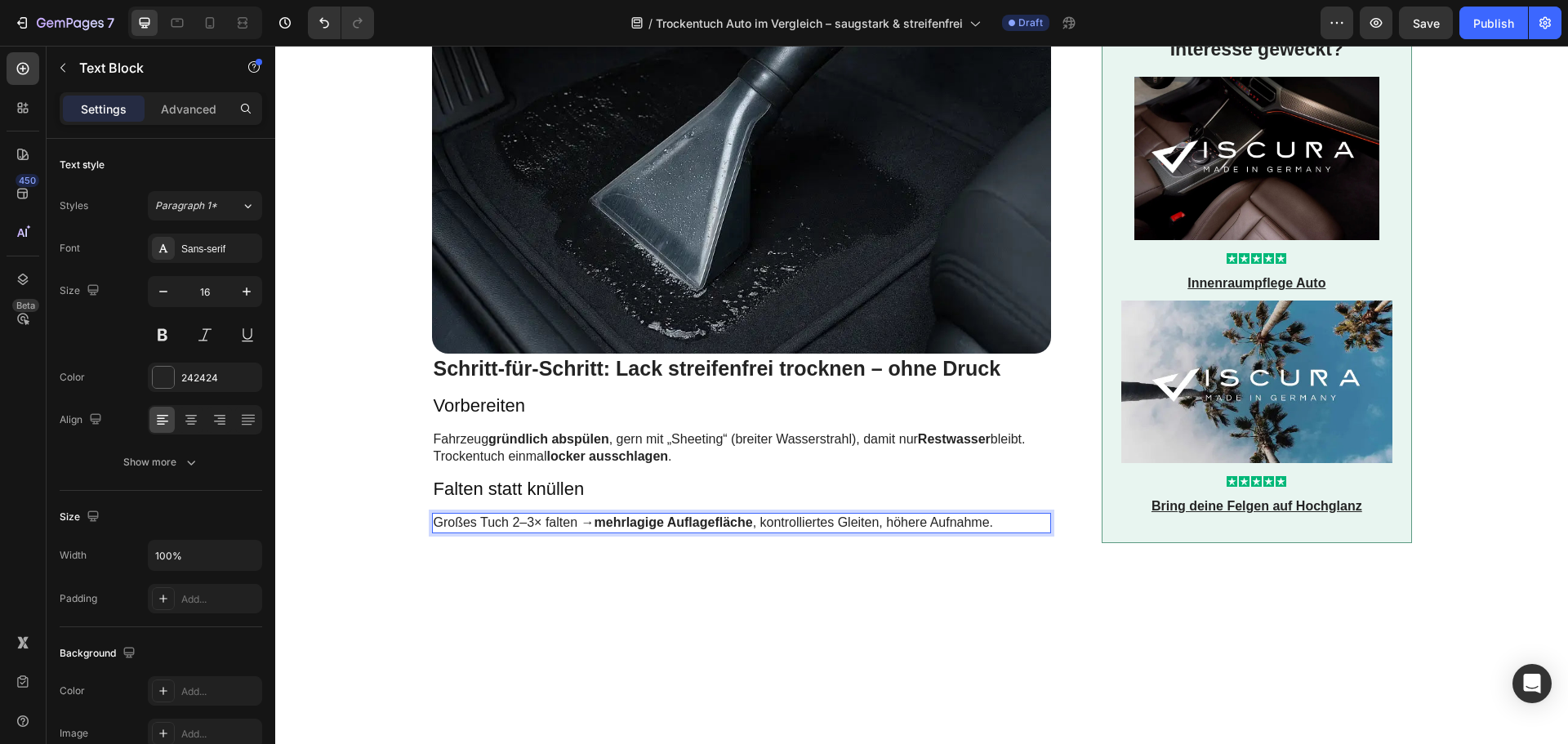
scroll to position [2858, 0]
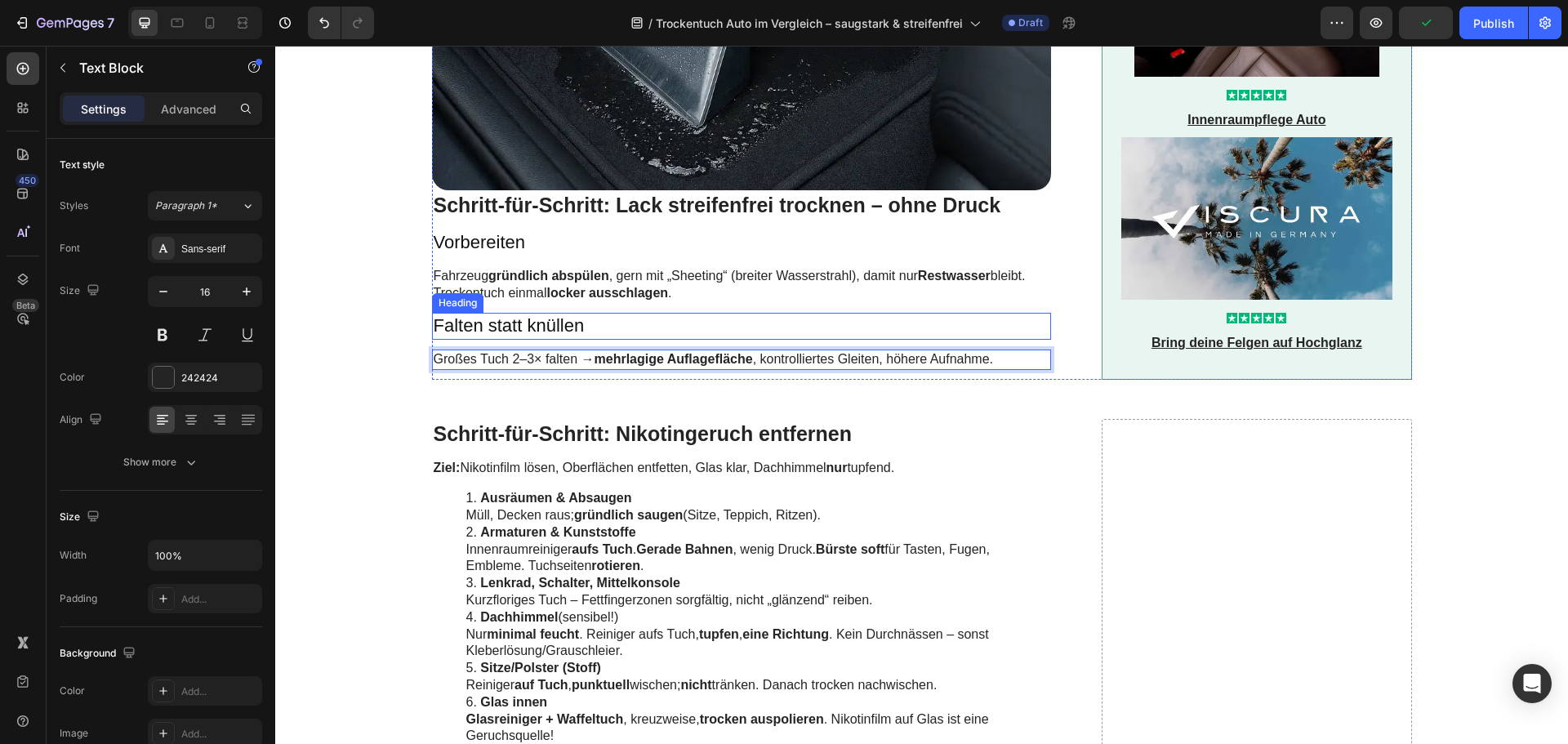
click at [533, 314] on p "Falten statt knüllen" at bounding box center [742, 325] width 616 height 23
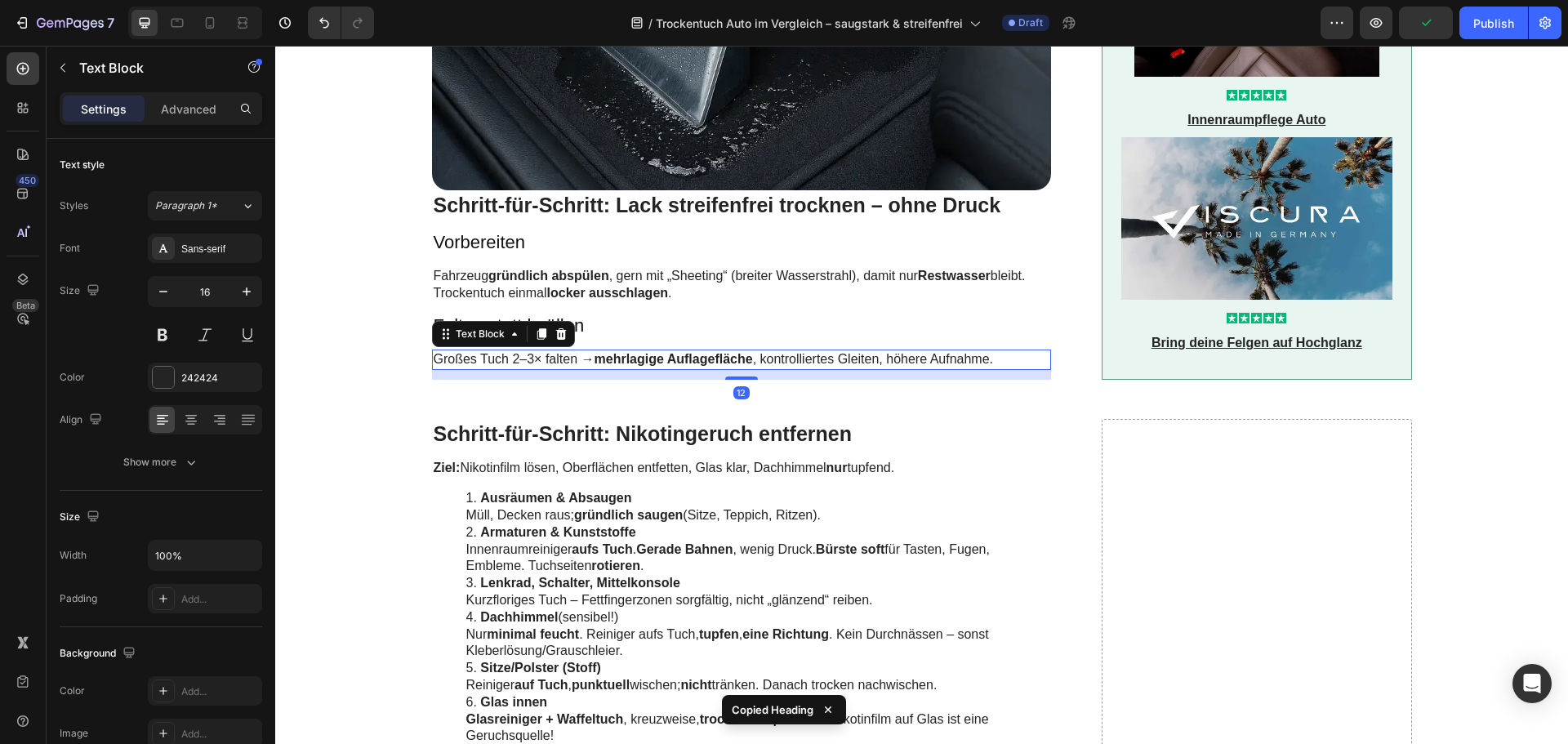
click at [549, 351] on p "Großes Tuch 2–3× falten → mehrlagige Auflagefläche , kontrolliertes Gleiten, hö…" at bounding box center [742, 360] width 616 height 17
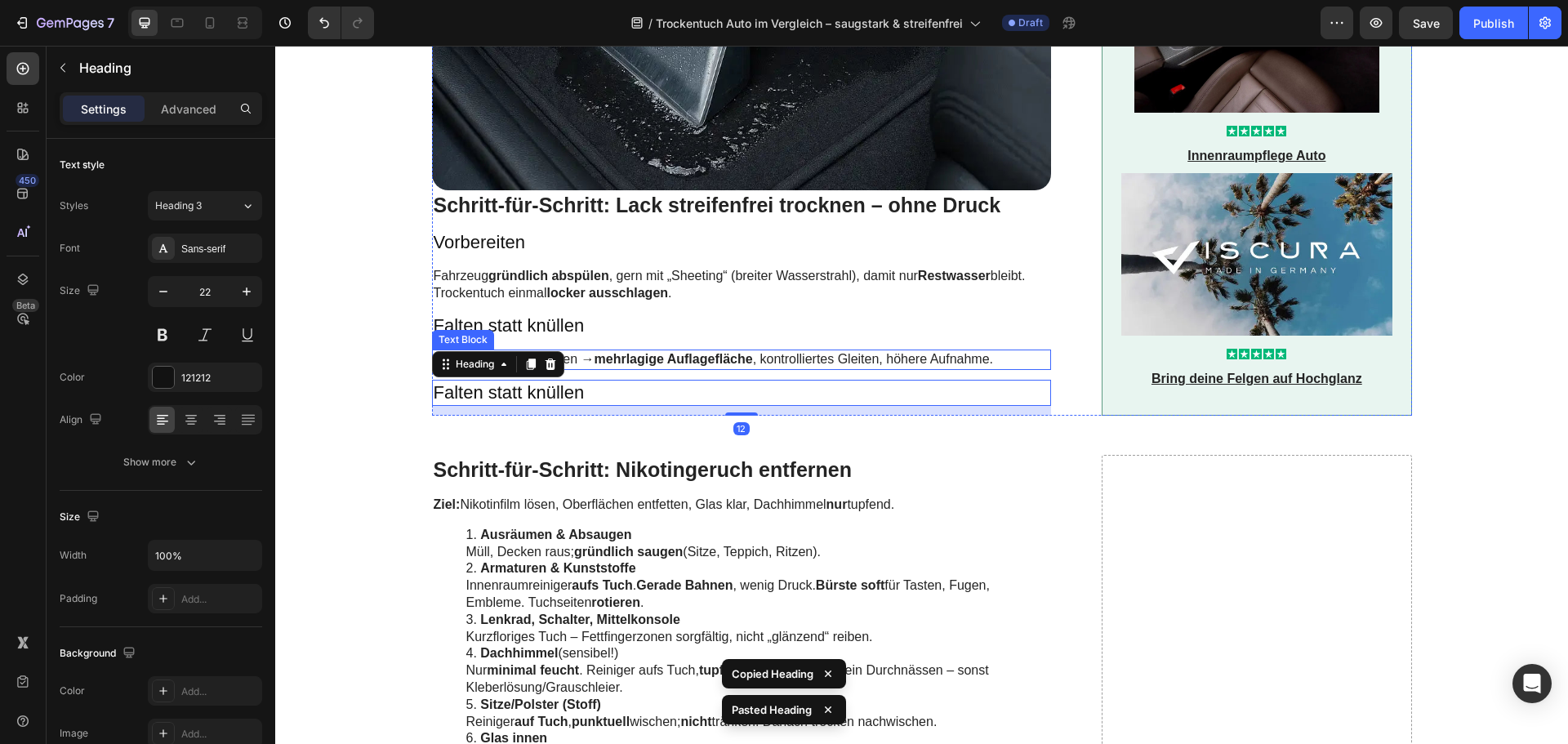
click at [589, 351] on p "Großes Tuch 2–3× falten → mehrlagige Auflagefläche , kontrolliertes Gleiten, hö…" at bounding box center [742, 360] width 616 height 17
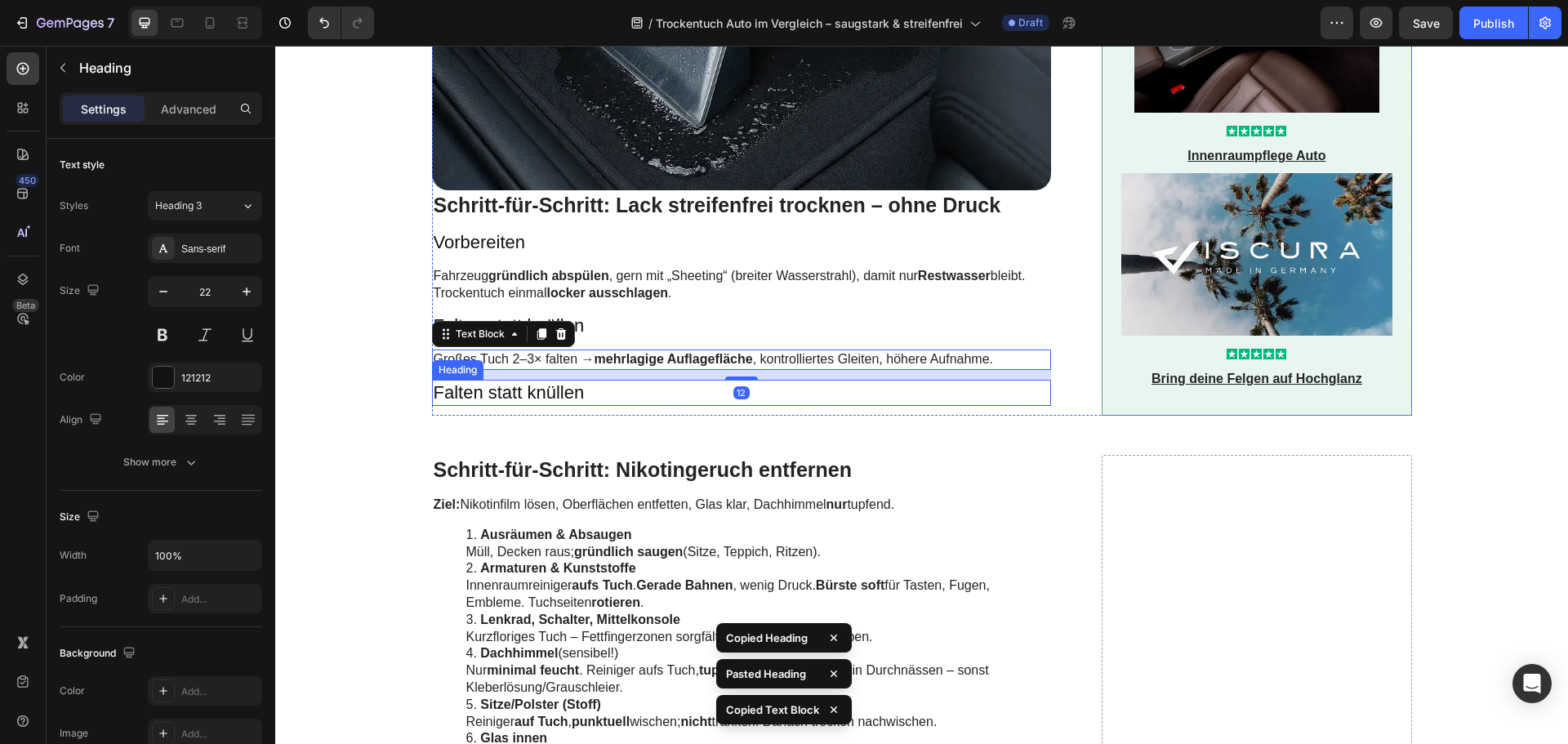
click at [562, 380] on h3 "Falten statt knüllen" at bounding box center [742, 393] width 620 height 27
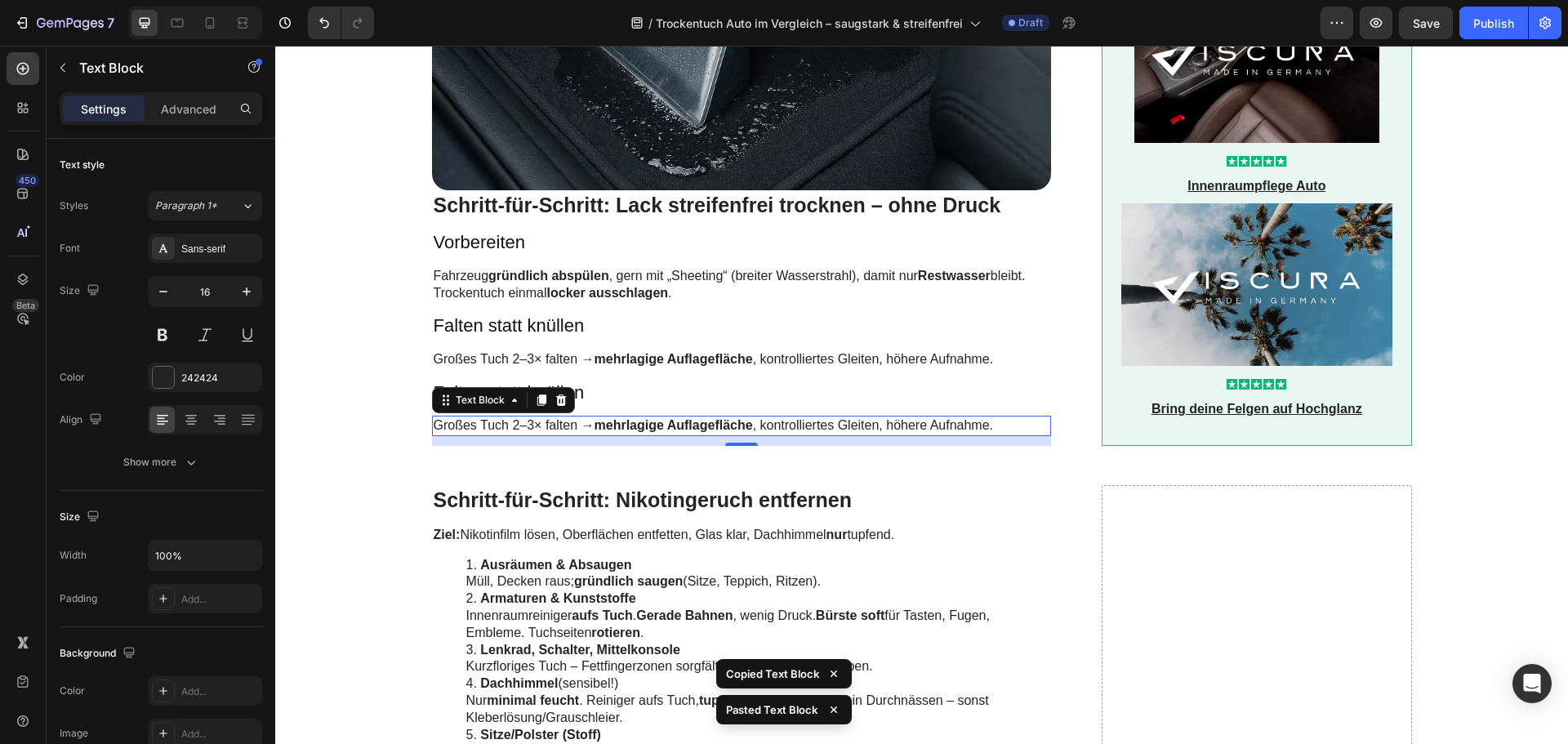
click at [516, 417] on p "Großes Tuch 2–3× falten → mehrlagige Auflagefläche , kontrolliertes Gleiten, hö…" at bounding box center [742, 426] width 616 height 17
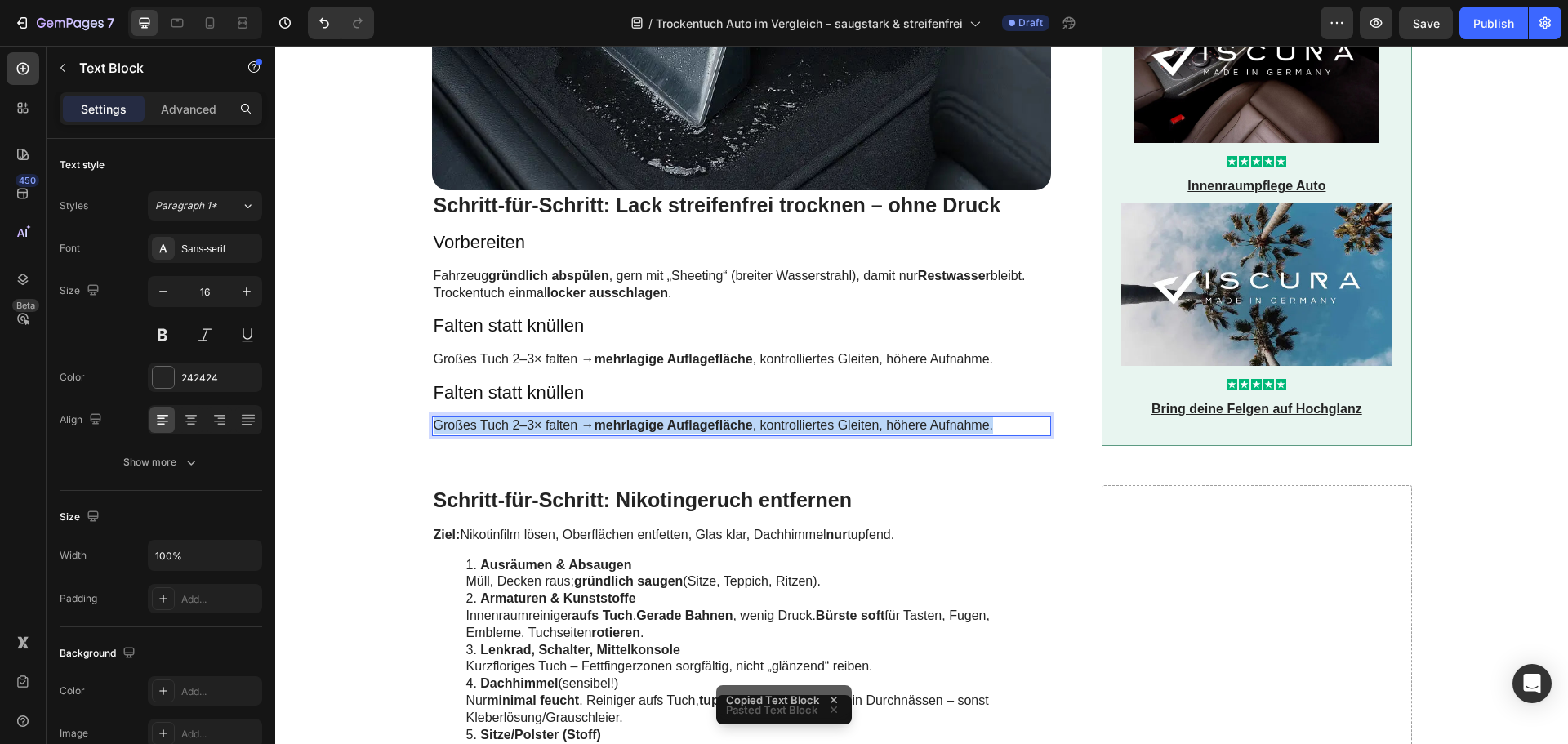
click at [516, 417] on p "Großes Tuch 2–3× falten → mehrlagige Auflagefläche , kontrolliertes Gleiten, hö…" at bounding box center [742, 426] width 616 height 17
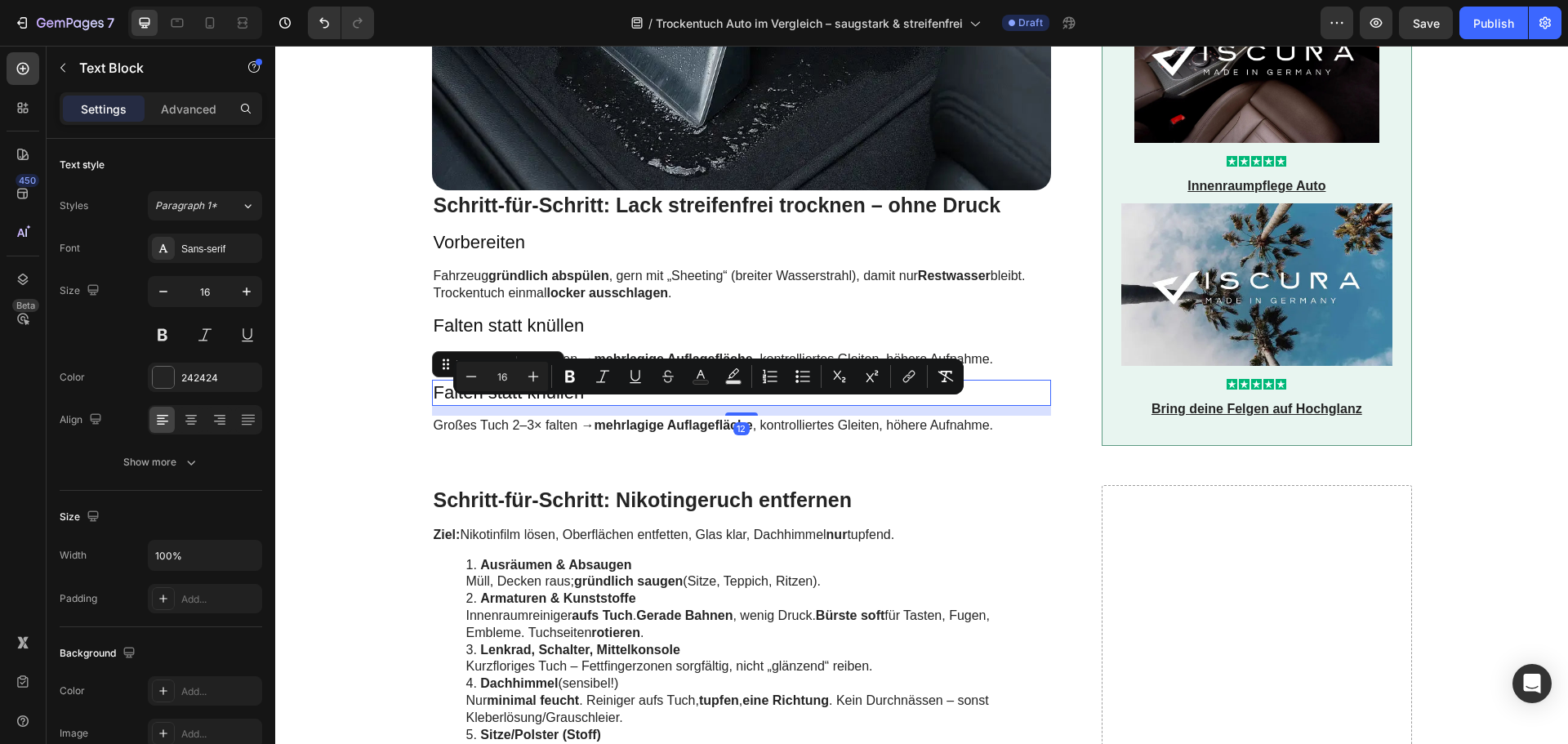
click at [432, 380] on h3 "Falten statt knüllen" at bounding box center [742, 393] width 620 height 27
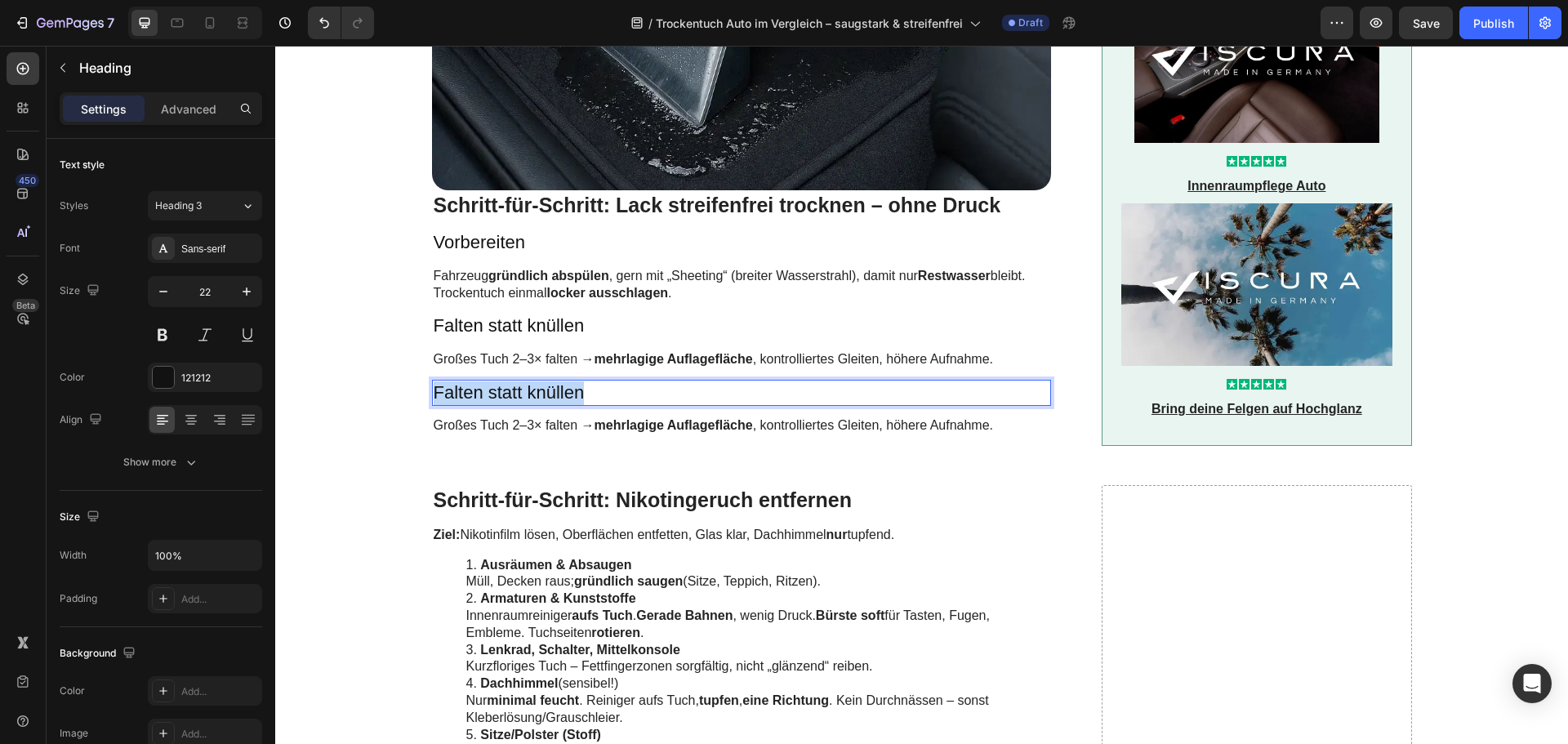
click at [433, 381] on p "Falten statt knüllen" at bounding box center [742, 393] width 616 height 23
click at [437, 382] on strong "Paneel-Technik" at bounding box center [498, 393] width 130 height 21
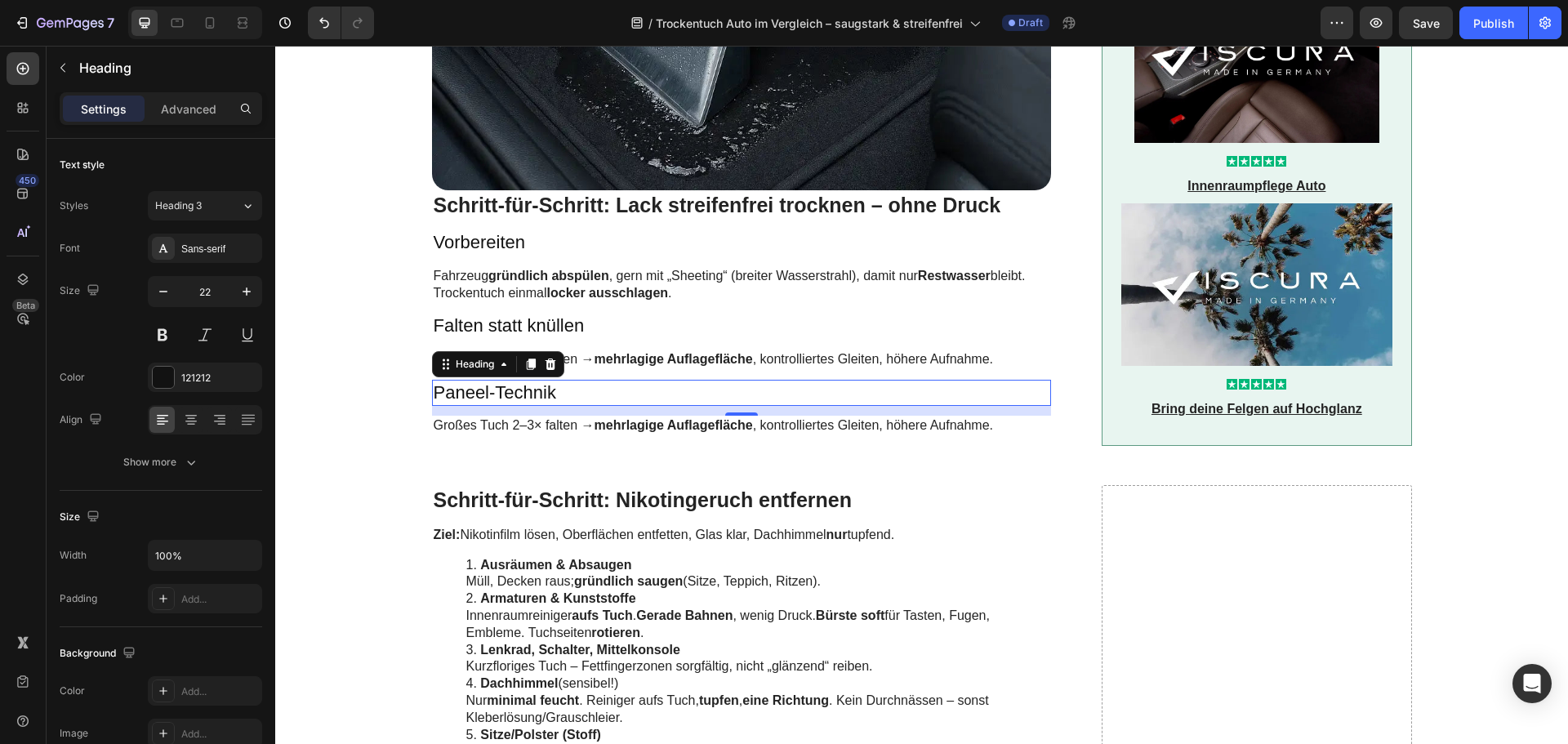
click at [560, 417] on p "Großes Tuch 2–3× falten → mehrlagige Auflagefläche , kontrolliertes Gleiten, hö…" at bounding box center [742, 426] width 616 height 17
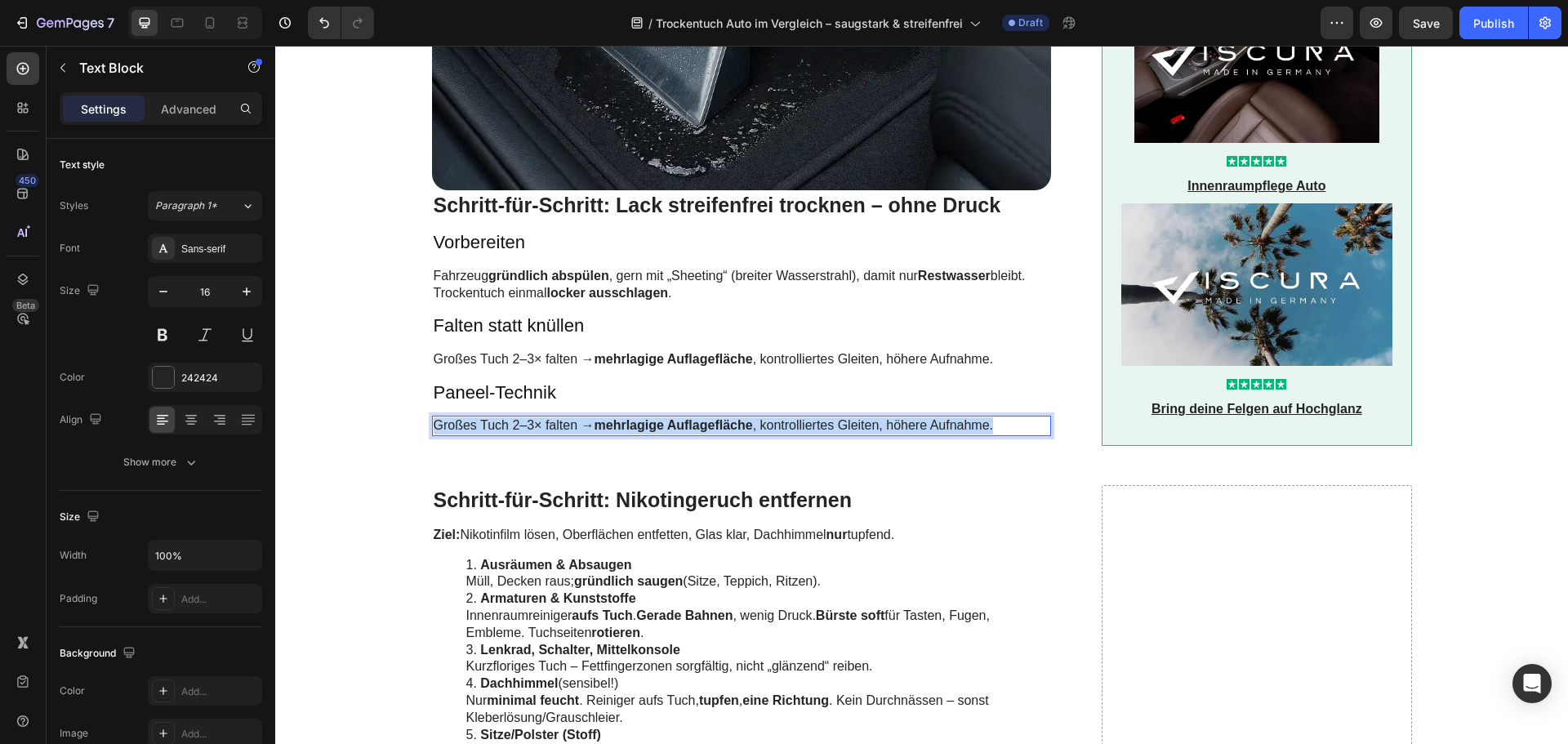
click at [560, 417] on p "Großes Tuch 2–3× falten → mehrlagige Auflagefläche , kontrolliertes Gleiten, hö…" at bounding box center [742, 426] width 616 height 17
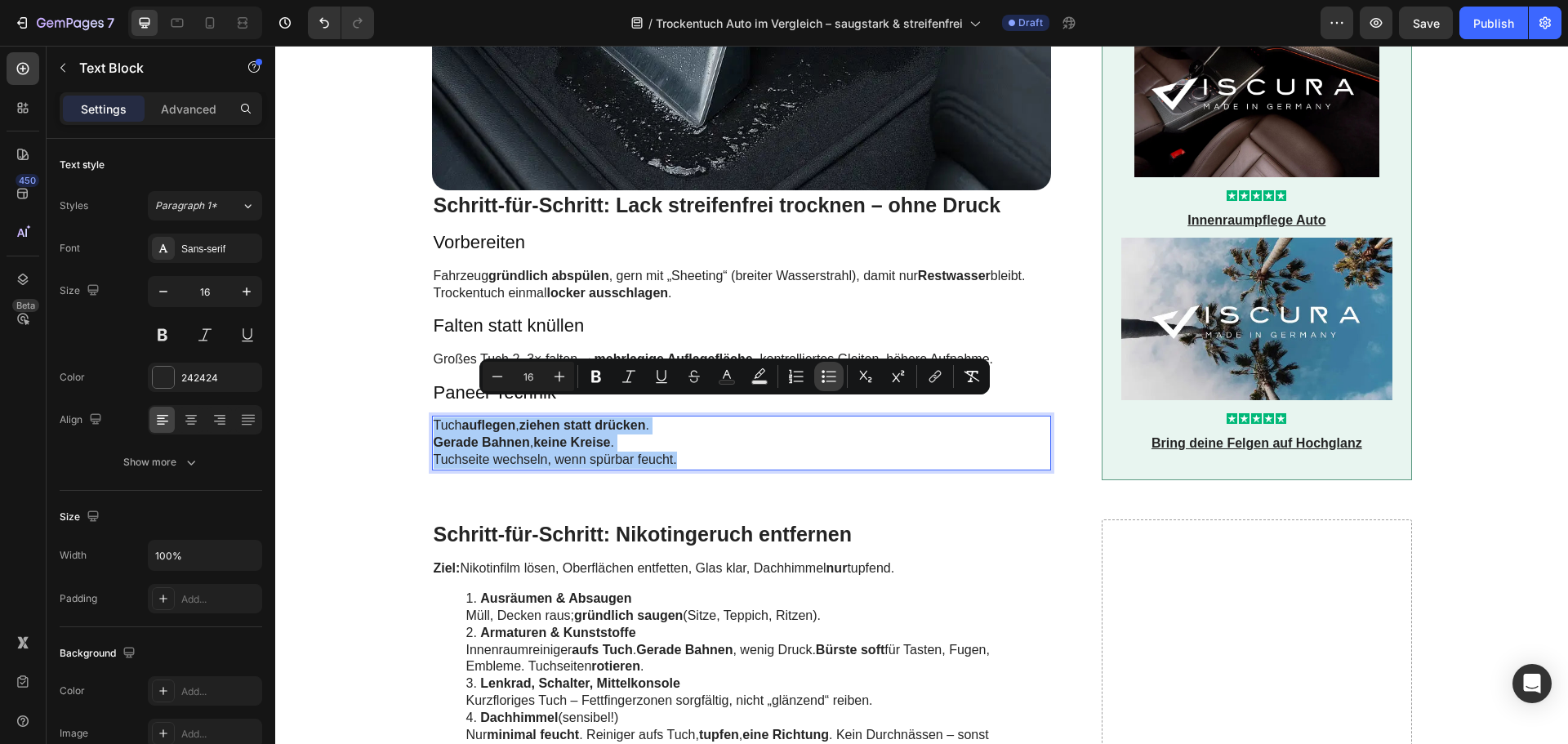
click at [818, 379] on button "Bulleted List" at bounding box center [829, 376] width 29 height 29
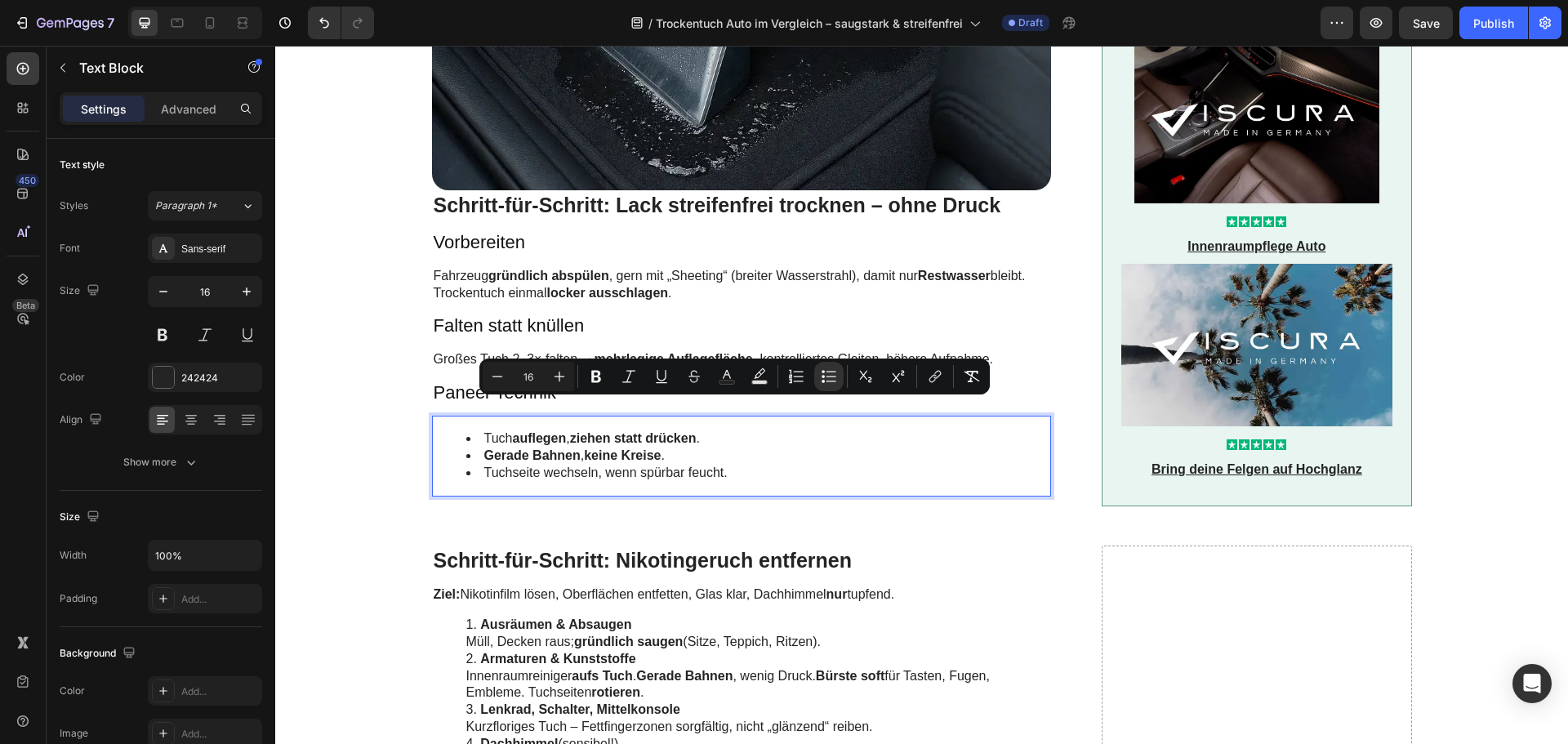
click at [715, 464] on li "Tuchseite wechseln, wenn spürbar feucht." at bounding box center [758, 473] width 584 height 17
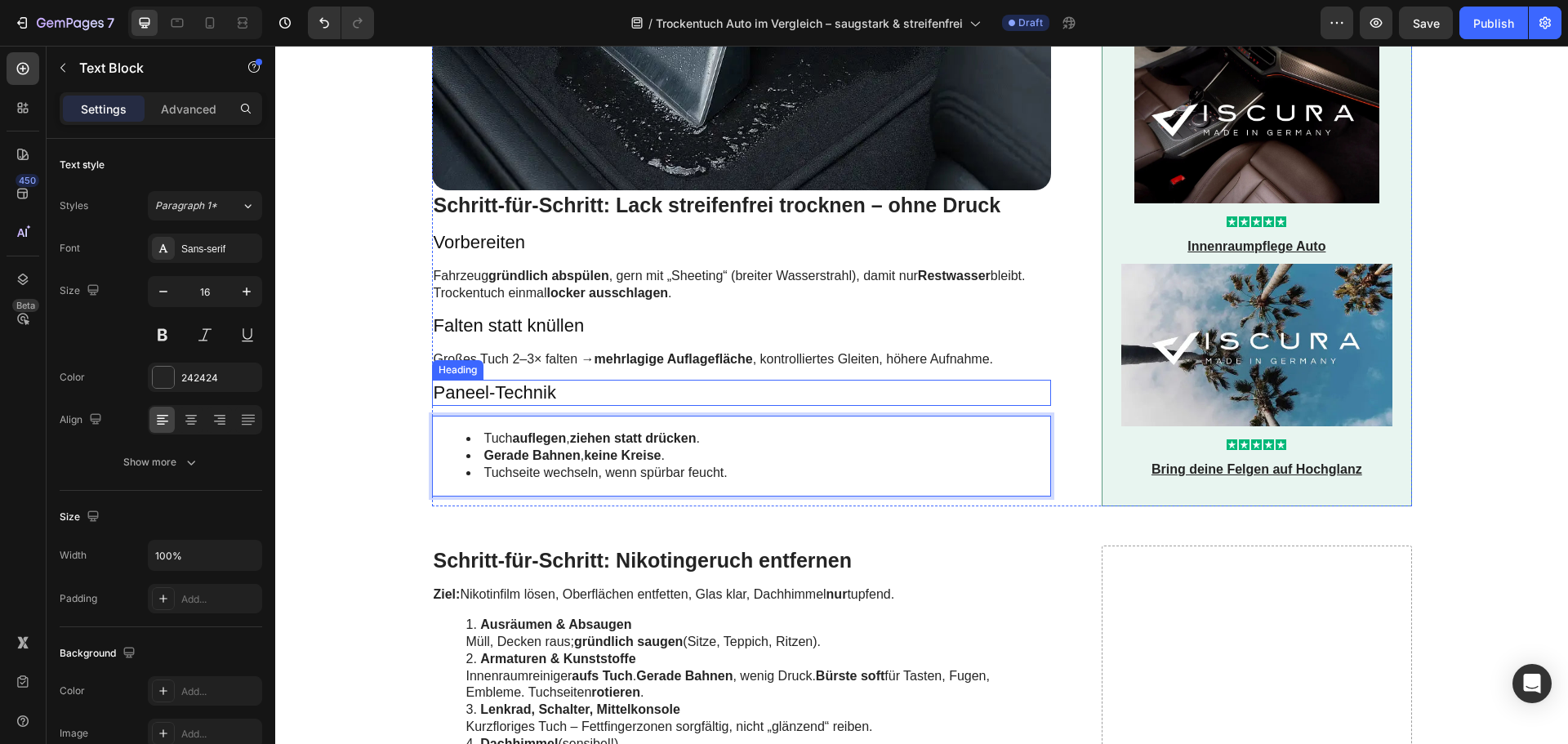
click at [499, 381] on p "Paneel-Technik" at bounding box center [742, 393] width 616 height 23
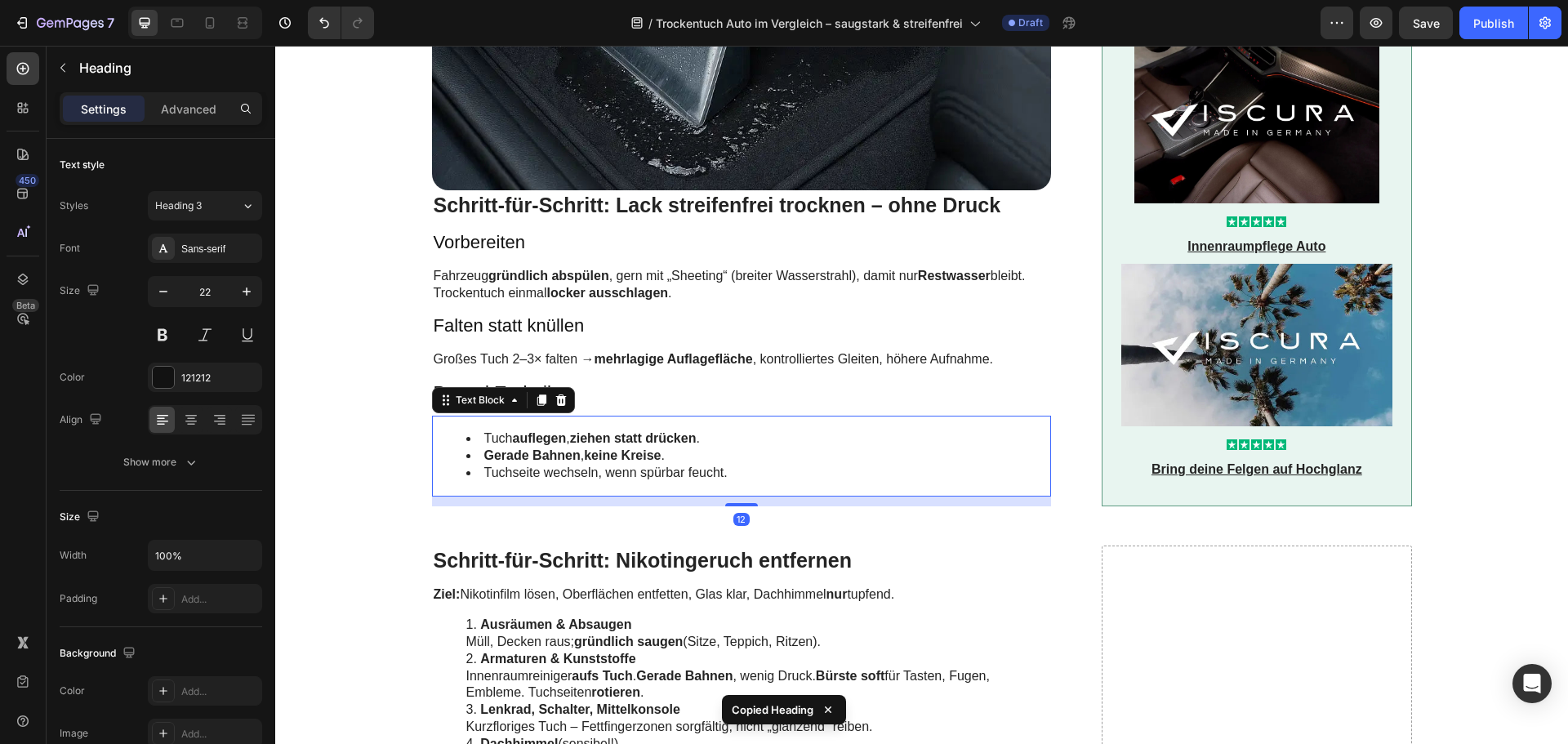
click at [521, 464] on li "Tuchseite wechseln, wenn spürbar feucht." at bounding box center [758, 473] width 584 height 17
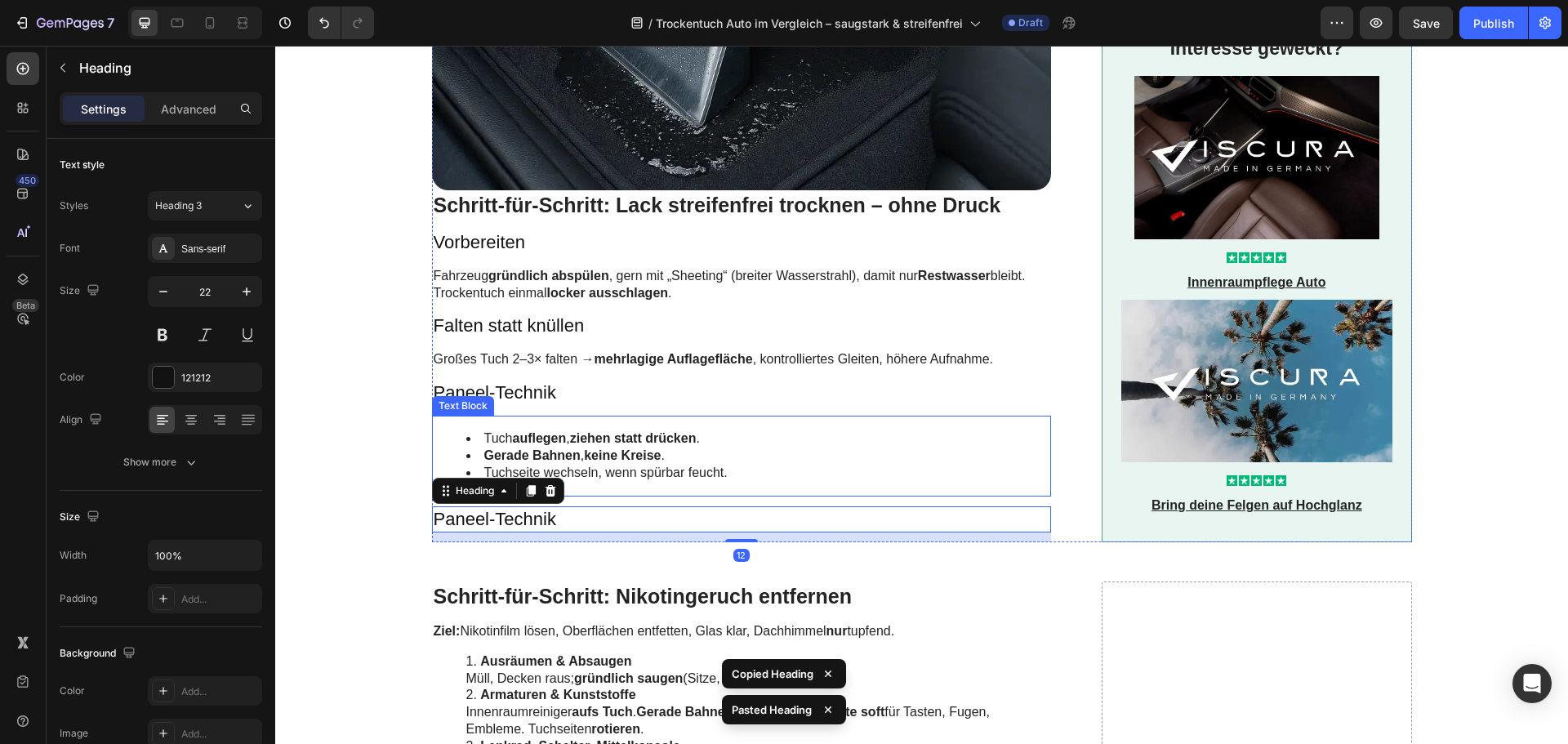
click at [553, 448] on strong "Gerade Bahnen" at bounding box center [533, 455] width 97 height 14
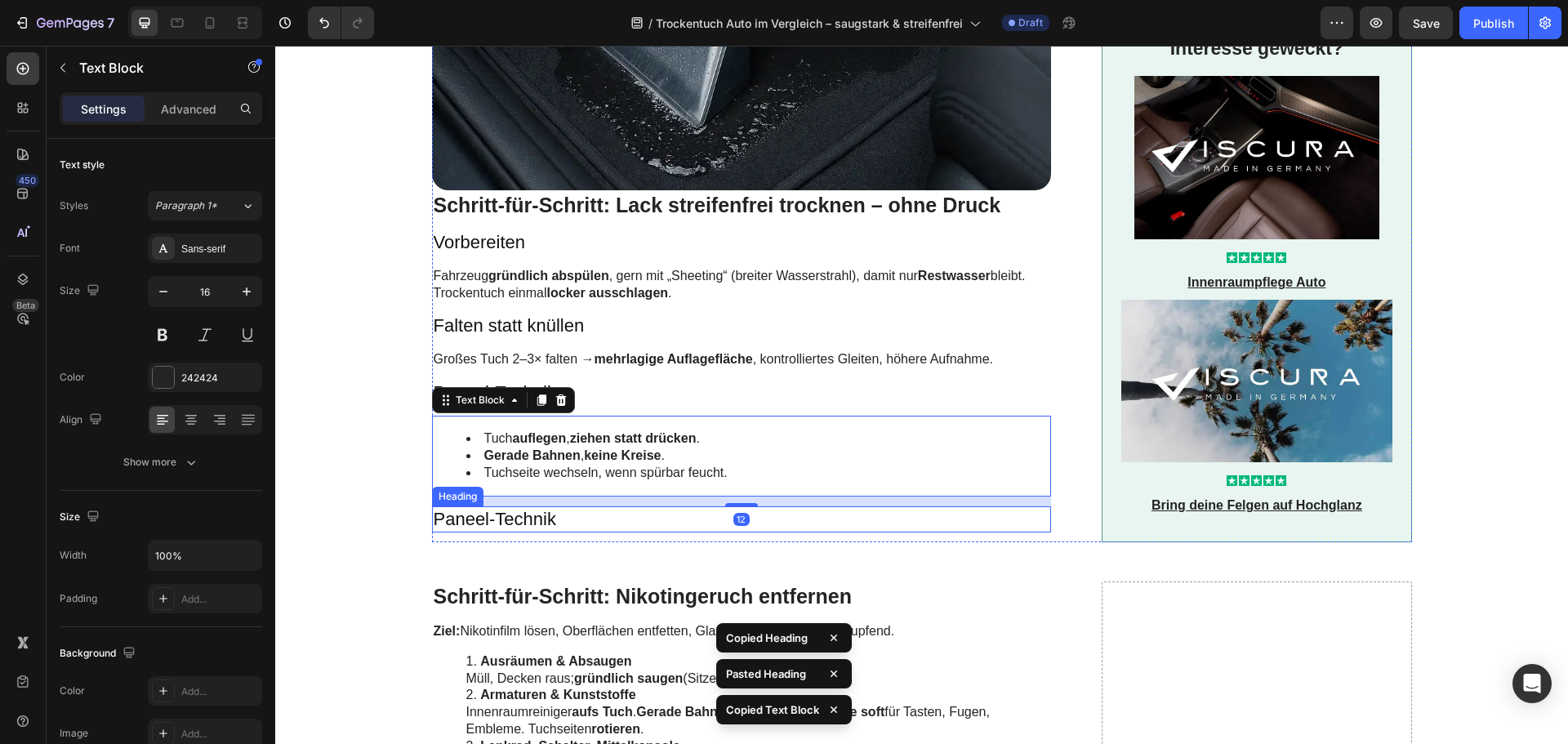
click at [541, 507] on h3 "Paneel-Technik" at bounding box center [742, 520] width 620 height 27
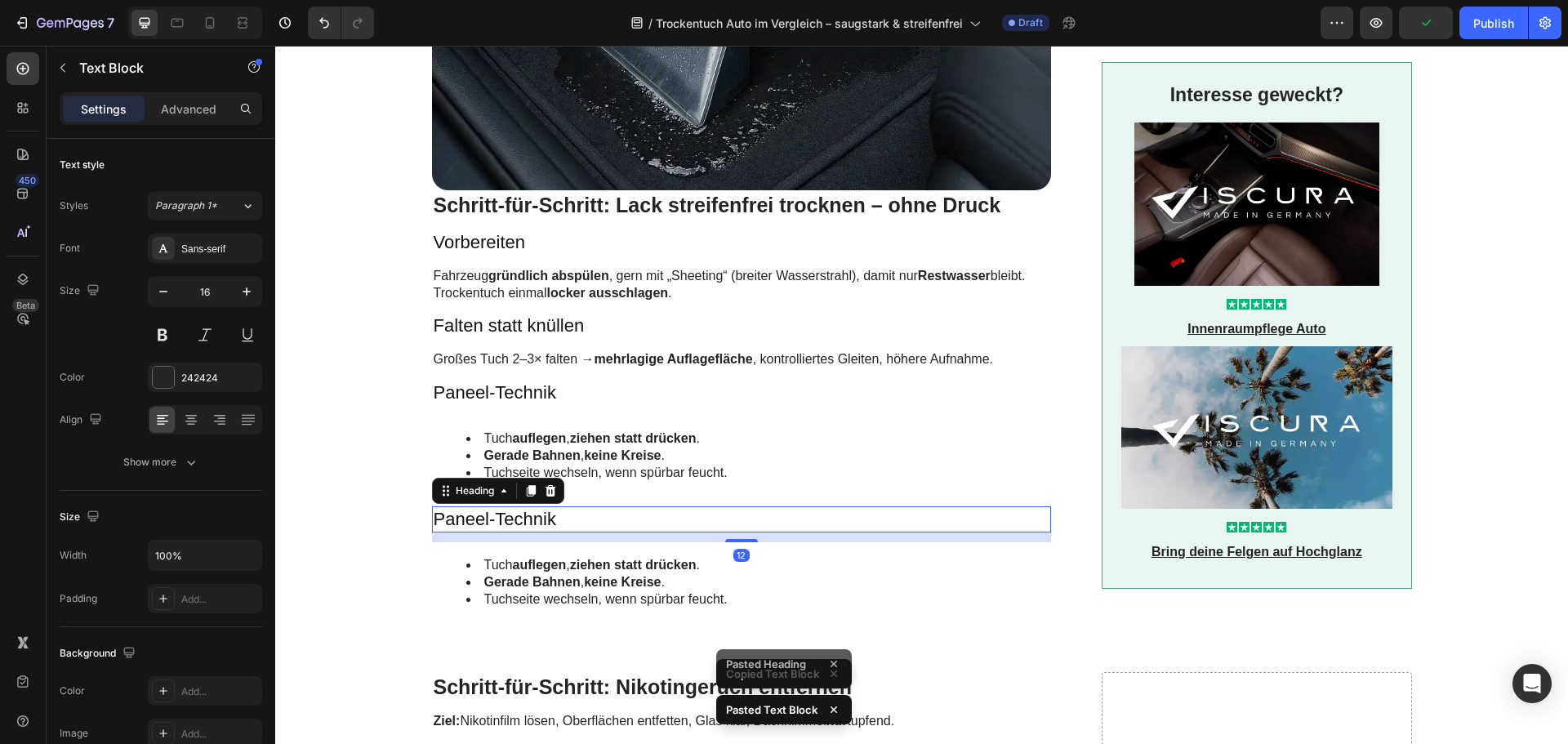
click at [592, 507] on h3 "Paneel-Technik" at bounding box center [742, 520] width 620 height 27
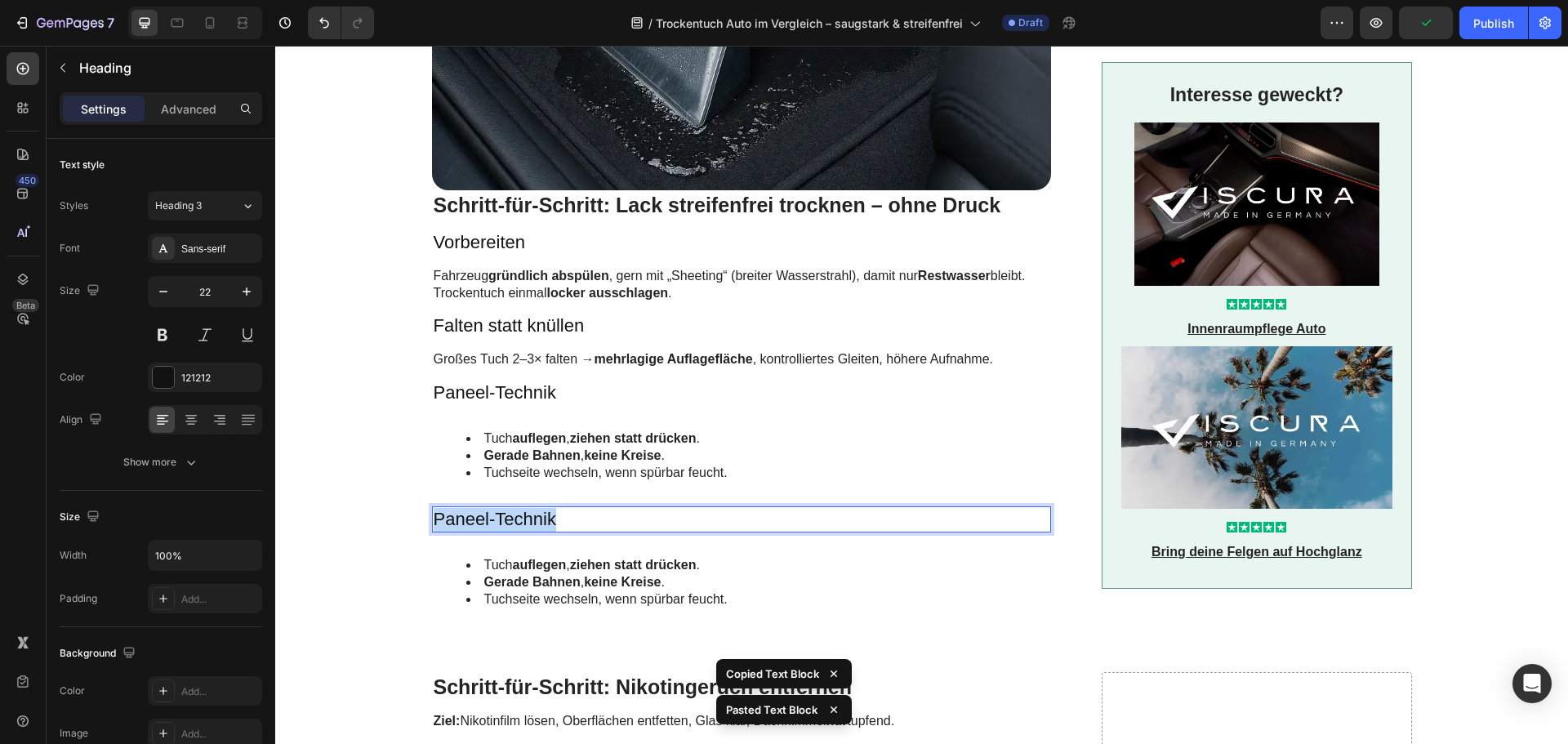
click at [592, 508] on p "Paneel-Technik" at bounding box center [742, 519] width 616 height 23
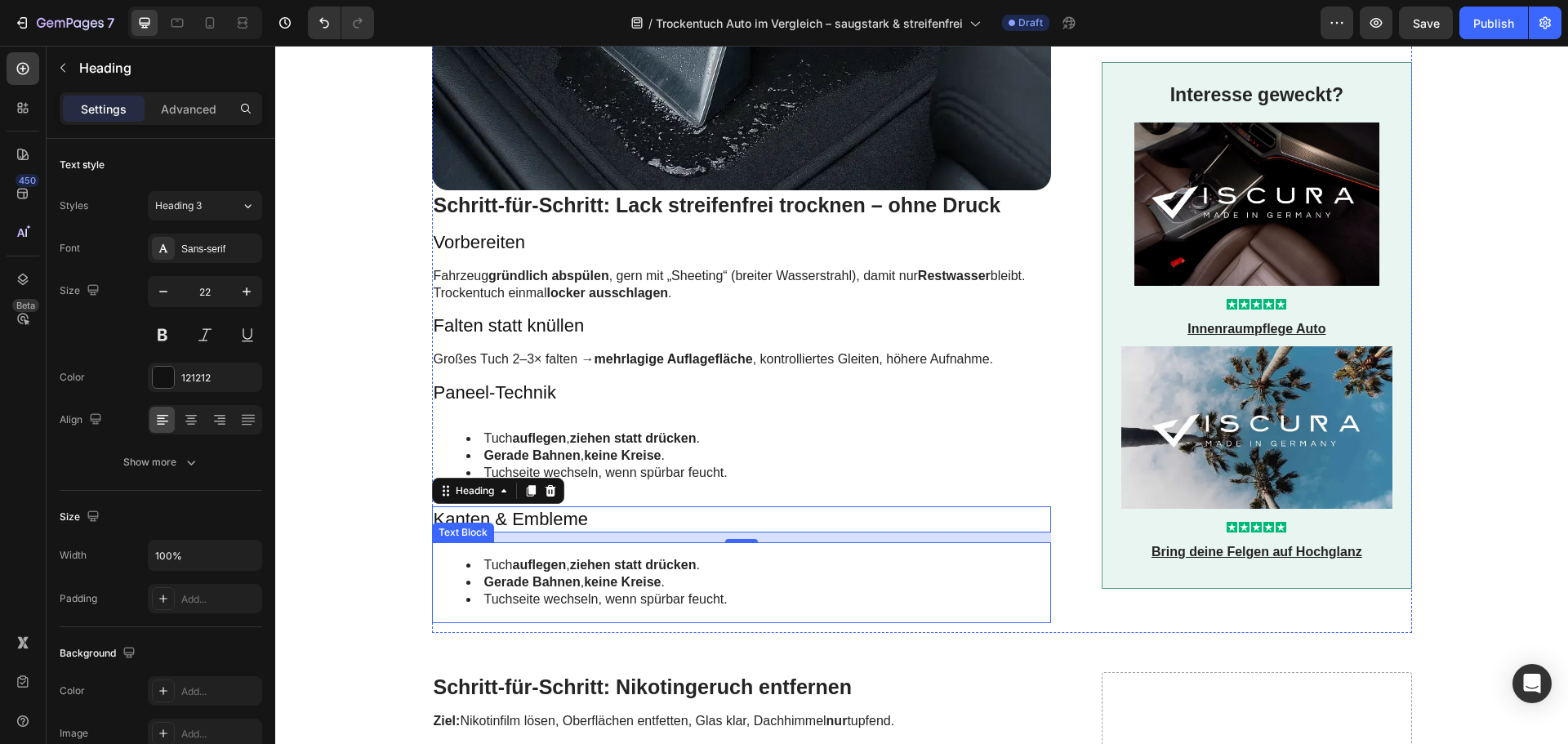
click at [509, 557] on li "Tuch auflegen , ziehen statt drücken ." at bounding box center [758, 565] width 584 height 17
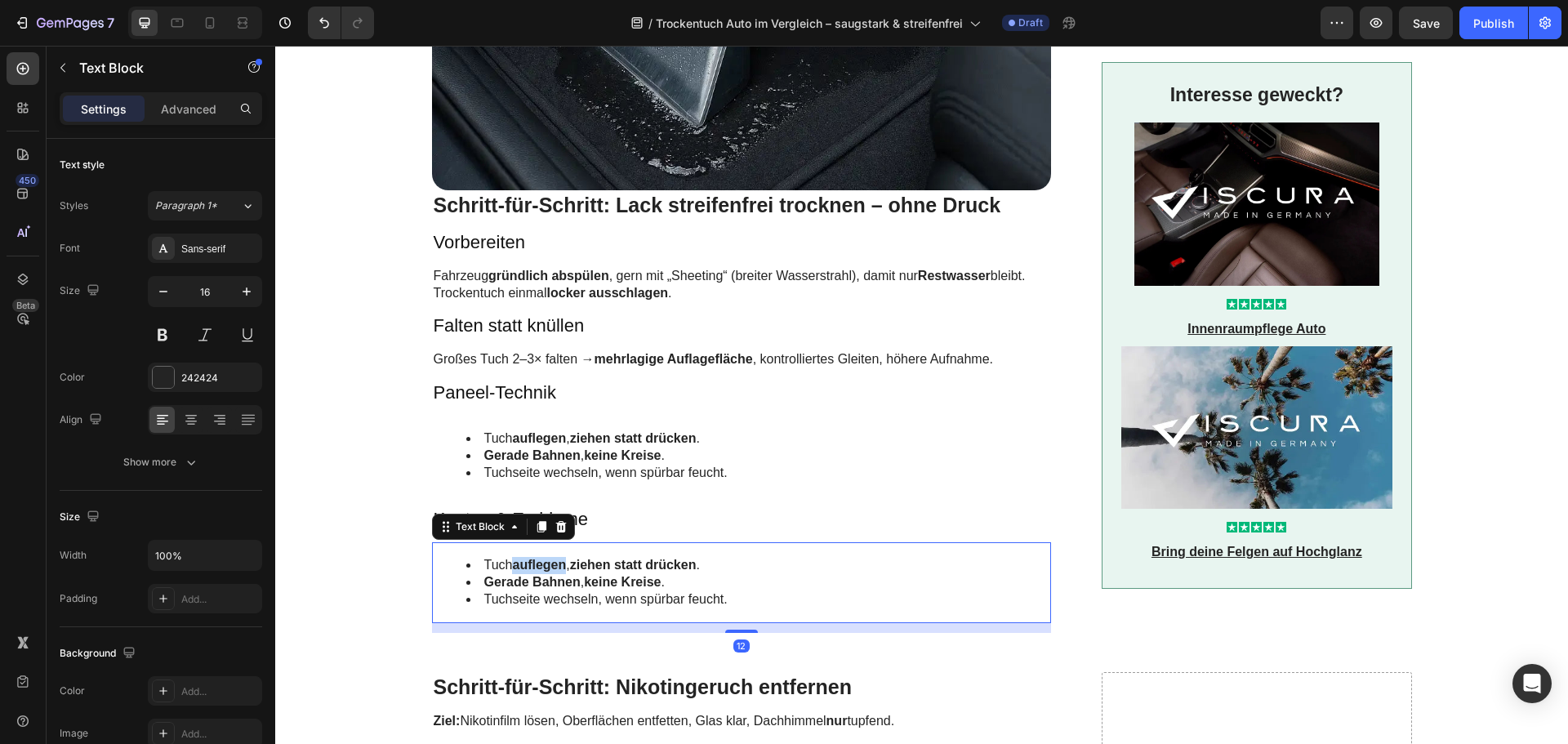
click at [509, 557] on li "Tuch auflegen , ziehen statt drücken ." at bounding box center [758, 565] width 584 height 17
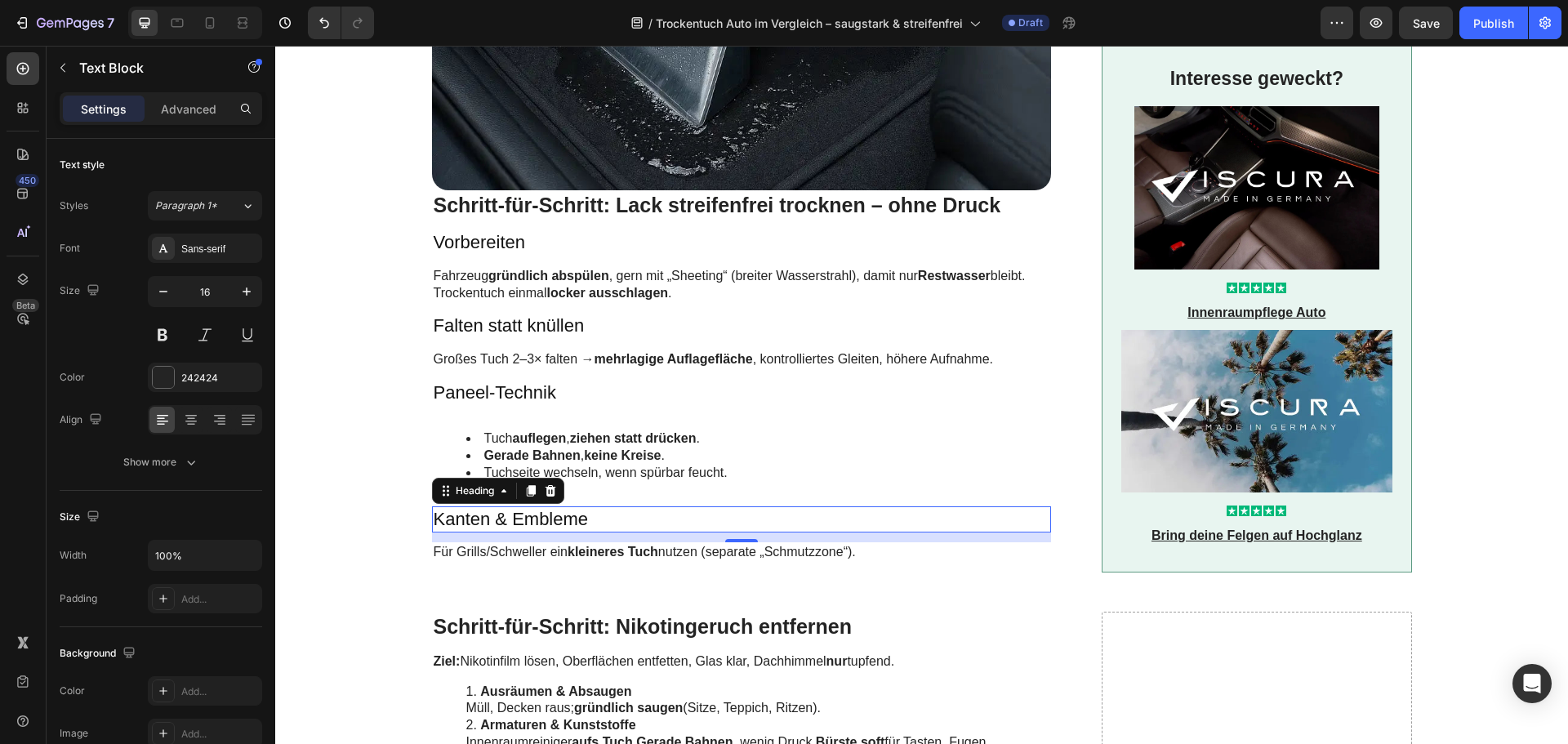
click at [495, 508] on p "Kanten & Embleme" at bounding box center [742, 519] width 616 height 23
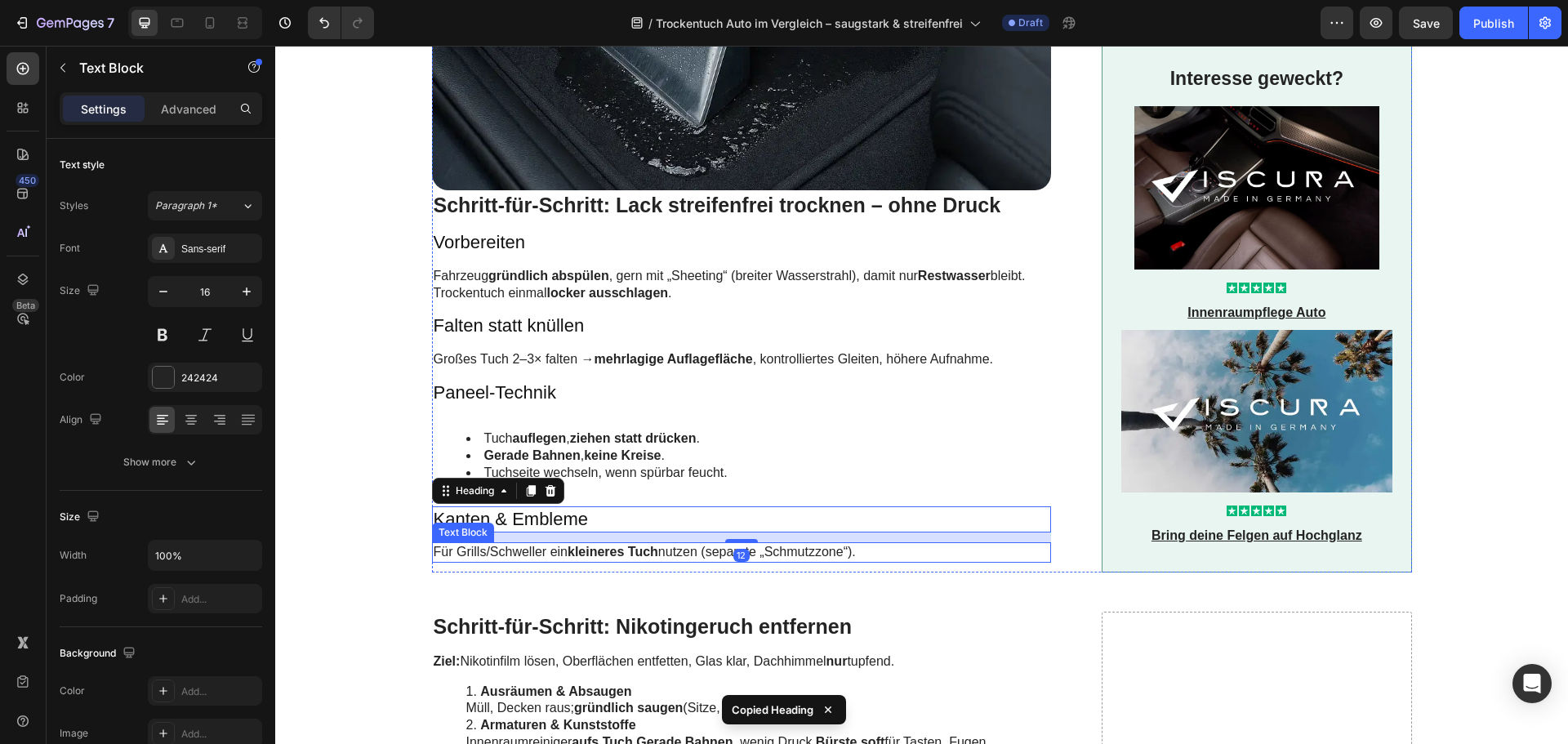
click at [490, 544] on p "Für Grills/Schweller ein kleineres Tuch nutzen (separate „Schmutzzone“)." at bounding box center [742, 552] width 616 height 17
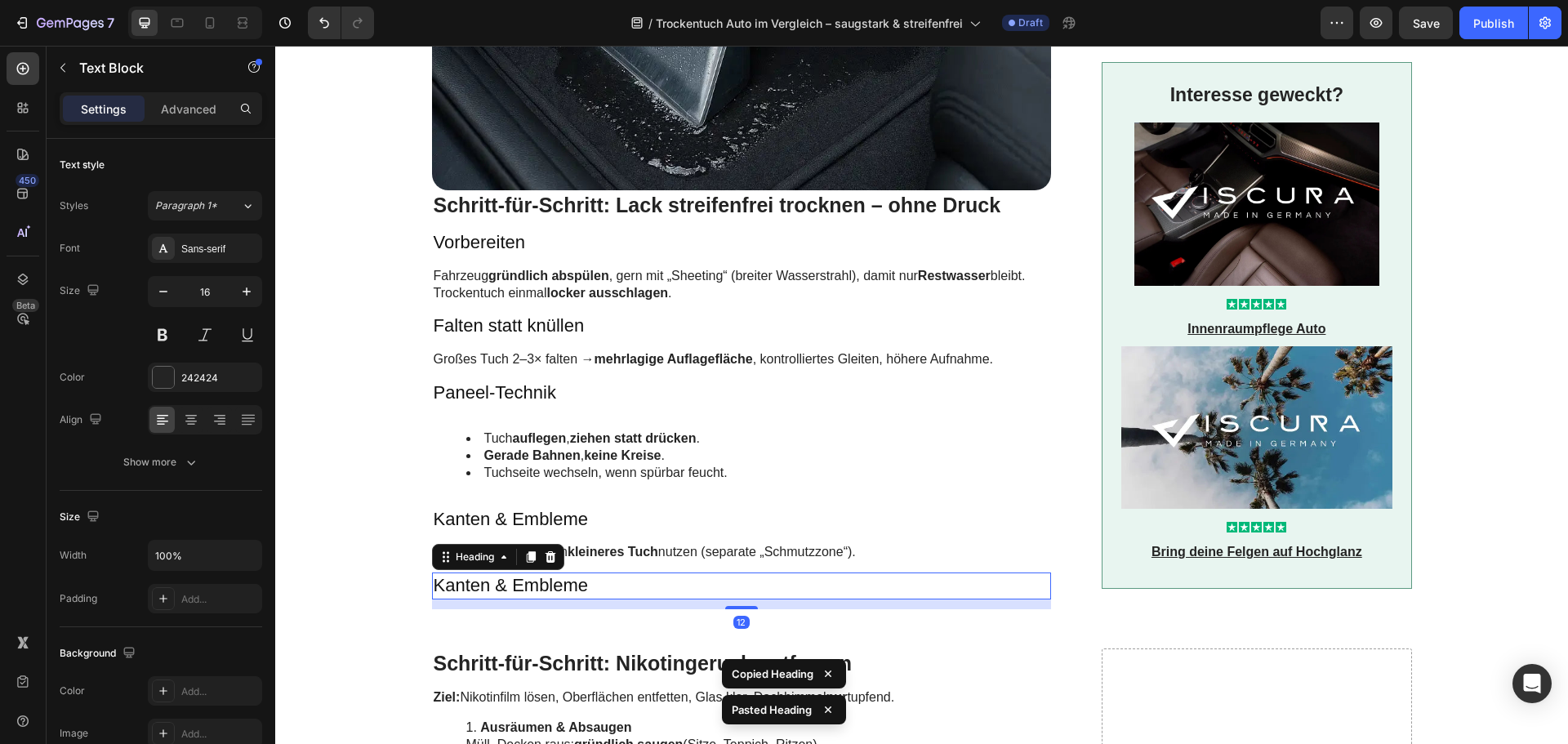
click at [568, 545] on strong "kleineres Tuch" at bounding box center [613, 552] width 91 height 14
click at [561, 572] on h3 "Kanten & Embleme" at bounding box center [742, 585] width 620 height 27
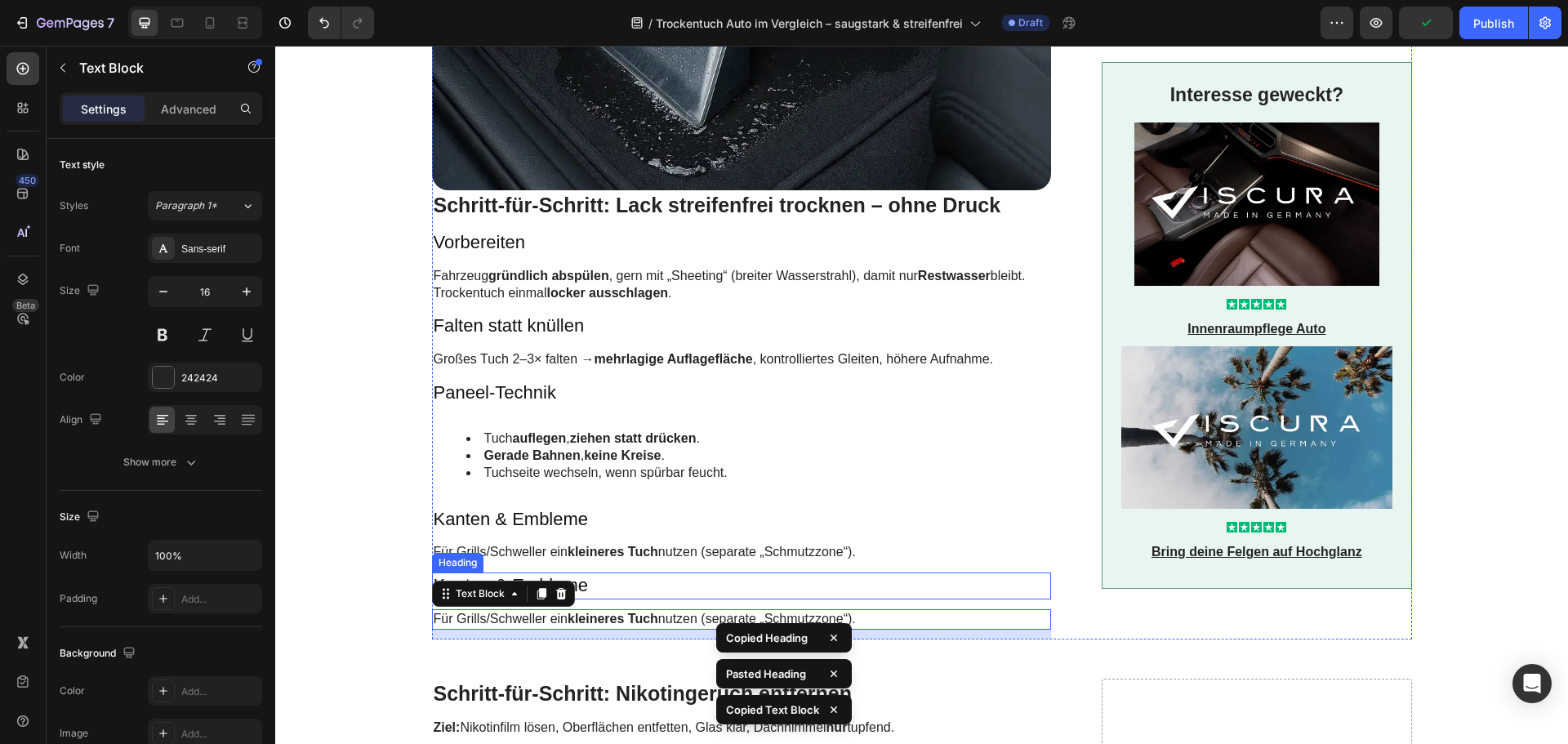
click at [597, 572] on h3 "Kanten & Embleme" at bounding box center [742, 585] width 620 height 27
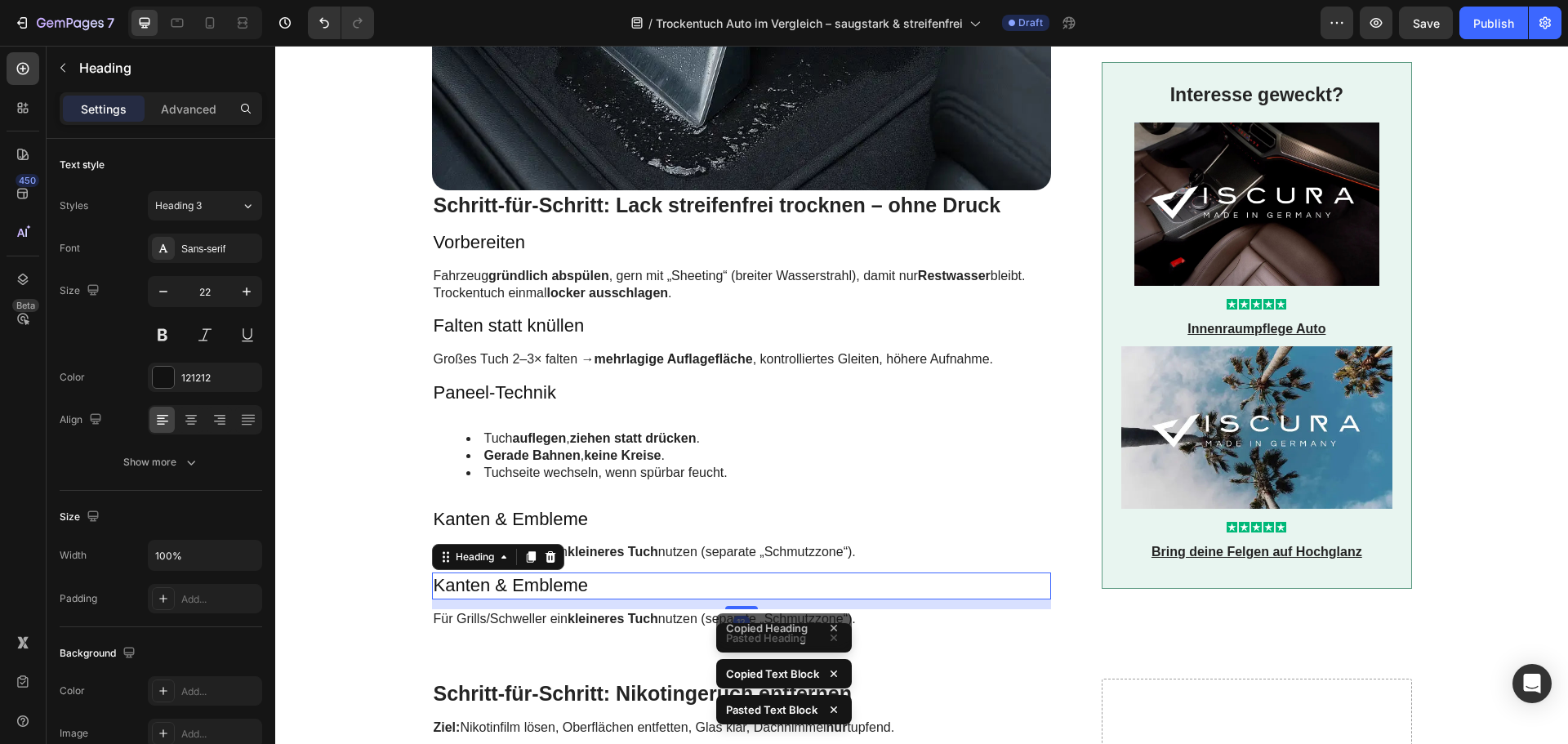
click at [597, 572] on h3 "Kanten & Embleme" at bounding box center [742, 585] width 620 height 27
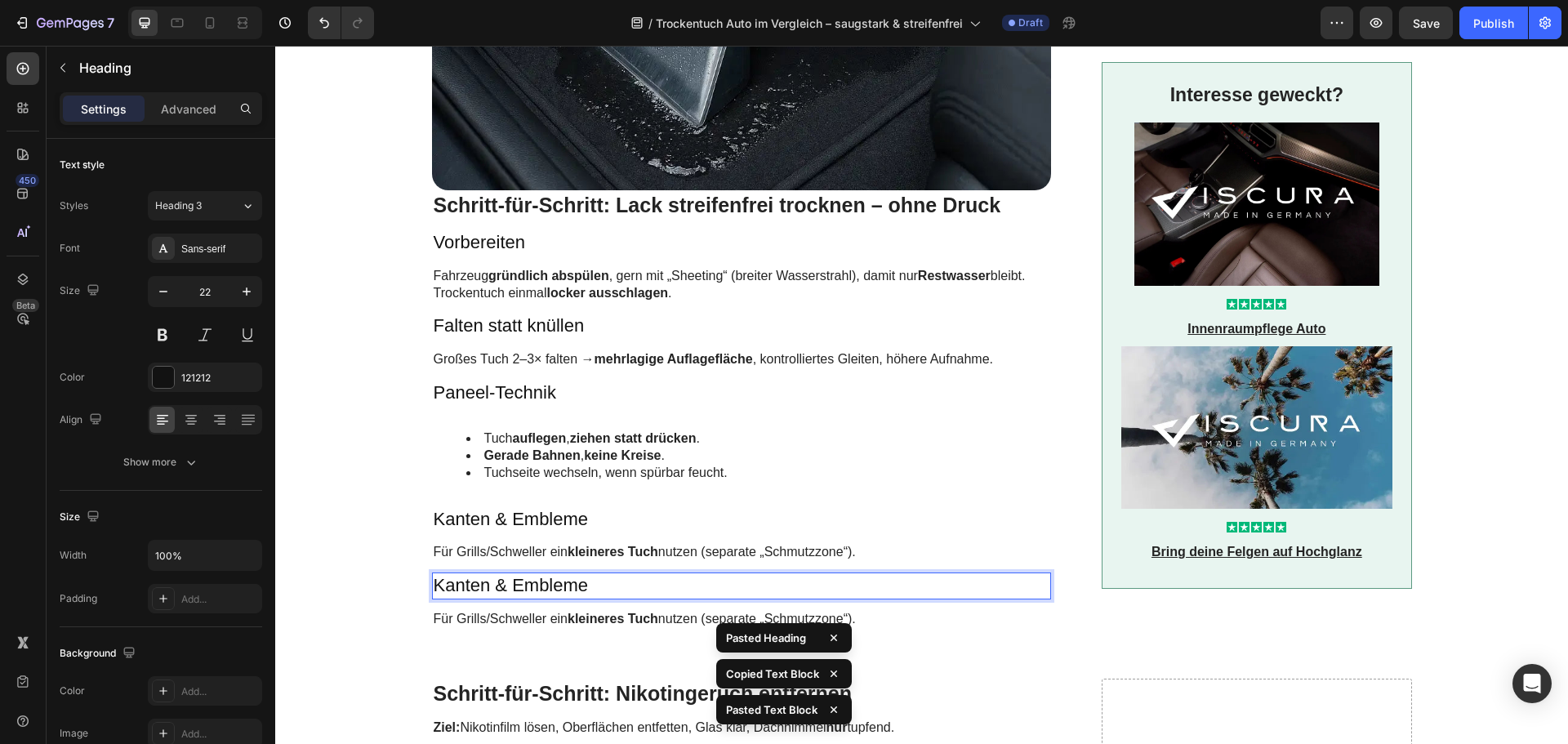
click at [597, 574] on p "Kanten & Embleme" at bounding box center [742, 585] width 616 height 23
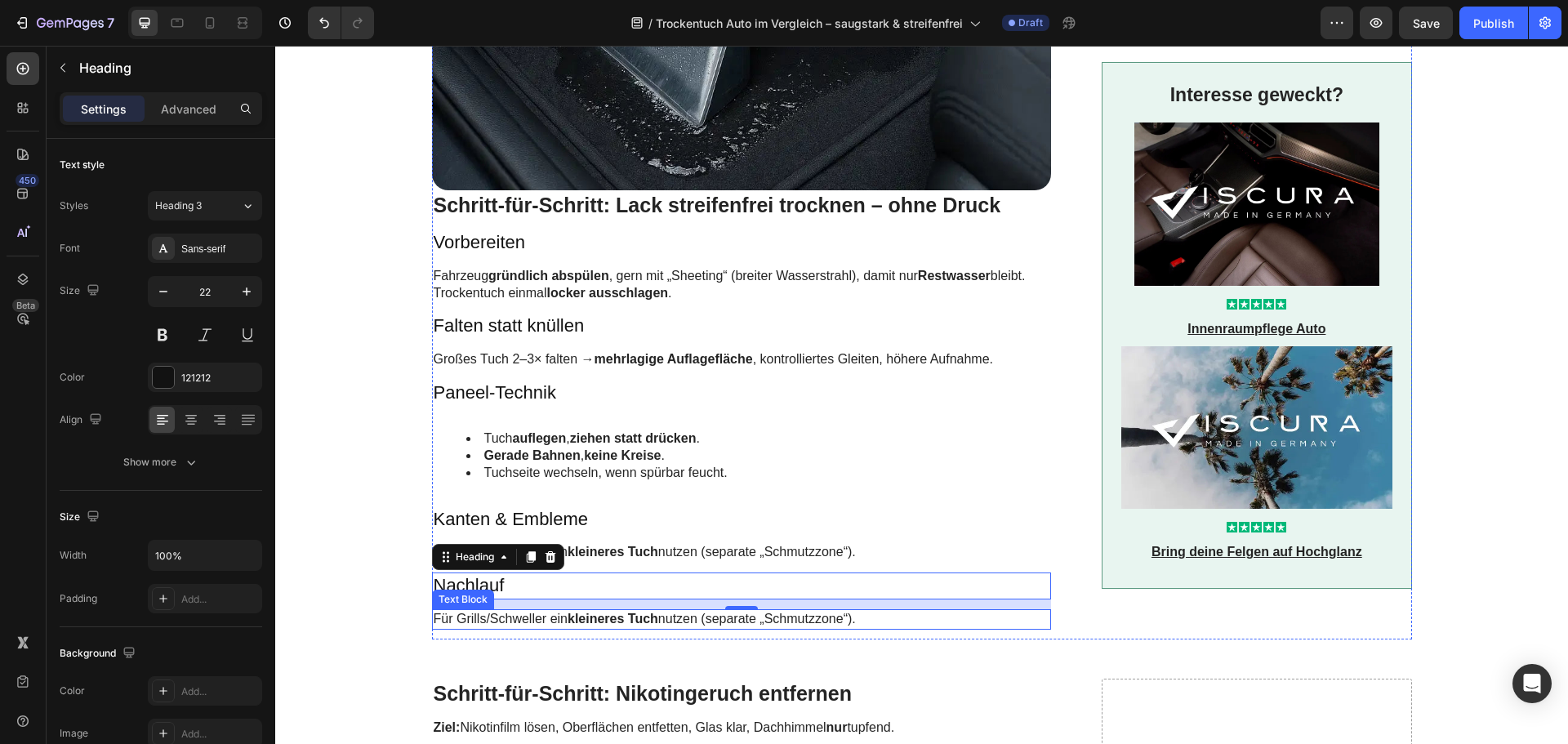
click at [513, 611] on p "Für Grills/Schweller ein kleineres Tuch nutzen (separate „Schmutzzone“)." at bounding box center [742, 620] width 616 height 17
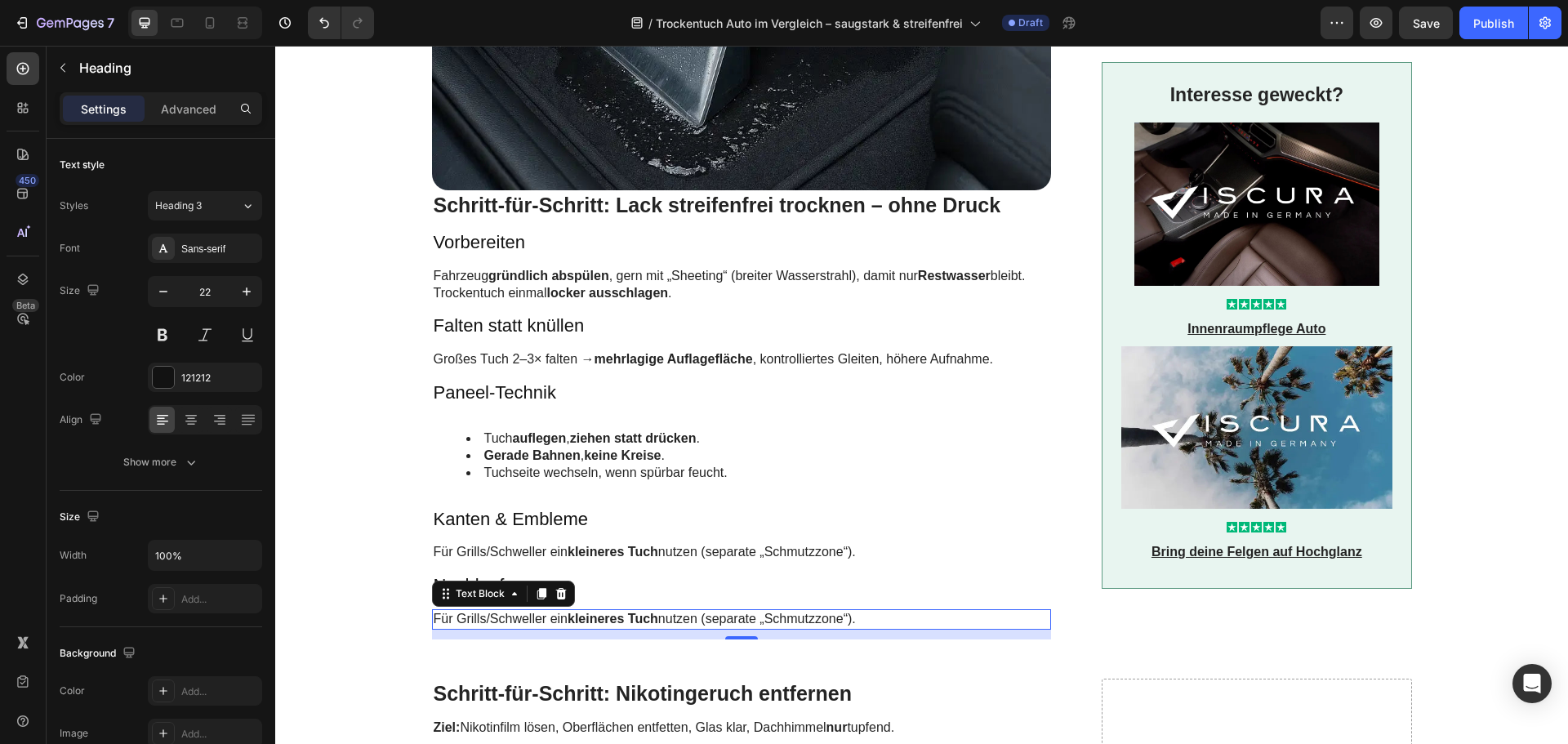
click at [513, 611] on p "Für Grills/Schweller ein kleineres Tuch nutzen (separate „Schmutzzone“)." at bounding box center [742, 620] width 616 height 17
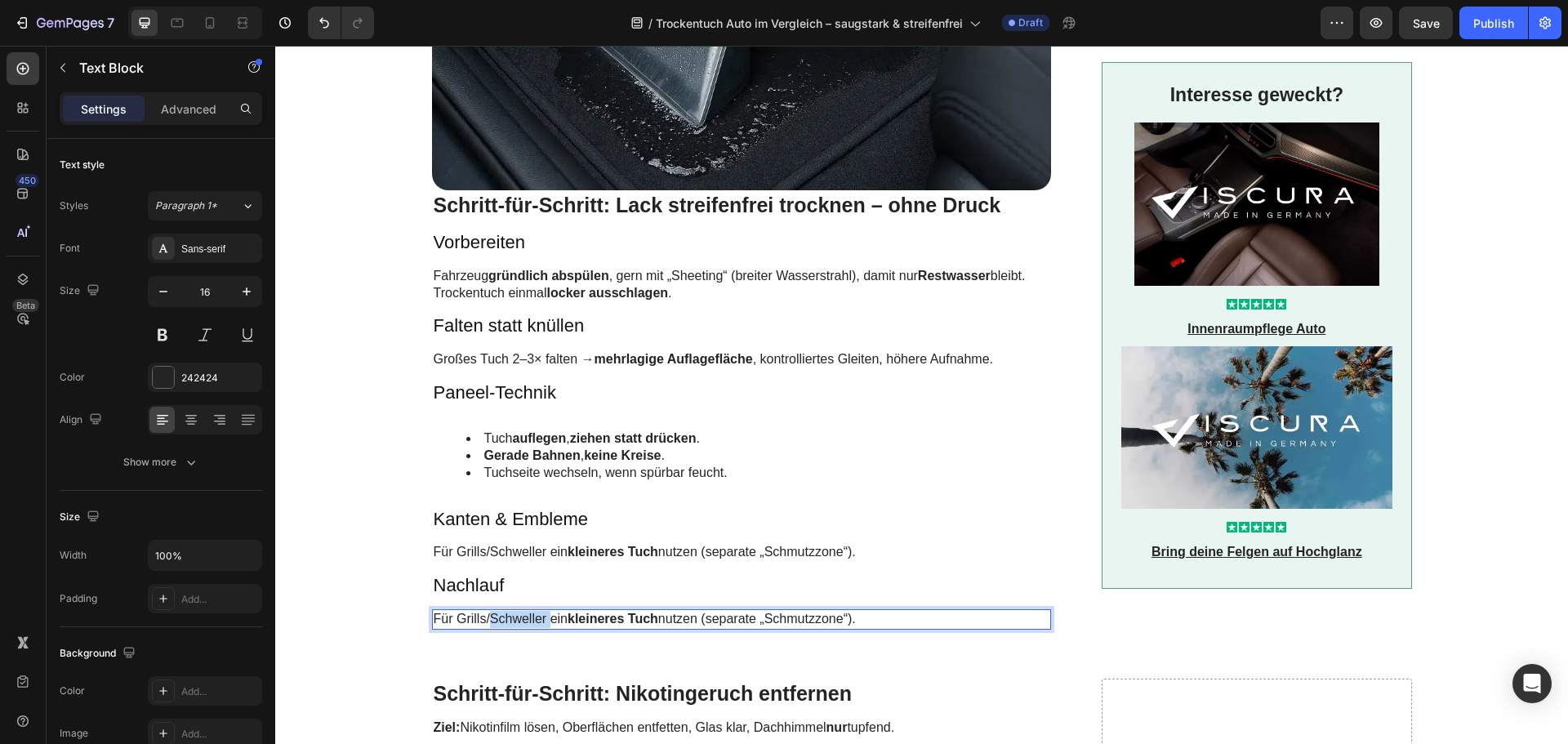
click at [513, 611] on p "Für Grills/Schweller ein kleineres Tuch nutzen (separate „Schmutzzone“)." at bounding box center [742, 620] width 616 height 17
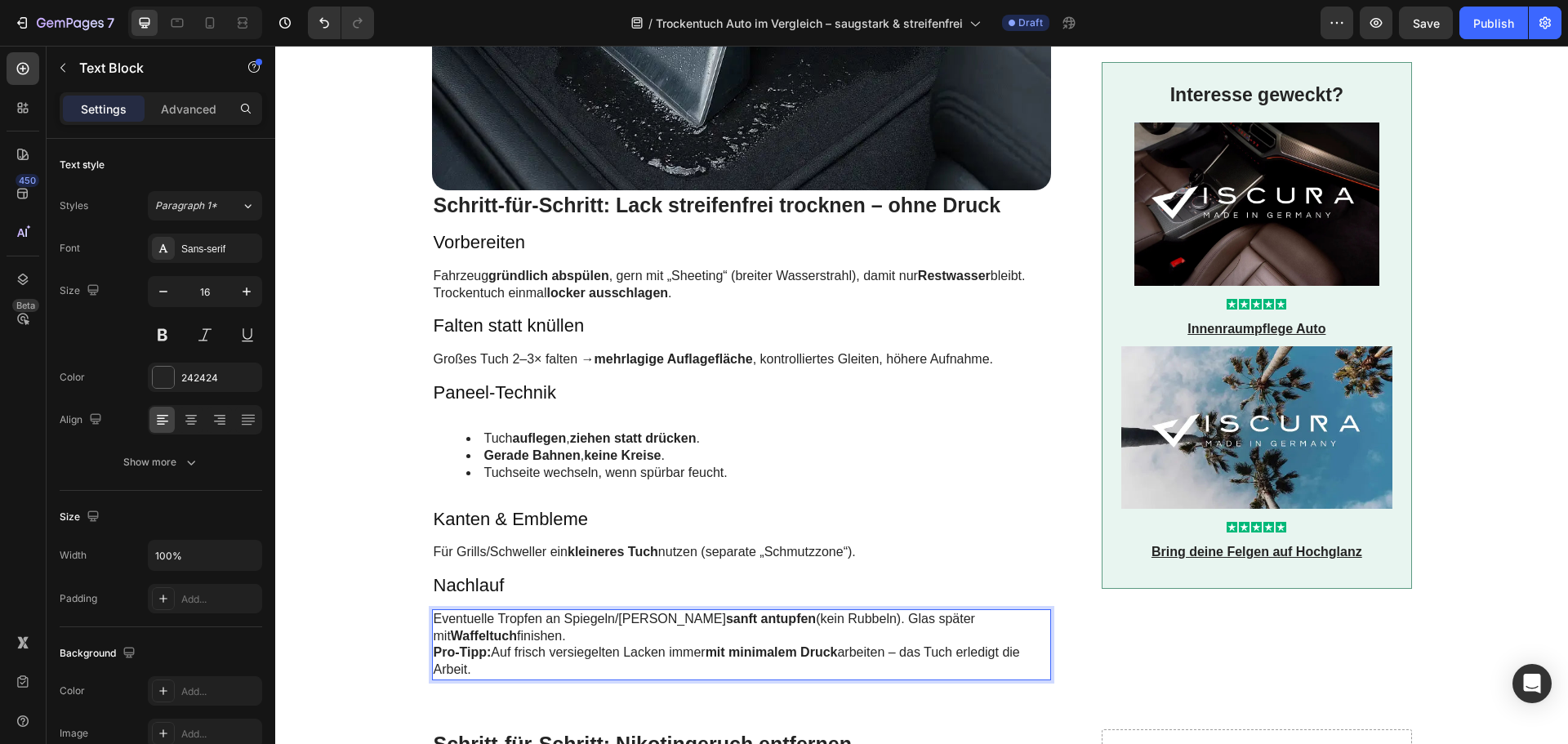
click at [503, 618] on p "Eventuelle Tropfen an Spiegeln/Leisten sanft antupfen (kein Rubbeln). Glas spät…" at bounding box center [742, 628] width 616 height 35
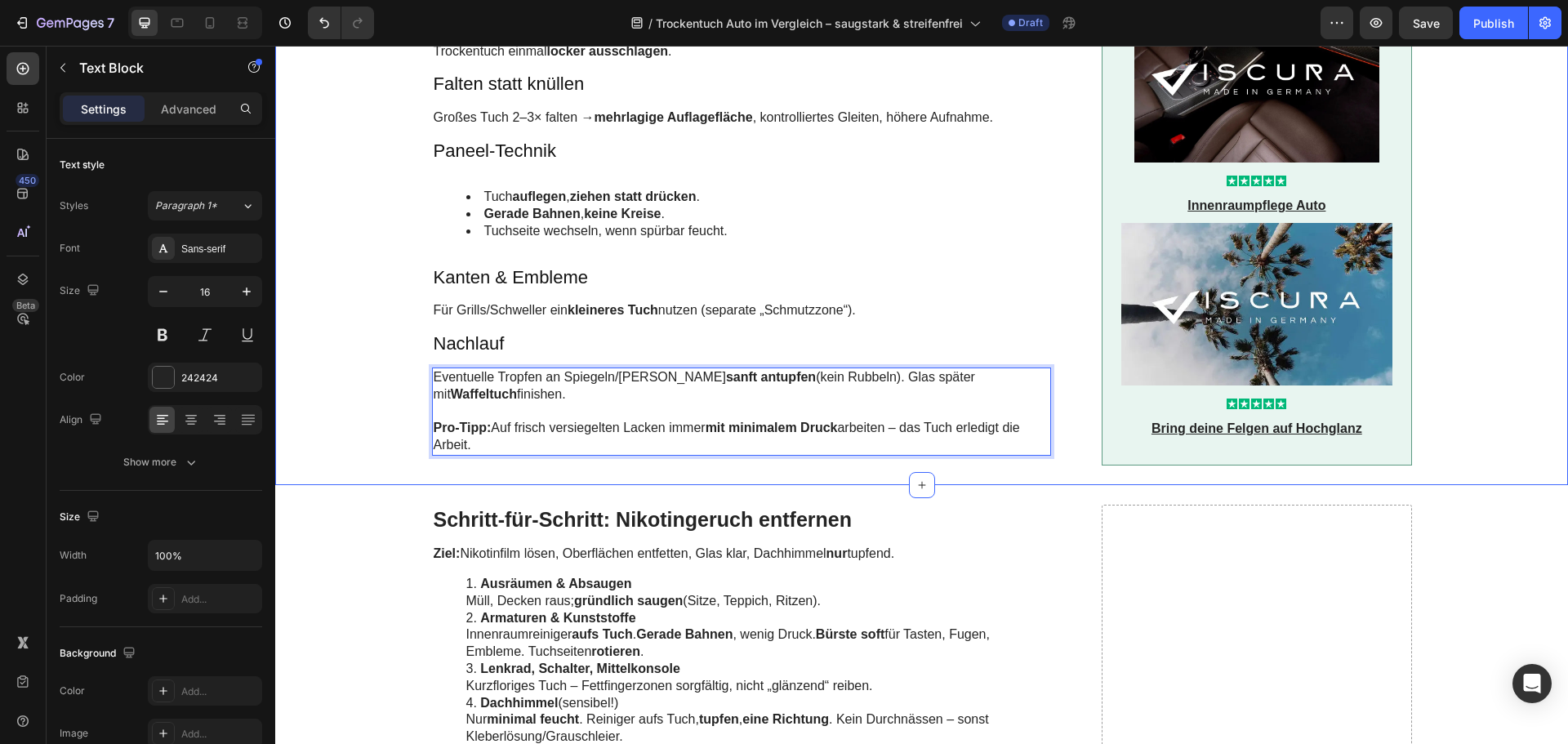
scroll to position [3103, 0]
